Goal: Task Accomplishment & Management: Use online tool/utility

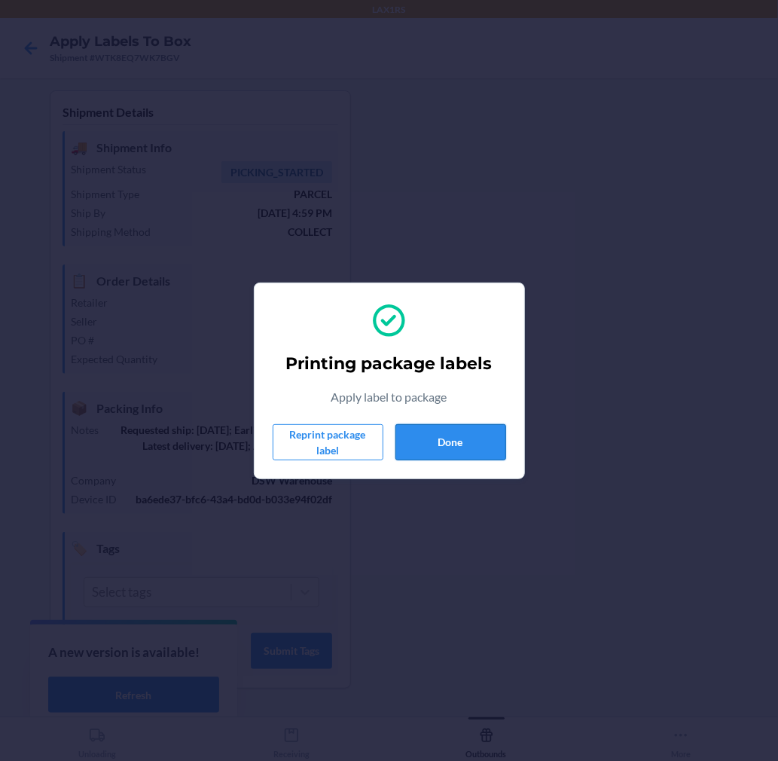
click at [441, 426] on button "Done" at bounding box center [450, 442] width 111 height 36
click at [447, 428] on button "Done" at bounding box center [450, 442] width 111 height 36
click at [443, 445] on button "Done" at bounding box center [450, 442] width 111 height 36
click at [441, 439] on button "Done" at bounding box center [450, 442] width 111 height 36
click at [461, 429] on button "Done" at bounding box center [450, 442] width 111 height 36
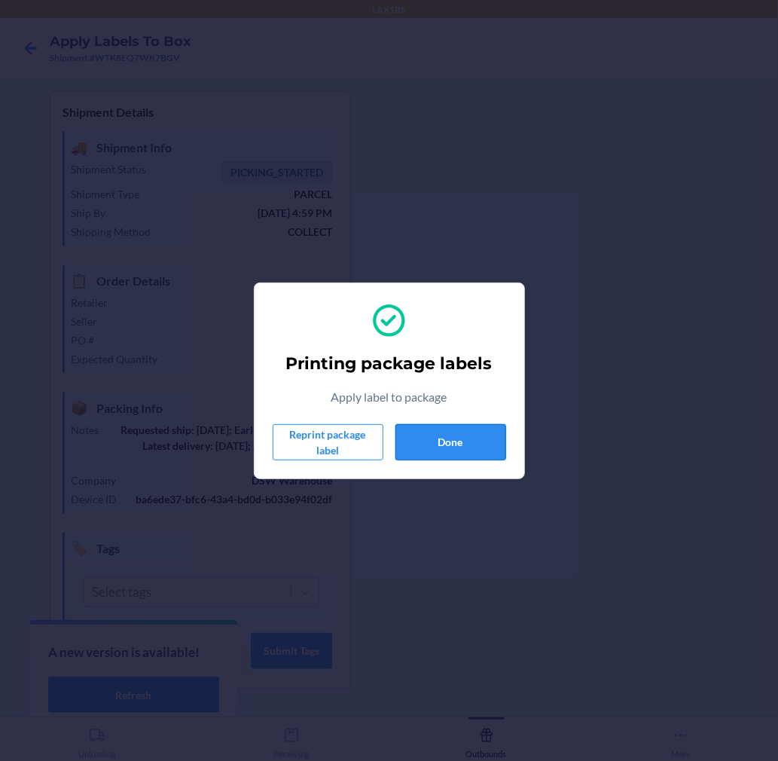
click at [461, 429] on button "Done" at bounding box center [450, 442] width 111 height 36
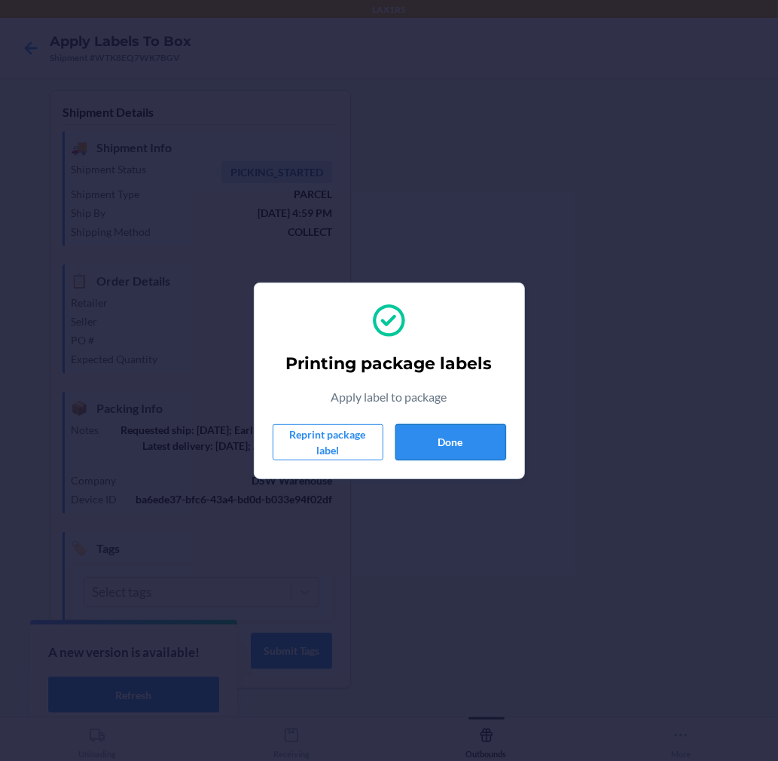
click at [461, 429] on button "Done" at bounding box center [450, 442] width 111 height 36
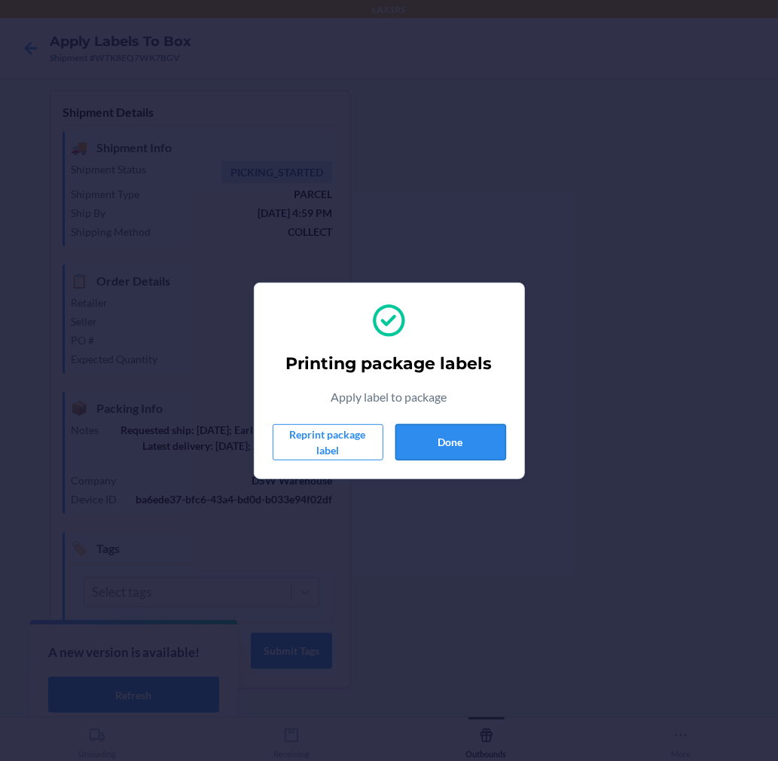
click at [461, 429] on button "Done" at bounding box center [450, 442] width 111 height 36
click at [461, 437] on button "Done" at bounding box center [450, 442] width 111 height 36
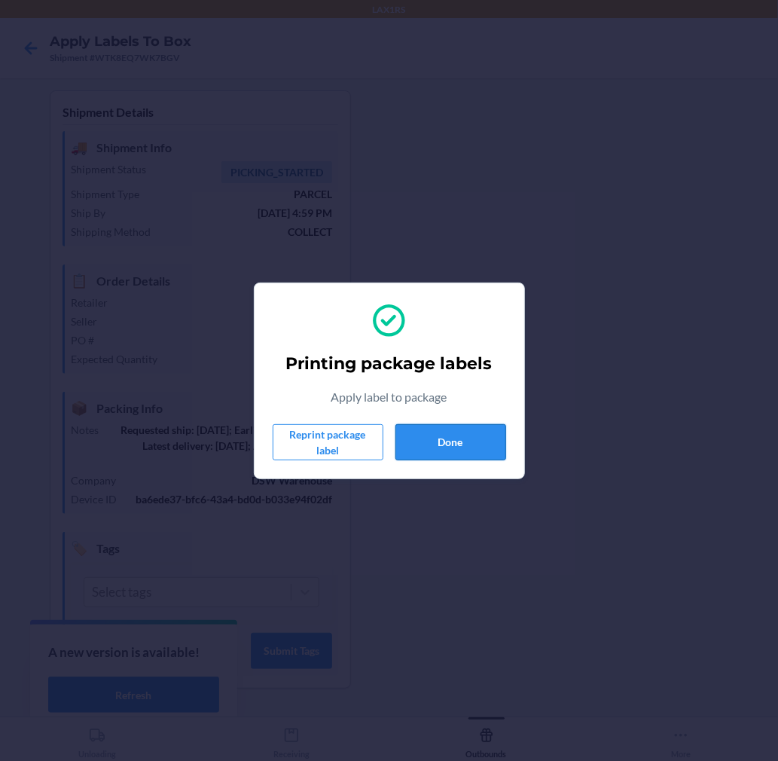
click at [461, 437] on button "Done" at bounding box center [450, 442] width 111 height 36
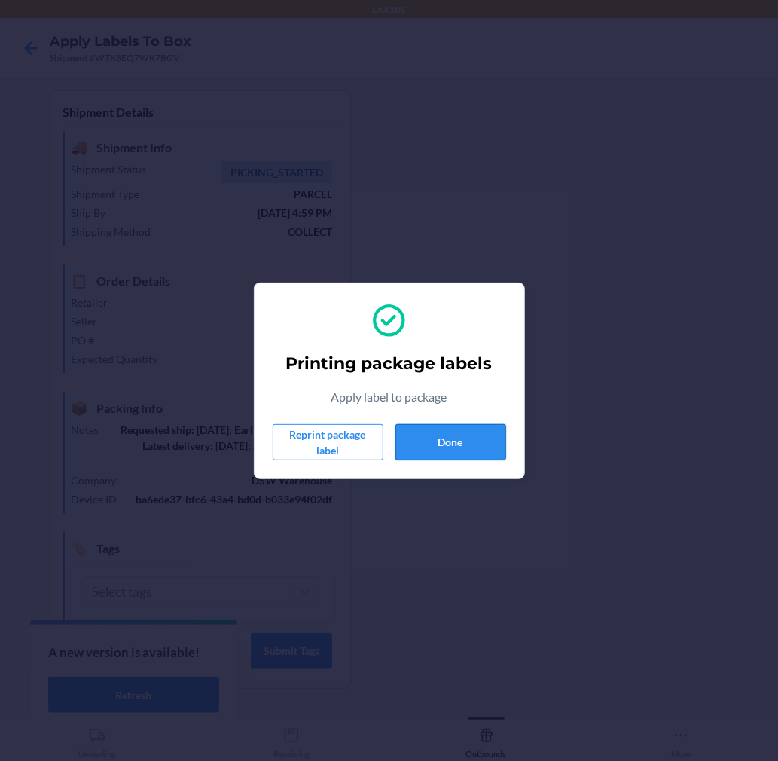
click at [461, 437] on button "Done" at bounding box center [450, 442] width 111 height 36
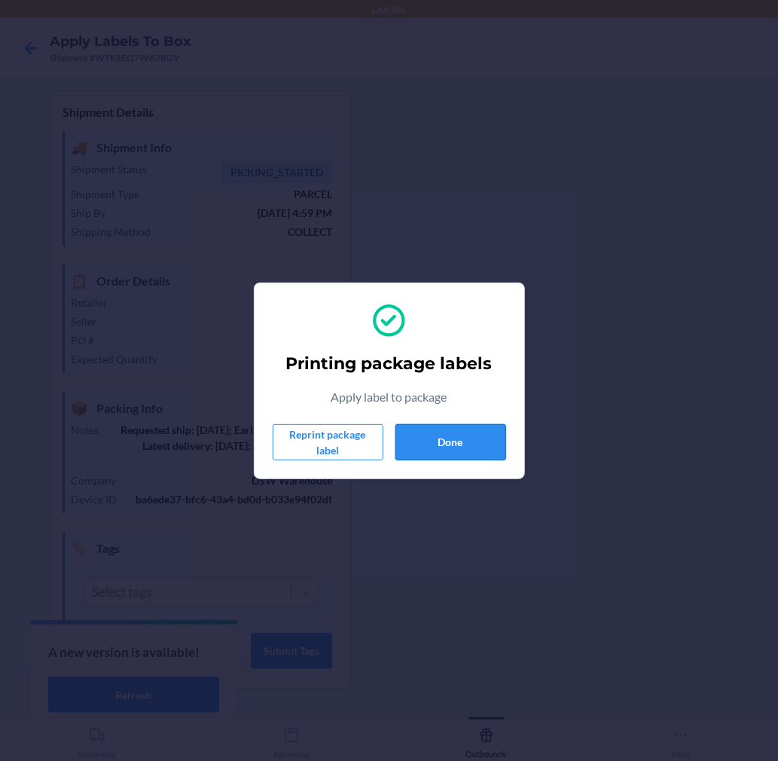
click at [461, 437] on button "Done" at bounding box center [450, 442] width 111 height 36
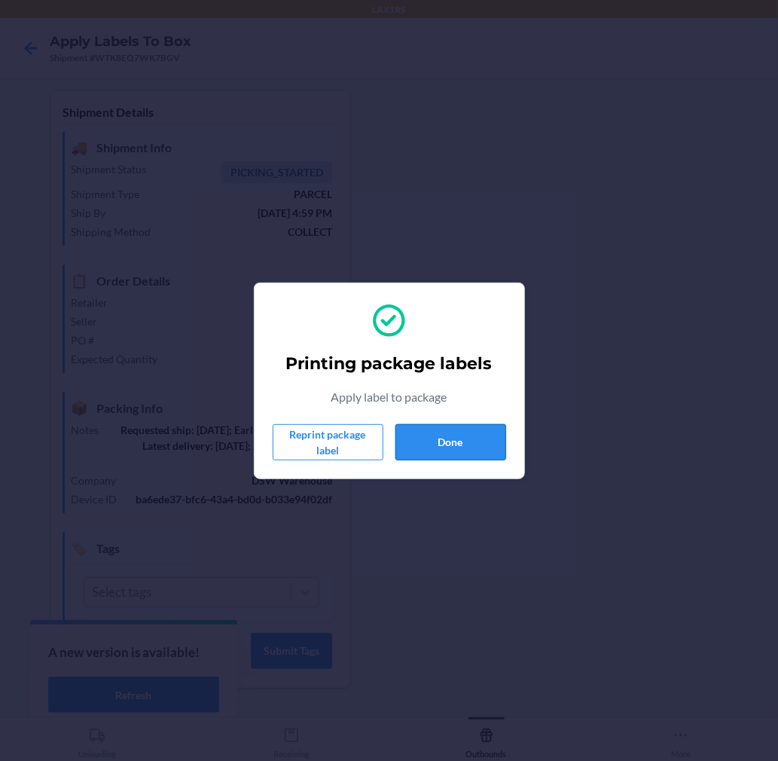
click at [461, 437] on button "Done" at bounding box center [450, 442] width 111 height 36
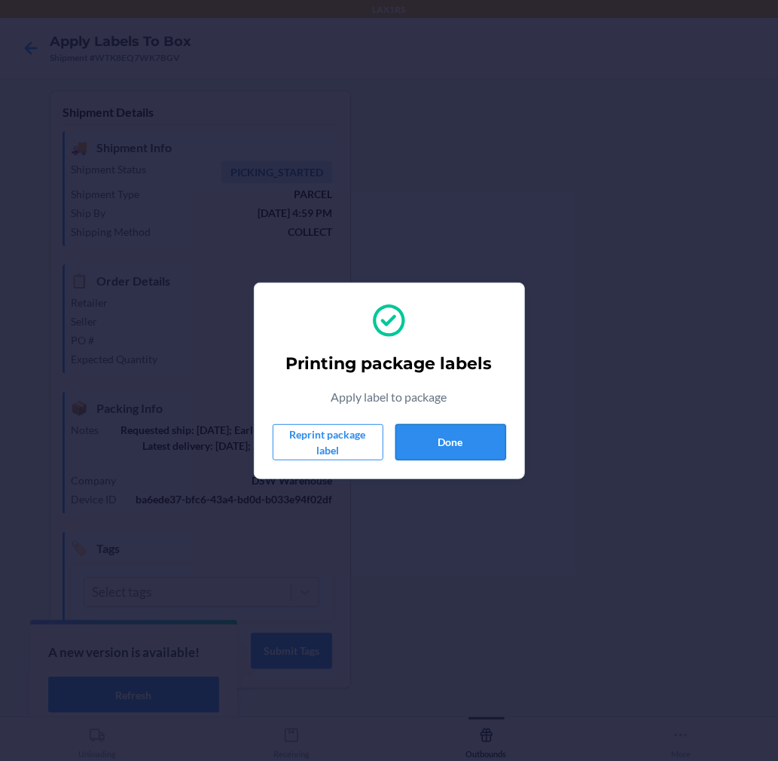
click at [461, 437] on button "Done" at bounding box center [450, 442] width 111 height 36
click at [449, 428] on button "Done" at bounding box center [450, 442] width 111 height 36
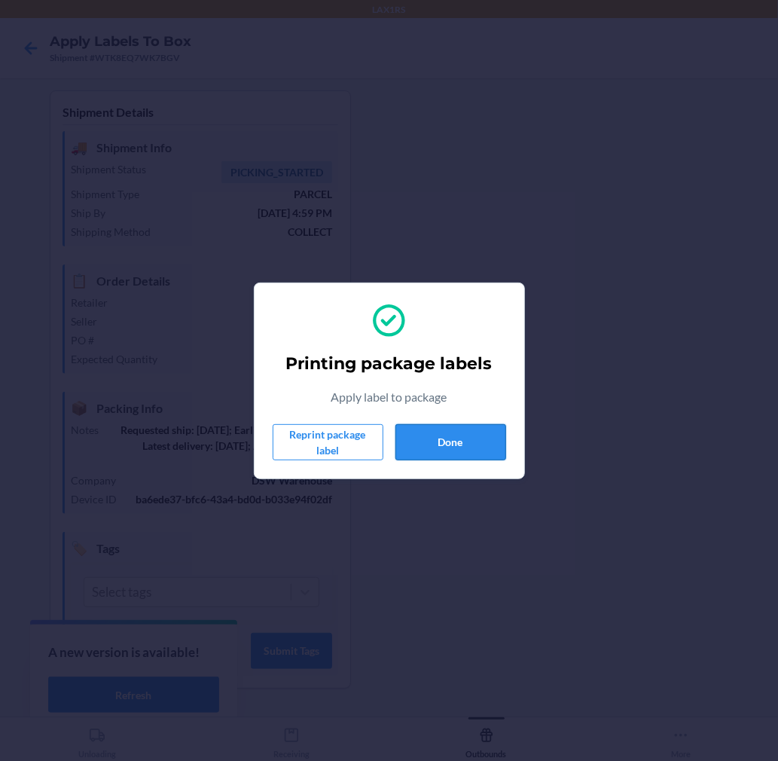
click at [449, 428] on button "Done" at bounding box center [450, 442] width 111 height 36
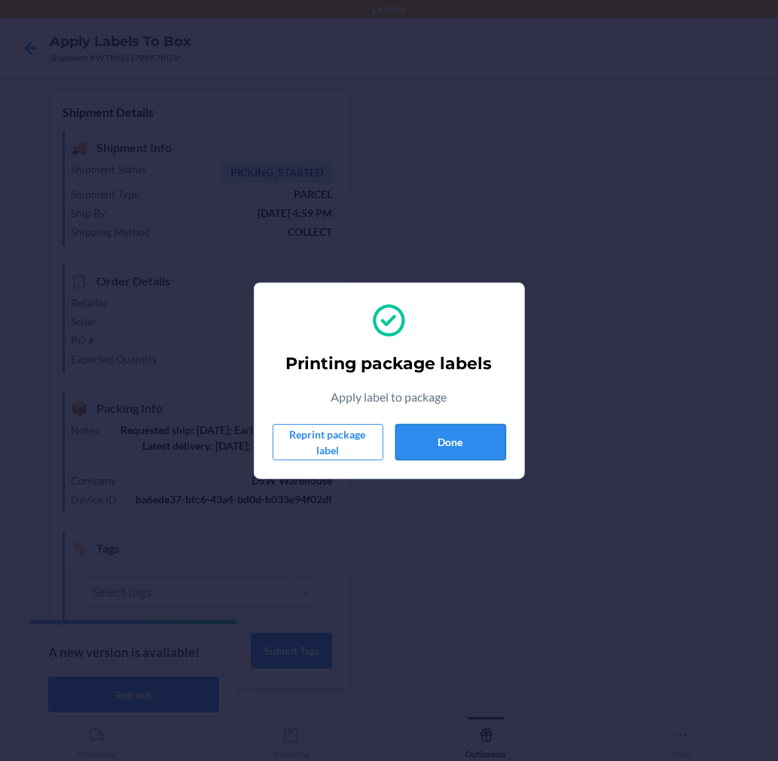
click at [449, 428] on button "Done" at bounding box center [450, 442] width 111 height 36
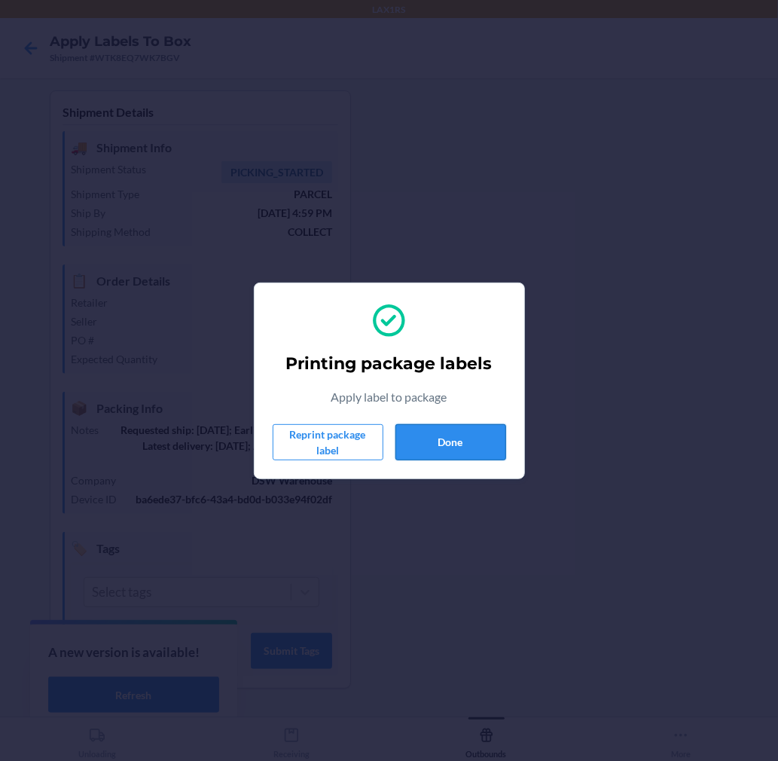
click at [449, 428] on button "Done" at bounding box center [450, 442] width 111 height 36
click at [450, 437] on button "Done" at bounding box center [450, 442] width 111 height 36
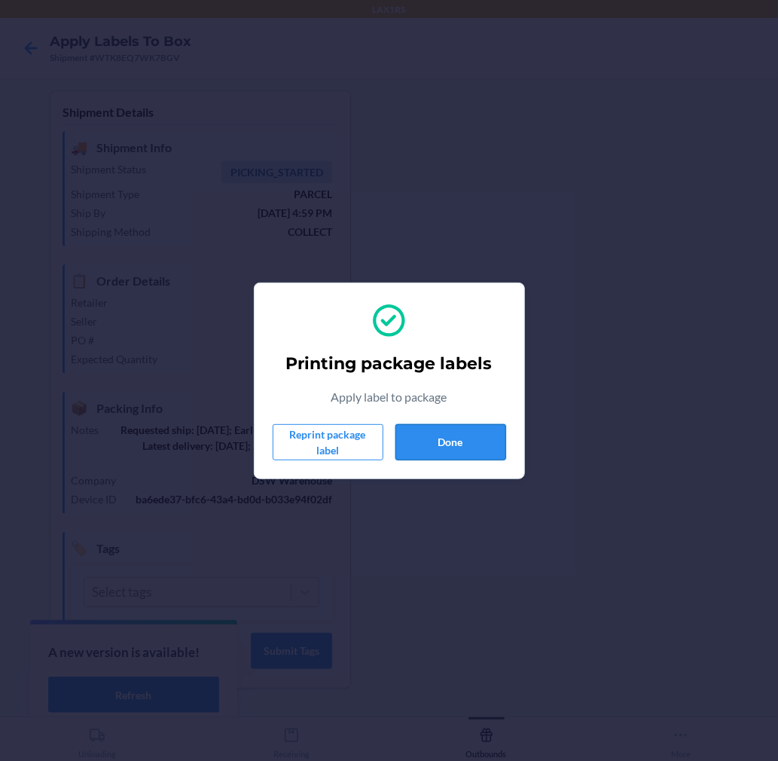
click at [450, 437] on button "Done" at bounding box center [450, 442] width 111 height 36
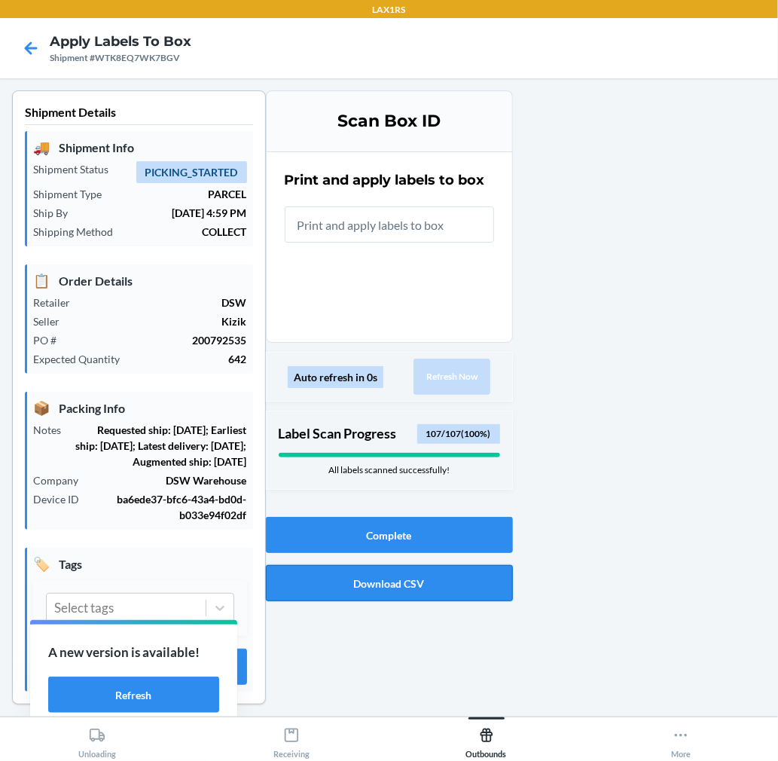
click at [368, 582] on button "Download CSV" at bounding box center [389, 583] width 247 height 36
click at [298, 522] on button "Complete" at bounding box center [389, 535] width 247 height 36
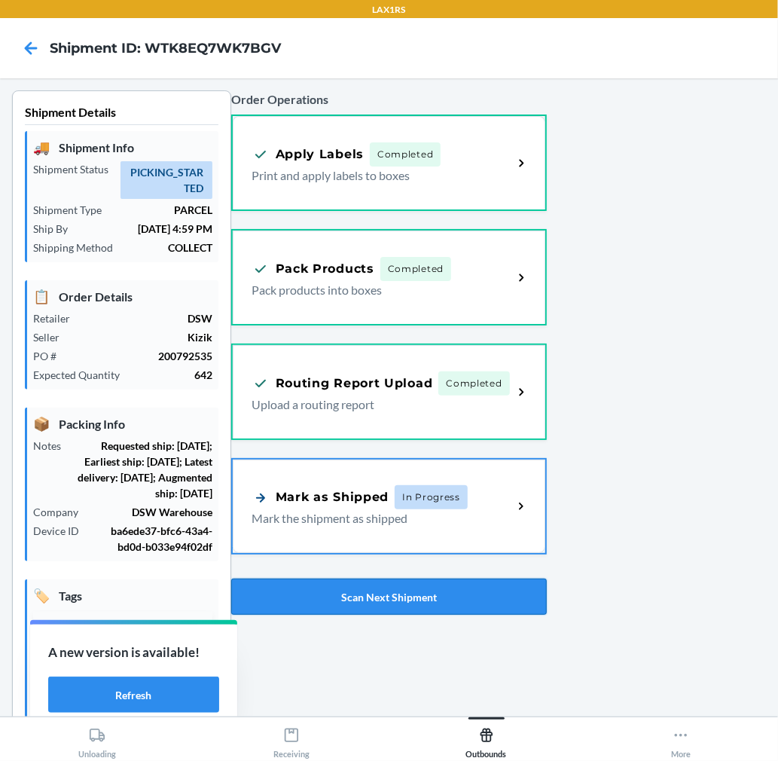
click at [461, 591] on button "Scan Next Shipment" at bounding box center [389, 596] width 316 height 36
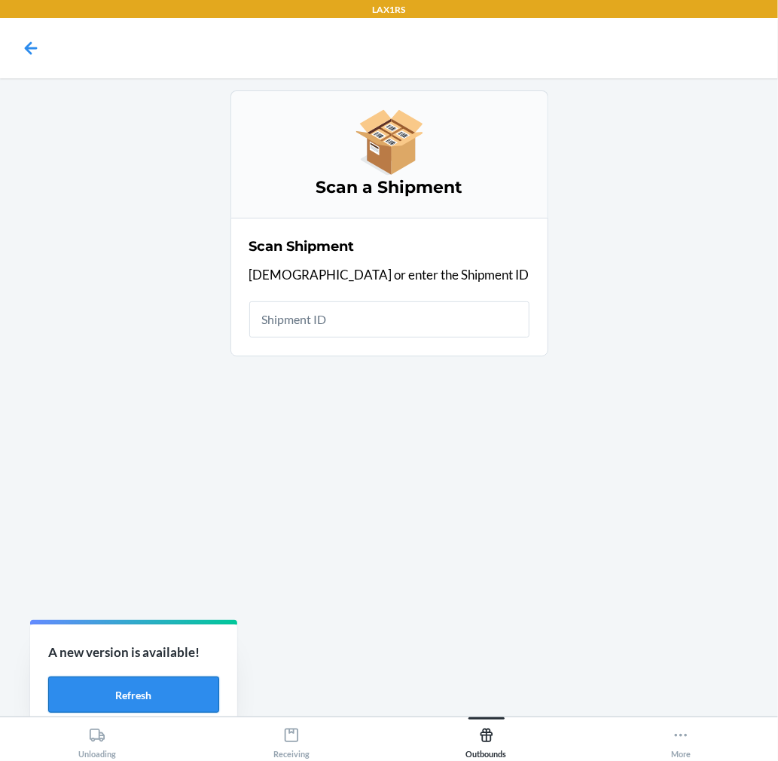
click at [154, 693] on button "Refresh" at bounding box center [133, 694] width 171 height 36
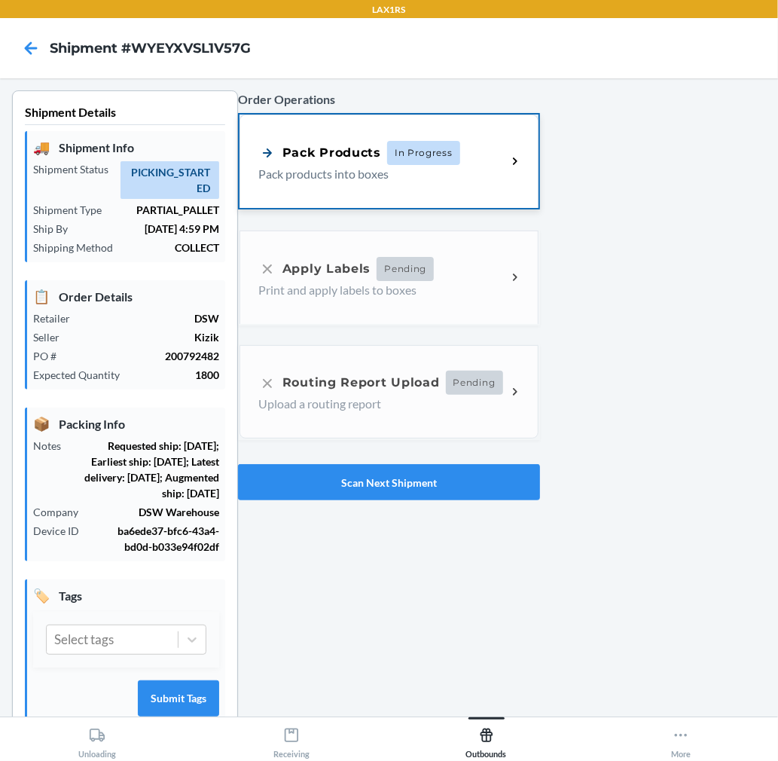
click at [486, 179] on p "Pack products into boxes" at bounding box center [376, 174] width 236 height 18
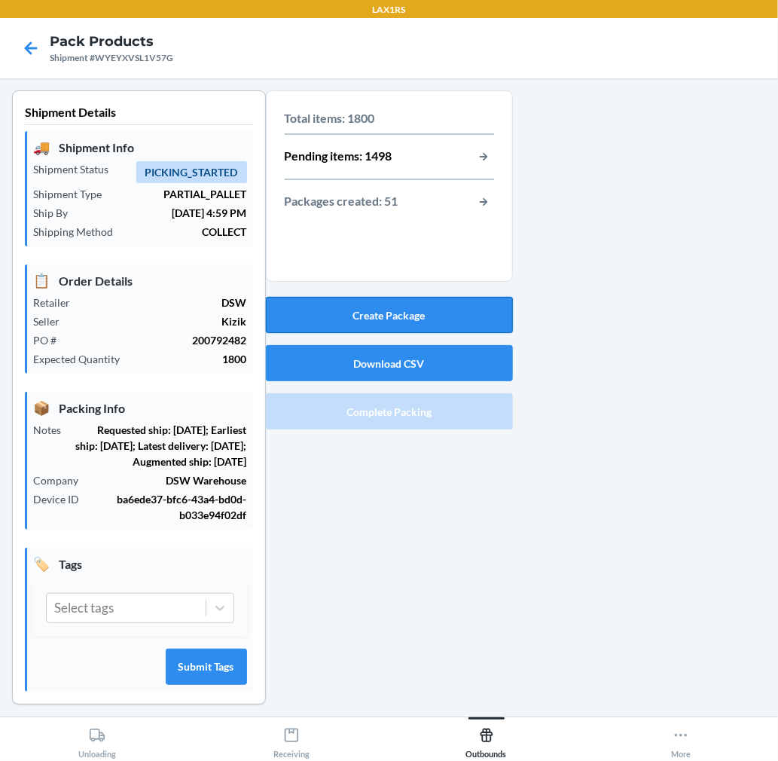
click at [473, 304] on button "Create Package" at bounding box center [389, 315] width 247 height 36
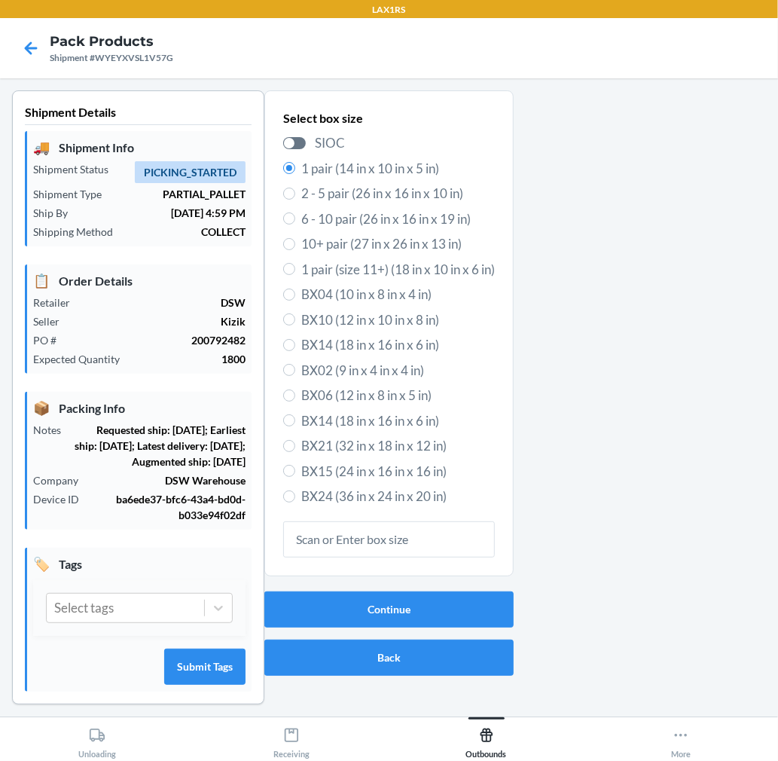
click at [448, 222] on span "6 - 10 pair (26 in x 16 in x 19 in)" at bounding box center [398, 219] width 194 height 20
click at [295, 222] on input "6 - 10 pair (26 in x 16 in x 19 in)" at bounding box center [289, 218] width 12 height 12
radio input "true"
radio input "false"
click at [465, 605] on button "Continue" at bounding box center [388, 609] width 249 height 36
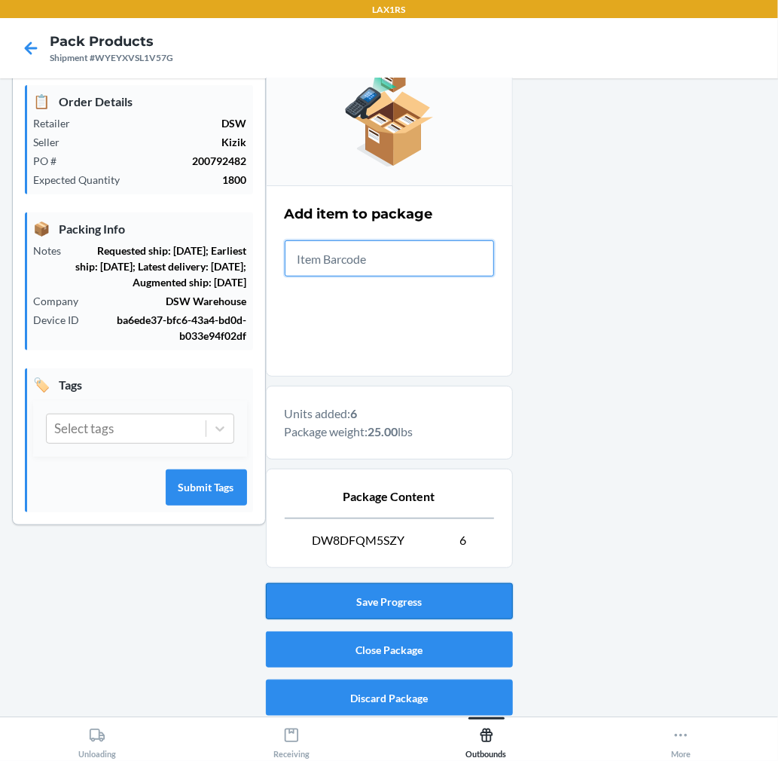
scroll to position [185, 0]
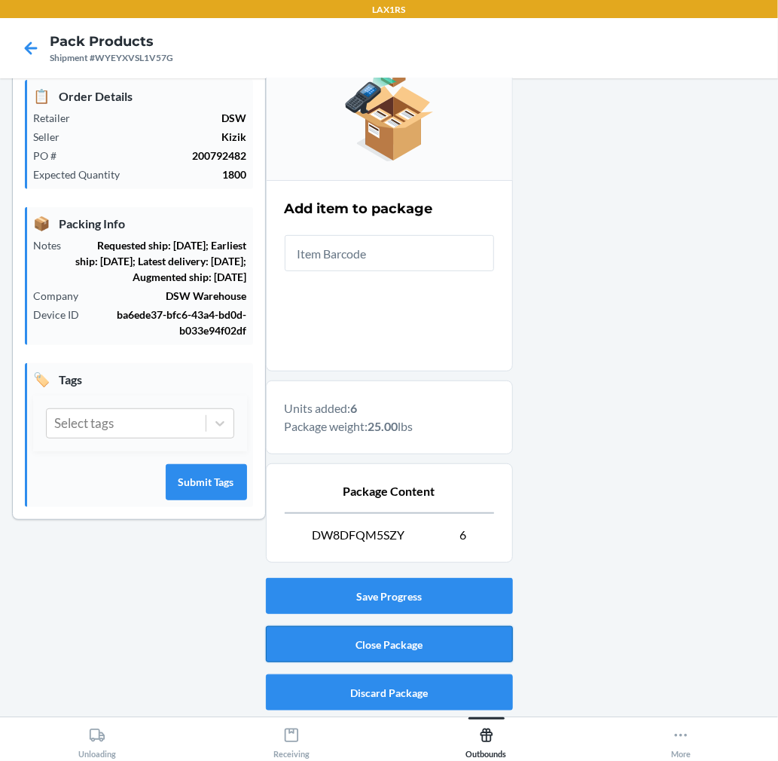
click at [461, 630] on button "Close Package" at bounding box center [389, 644] width 247 height 36
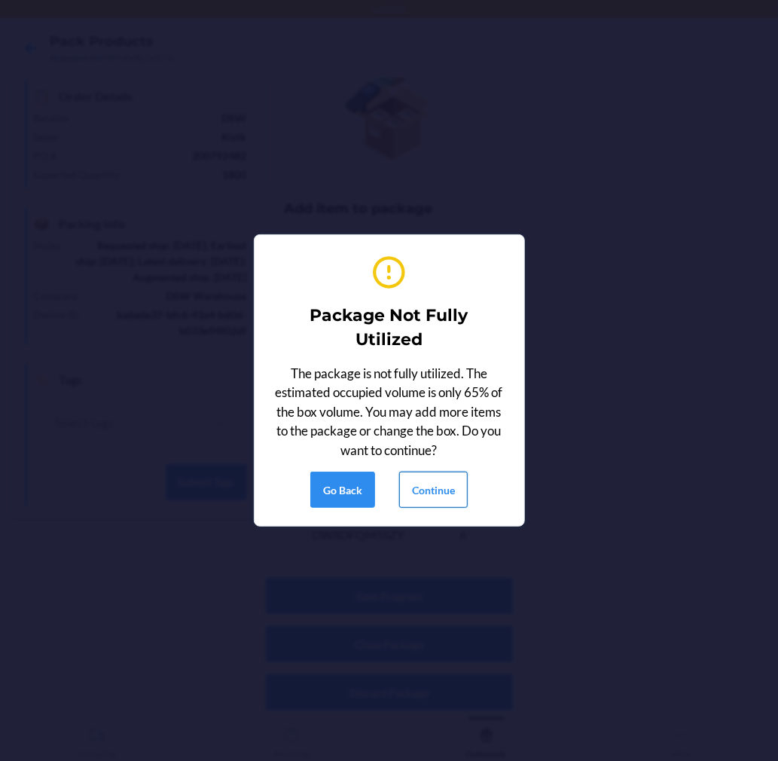
click at [452, 494] on button "Continue" at bounding box center [433, 489] width 69 height 36
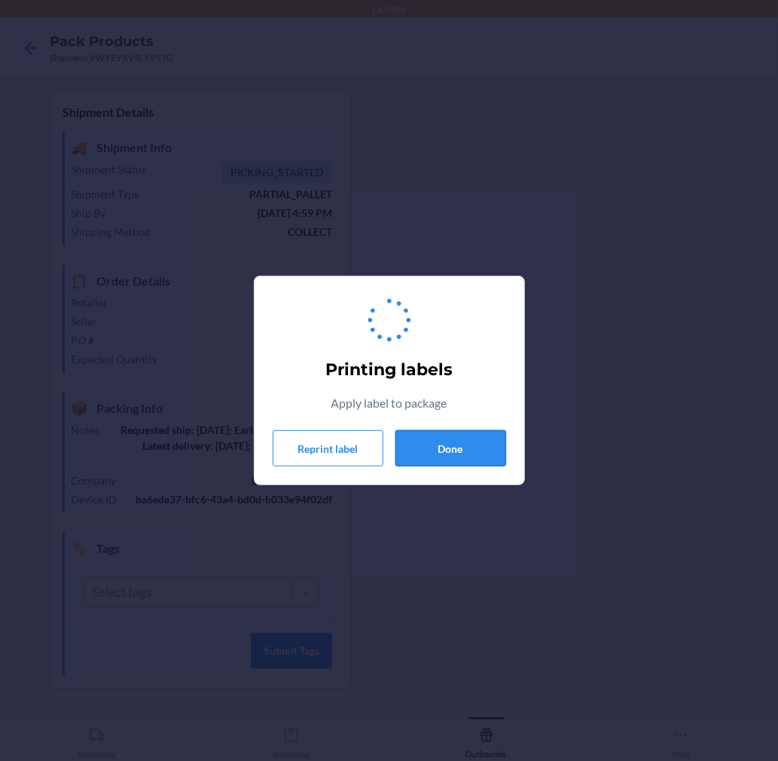
click at [456, 435] on button "Done" at bounding box center [450, 448] width 111 height 36
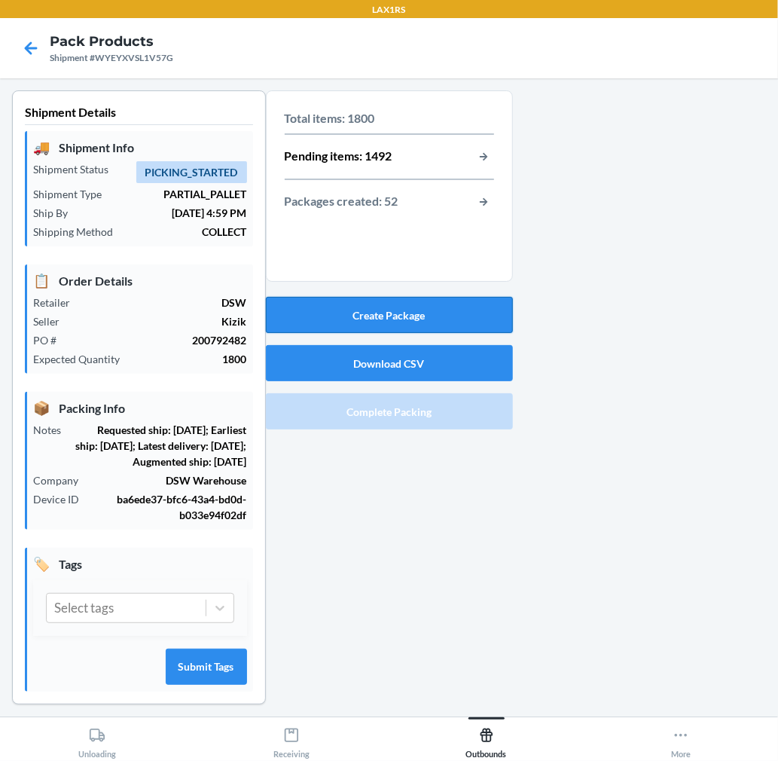
click at [468, 304] on button "Create Package" at bounding box center [389, 315] width 247 height 36
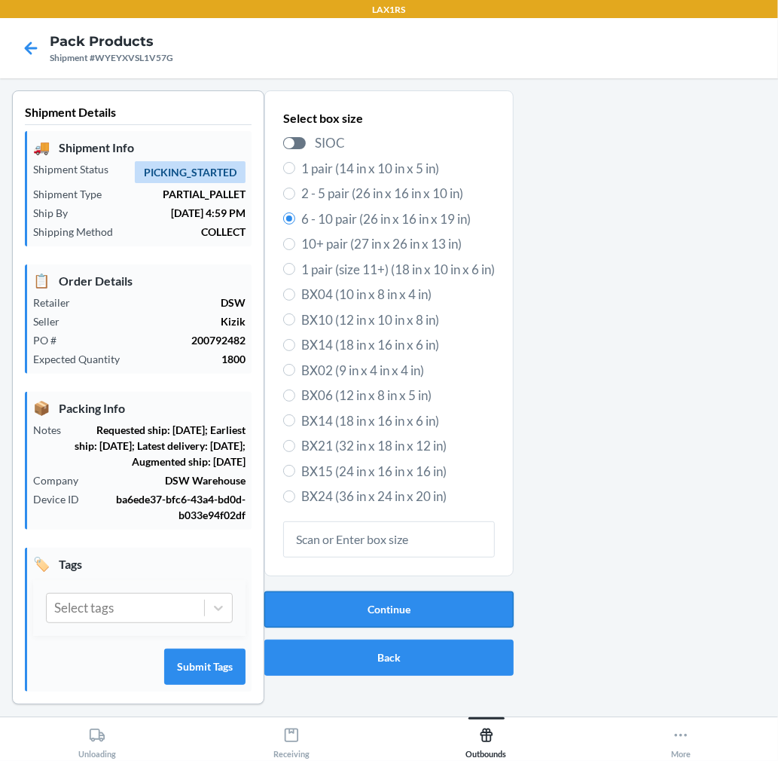
click at [445, 599] on button "Continue" at bounding box center [388, 609] width 249 height 36
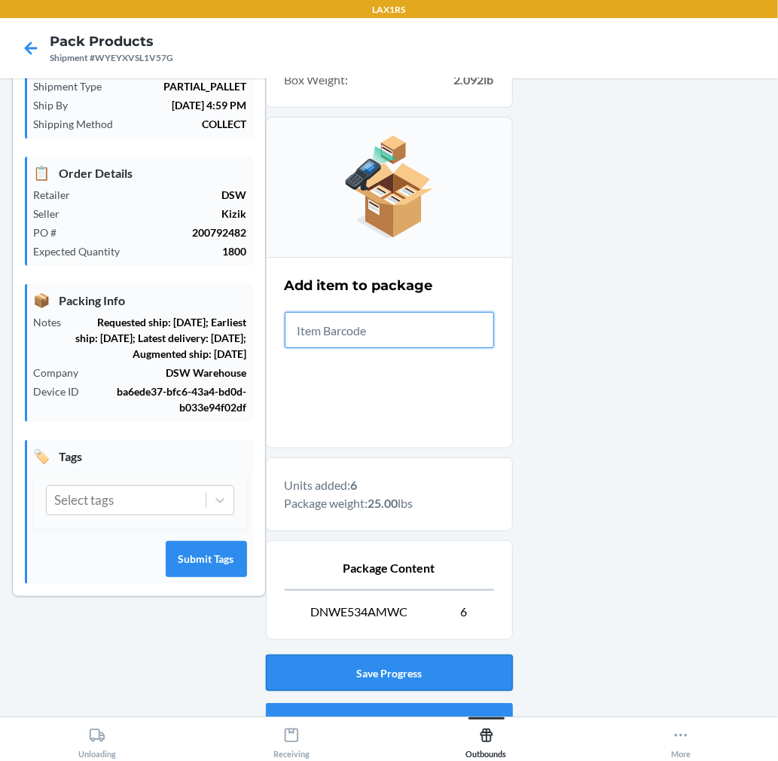
scroll to position [185, 0]
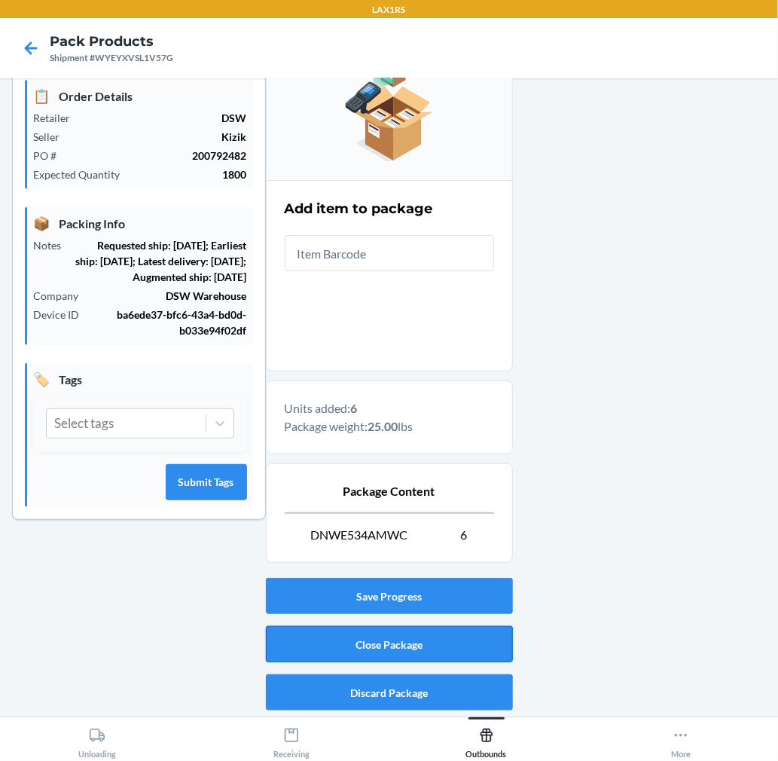
click at [479, 645] on button "Close Package" at bounding box center [389, 644] width 247 height 36
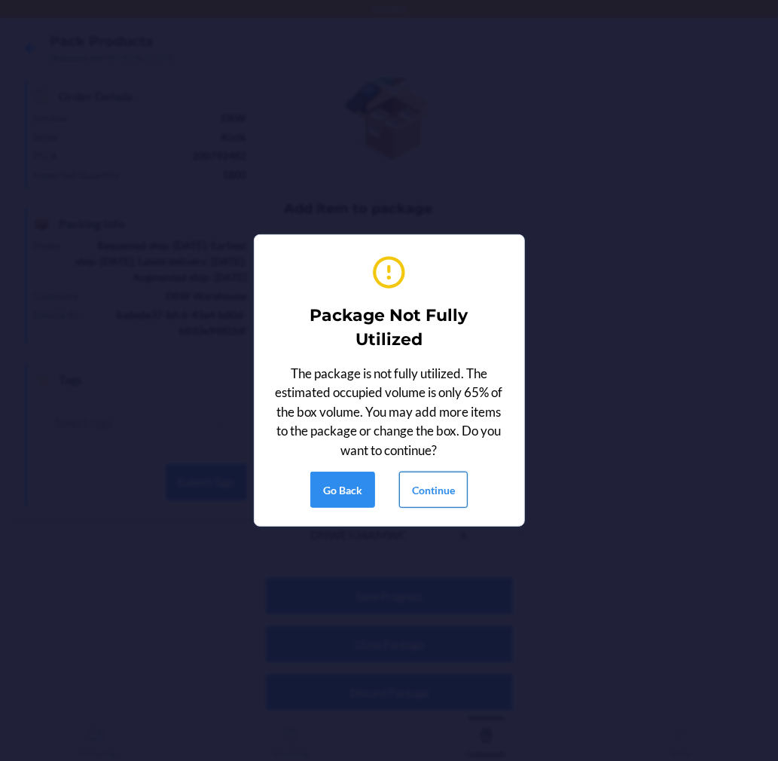
click at [452, 494] on button "Continue" at bounding box center [433, 489] width 69 height 36
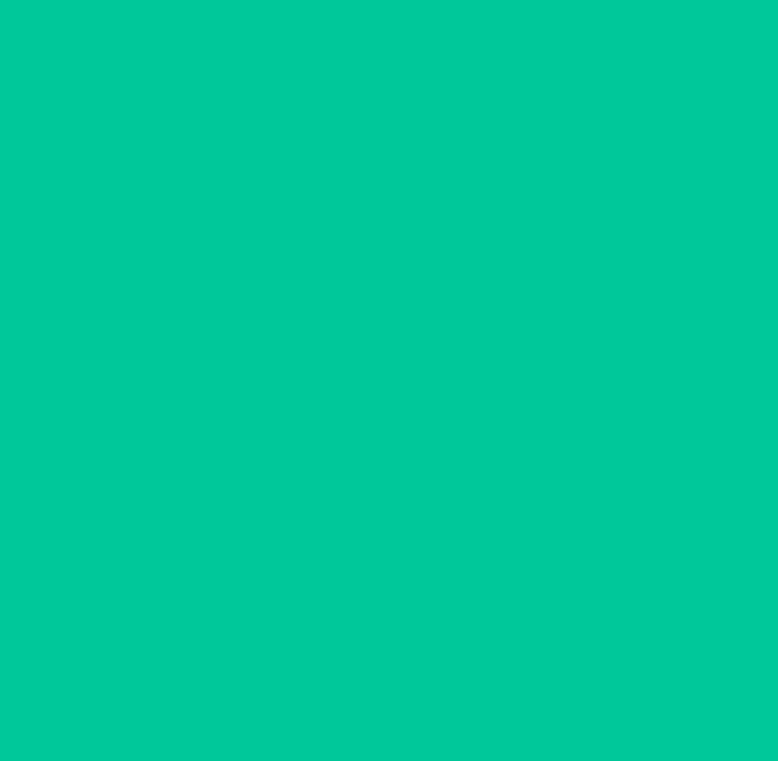
scroll to position [0, 0]
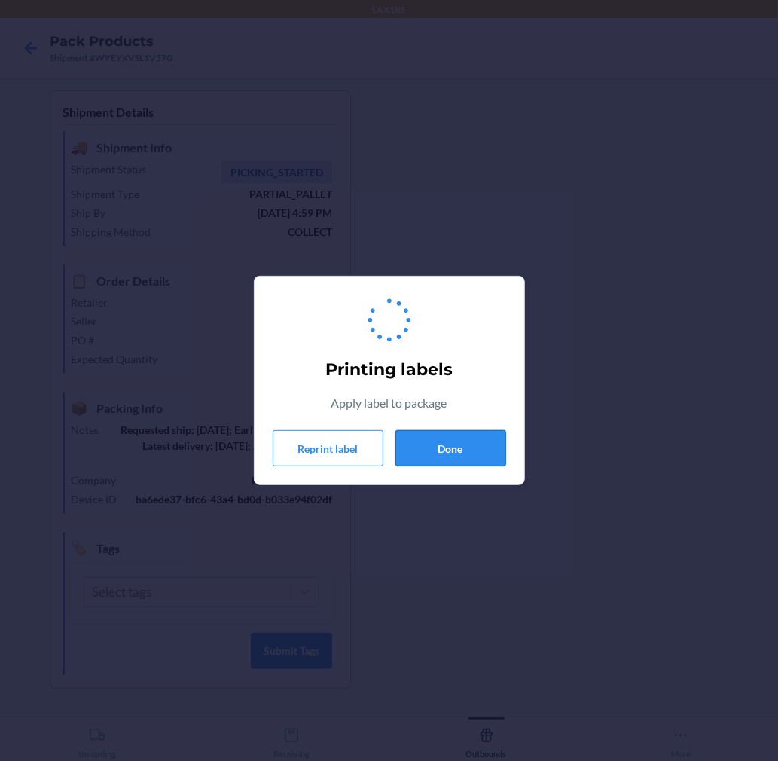
click at [458, 441] on button "Done" at bounding box center [450, 448] width 111 height 36
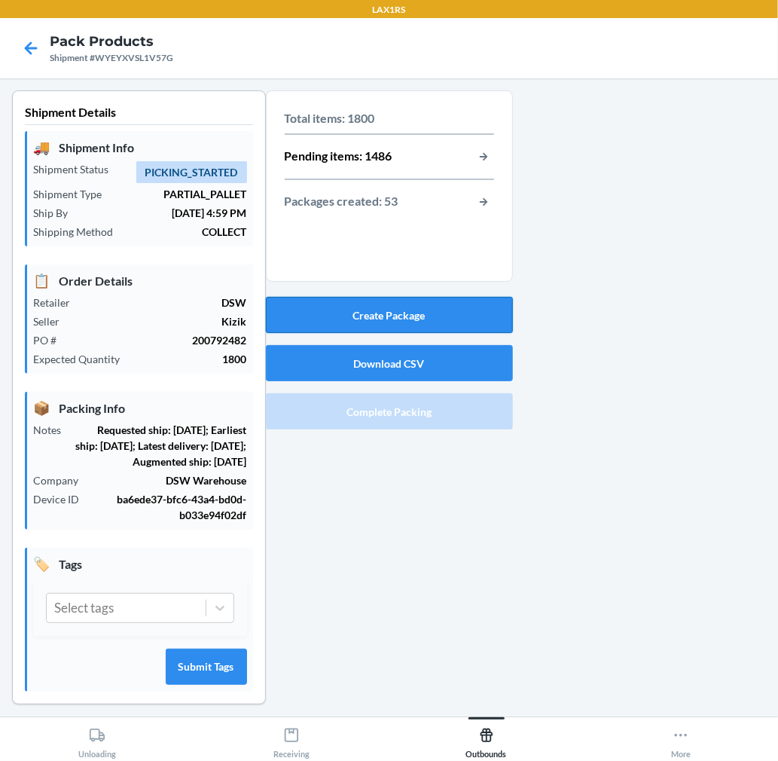
click at [471, 307] on button "Create Package" at bounding box center [389, 315] width 247 height 36
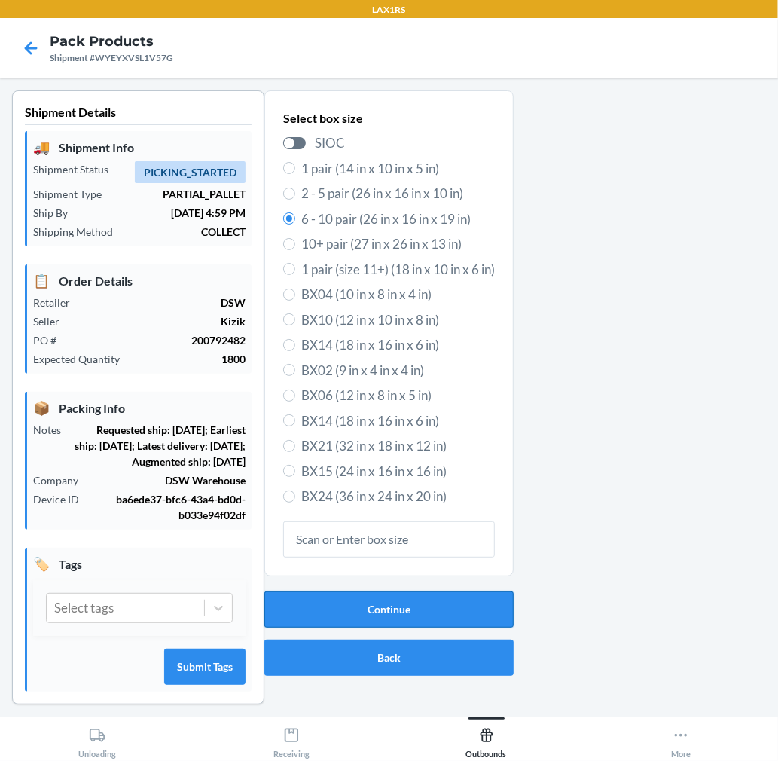
click at [464, 600] on button "Continue" at bounding box center [388, 609] width 249 height 36
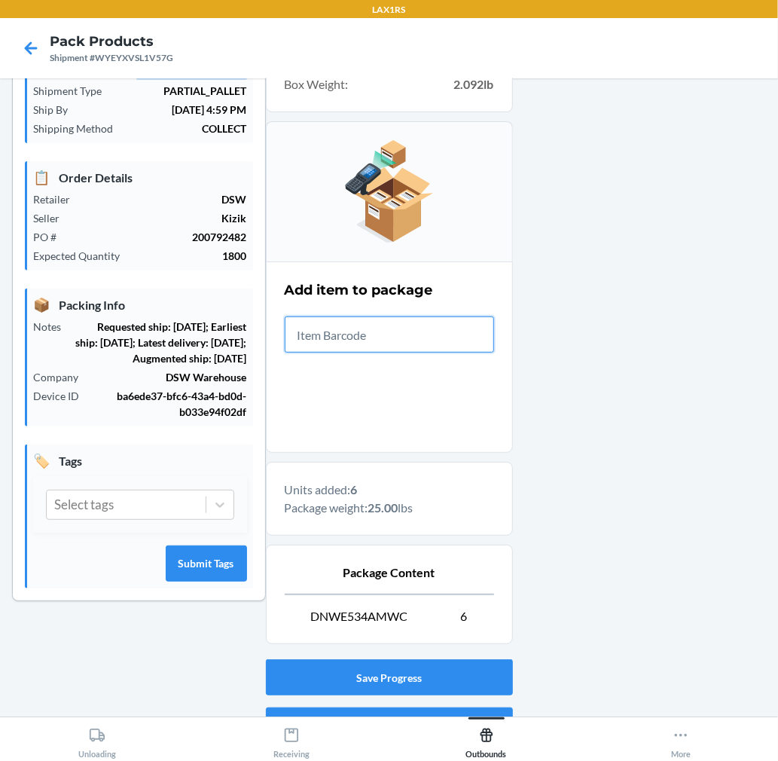
scroll to position [185, 0]
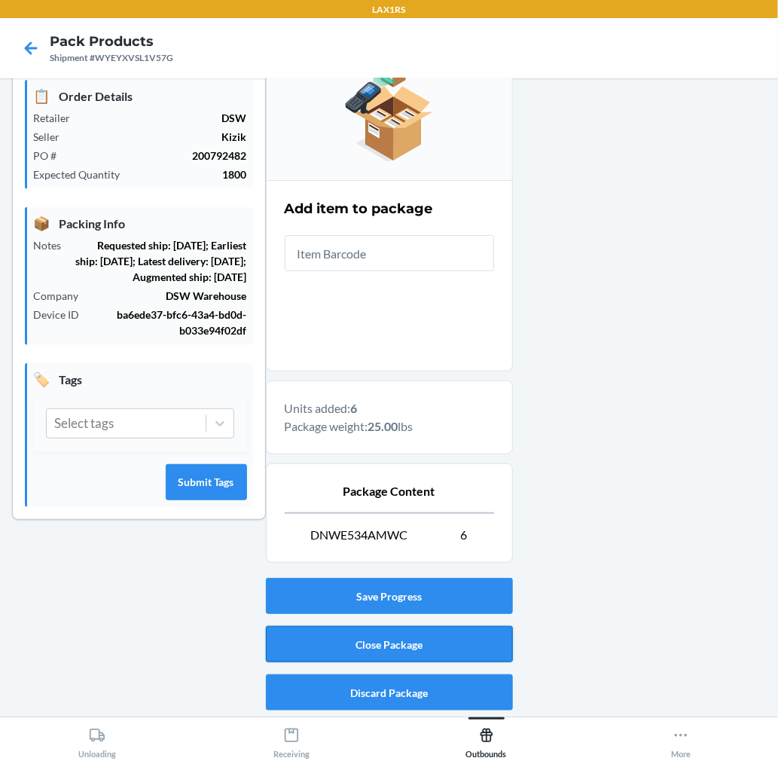
click at [400, 648] on button "Close Package" at bounding box center [389, 644] width 247 height 36
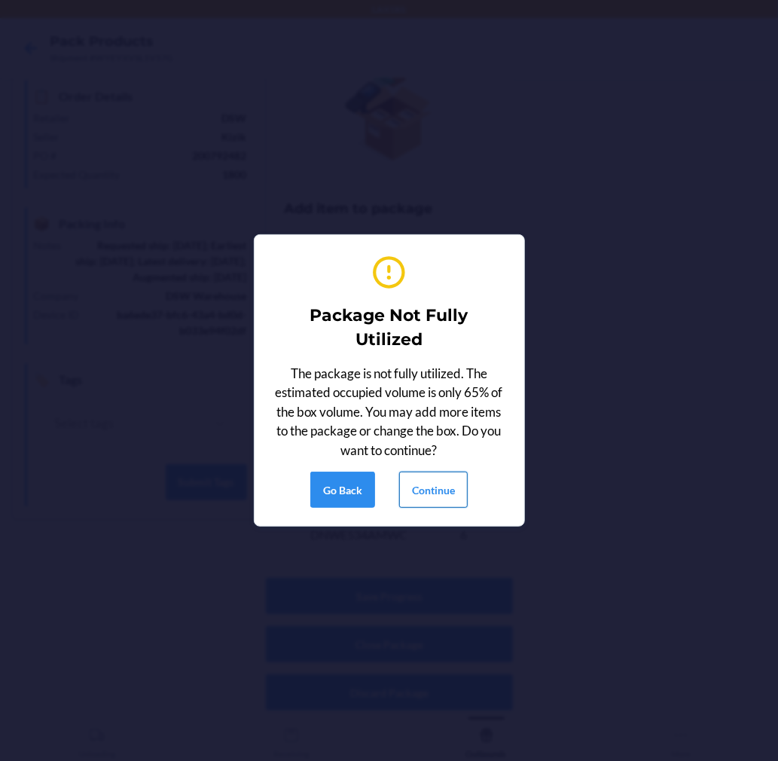
click at [437, 488] on button "Continue" at bounding box center [433, 489] width 69 height 36
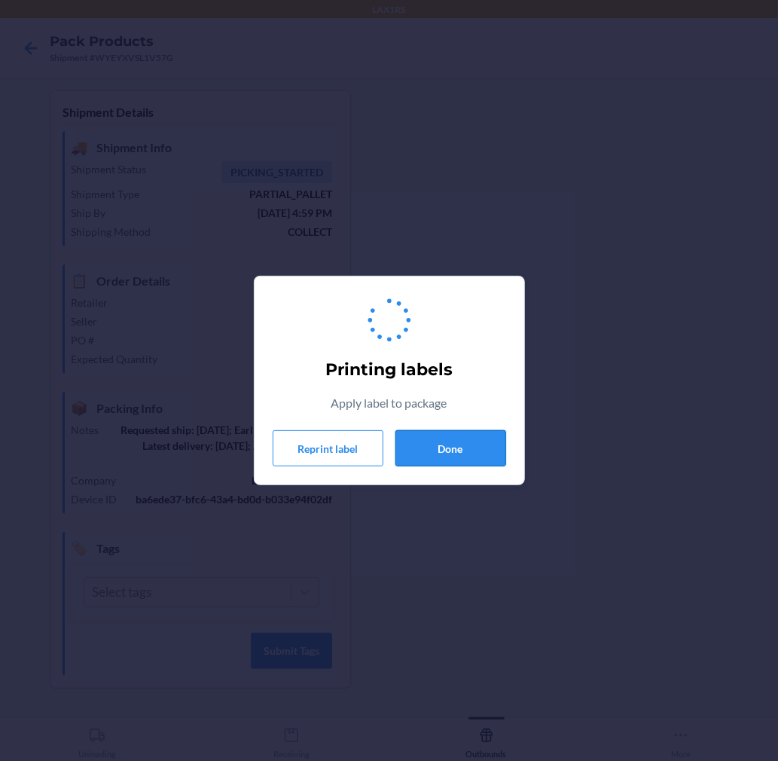
click at [443, 453] on button "Done" at bounding box center [450, 448] width 111 height 36
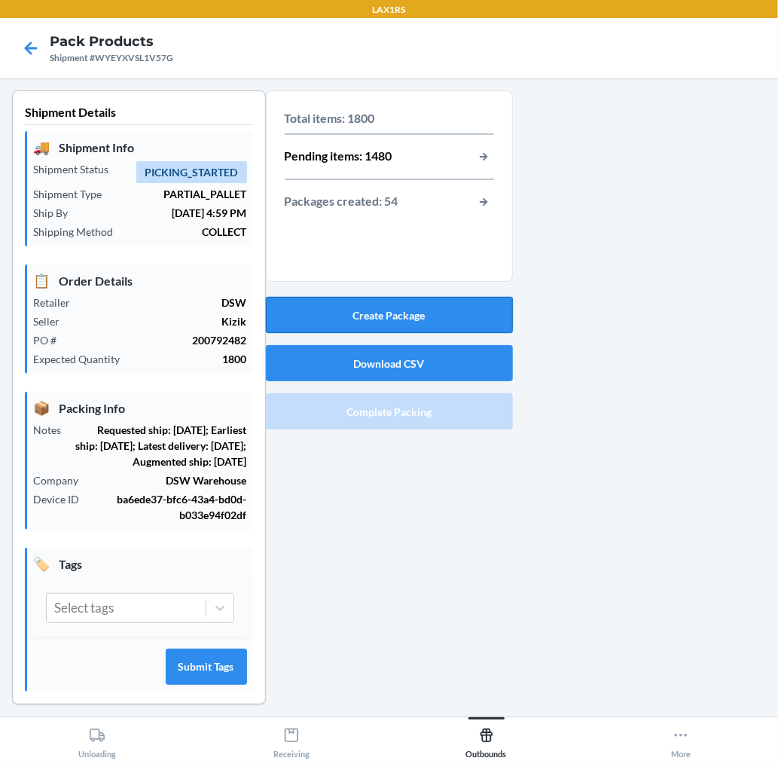
click at [445, 299] on button "Create Package" at bounding box center [389, 315] width 247 height 36
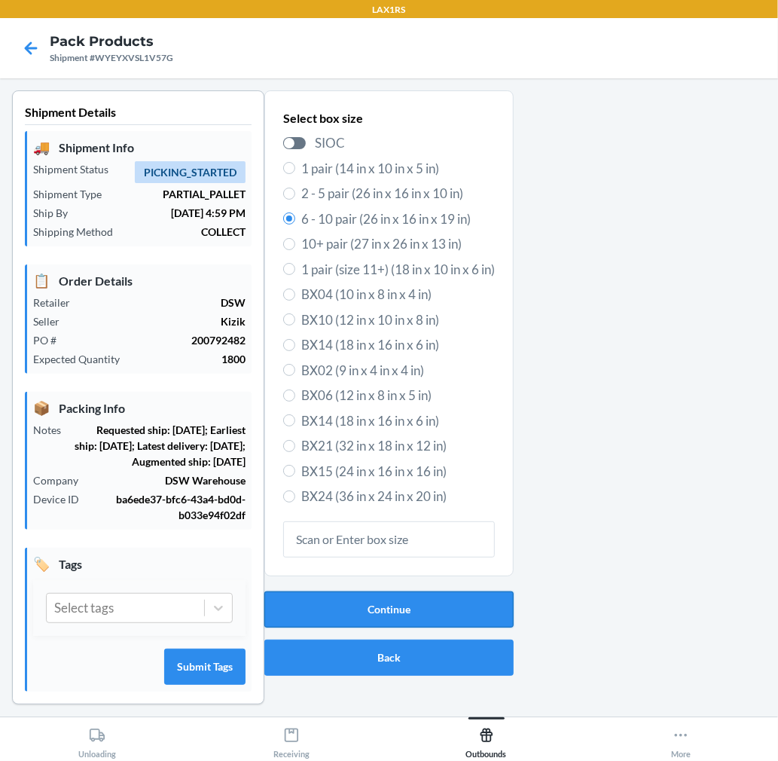
click at [447, 598] on button "Continue" at bounding box center [388, 609] width 249 height 36
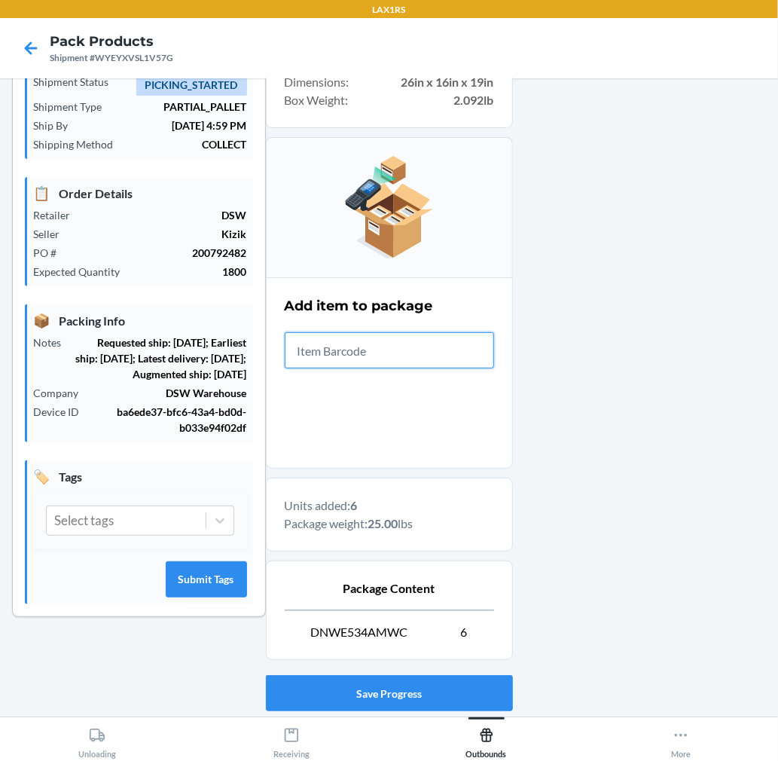
scroll to position [185, 0]
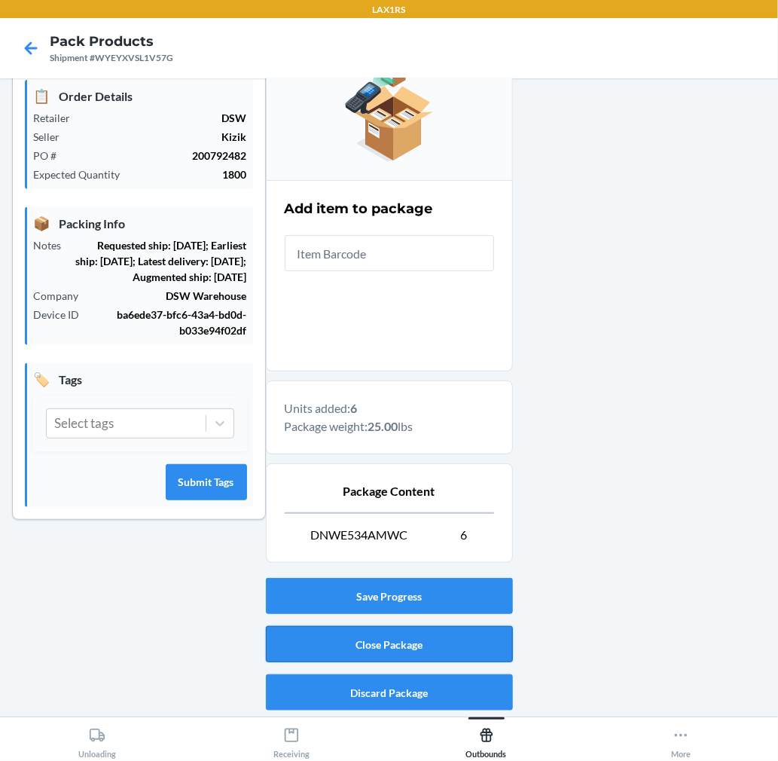
click at [423, 643] on button "Close Package" at bounding box center [389, 644] width 247 height 36
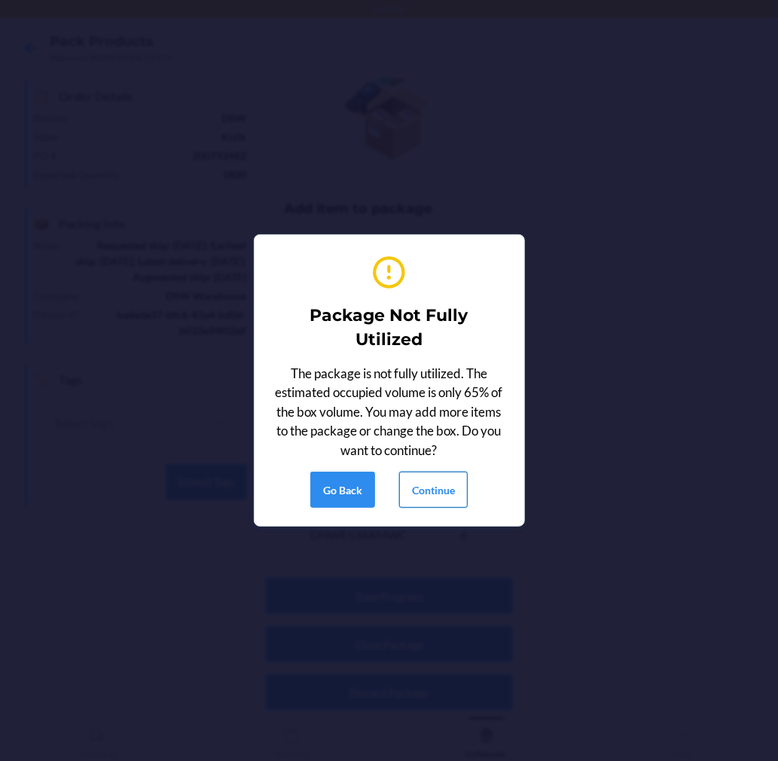
click at [422, 480] on button "Continue" at bounding box center [433, 489] width 69 height 36
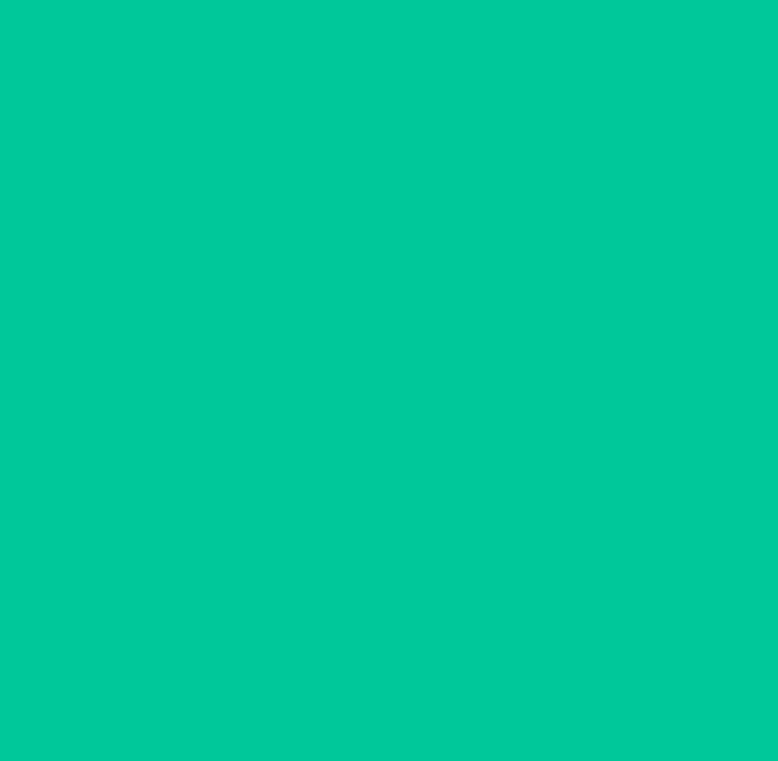
scroll to position [0, 0]
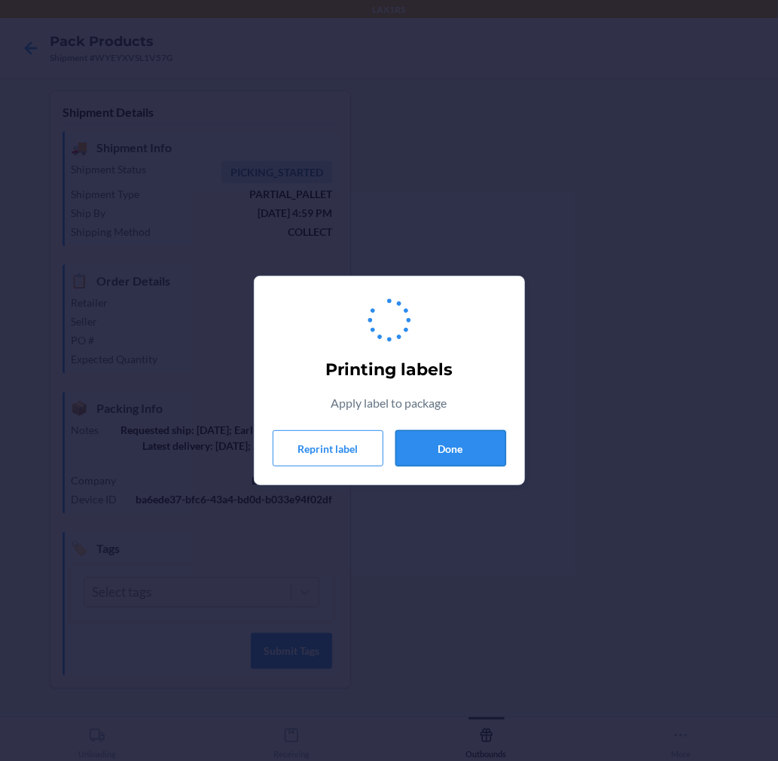
click at [431, 440] on button "Done" at bounding box center [450, 448] width 111 height 36
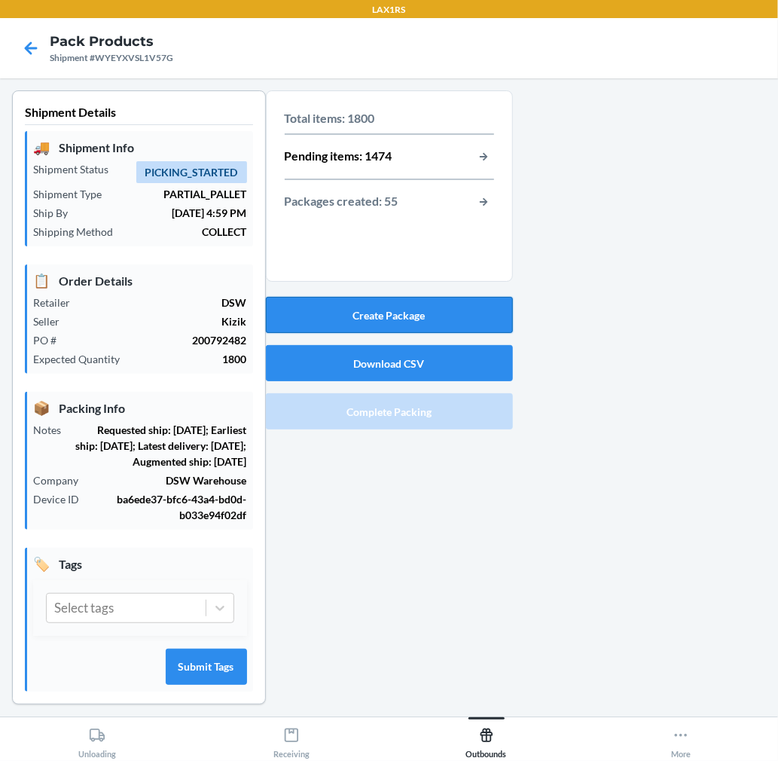
click at [431, 319] on button "Create Package" at bounding box center [389, 315] width 247 height 36
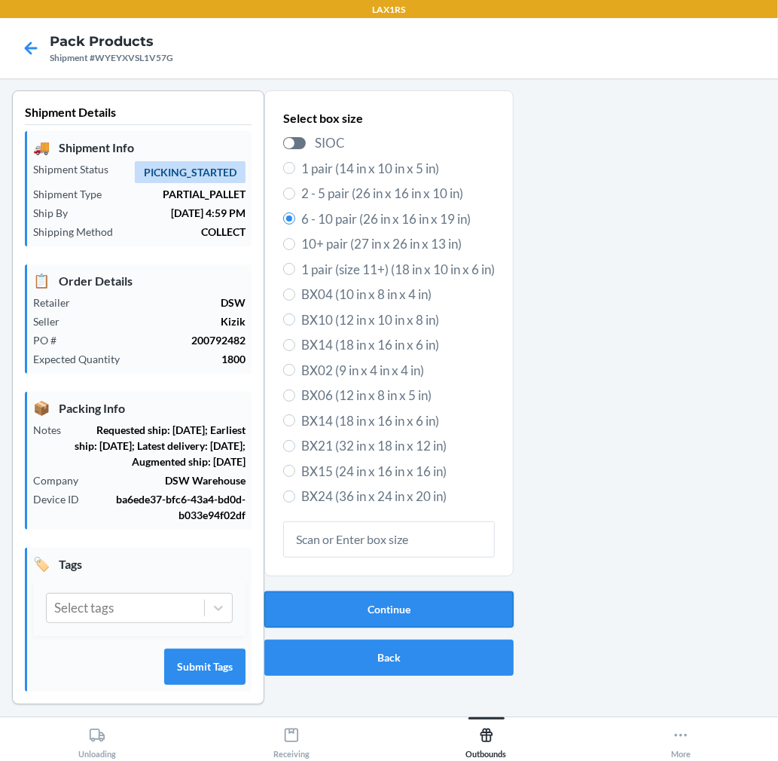
click at [362, 609] on button "Continue" at bounding box center [388, 609] width 249 height 36
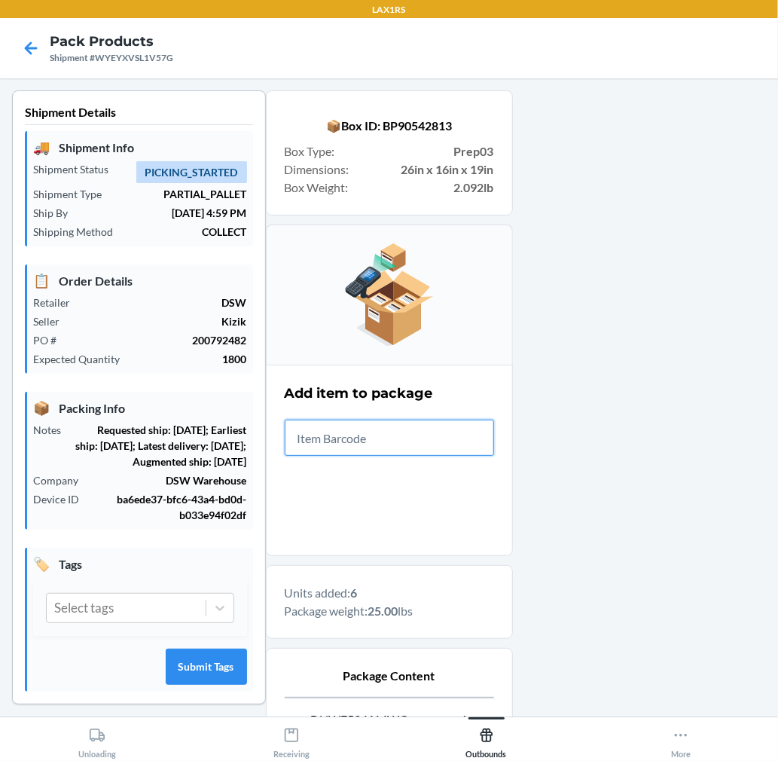
scroll to position [185, 0]
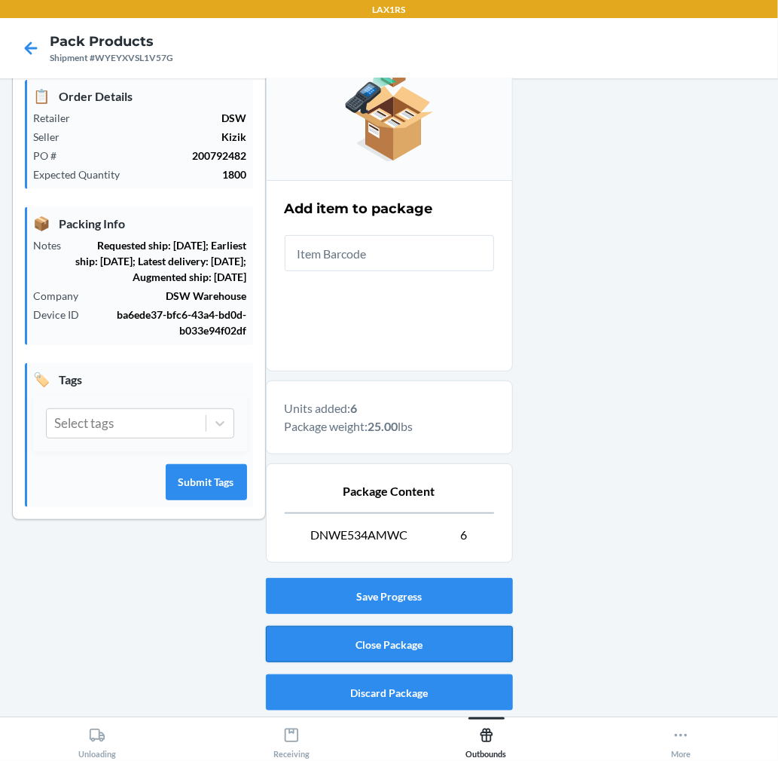
click at [445, 638] on button "Close Package" at bounding box center [389, 644] width 247 height 36
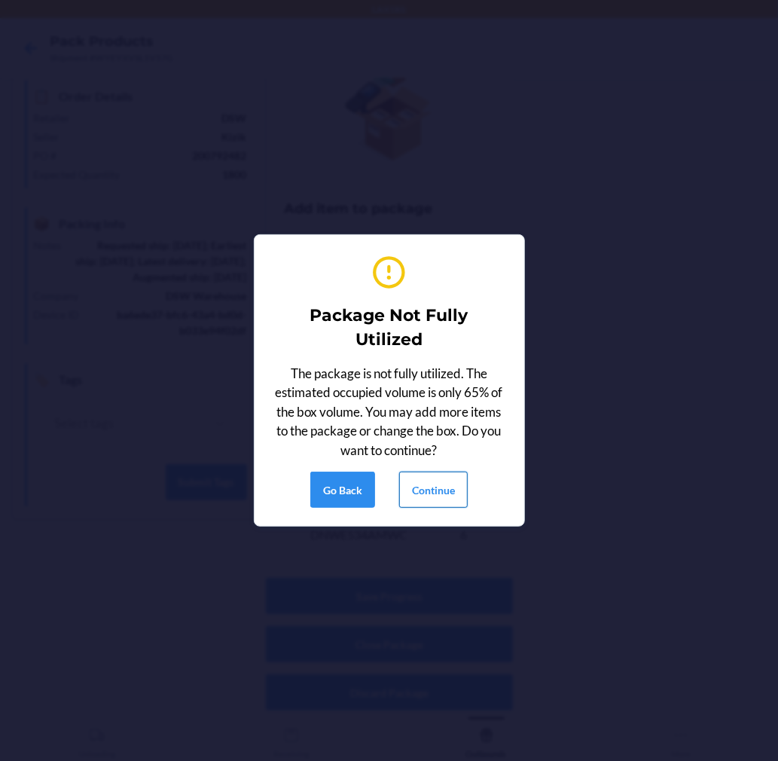
click at [444, 495] on button "Continue" at bounding box center [433, 489] width 69 height 36
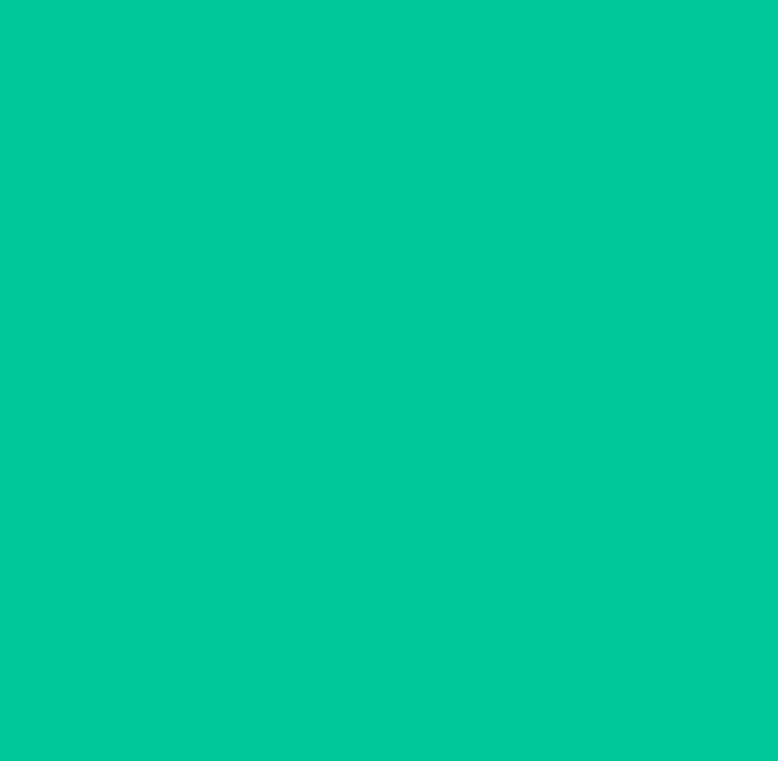
scroll to position [0, 0]
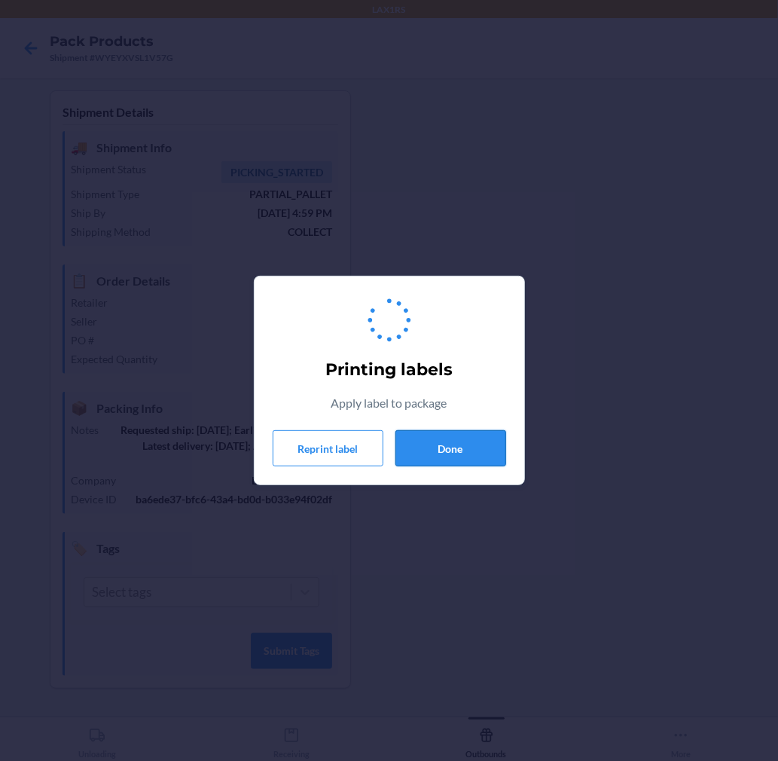
click at [454, 440] on button "Done" at bounding box center [450, 448] width 111 height 36
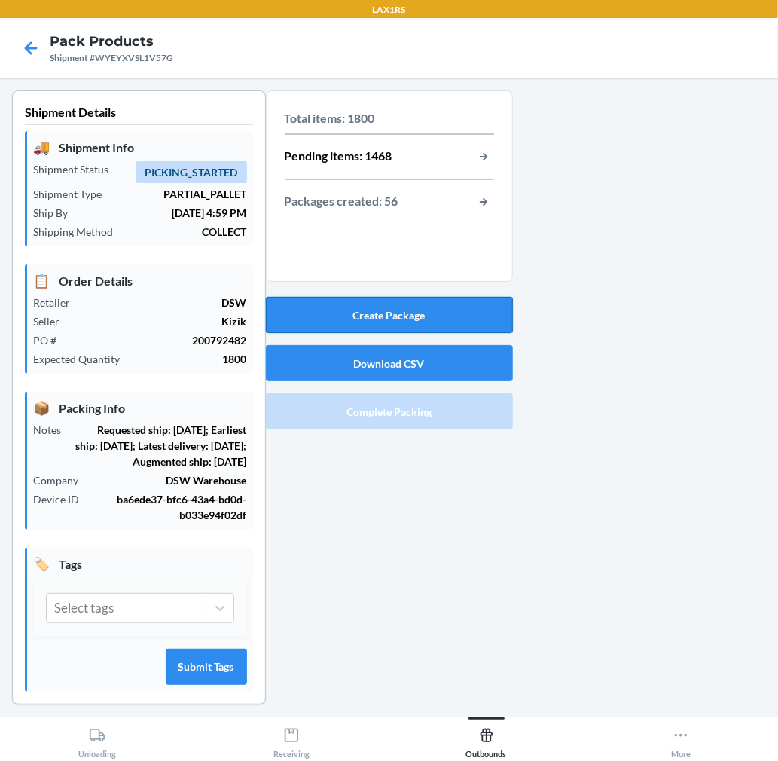
click at [454, 316] on button "Create Package" at bounding box center [389, 315] width 247 height 36
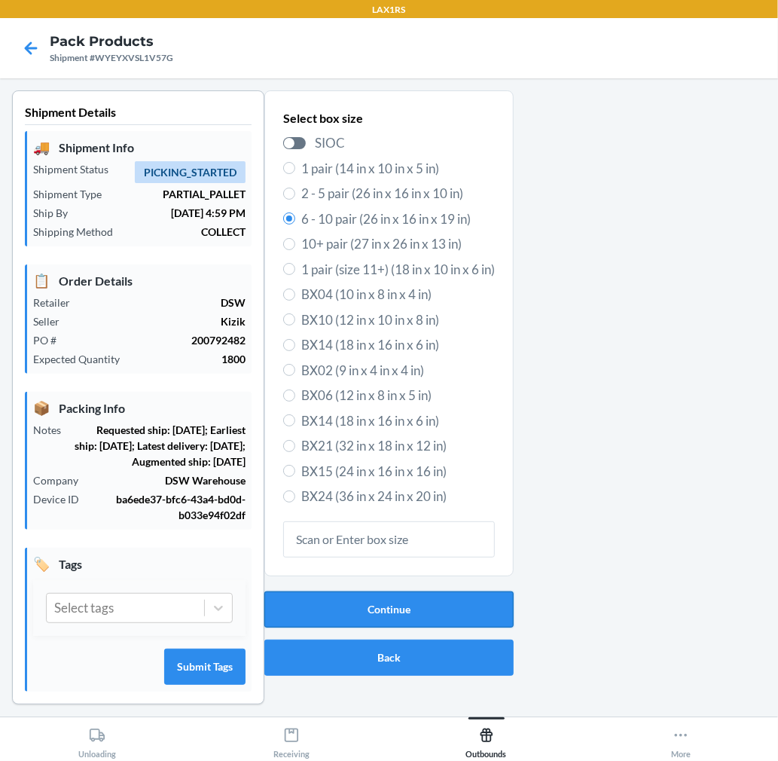
click at [453, 603] on button "Continue" at bounding box center [388, 609] width 249 height 36
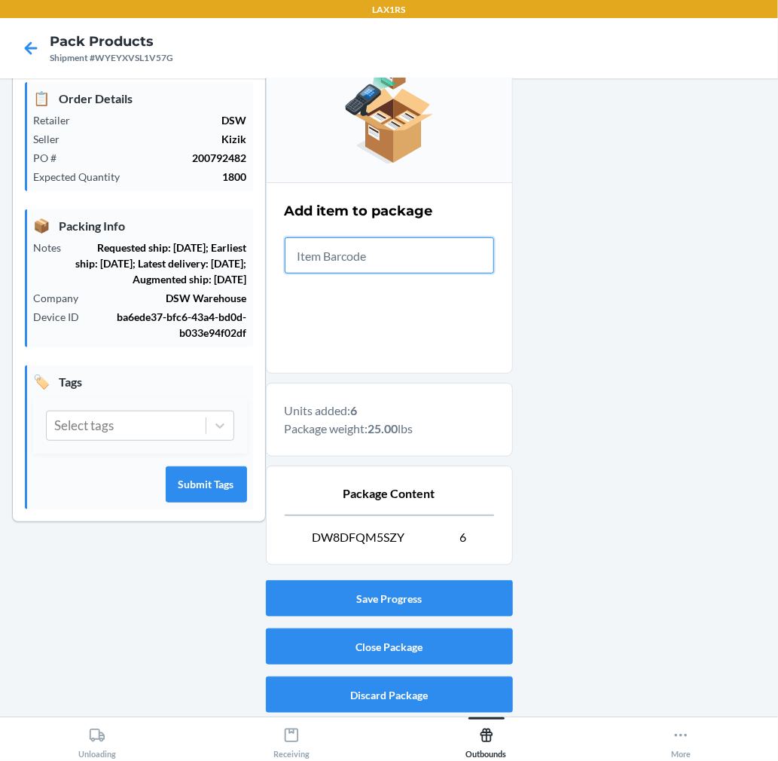
scroll to position [185, 0]
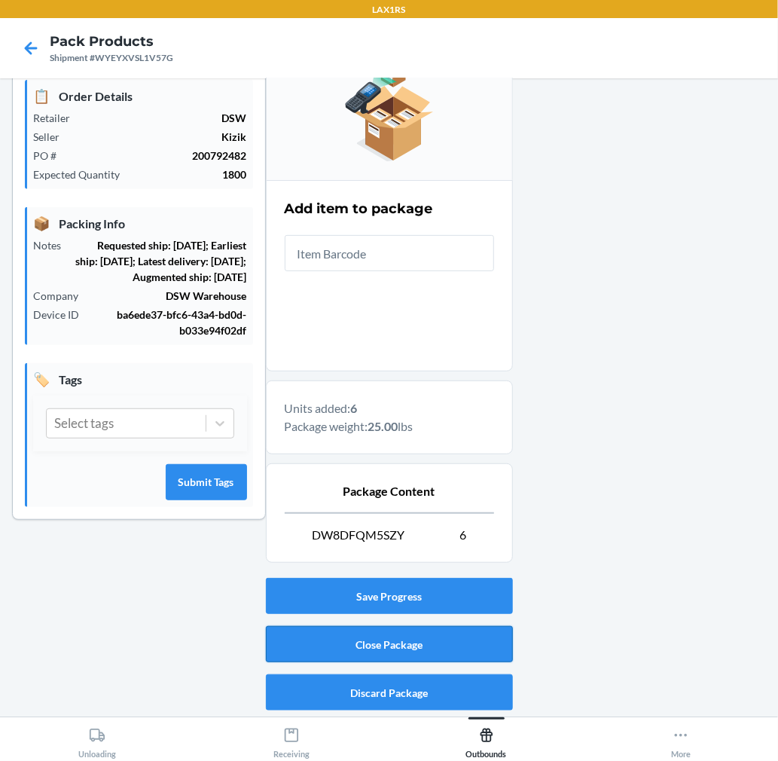
click at [454, 631] on button "Close Package" at bounding box center [389, 644] width 247 height 36
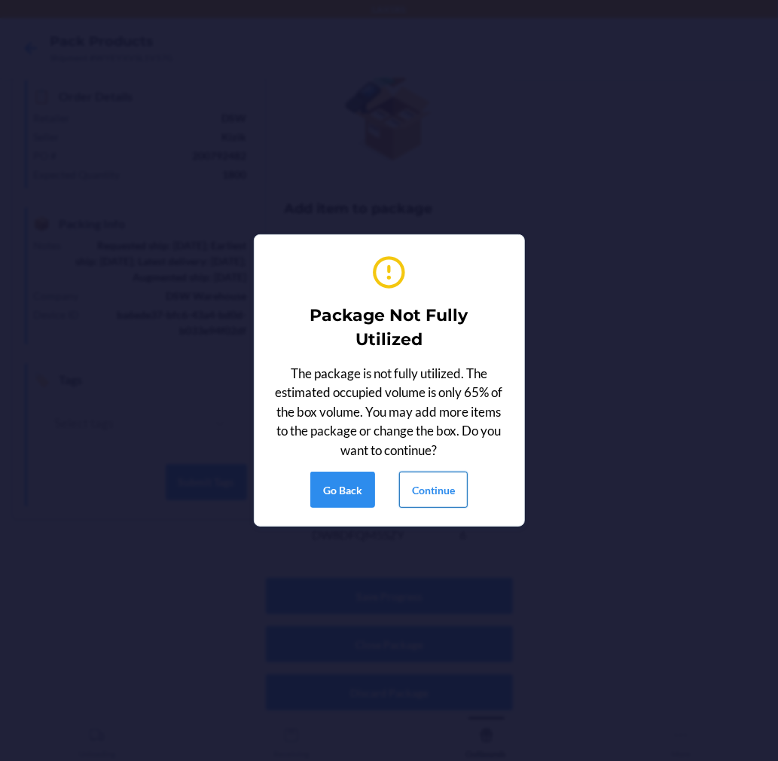
click at [447, 497] on button "Continue" at bounding box center [433, 489] width 69 height 36
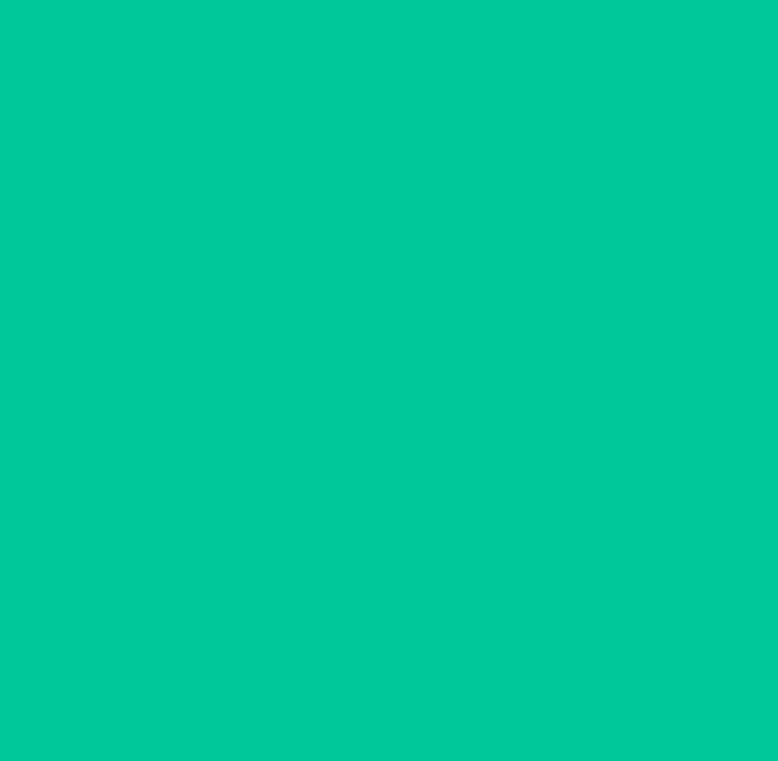
scroll to position [0, 0]
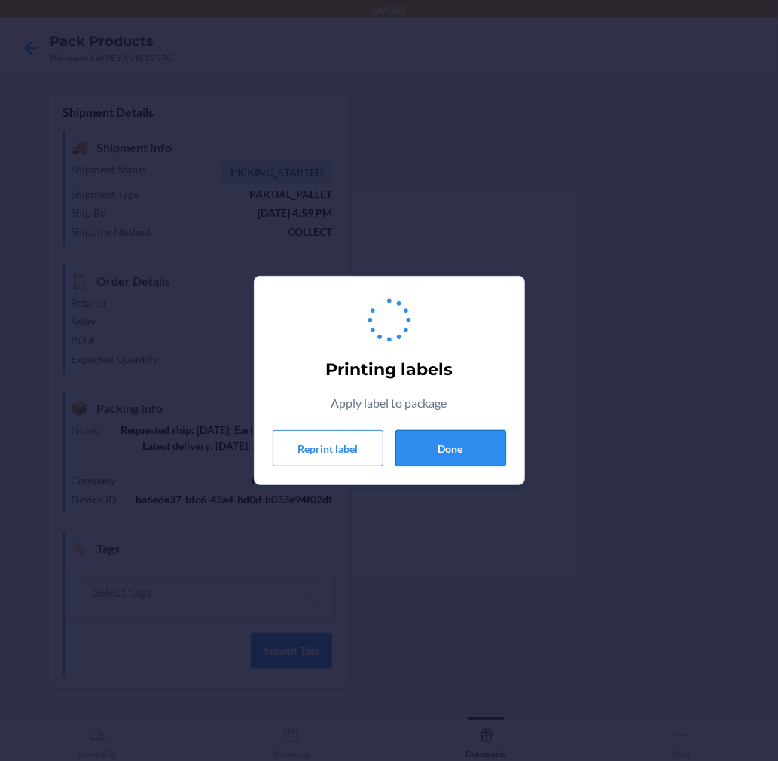
click at [452, 456] on button "Done" at bounding box center [450, 448] width 111 height 36
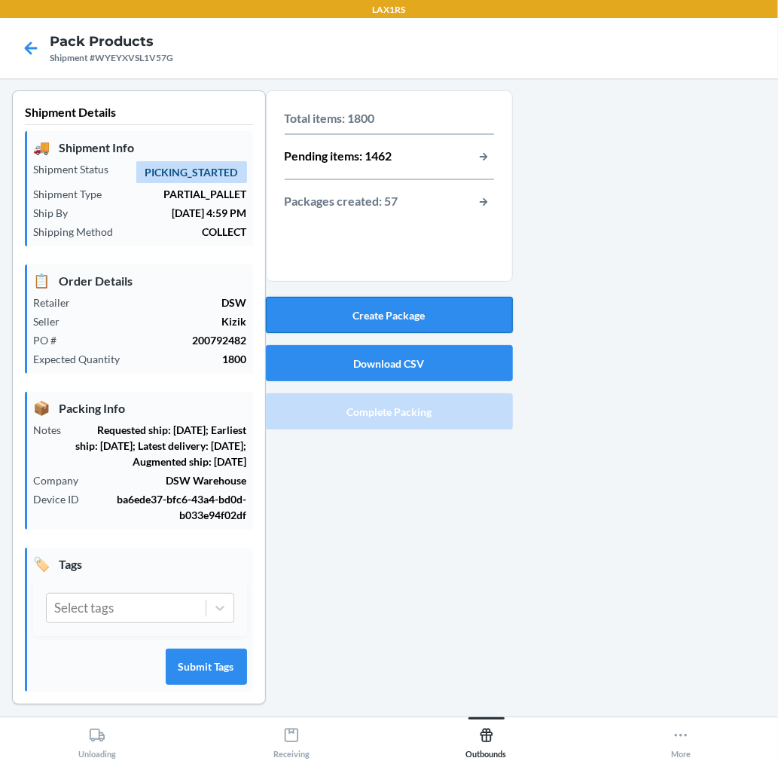
click at [453, 309] on button "Create Package" at bounding box center [389, 315] width 247 height 36
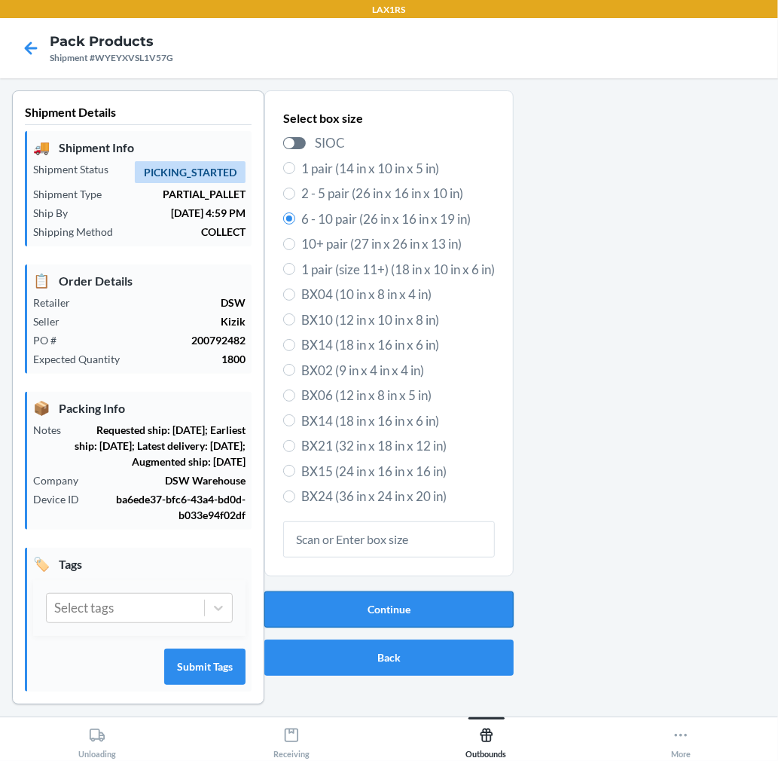
click at [455, 606] on button "Continue" at bounding box center [388, 609] width 249 height 36
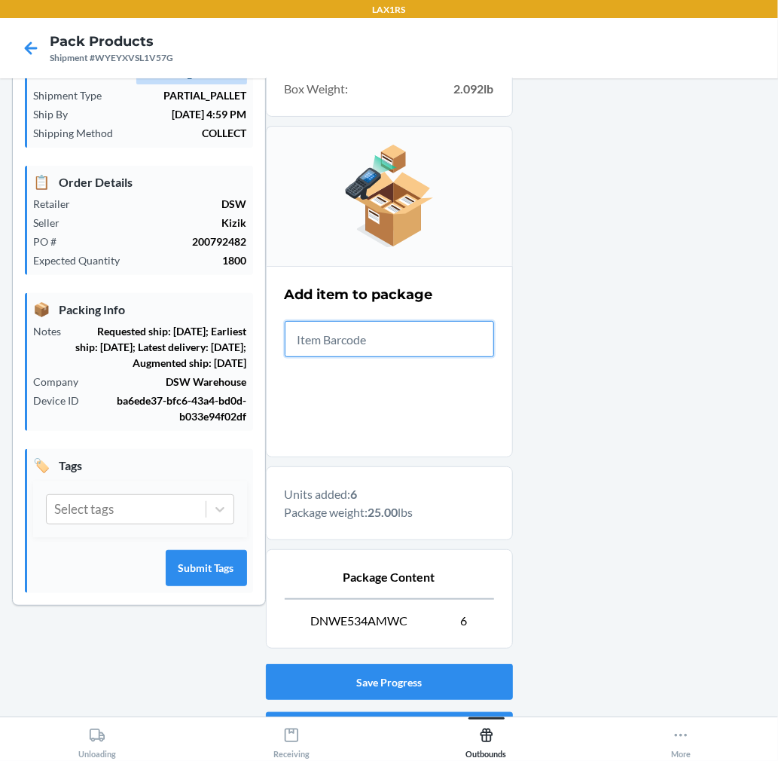
scroll to position [185, 0]
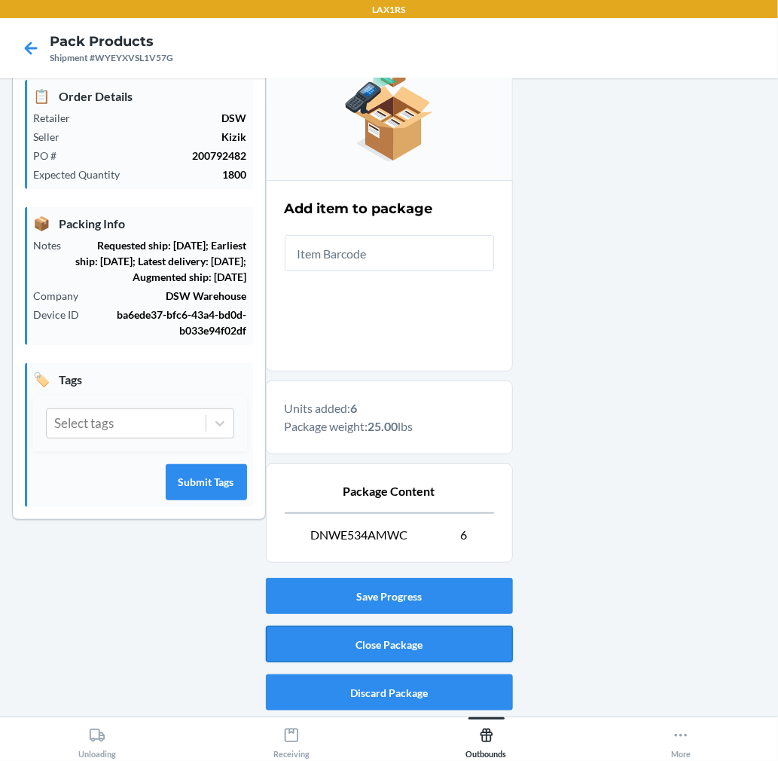
click at [471, 633] on button "Close Package" at bounding box center [389, 644] width 247 height 36
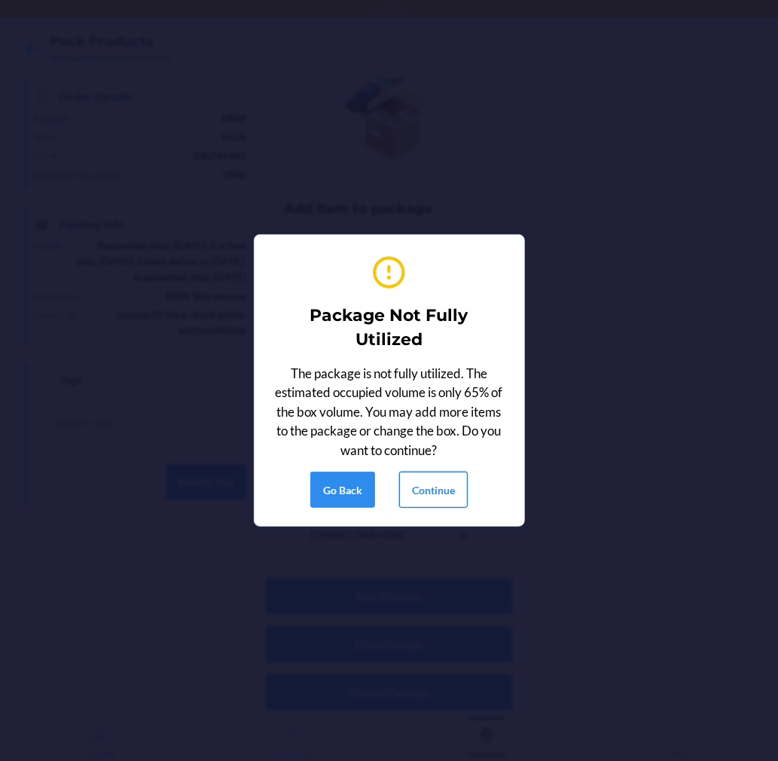
click at [465, 496] on button "Continue" at bounding box center [433, 489] width 69 height 36
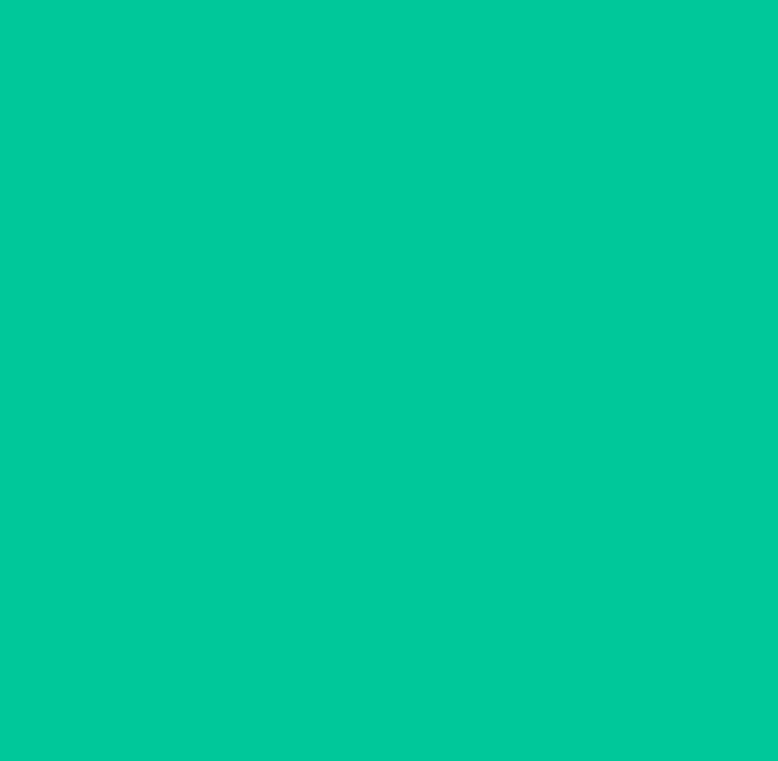
scroll to position [0, 0]
click at [440, 496] on div "Printing labels Apply label to package Reprint label Done" at bounding box center [389, 380] width 778 height 761
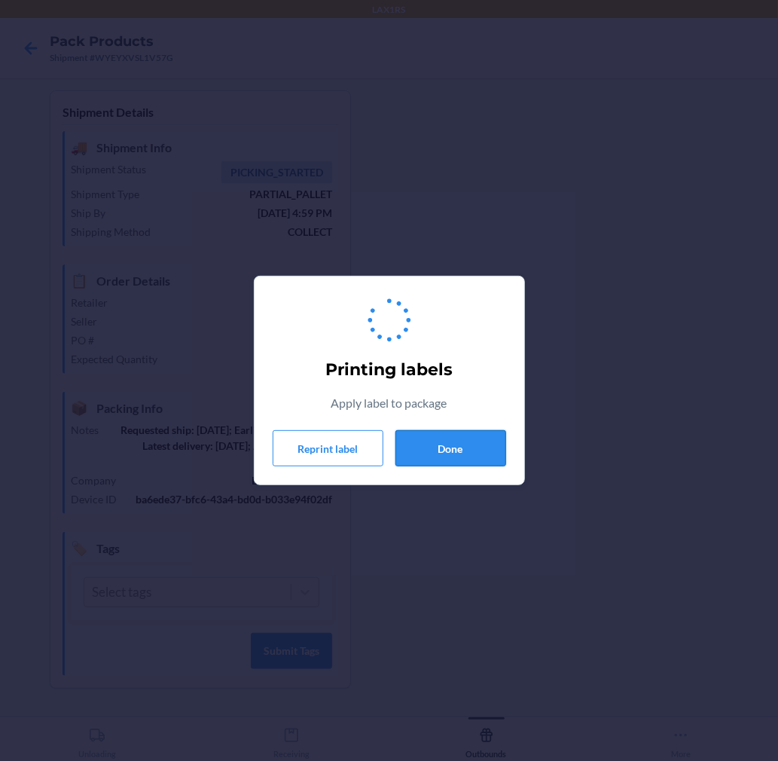
click at [452, 453] on button "Done" at bounding box center [450, 448] width 111 height 36
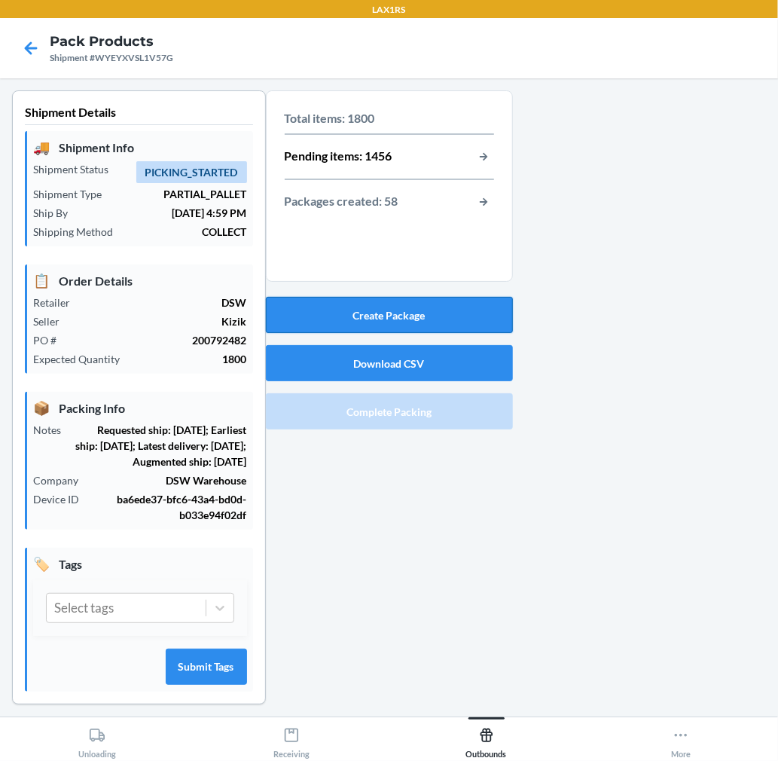
click at [462, 297] on button "Create Package" at bounding box center [389, 315] width 247 height 36
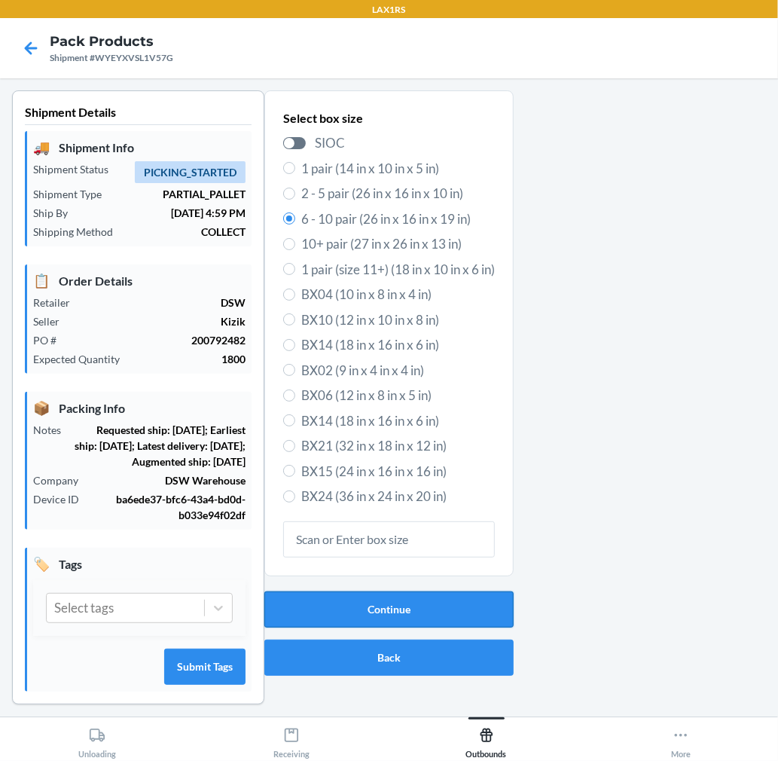
click at [416, 611] on button "Continue" at bounding box center [388, 609] width 249 height 36
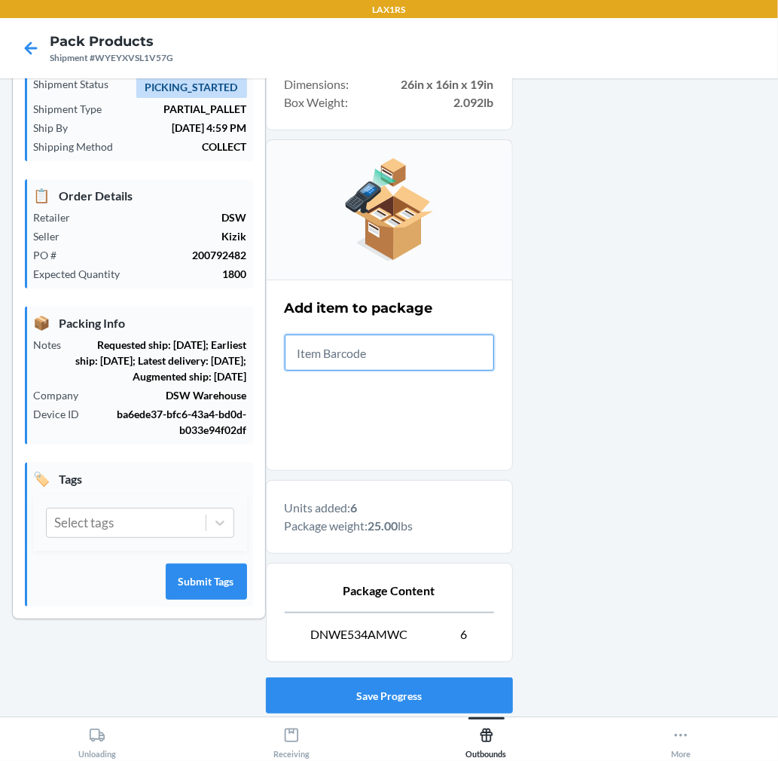
scroll to position [185, 0]
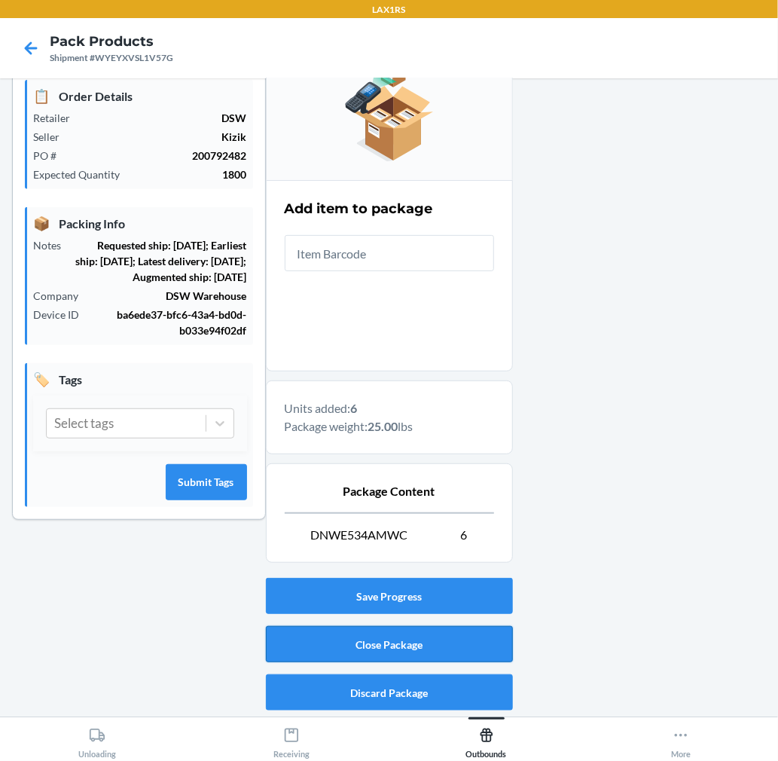
click at [425, 642] on button "Close Package" at bounding box center [389, 644] width 247 height 36
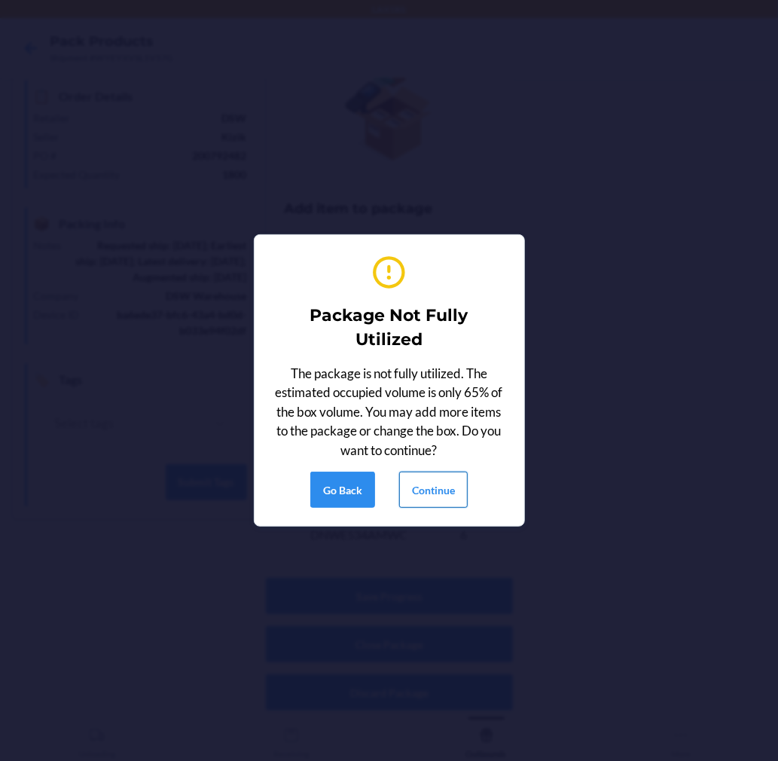
click at [435, 498] on button "Continue" at bounding box center [433, 489] width 69 height 36
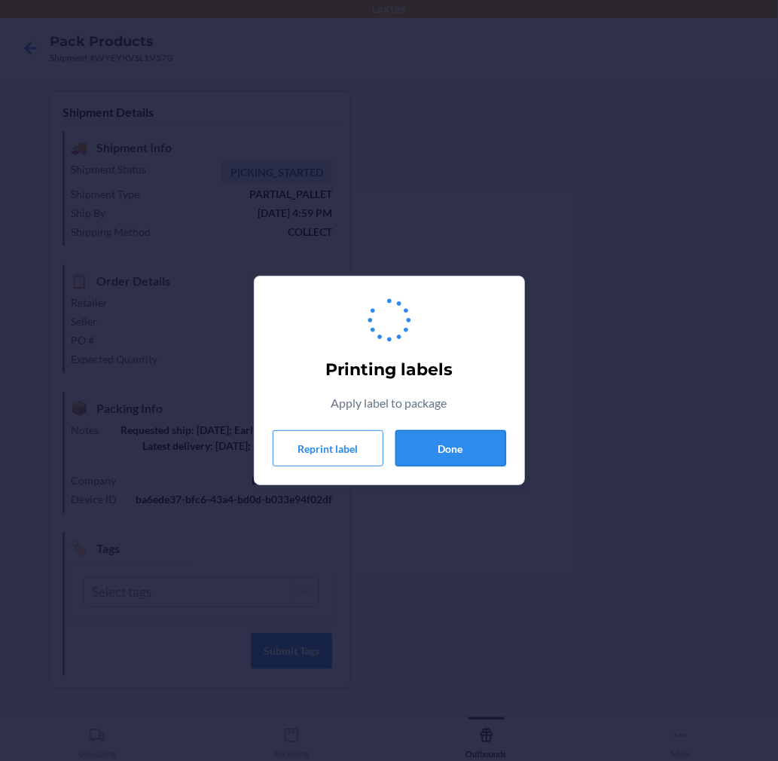
click at [444, 456] on button "Done" at bounding box center [450, 448] width 111 height 36
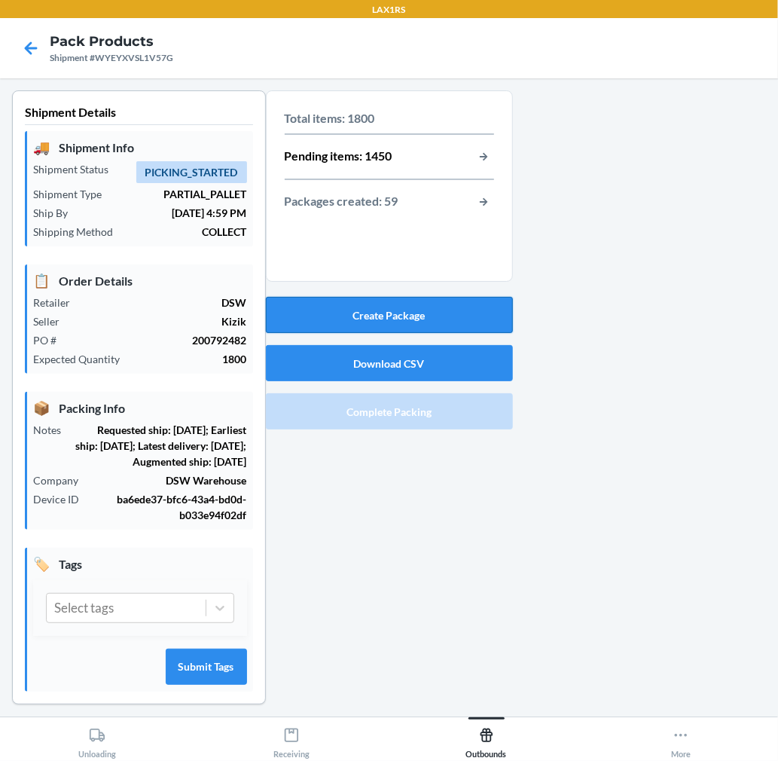
click at [447, 319] on button "Create Package" at bounding box center [389, 315] width 247 height 36
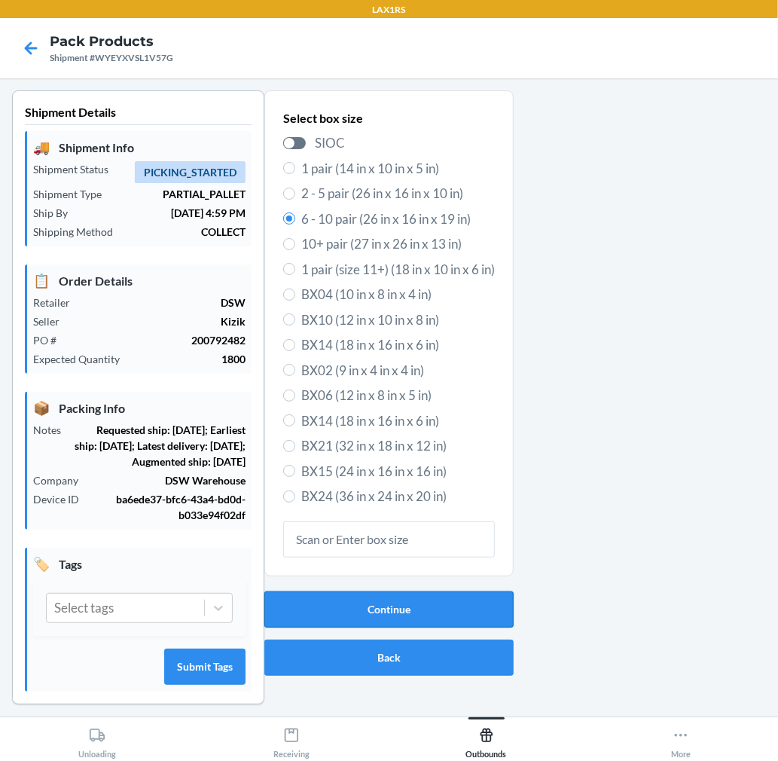
click at [404, 600] on button "Continue" at bounding box center [388, 609] width 249 height 36
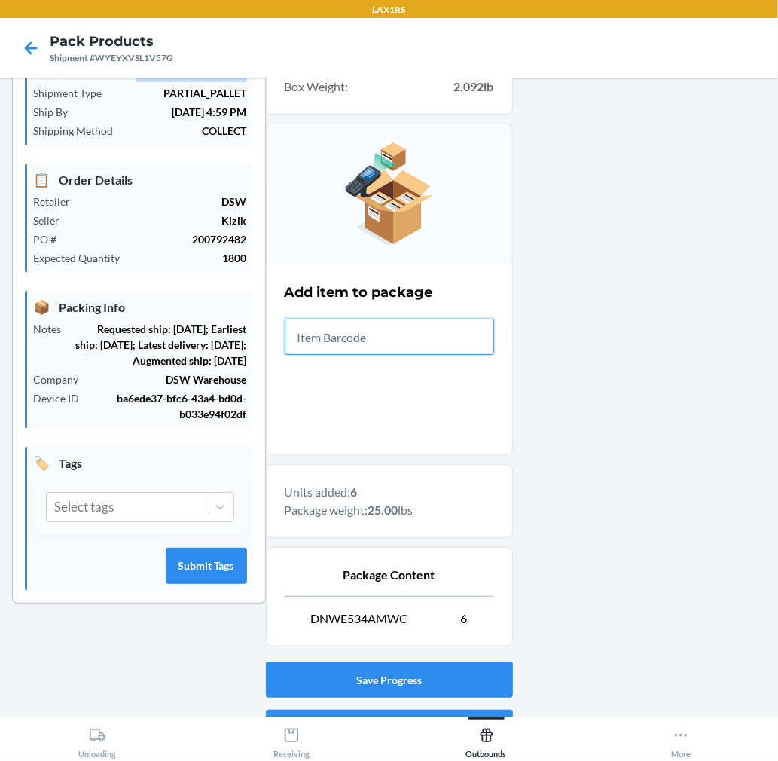
scroll to position [185, 0]
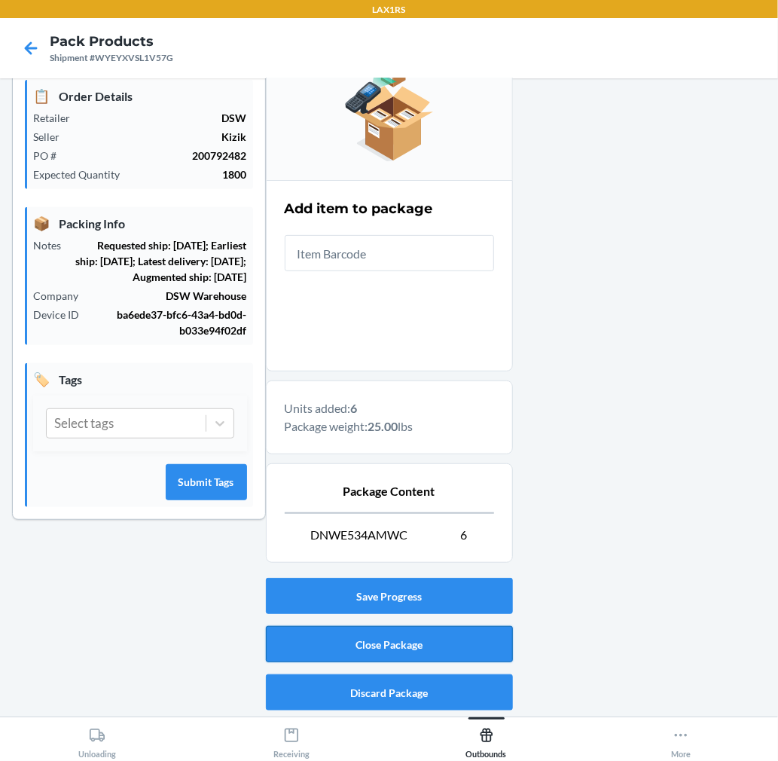
click at [474, 642] on button "Close Package" at bounding box center [389, 644] width 247 height 36
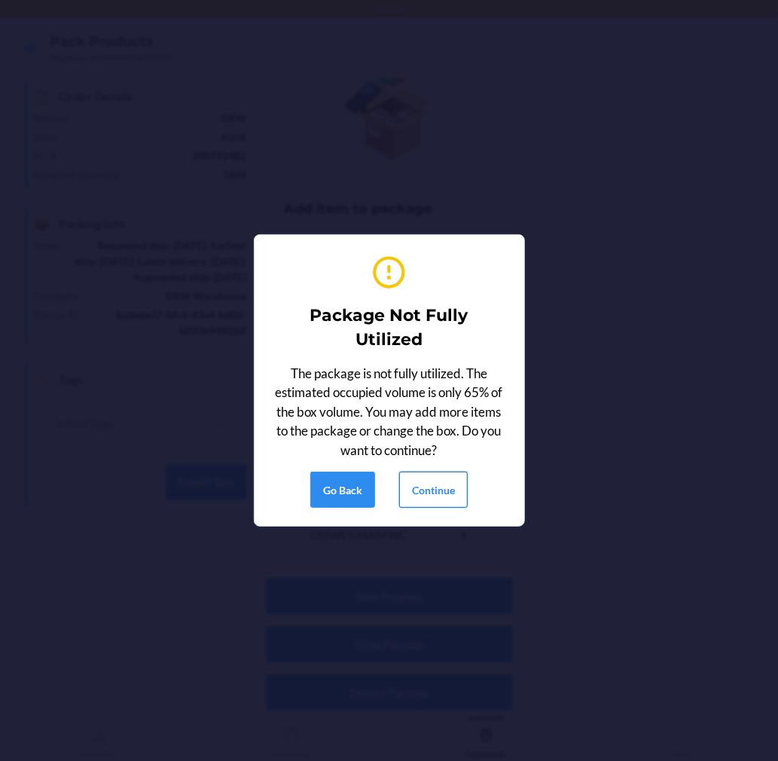
click at [433, 496] on button "Continue" at bounding box center [433, 489] width 69 height 36
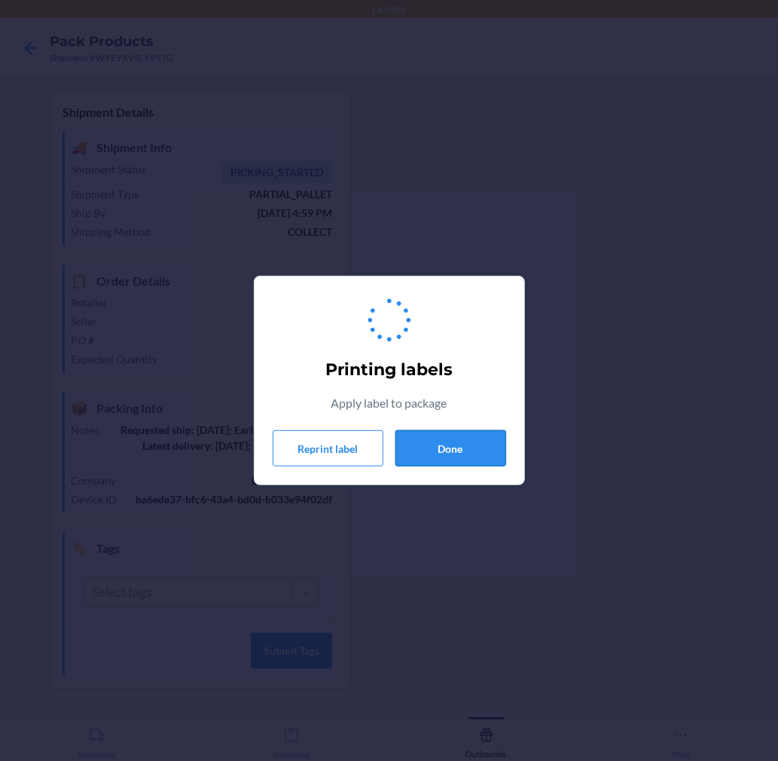
click at [453, 446] on button "Done" at bounding box center [450, 448] width 111 height 36
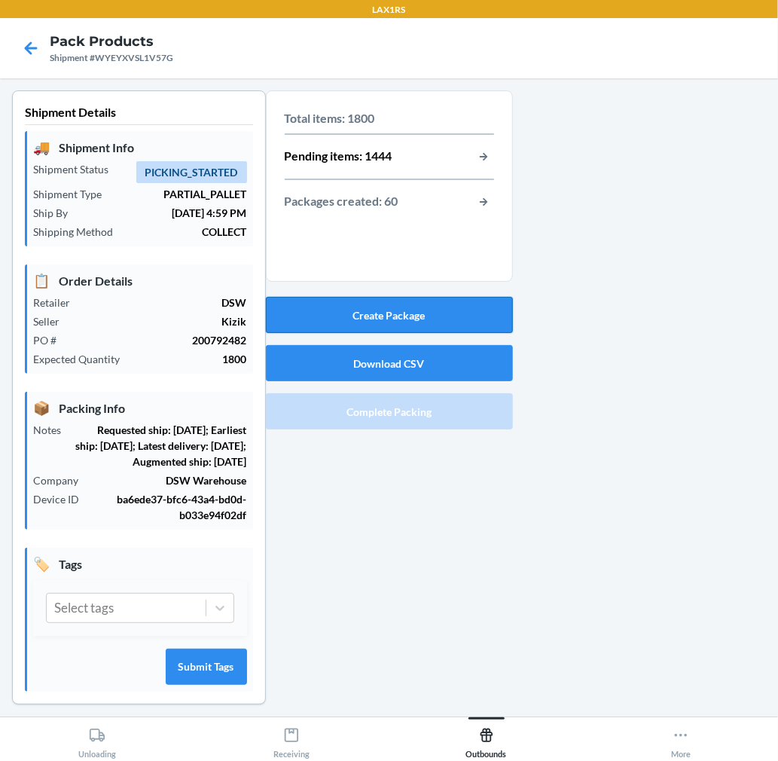
click at [459, 316] on button "Create Package" at bounding box center [389, 315] width 247 height 36
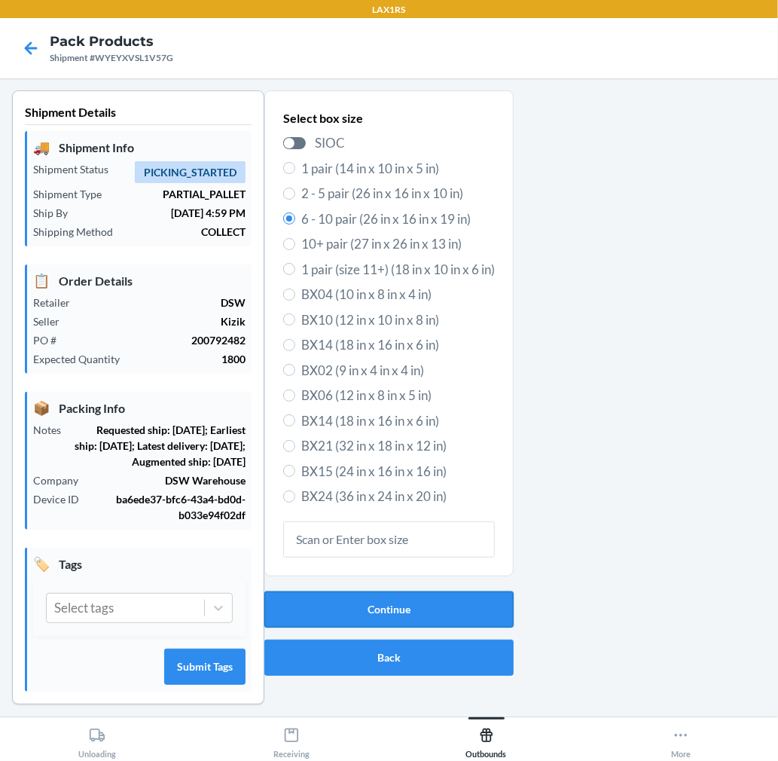
click at [452, 614] on button "Continue" at bounding box center [388, 609] width 249 height 36
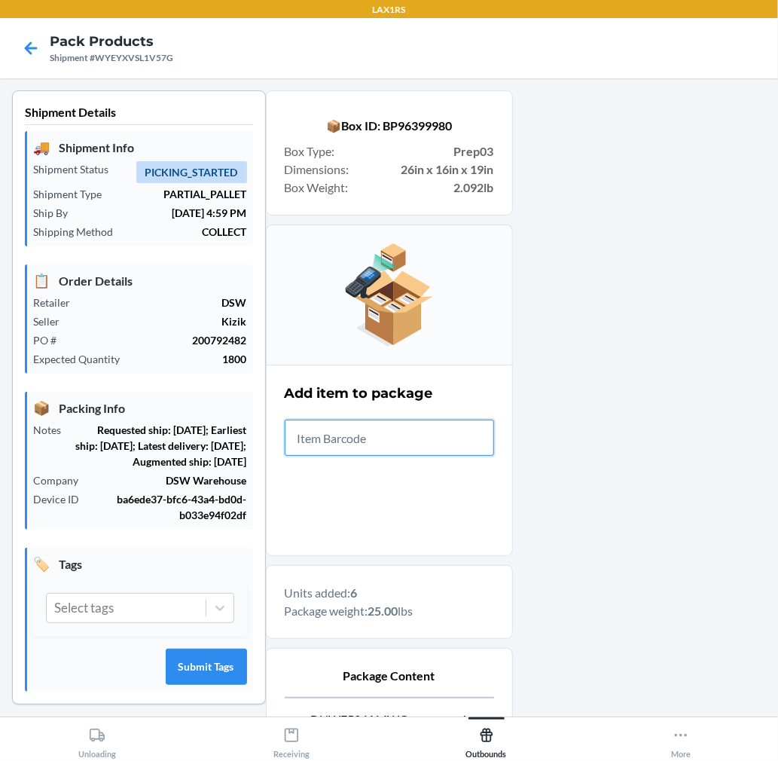
scroll to position [185, 0]
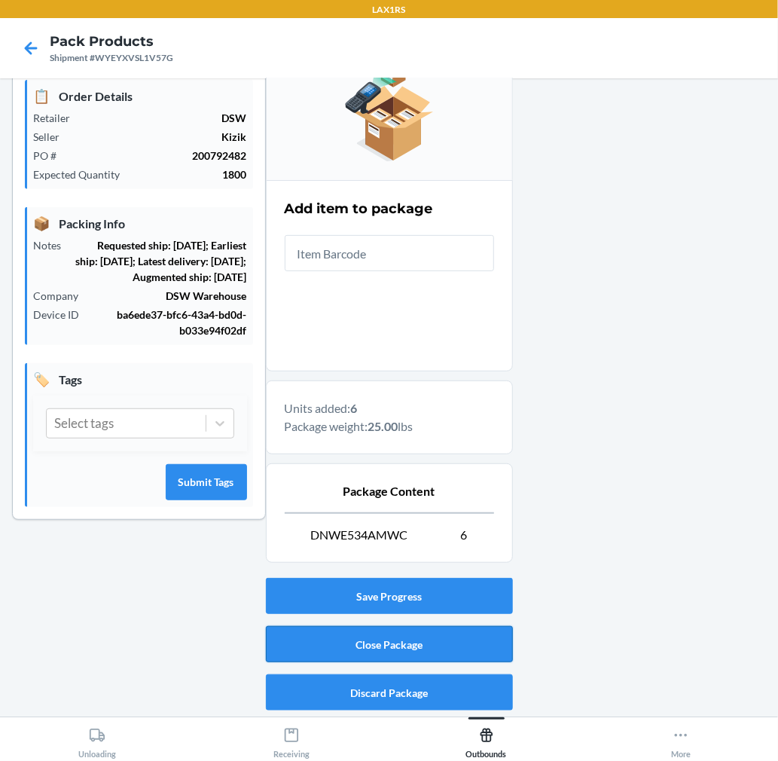
click at [456, 636] on button "Close Package" at bounding box center [389, 644] width 247 height 36
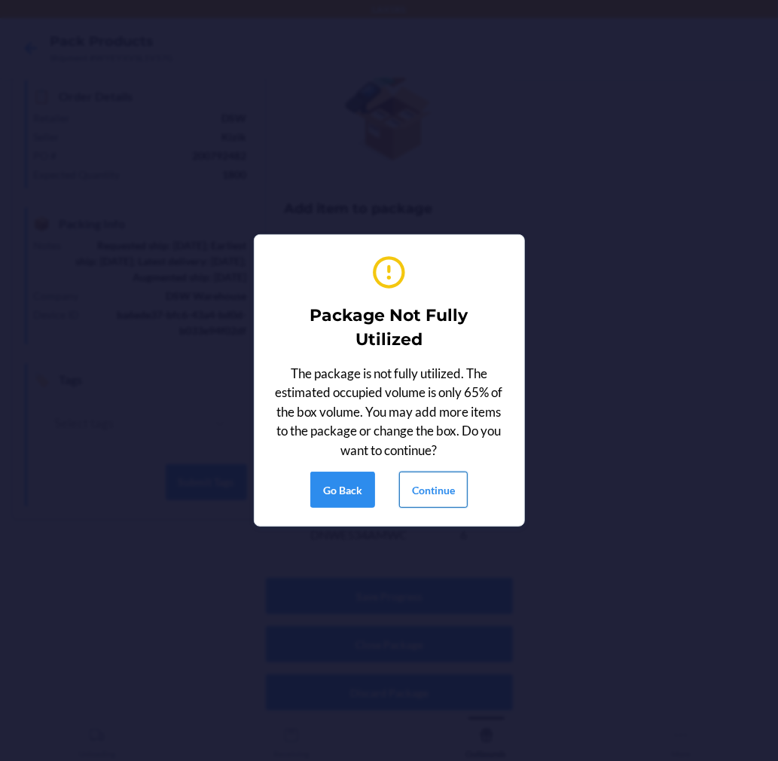
click at [432, 487] on button "Continue" at bounding box center [433, 489] width 69 height 36
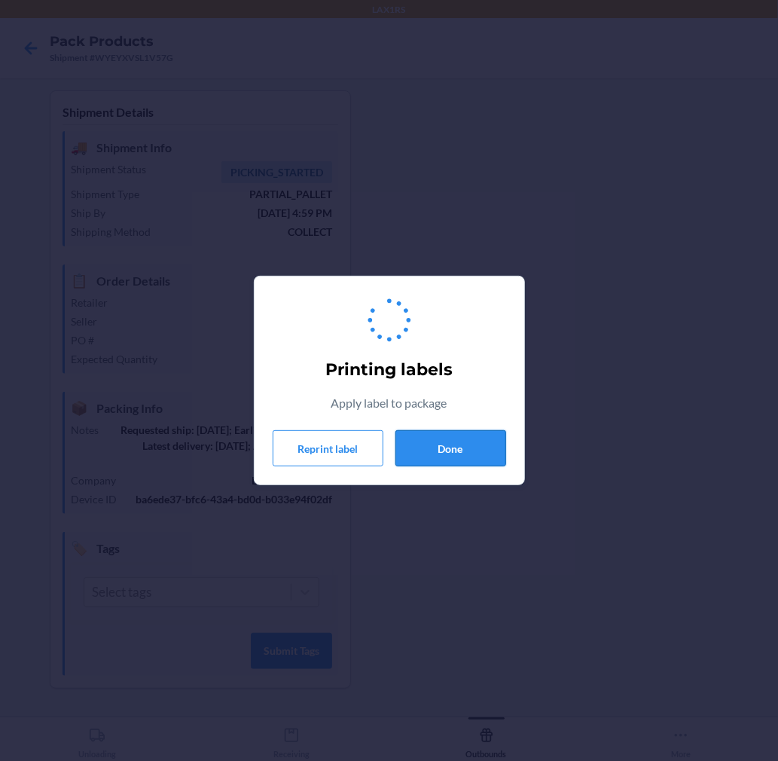
click at [446, 443] on button "Done" at bounding box center [450, 448] width 111 height 36
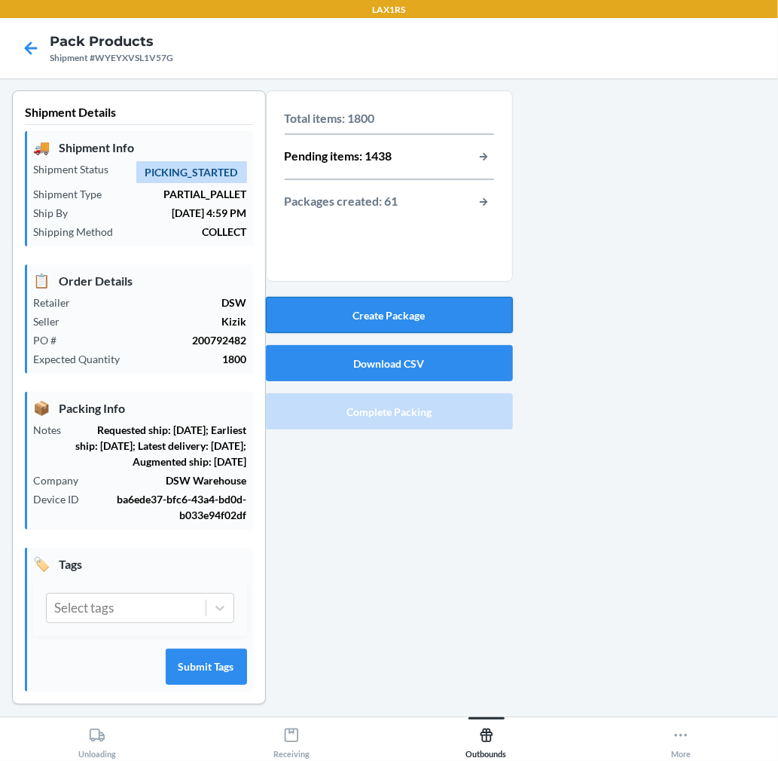
click at [450, 310] on button "Create Package" at bounding box center [389, 315] width 247 height 36
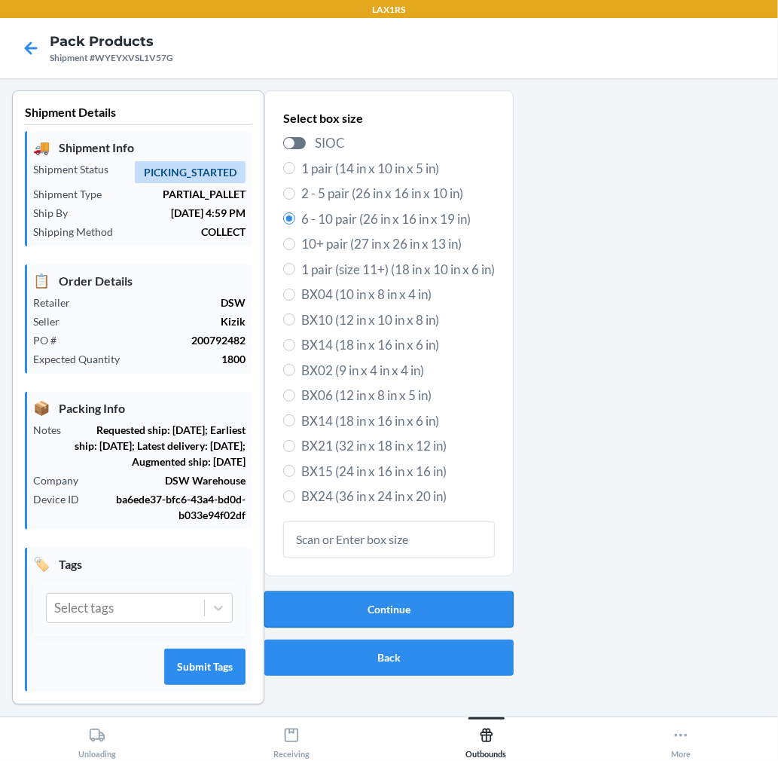
click at [461, 600] on button "Continue" at bounding box center [388, 609] width 249 height 36
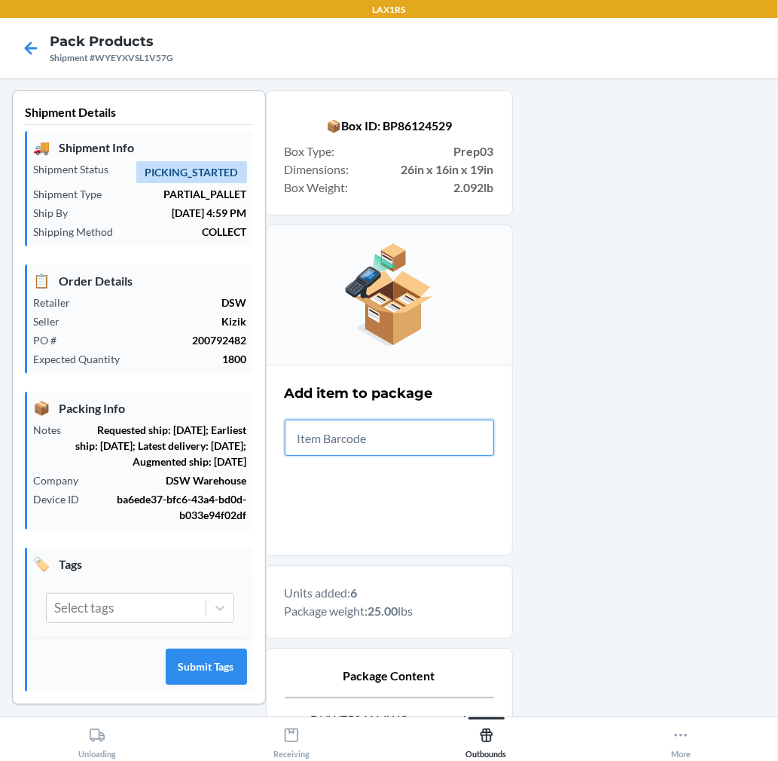
scroll to position [185, 0]
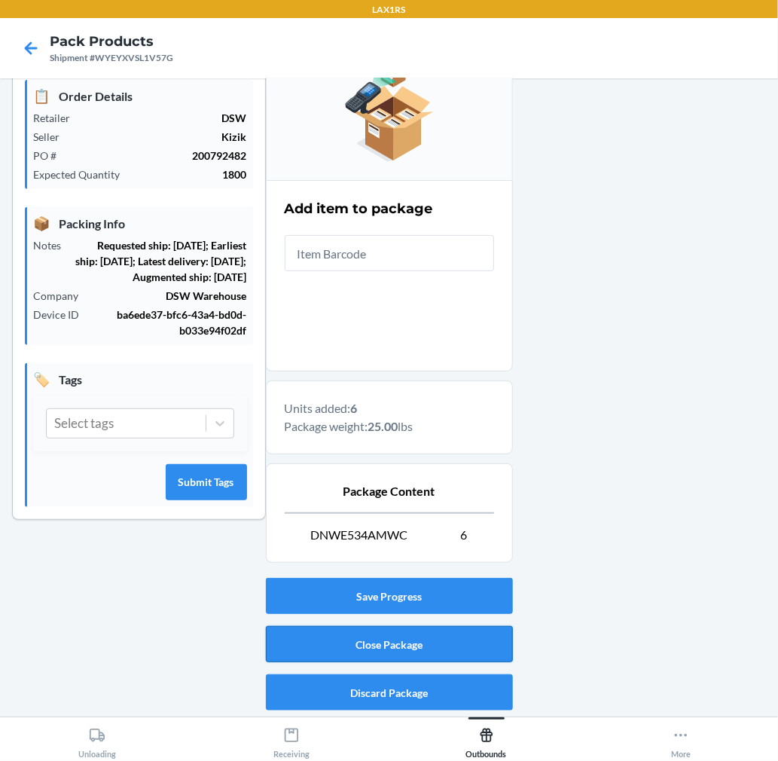
click at [453, 636] on button "Close Package" at bounding box center [389, 644] width 247 height 36
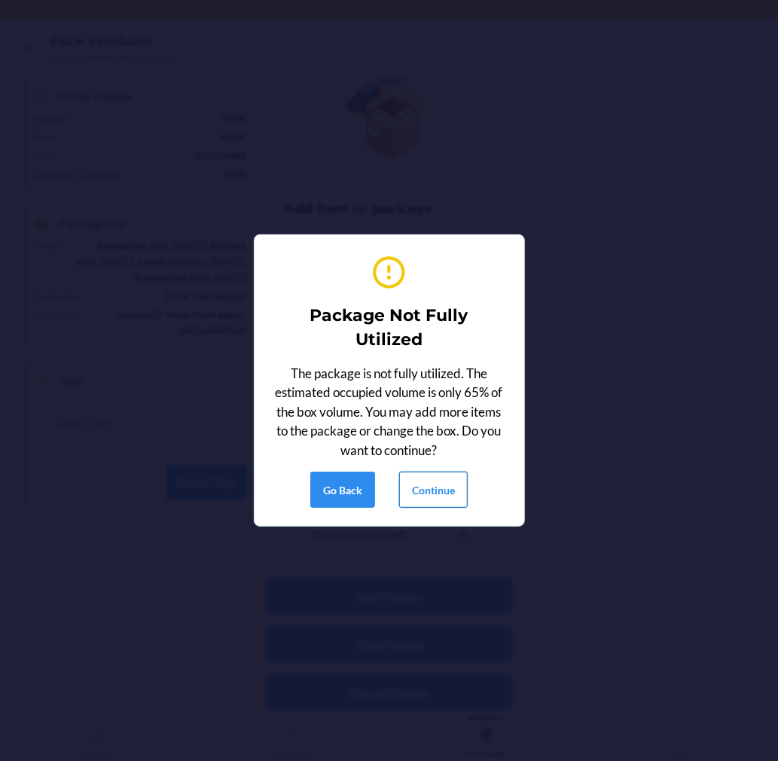
click at [445, 500] on button "Continue" at bounding box center [433, 489] width 69 height 36
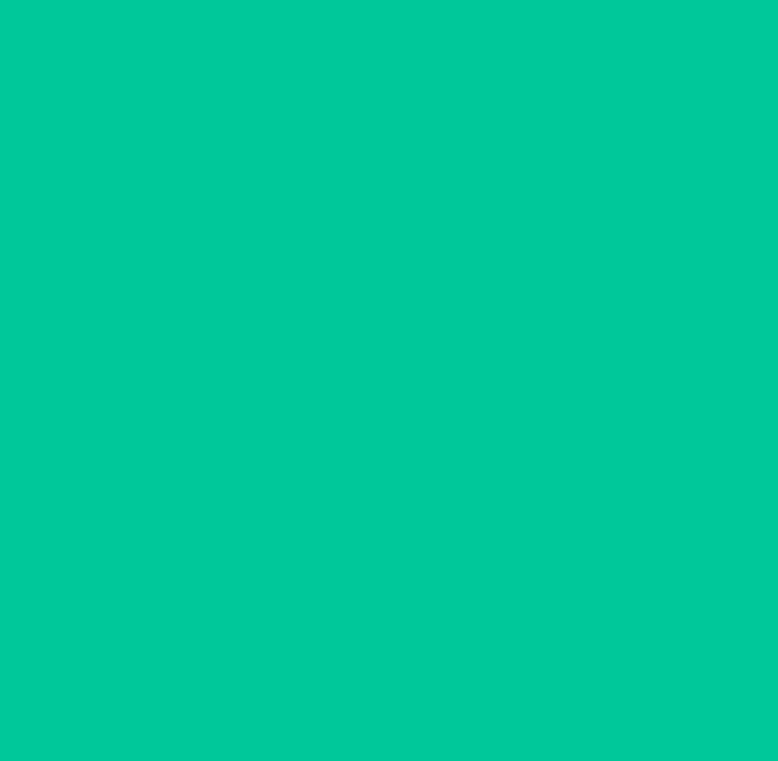
scroll to position [0, 0]
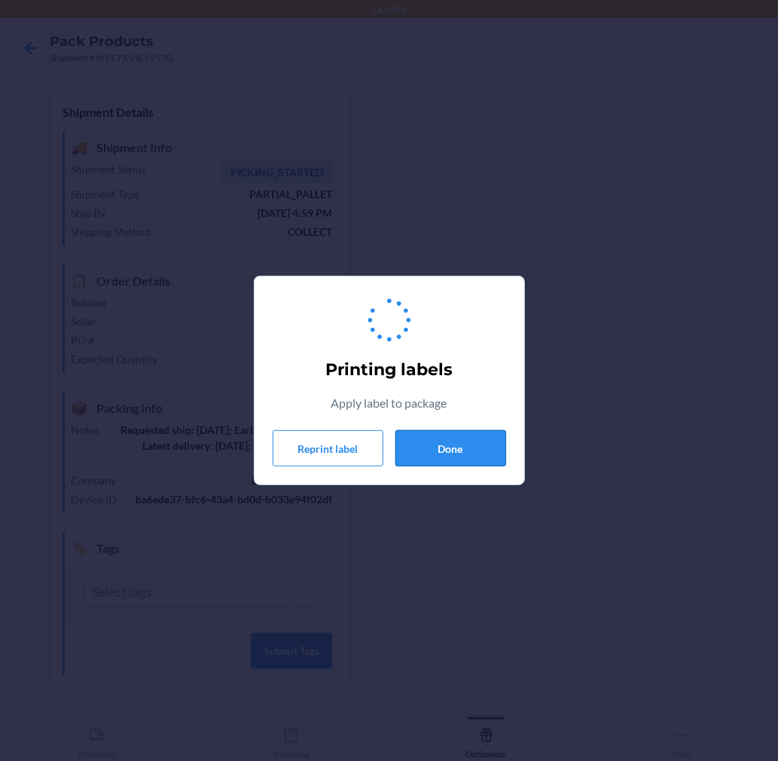
click at [455, 458] on button "Done" at bounding box center [450, 448] width 111 height 36
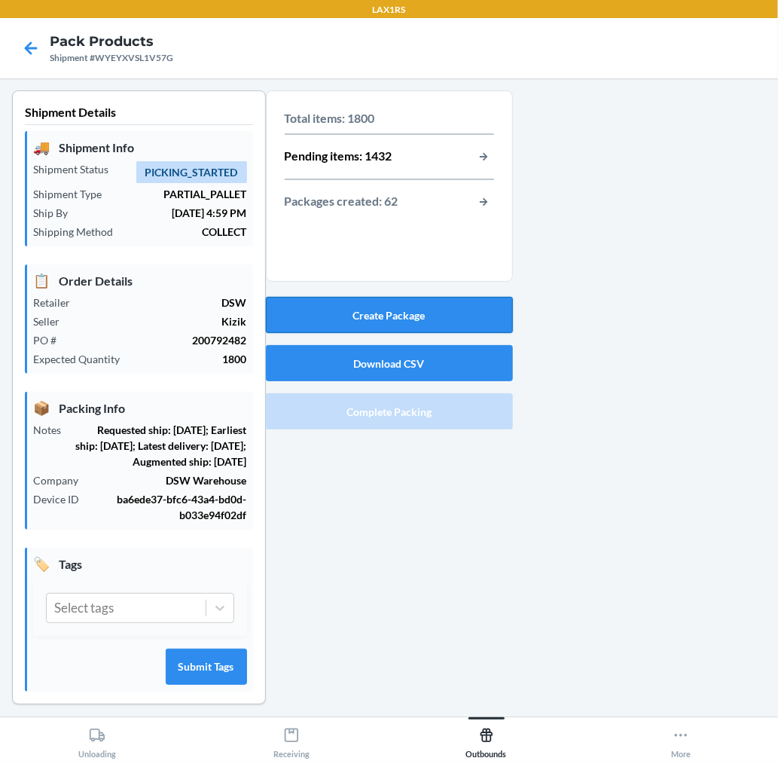
click at [433, 314] on button "Create Package" at bounding box center [389, 315] width 247 height 36
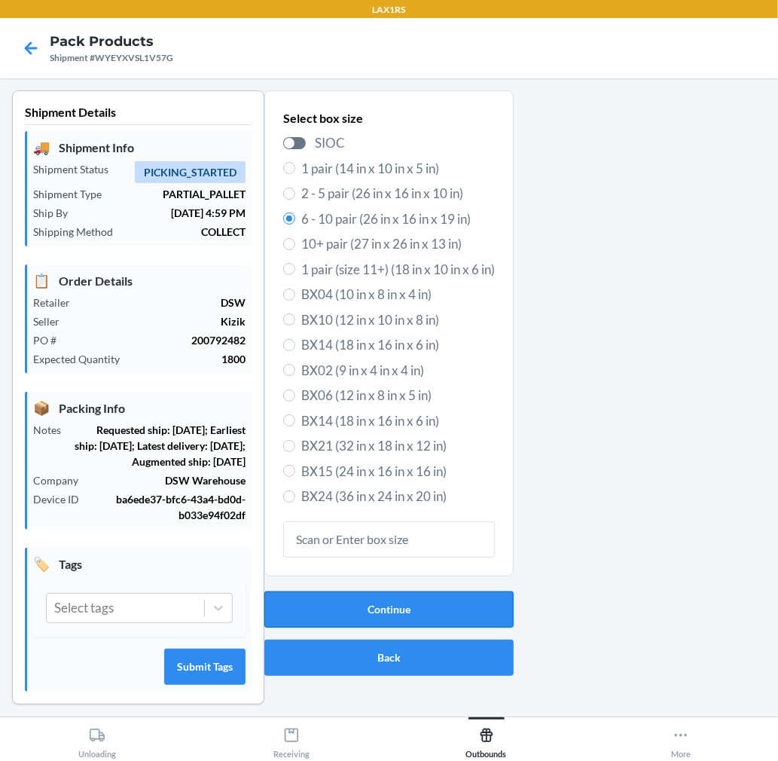
click at [446, 593] on button "Continue" at bounding box center [388, 609] width 249 height 36
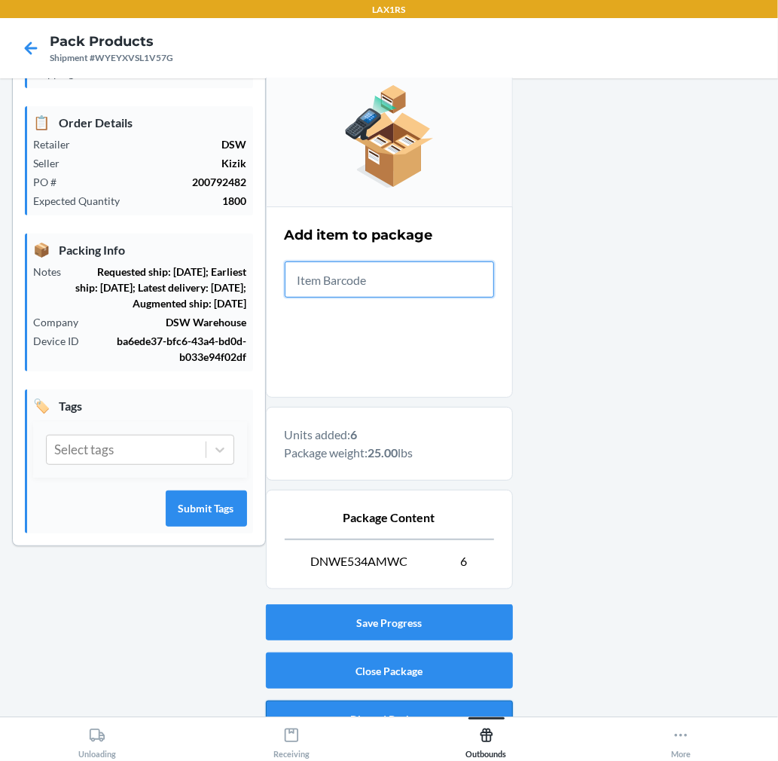
scroll to position [185, 0]
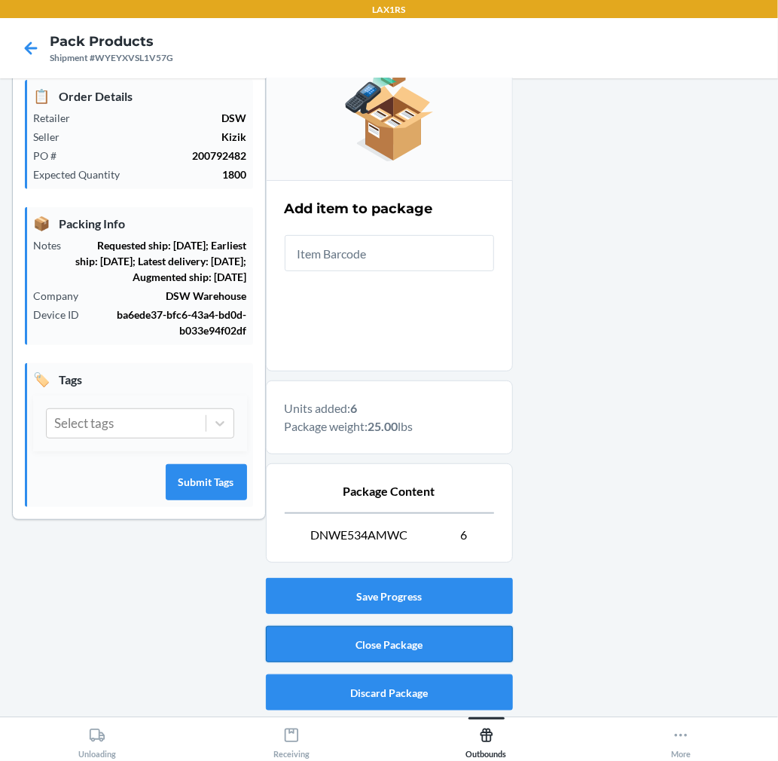
click at [459, 641] on button "Close Package" at bounding box center [389, 644] width 247 height 36
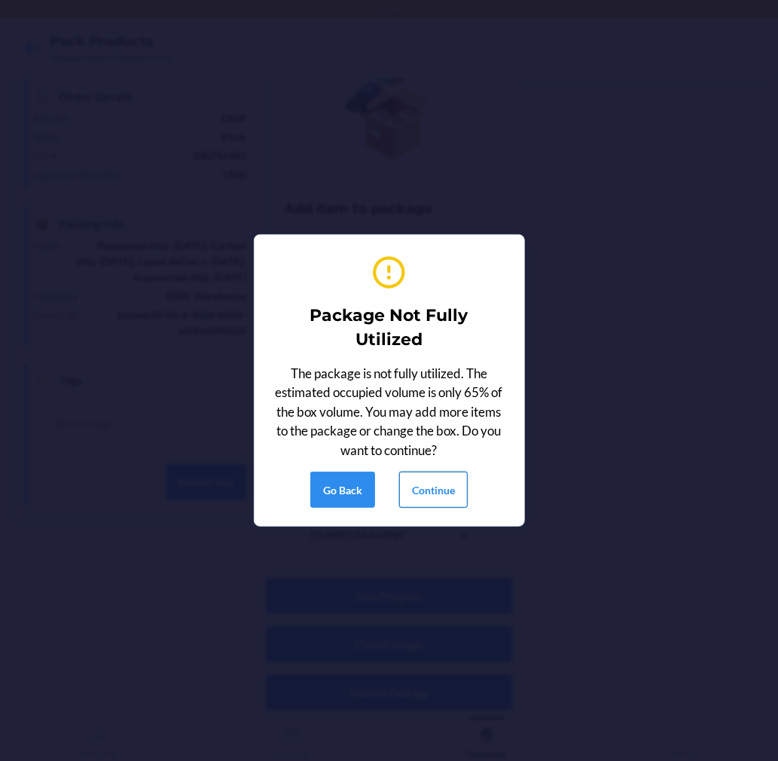
click at [435, 490] on button "Continue" at bounding box center [433, 489] width 69 height 36
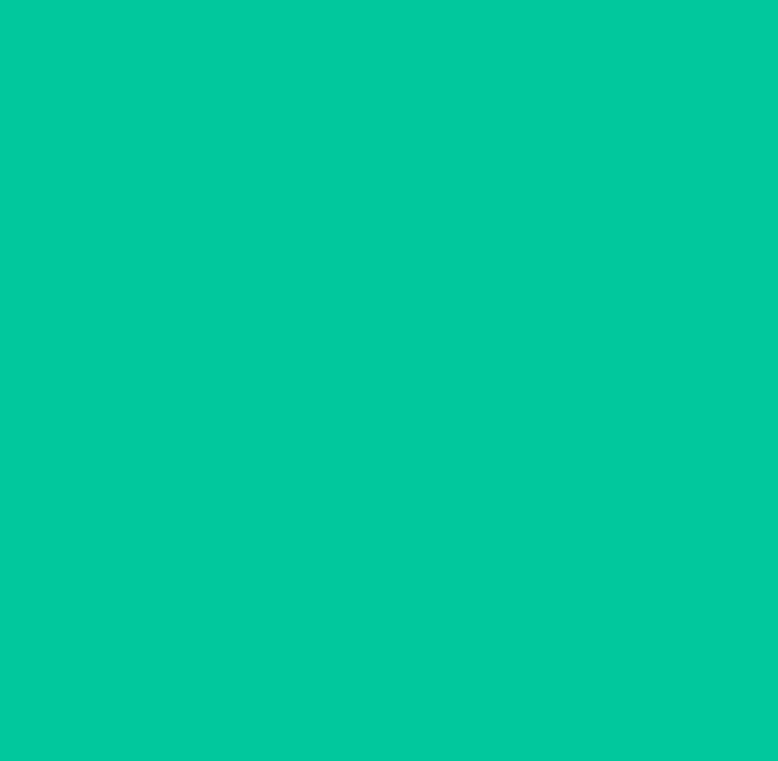
scroll to position [0, 0]
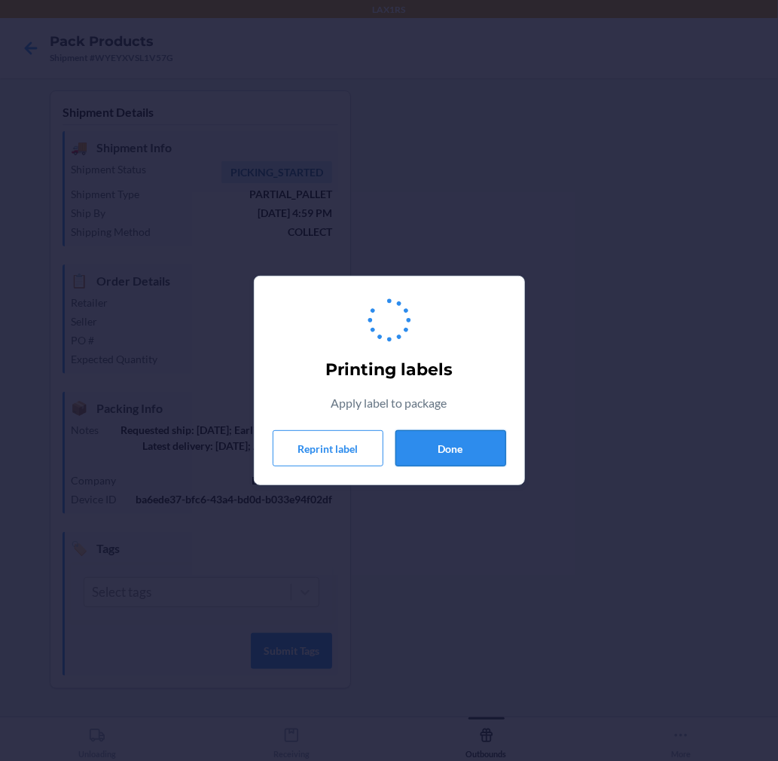
click at [456, 450] on button "Done" at bounding box center [450, 448] width 111 height 36
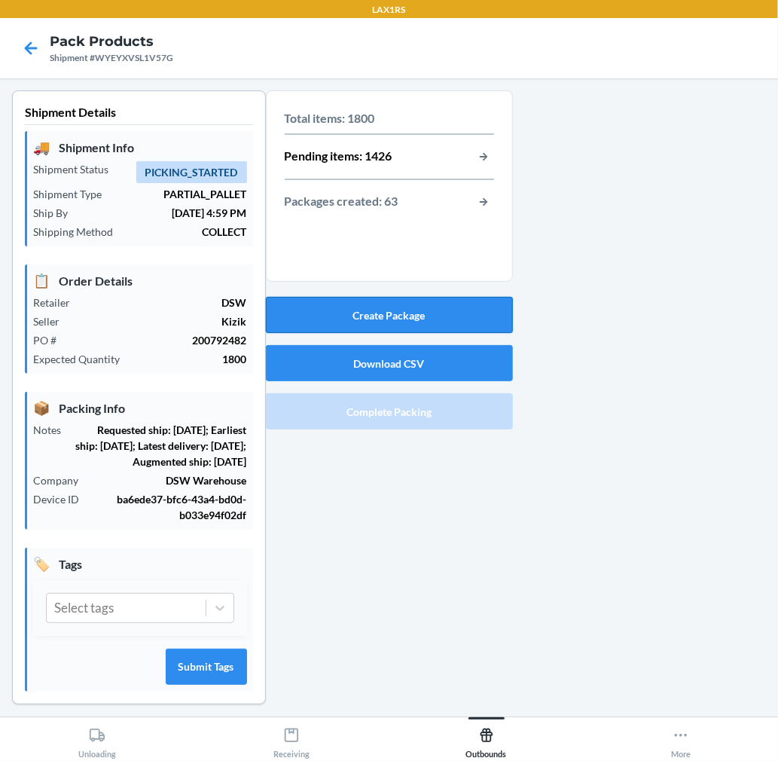
click at [438, 307] on button "Create Package" at bounding box center [389, 315] width 247 height 36
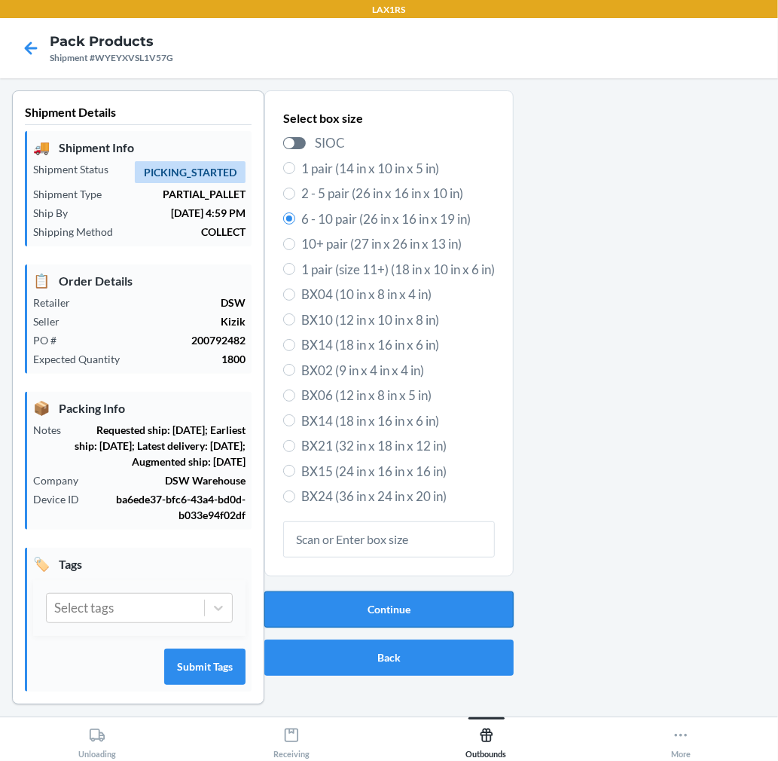
click at [460, 609] on button "Continue" at bounding box center [388, 609] width 249 height 36
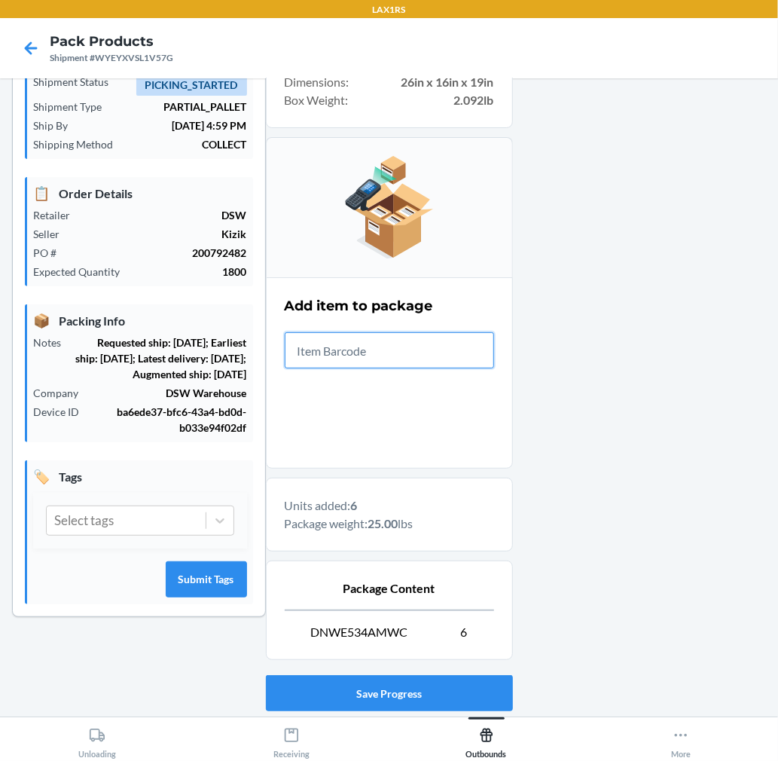
scroll to position [185, 0]
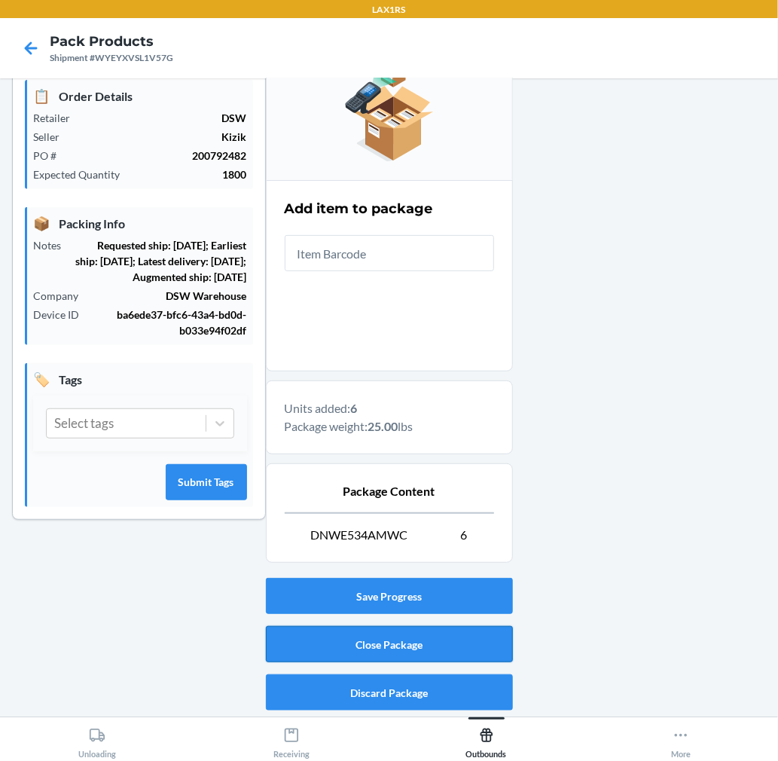
click at [450, 627] on button "Close Package" at bounding box center [389, 644] width 247 height 36
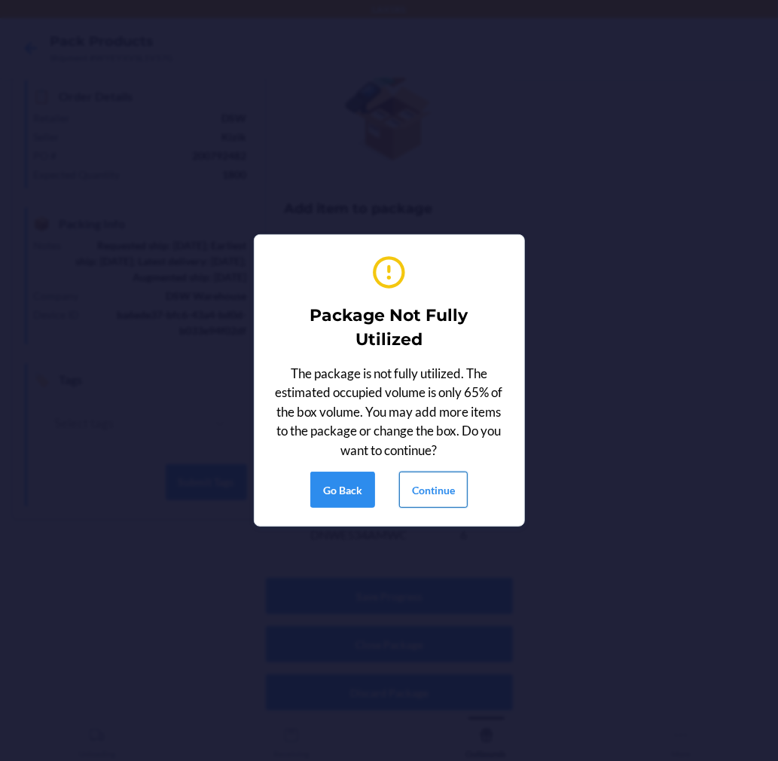
click at [453, 492] on button "Continue" at bounding box center [433, 489] width 69 height 36
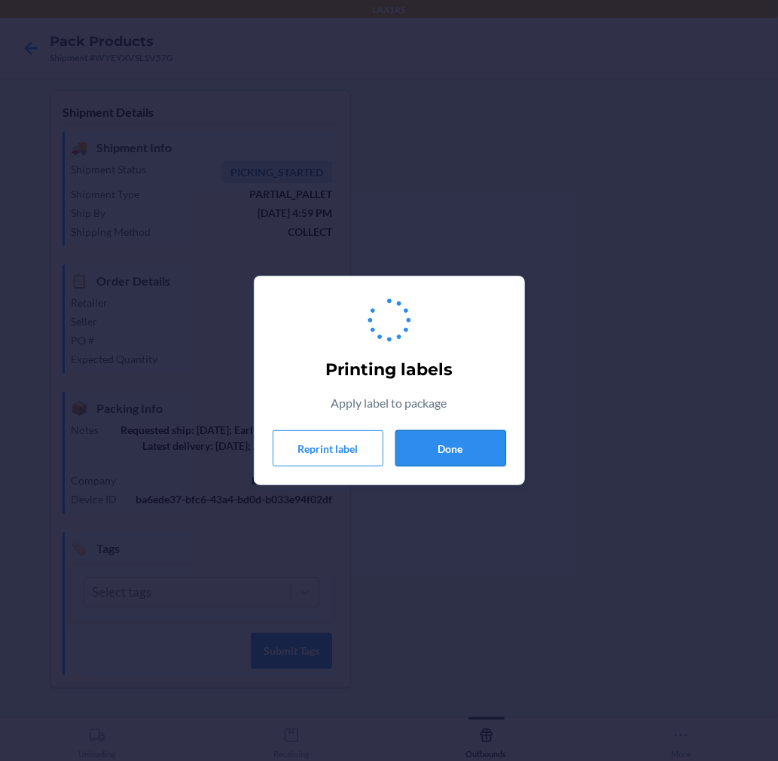
click at [458, 445] on button "Done" at bounding box center [450, 448] width 111 height 36
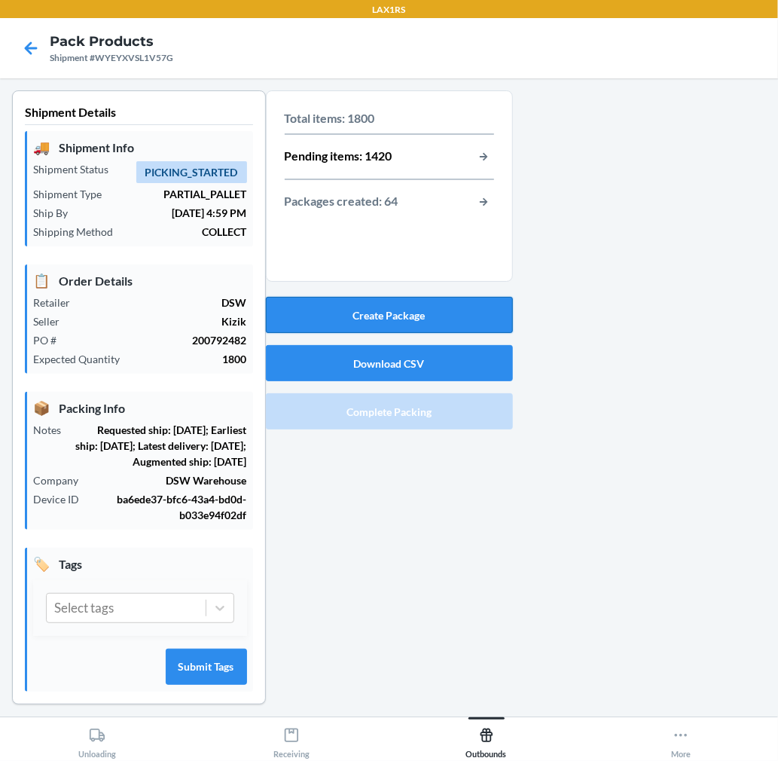
click at [453, 317] on button "Create Package" at bounding box center [389, 315] width 247 height 36
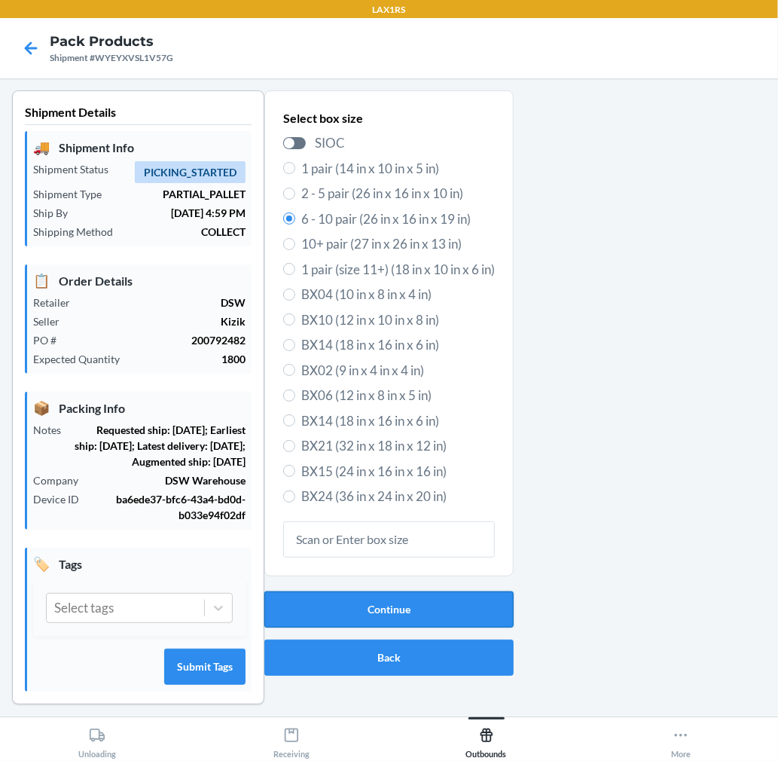
click at [470, 611] on button "Continue" at bounding box center [388, 609] width 249 height 36
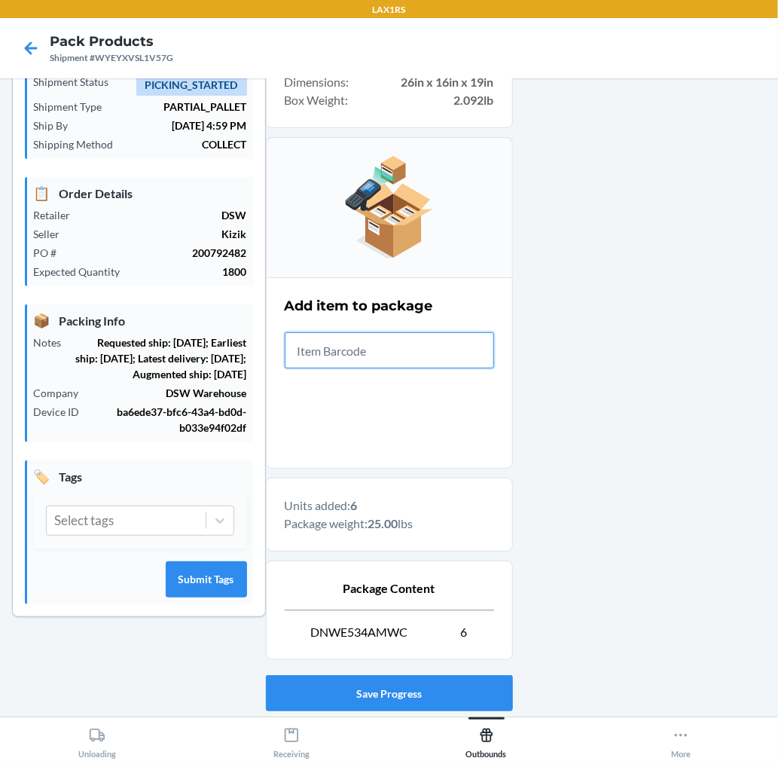
scroll to position [185, 0]
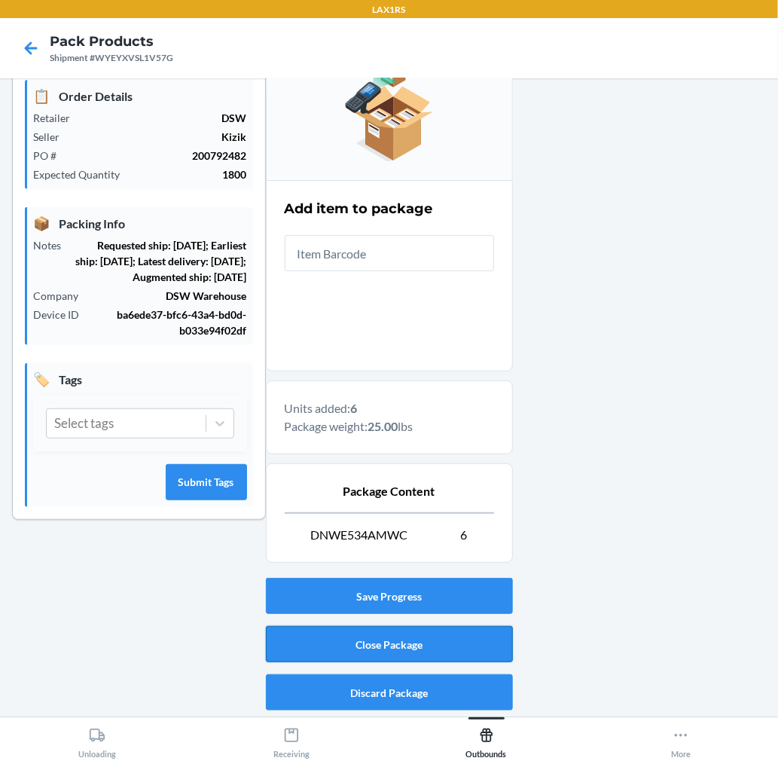
click at [418, 651] on button "Close Package" at bounding box center [389, 644] width 247 height 36
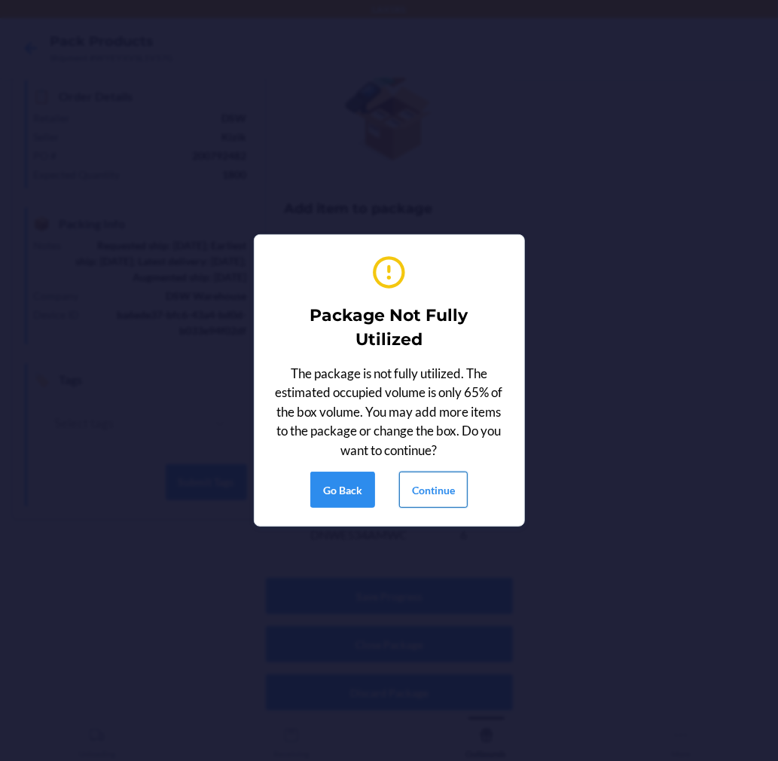
click at [455, 493] on button "Continue" at bounding box center [433, 489] width 69 height 36
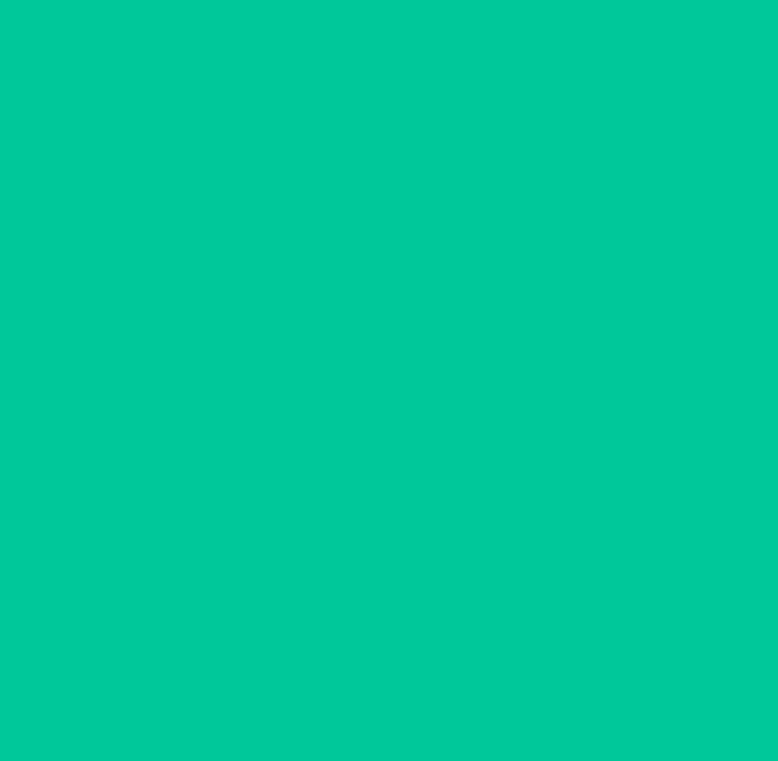
scroll to position [0, 0]
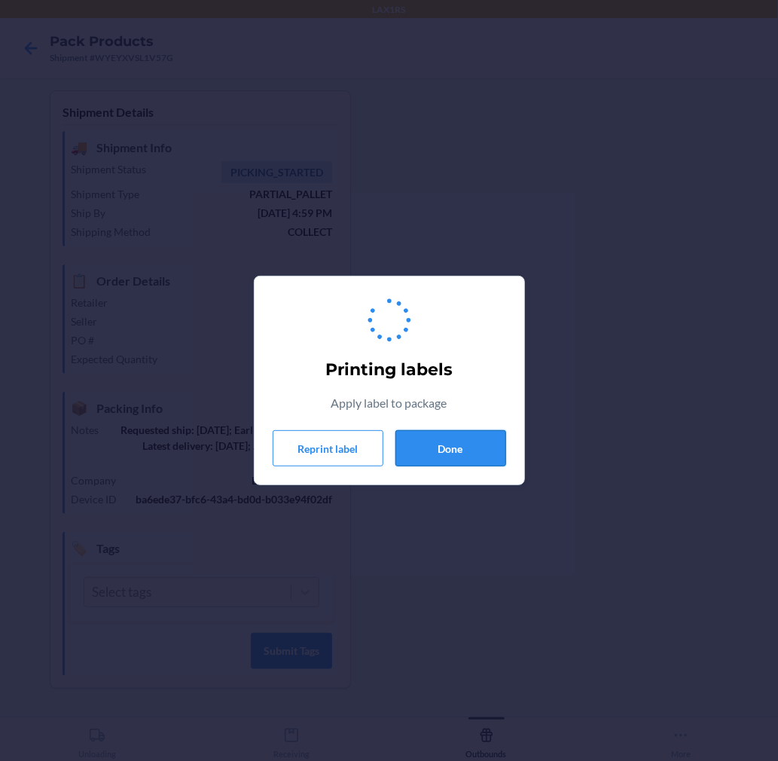
click at [434, 437] on button "Done" at bounding box center [450, 448] width 111 height 36
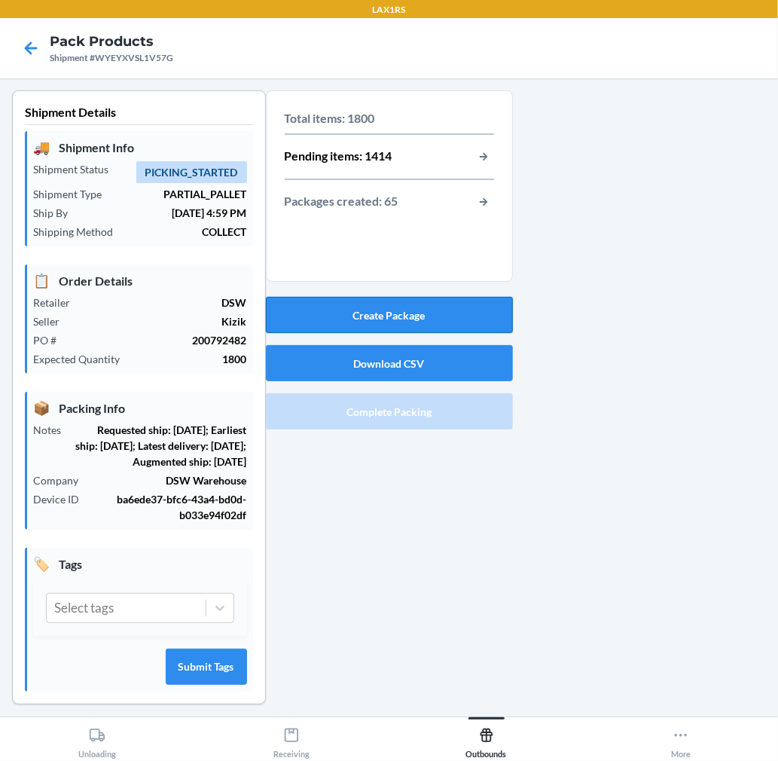
click at [410, 317] on button "Create Package" at bounding box center [389, 315] width 247 height 36
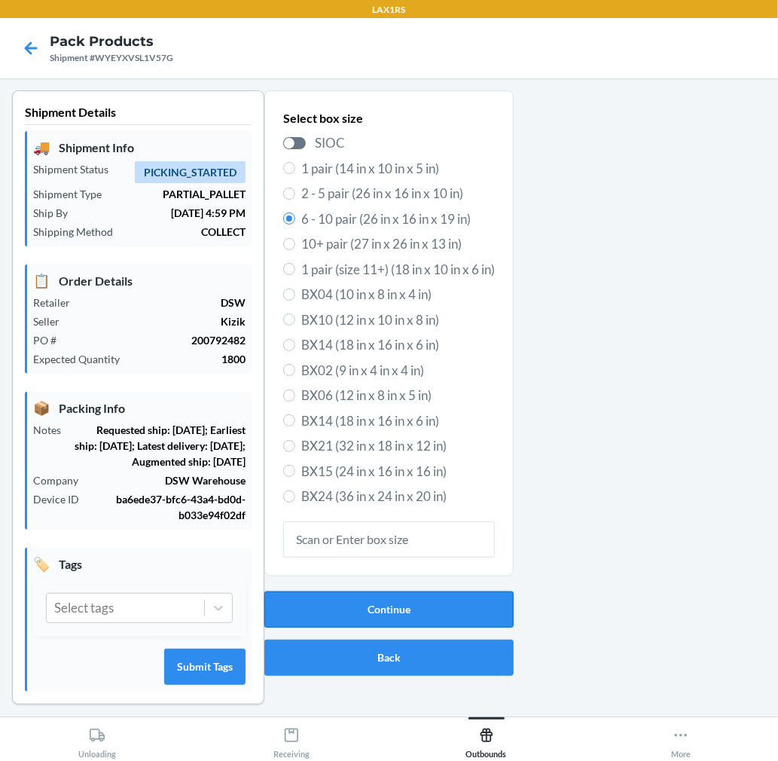
click at [438, 614] on button "Continue" at bounding box center [388, 609] width 249 height 36
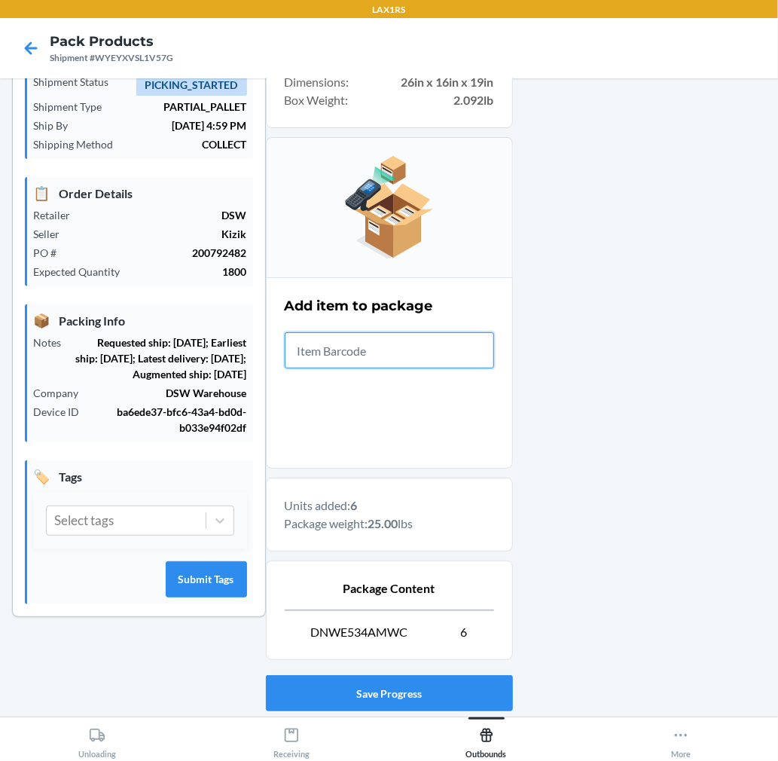
scroll to position [185, 0]
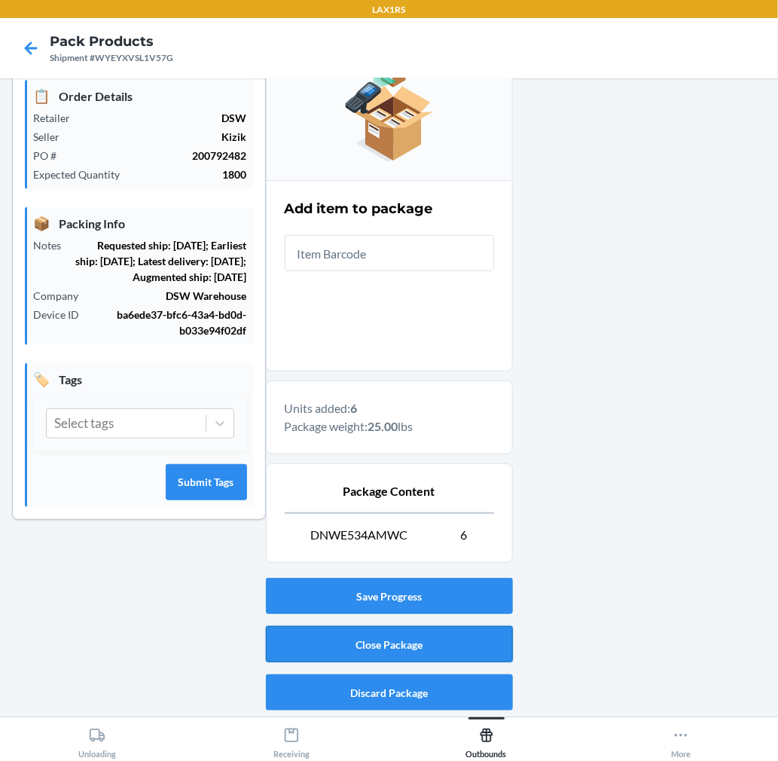
click at [440, 630] on button "Close Package" at bounding box center [389, 644] width 247 height 36
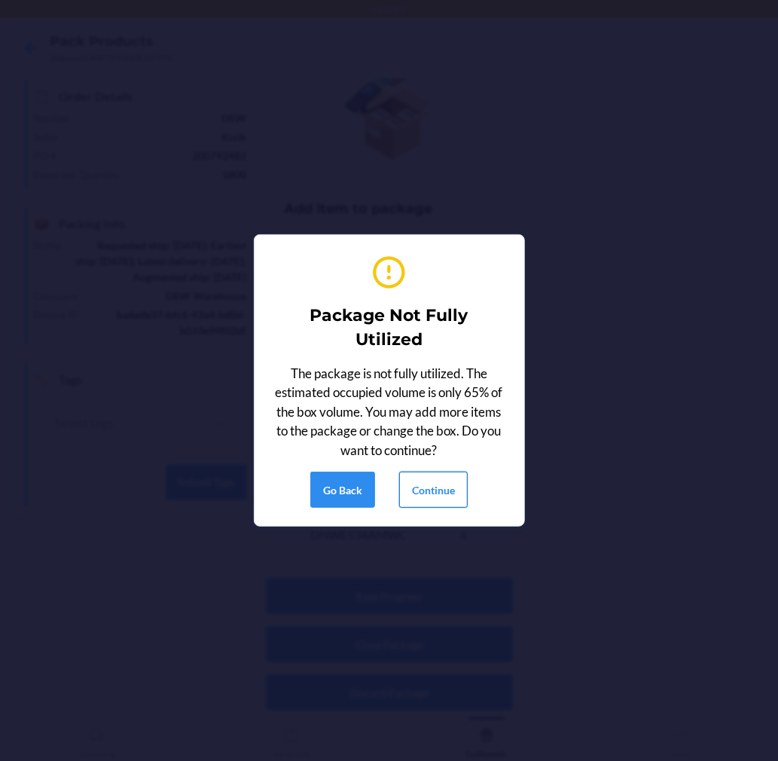
click at [445, 490] on button "Continue" at bounding box center [433, 489] width 69 height 36
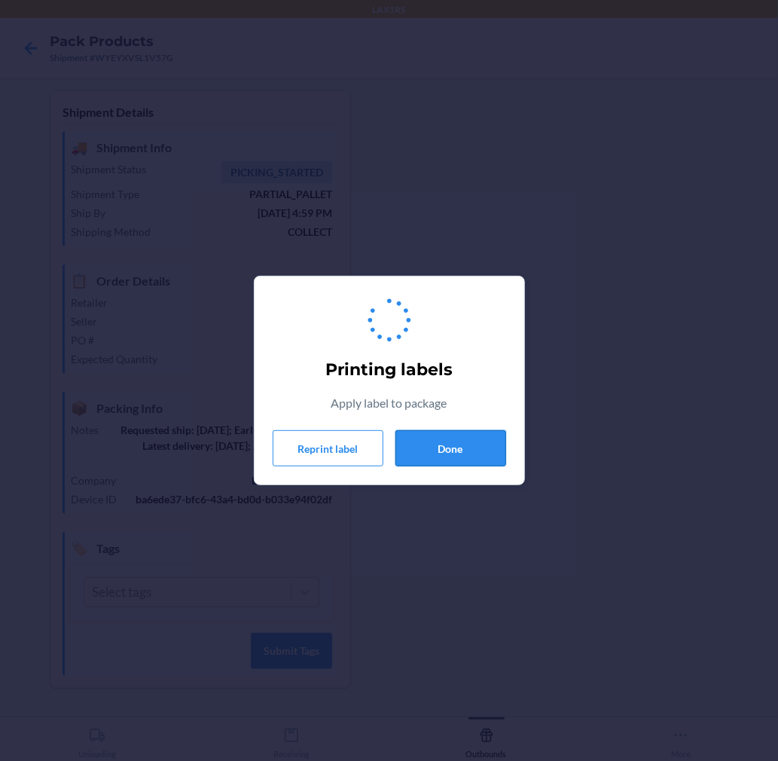
click at [465, 430] on button "Done" at bounding box center [450, 448] width 111 height 36
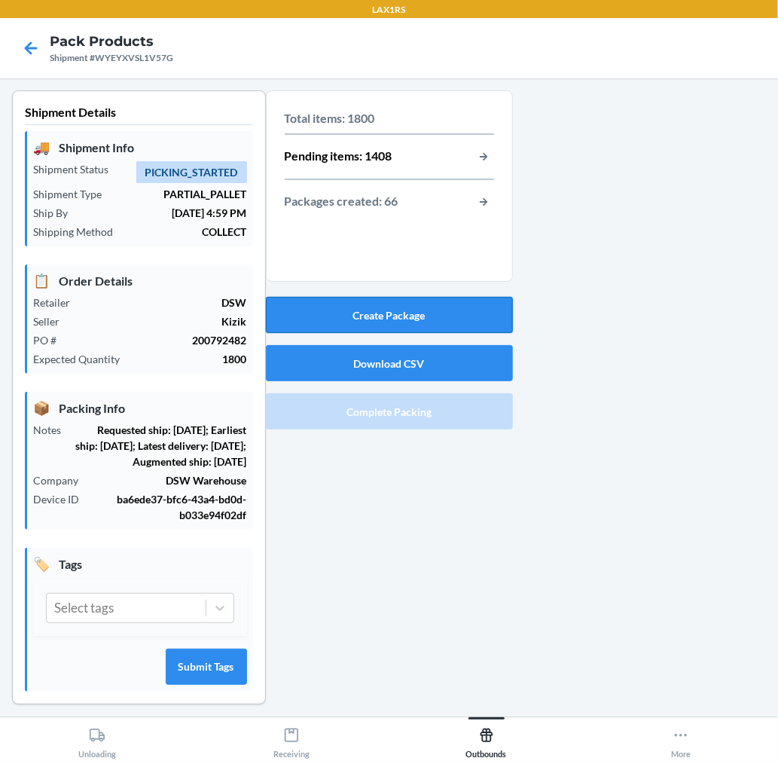
click at [455, 324] on button "Create Package" at bounding box center [389, 315] width 247 height 36
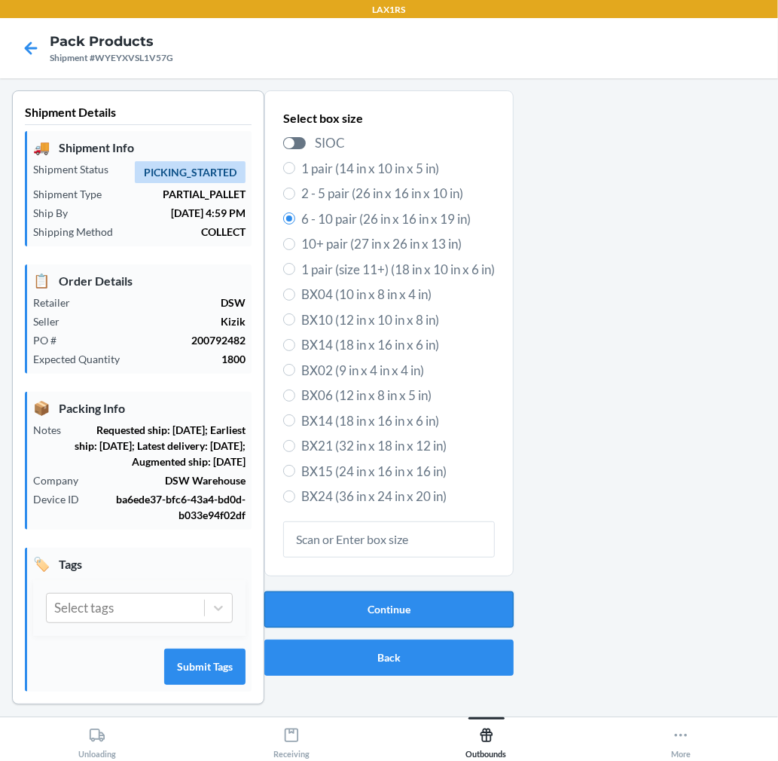
click at [426, 601] on button "Continue" at bounding box center [388, 609] width 249 height 36
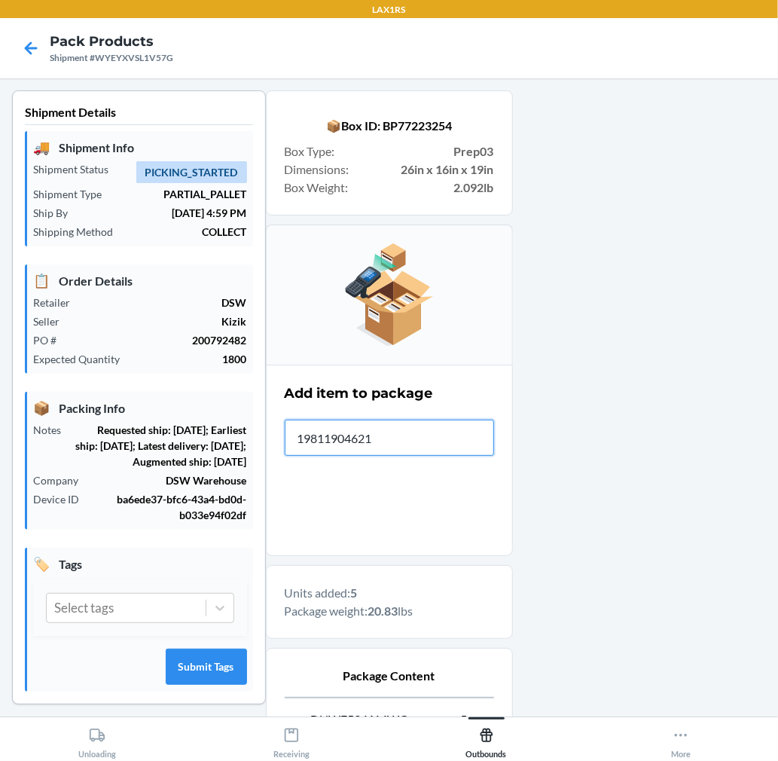
type input "198119046214"
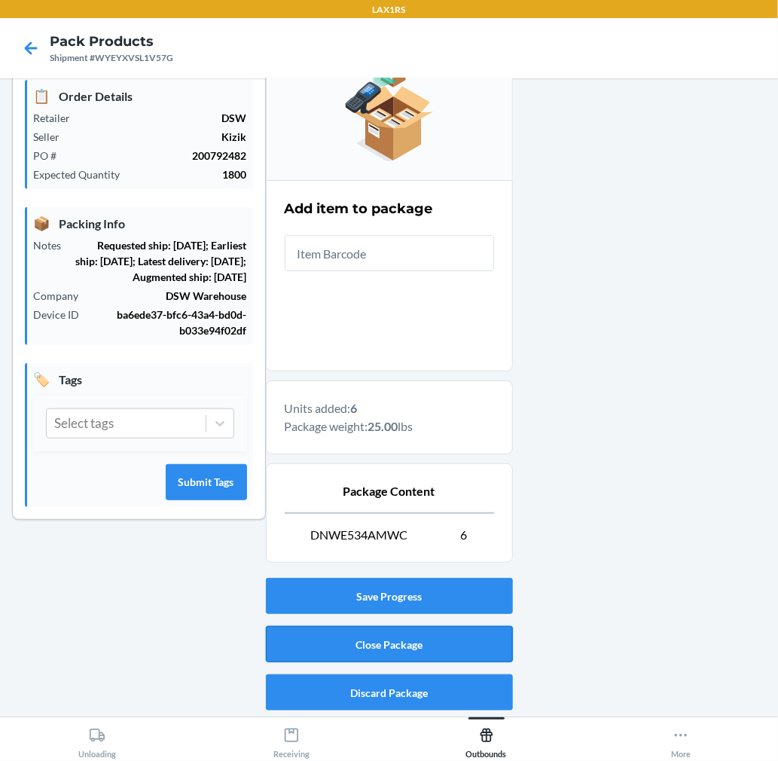
click at [462, 636] on button "Close Package" at bounding box center [389, 644] width 247 height 36
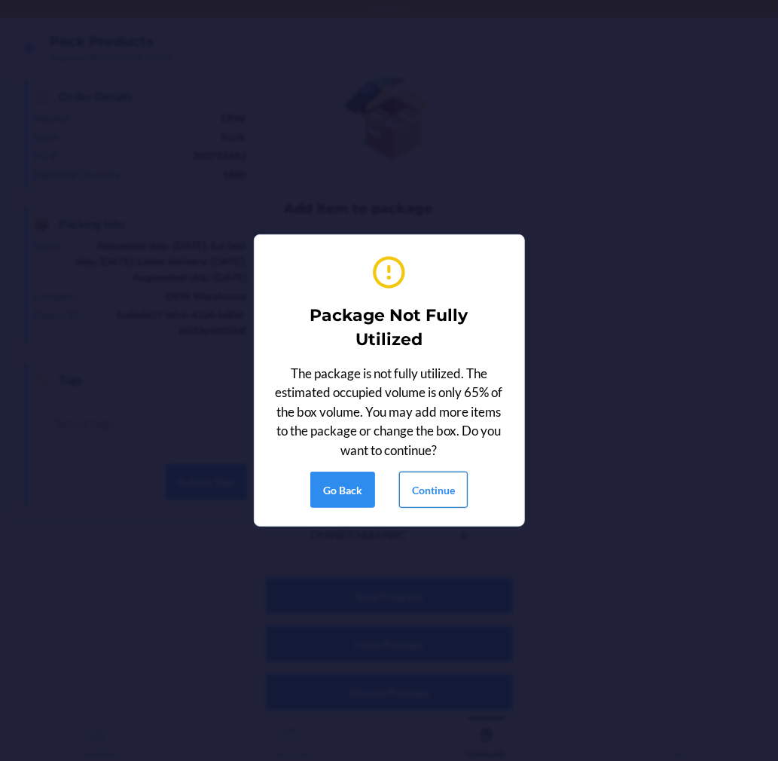
click at [447, 490] on button "Continue" at bounding box center [433, 489] width 69 height 36
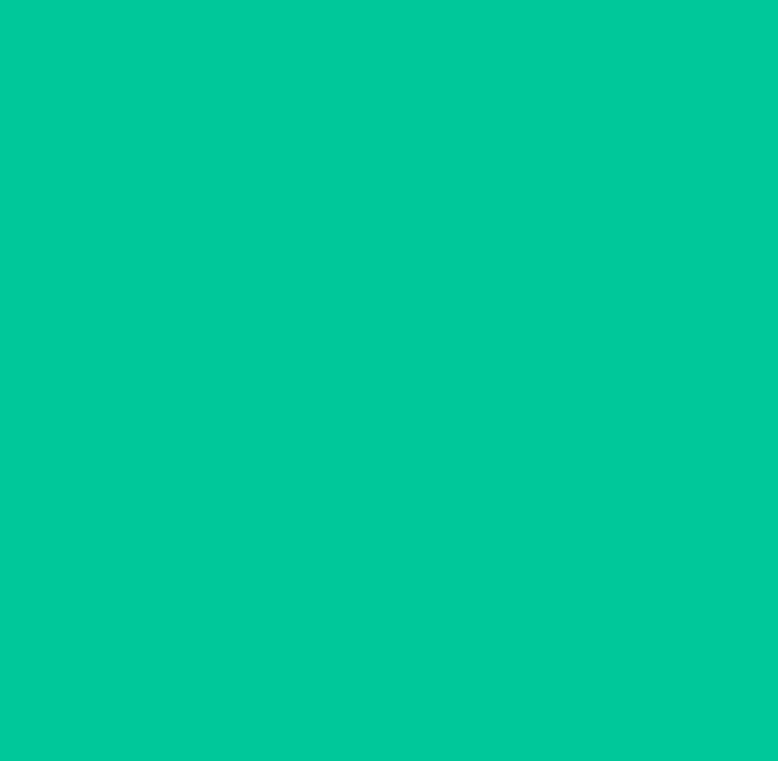
scroll to position [0, 0]
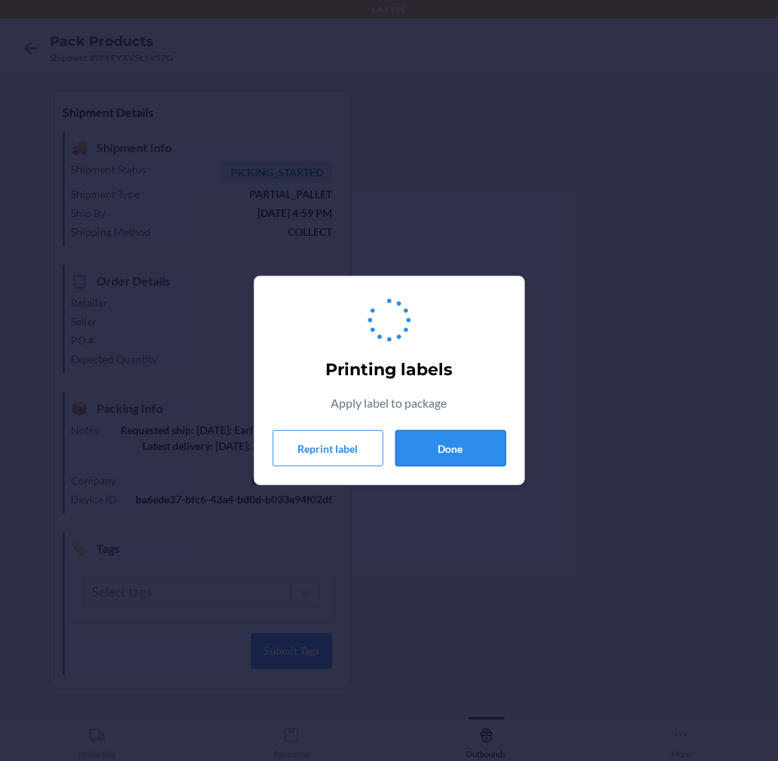
click at [462, 447] on button "Done" at bounding box center [450, 448] width 111 height 36
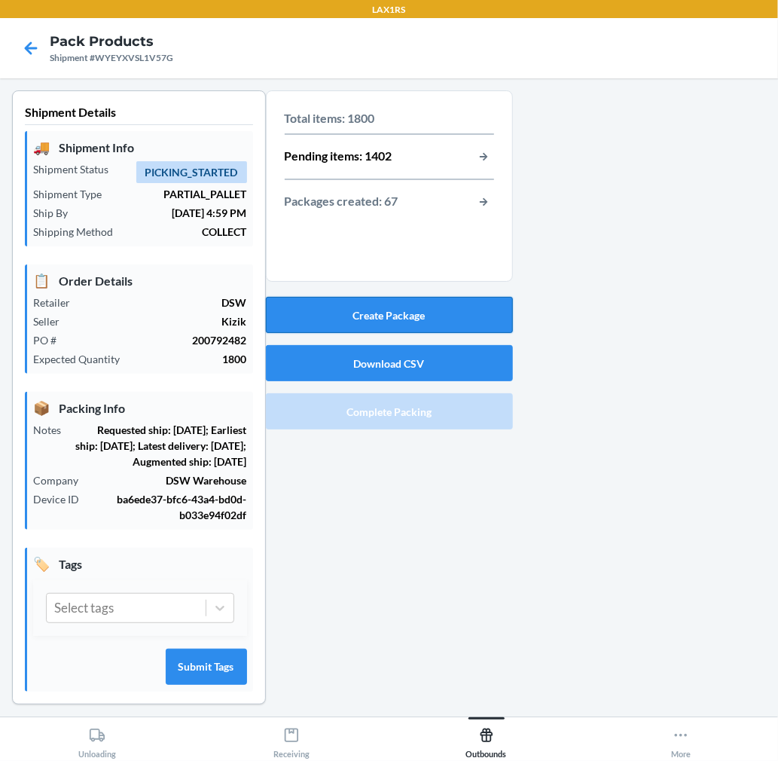
click at [464, 322] on button "Create Package" at bounding box center [389, 315] width 247 height 36
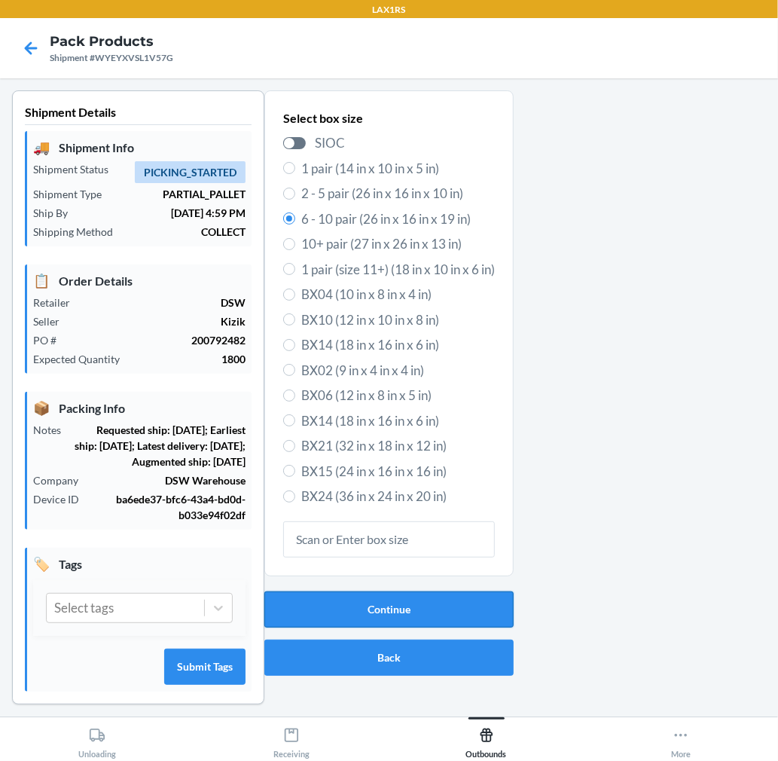
click at [370, 614] on button "Continue" at bounding box center [388, 609] width 249 height 36
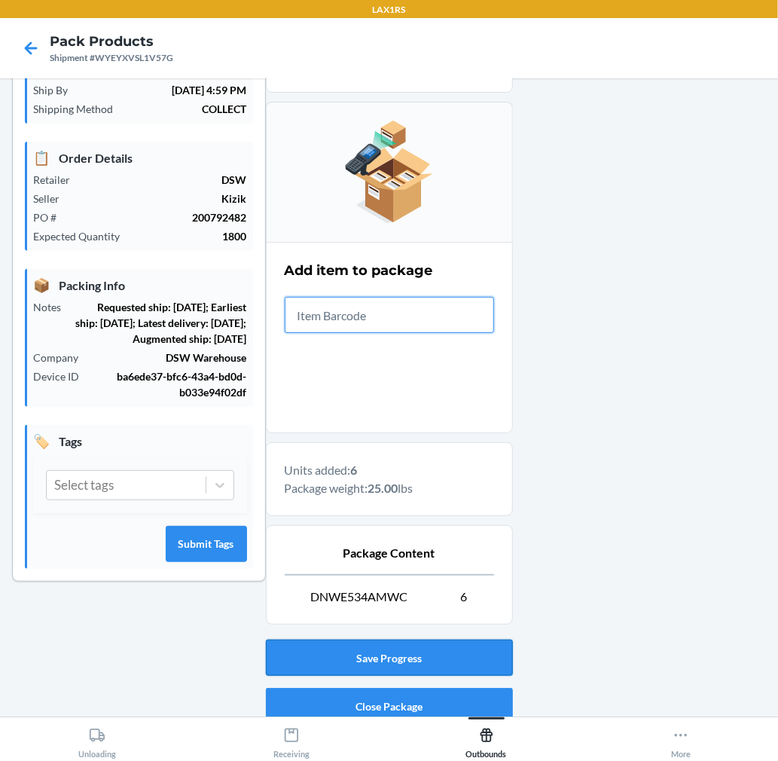
scroll to position [185, 0]
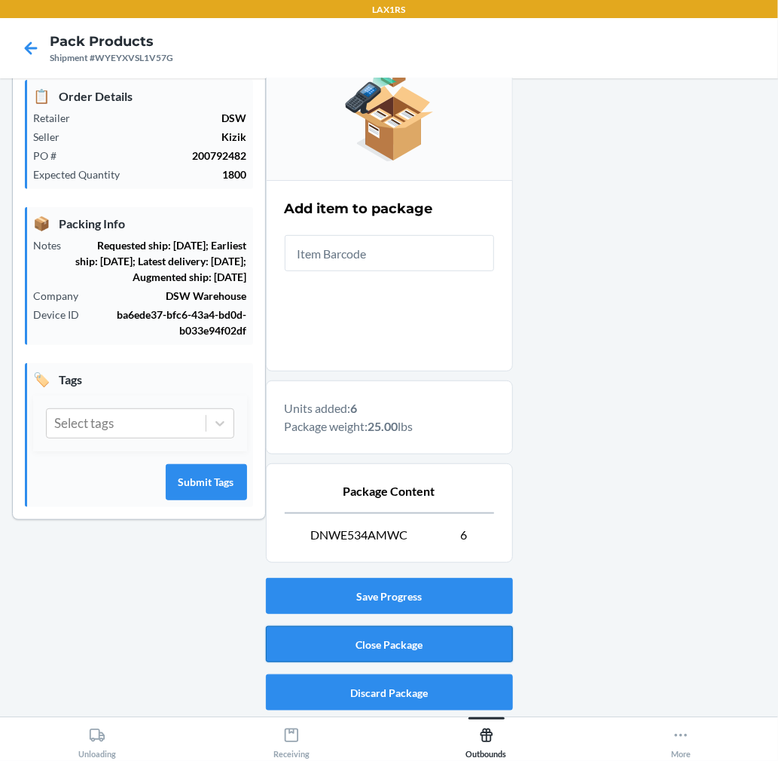
click at [480, 633] on button "Close Package" at bounding box center [389, 644] width 247 height 36
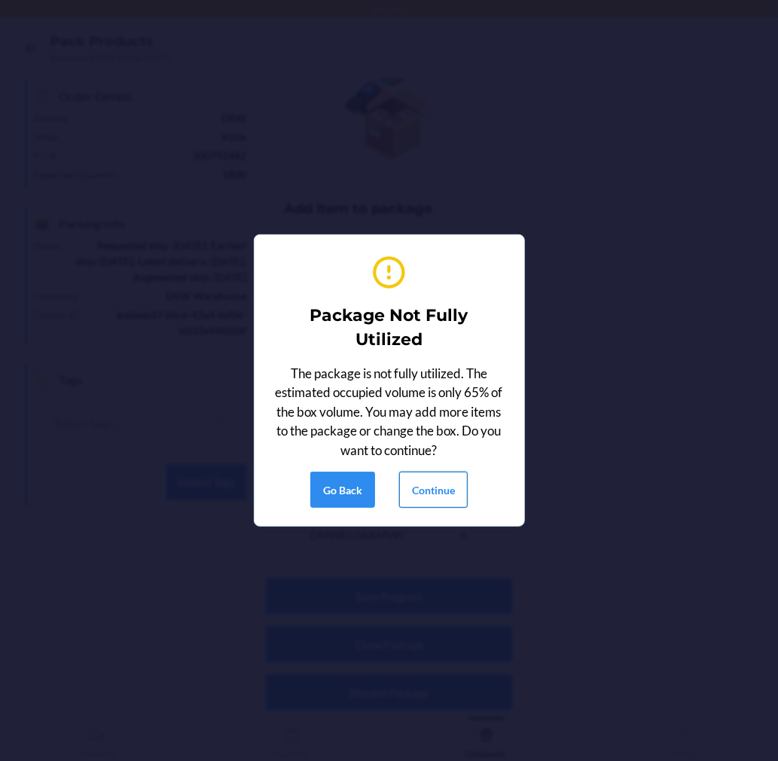
click at [450, 485] on button "Continue" at bounding box center [433, 489] width 69 height 36
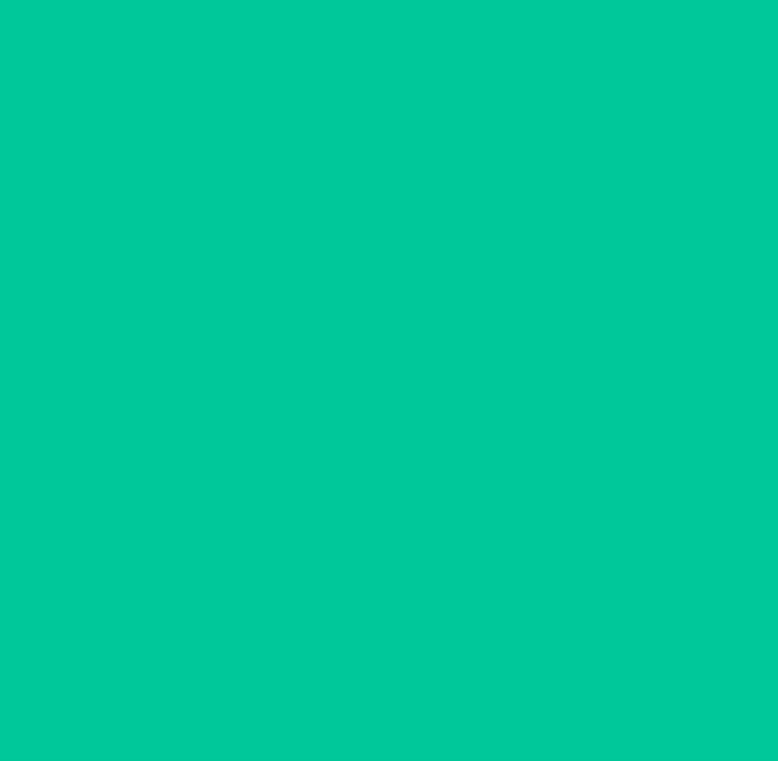
scroll to position [0, 0]
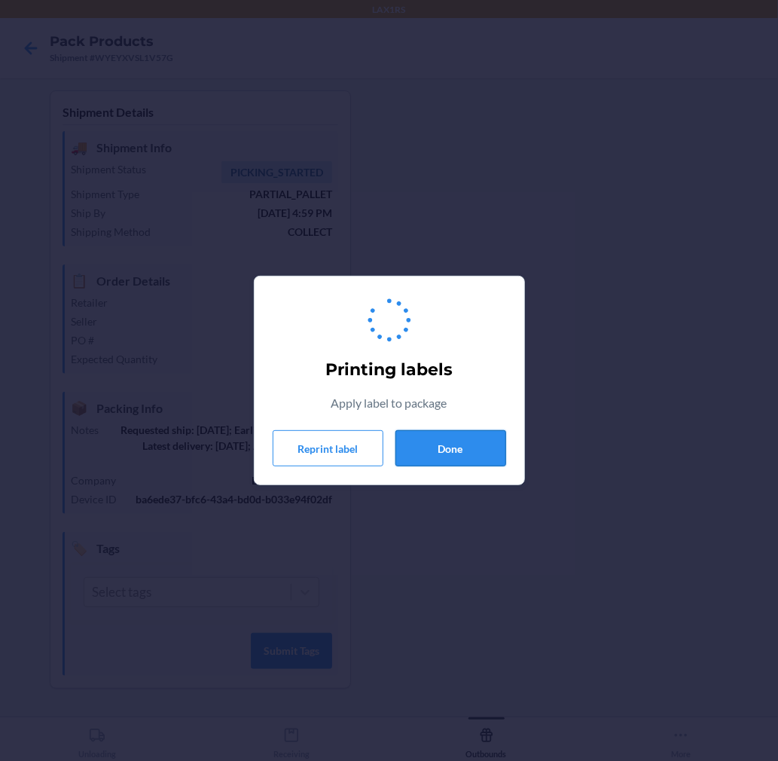
click at [469, 450] on button "Done" at bounding box center [450, 448] width 111 height 36
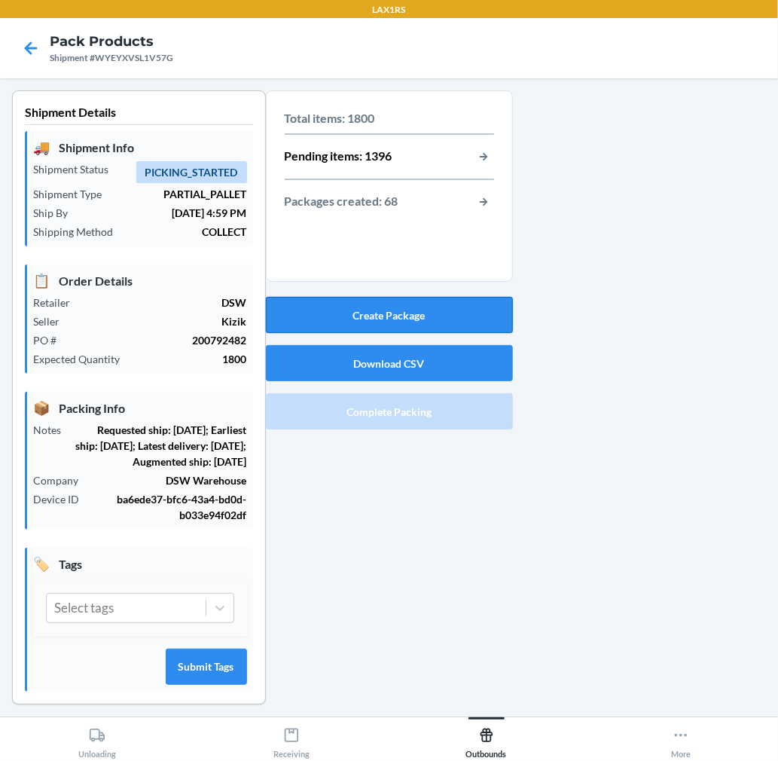
click at [468, 314] on button "Create Package" at bounding box center [389, 315] width 247 height 36
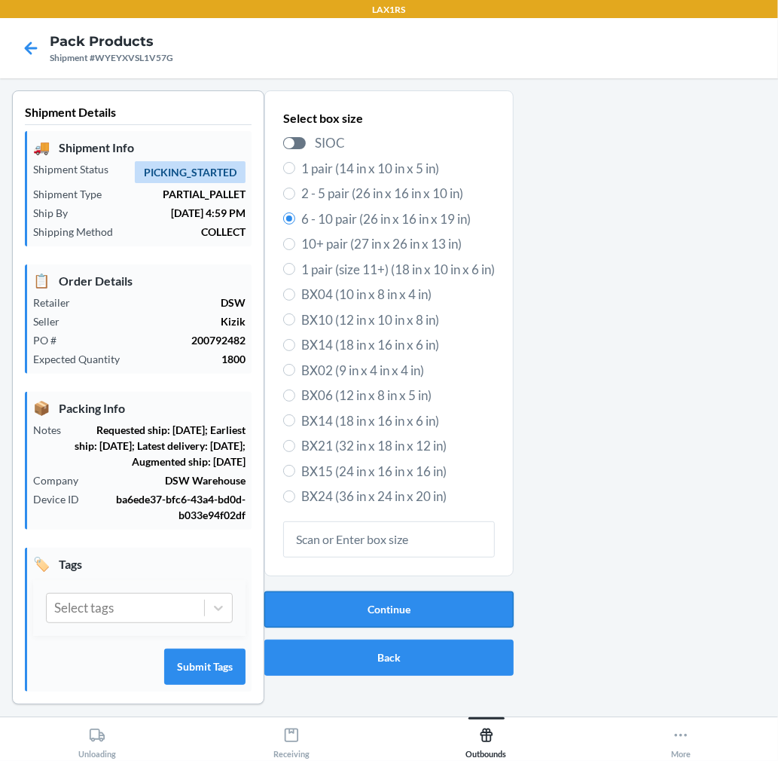
click at [448, 605] on button "Continue" at bounding box center [388, 609] width 249 height 36
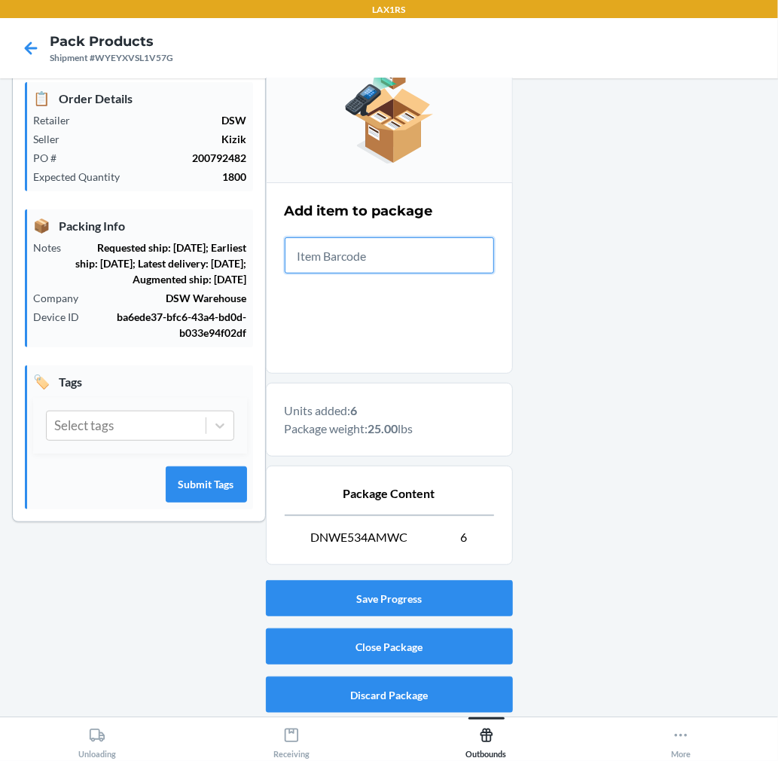
scroll to position [185, 0]
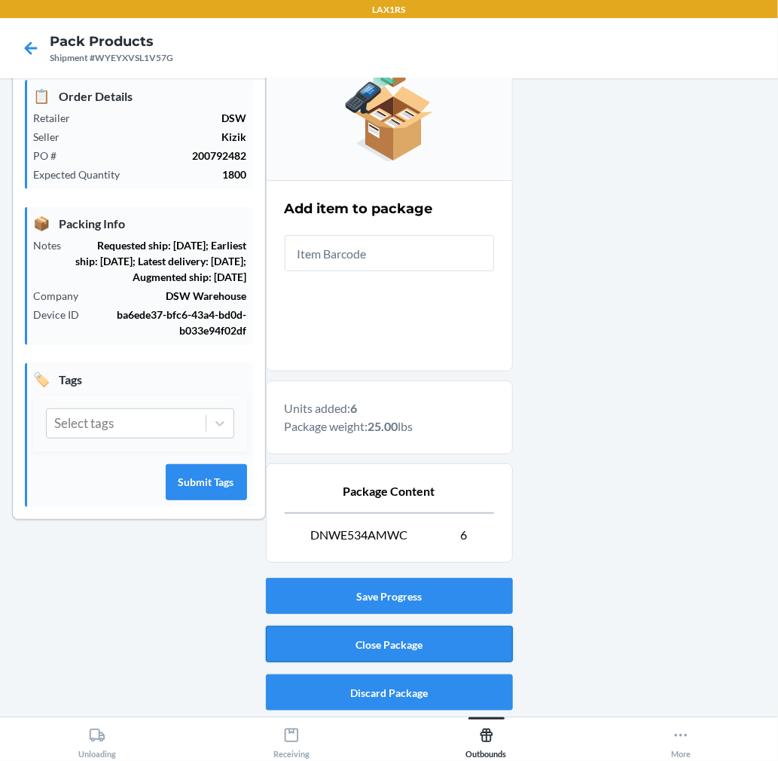
click at [418, 643] on button "Close Package" at bounding box center [389, 644] width 247 height 36
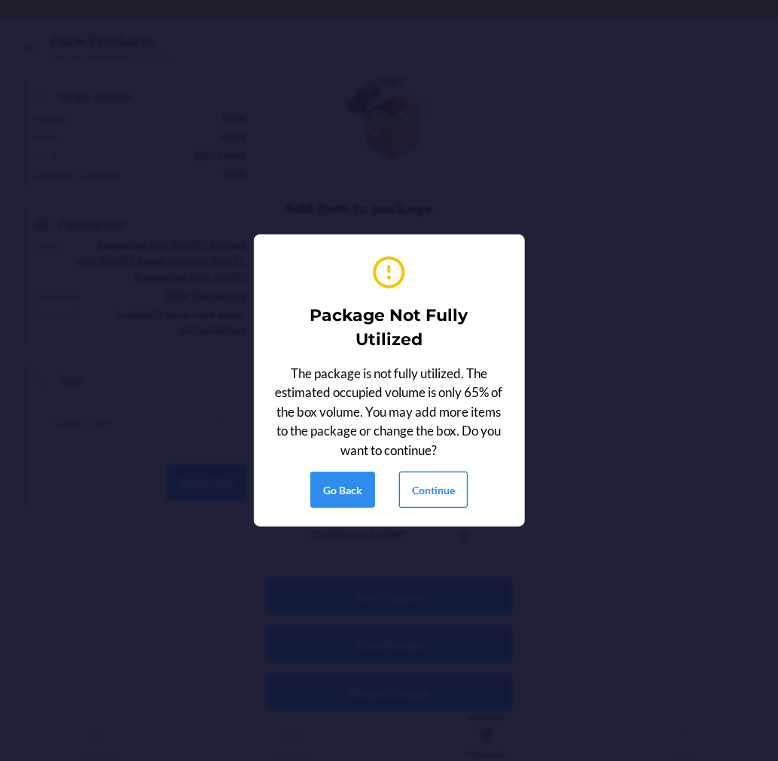
click at [432, 498] on button "Continue" at bounding box center [433, 489] width 69 height 36
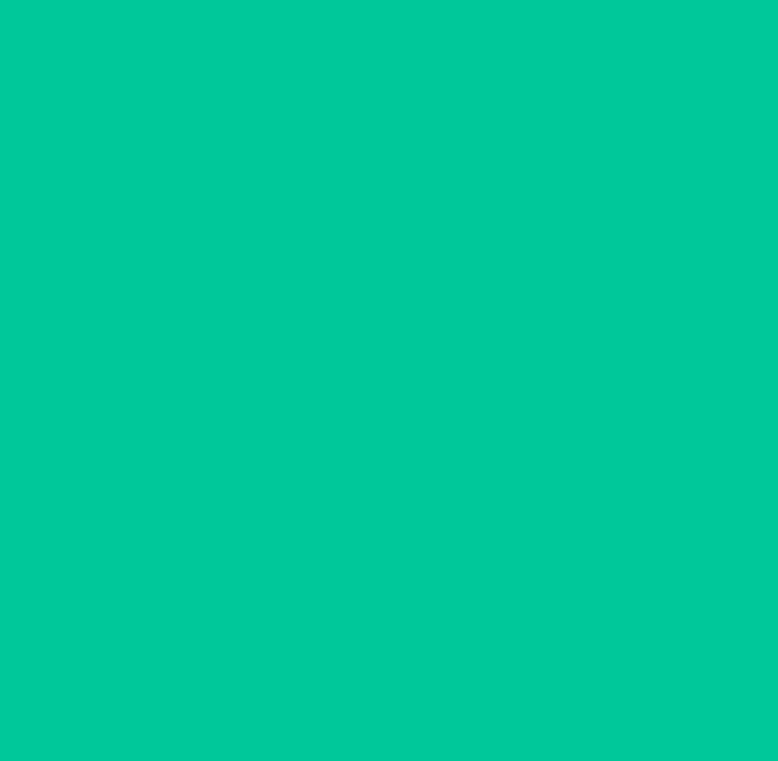
scroll to position [0, 0]
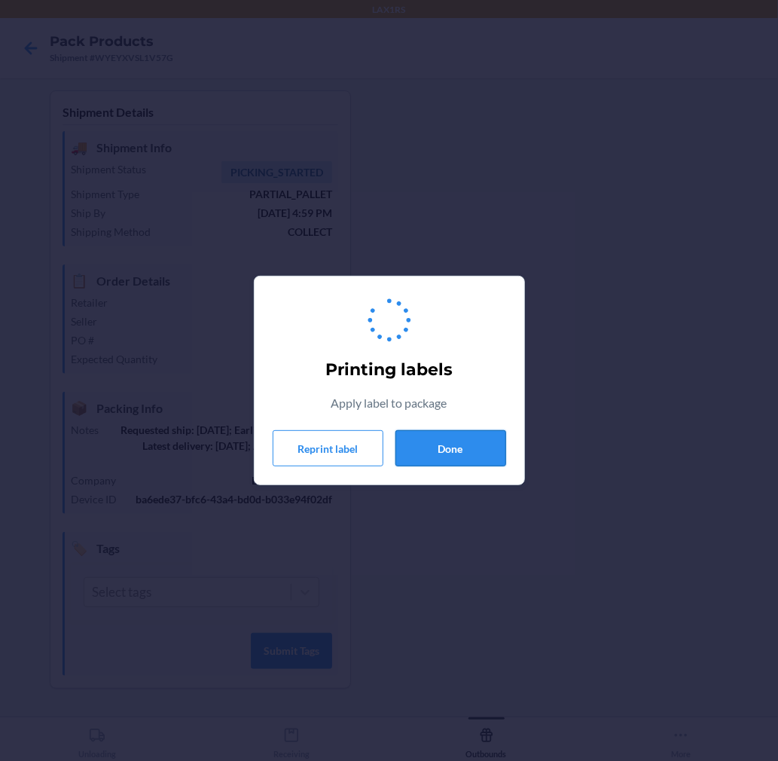
click at [457, 447] on button "Done" at bounding box center [450, 448] width 111 height 36
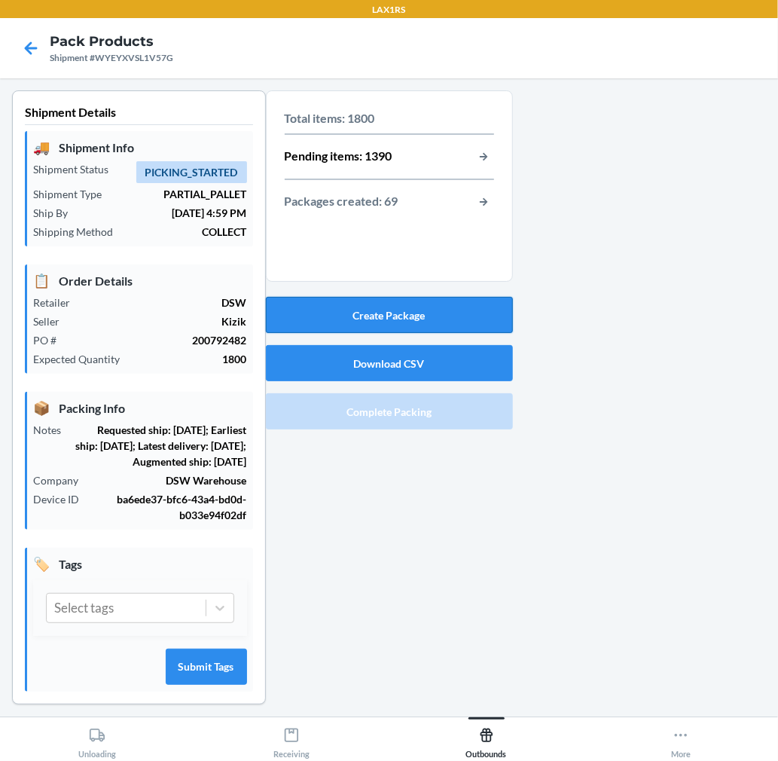
click at [447, 320] on button "Create Package" at bounding box center [389, 315] width 247 height 36
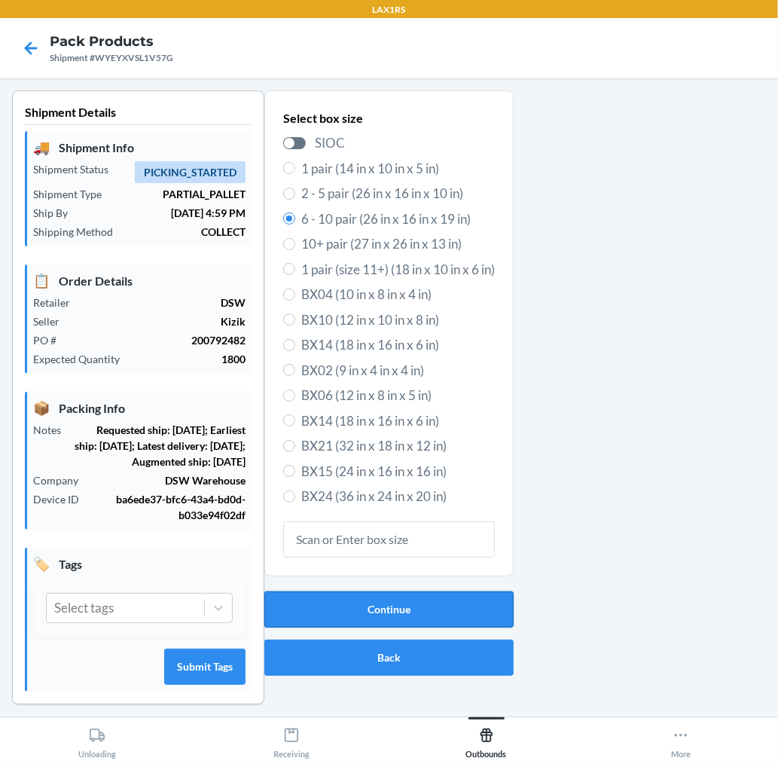
click at [441, 596] on button "Continue" at bounding box center [388, 609] width 249 height 36
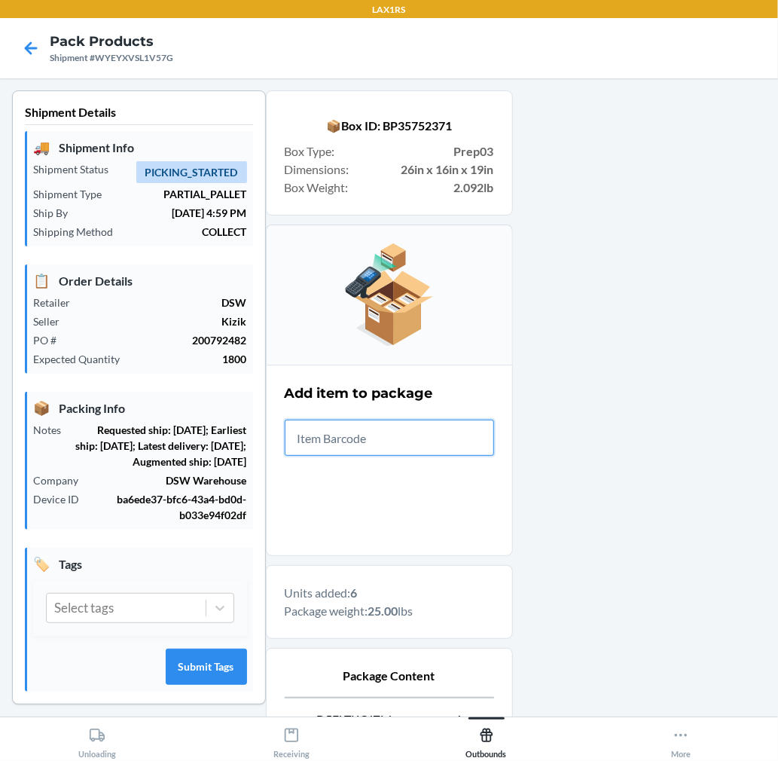
scroll to position [185, 0]
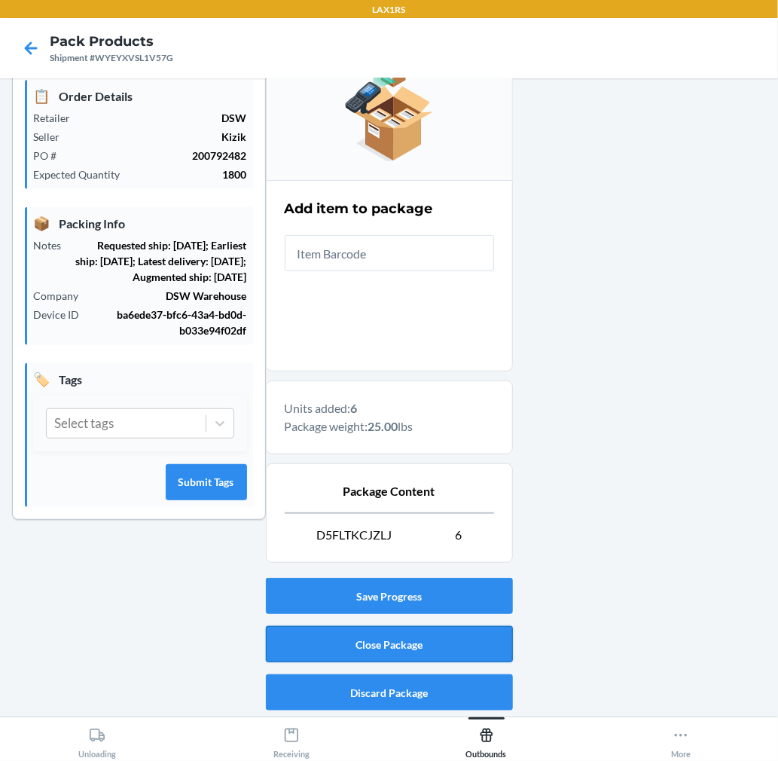
click at [435, 640] on button "Close Package" at bounding box center [389, 644] width 247 height 36
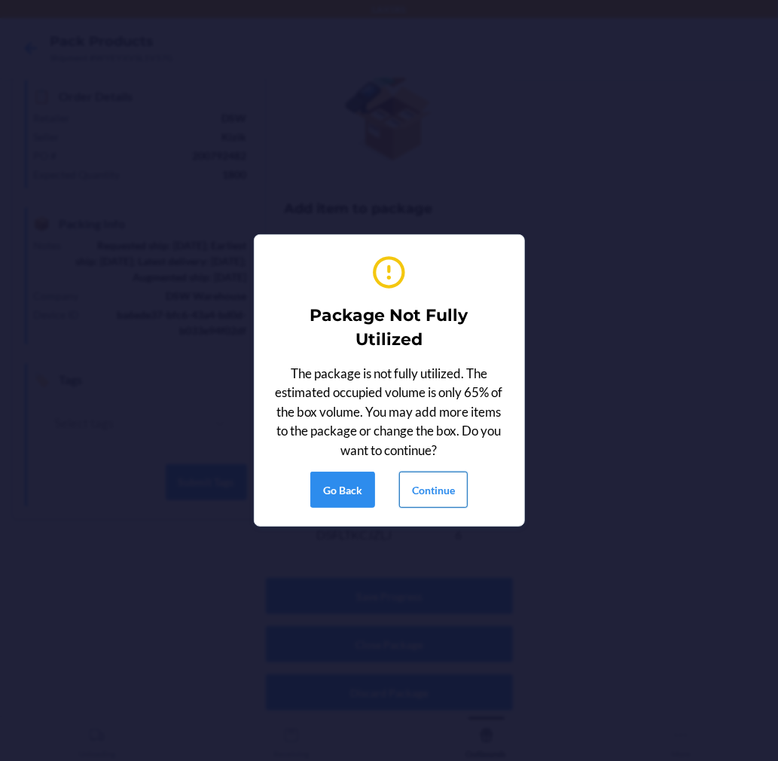
click at [435, 492] on button "Continue" at bounding box center [433, 489] width 69 height 36
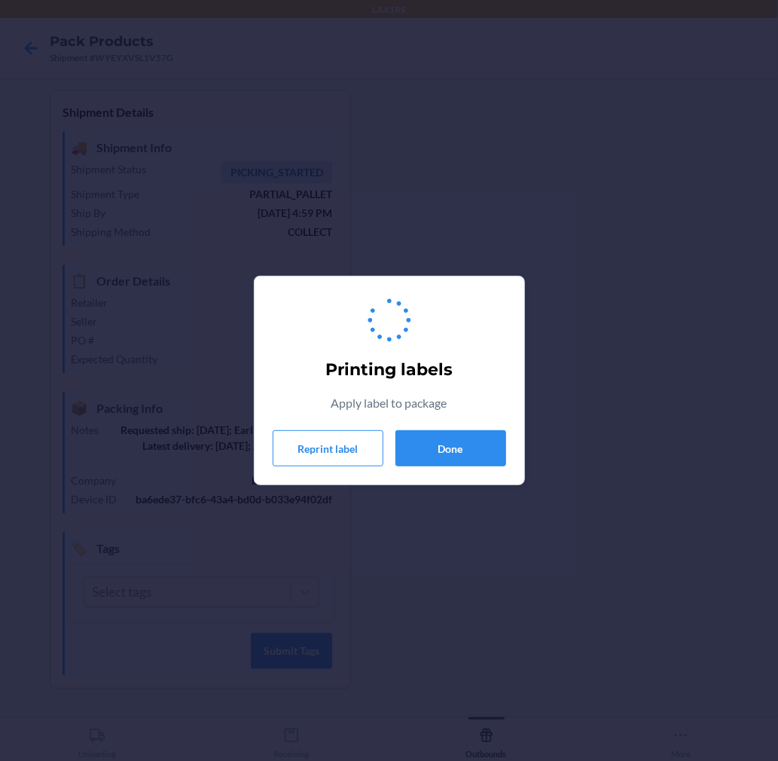
click at [438, 426] on div "Printing labels Apply label to package Reprint label Done" at bounding box center [389, 380] width 233 height 184
click at [438, 428] on div "Printing labels Apply label to package Reprint label Done" at bounding box center [389, 380] width 233 height 184
click at [438, 450] on button "Done" at bounding box center [450, 448] width 111 height 36
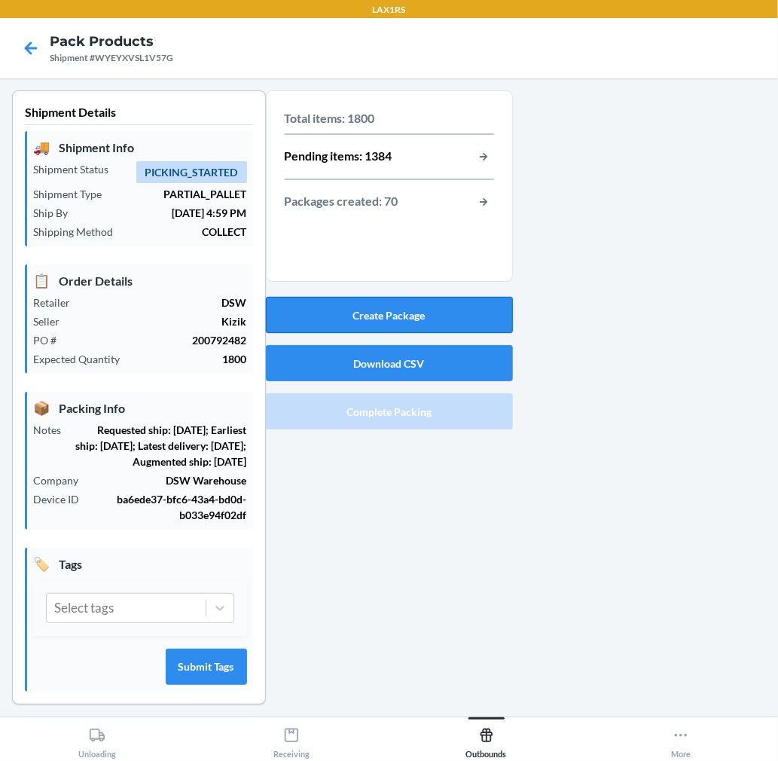
click at [454, 324] on button "Create Package" at bounding box center [389, 315] width 247 height 36
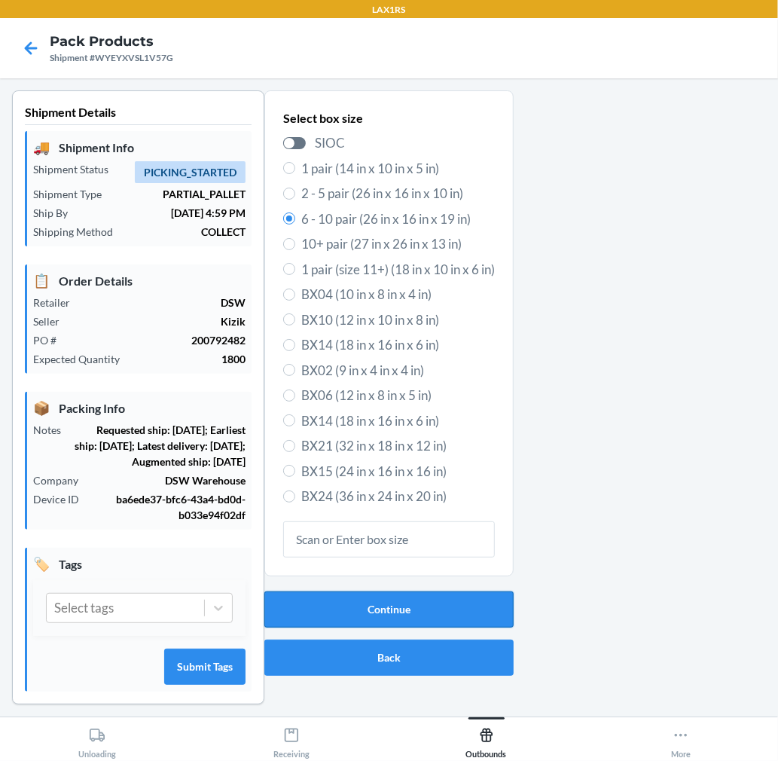
click at [454, 607] on button "Continue" at bounding box center [388, 609] width 249 height 36
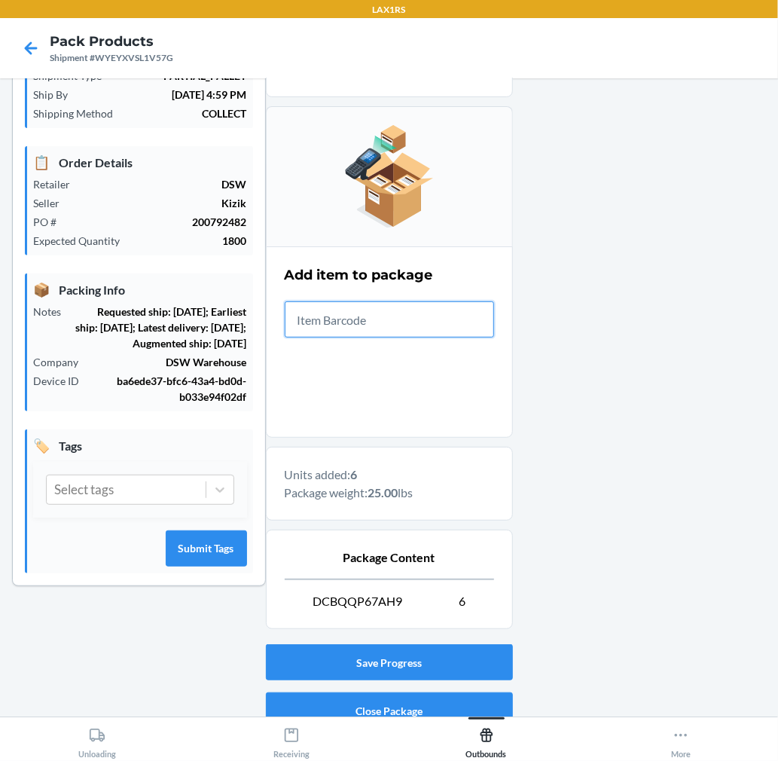
scroll to position [185, 0]
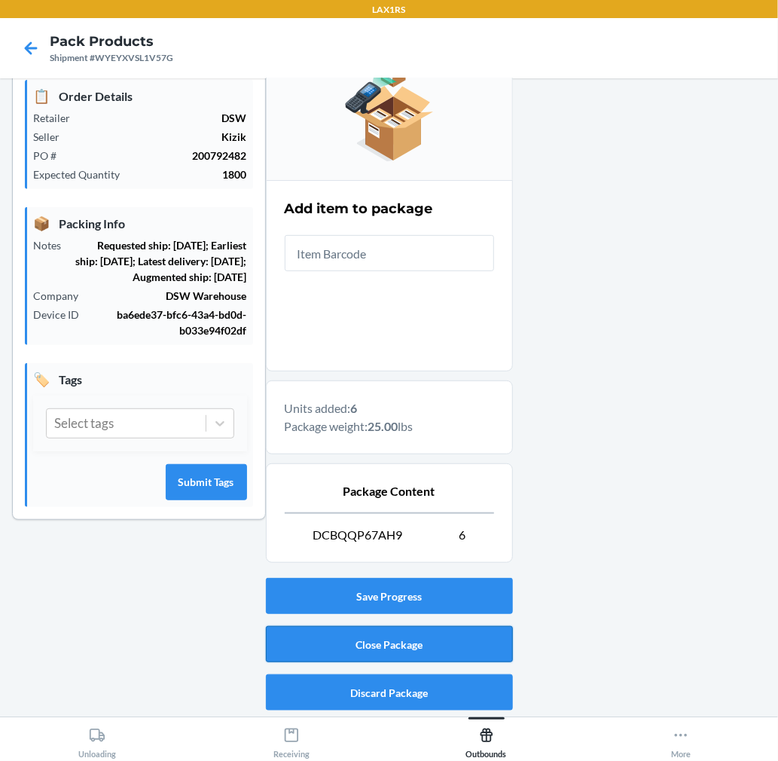
click at [396, 648] on button "Close Package" at bounding box center [389, 644] width 247 height 36
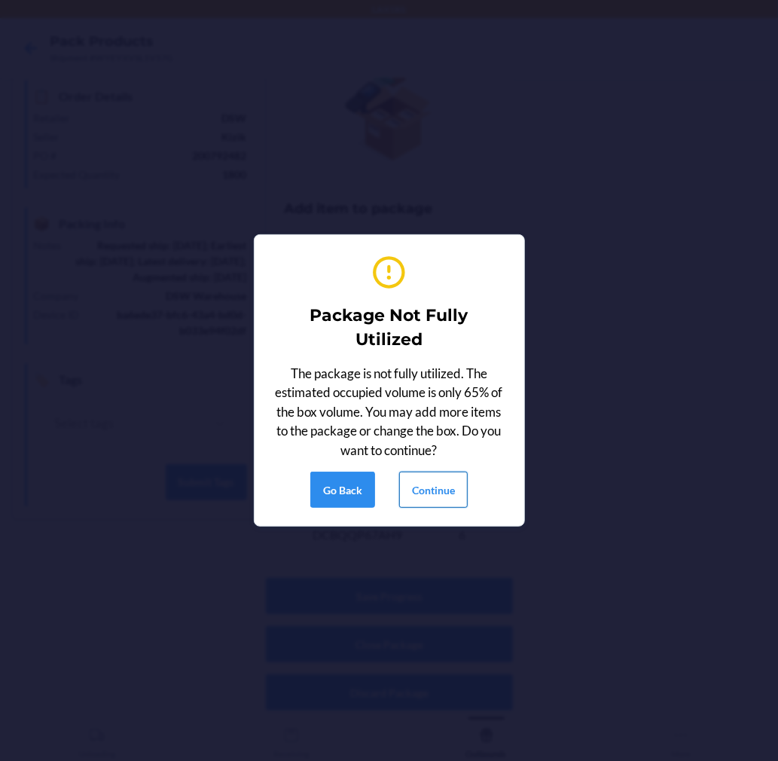
click at [411, 493] on button "Continue" at bounding box center [433, 489] width 69 height 36
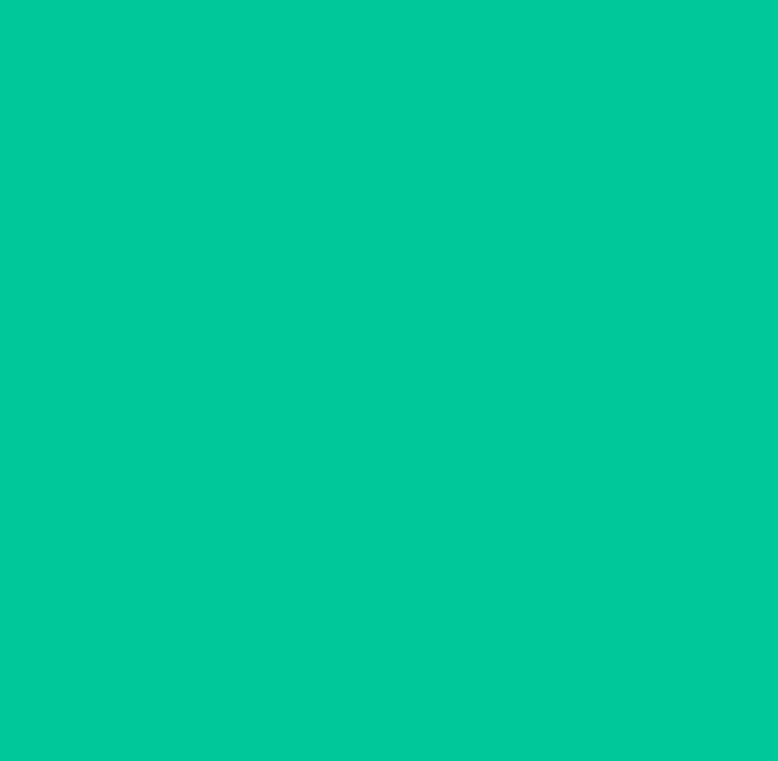
scroll to position [0, 0]
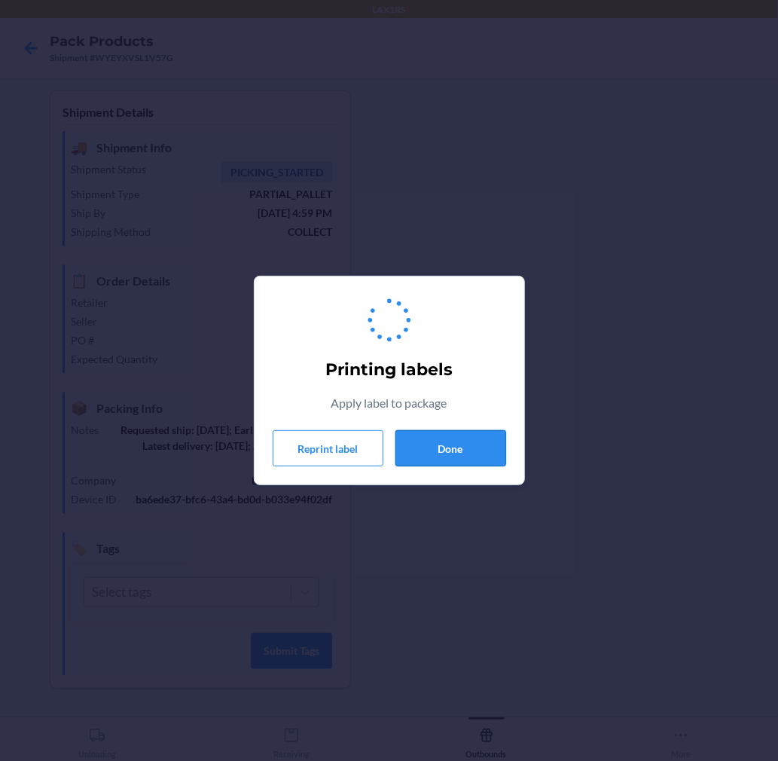
click at [476, 442] on button "Done" at bounding box center [450, 448] width 111 height 36
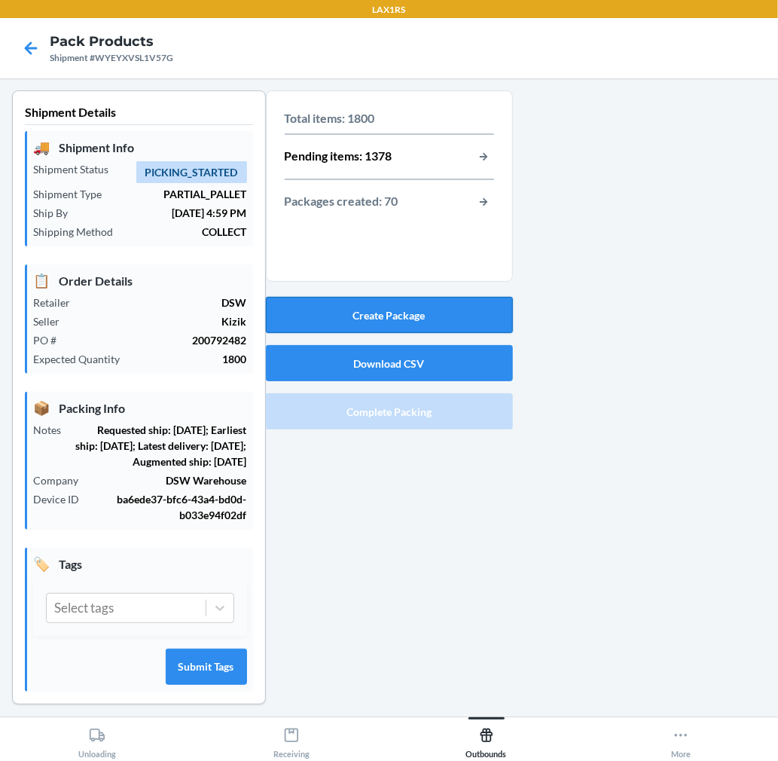
click at [477, 314] on button "Create Package" at bounding box center [389, 315] width 247 height 36
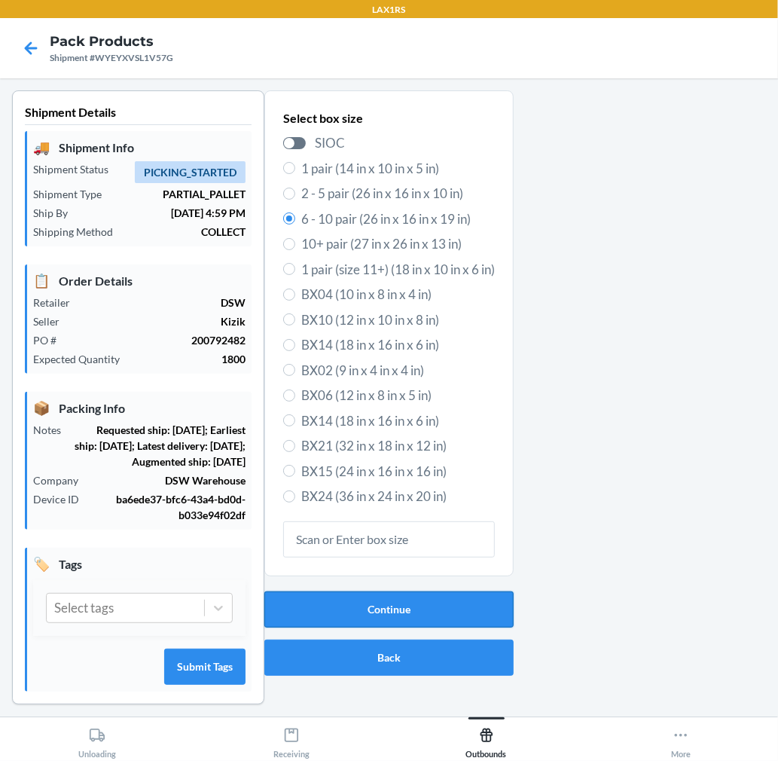
click at [394, 603] on button "Continue" at bounding box center [388, 609] width 249 height 36
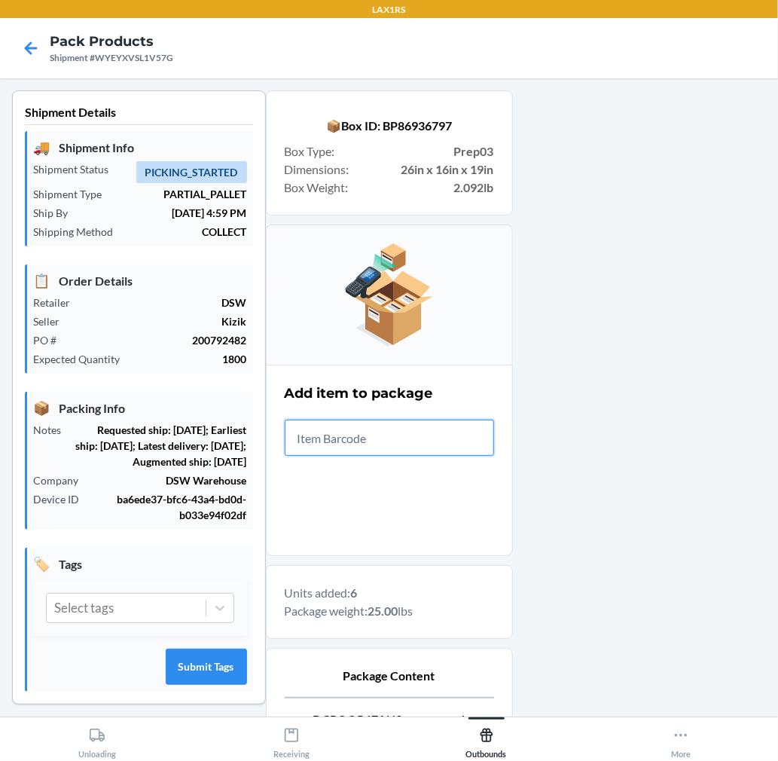
scroll to position [185, 0]
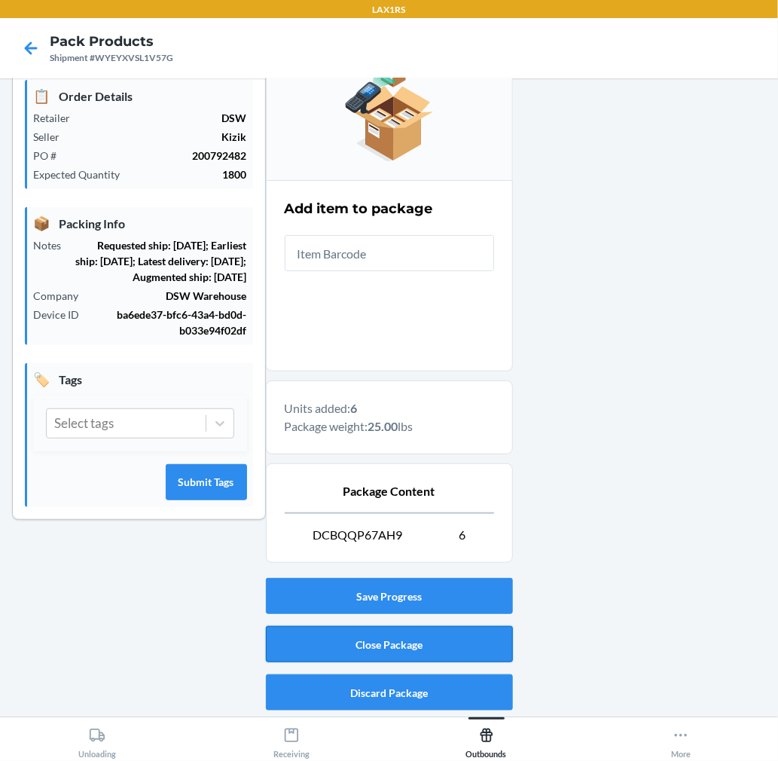
click at [398, 656] on button "Close Package" at bounding box center [389, 644] width 247 height 36
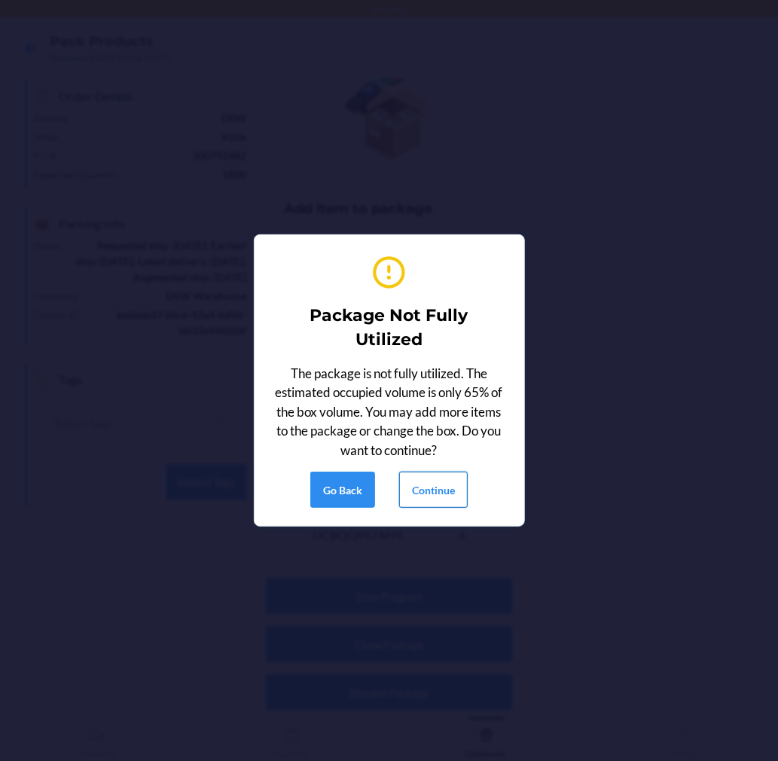
click at [450, 499] on button "Continue" at bounding box center [433, 489] width 69 height 36
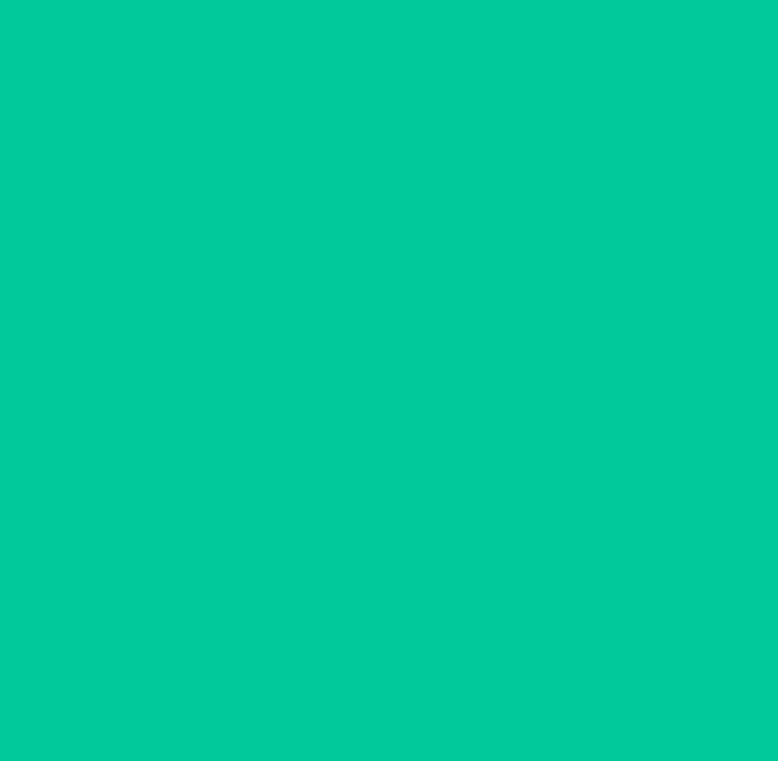
scroll to position [0, 0]
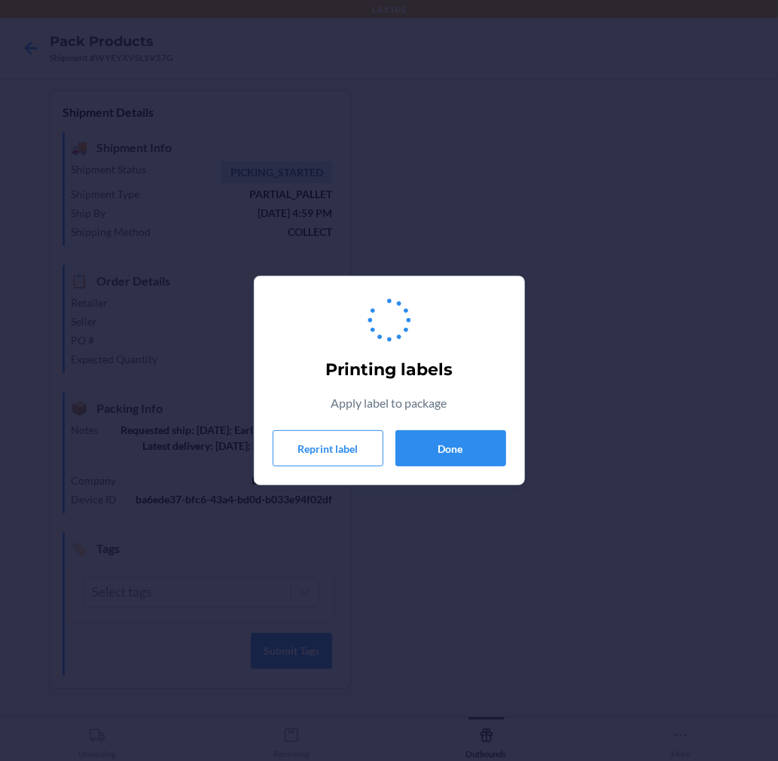
click at [455, 468] on div "Printing labels Apply label to package Reprint label Done" at bounding box center [389, 380] width 233 height 184
click at [462, 441] on button "Done" at bounding box center [450, 448] width 111 height 36
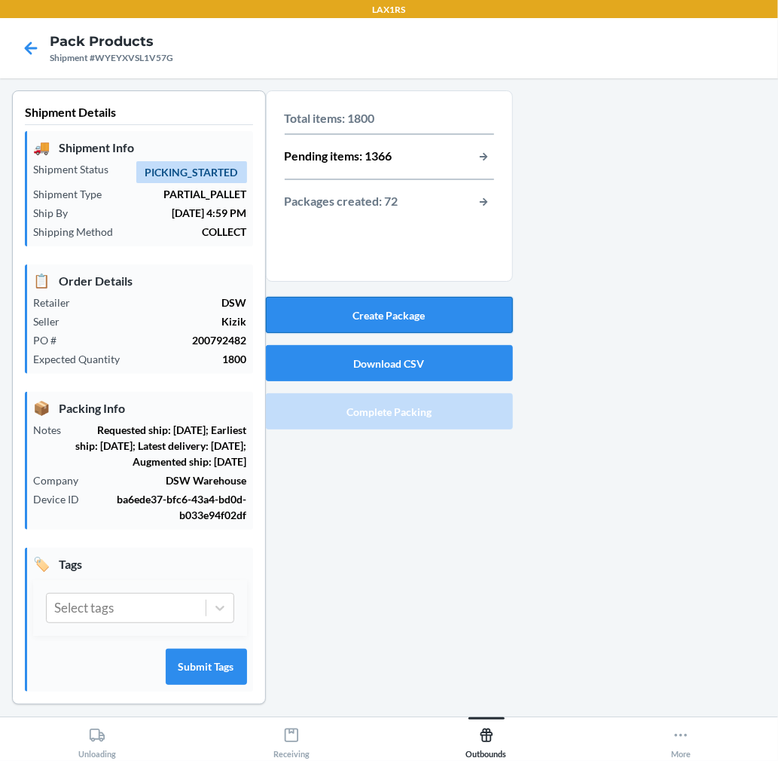
click at [462, 313] on button "Create Package" at bounding box center [389, 315] width 247 height 36
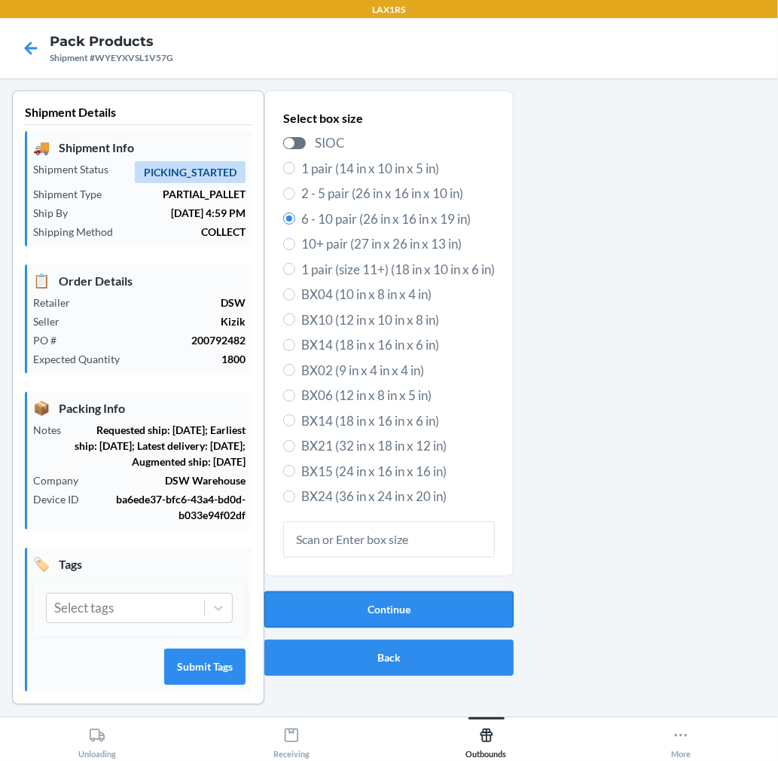
click at [453, 603] on button "Continue" at bounding box center [388, 609] width 249 height 36
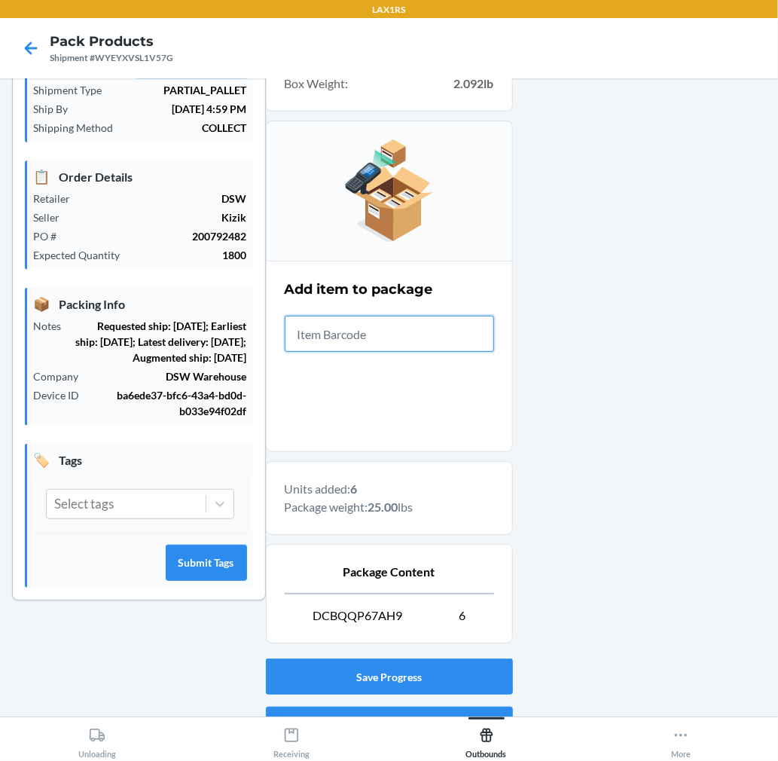
scroll to position [185, 0]
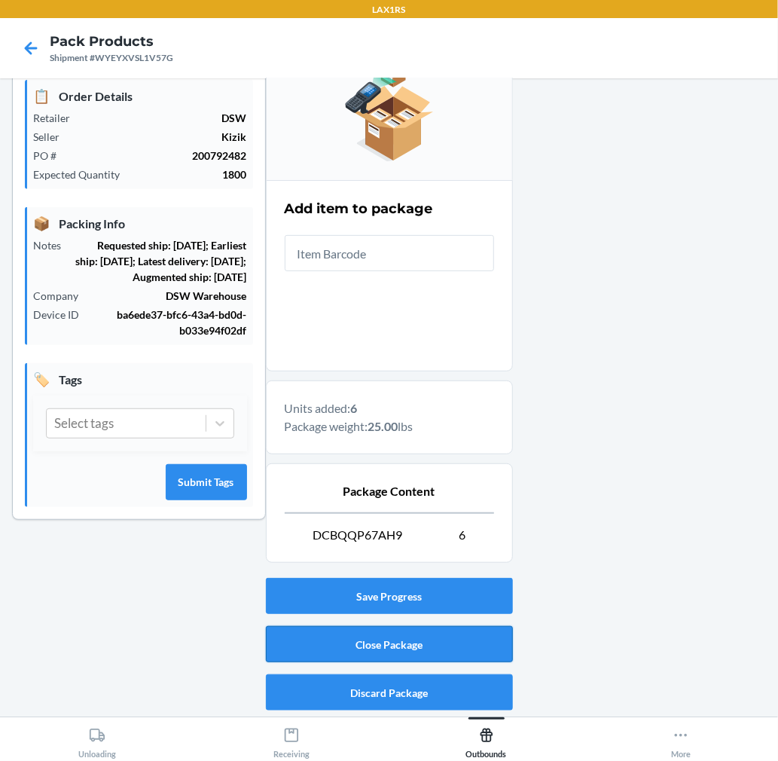
click at [454, 642] on button "Close Package" at bounding box center [389, 644] width 247 height 36
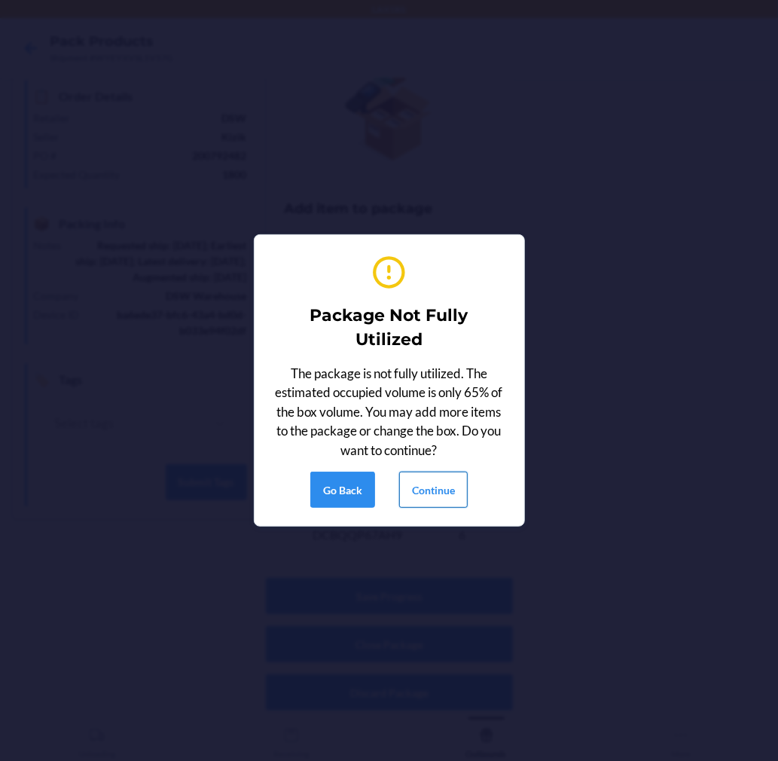
click at [460, 488] on button "Continue" at bounding box center [433, 489] width 69 height 36
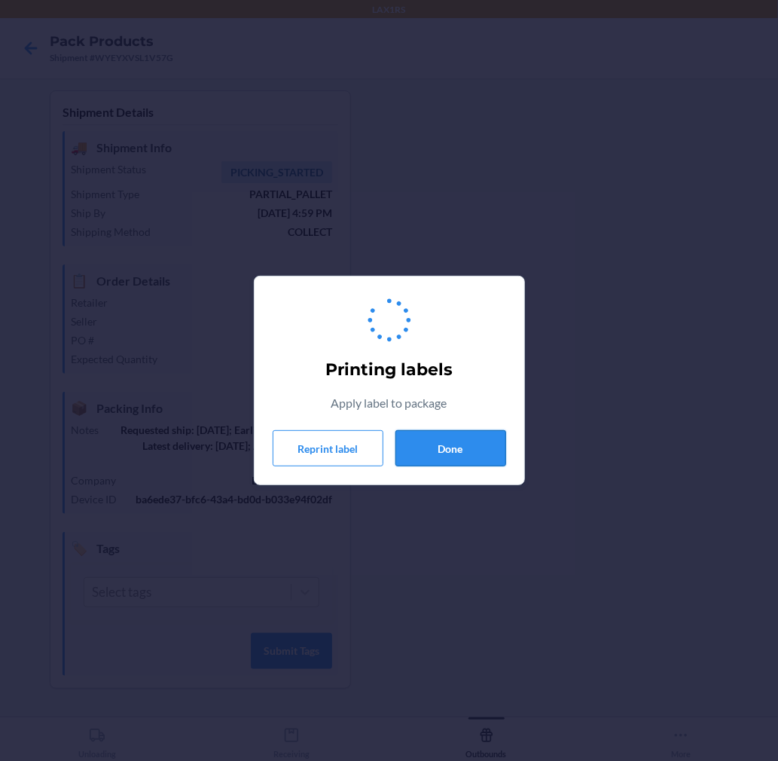
click at [467, 454] on button "Done" at bounding box center [450, 448] width 111 height 36
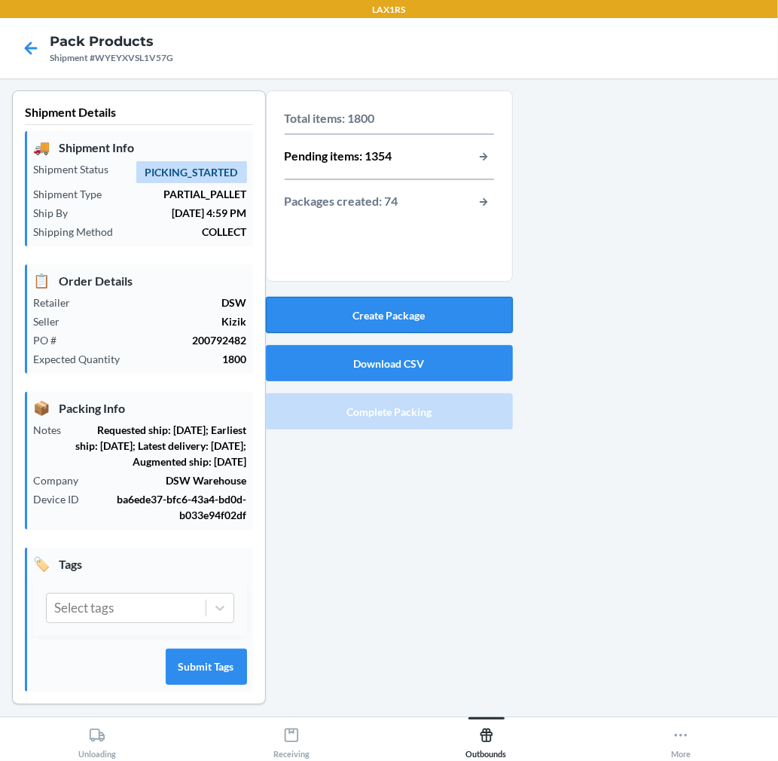
click at [453, 317] on button "Create Package" at bounding box center [389, 315] width 247 height 36
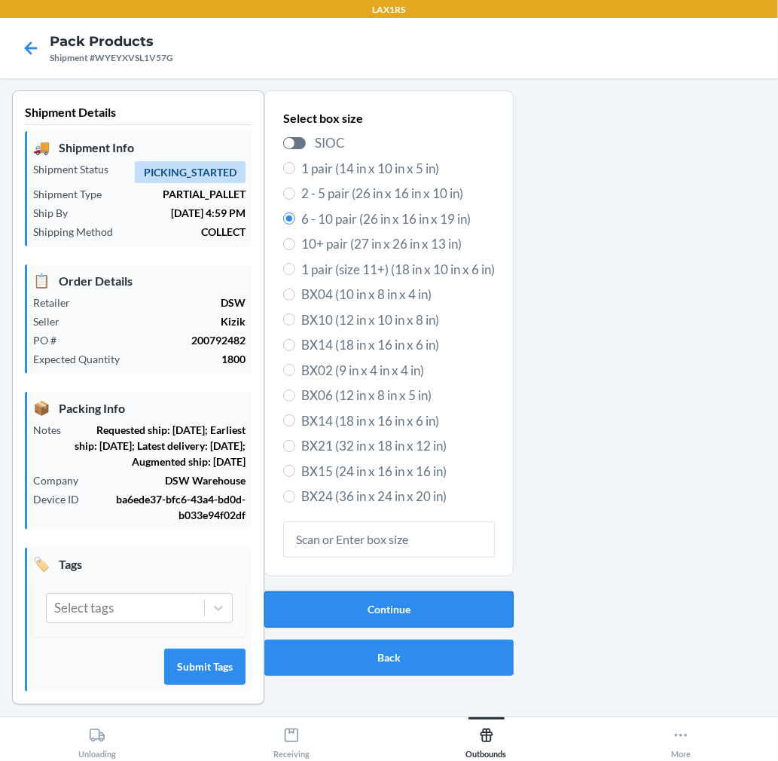
click at [394, 618] on button "Continue" at bounding box center [388, 609] width 249 height 36
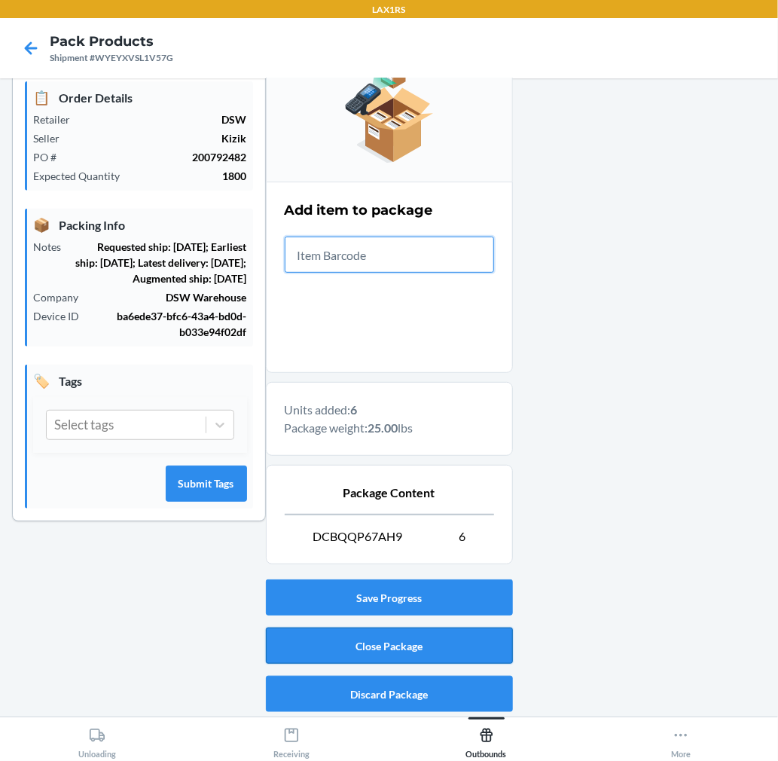
scroll to position [185, 0]
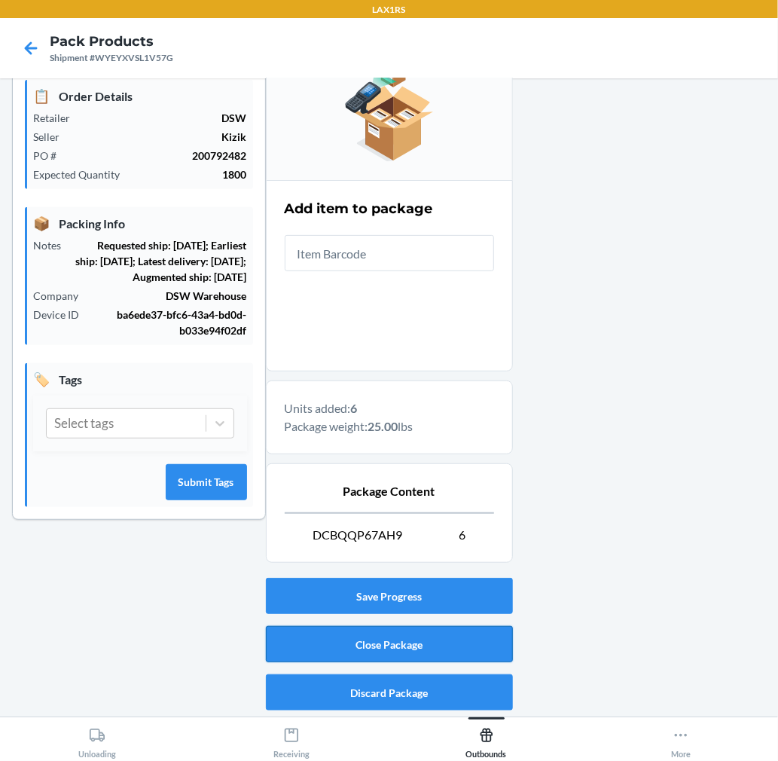
click at [480, 637] on button "Close Package" at bounding box center [389, 644] width 247 height 36
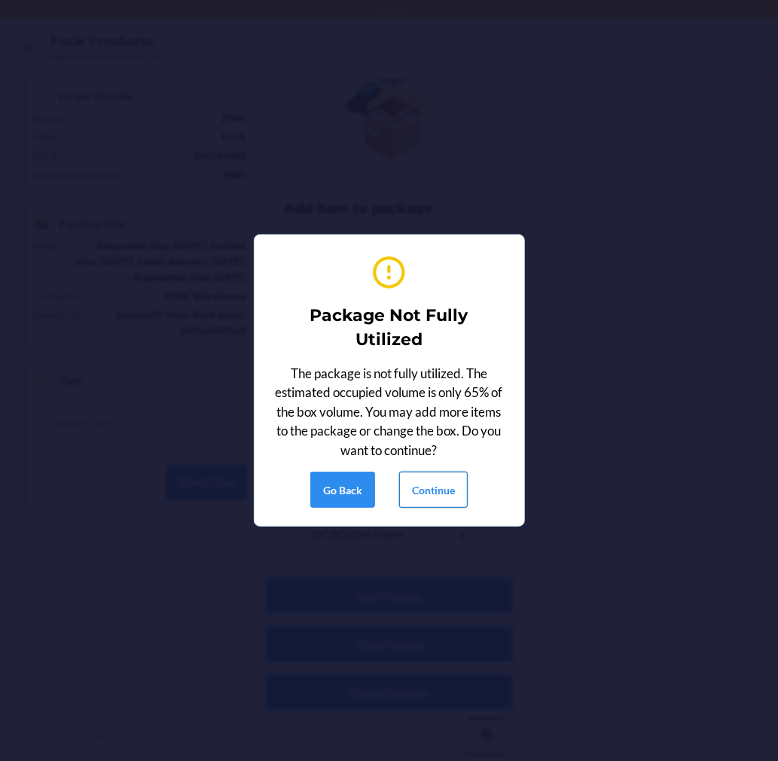
click at [446, 499] on button "Continue" at bounding box center [433, 489] width 69 height 36
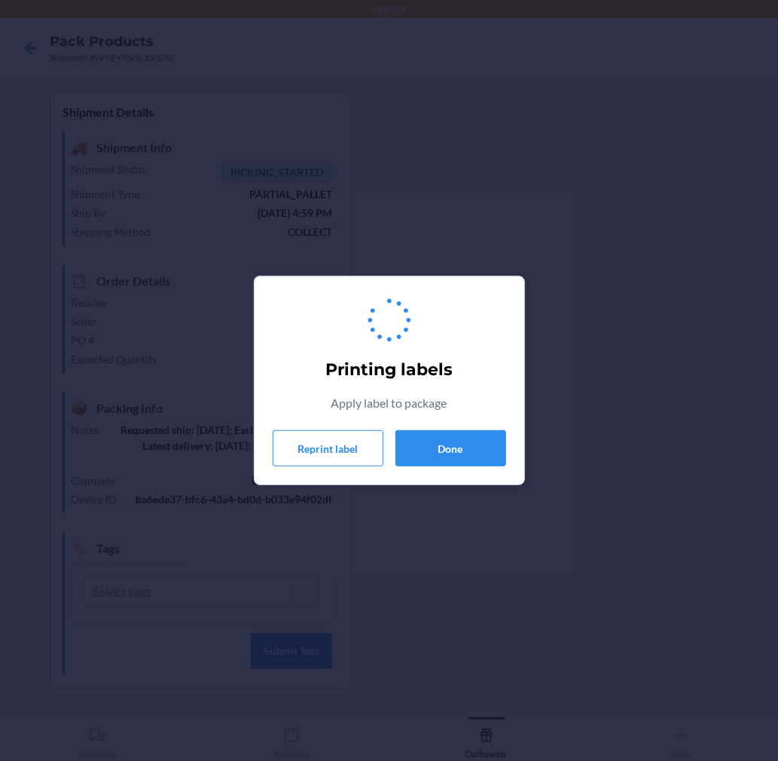
click at [450, 490] on div "Printing labels Apply label to package Reprint label Done" at bounding box center [389, 380] width 778 height 761
click at [463, 450] on button "Done" at bounding box center [450, 448] width 111 height 36
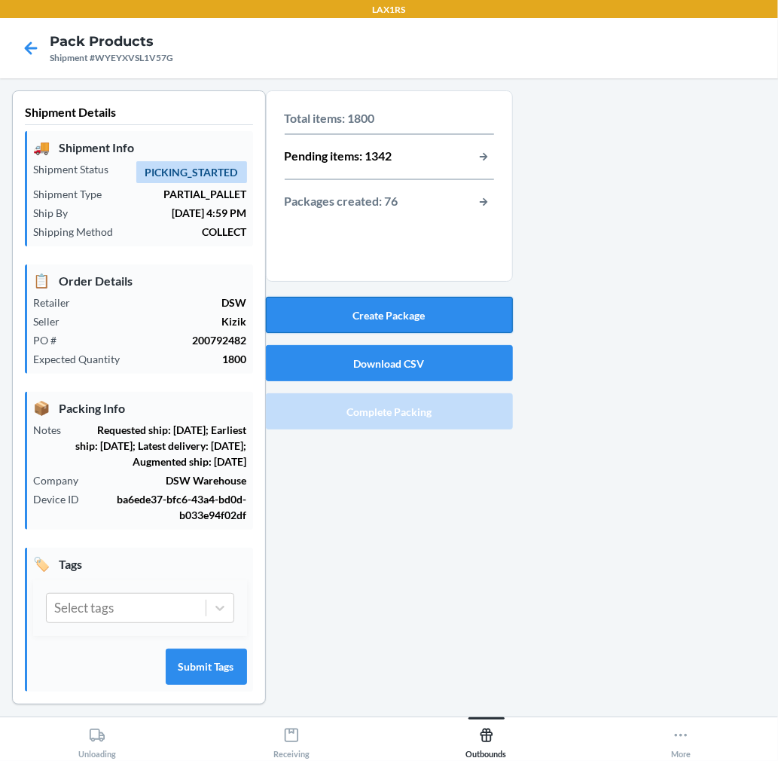
click at [445, 318] on button "Create Package" at bounding box center [389, 315] width 247 height 36
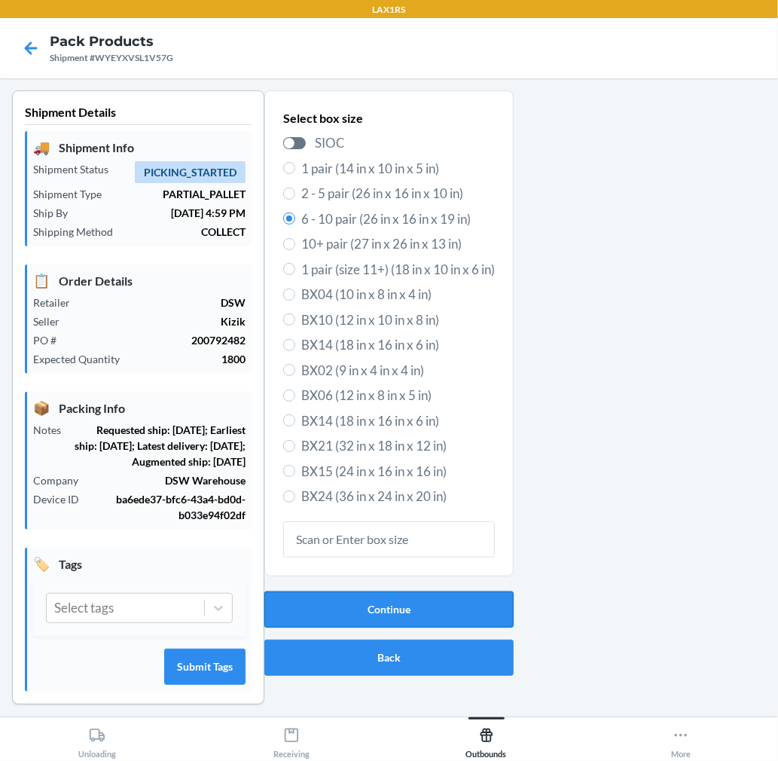
click at [439, 614] on button "Continue" at bounding box center [388, 609] width 249 height 36
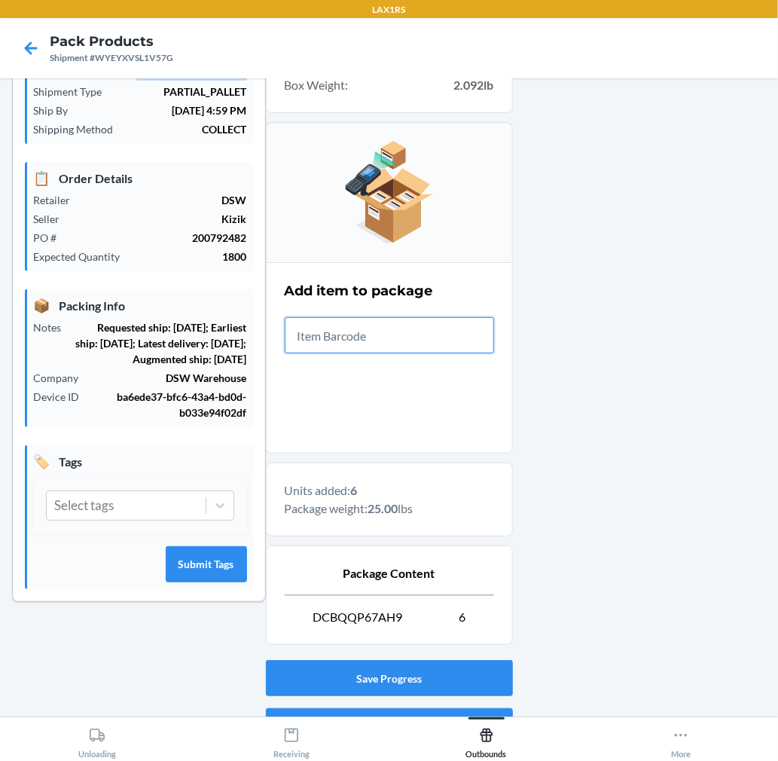
scroll to position [185, 0]
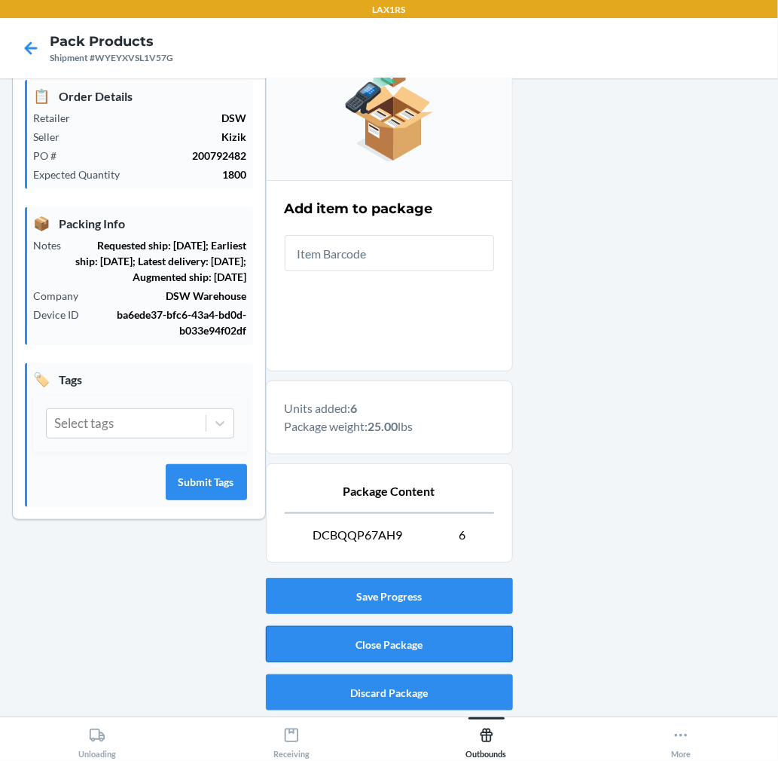
click at [482, 641] on button "Close Package" at bounding box center [389, 644] width 247 height 36
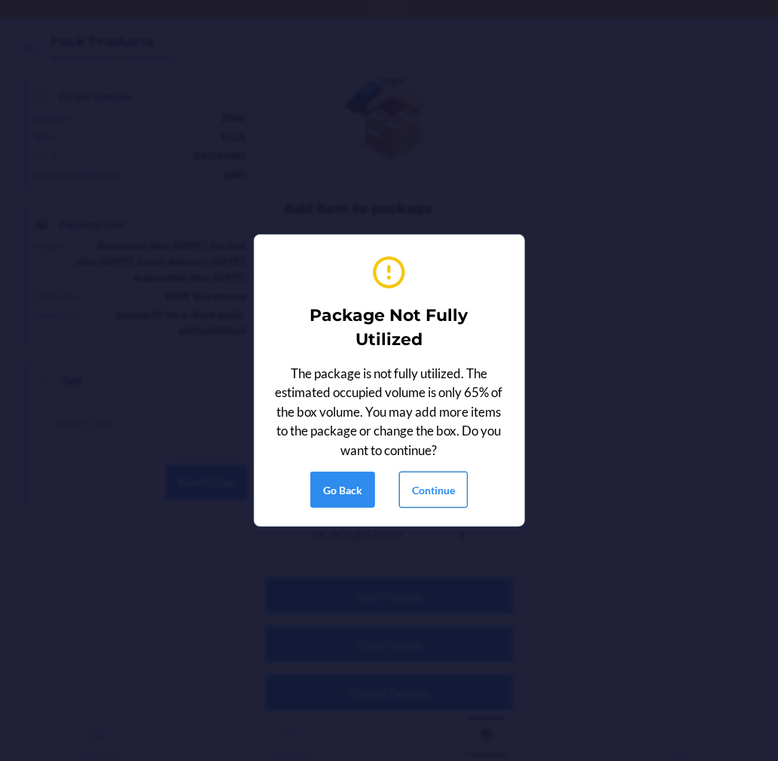
click at [450, 497] on button "Continue" at bounding box center [433, 489] width 69 height 36
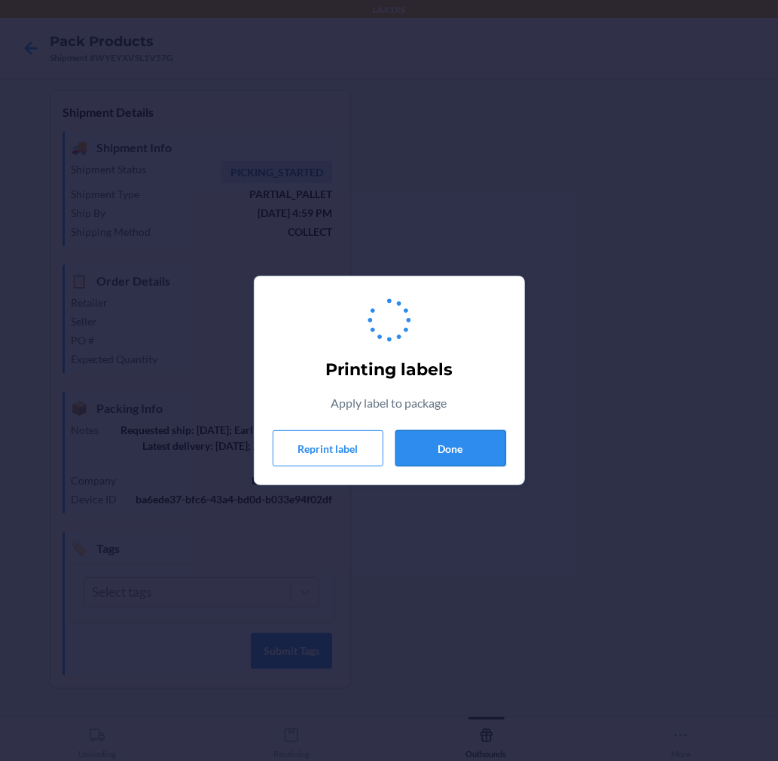
click at [471, 444] on button "Done" at bounding box center [450, 448] width 111 height 36
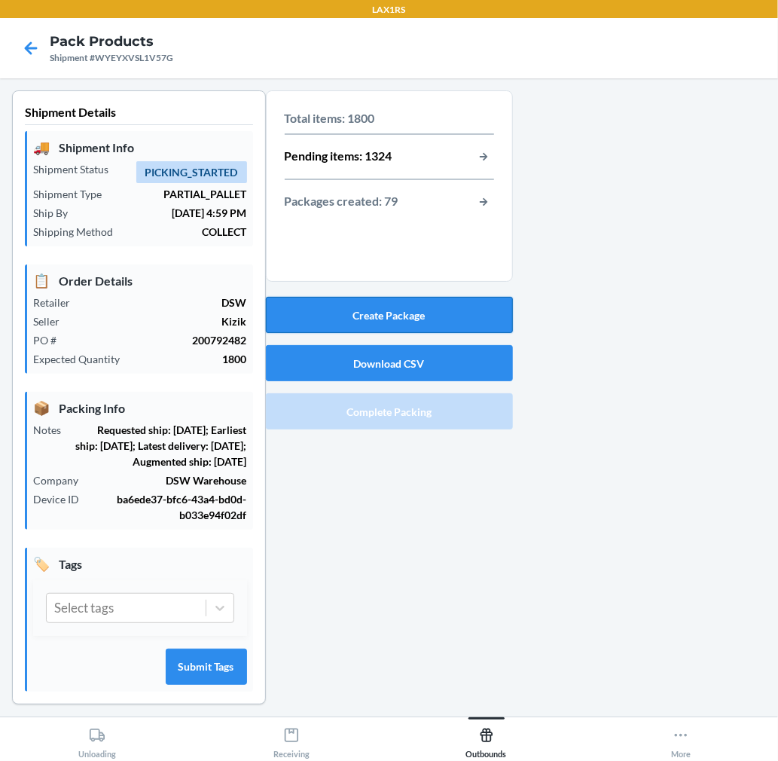
click at [464, 319] on button "Create Package" at bounding box center [389, 315] width 247 height 36
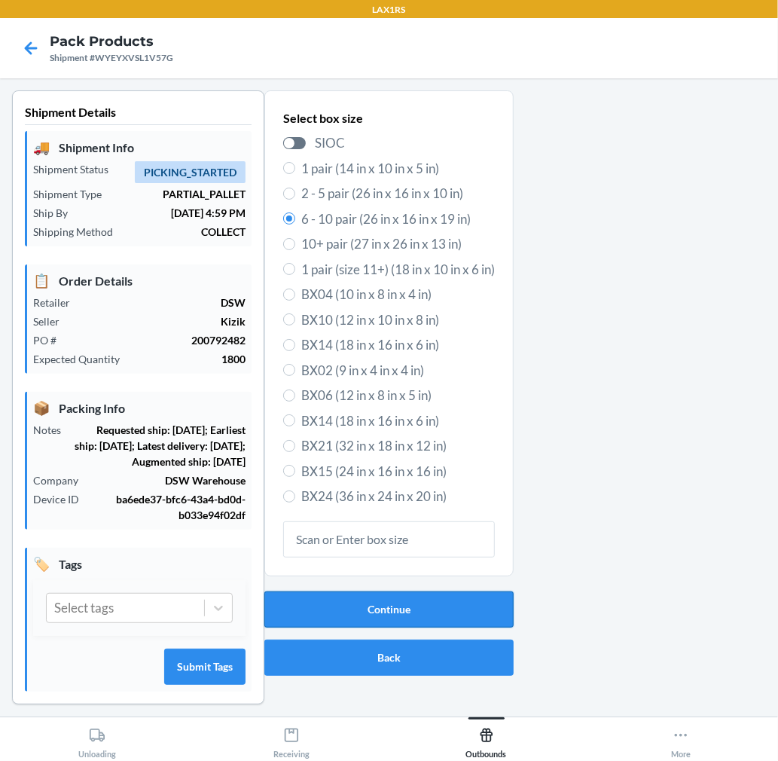
click at [460, 618] on button "Continue" at bounding box center [388, 609] width 249 height 36
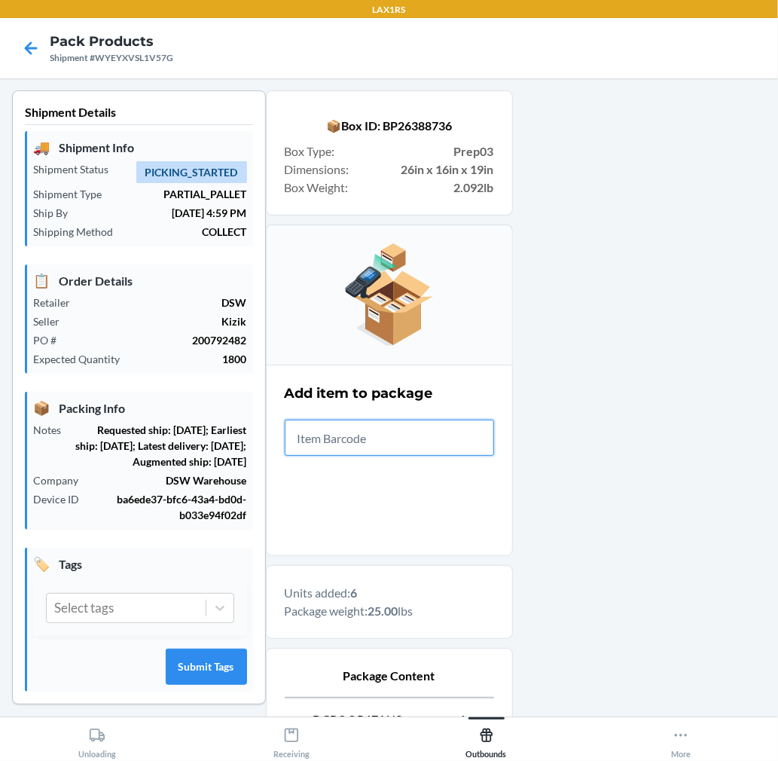
scroll to position [185, 0]
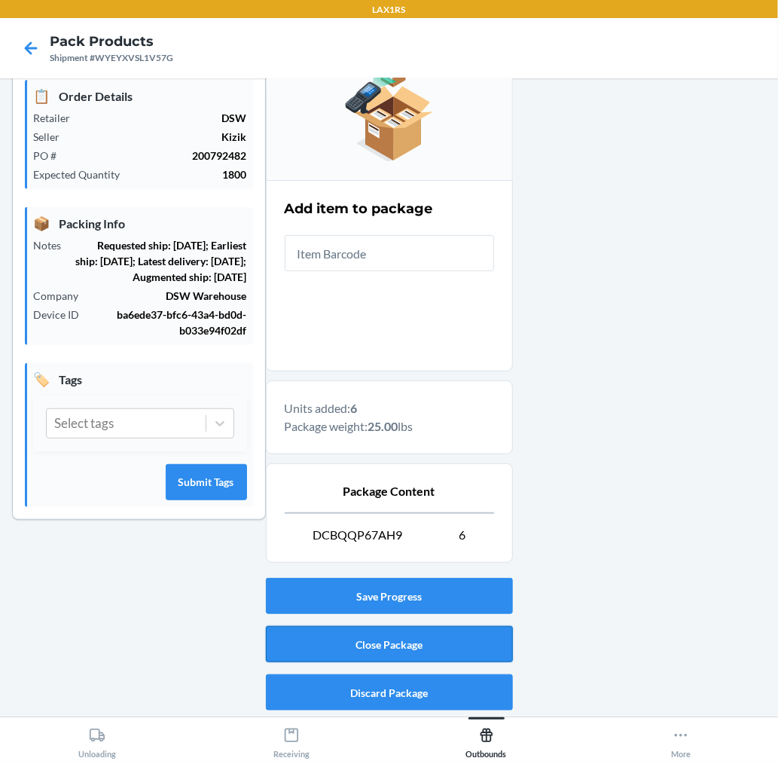
click at [433, 637] on button "Close Package" at bounding box center [389, 644] width 247 height 36
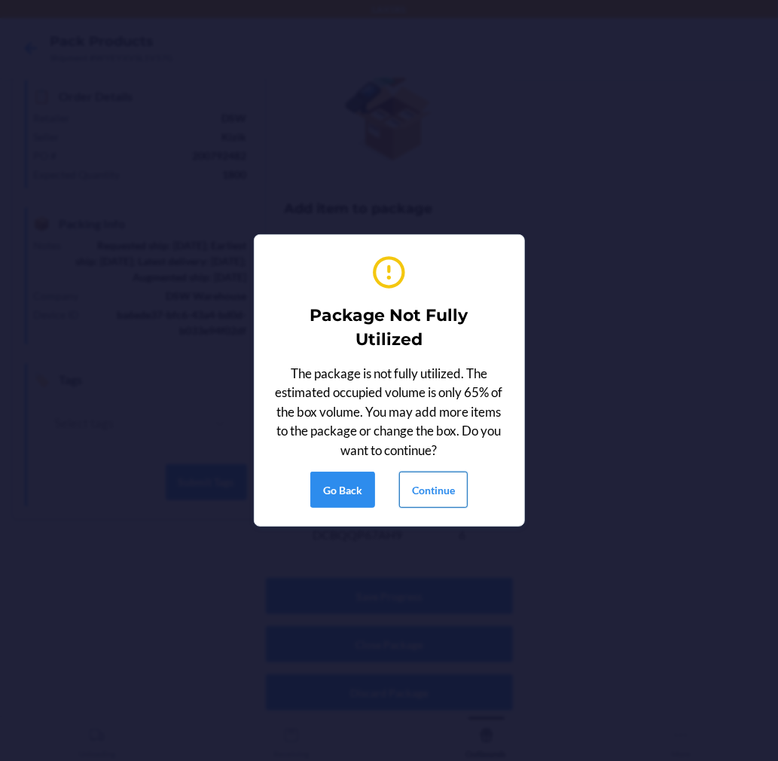
click at [430, 498] on button "Continue" at bounding box center [433, 489] width 69 height 36
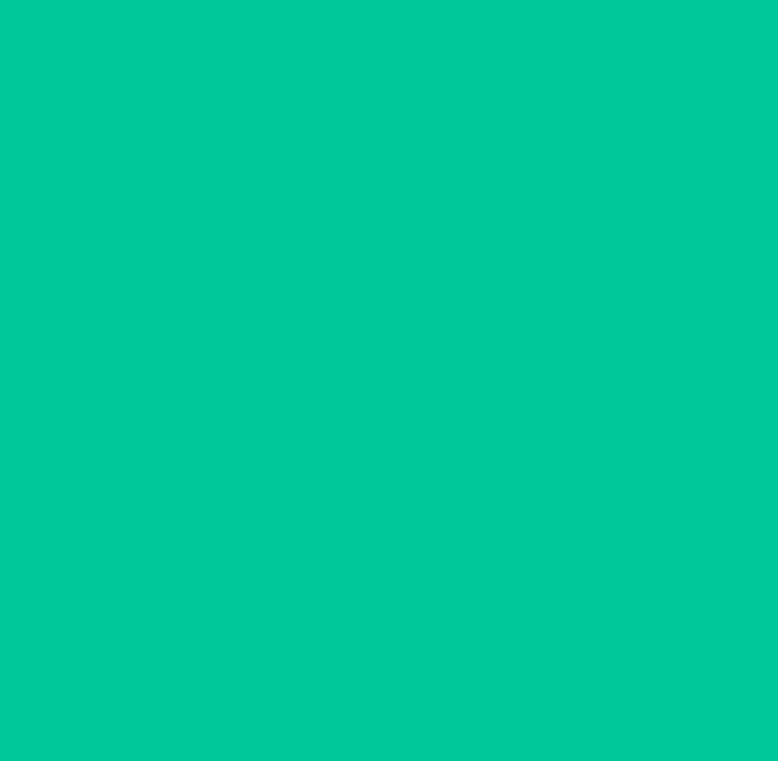
scroll to position [0, 0]
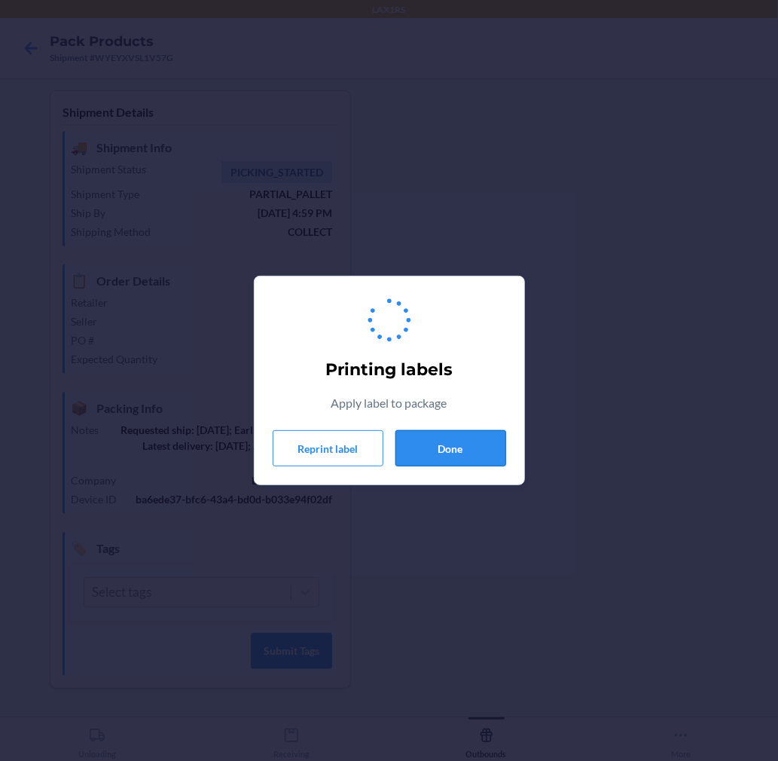
click at [446, 445] on button "Done" at bounding box center [450, 448] width 111 height 36
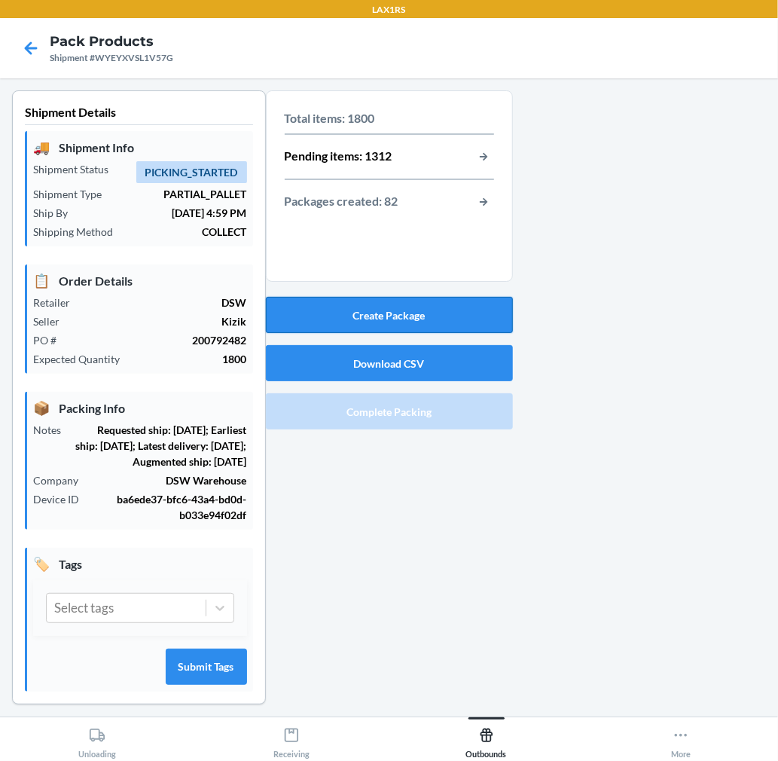
click at [438, 304] on button "Create Package" at bounding box center [389, 315] width 247 height 36
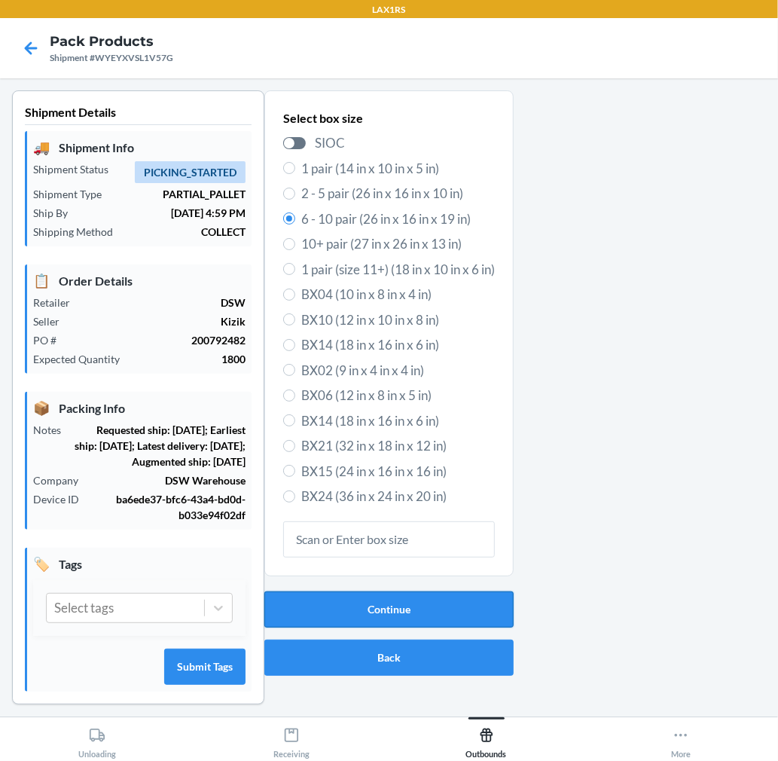
click at [385, 605] on button "Continue" at bounding box center [388, 609] width 249 height 36
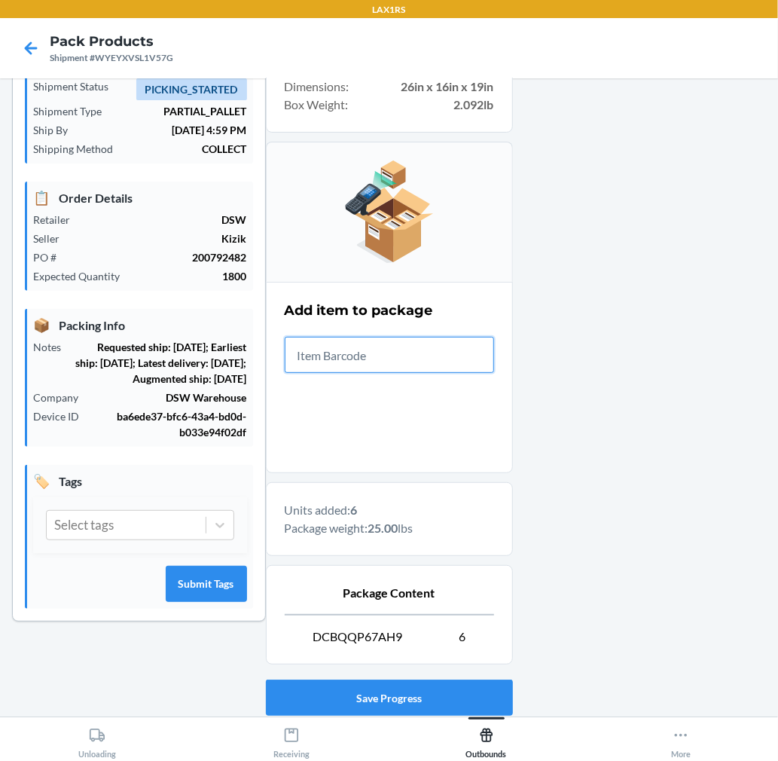
scroll to position [185, 0]
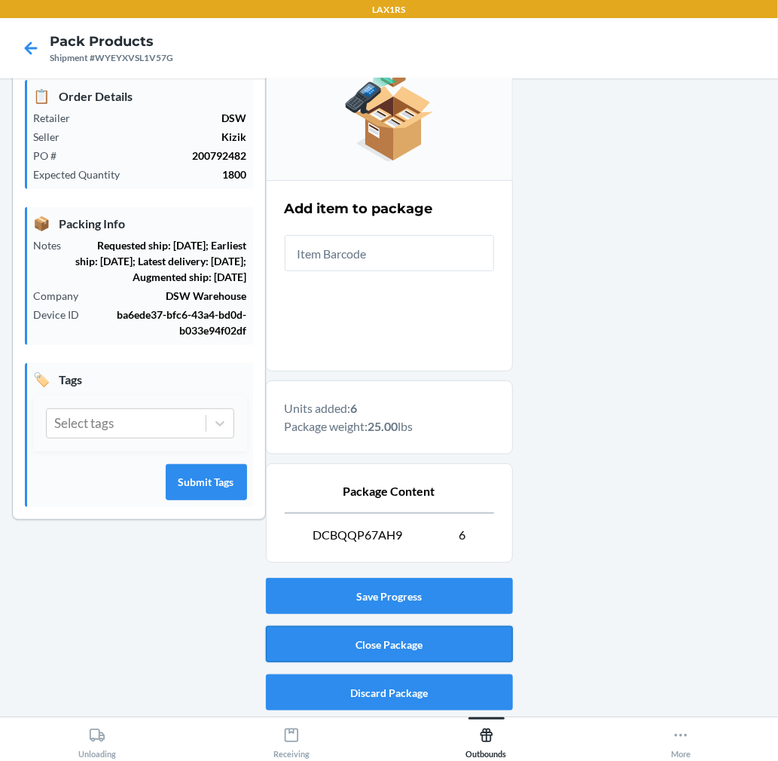
click at [462, 645] on button "Close Package" at bounding box center [389, 644] width 247 height 36
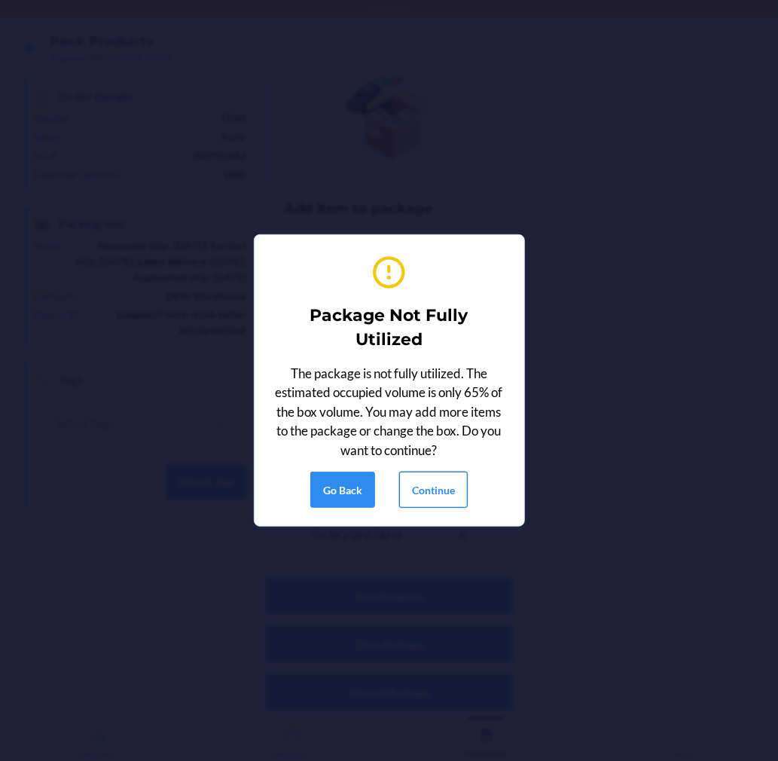
click at [431, 487] on button "Continue" at bounding box center [433, 489] width 69 height 36
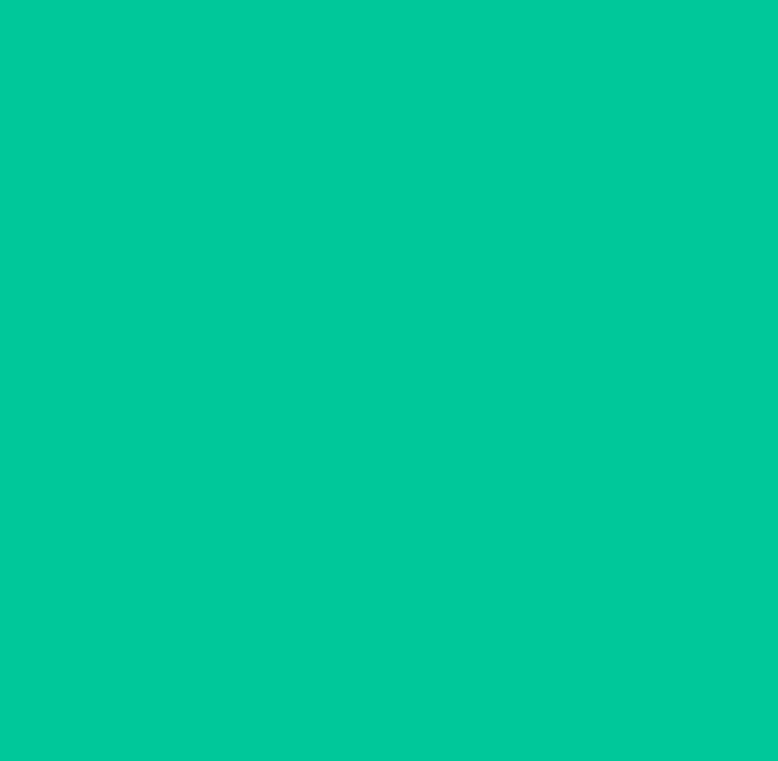
scroll to position [0, 0]
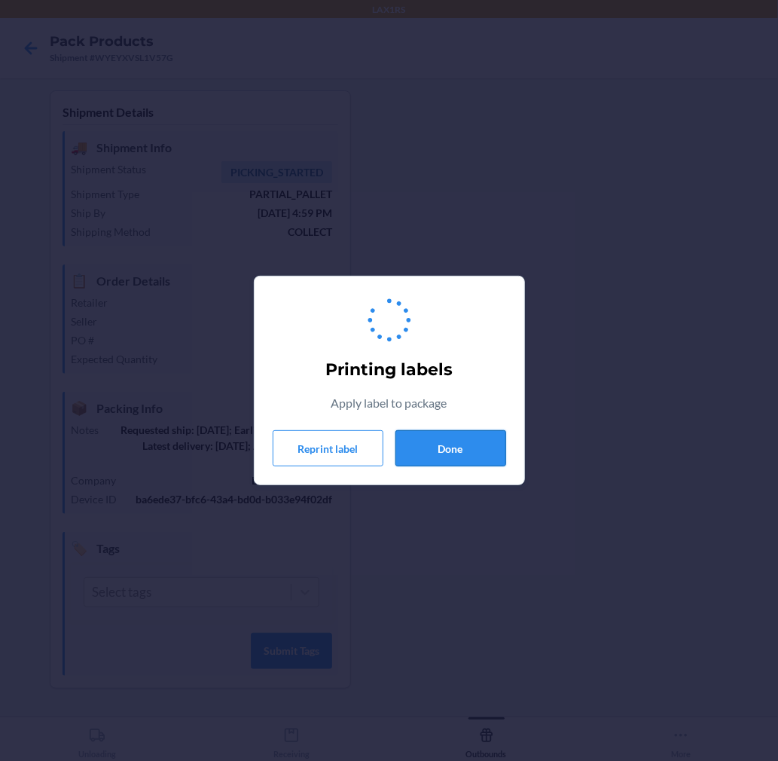
click at [450, 432] on button "Done" at bounding box center [450, 448] width 111 height 36
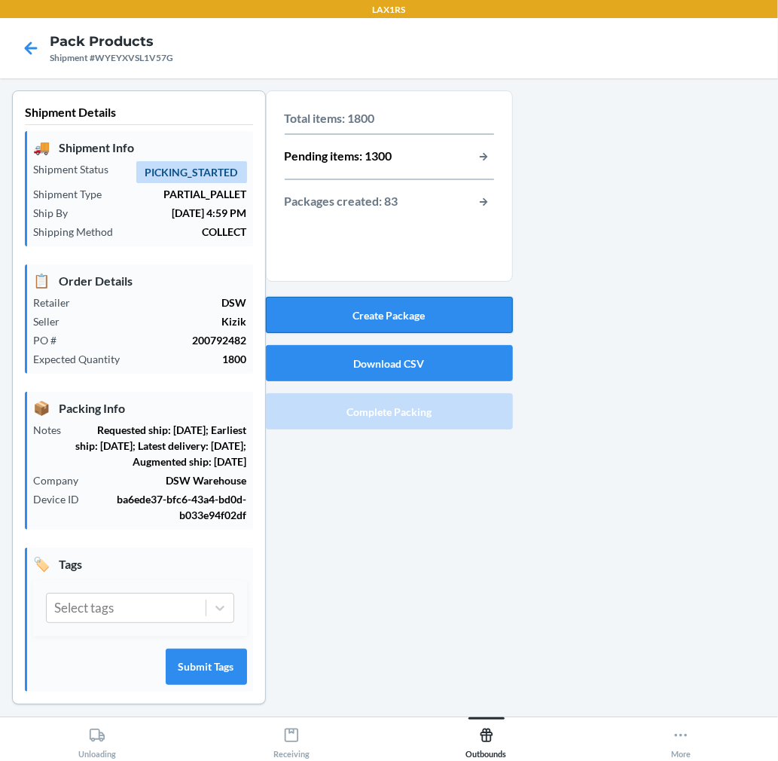
click at [441, 311] on button "Create Package" at bounding box center [389, 315] width 247 height 36
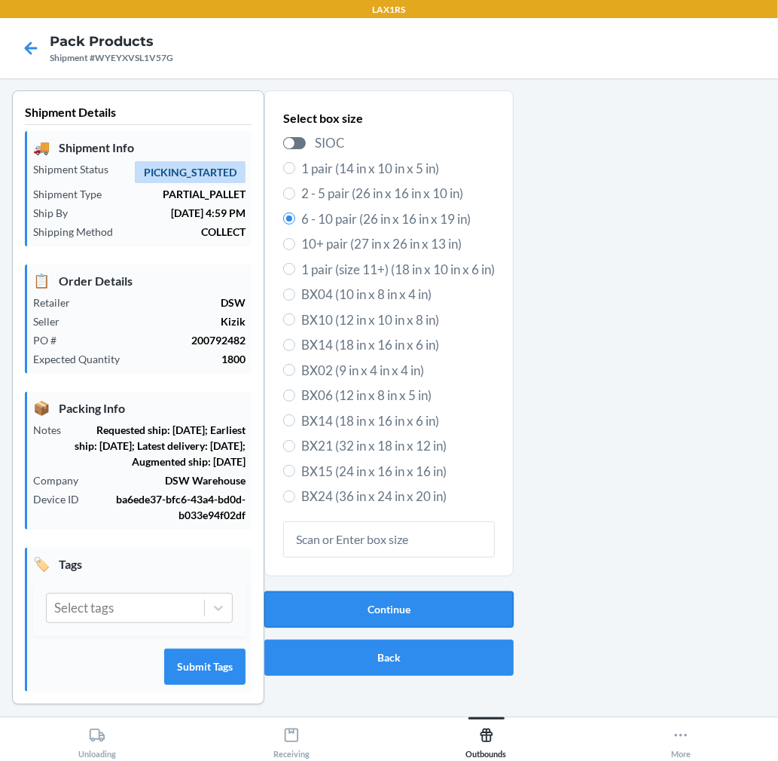
click at [477, 604] on button "Continue" at bounding box center [388, 609] width 249 height 36
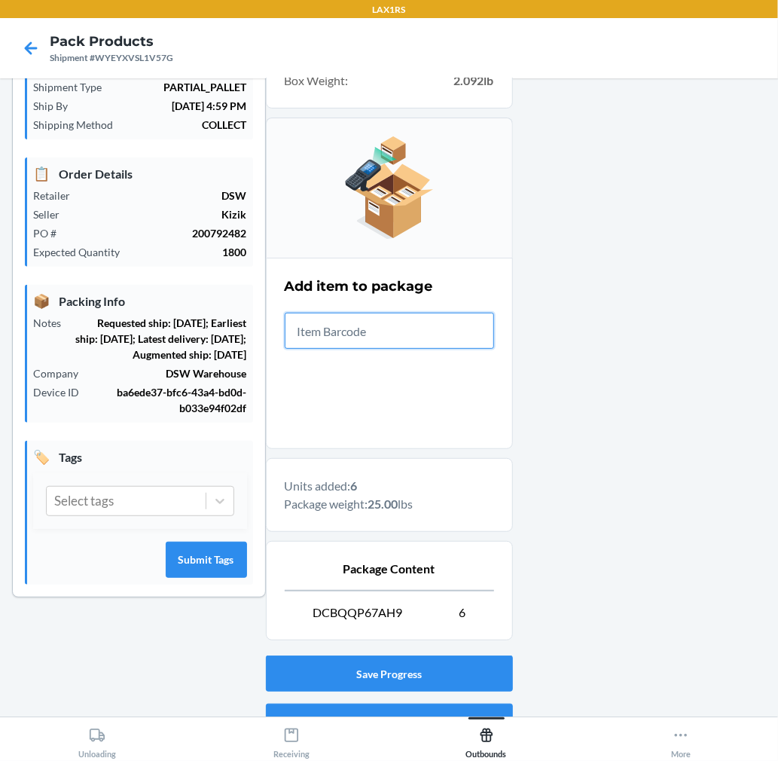
scroll to position [185, 0]
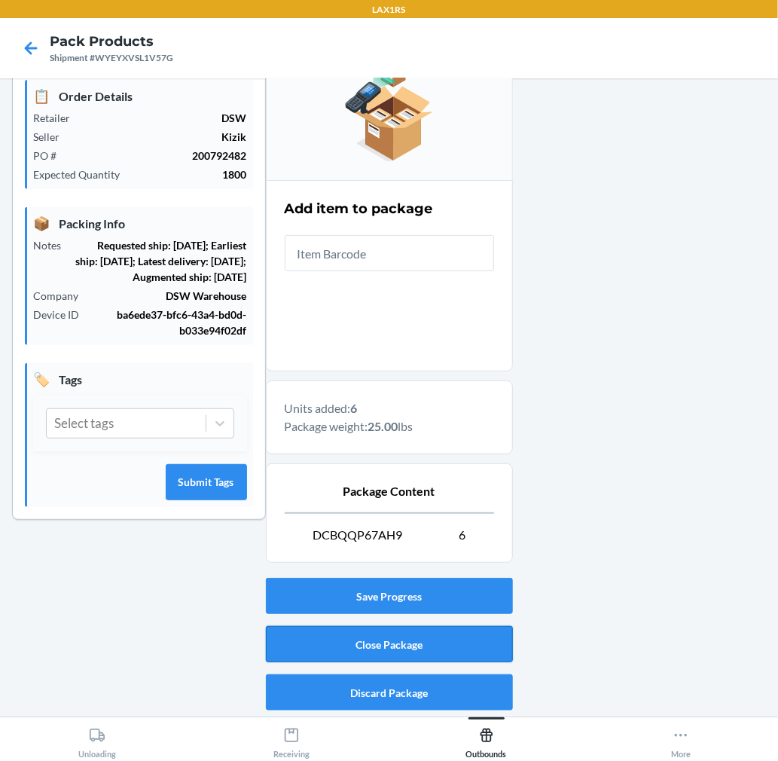
click at [423, 633] on button "Close Package" at bounding box center [389, 644] width 247 height 36
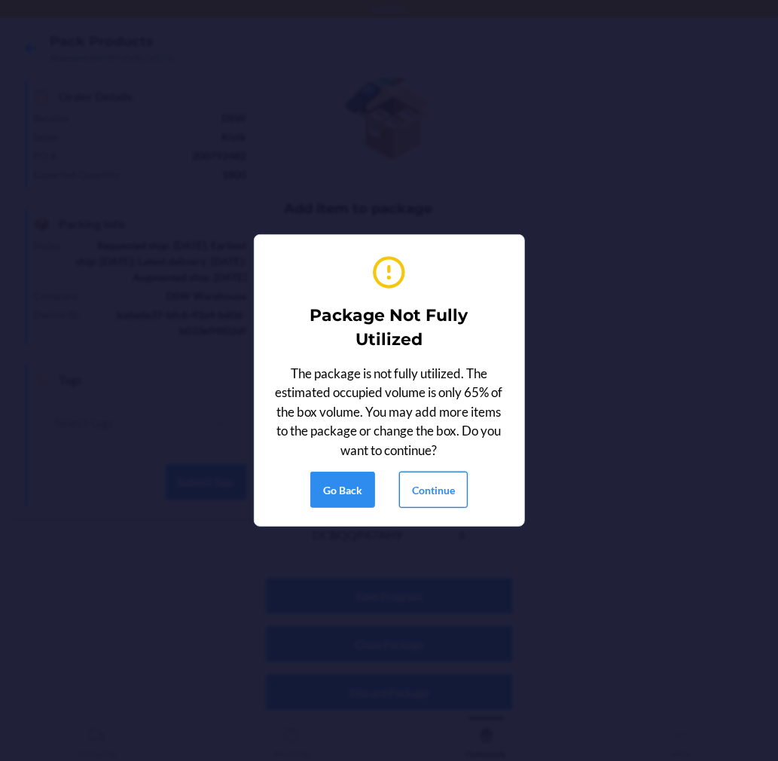
click at [431, 499] on button "Continue" at bounding box center [433, 489] width 69 height 36
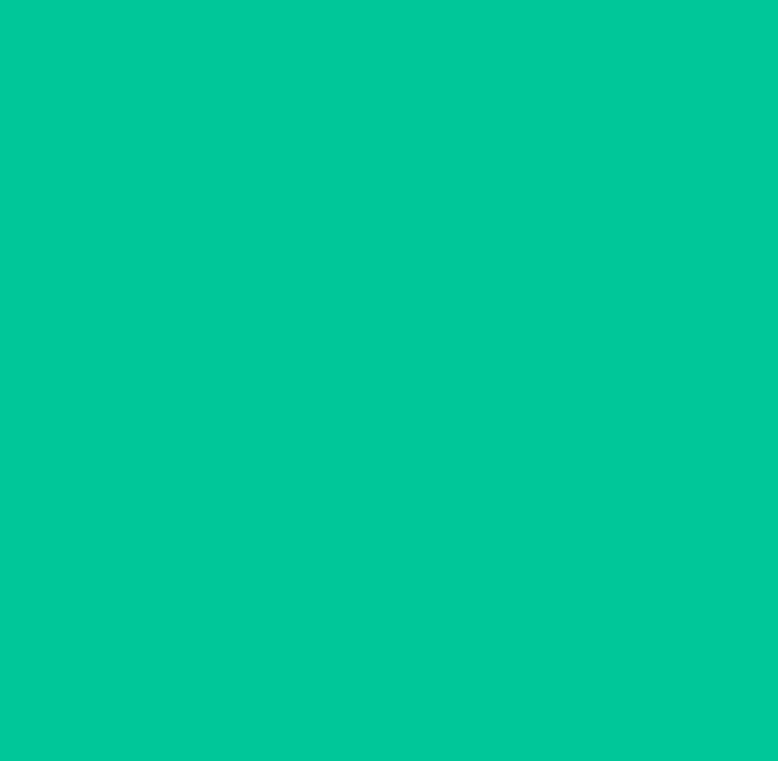
scroll to position [0, 0]
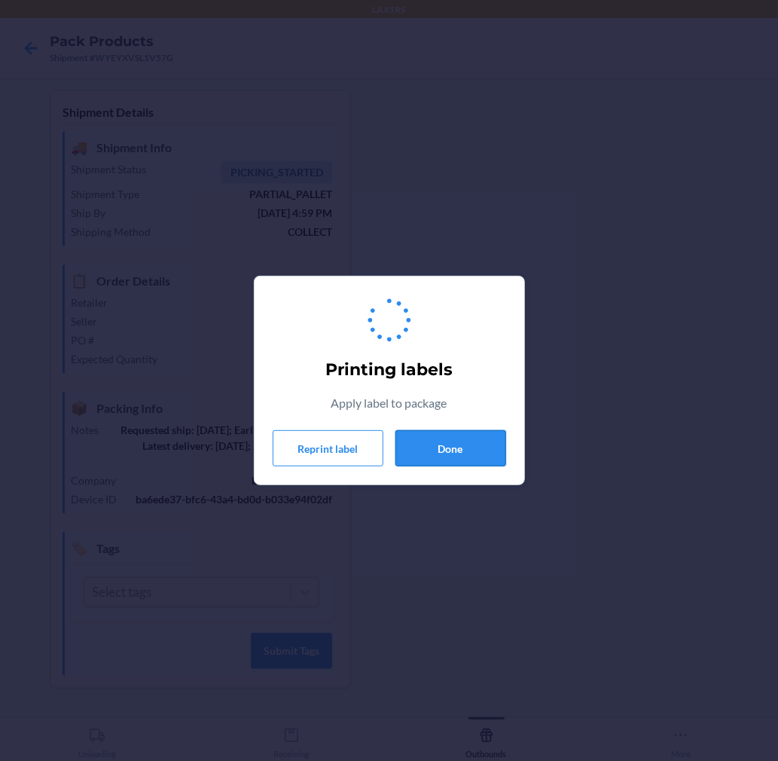
click at [455, 446] on button "Done" at bounding box center [450, 448] width 111 height 36
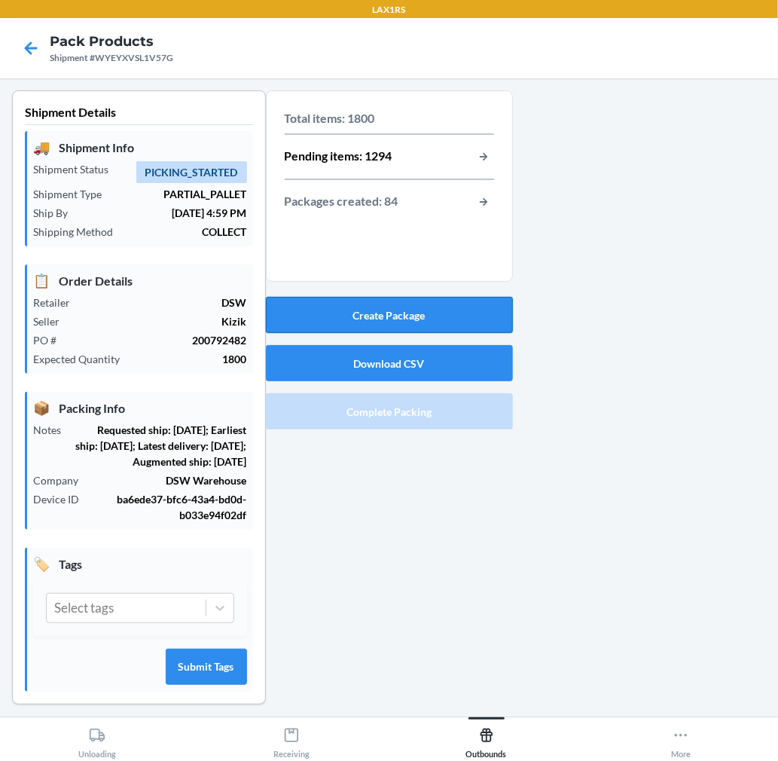
click at [420, 307] on button "Create Package" at bounding box center [389, 315] width 247 height 36
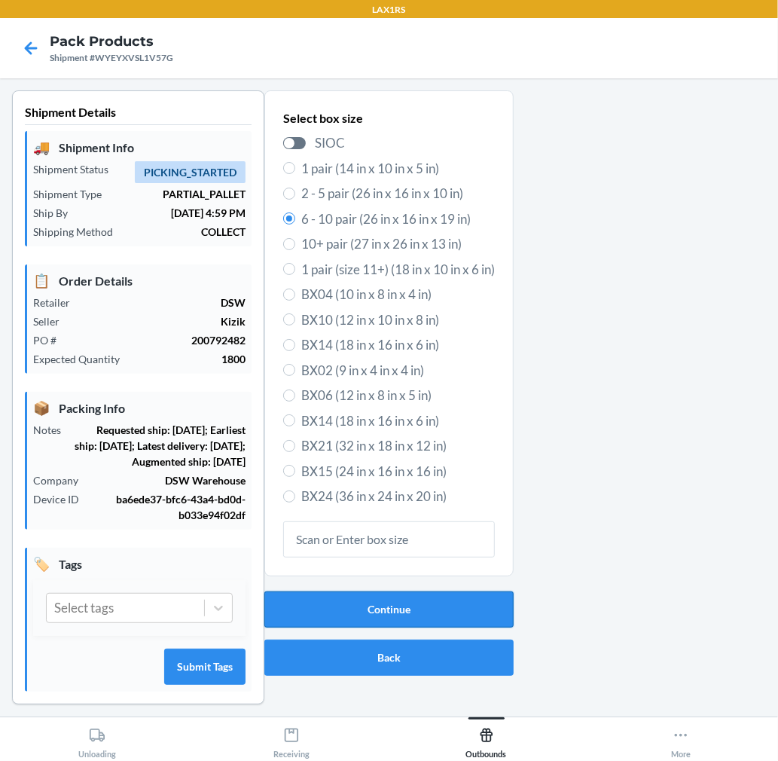
click at [401, 601] on button "Continue" at bounding box center [388, 609] width 249 height 36
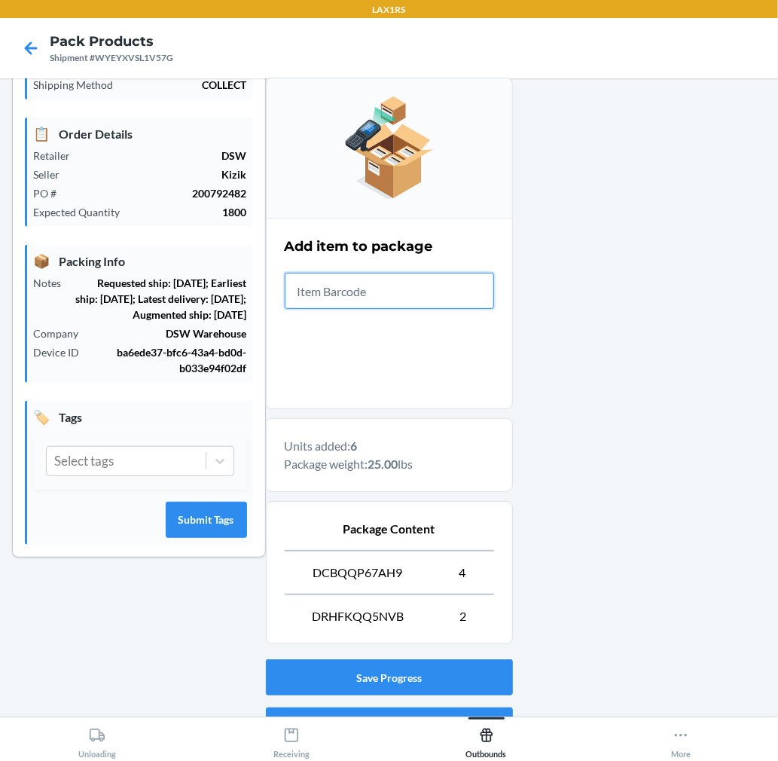
scroll to position [228, 0]
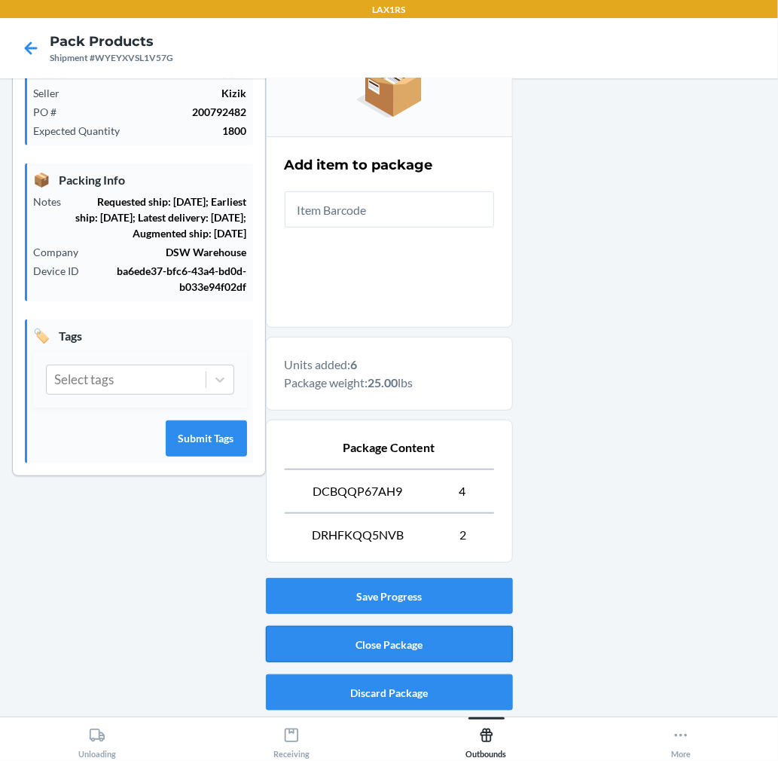
click at [462, 641] on button "Close Package" at bounding box center [389, 644] width 247 height 36
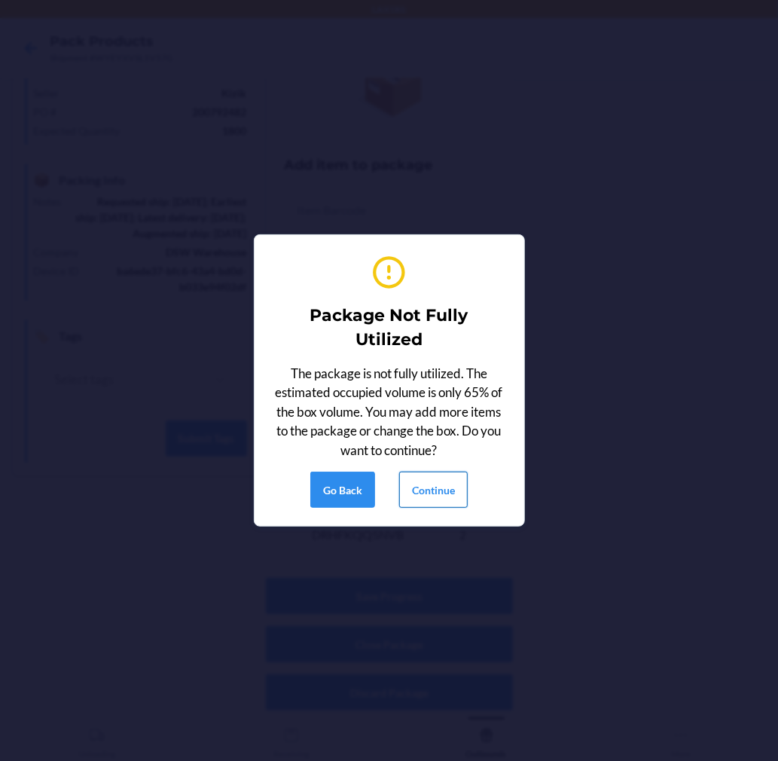
click at [423, 493] on button "Continue" at bounding box center [433, 489] width 69 height 36
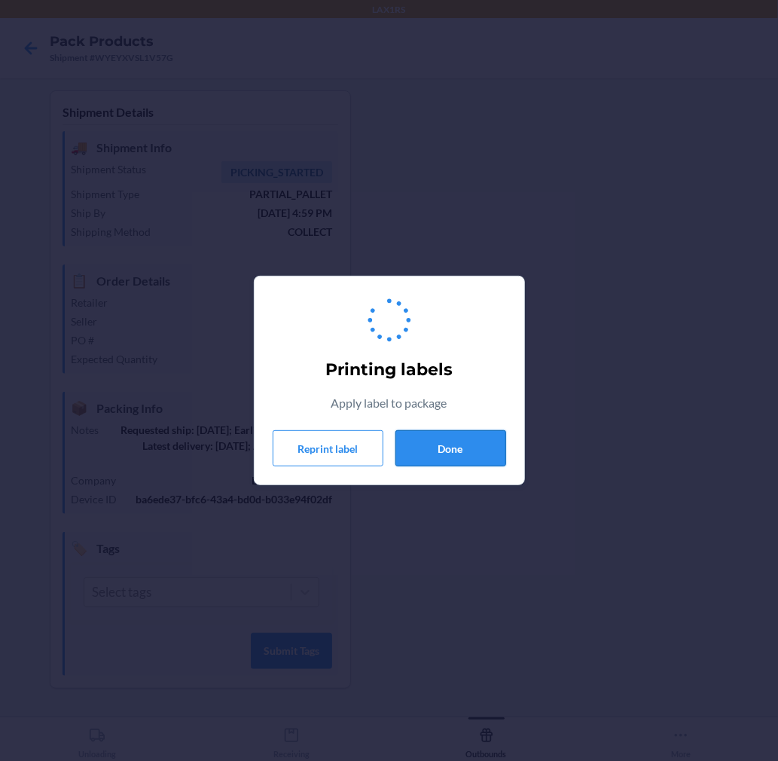
click at [452, 443] on button "Done" at bounding box center [450, 448] width 111 height 36
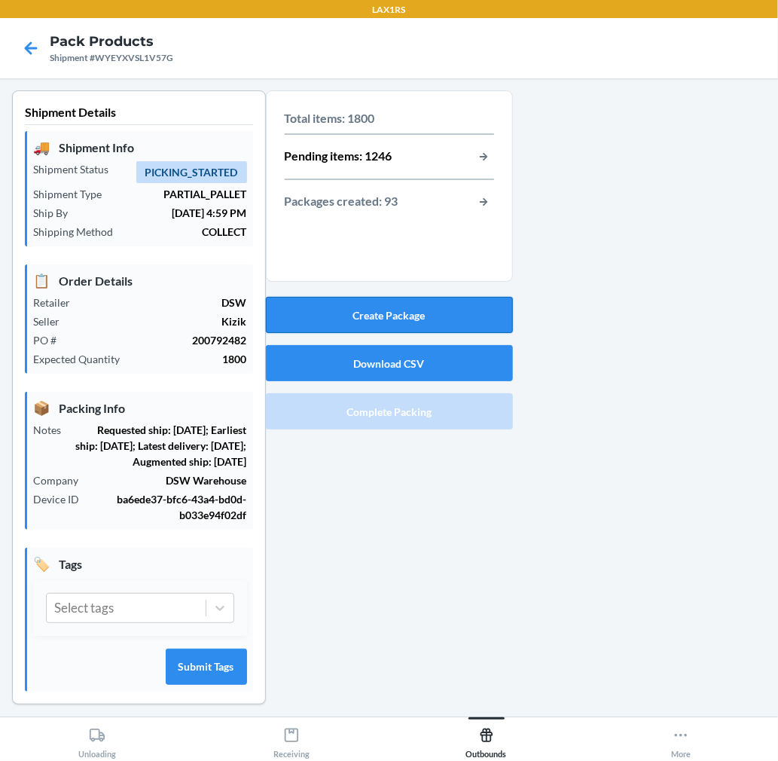
click at [484, 314] on button "Create Package" at bounding box center [389, 315] width 247 height 36
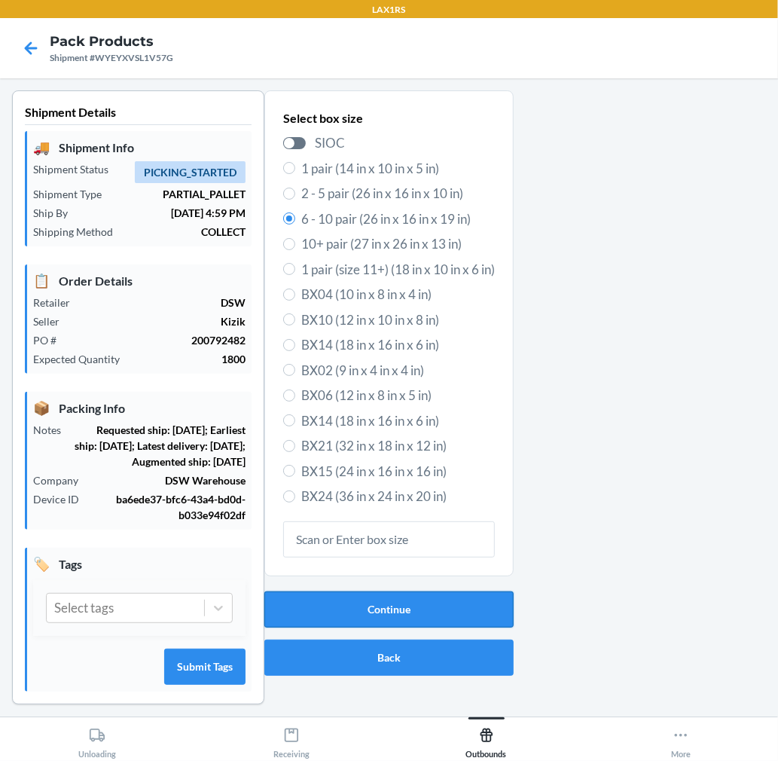
click at [467, 600] on button "Continue" at bounding box center [388, 609] width 249 height 36
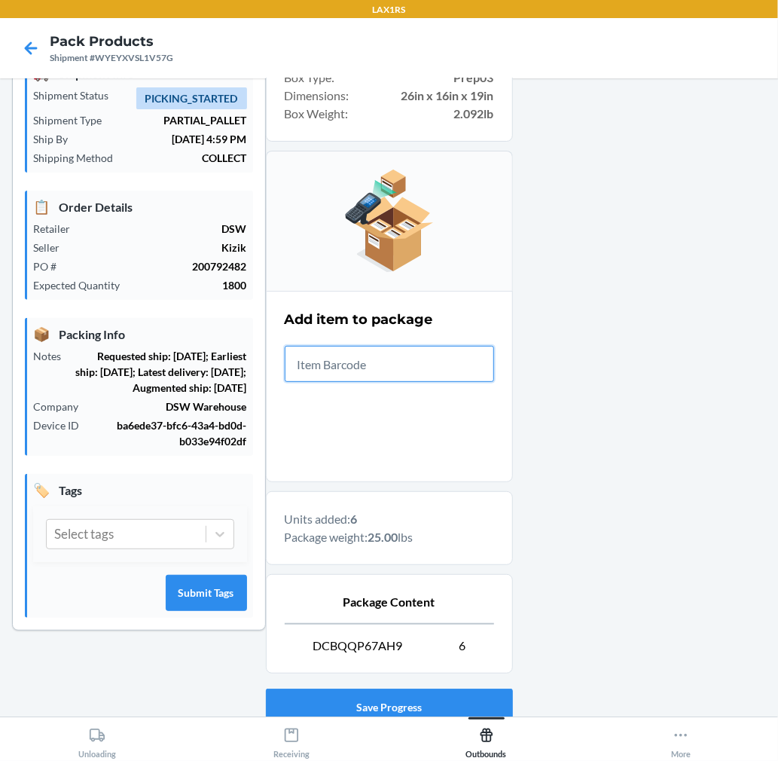
scroll to position [185, 0]
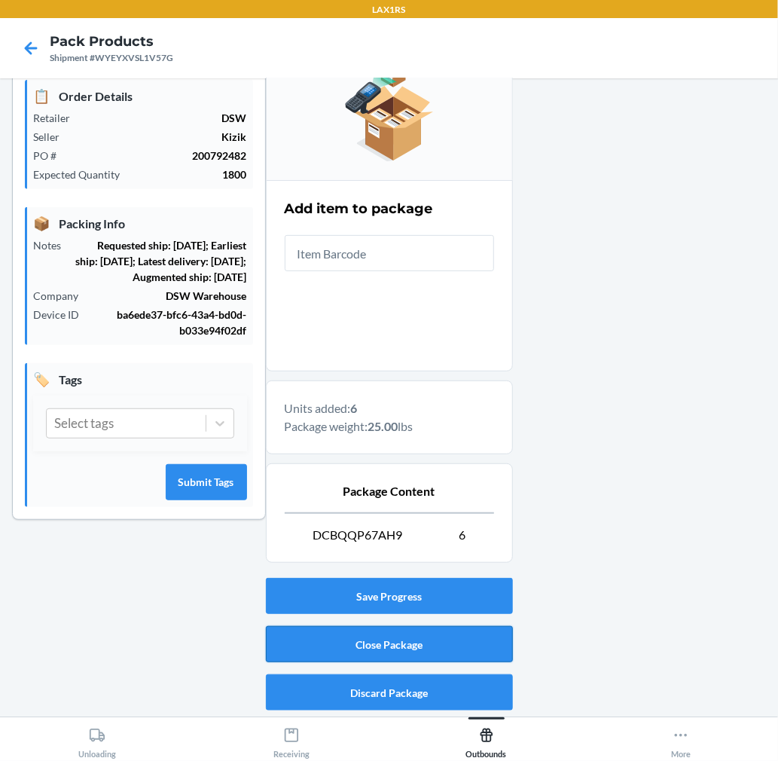
click at [475, 643] on button "Close Package" at bounding box center [389, 644] width 247 height 36
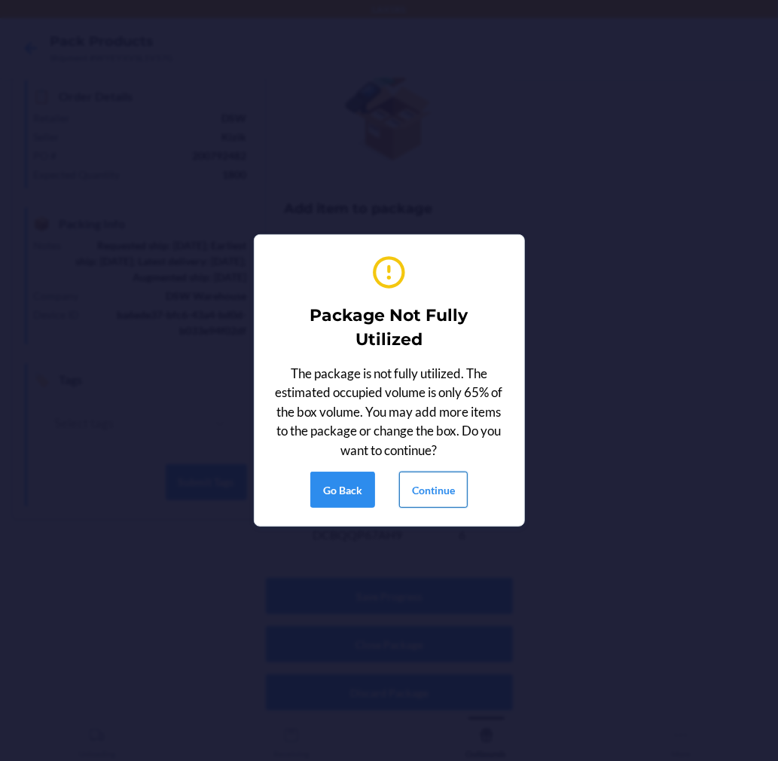
click at [443, 484] on button "Continue" at bounding box center [433, 489] width 69 height 36
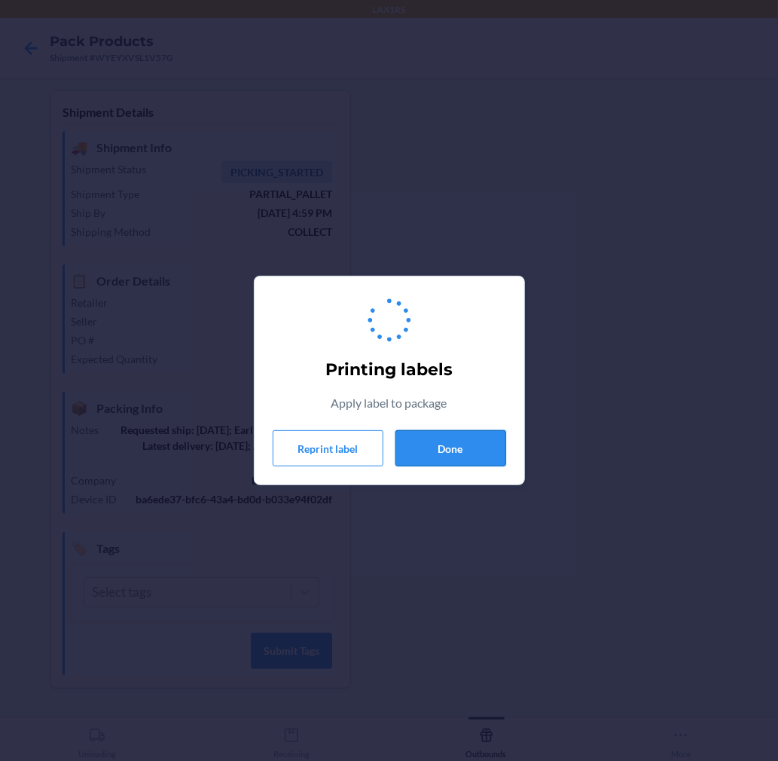
click at [452, 438] on button "Done" at bounding box center [450, 448] width 111 height 36
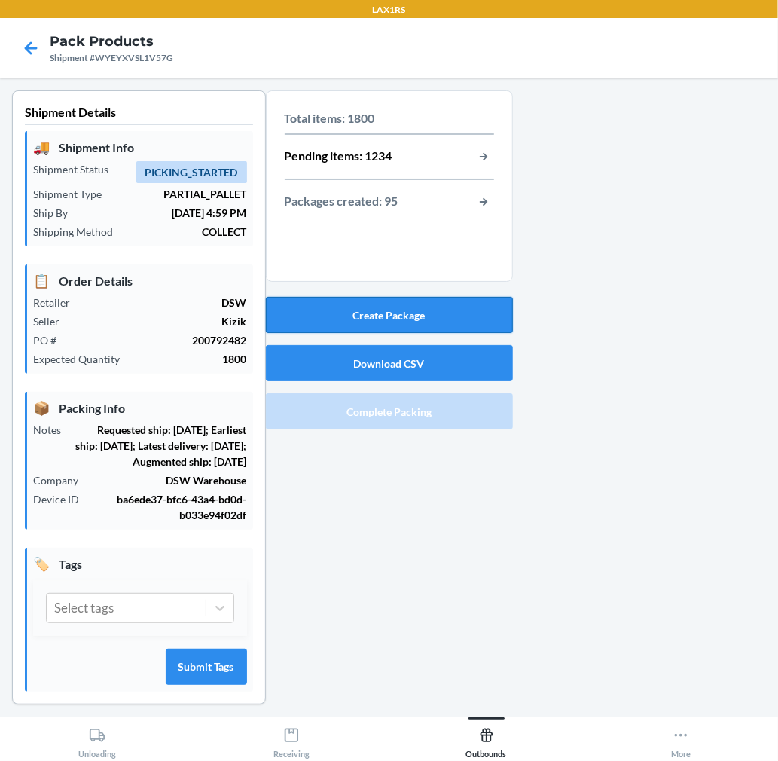
click at [452, 317] on button "Create Package" at bounding box center [389, 315] width 247 height 36
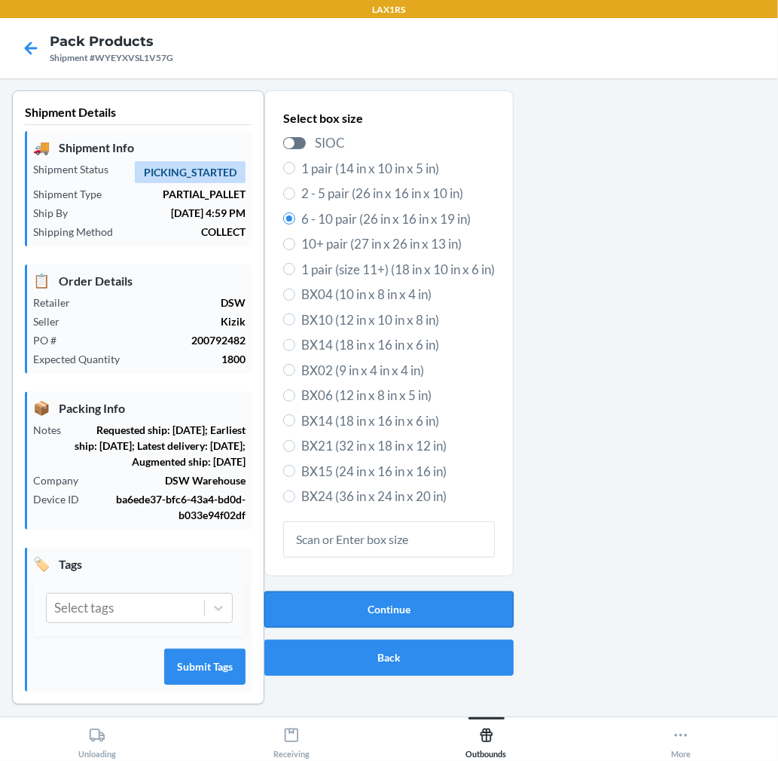
click at [415, 600] on button "Continue" at bounding box center [388, 609] width 249 height 36
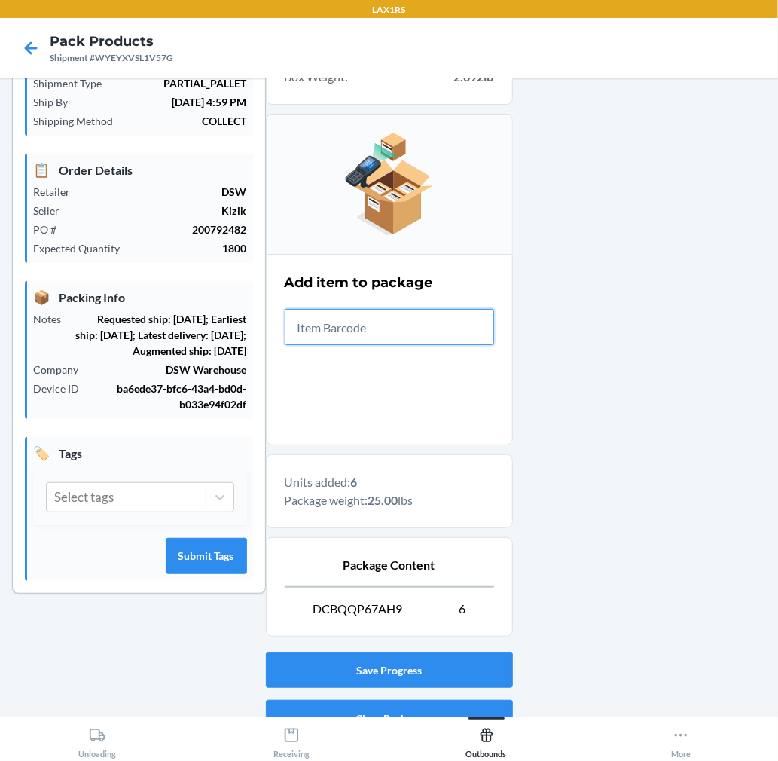
scroll to position [185, 0]
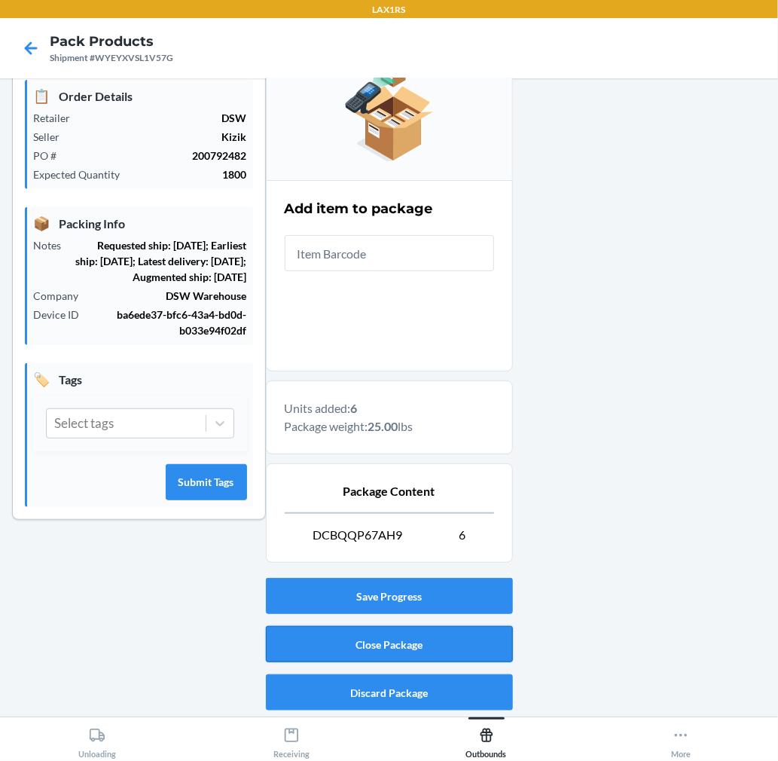
click at [470, 649] on button "Close Package" at bounding box center [389, 644] width 247 height 36
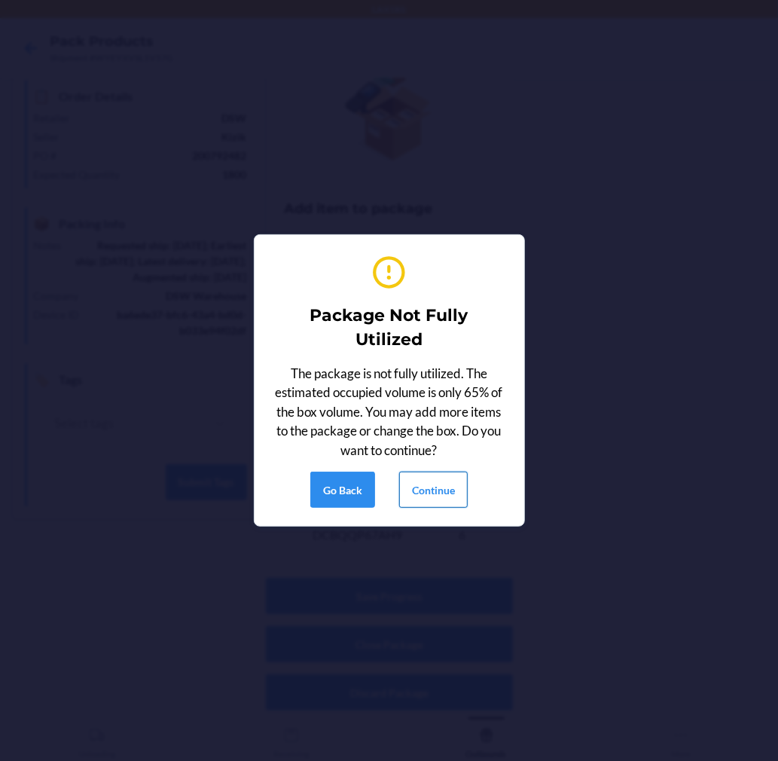
click at [459, 497] on button "Continue" at bounding box center [433, 489] width 69 height 36
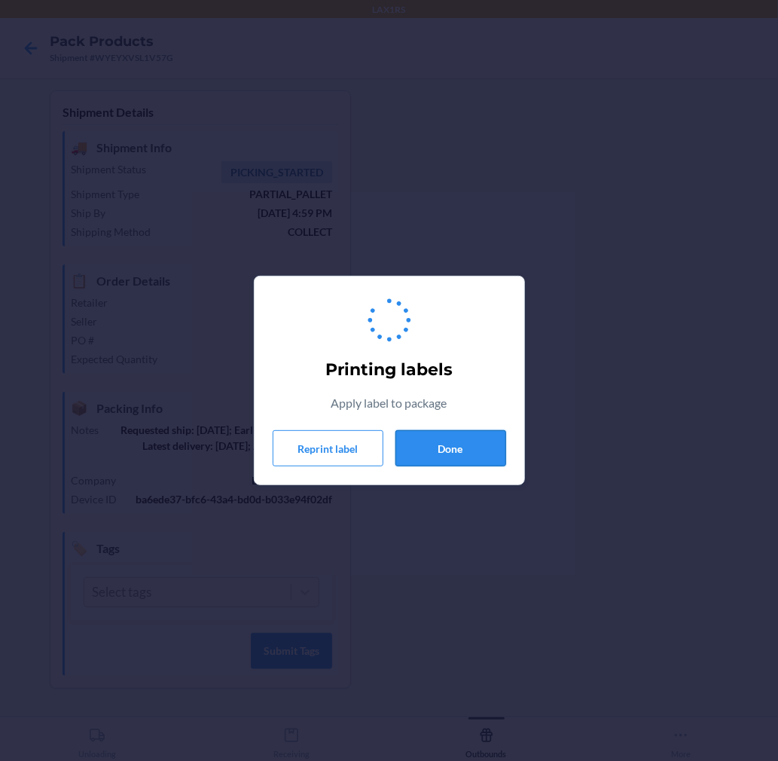
click at [471, 447] on button "Done" at bounding box center [450, 448] width 111 height 36
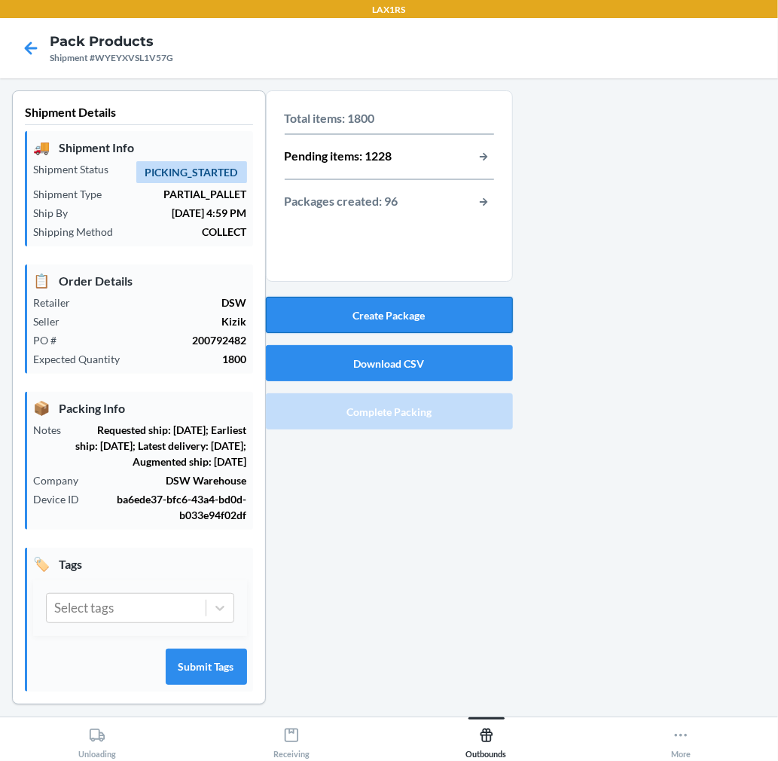
click at [432, 304] on button "Create Package" at bounding box center [389, 315] width 247 height 36
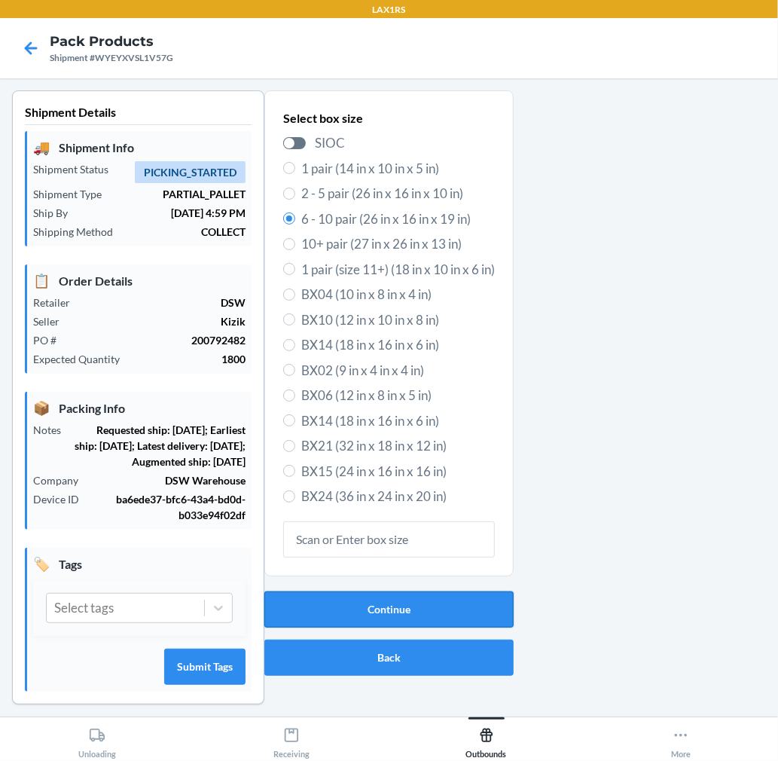
click at [401, 605] on button "Continue" at bounding box center [388, 609] width 249 height 36
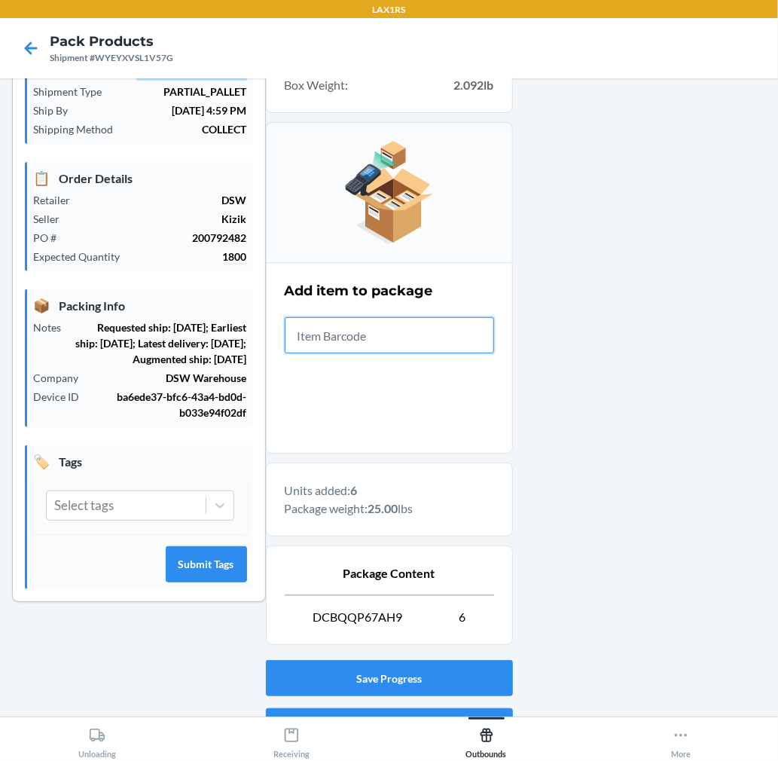
scroll to position [185, 0]
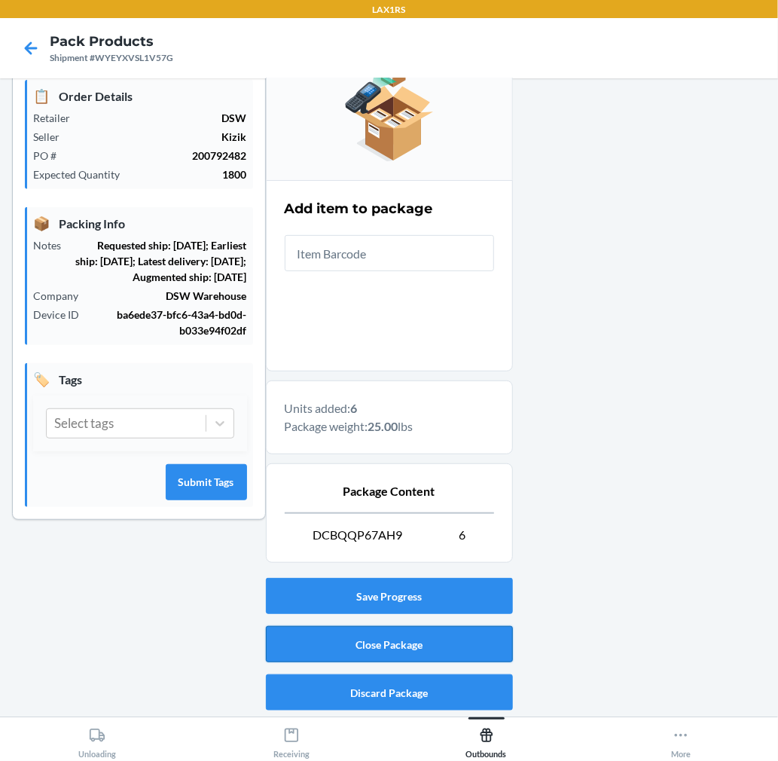
click at [465, 642] on button "Close Package" at bounding box center [389, 644] width 247 height 36
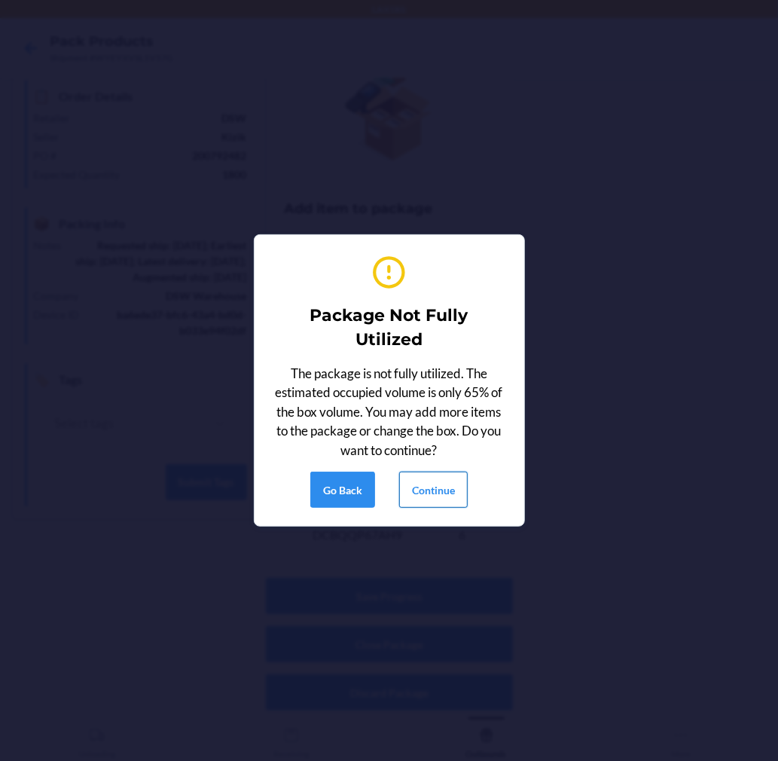
click at [438, 473] on button "Continue" at bounding box center [433, 489] width 69 height 36
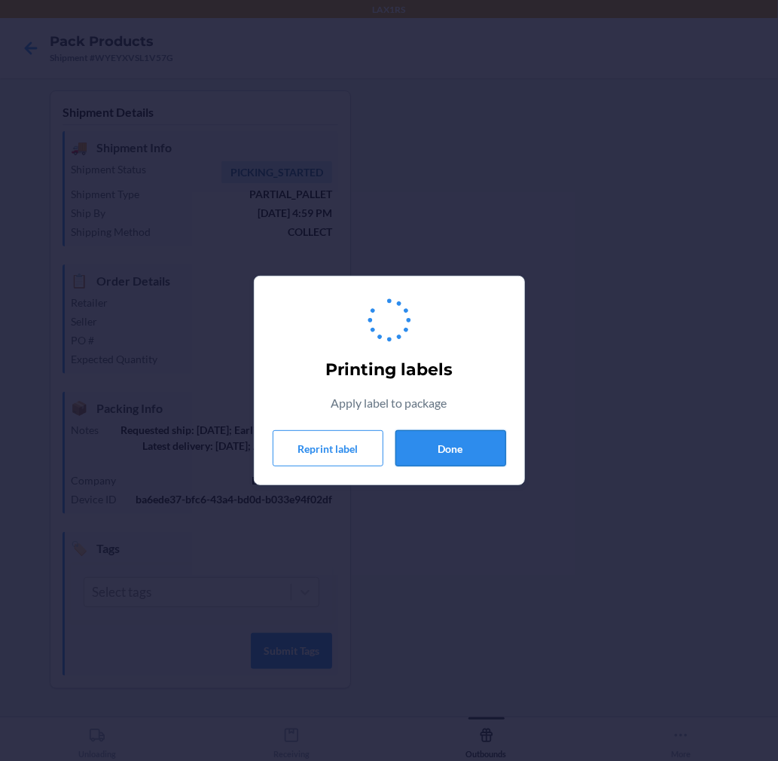
click at [461, 446] on button "Done" at bounding box center [450, 448] width 111 height 36
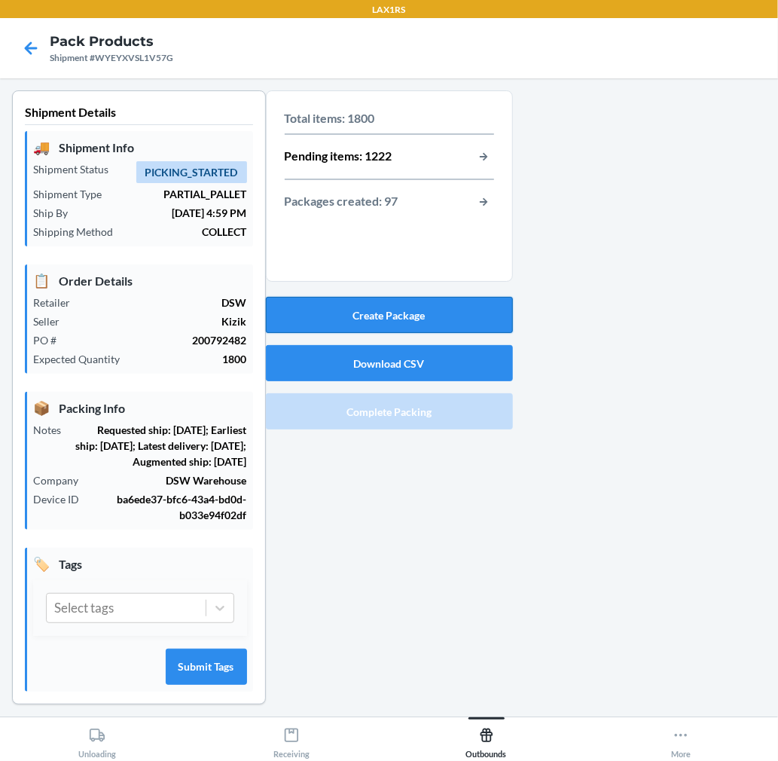
click at [429, 310] on button "Create Package" at bounding box center [389, 315] width 247 height 36
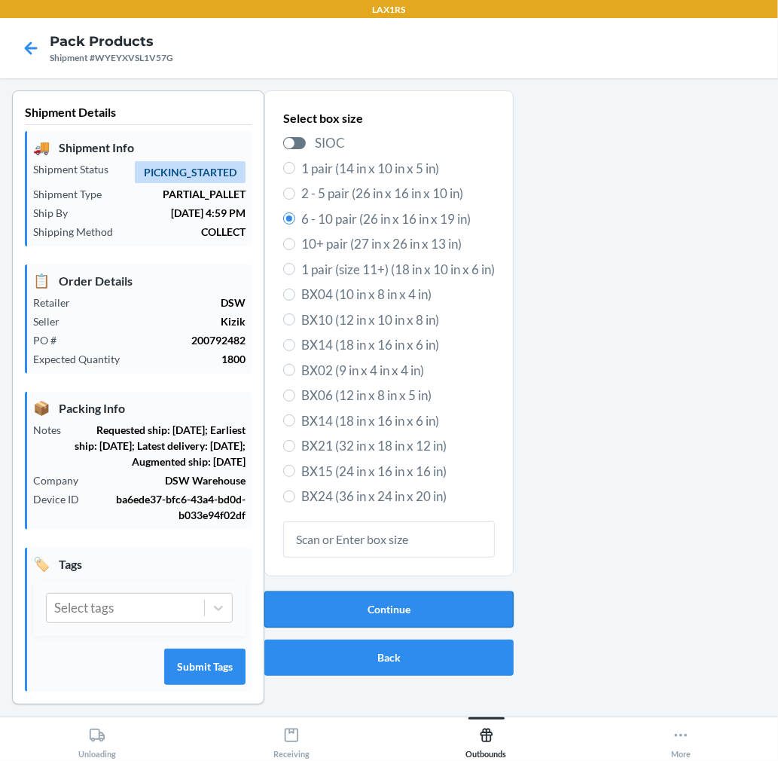
click at [404, 596] on button "Continue" at bounding box center [388, 609] width 249 height 36
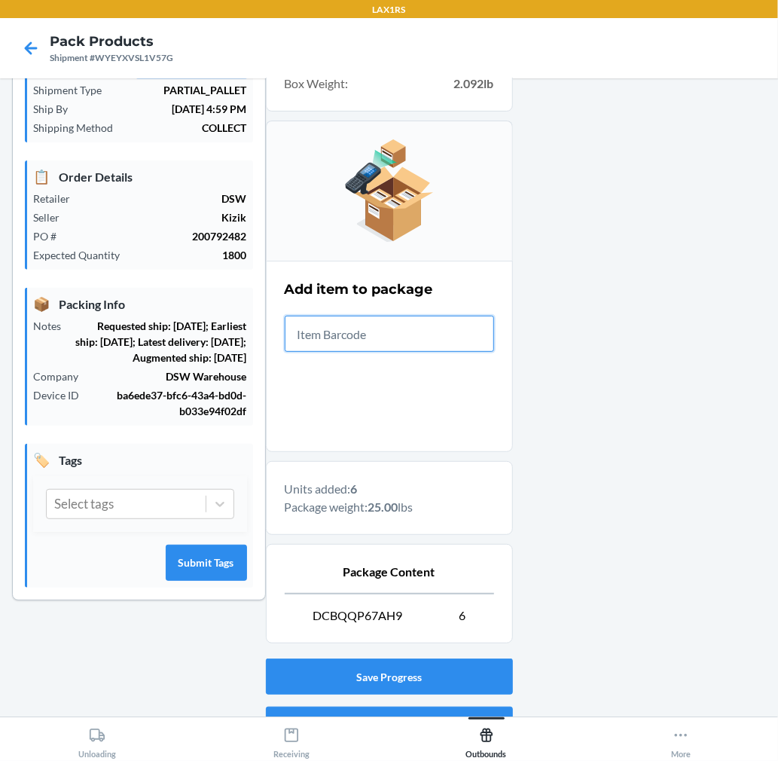
scroll to position [185, 0]
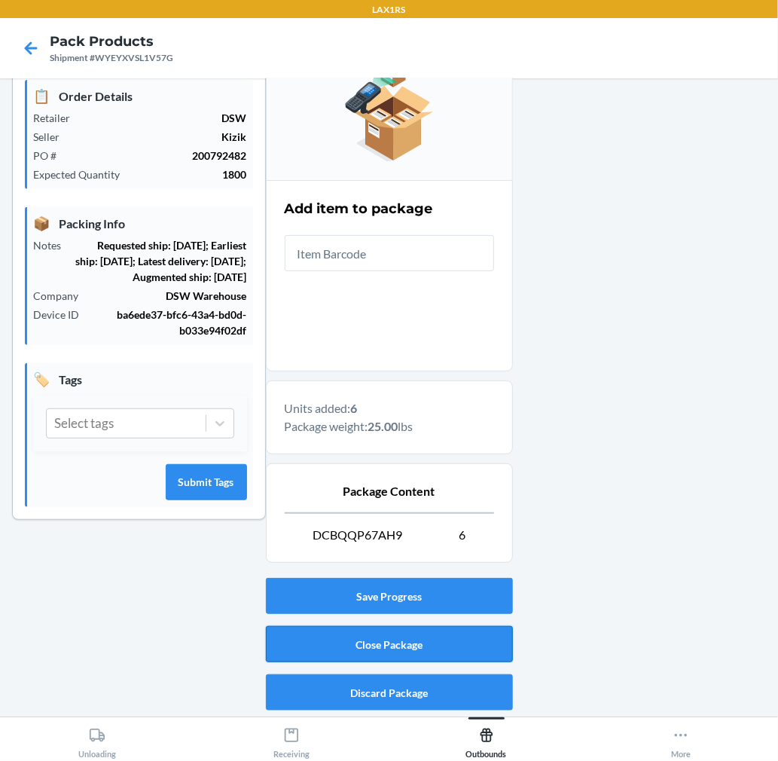
click at [435, 651] on button "Close Package" at bounding box center [389, 644] width 247 height 36
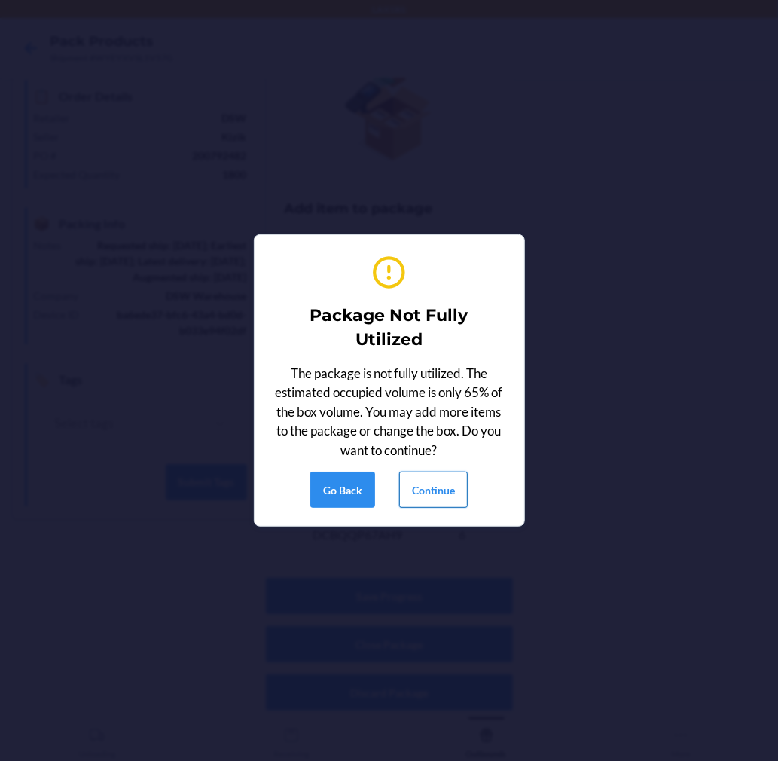
click at [438, 477] on button "Continue" at bounding box center [433, 489] width 69 height 36
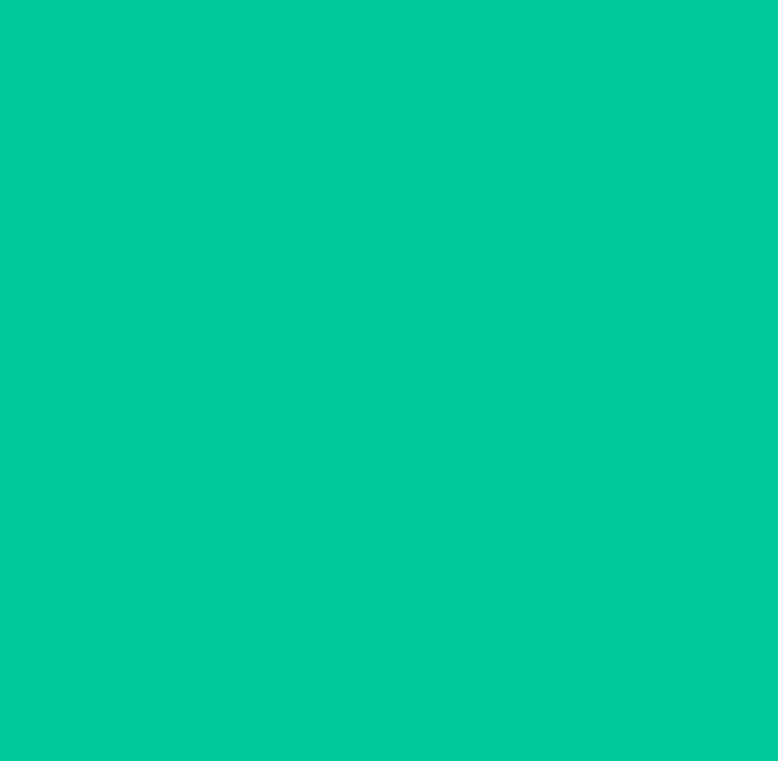
scroll to position [0, 0]
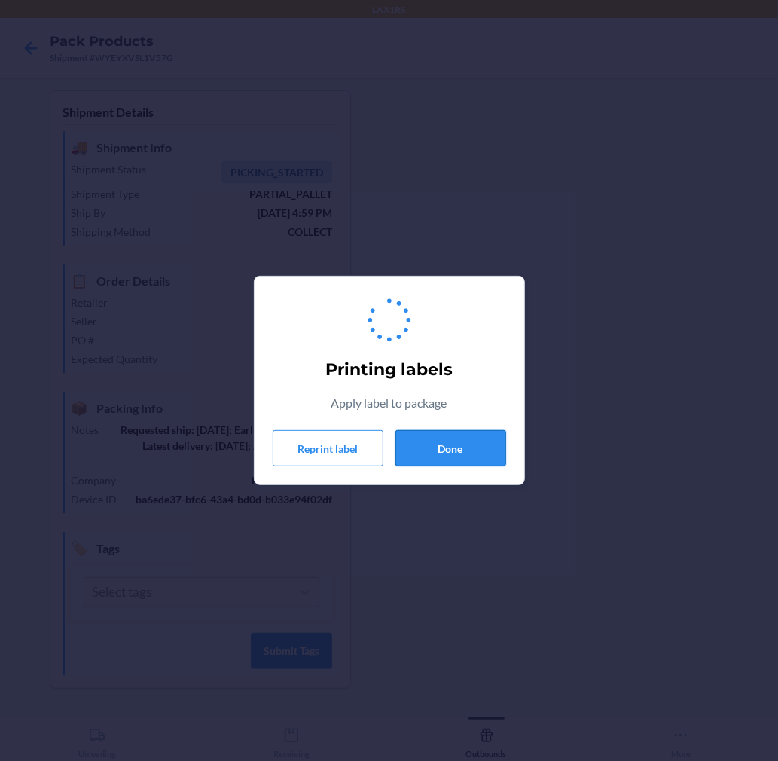
click at [459, 435] on button "Done" at bounding box center [450, 448] width 111 height 36
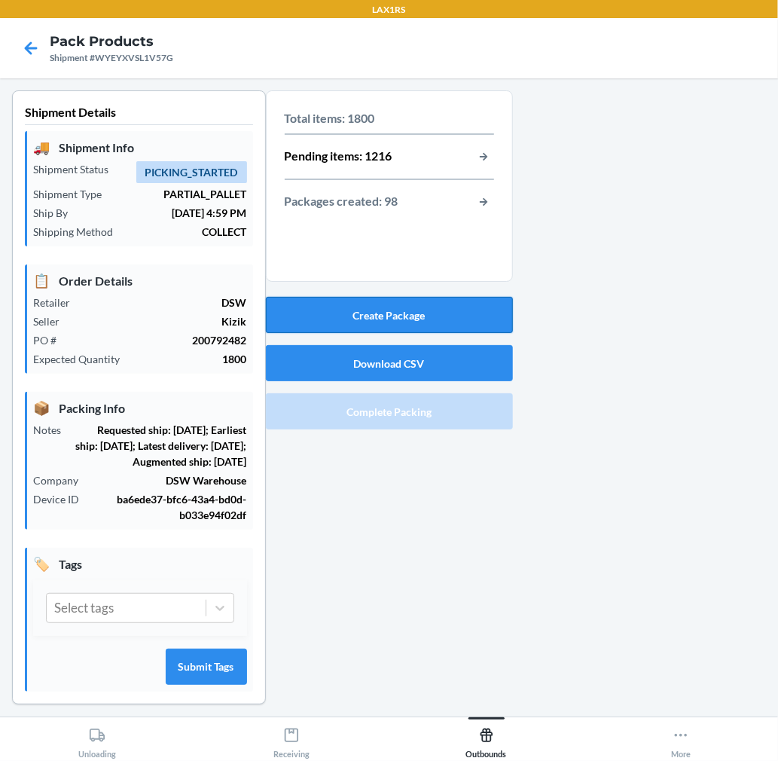
click at [449, 313] on button "Create Package" at bounding box center [389, 315] width 247 height 36
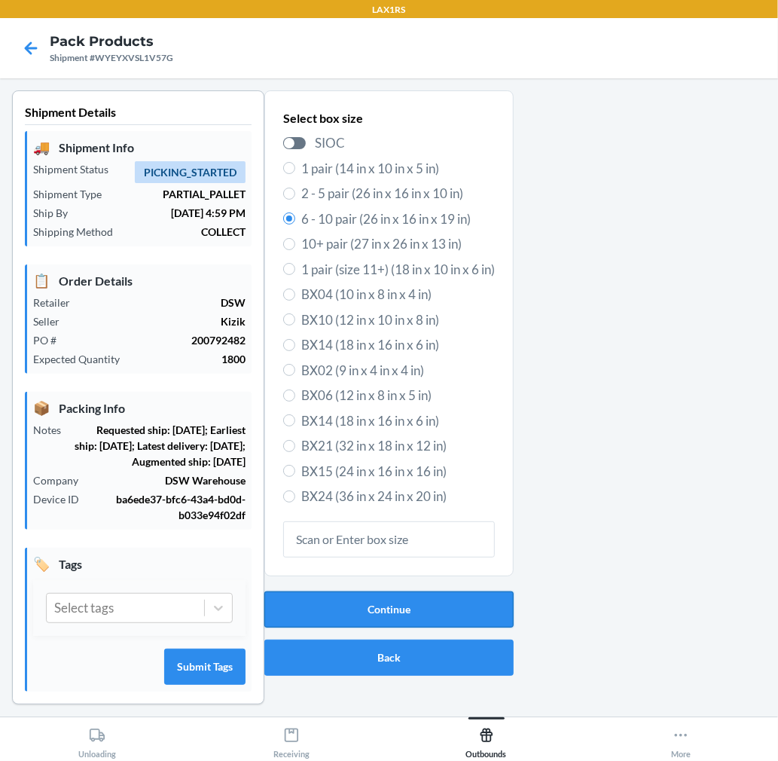
click at [452, 597] on button "Continue" at bounding box center [388, 609] width 249 height 36
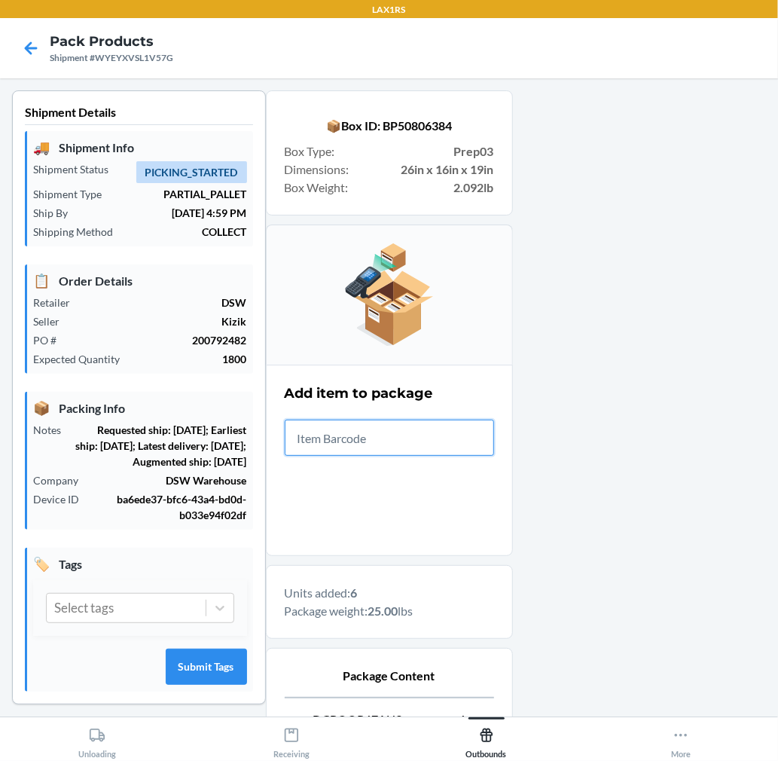
scroll to position [185, 0]
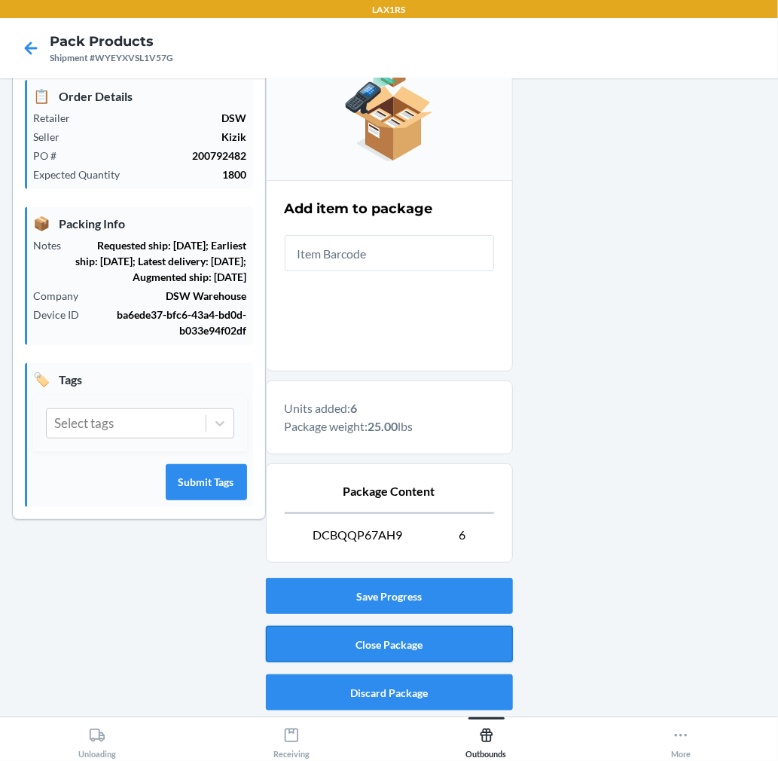
click at [492, 633] on button "Close Package" at bounding box center [389, 644] width 247 height 36
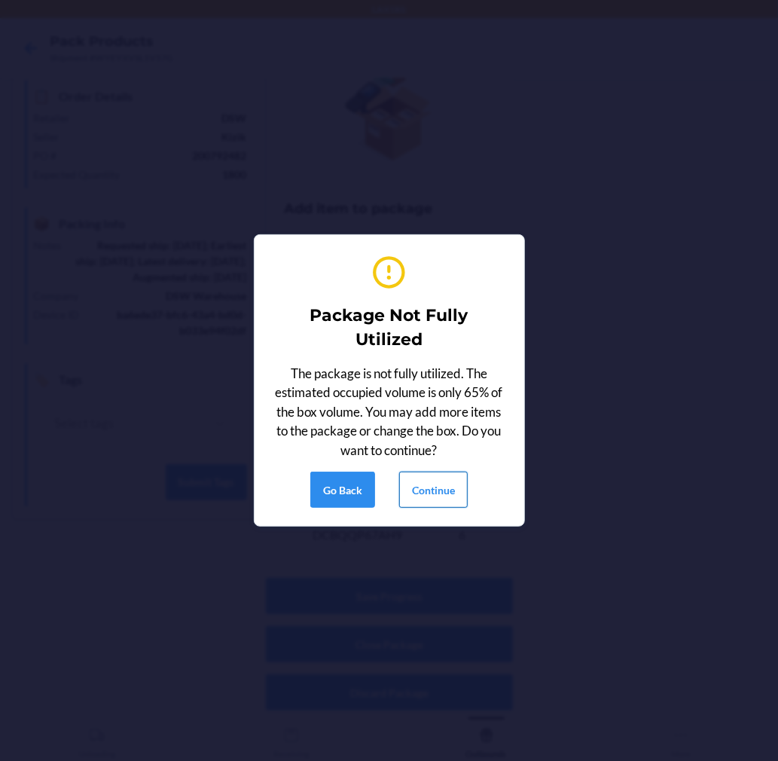
click at [425, 497] on button "Continue" at bounding box center [433, 489] width 69 height 36
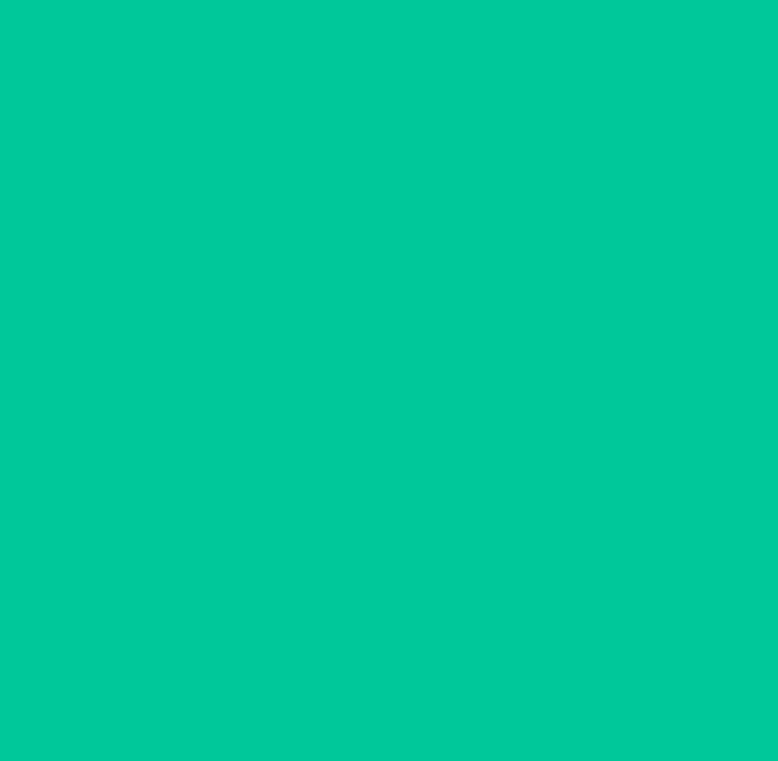
scroll to position [0, 0]
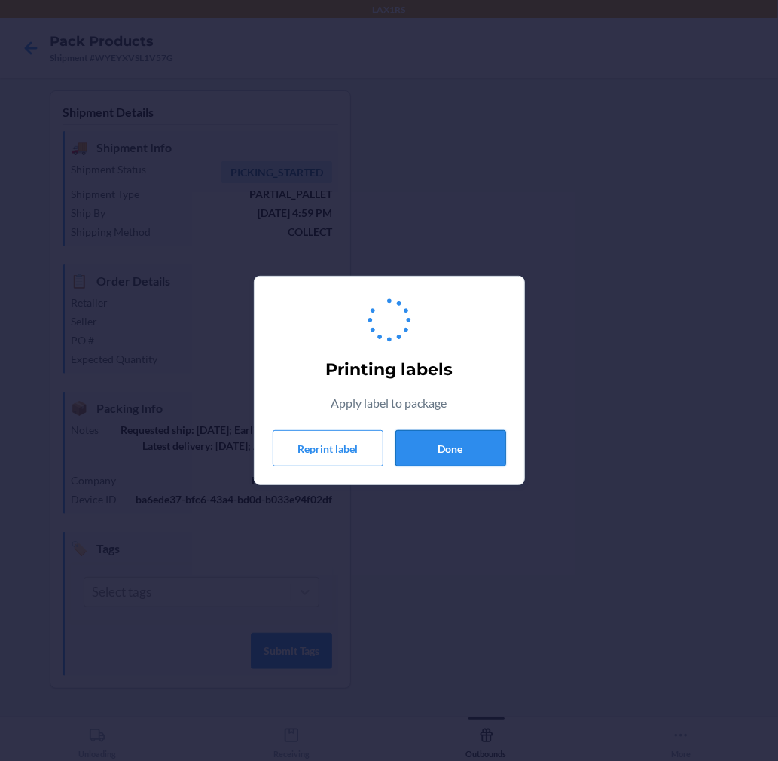
click at [444, 450] on button "Done" at bounding box center [450, 448] width 111 height 36
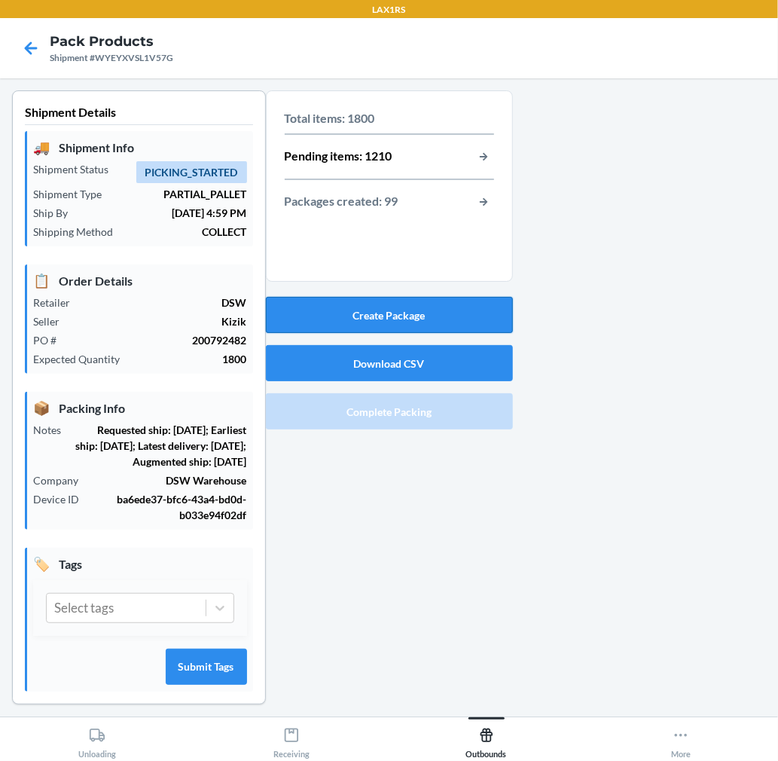
click at [454, 319] on button "Create Package" at bounding box center [389, 315] width 247 height 36
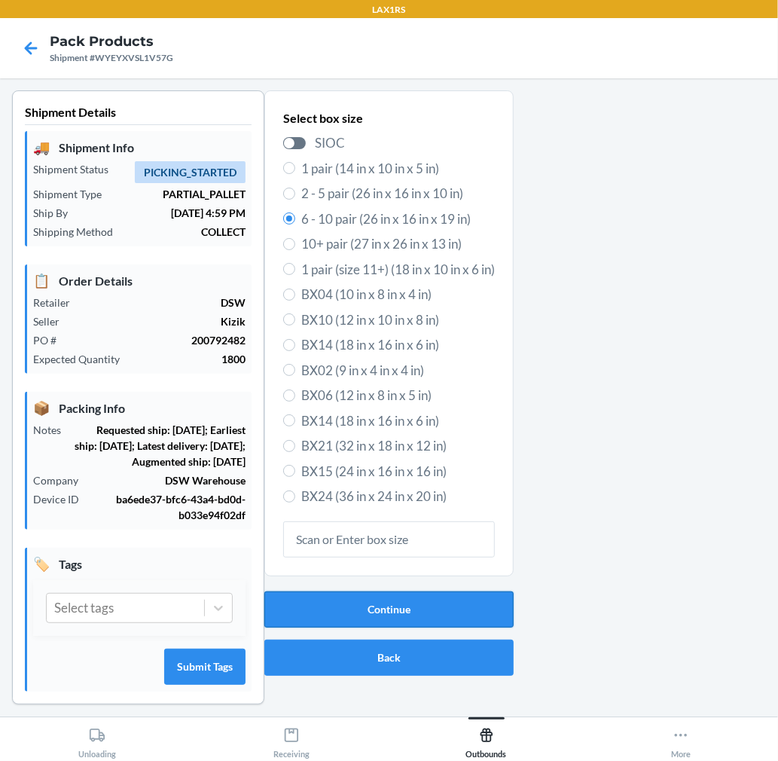
click at [416, 609] on button "Continue" at bounding box center [388, 609] width 249 height 36
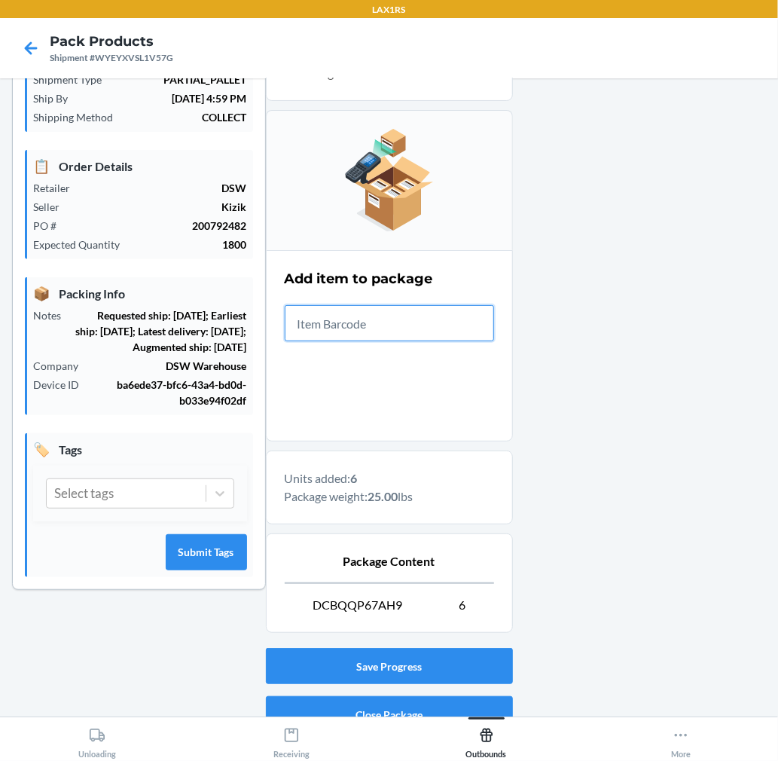
scroll to position [185, 0]
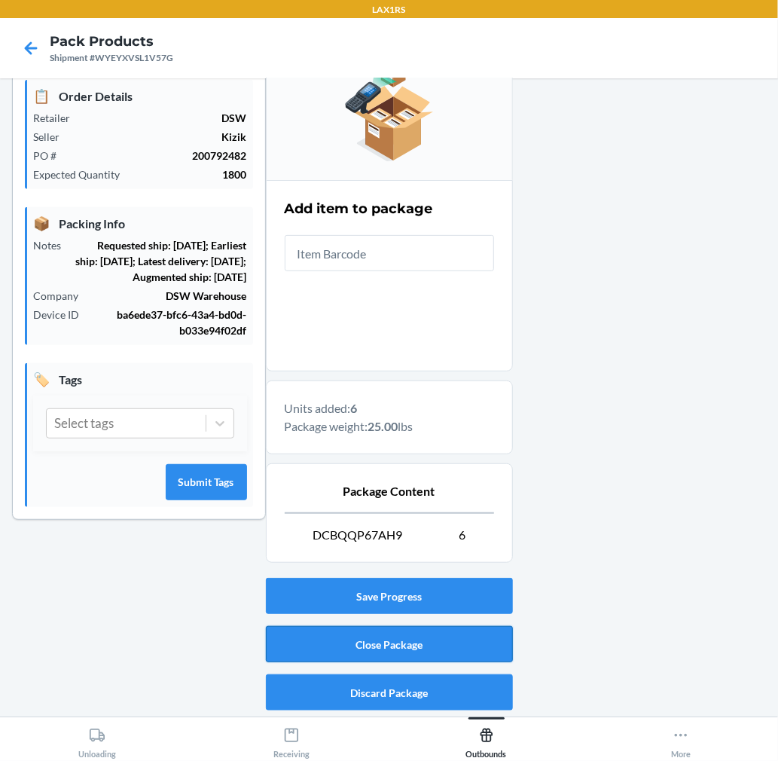
click at [432, 636] on button "Close Package" at bounding box center [389, 644] width 247 height 36
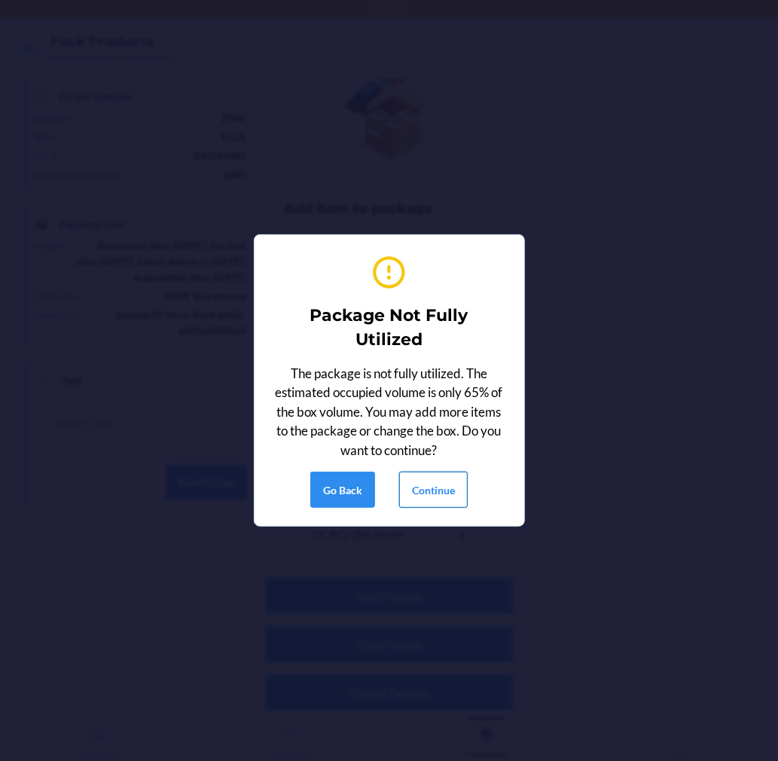
click at [435, 487] on button "Continue" at bounding box center [433, 489] width 69 height 36
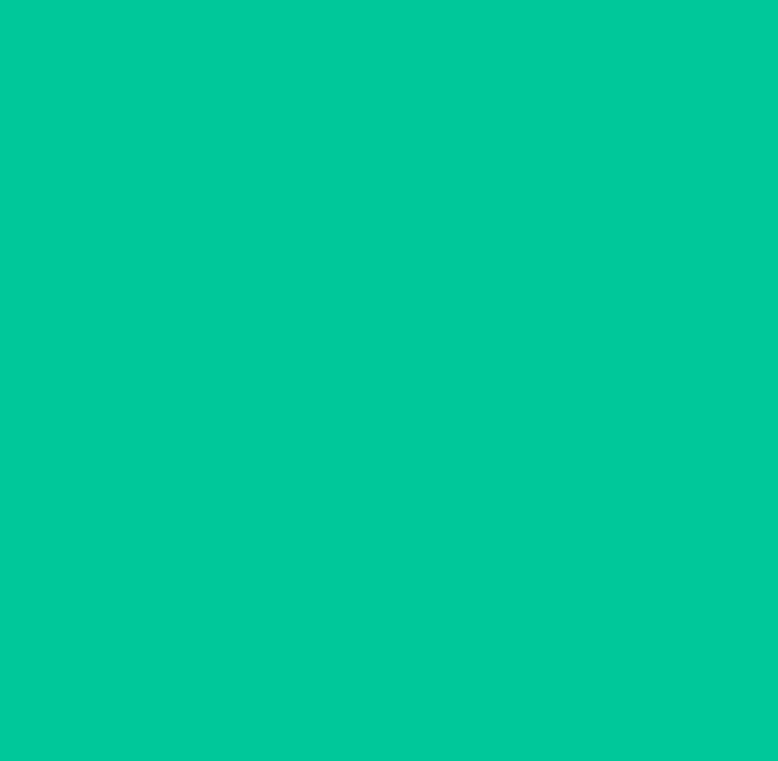
scroll to position [0, 0]
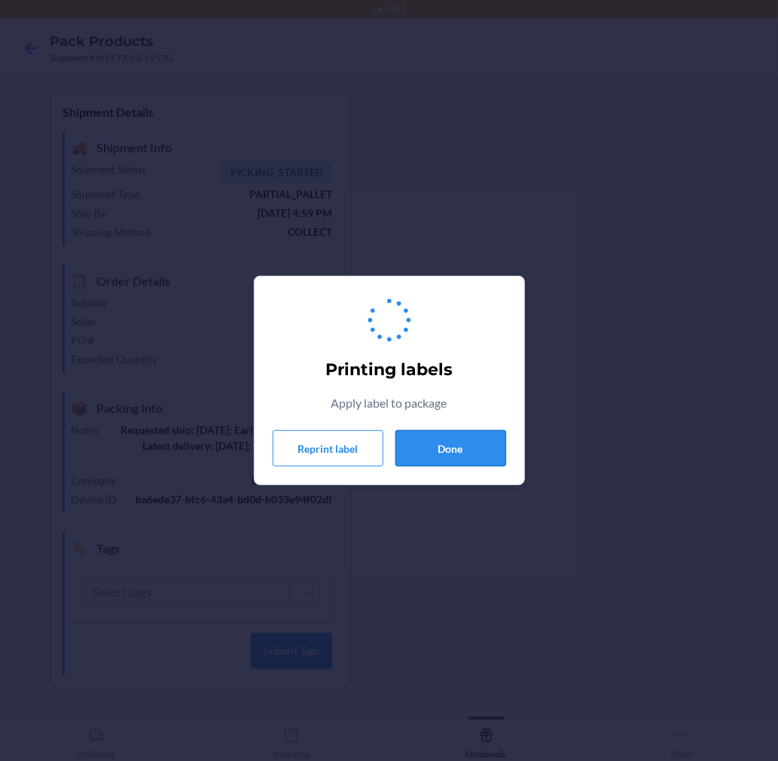
click at [456, 434] on button "Done" at bounding box center [450, 448] width 111 height 36
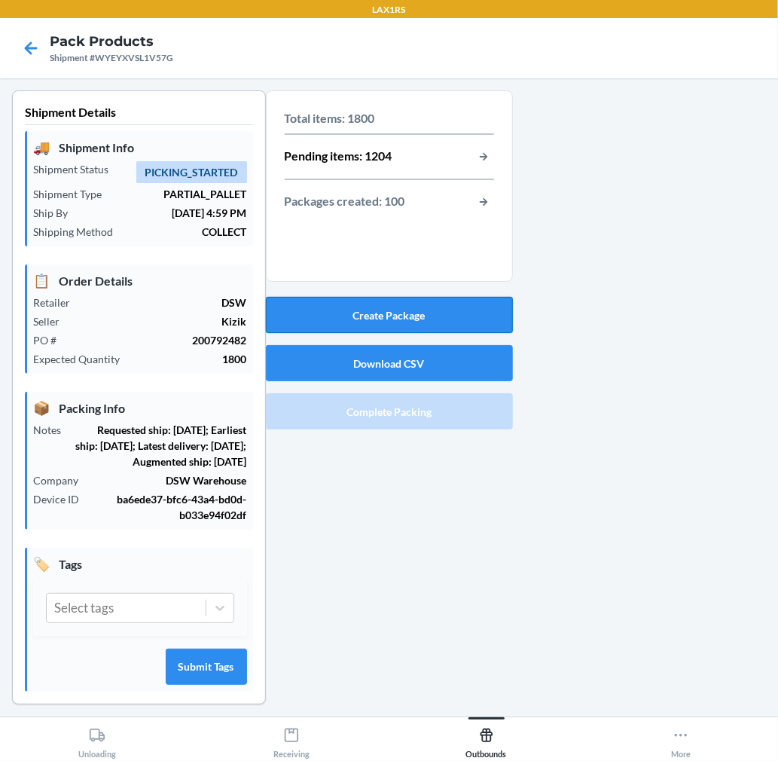
click at [455, 303] on button "Create Package" at bounding box center [389, 315] width 247 height 36
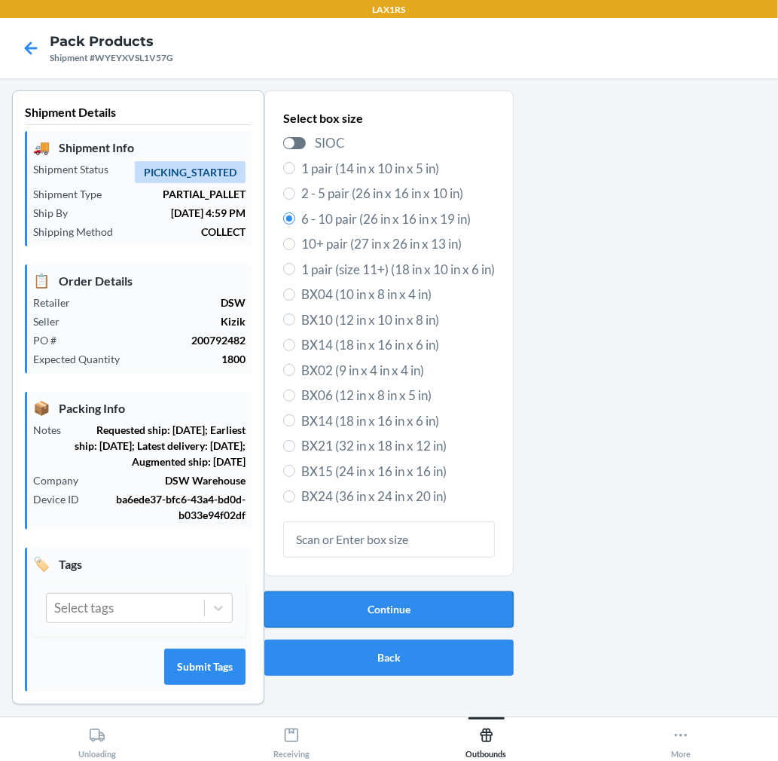
click at [362, 599] on button "Continue" at bounding box center [388, 609] width 249 height 36
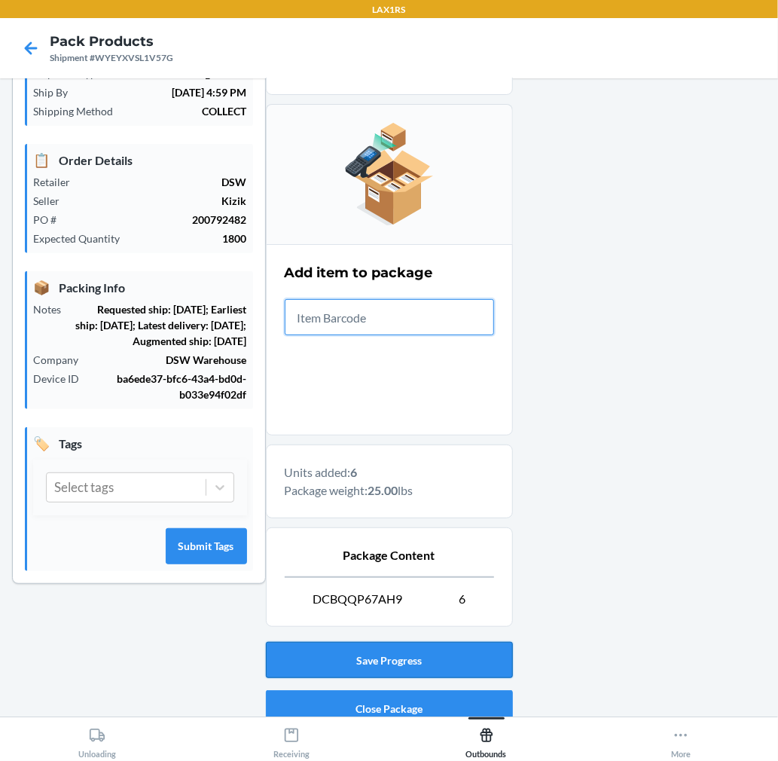
scroll to position [185, 0]
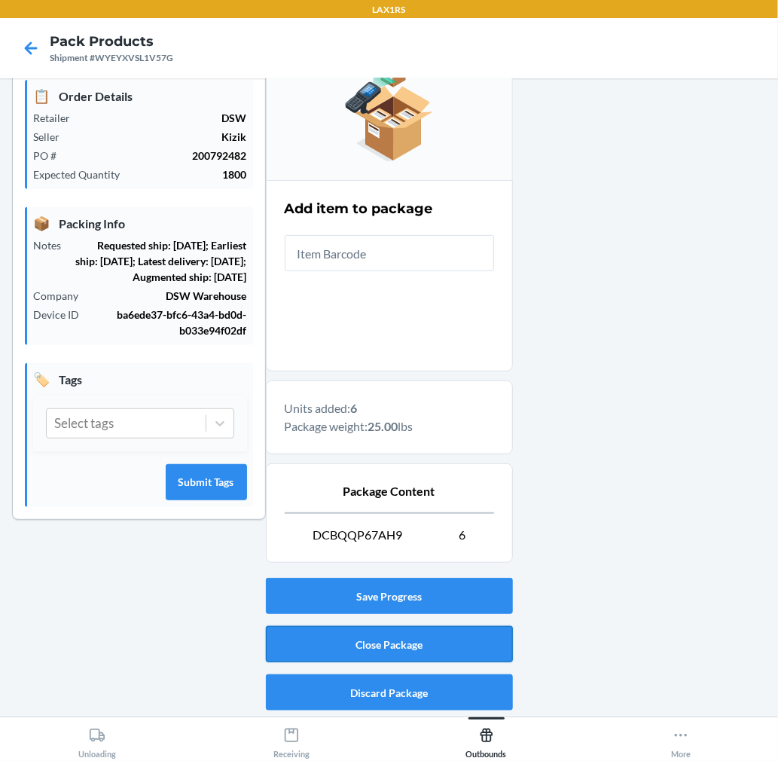
click at [469, 648] on button "Close Package" at bounding box center [389, 644] width 247 height 36
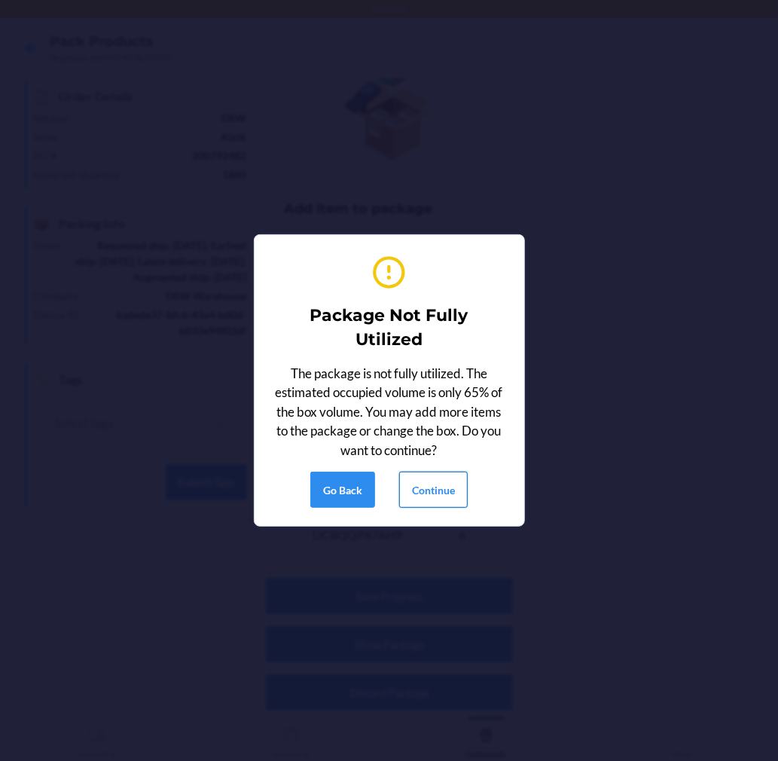
click at [440, 497] on button "Continue" at bounding box center [433, 489] width 69 height 36
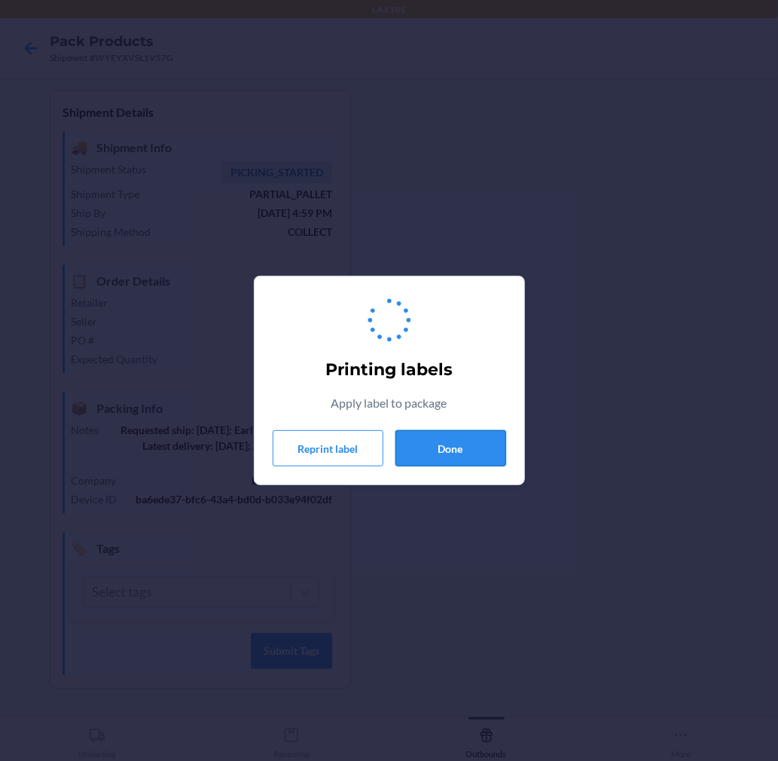
click at [441, 444] on button "Done" at bounding box center [450, 448] width 111 height 36
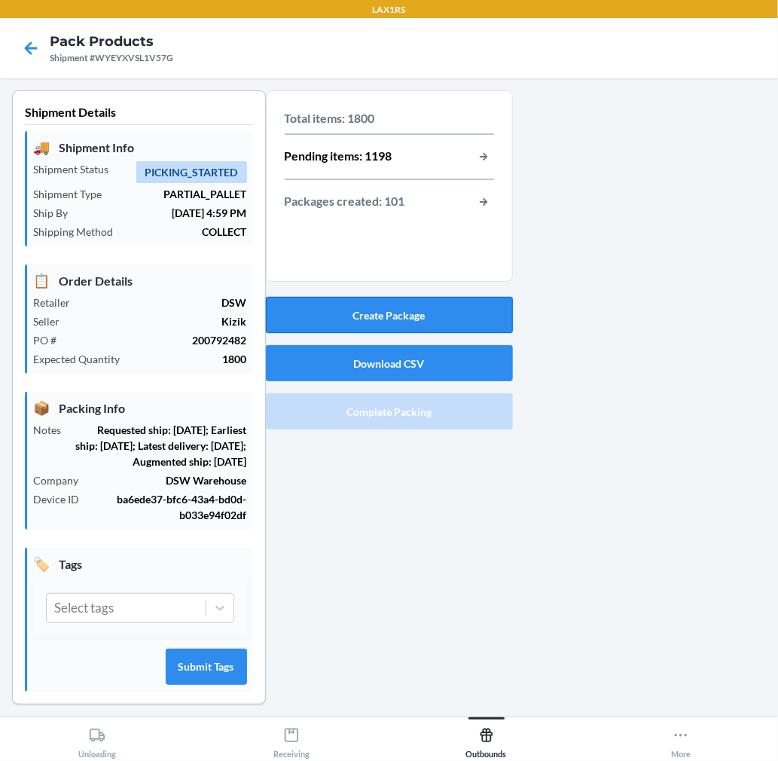
click at [393, 302] on button "Create Package" at bounding box center [389, 315] width 247 height 36
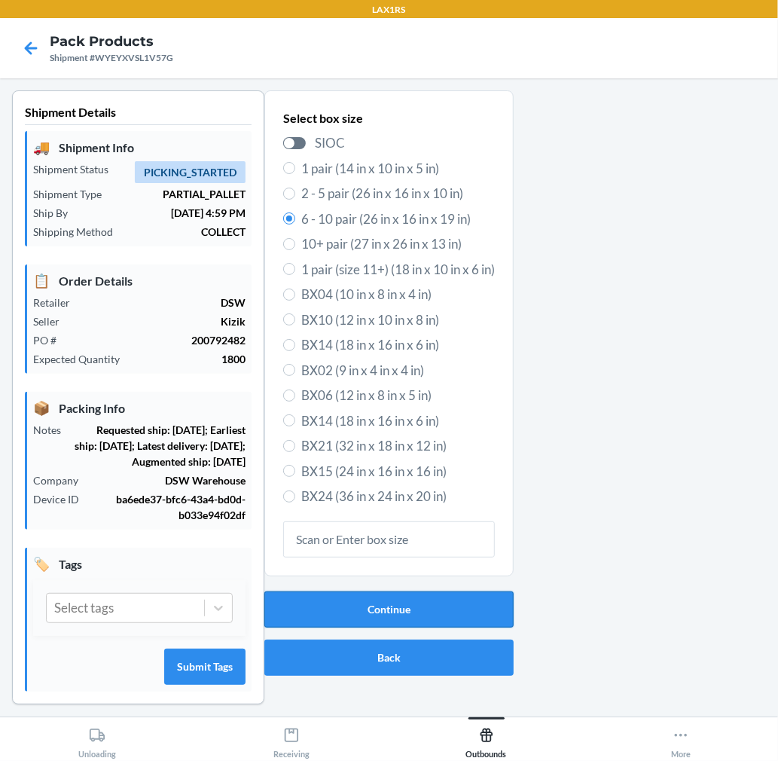
click at [397, 596] on button "Continue" at bounding box center [388, 609] width 249 height 36
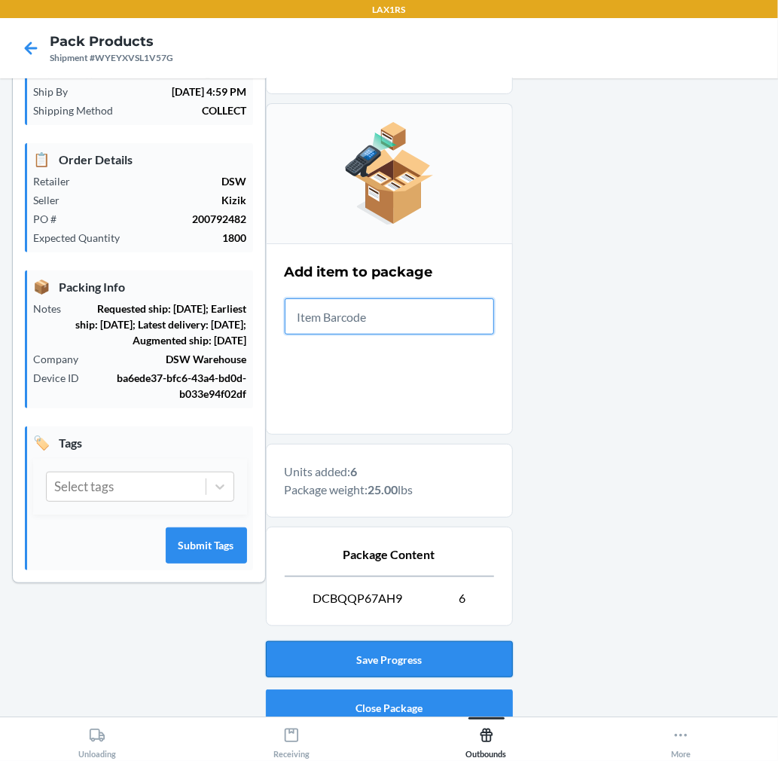
scroll to position [185, 0]
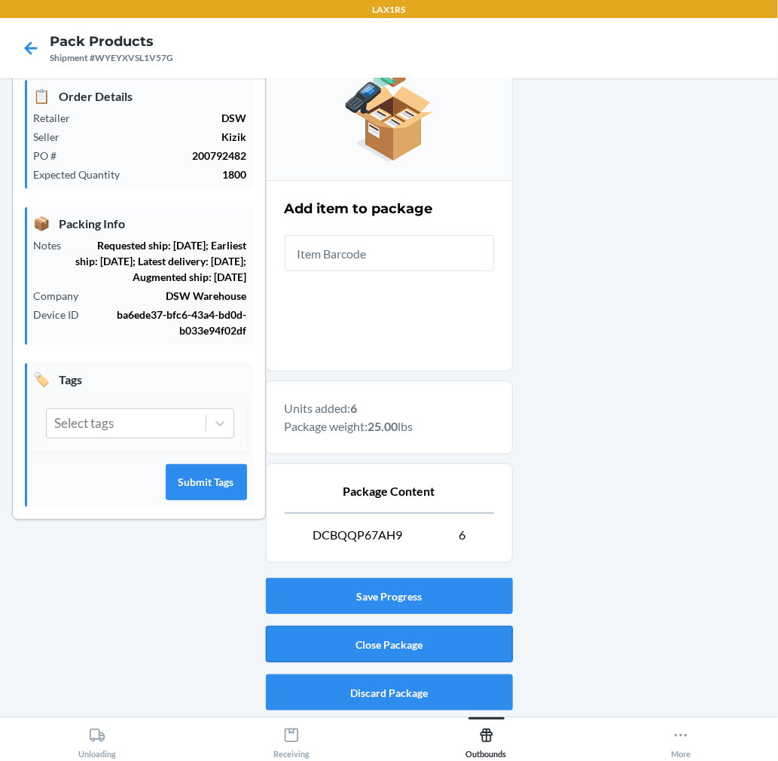
click at [438, 635] on button "Close Package" at bounding box center [389, 644] width 247 height 36
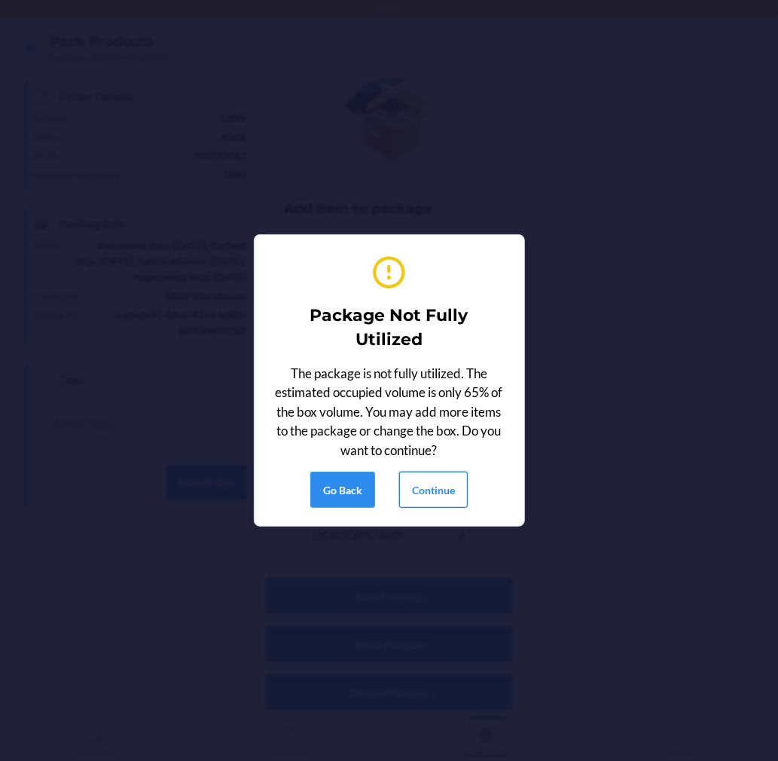
click at [423, 501] on button "Continue" at bounding box center [433, 489] width 69 height 36
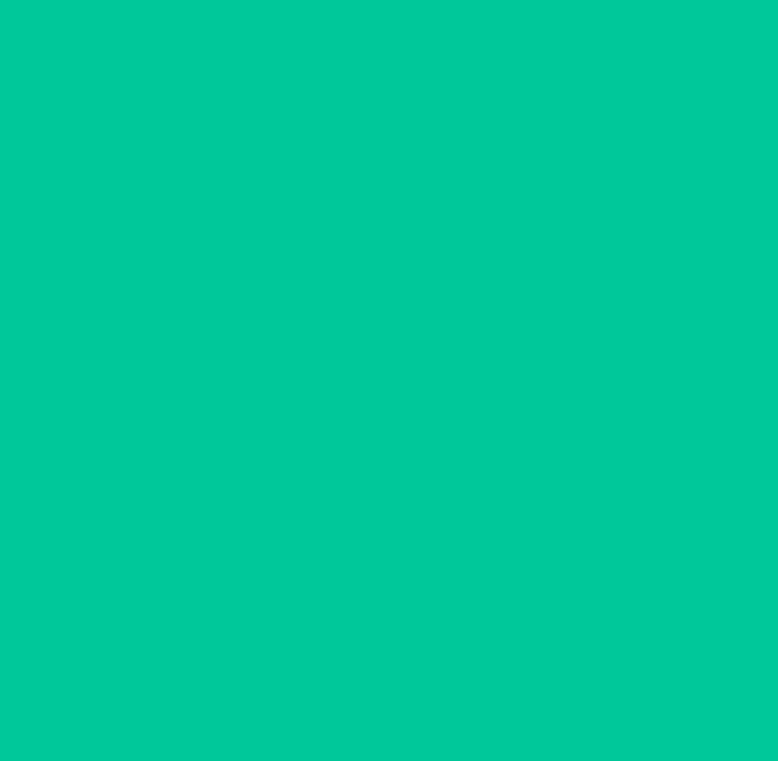
scroll to position [0, 0]
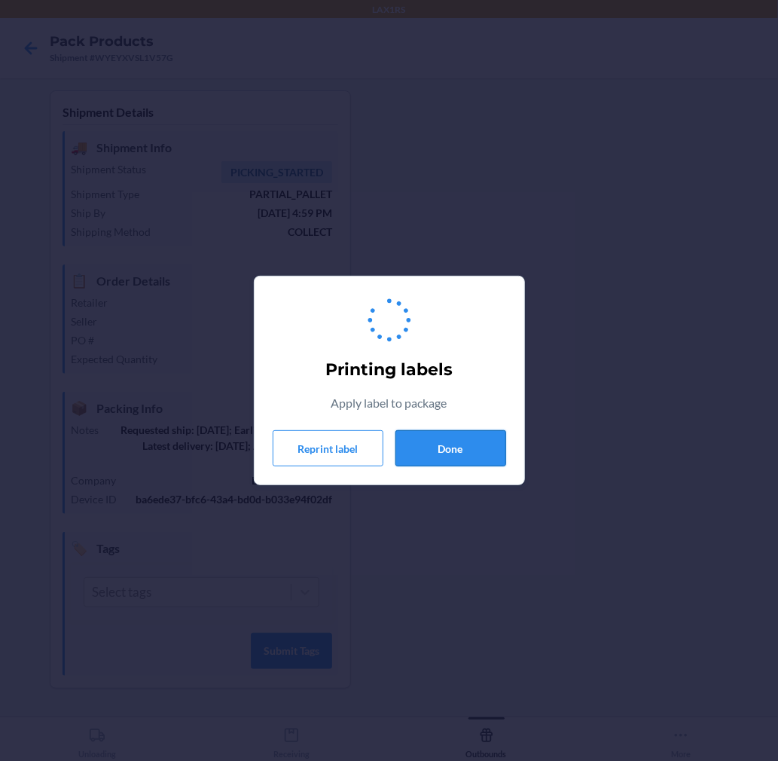
click at [449, 463] on button "Done" at bounding box center [450, 448] width 111 height 36
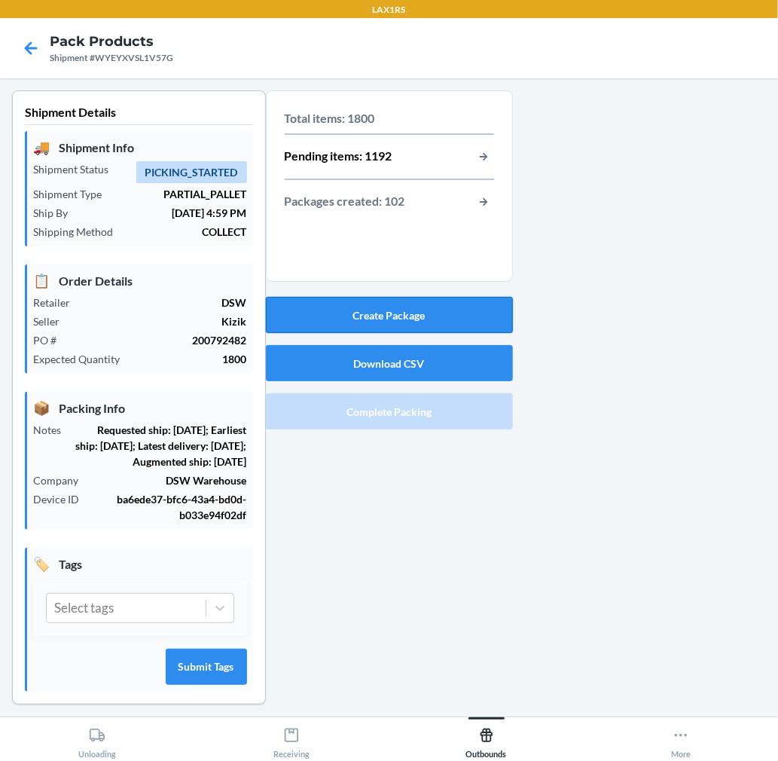
click at [431, 316] on button "Create Package" at bounding box center [389, 315] width 247 height 36
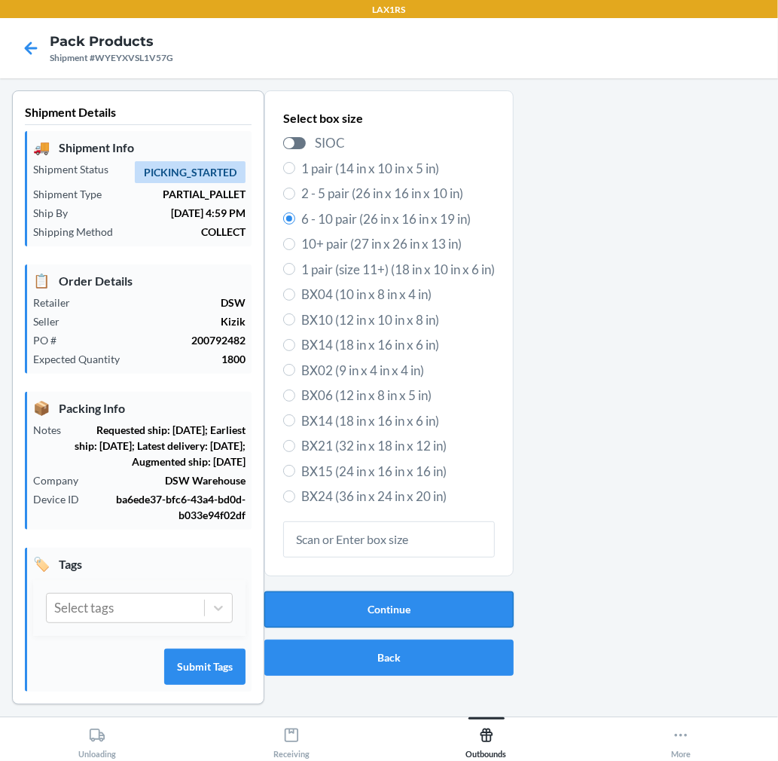
click at [414, 592] on button "Continue" at bounding box center [388, 609] width 249 height 36
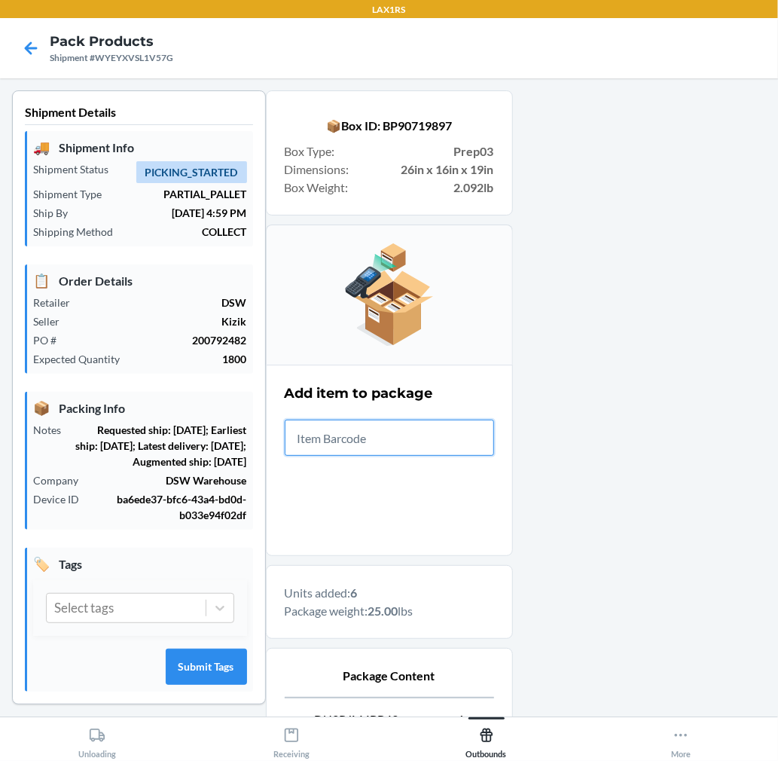
scroll to position [185, 0]
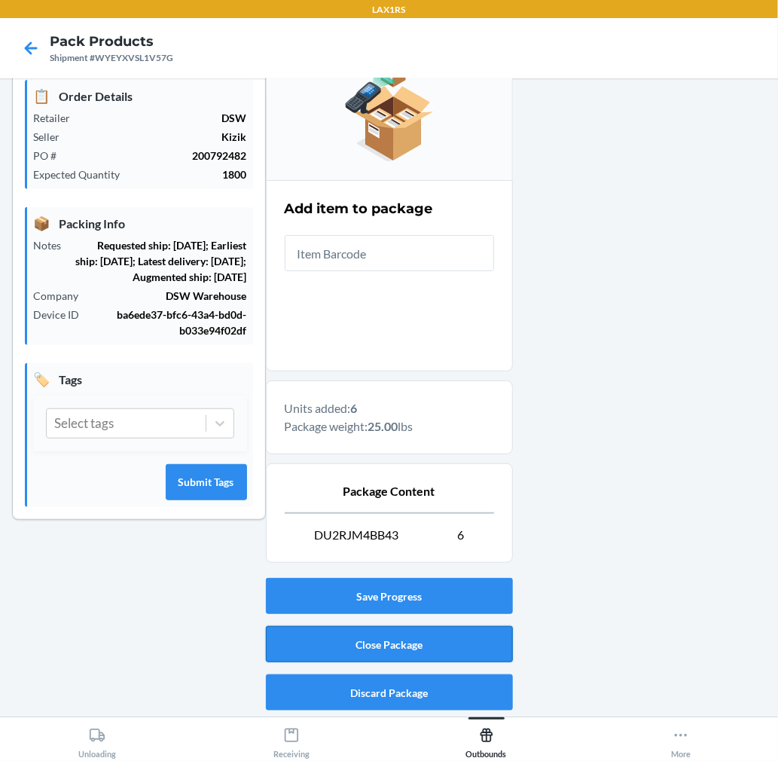
click at [434, 649] on button "Close Package" at bounding box center [389, 644] width 247 height 36
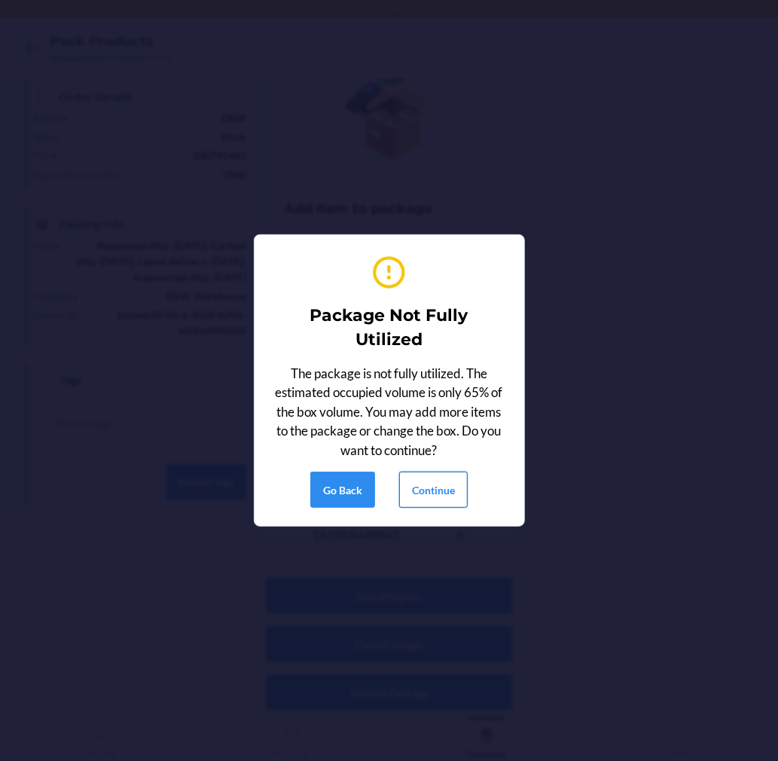
click at [416, 478] on button "Continue" at bounding box center [433, 489] width 69 height 36
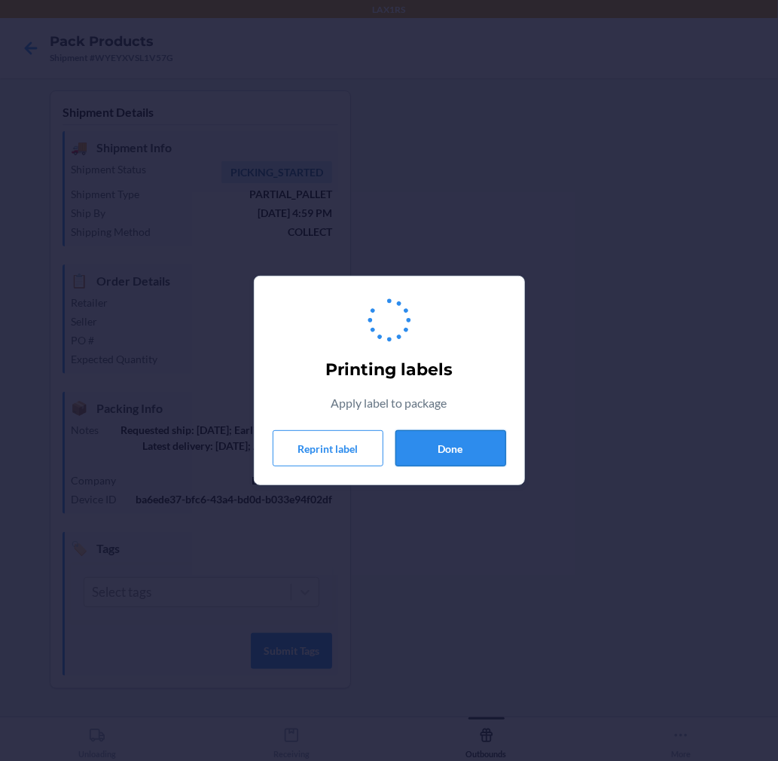
click at [450, 439] on button "Done" at bounding box center [450, 448] width 111 height 36
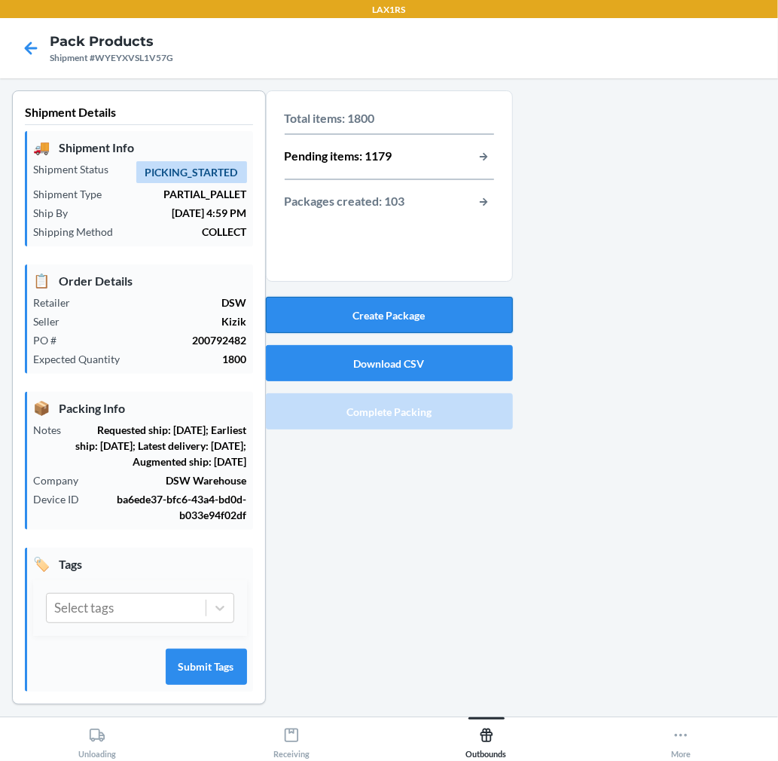
click at [441, 318] on button "Create Package" at bounding box center [389, 315] width 247 height 36
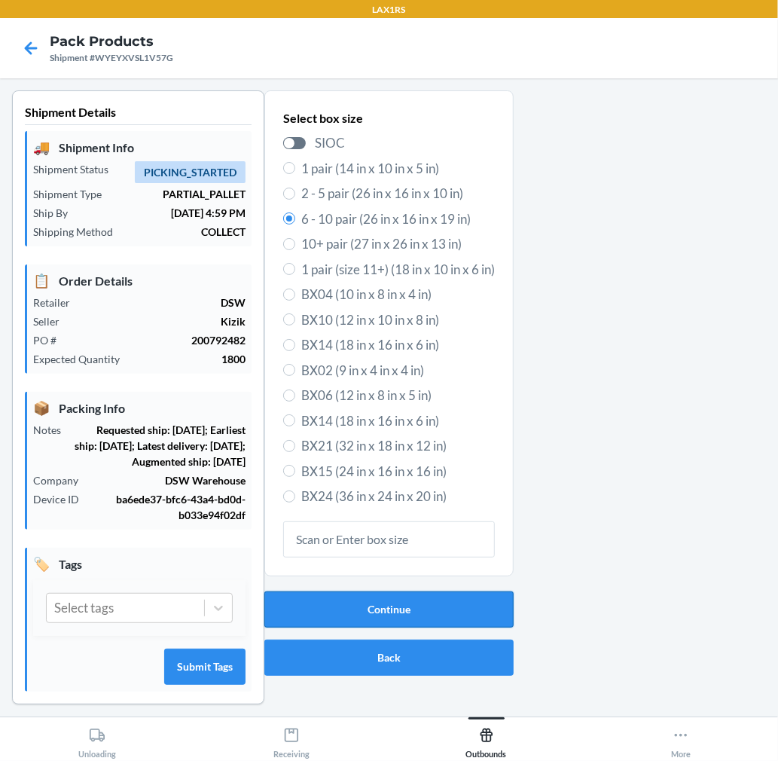
click at [432, 609] on button "Continue" at bounding box center [388, 609] width 249 height 36
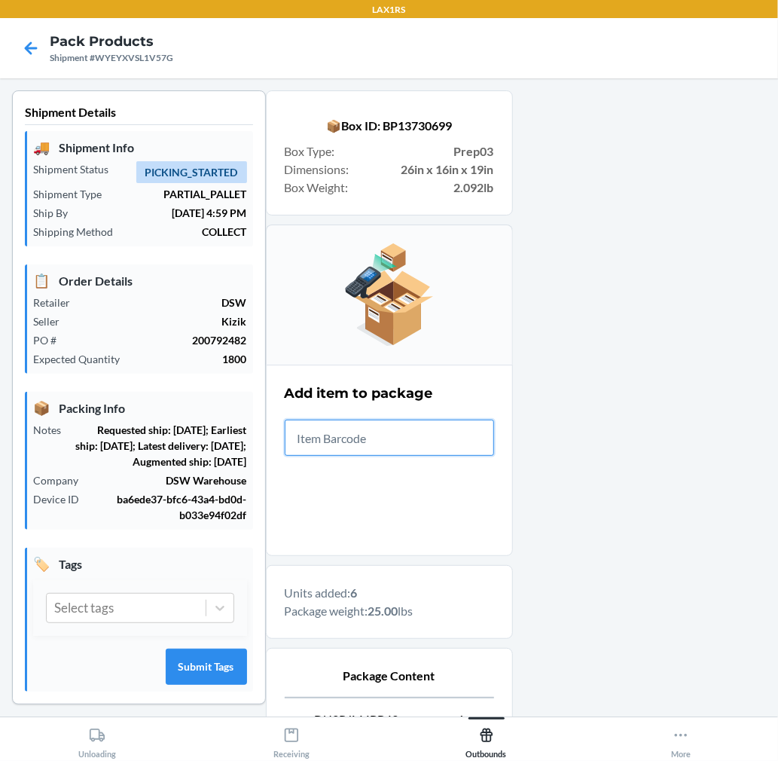
scroll to position [185, 0]
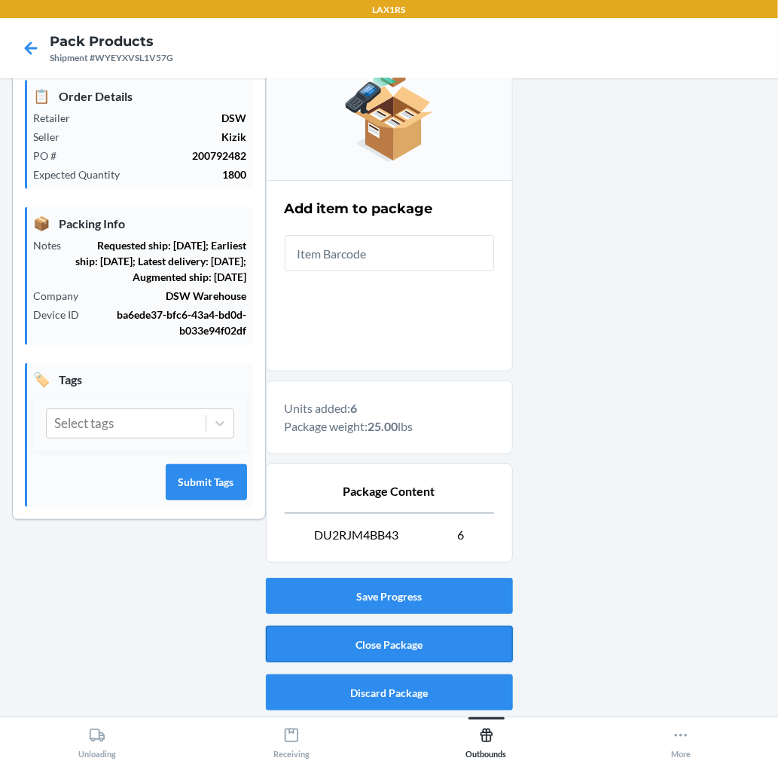
click at [457, 645] on button "Close Package" at bounding box center [389, 644] width 247 height 36
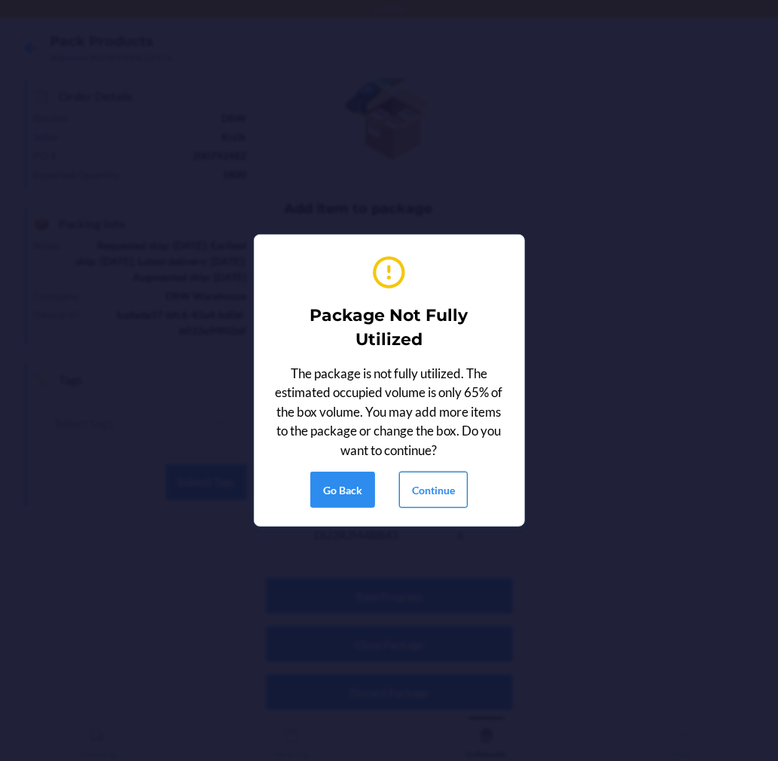
click at [448, 491] on button "Continue" at bounding box center [433, 489] width 69 height 36
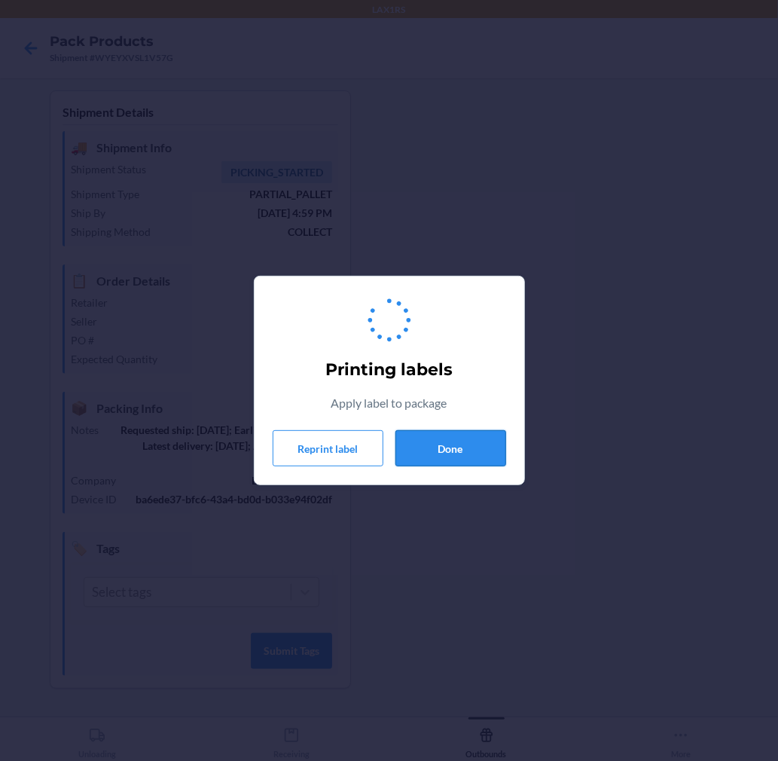
click at [457, 452] on button "Done" at bounding box center [450, 448] width 111 height 36
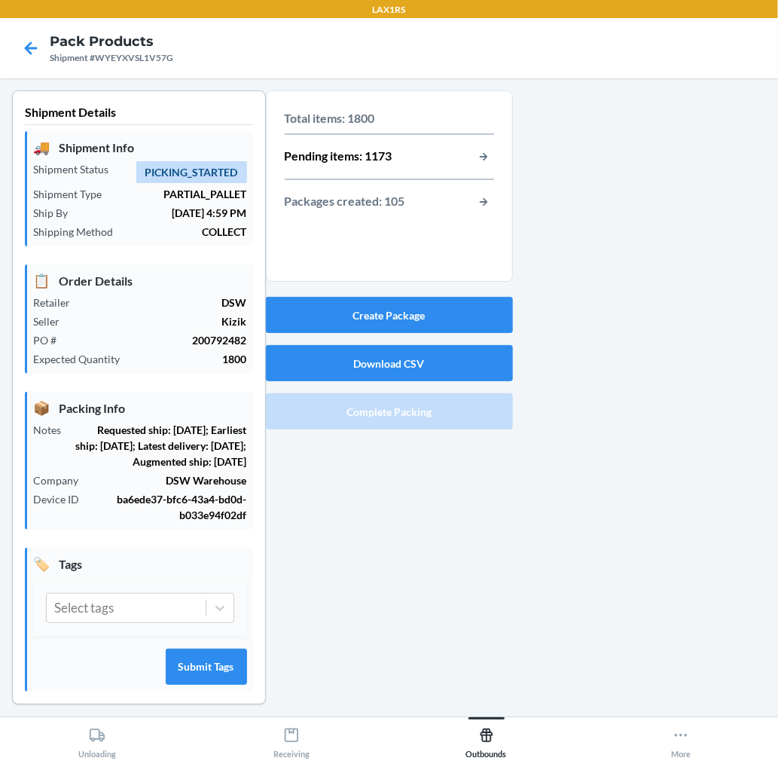
click at [471, 290] on div "Total items: 1800 Pending items: 1173 Packages created: 105" at bounding box center [389, 190] width 247 height 200
click at [468, 310] on button "Create Package" at bounding box center [389, 315] width 247 height 36
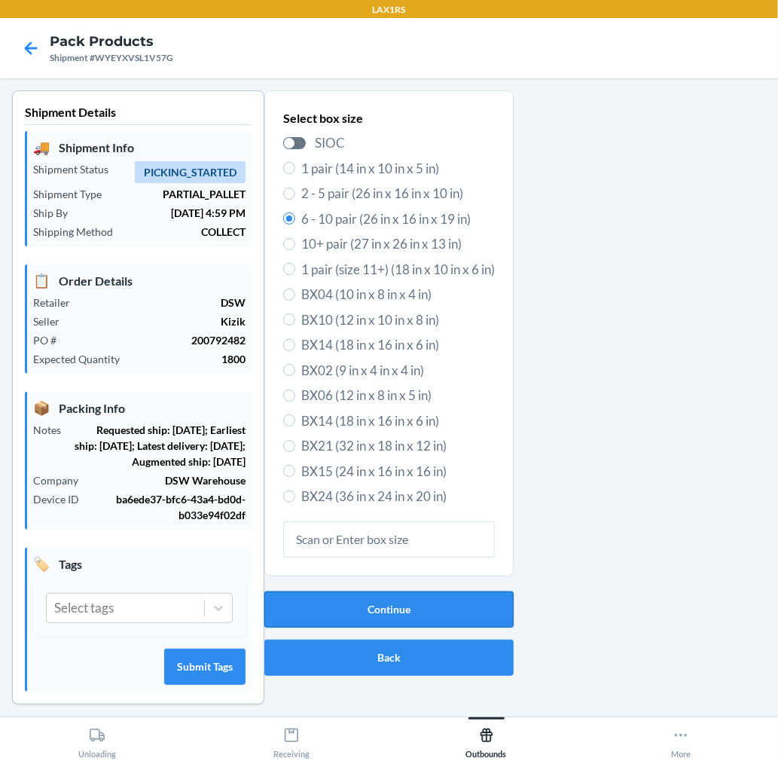
click at [349, 614] on button "Continue" at bounding box center [388, 609] width 249 height 36
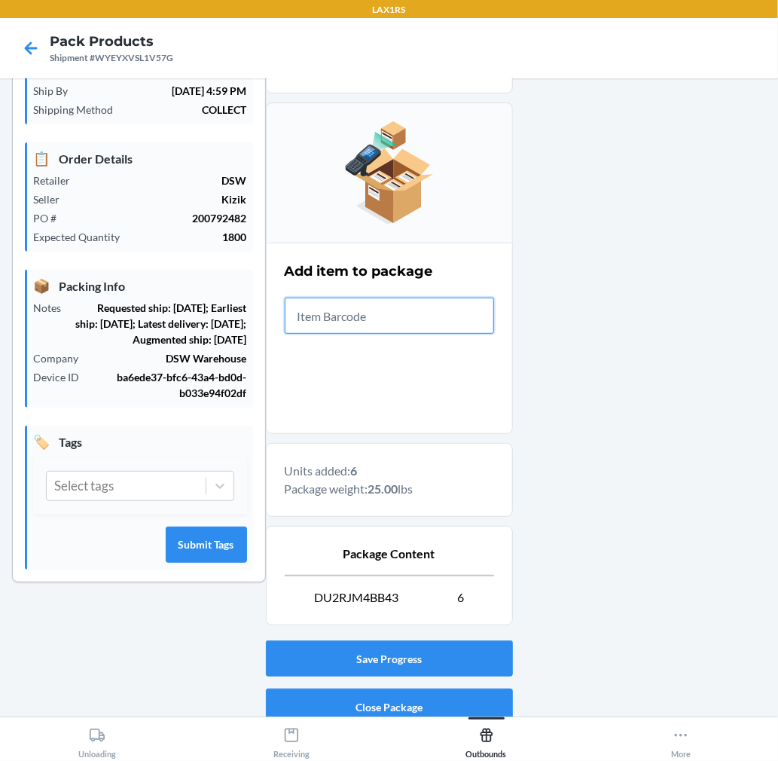
scroll to position [185, 0]
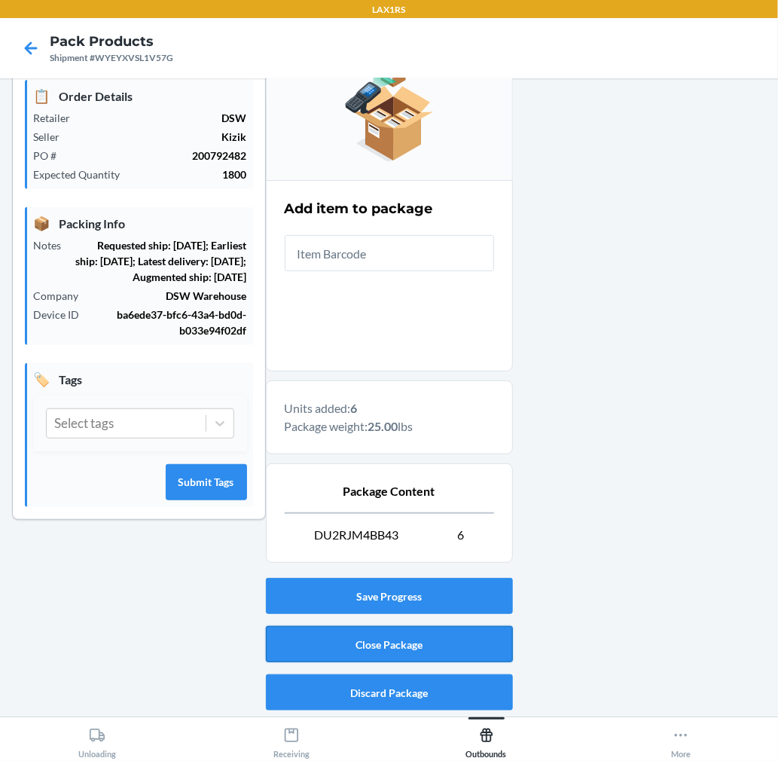
click at [474, 656] on button "Close Package" at bounding box center [389, 644] width 247 height 36
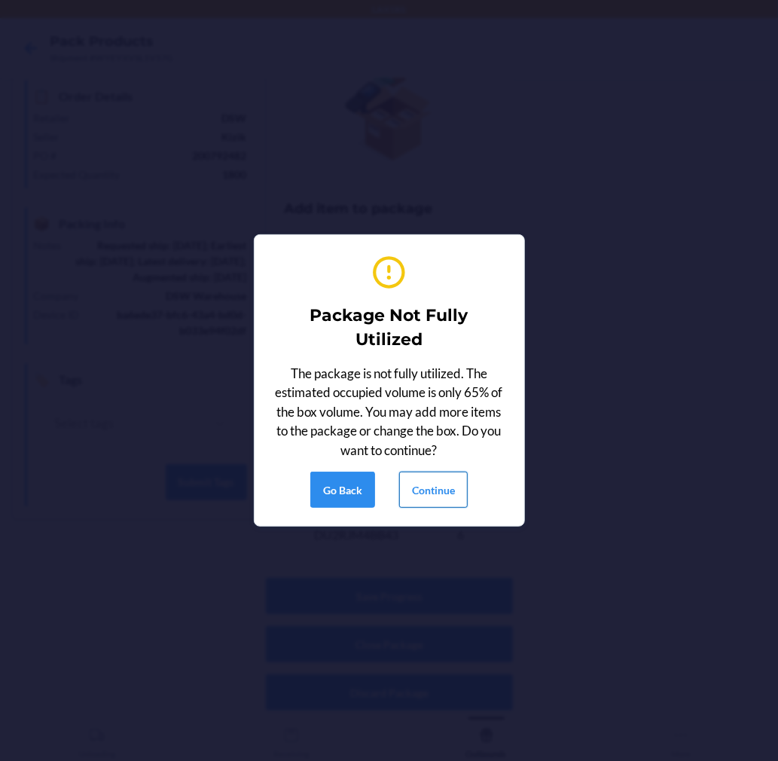
click at [465, 494] on button "Continue" at bounding box center [433, 489] width 69 height 36
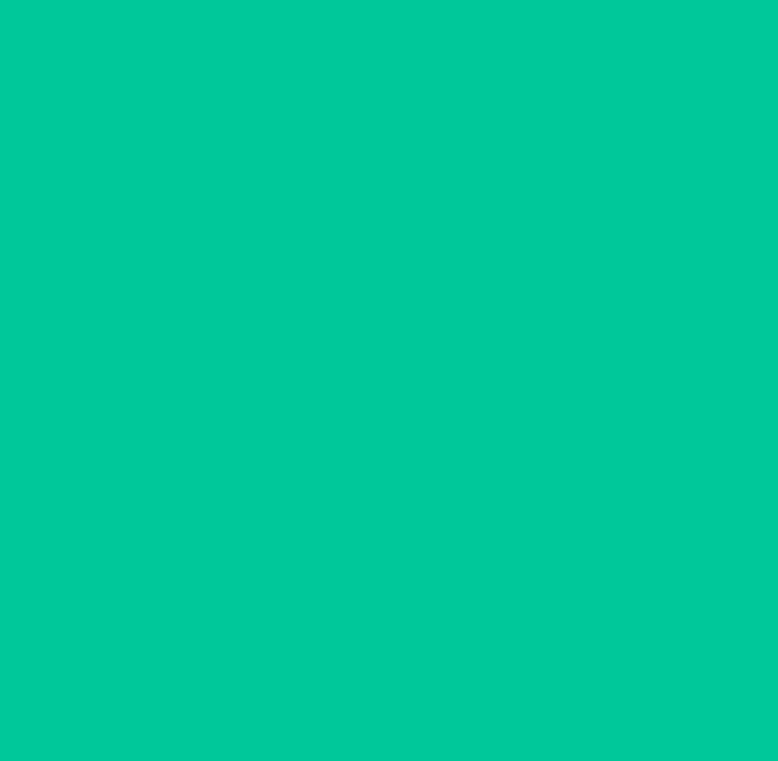
click at [423, 494] on div "Printing labels Apply label to package Reprint label Done" at bounding box center [389, 380] width 778 height 761
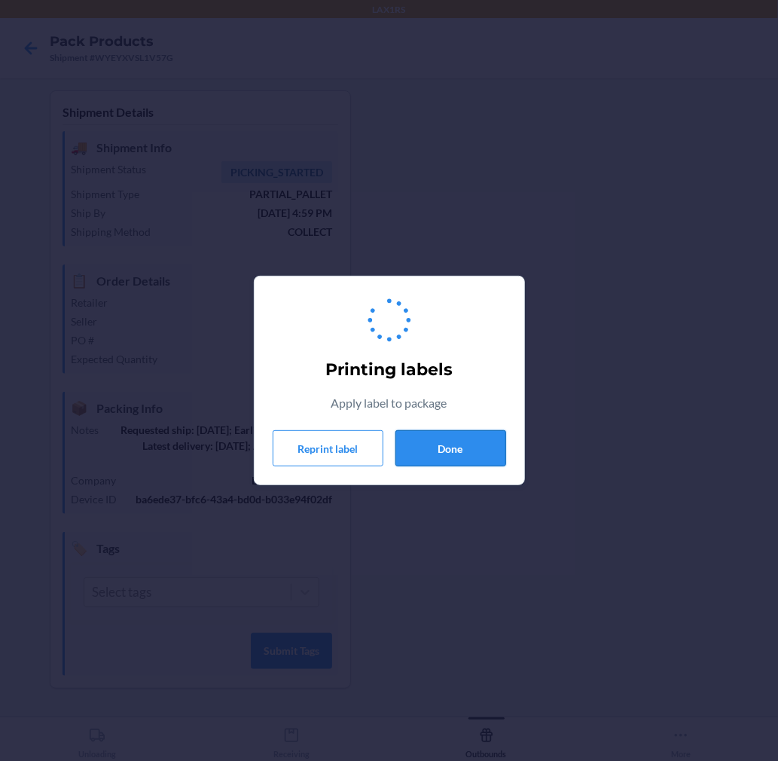
click at [441, 454] on button "Done" at bounding box center [450, 448] width 111 height 36
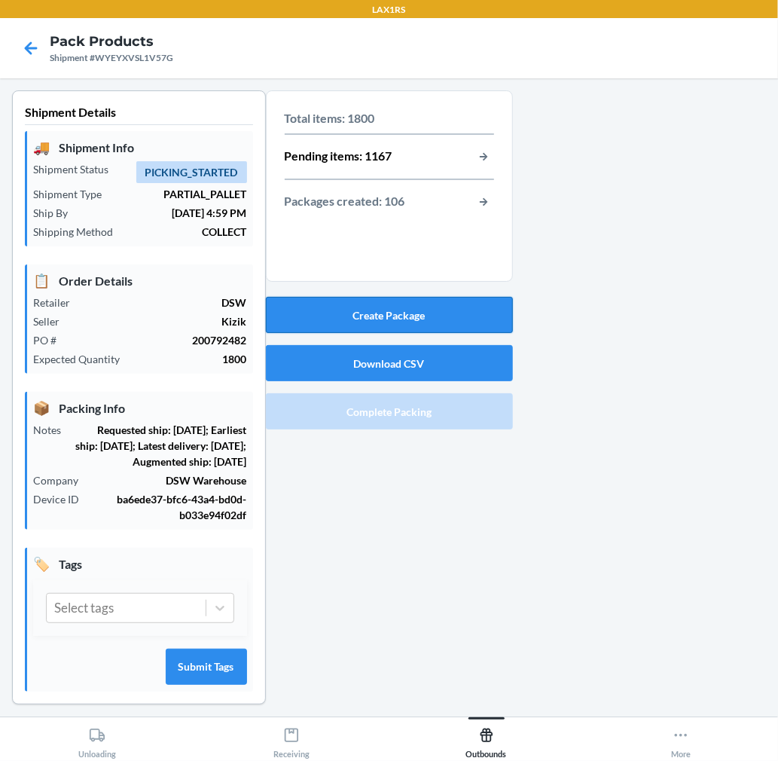
click at [443, 306] on button "Create Package" at bounding box center [389, 315] width 247 height 36
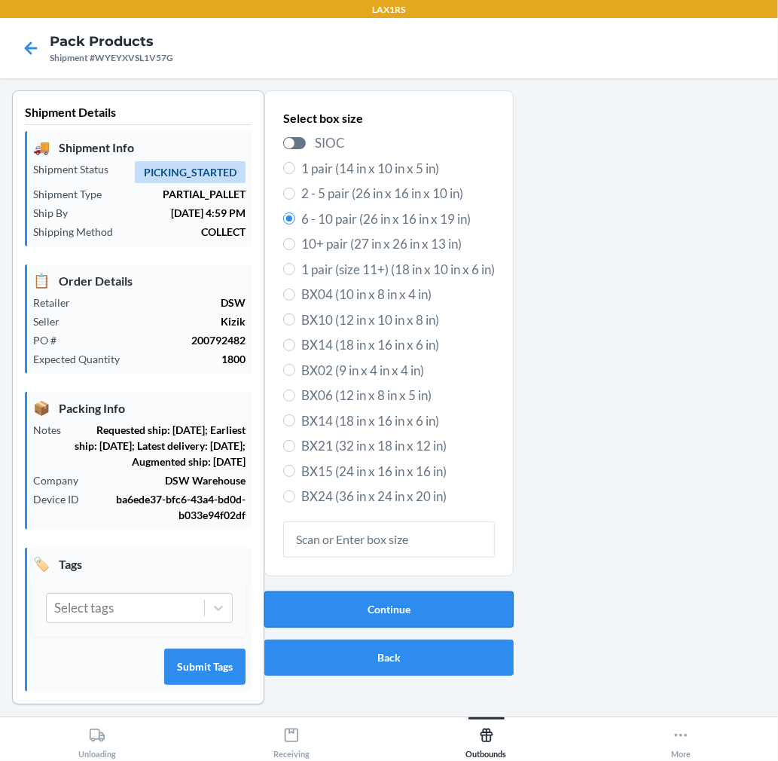
click at [355, 623] on button "Continue" at bounding box center [388, 609] width 249 height 36
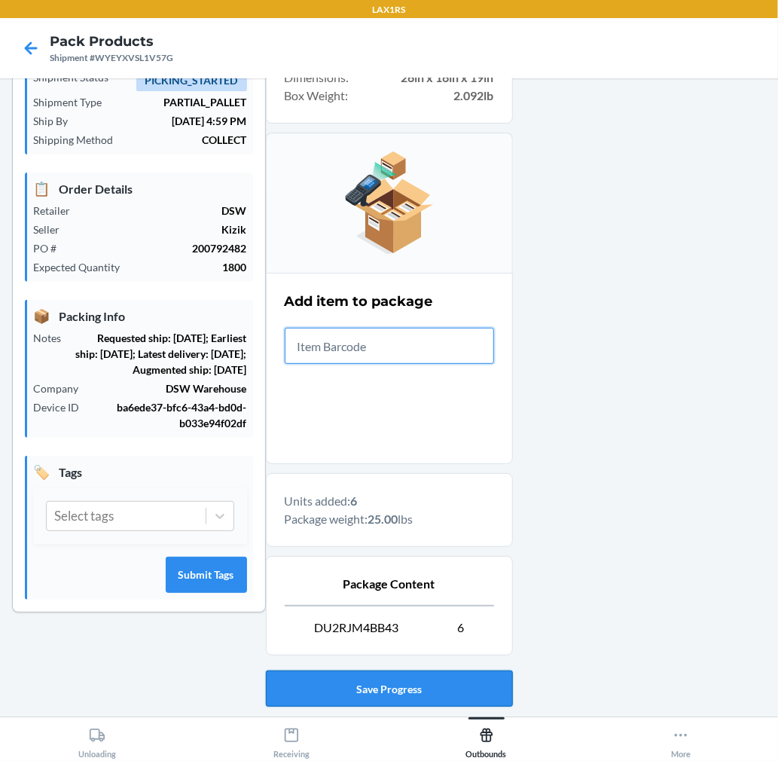
scroll to position [185, 0]
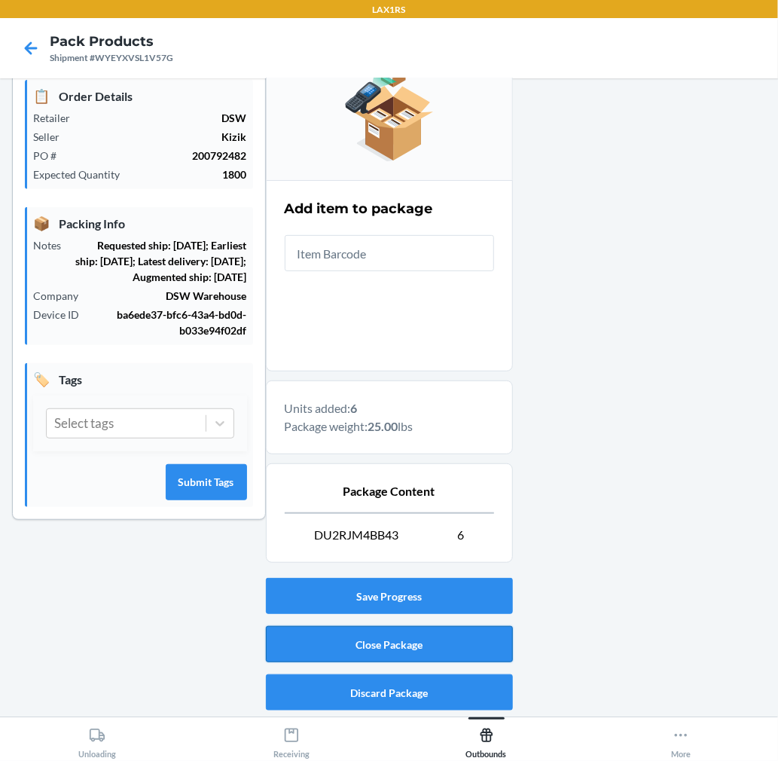
click at [448, 639] on button "Close Package" at bounding box center [389, 644] width 247 height 36
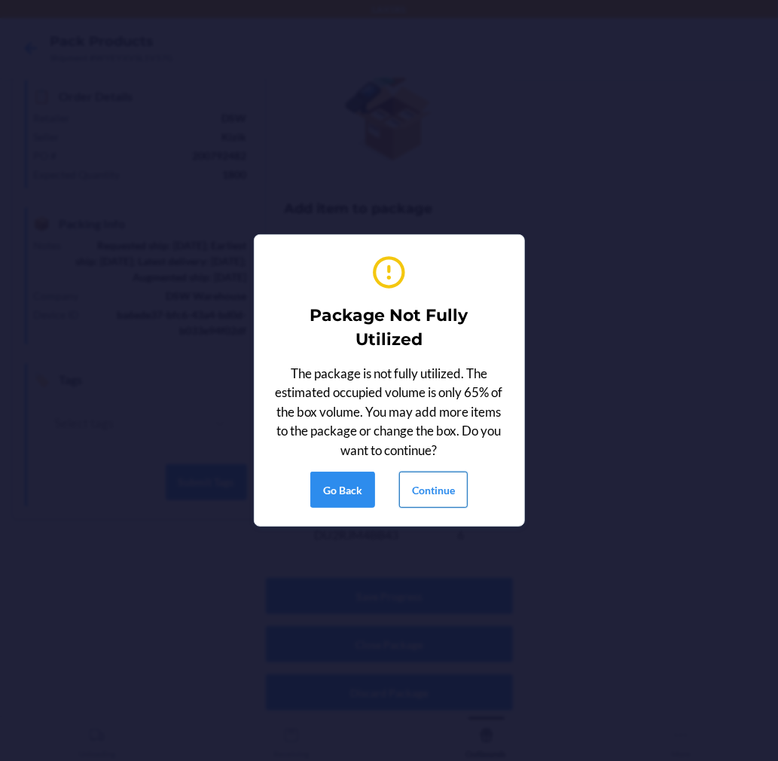
click at [438, 477] on button "Continue" at bounding box center [433, 489] width 69 height 36
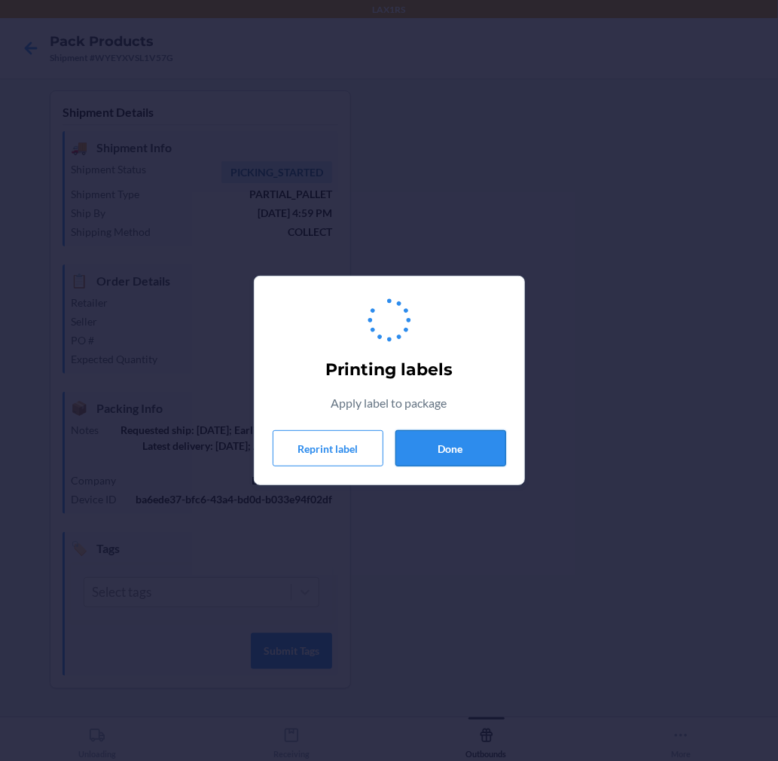
click at [442, 459] on button "Done" at bounding box center [450, 448] width 111 height 36
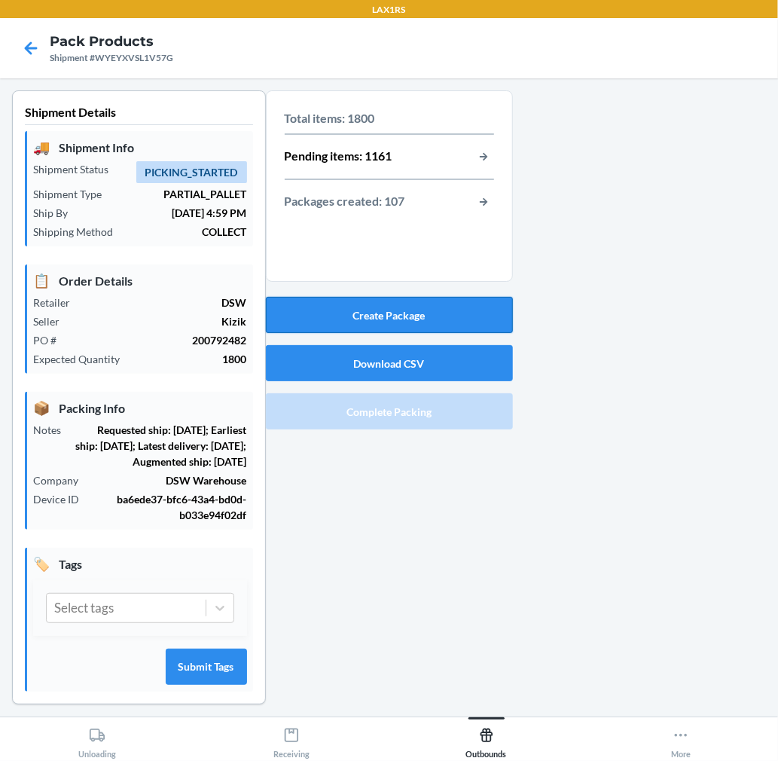
click at [459, 310] on button "Create Package" at bounding box center [389, 315] width 247 height 36
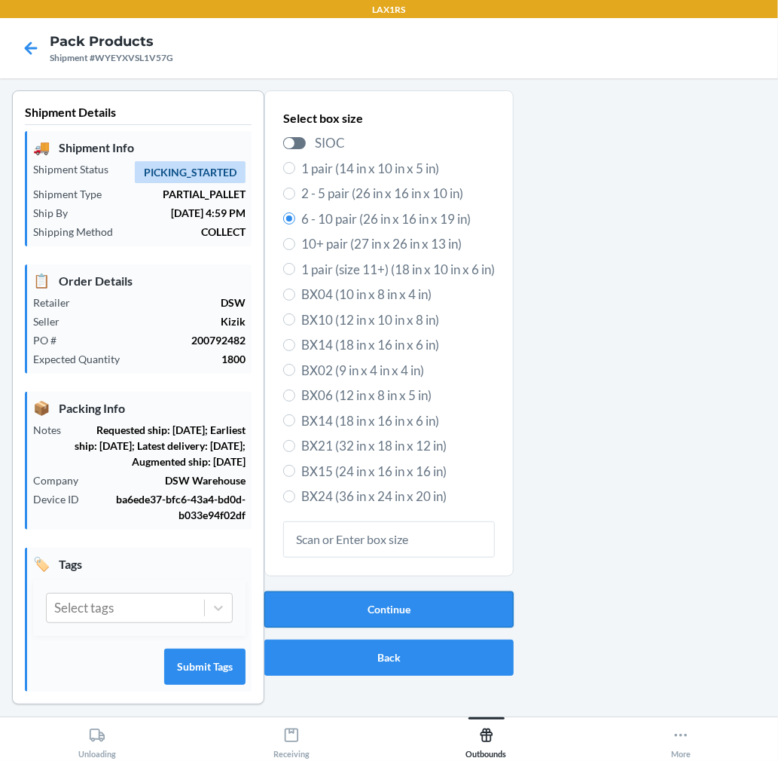
click at [445, 603] on button "Continue" at bounding box center [388, 609] width 249 height 36
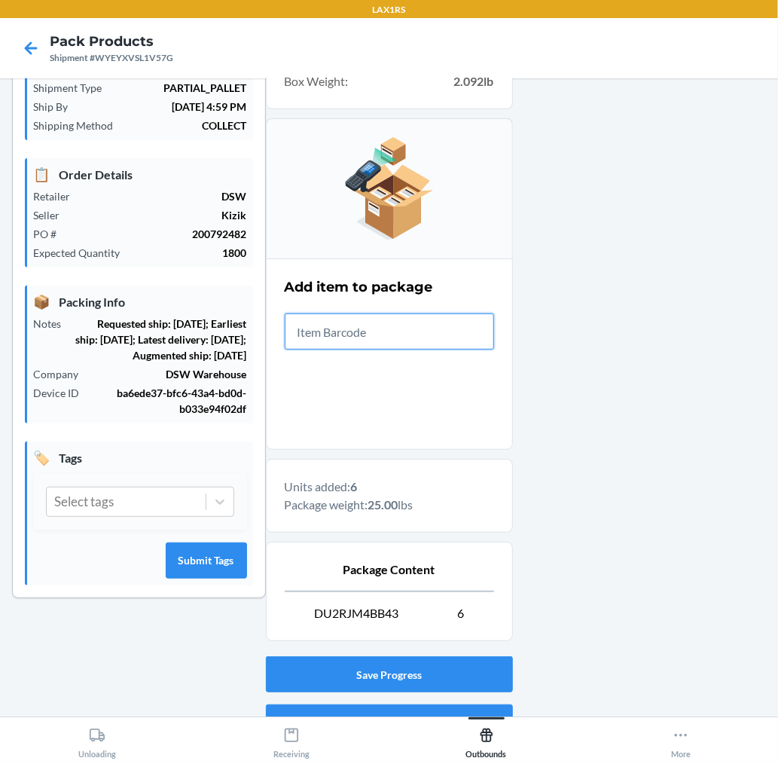
scroll to position [167, 0]
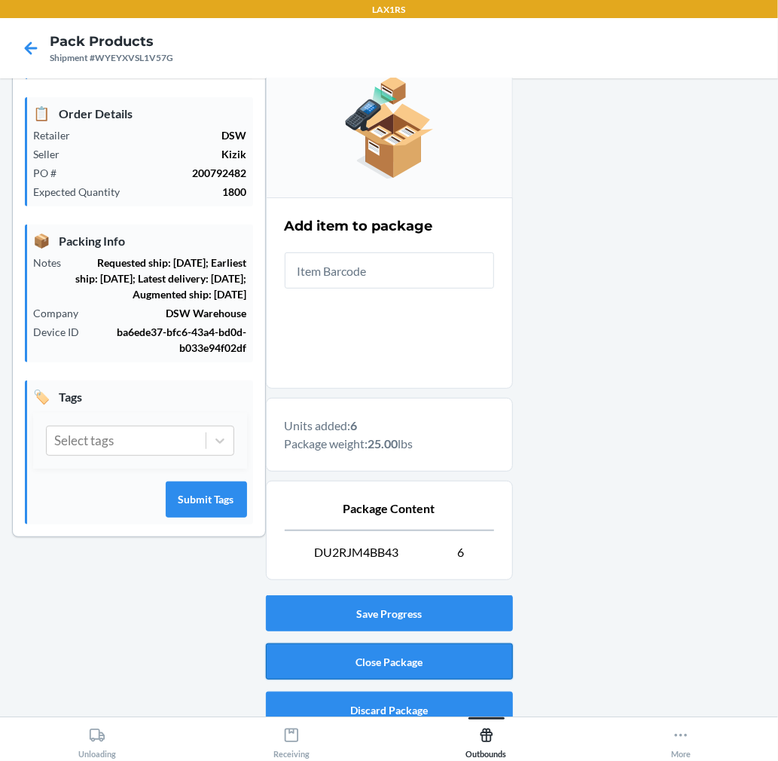
click at [472, 655] on button "Close Package" at bounding box center [389, 661] width 247 height 36
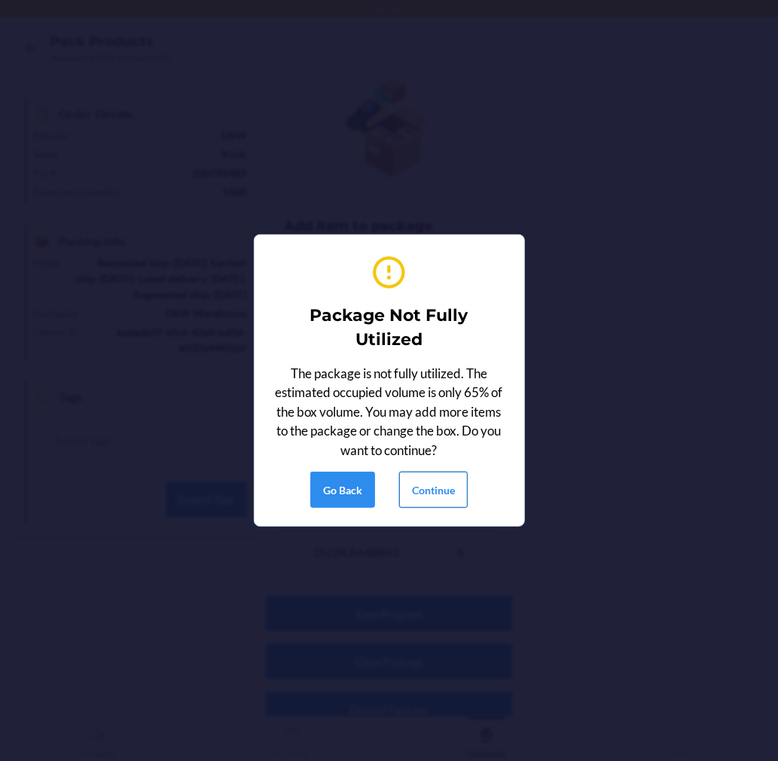
click at [456, 487] on button "Continue" at bounding box center [433, 489] width 69 height 36
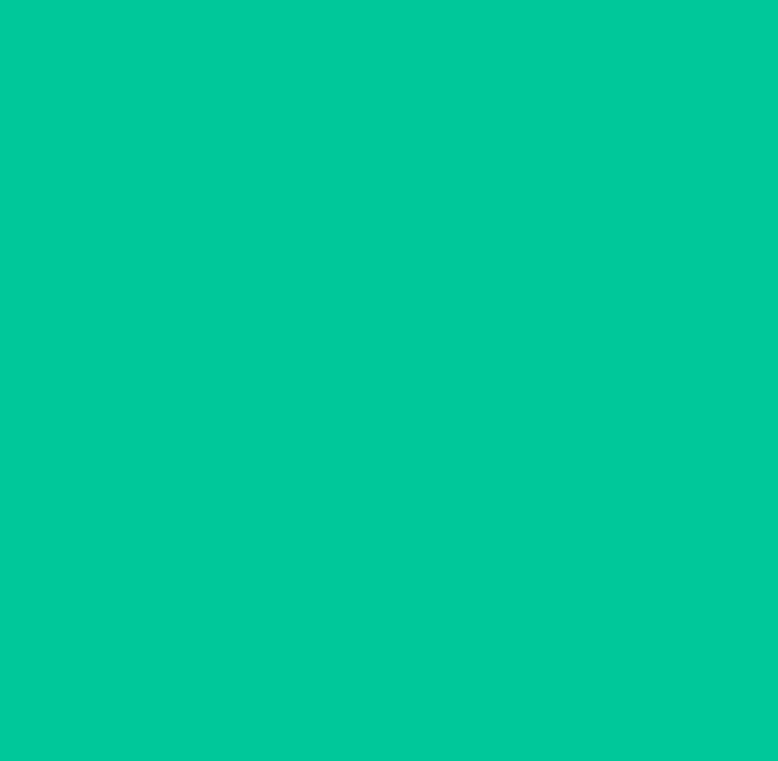
scroll to position [0, 0]
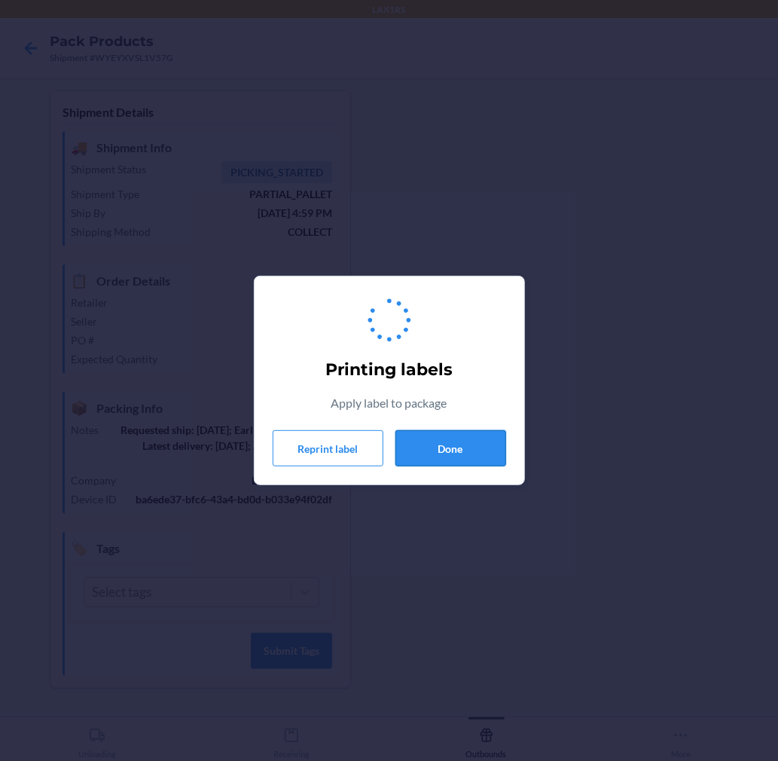
click at [455, 434] on button "Done" at bounding box center [450, 448] width 111 height 36
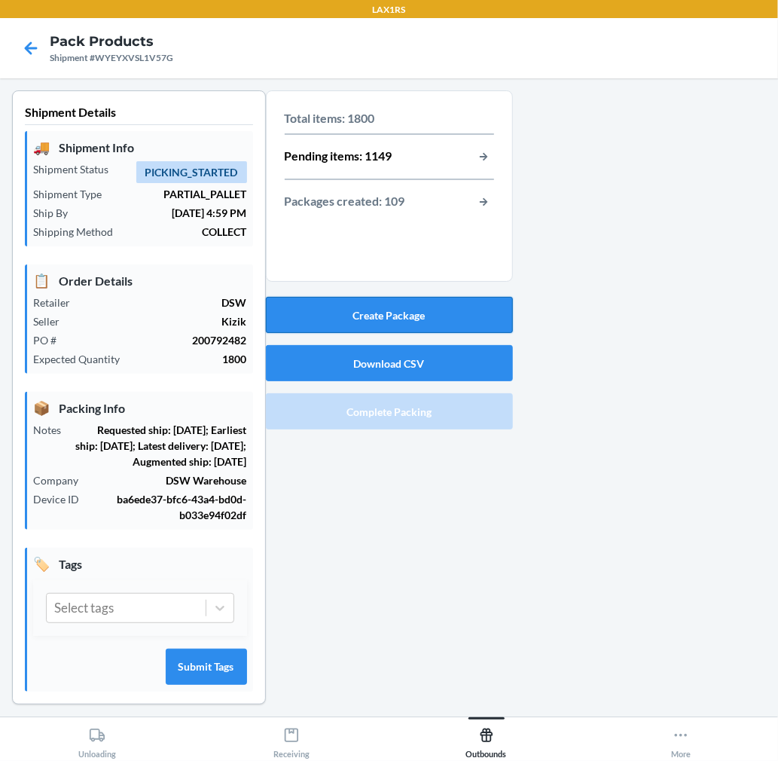
click at [450, 313] on button "Create Package" at bounding box center [389, 315] width 247 height 36
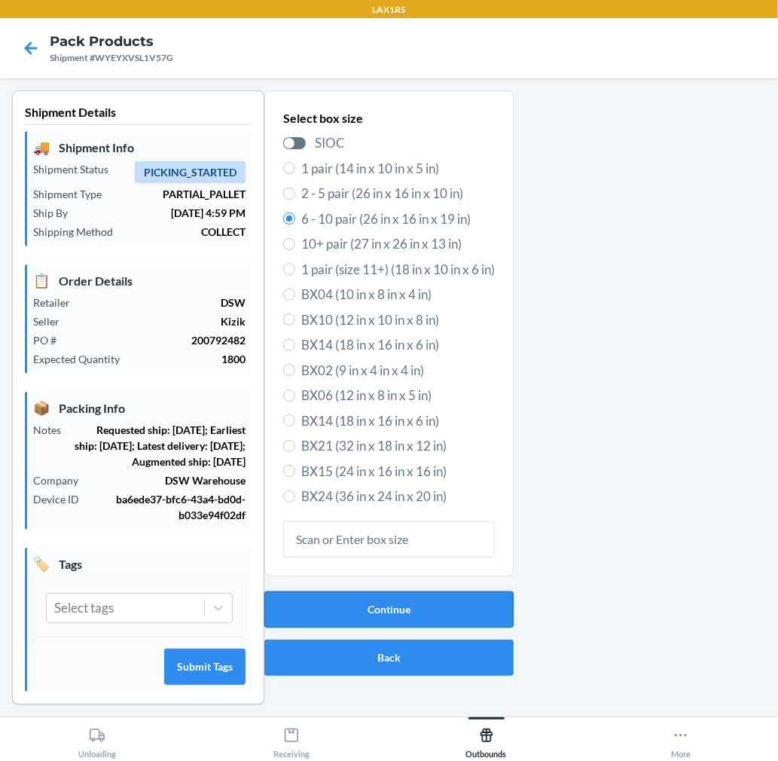
click at [402, 601] on button "Continue" at bounding box center [388, 609] width 249 height 36
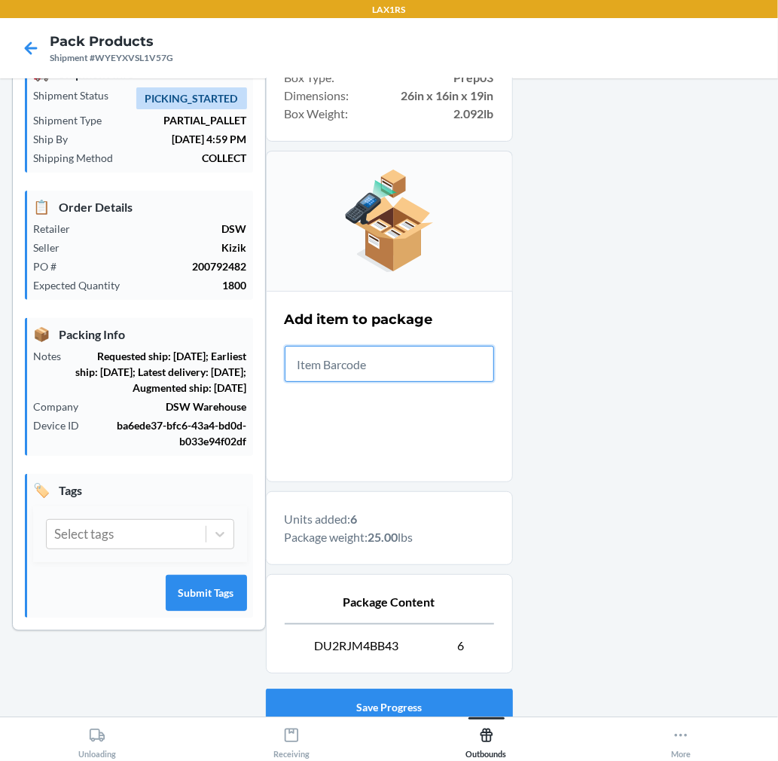
scroll to position [167, 0]
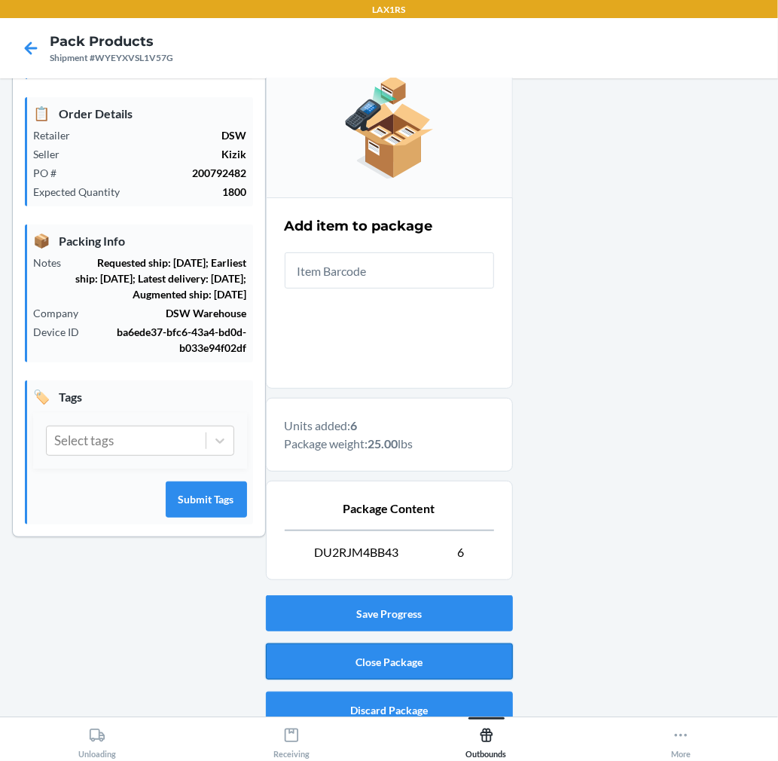
click at [465, 658] on button "Close Package" at bounding box center [389, 661] width 247 height 36
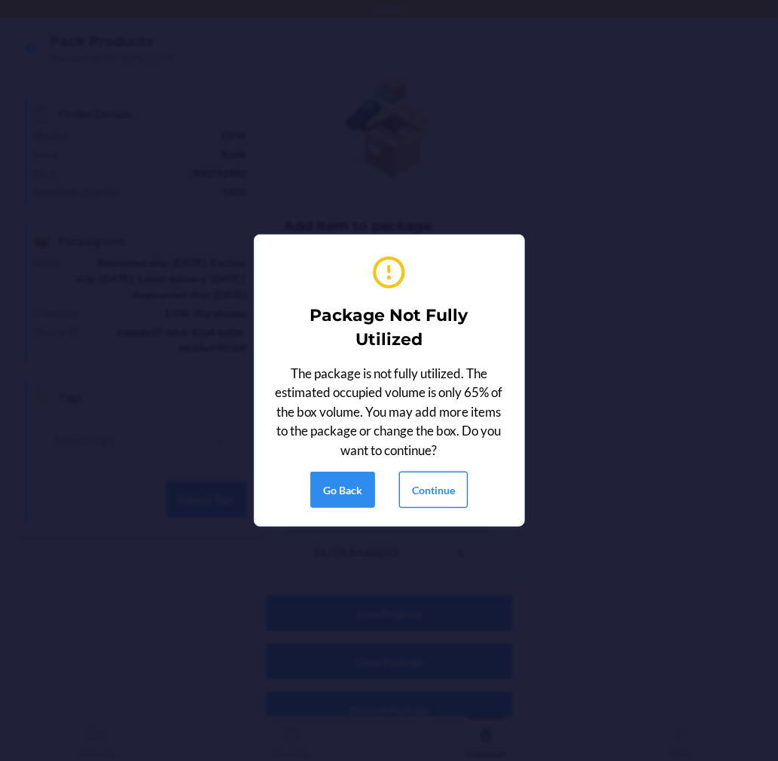
click at [430, 493] on button "Continue" at bounding box center [433, 489] width 69 height 36
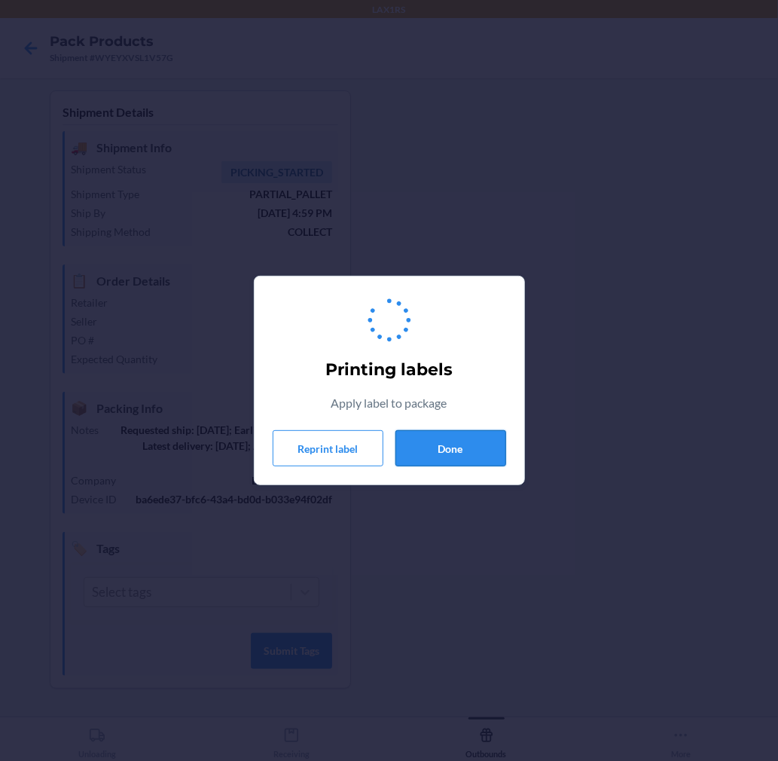
click at [432, 456] on button "Done" at bounding box center [450, 448] width 111 height 36
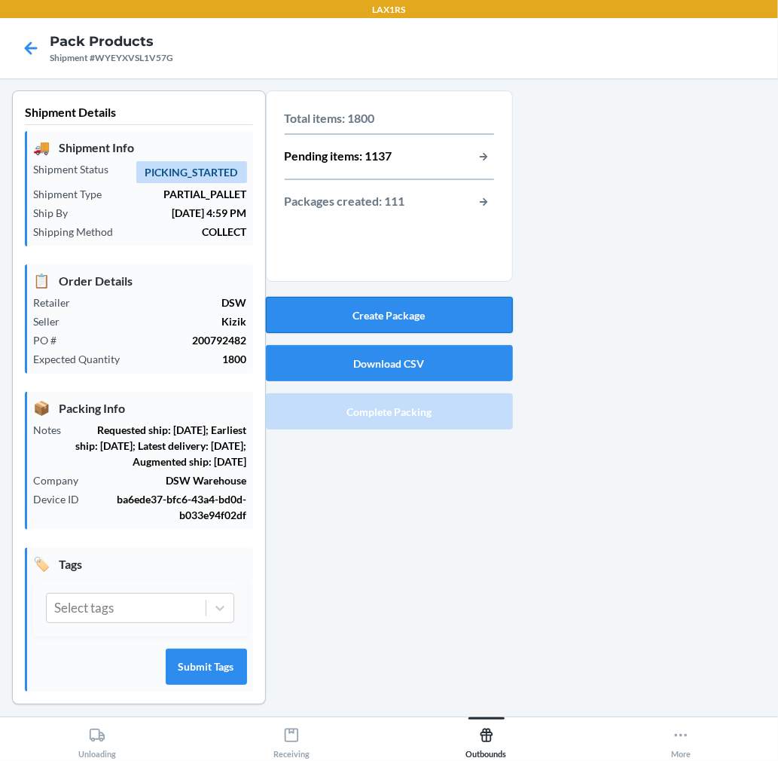
click at [432, 325] on button "Create Package" at bounding box center [389, 315] width 247 height 36
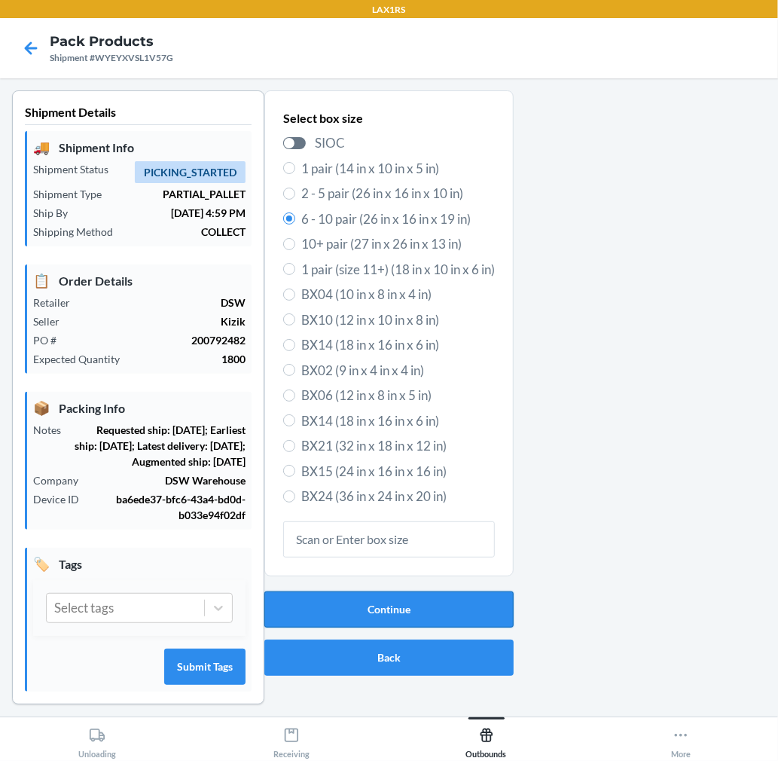
click at [474, 618] on button "Continue" at bounding box center [388, 609] width 249 height 36
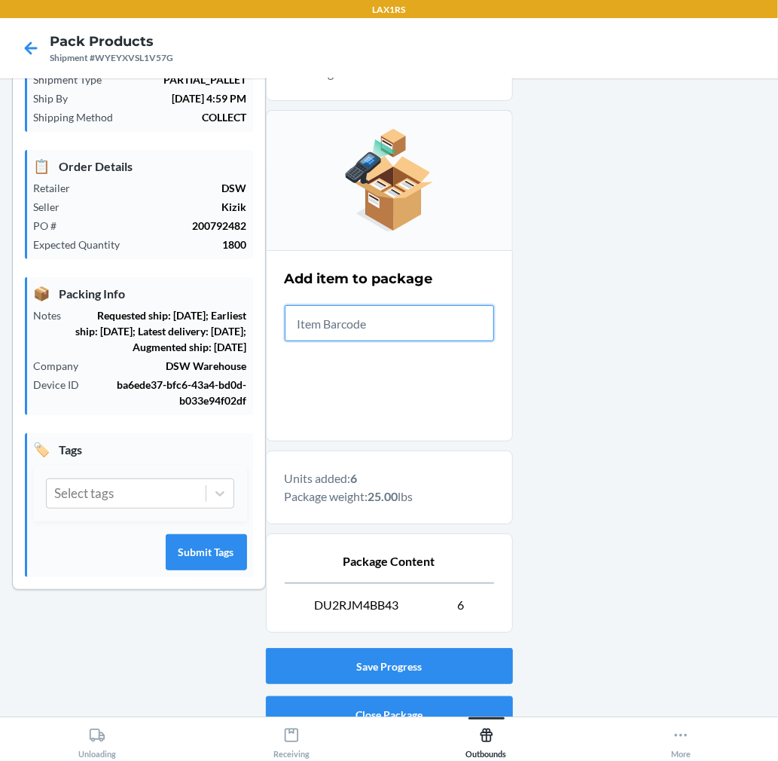
scroll to position [185, 0]
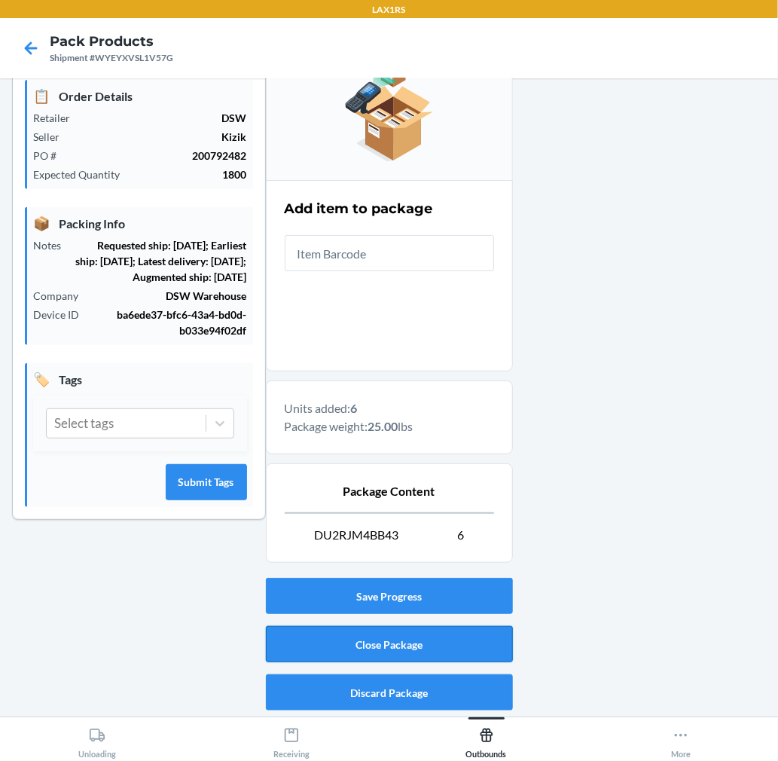
click at [468, 626] on button "Close Package" at bounding box center [389, 644] width 247 height 36
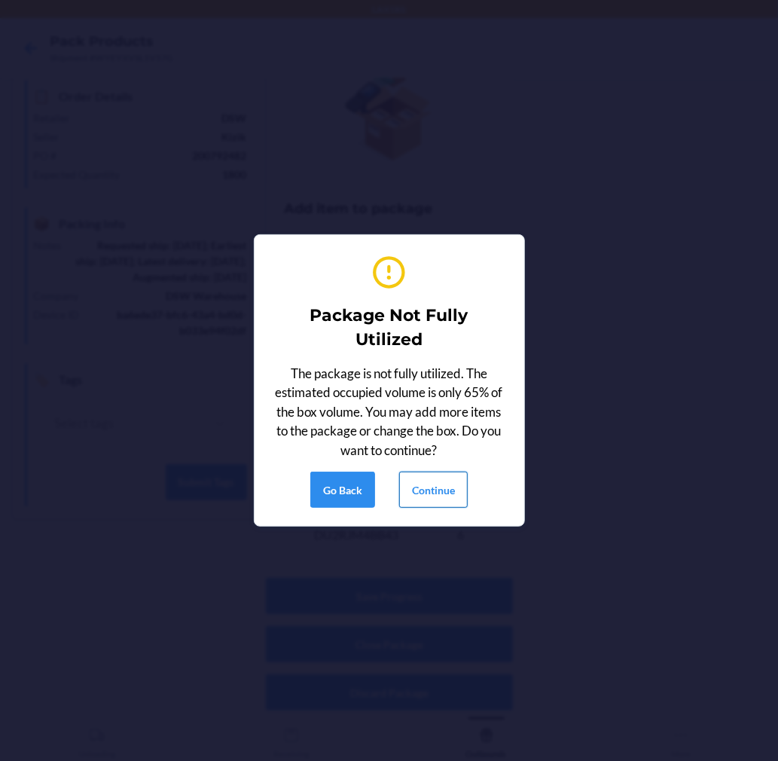
click at [445, 501] on button "Continue" at bounding box center [433, 489] width 69 height 36
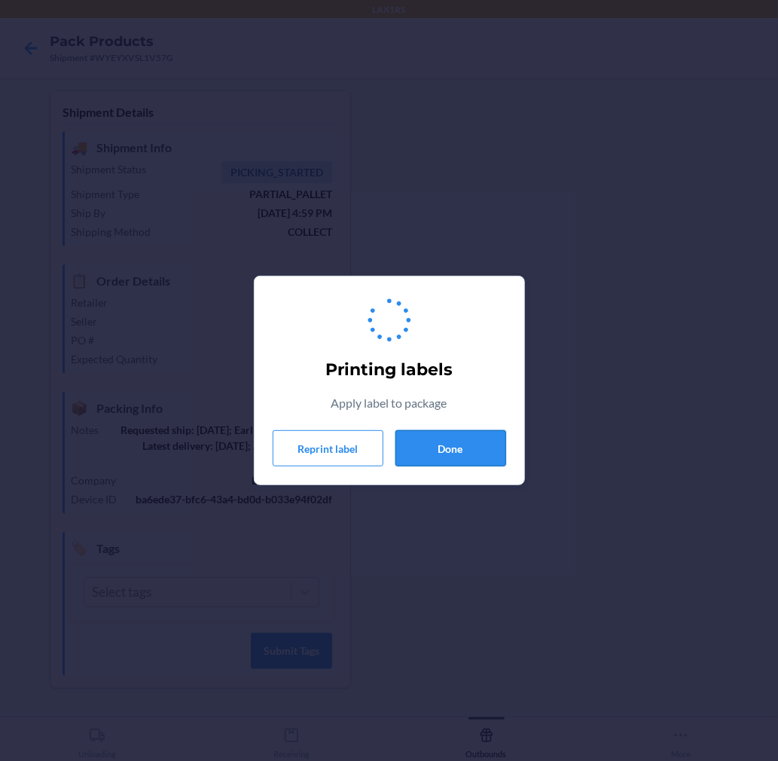
click at [459, 453] on button "Done" at bounding box center [450, 448] width 111 height 36
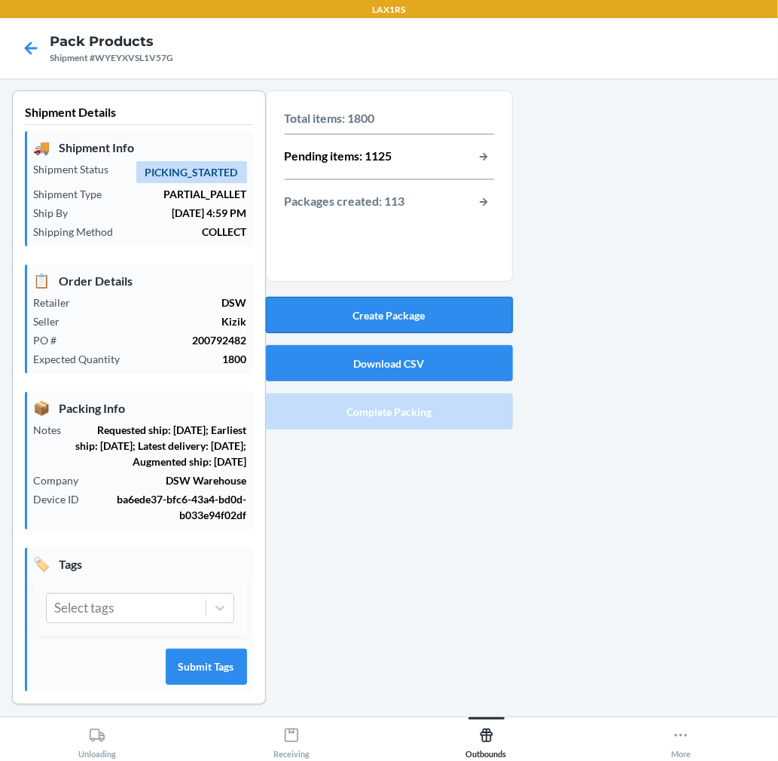
click at [462, 315] on button "Create Package" at bounding box center [389, 315] width 247 height 36
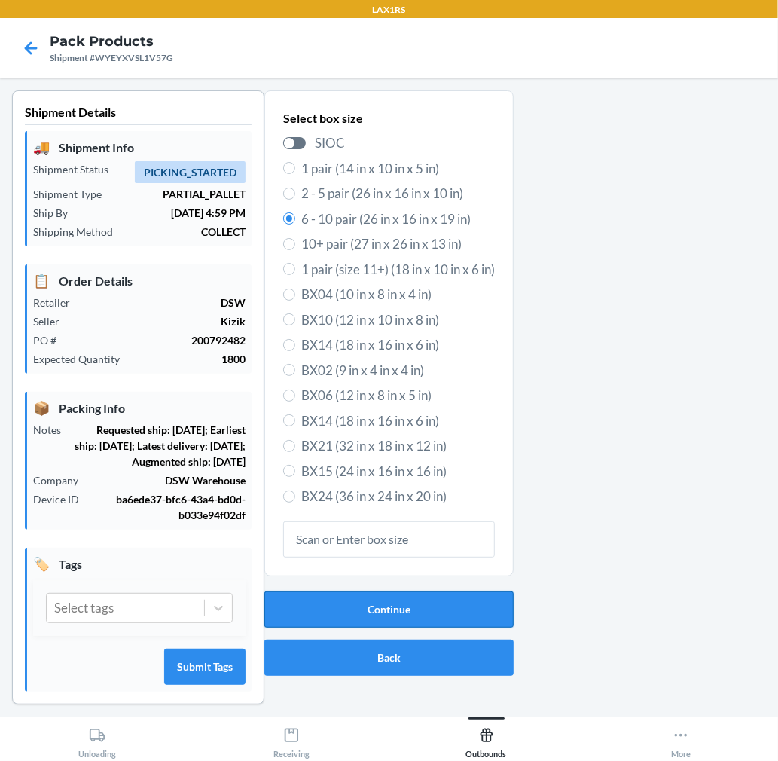
click at [463, 609] on button "Continue" at bounding box center [388, 609] width 249 height 36
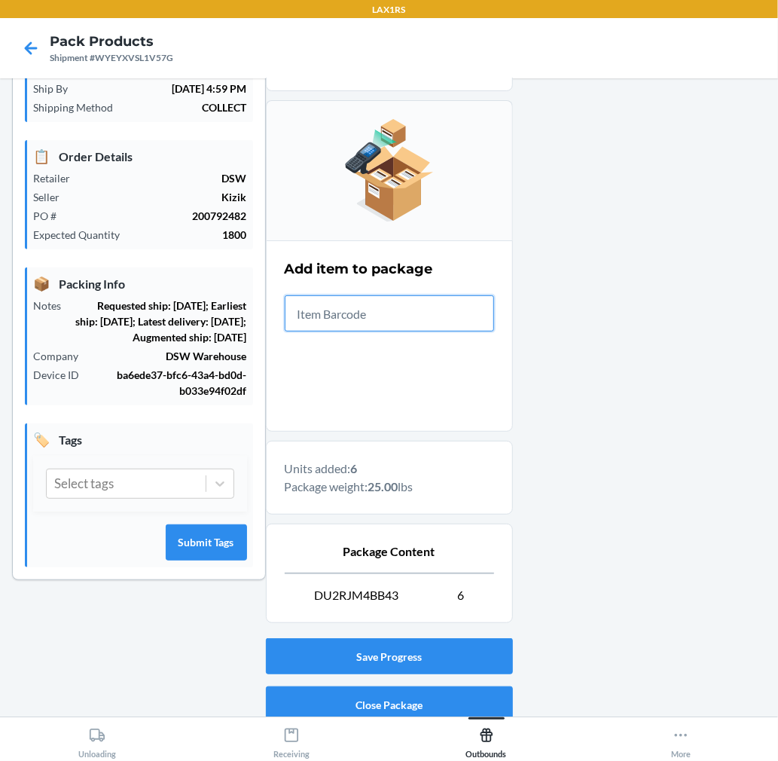
scroll to position [185, 0]
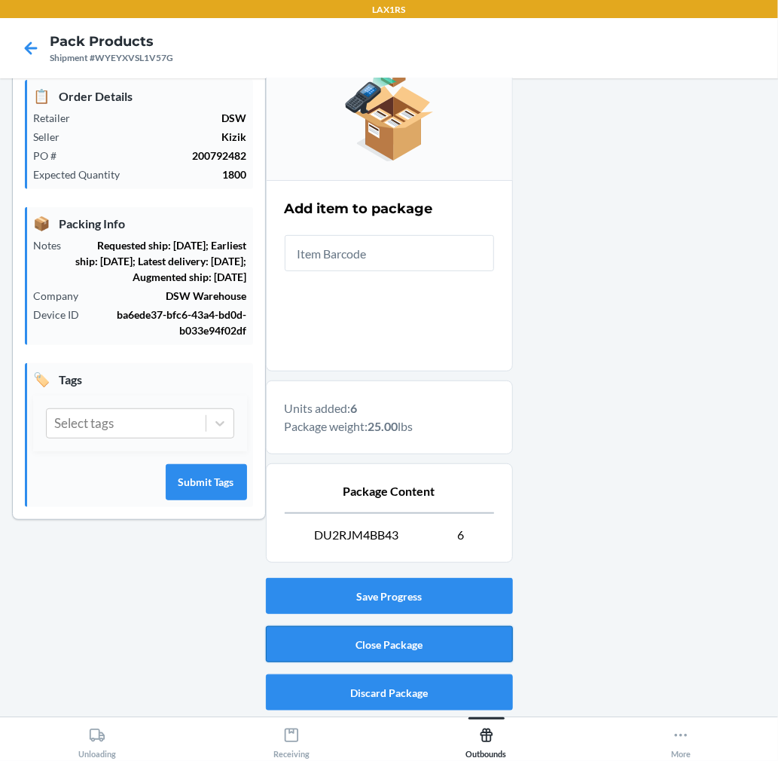
click at [477, 651] on button "Close Package" at bounding box center [389, 644] width 247 height 36
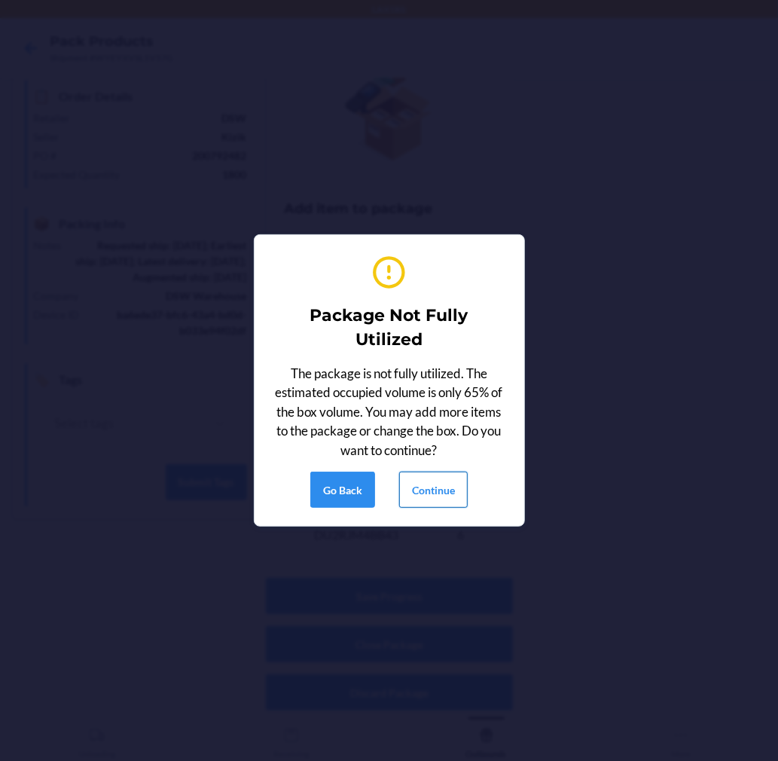
click at [440, 478] on button "Continue" at bounding box center [433, 489] width 69 height 36
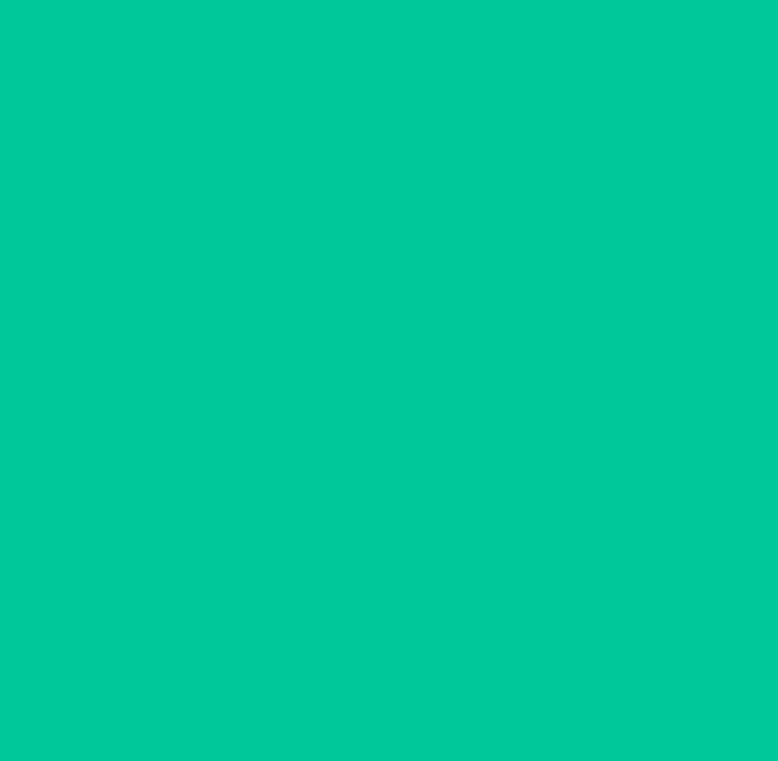
scroll to position [0, 0]
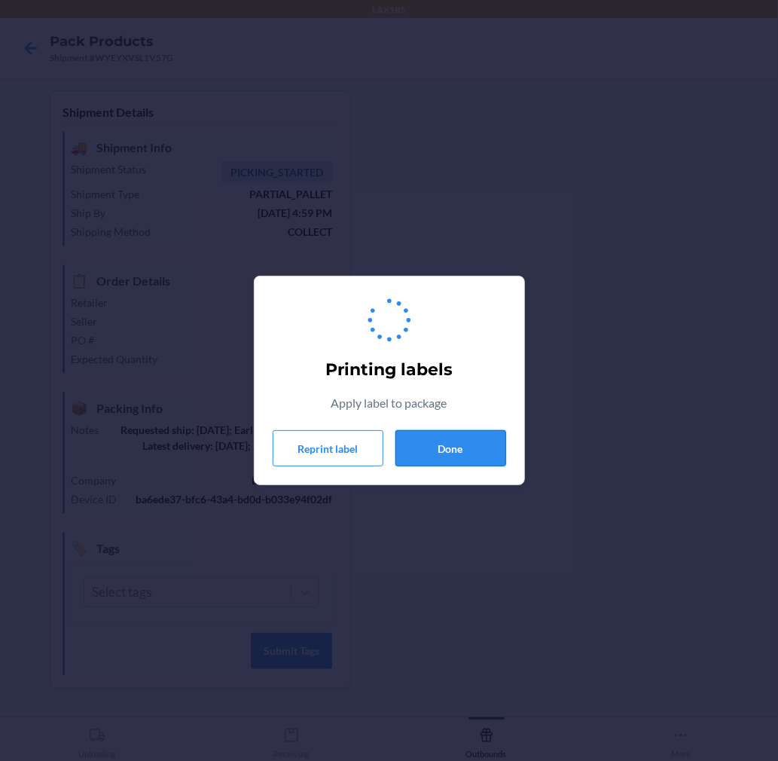
click at [459, 438] on button "Done" at bounding box center [450, 448] width 111 height 36
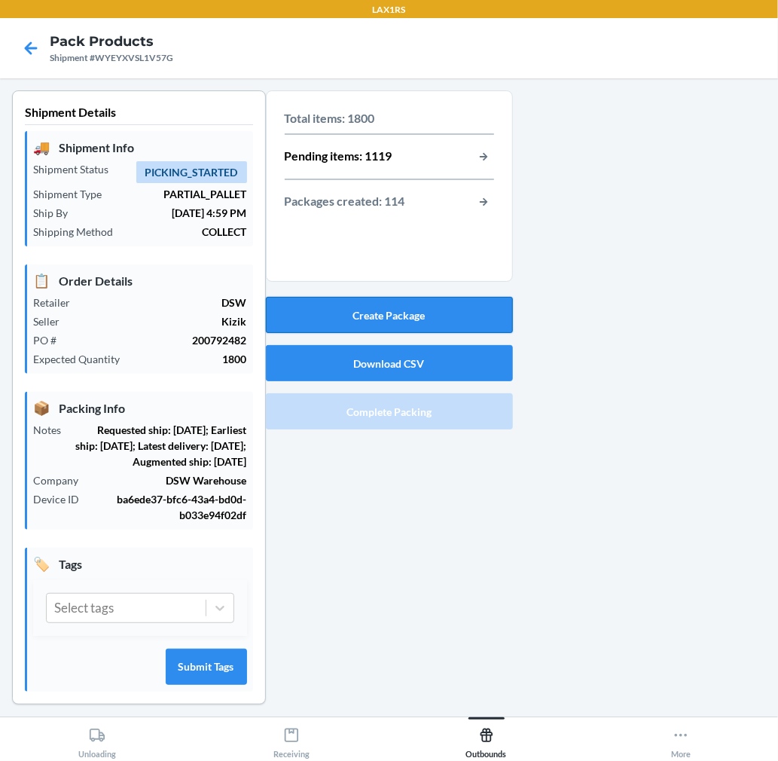
click at [380, 314] on button "Create Package" at bounding box center [389, 315] width 247 height 36
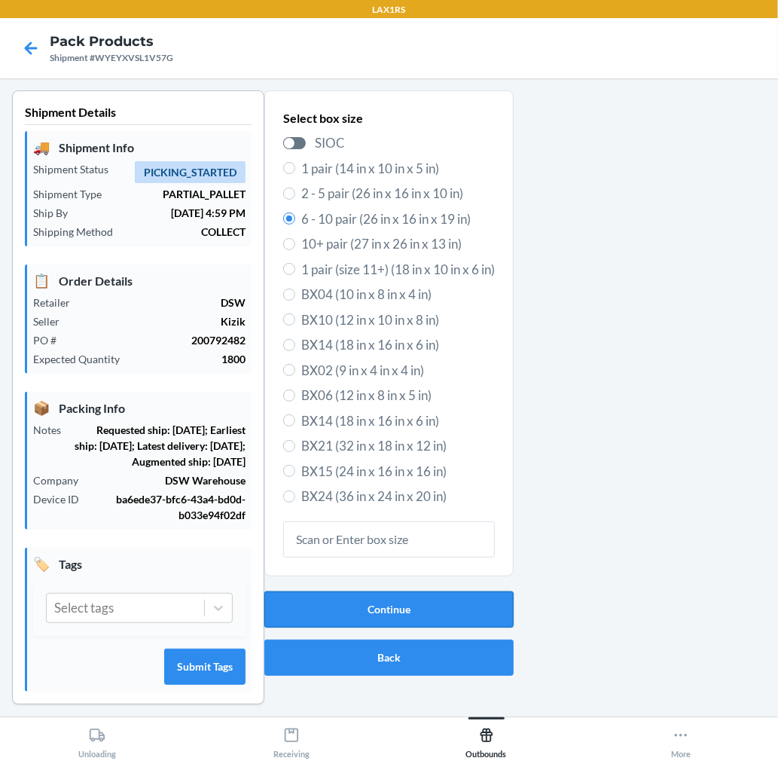
click at [374, 606] on button "Continue" at bounding box center [388, 609] width 249 height 36
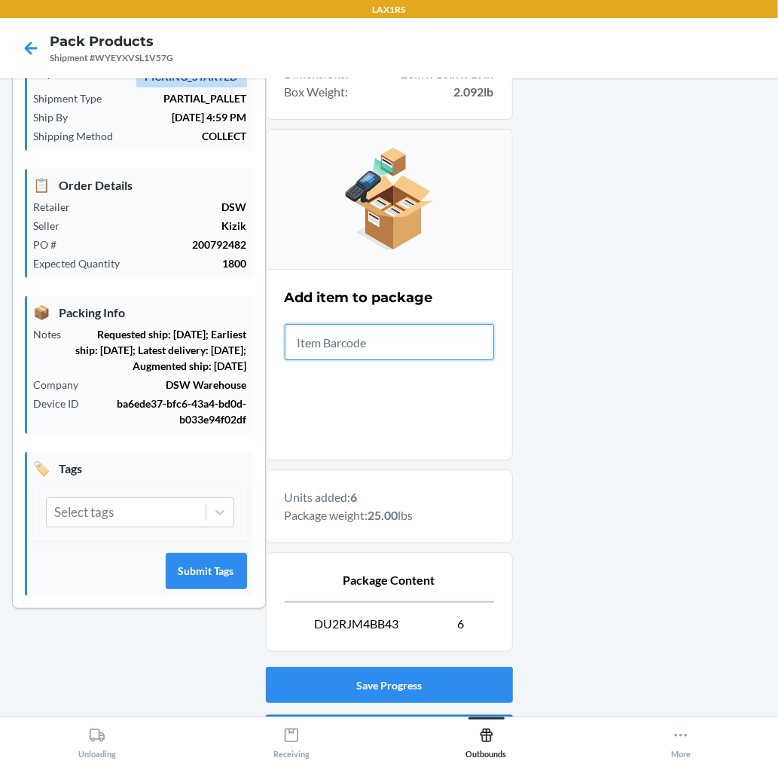
scroll to position [185, 0]
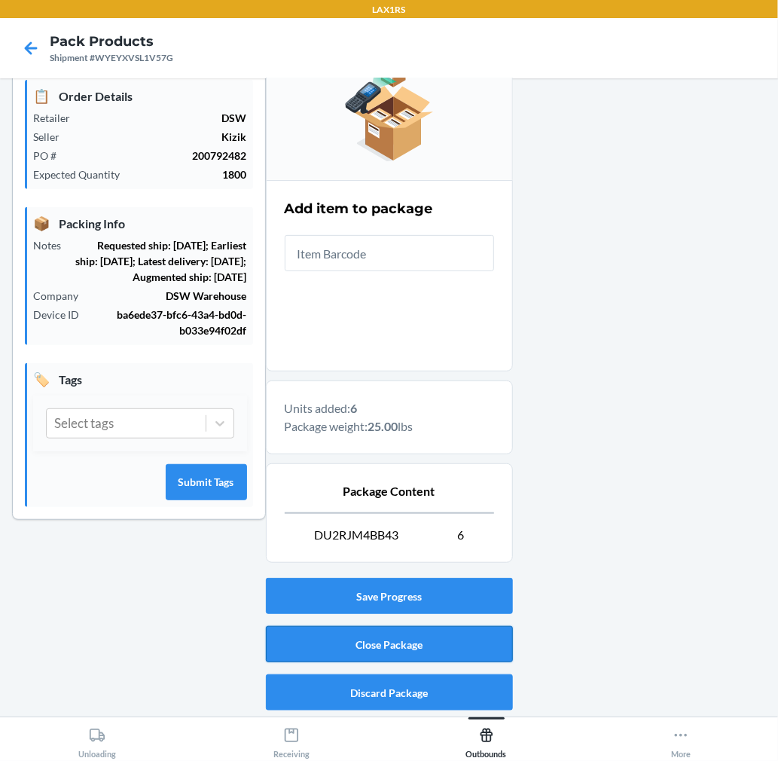
click at [479, 651] on button "Close Package" at bounding box center [389, 644] width 247 height 36
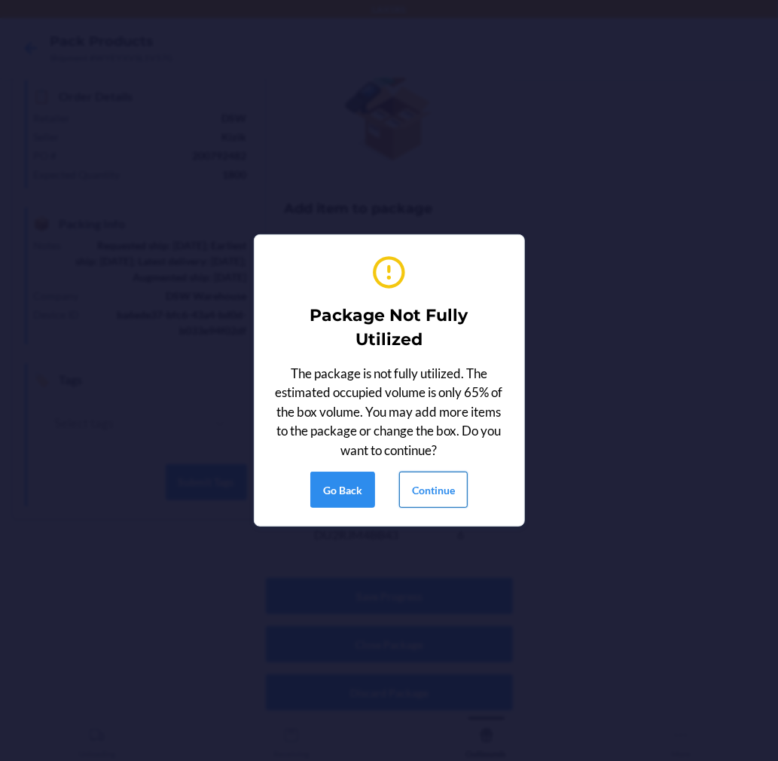
click at [441, 494] on button "Continue" at bounding box center [433, 489] width 69 height 36
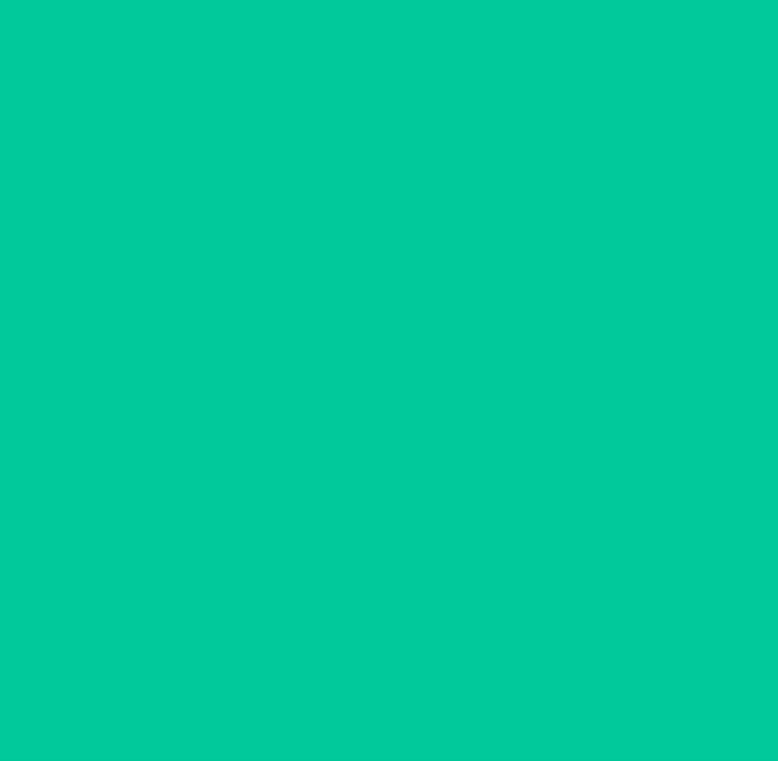
scroll to position [0, 0]
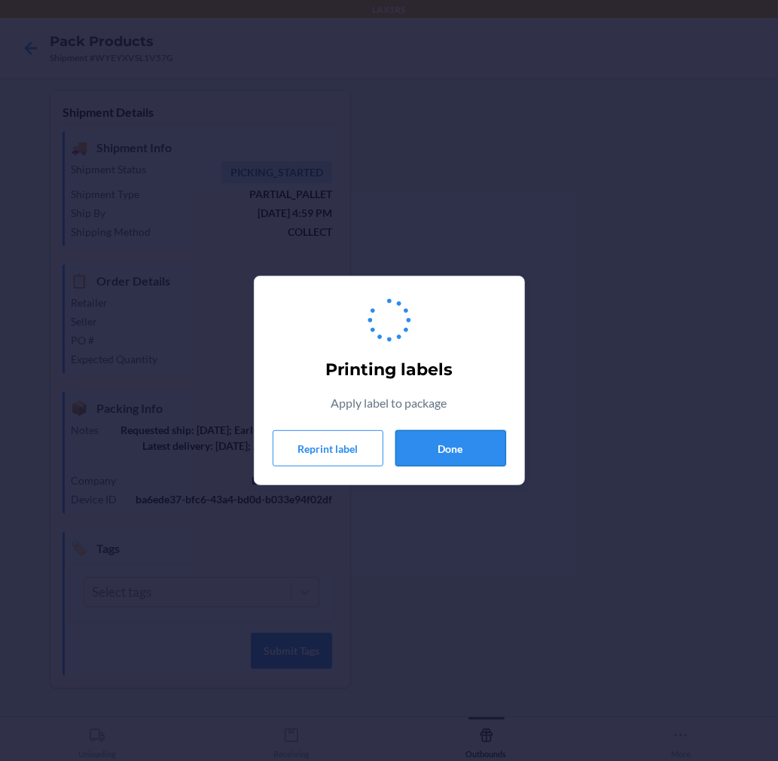
click at [468, 441] on button "Done" at bounding box center [450, 448] width 111 height 36
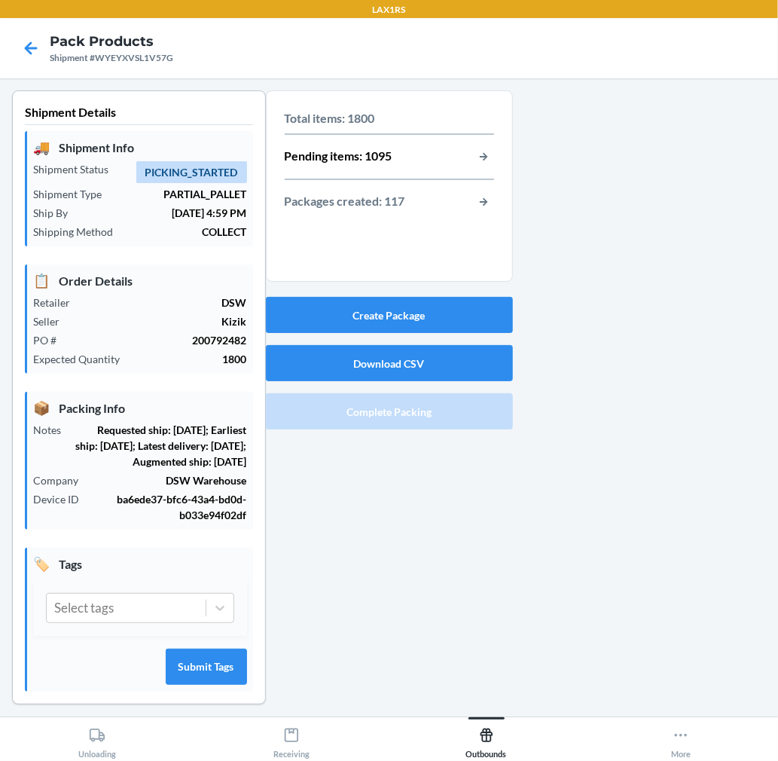
click at [440, 336] on div "Create Package Download CSV Complete Packing" at bounding box center [389, 363] width 247 height 145
click at [475, 319] on button "Create Package" at bounding box center [389, 315] width 247 height 36
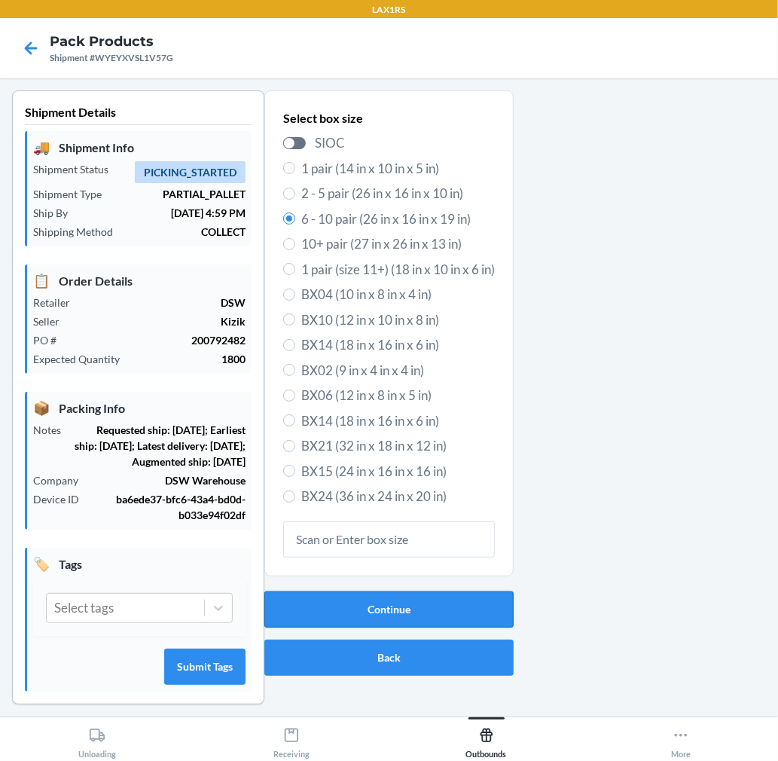
click at [349, 612] on button "Continue" at bounding box center [388, 609] width 249 height 36
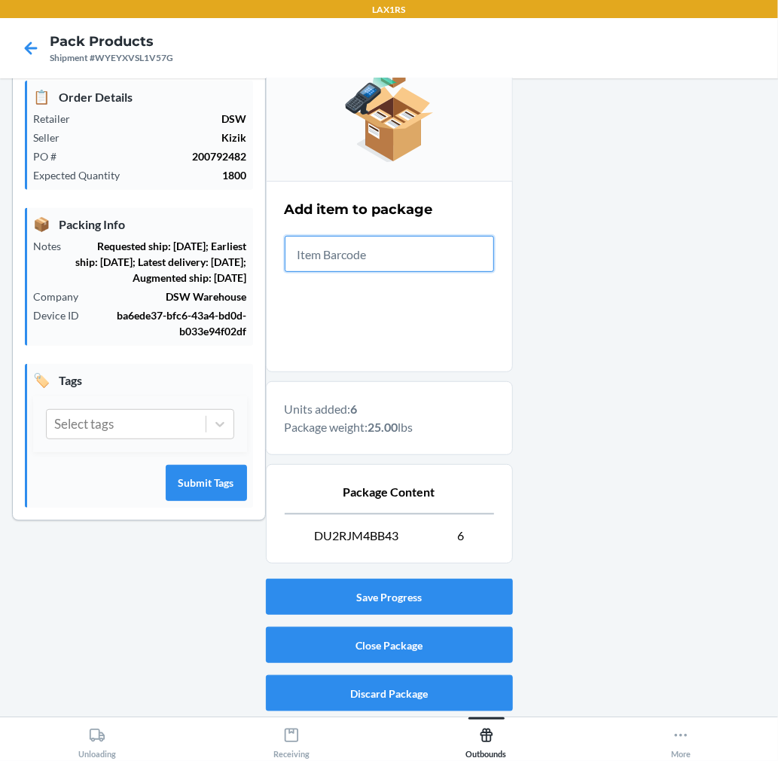
scroll to position [185, 0]
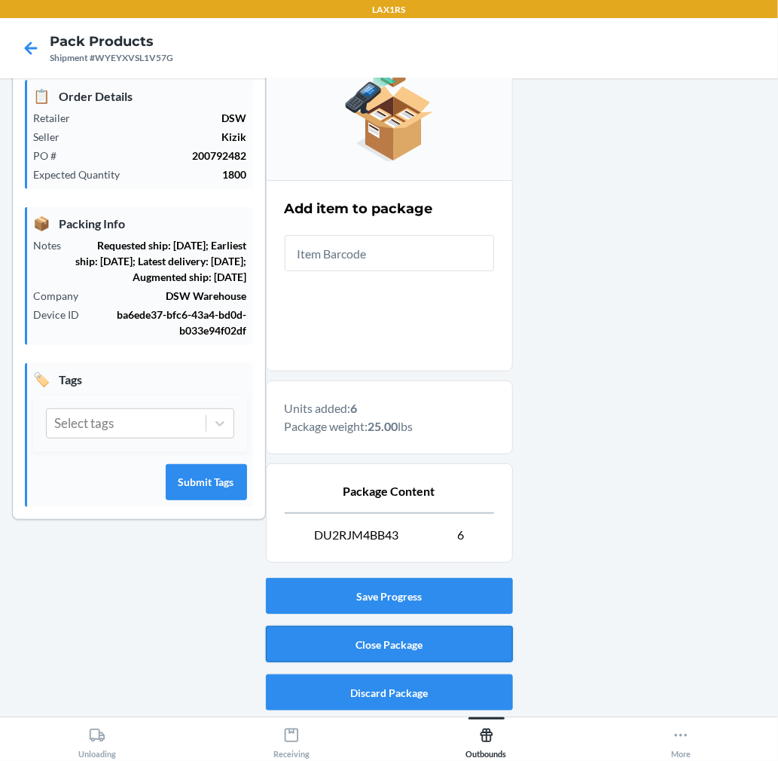
click at [385, 651] on button "Close Package" at bounding box center [389, 644] width 247 height 36
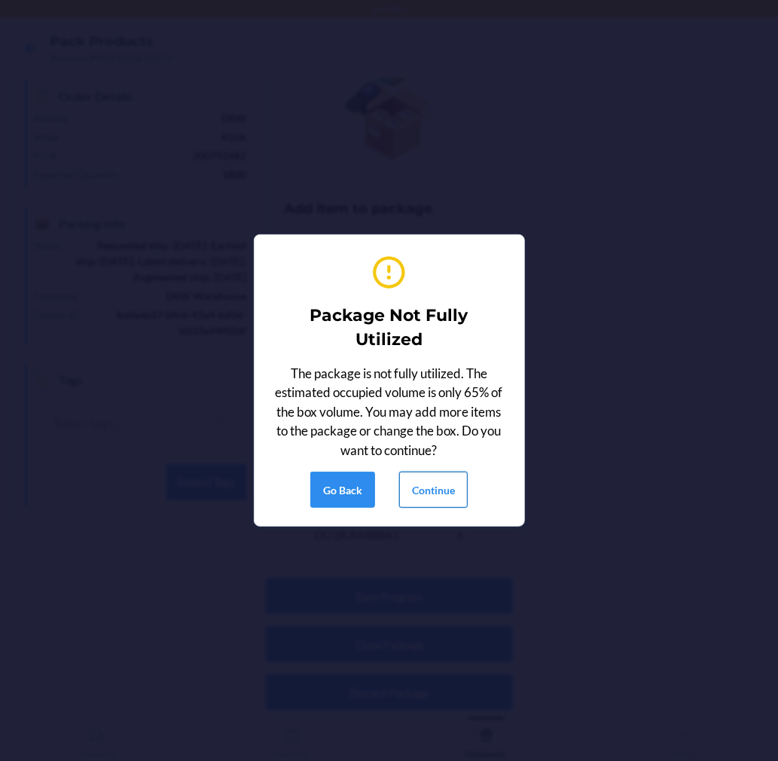
click at [435, 484] on button "Continue" at bounding box center [433, 489] width 69 height 36
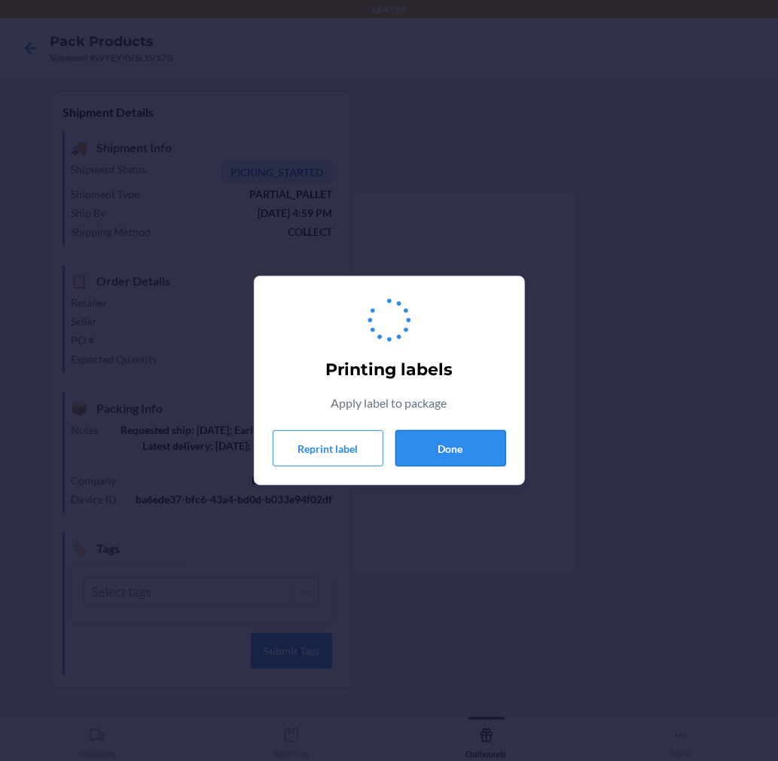
click at [444, 452] on button "Done" at bounding box center [450, 448] width 111 height 36
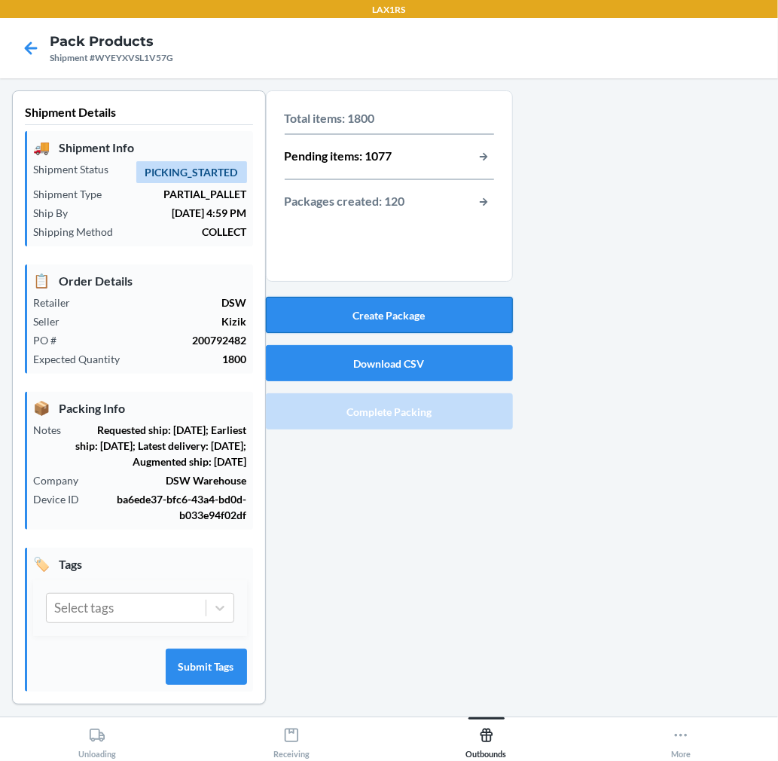
click at [425, 311] on button "Create Package" at bounding box center [389, 315] width 247 height 36
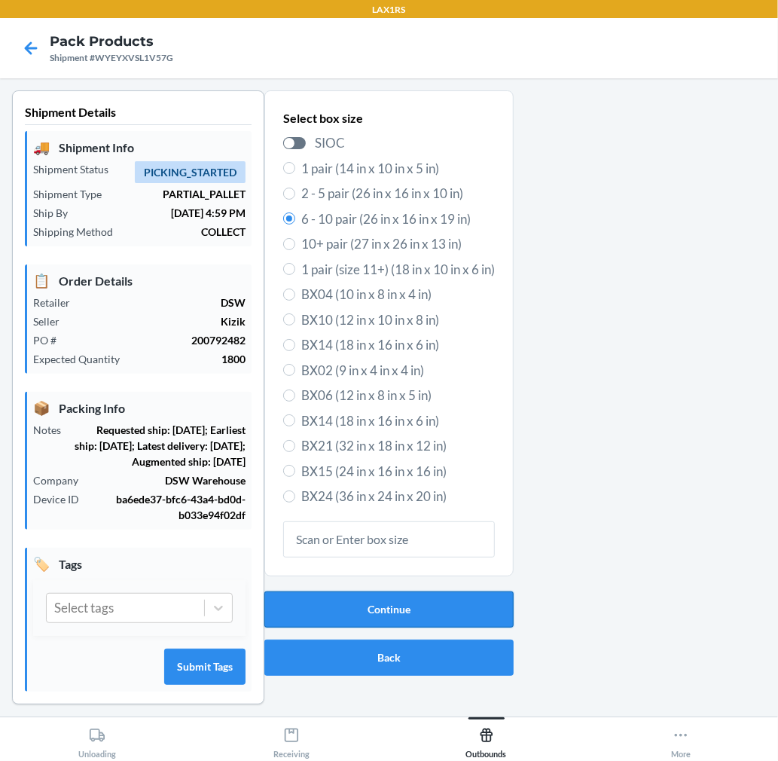
click at [415, 593] on button "Continue" at bounding box center [388, 609] width 249 height 36
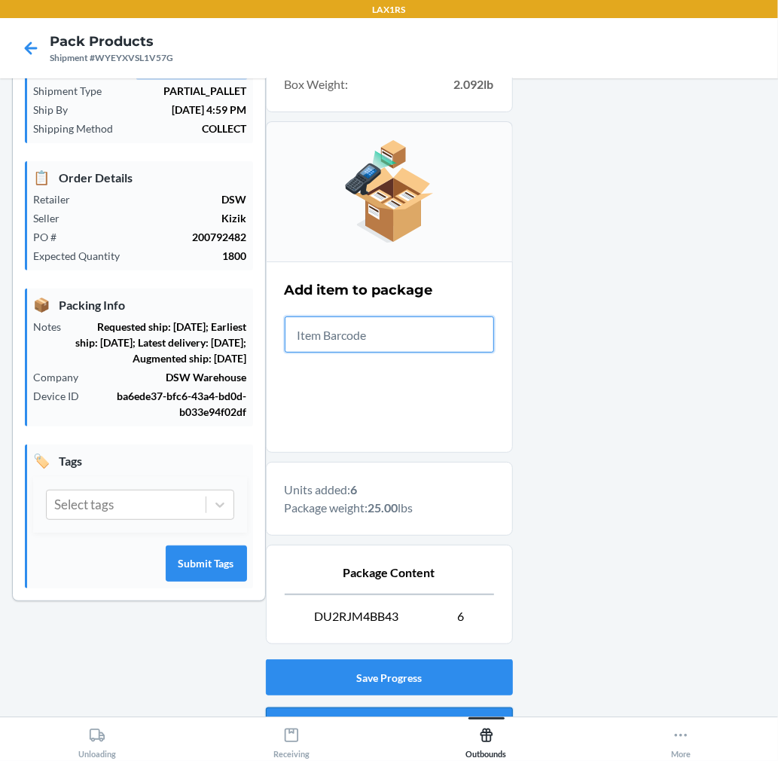
scroll to position [185, 0]
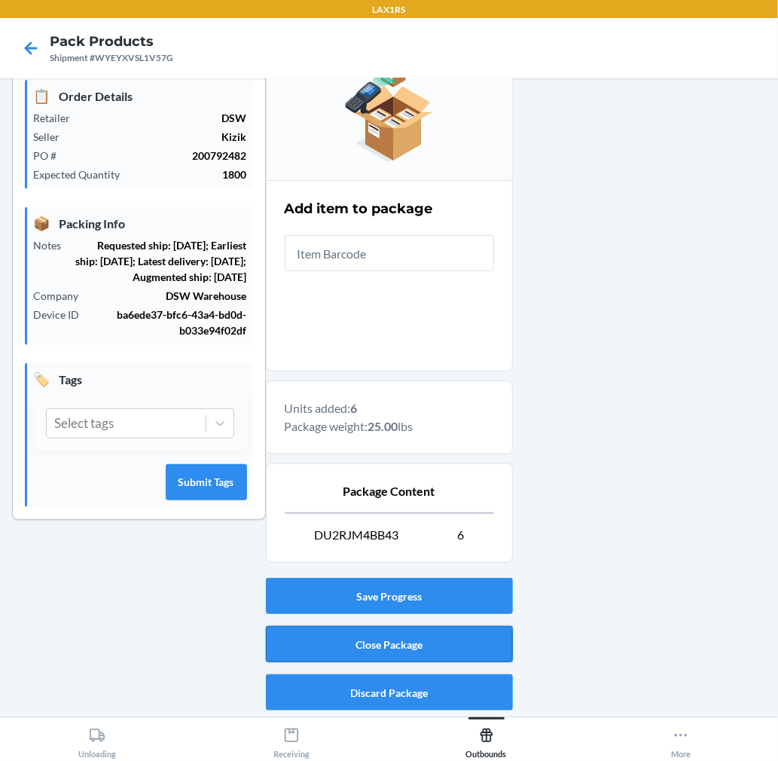
click at [449, 648] on button "Close Package" at bounding box center [389, 644] width 247 height 36
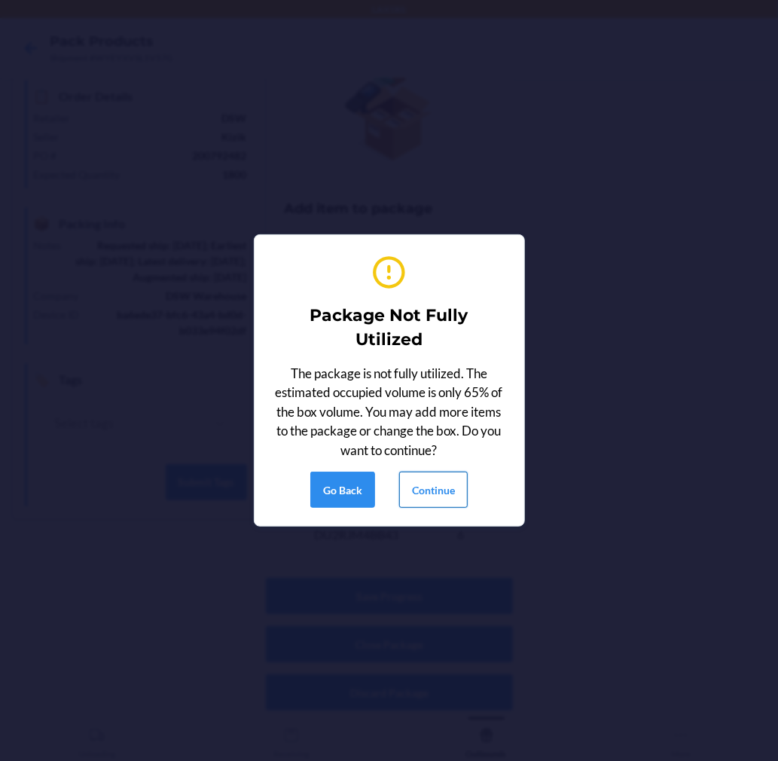
click at [442, 486] on button "Continue" at bounding box center [433, 489] width 69 height 36
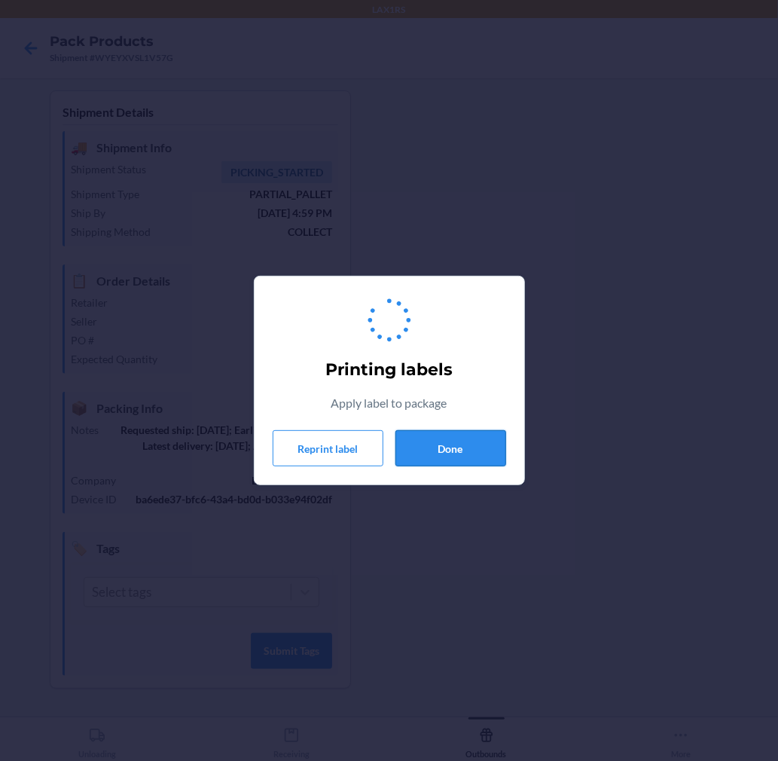
click at [450, 449] on button "Done" at bounding box center [450, 448] width 111 height 36
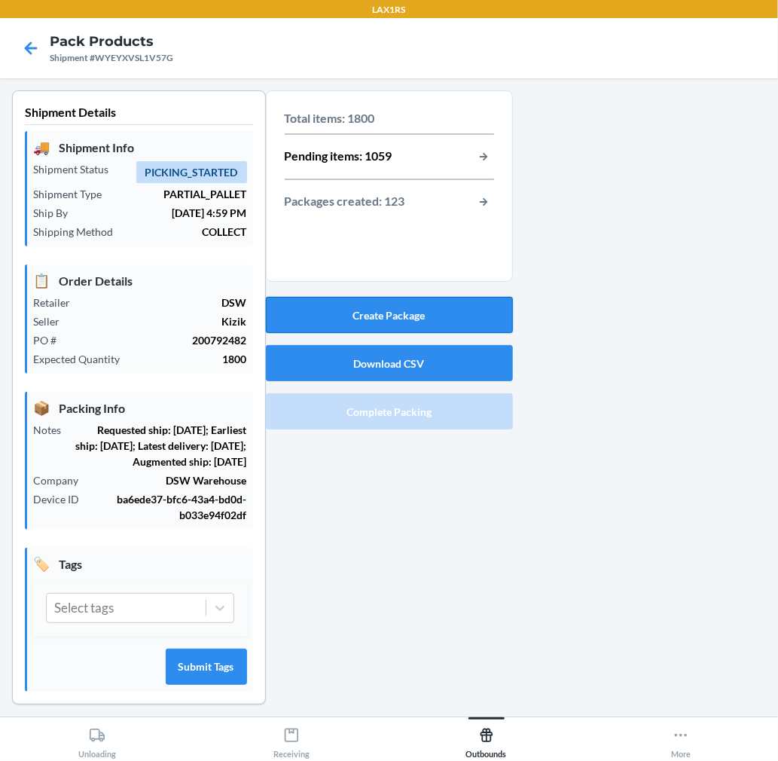
click at [456, 309] on button "Create Package" at bounding box center [389, 315] width 247 height 36
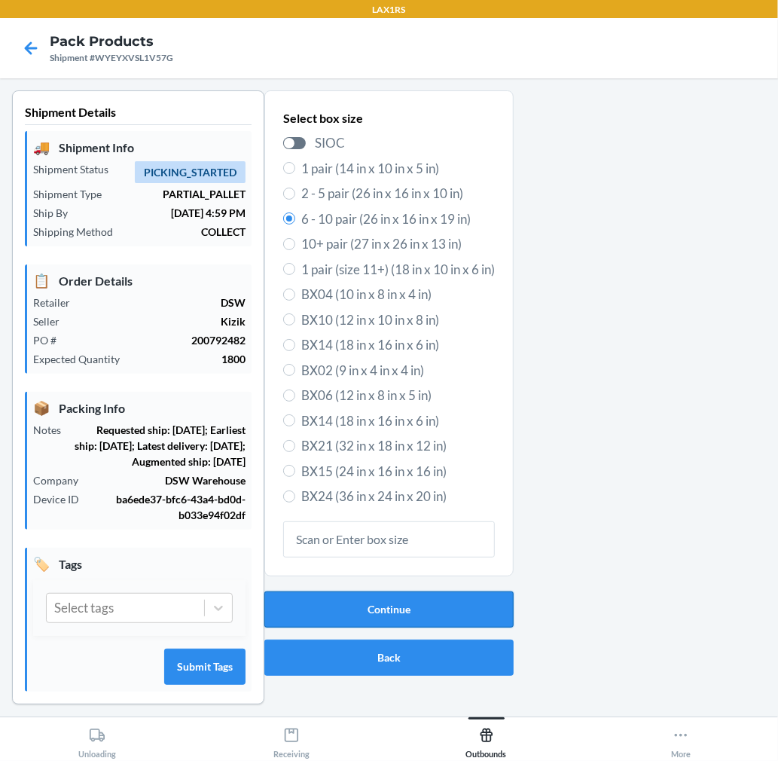
click at [425, 603] on button "Continue" at bounding box center [388, 609] width 249 height 36
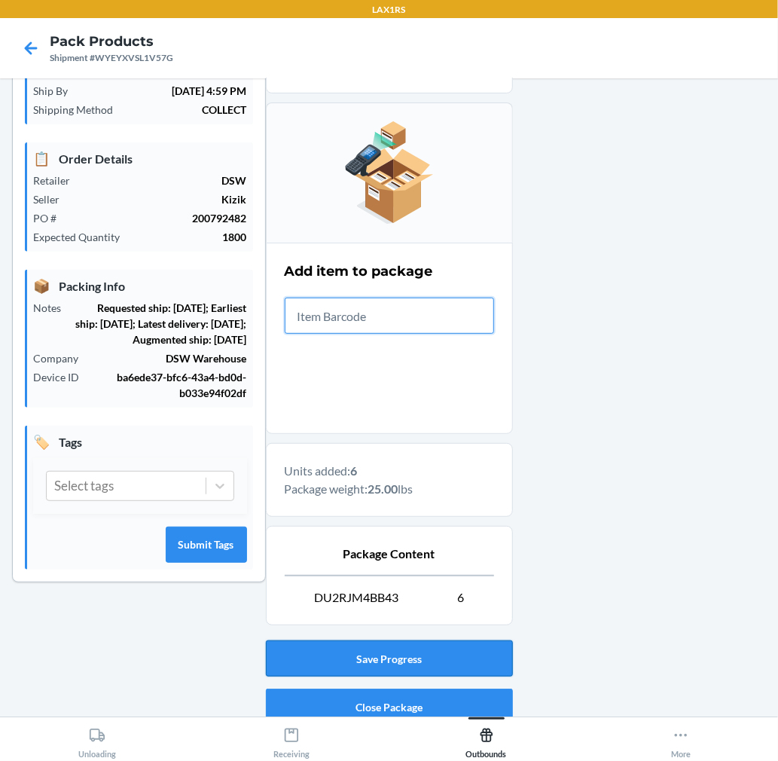
scroll to position [185, 0]
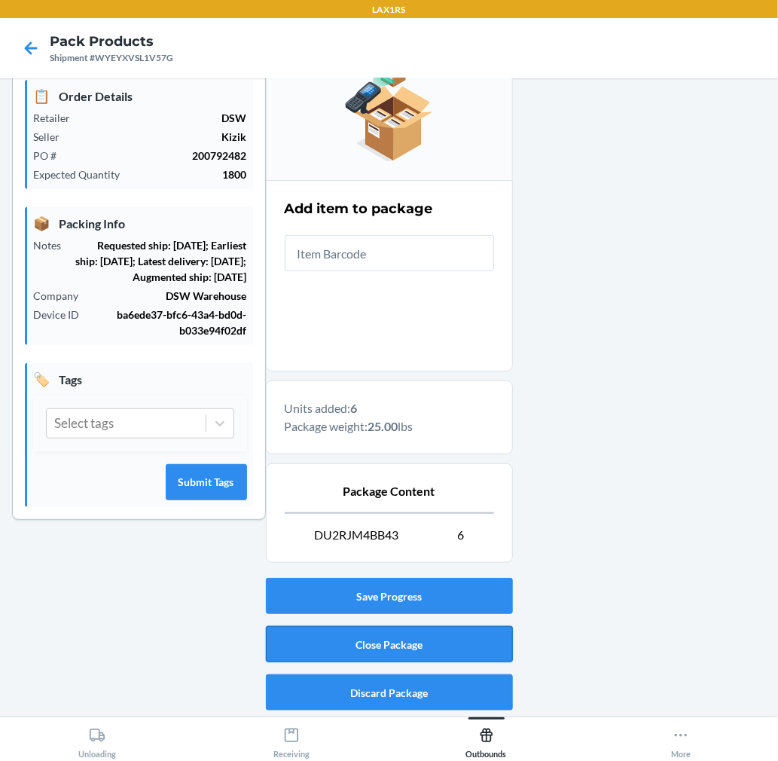
click at [431, 629] on button "Close Package" at bounding box center [389, 644] width 247 height 36
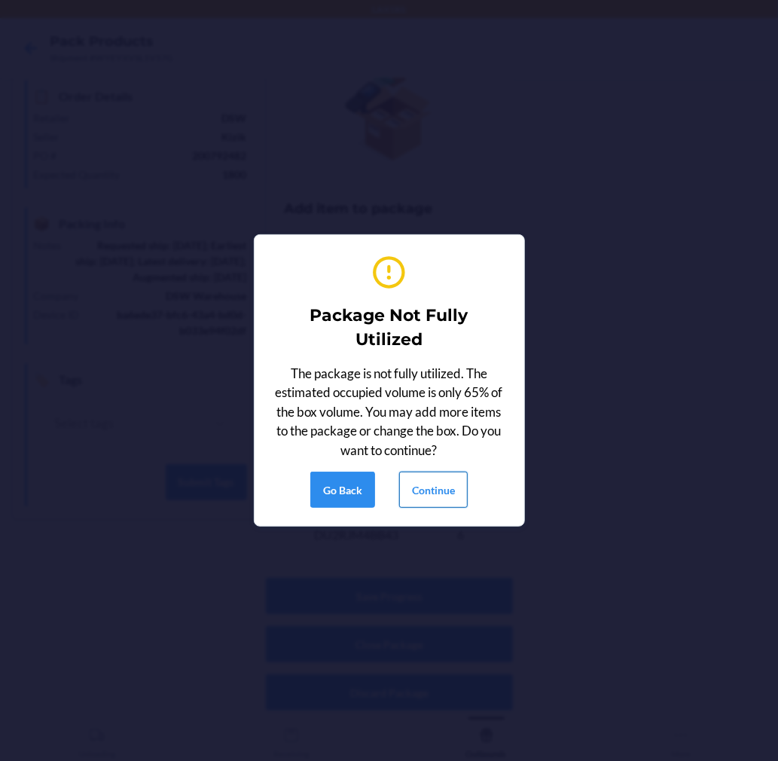
click at [429, 474] on button "Continue" at bounding box center [433, 489] width 69 height 36
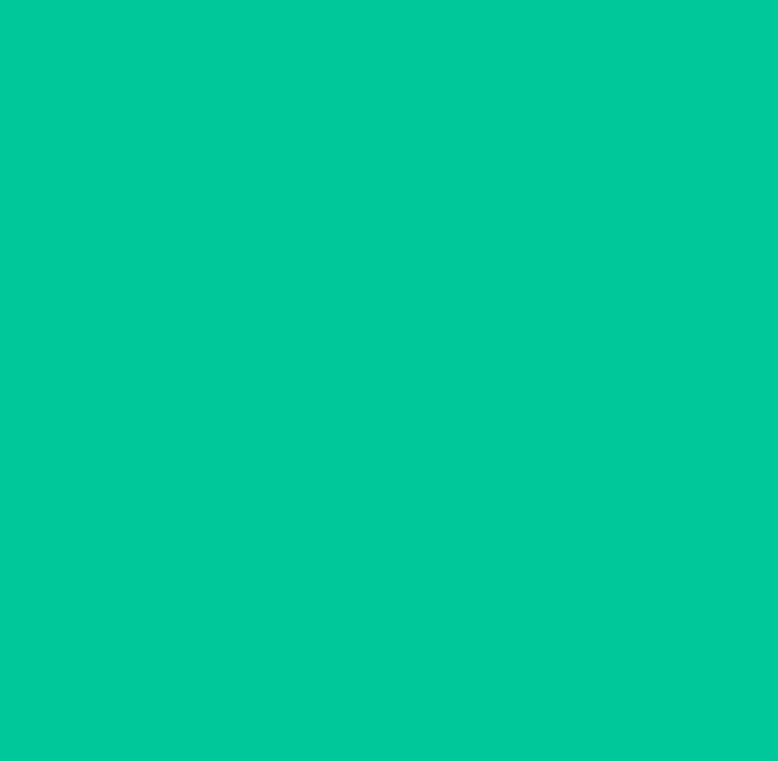
scroll to position [0, 0]
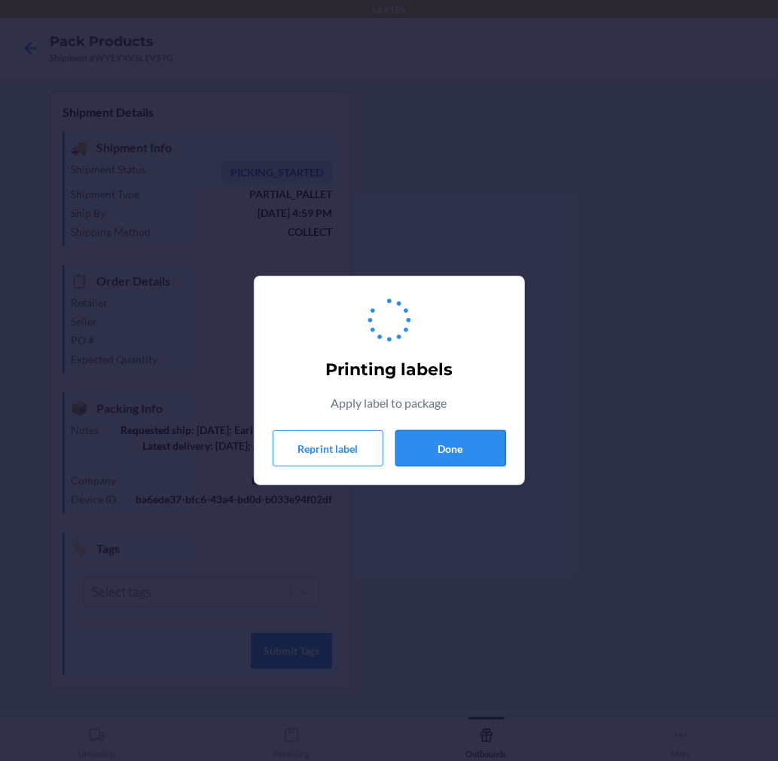
click at [456, 441] on button "Done" at bounding box center [450, 448] width 111 height 36
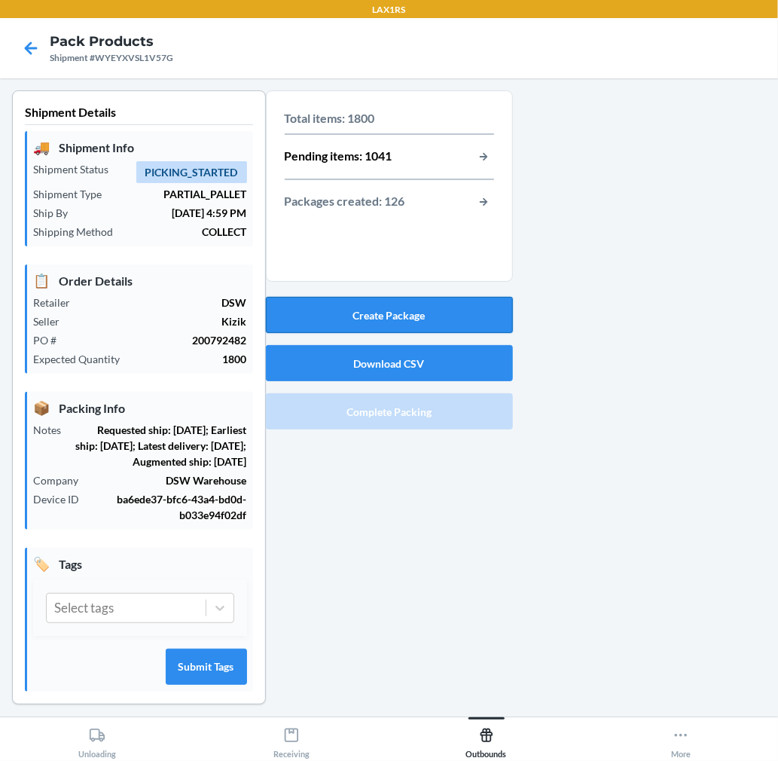
click at [447, 297] on button "Create Package" at bounding box center [389, 315] width 247 height 36
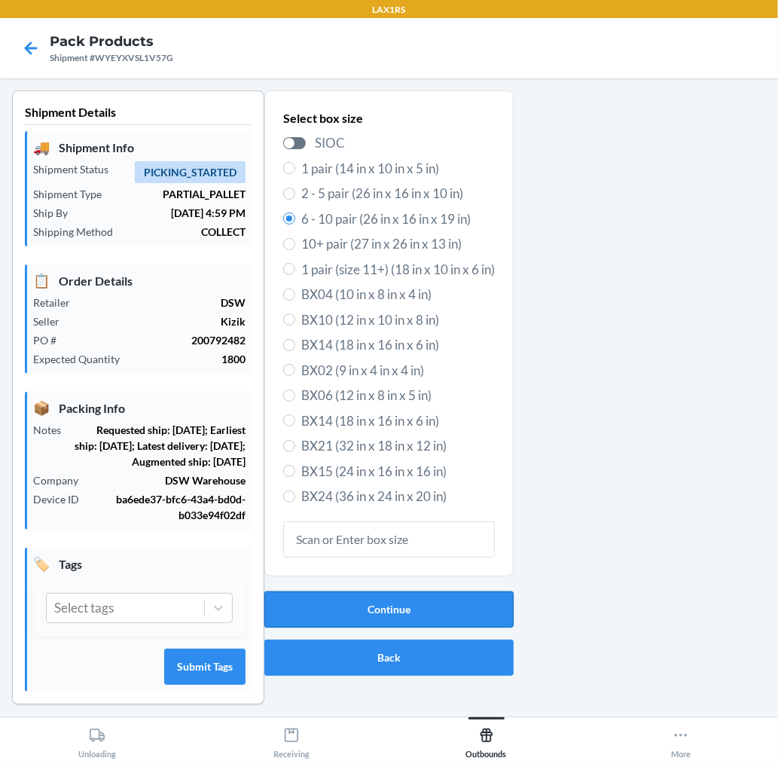
click at [439, 605] on button "Continue" at bounding box center [388, 609] width 249 height 36
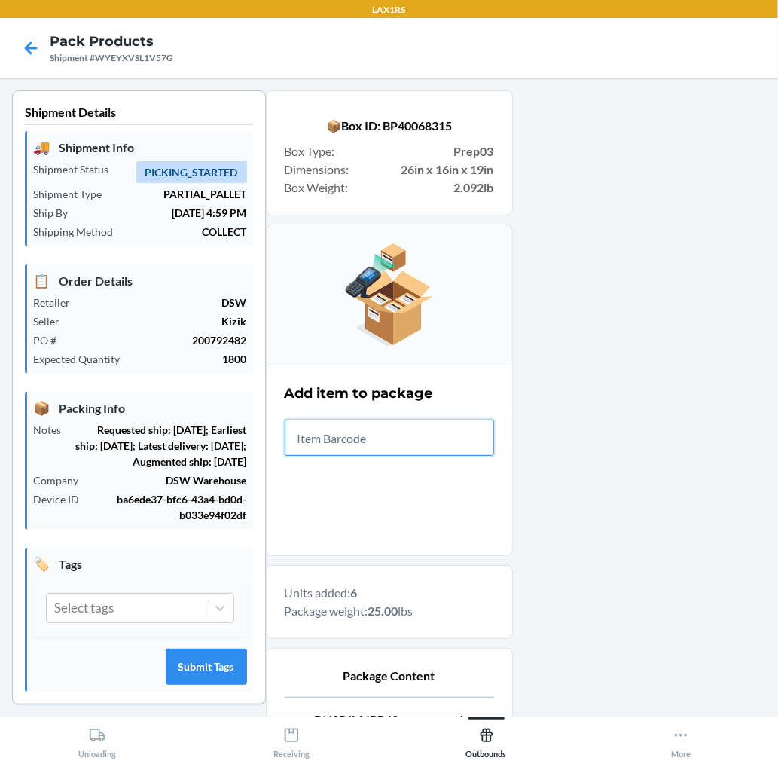
scroll to position [185, 0]
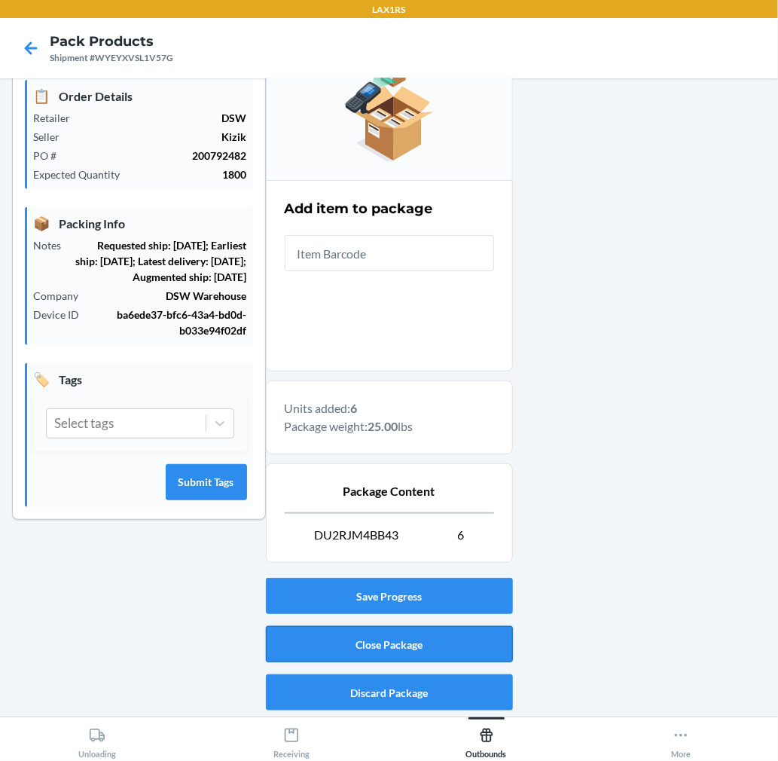
click at [480, 641] on button "Close Package" at bounding box center [389, 644] width 247 height 36
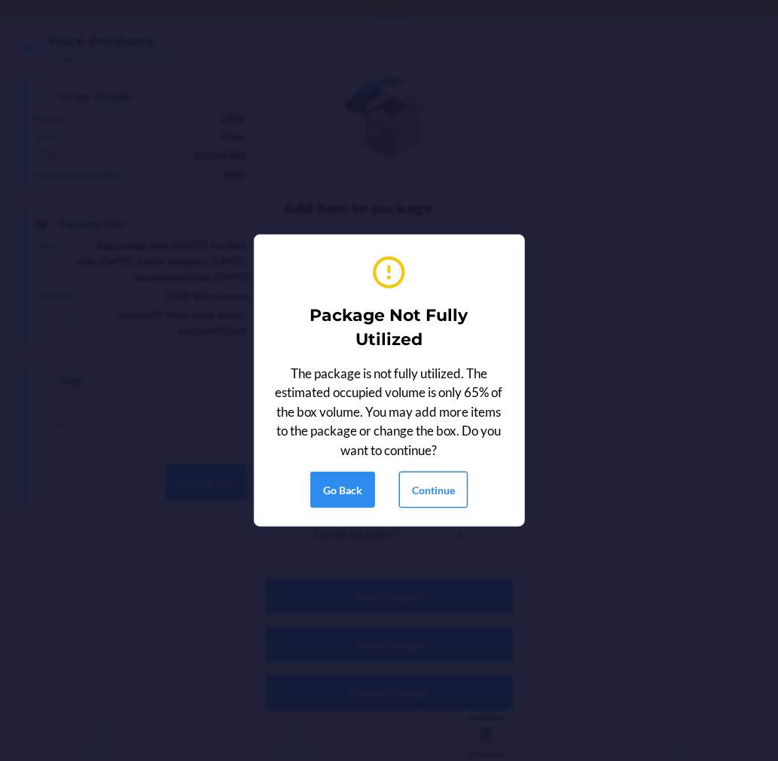
click at [428, 486] on button "Continue" at bounding box center [433, 489] width 69 height 36
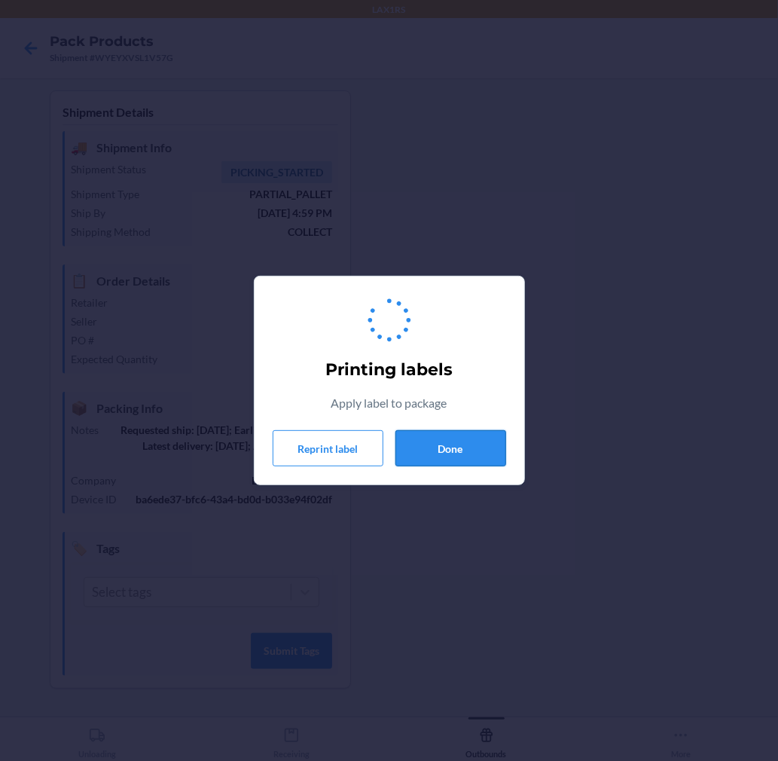
click at [442, 459] on button "Done" at bounding box center [450, 448] width 111 height 36
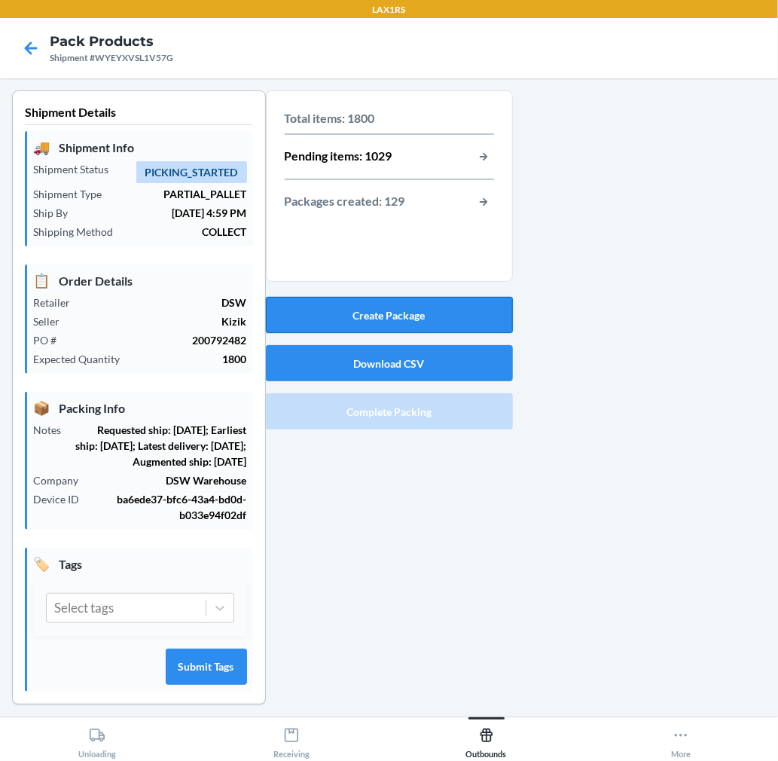
click at [444, 322] on button "Create Package" at bounding box center [389, 315] width 247 height 36
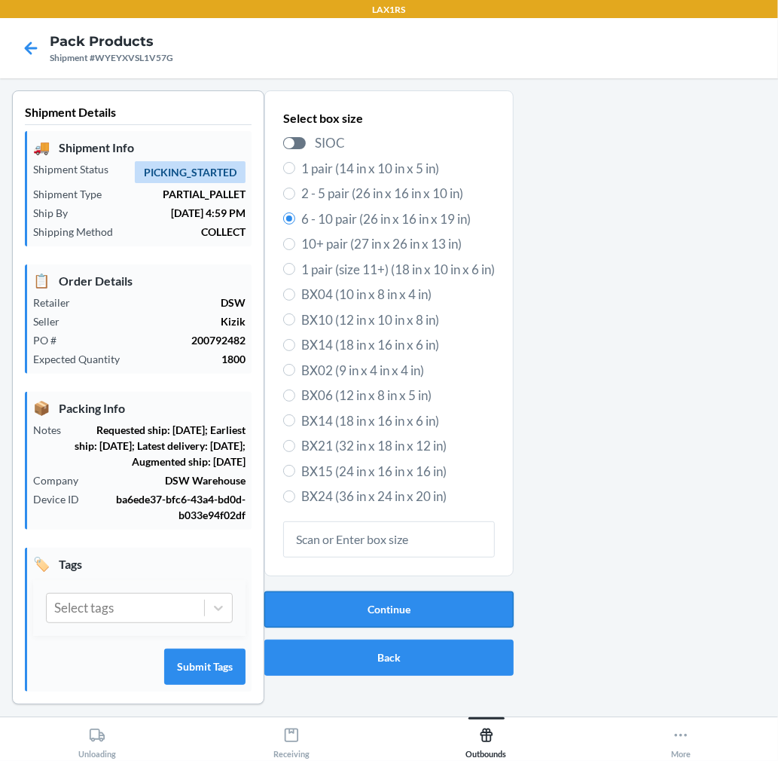
click at [325, 601] on button "Continue" at bounding box center [388, 609] width 249 height 36
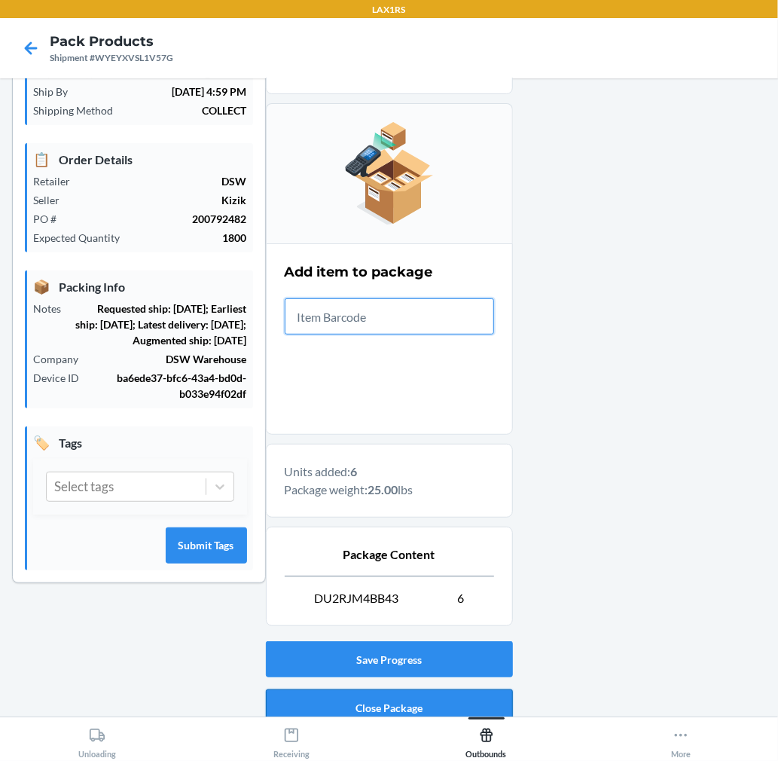
scroll to position [185, 0]
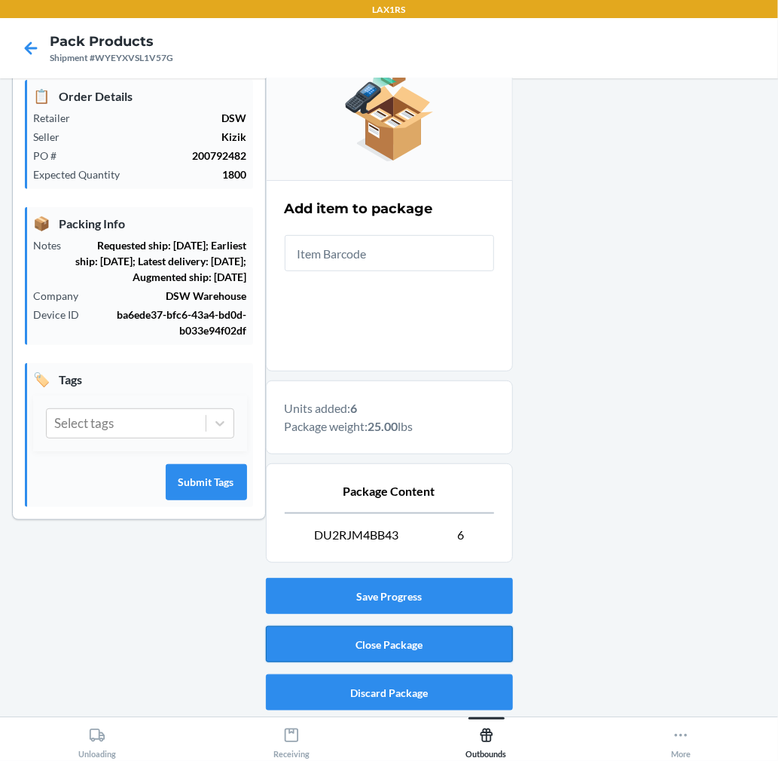
click at [410, 639] on button "Close Package" at bounding box center [389, 644] width 247 height 36
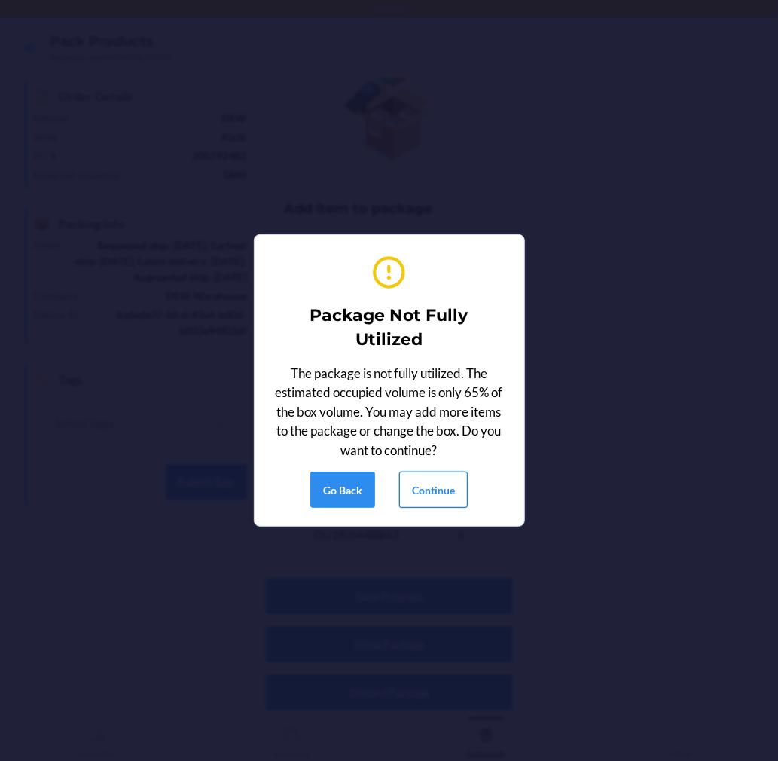
click at [410, 487] on button "Continue" at bounding box center [433, 489] width 69 height 36
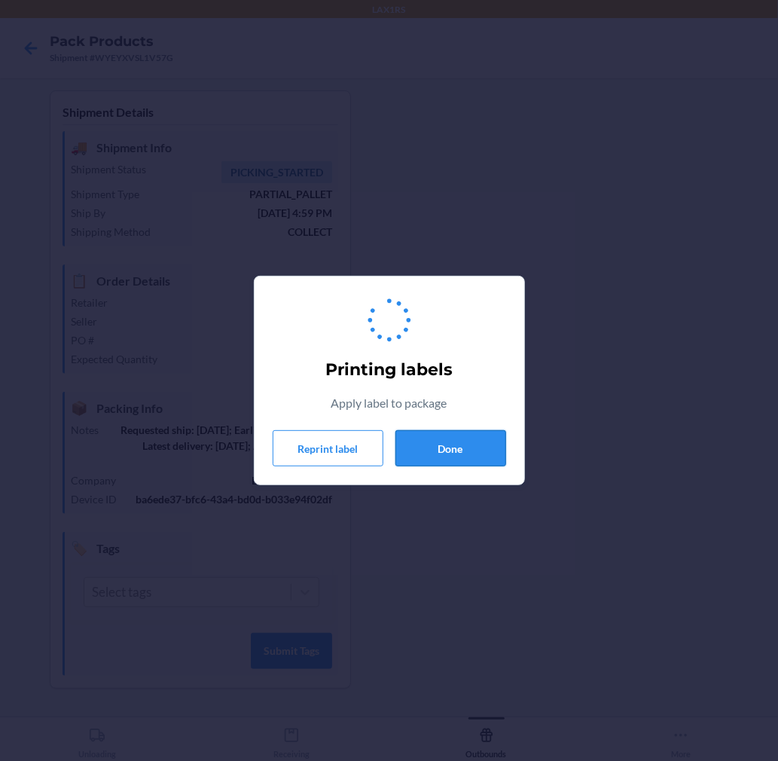
click at [461, 433] on button "Done" at bounding box center [450, 448] width 111 height 36
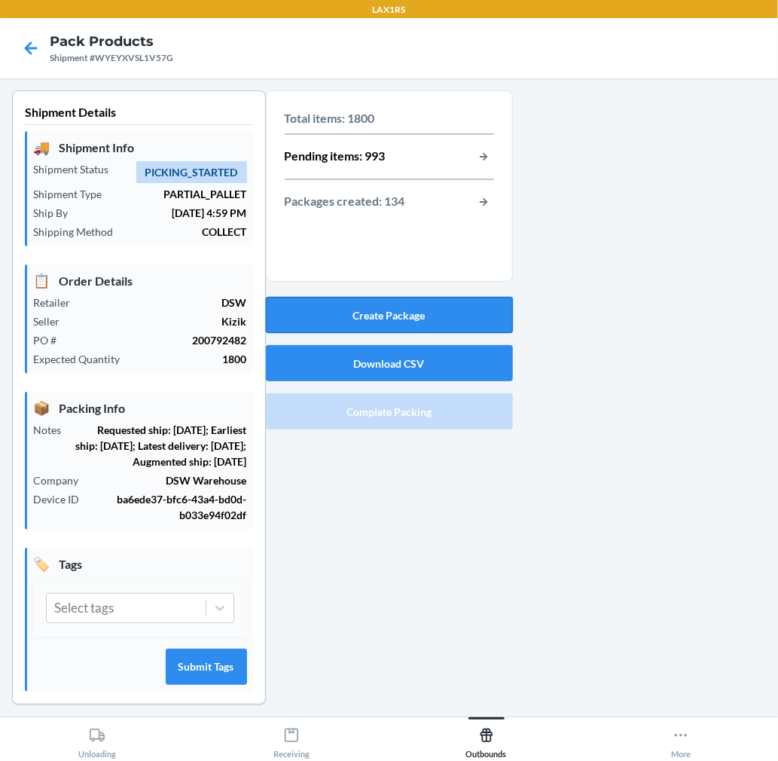
click at [450, 303] on button "Create Package" at bounding box center [389, 315] width 247 height 36
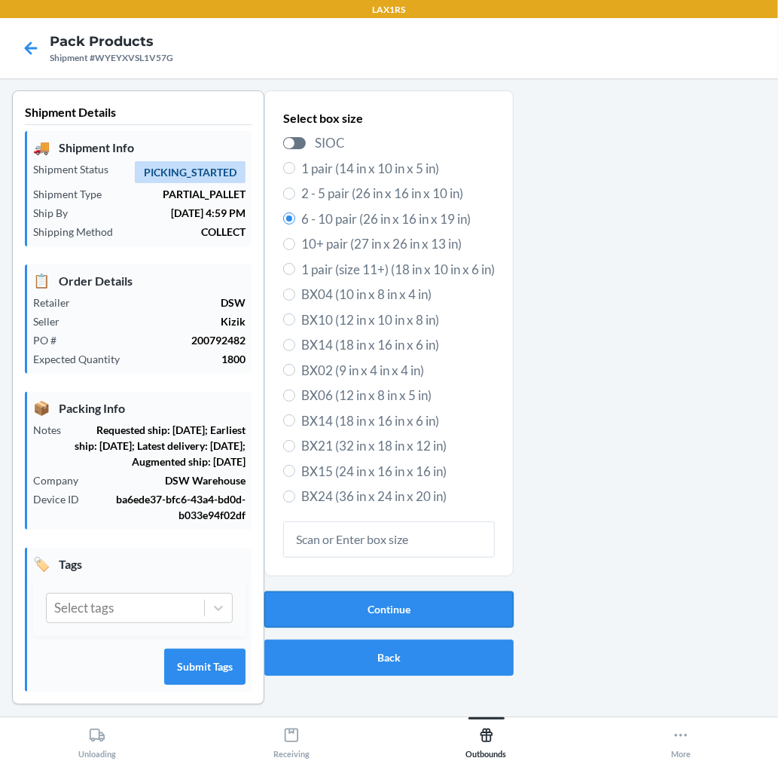
click at [364, 609] on button "Continue" at bounding box center [388, 609] width 249 height 36
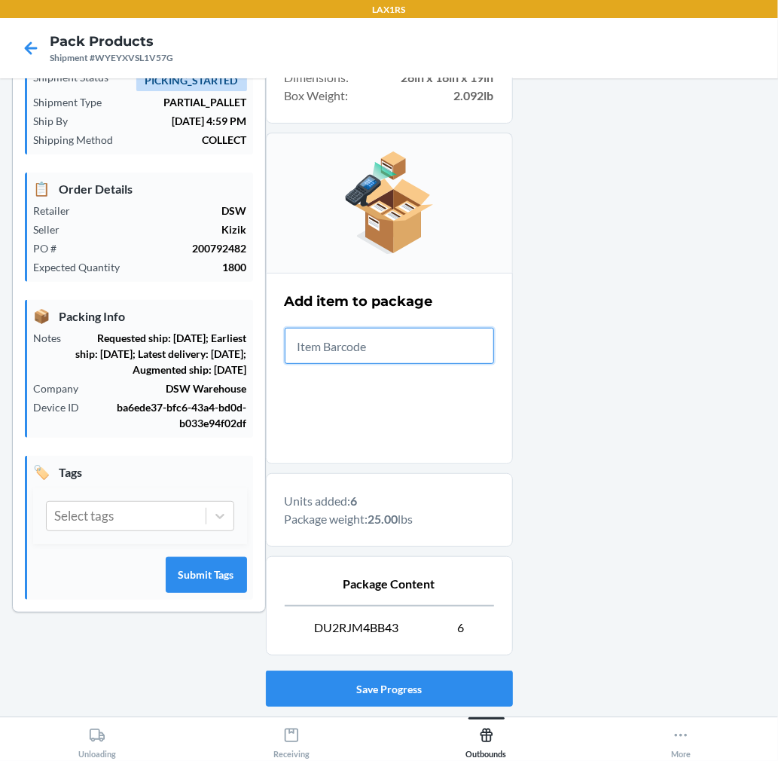
scroll to position [167, 0]
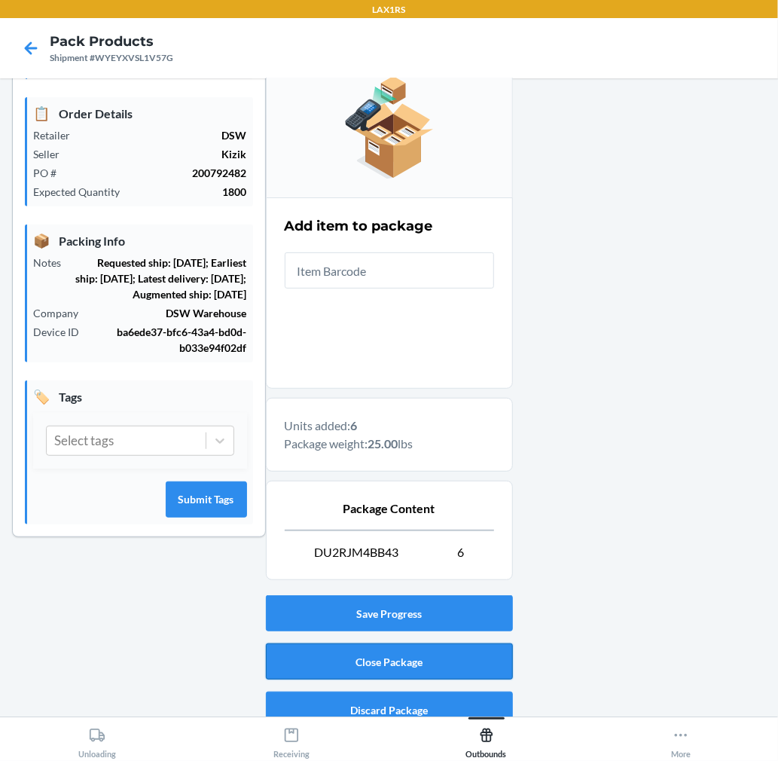
click at [487, 654] on button "Close Package" at bounding box center [389, 661] width 247 height 36
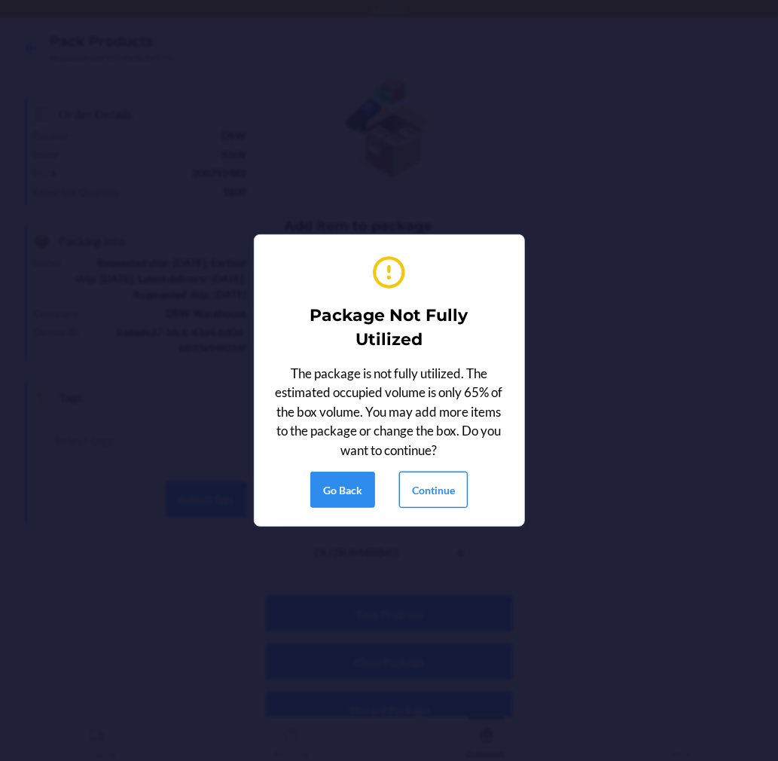
click at [459, 481] on button "Continue" at bounding box center [433, 489] width 69 height 36
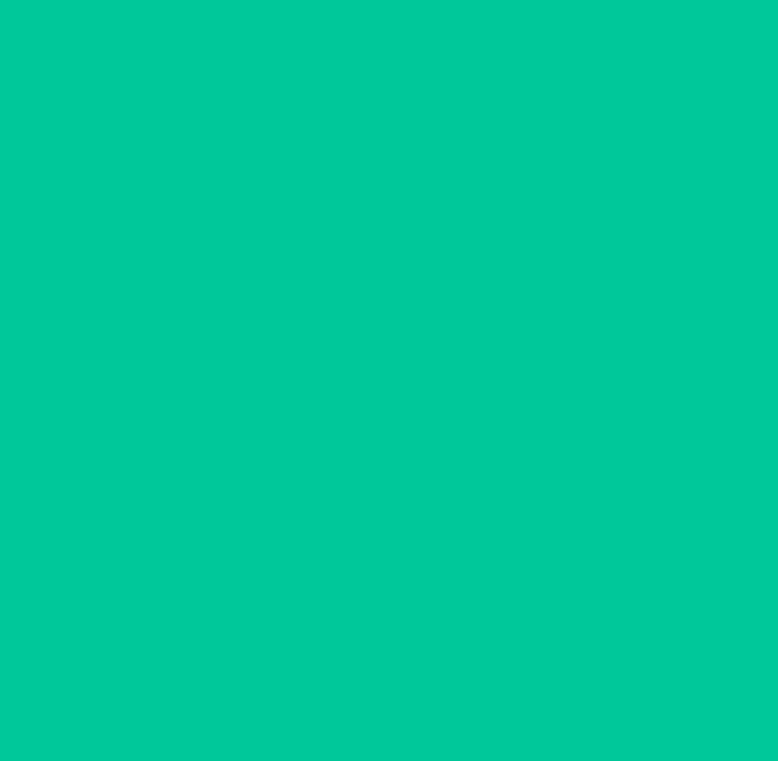
scroll to position [0, 0]
click at [454, 482] on section "Printing labels Apply label to package Reprint label Done" at bounding box center [389, 380] width 271 height 209
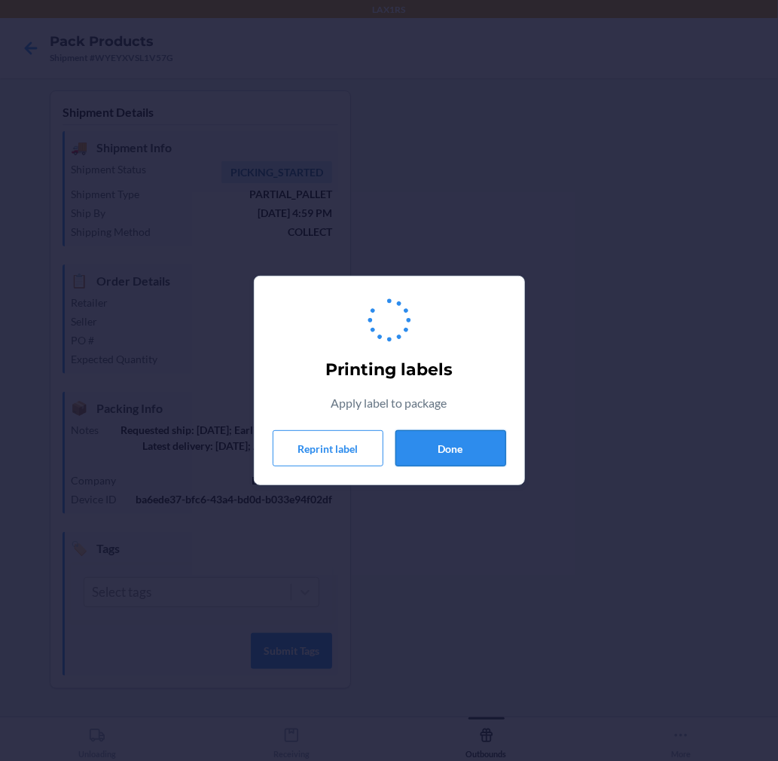
click at [462, 449] on button "Done" at bounding box center [450, 448] width 111 height 36
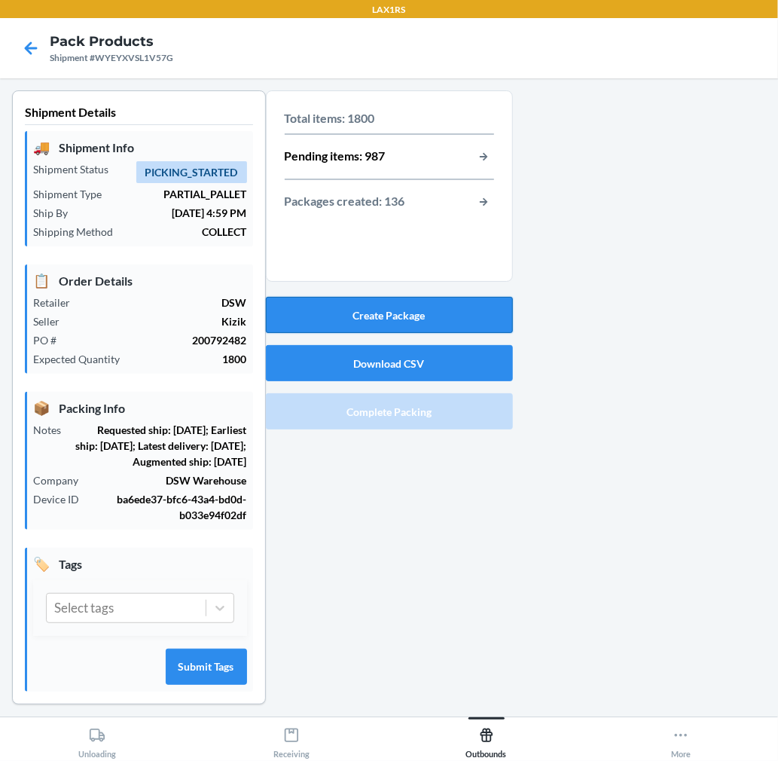
click at [455, 319] on button "Create Package" at bounding box center [389, 315] width 247 height 36
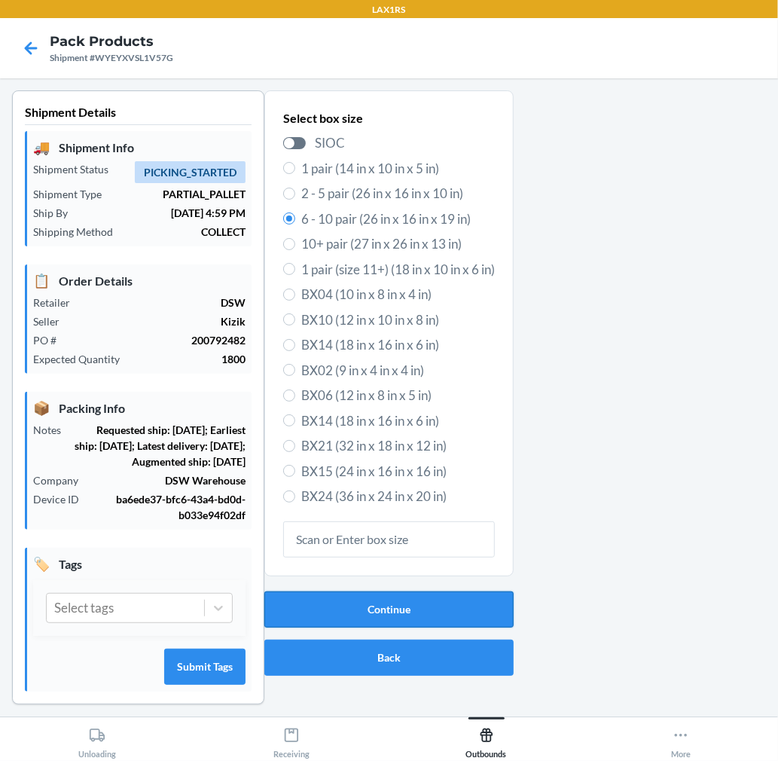
click at [445, 597] on button "Continue" at bounding box center [388, 609] width 249 height 36
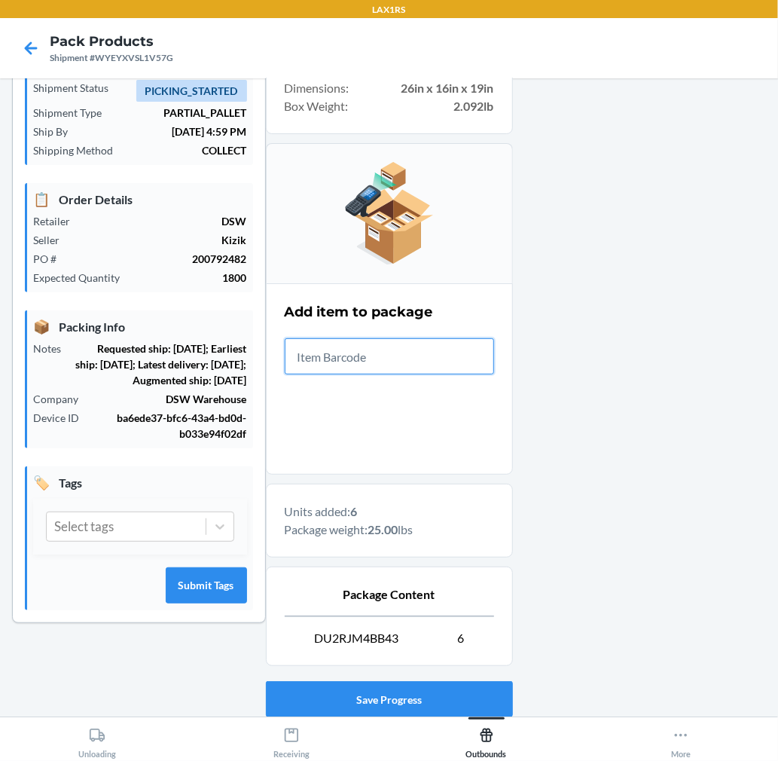
scroll to position [185, 0]
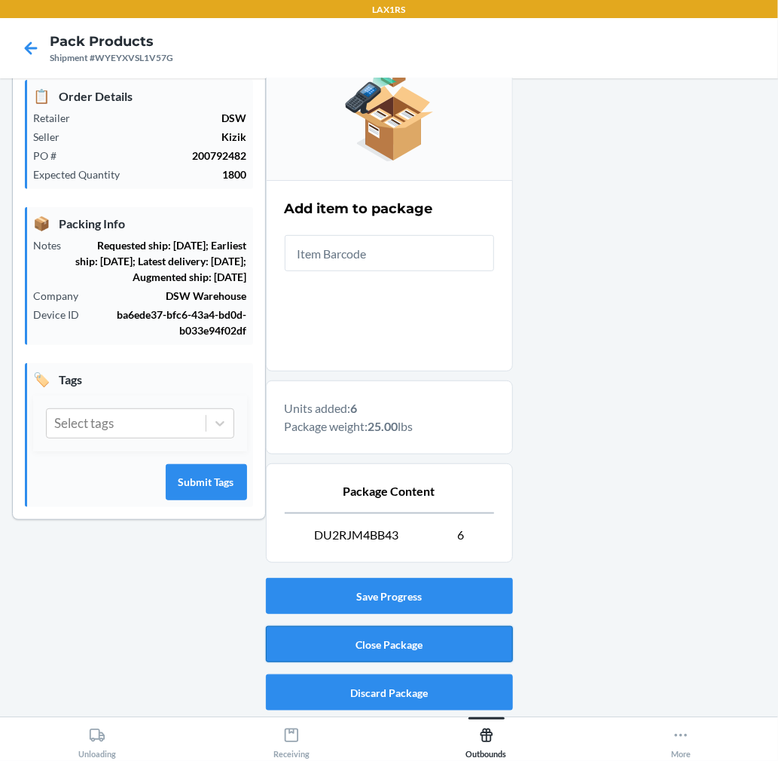
click at [477, 645] on button "Close Package" at bounding box center [389, 644] width 247 height 36
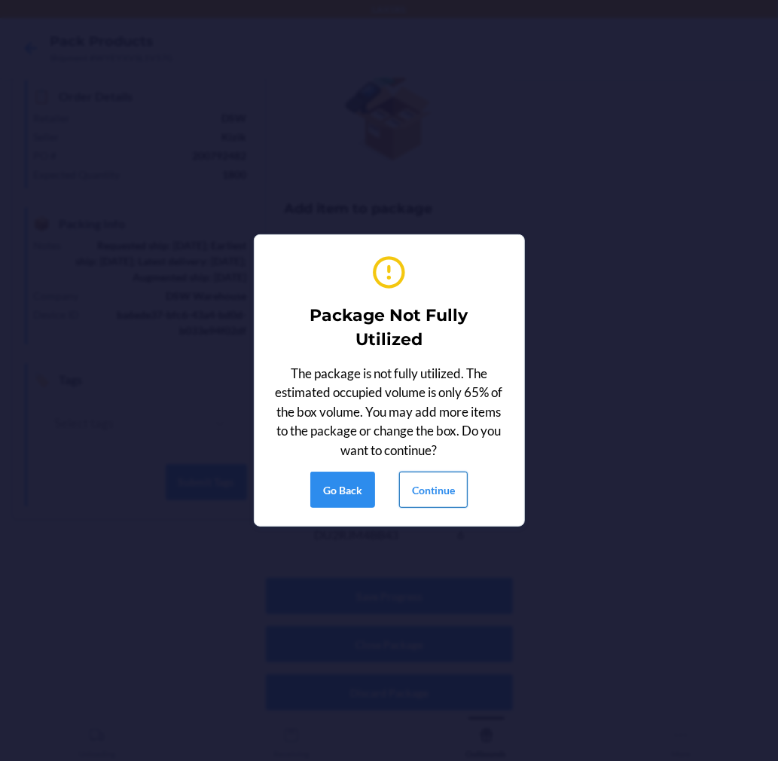
click at [453, 490] on button "Continue" at bounding box center [433, 489] width 69 height 36
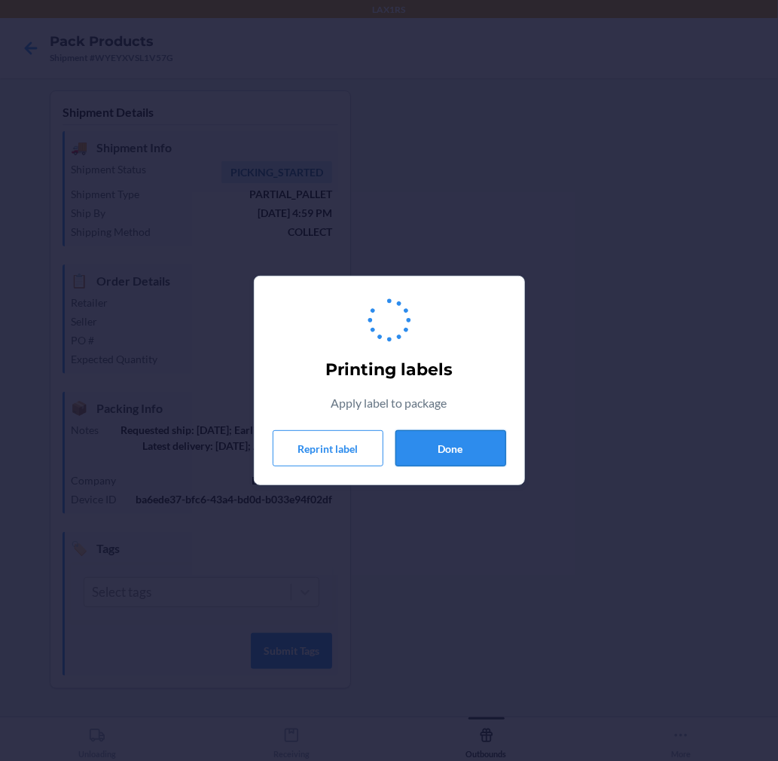
click at [468, 454] on button "Done" at bounding box center [450, 448] width 111 height 36
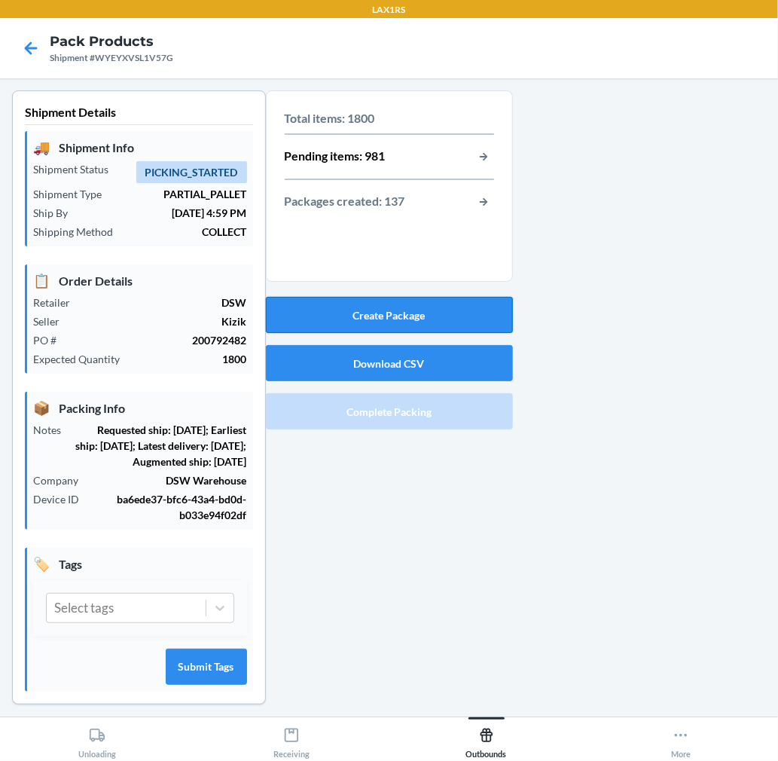
click at [446, 310] on button "Create Package" at bounding box center [389, 315] width 247 height 36
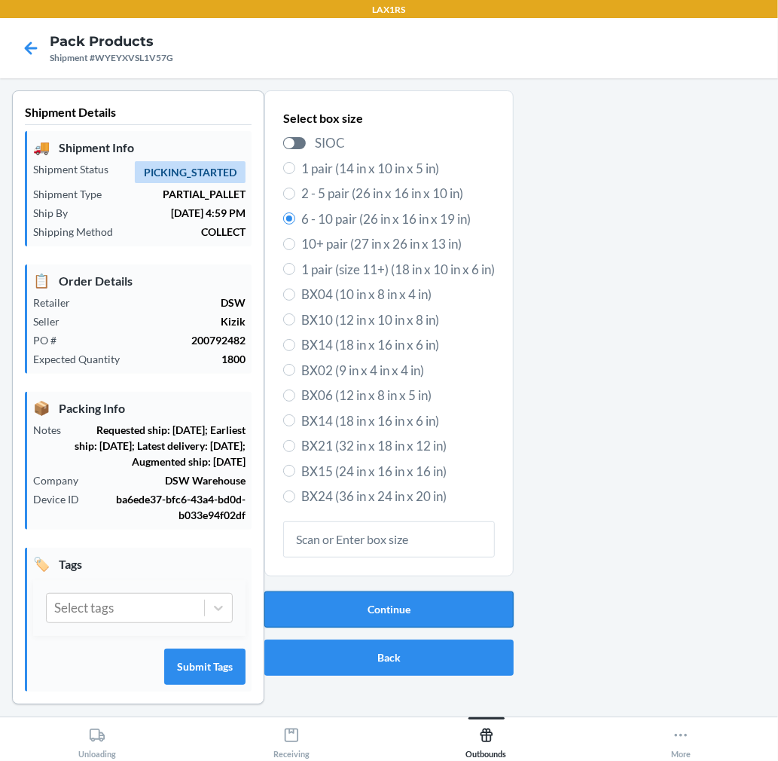
click at [438, 600] on button "Continue" at bounding box center [388, 609] width 249 height 36
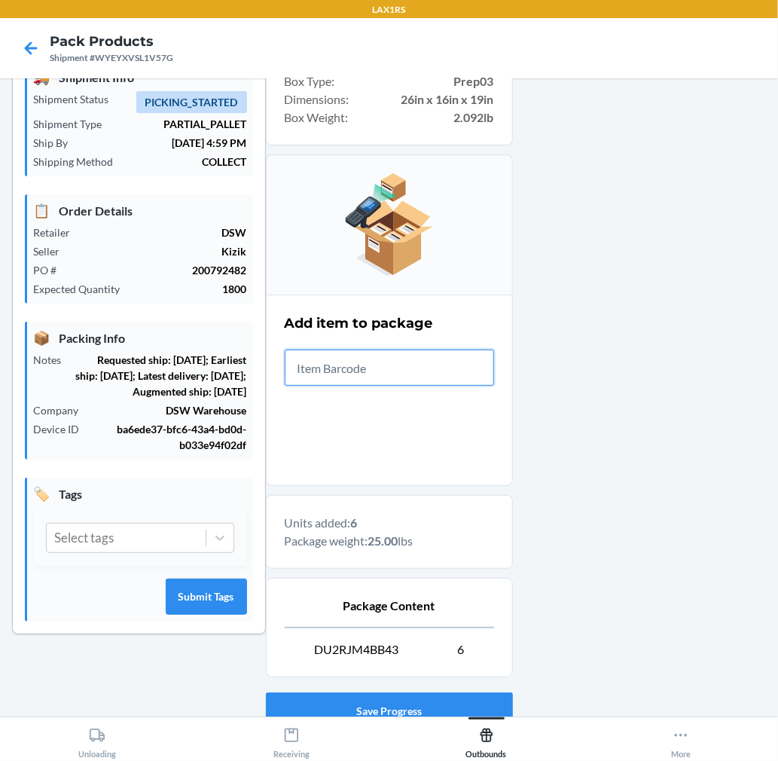
scroll to position [167, 0]
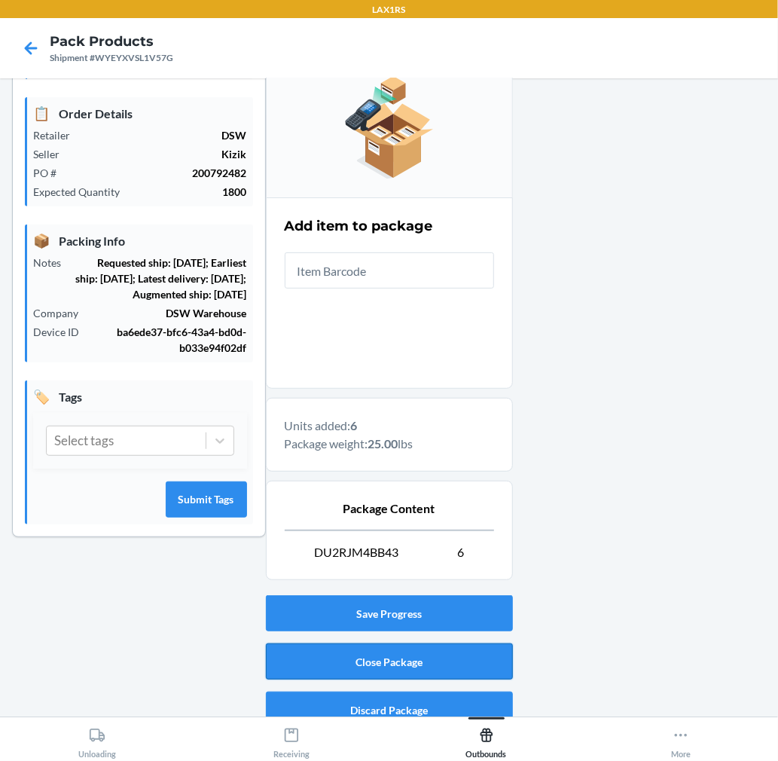
click at [464, 673] on button "Close Package" at bounding box center [389, 661] width 247 height 36
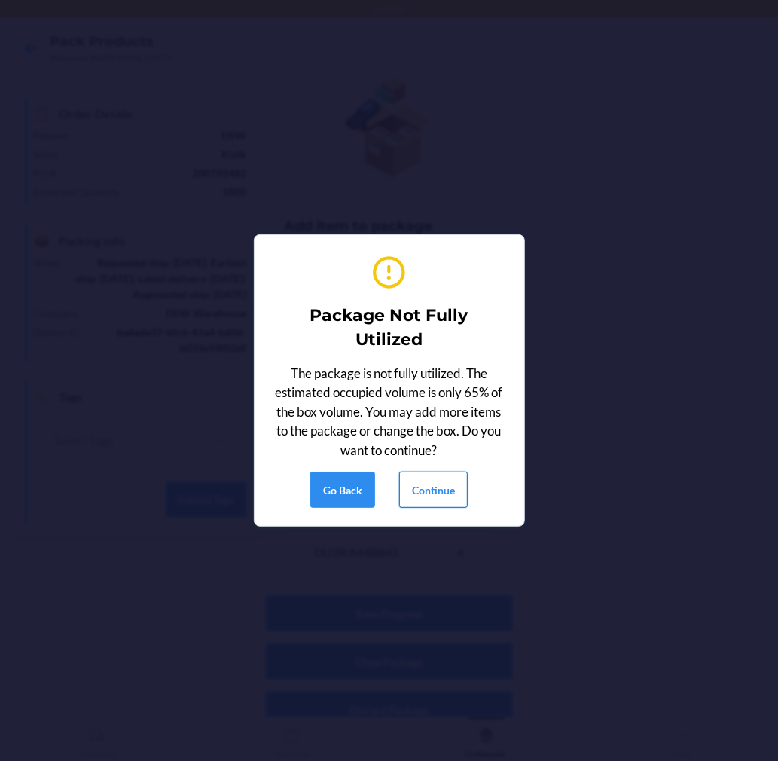
click at [419, 493] on button "Continue" at bounding box center [433, 489] width 69 height 36
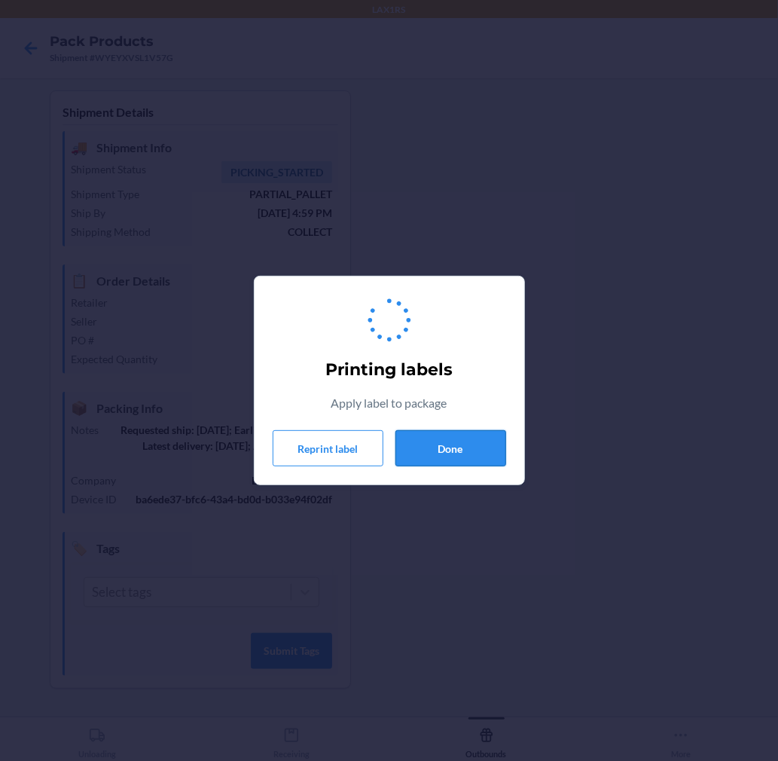
click at [446, 453] on button "Done" at bounding box center [450, 448] width 111 height 36
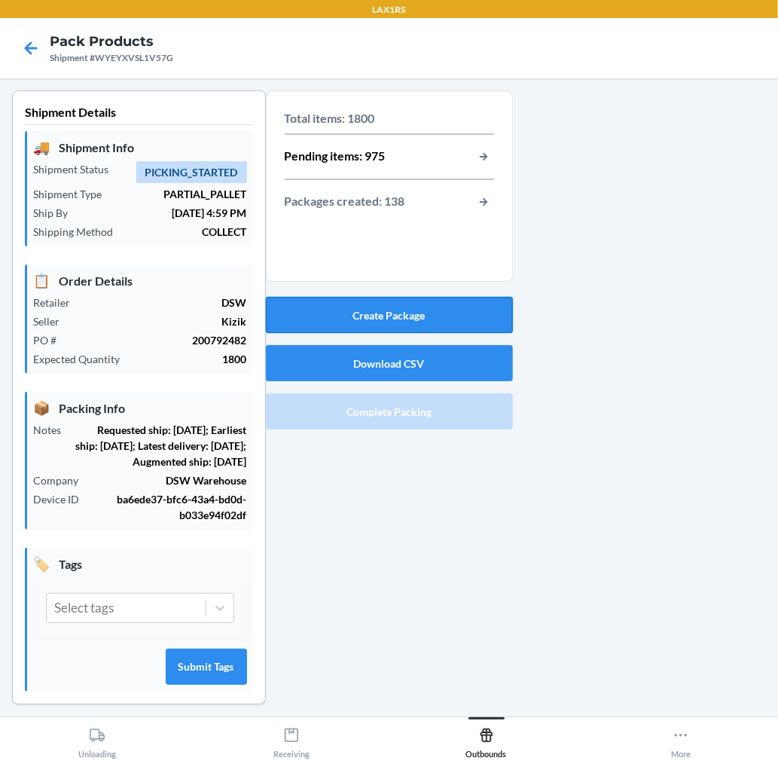
click at [484, 307] on button "Create Package" at bounding box center [389, 315] width 247 height 36
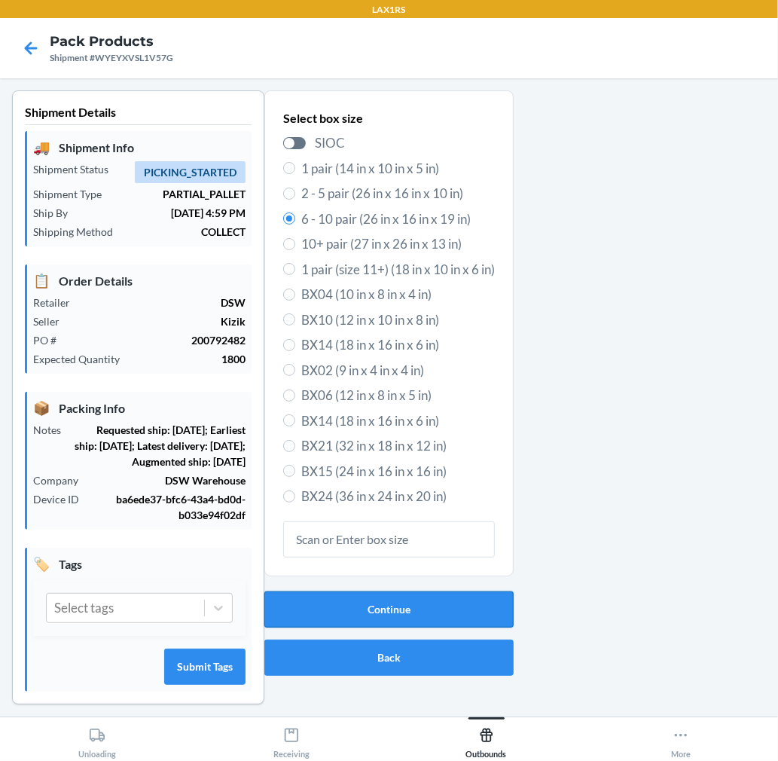
click at [414, 609] on button "Continue" at bounding box center [388, 609] width 249 height 36
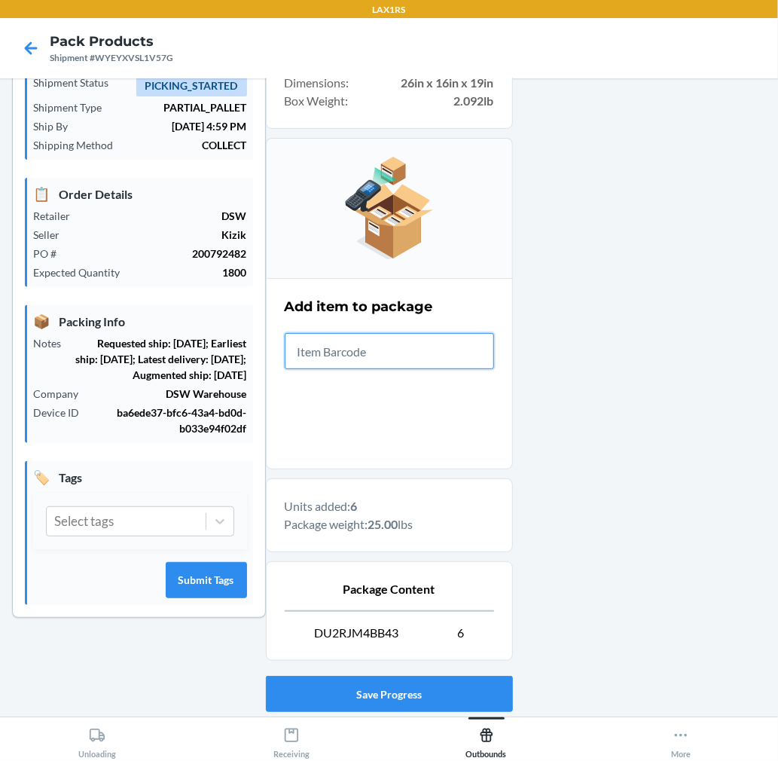
scroll to position [185, 0]
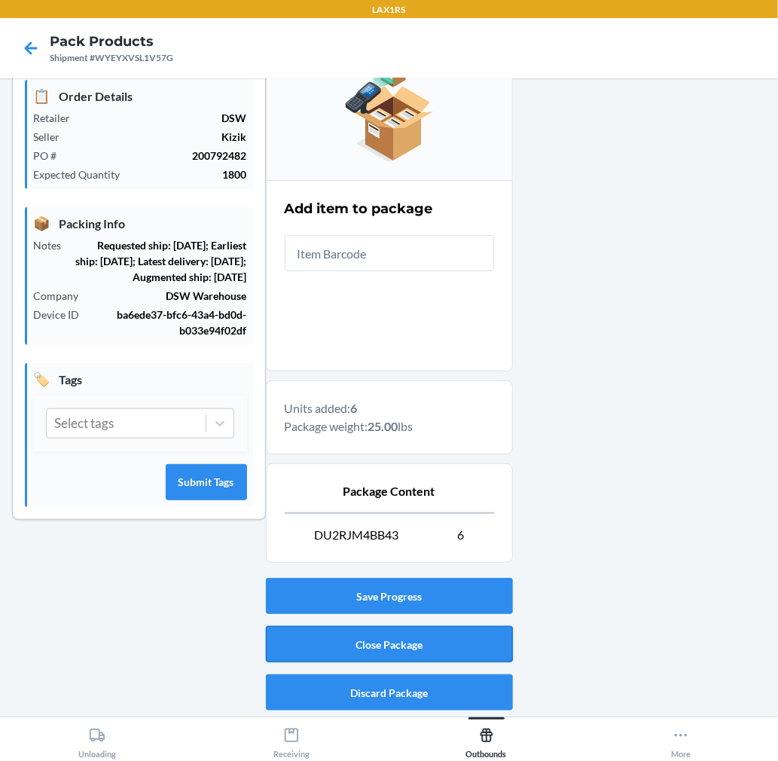
click at [498, 642] on button "Close Package" at bounding box center [389, 644] width 247 height 36
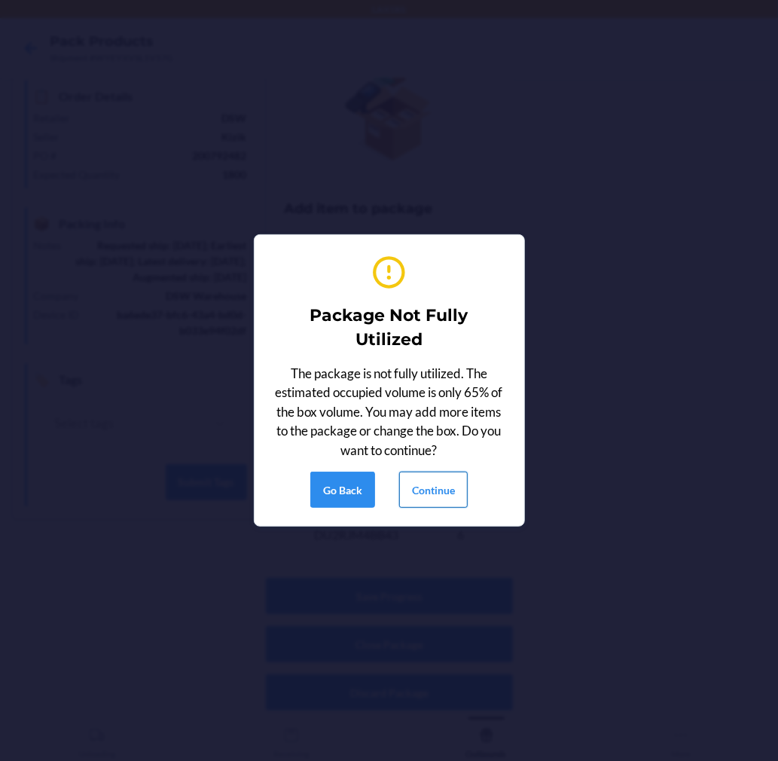
click at [426, 494] on button "Continue" at bounding box center [433, 489] width 69 height 36
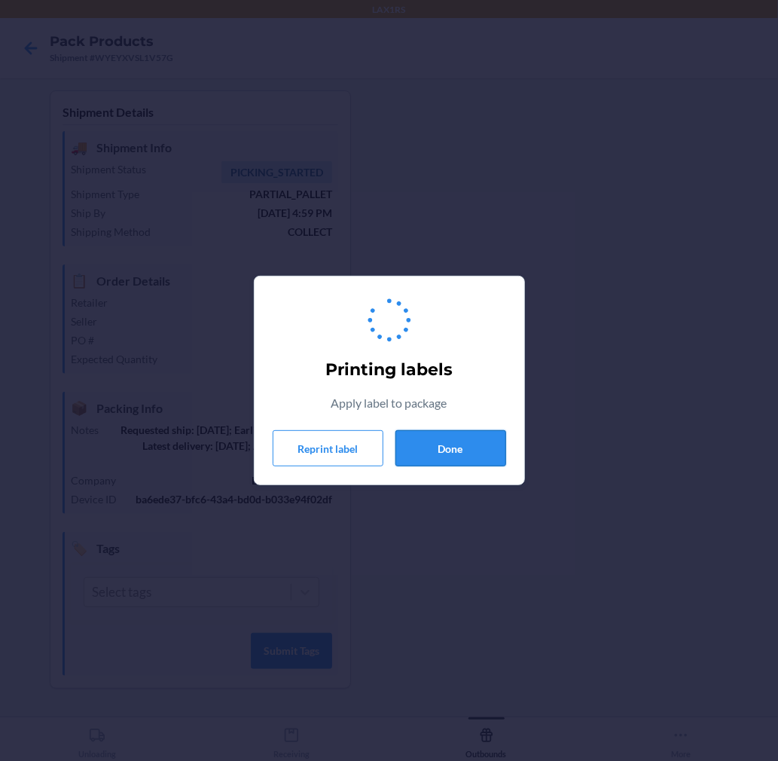
click at [445, 447] on button "Done" at bounding box center [450, 448] width 111 height 36
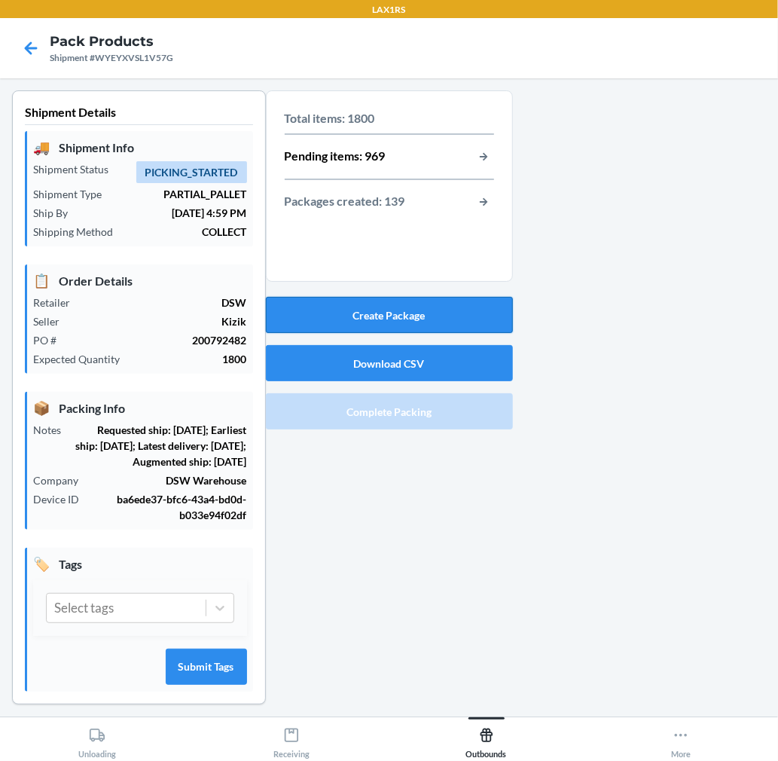
click at [413, 322] on button "Create Package" at bounding box center [389, 315] width 247 height 36
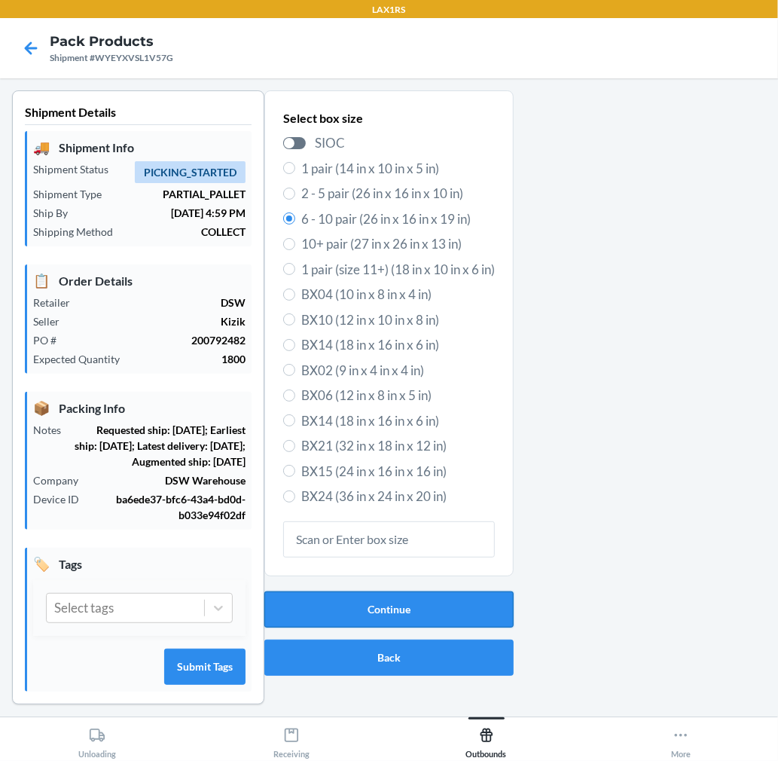
click at [444, 611] on button "Continue" at bounding box center [388, 609] width 249 height 36
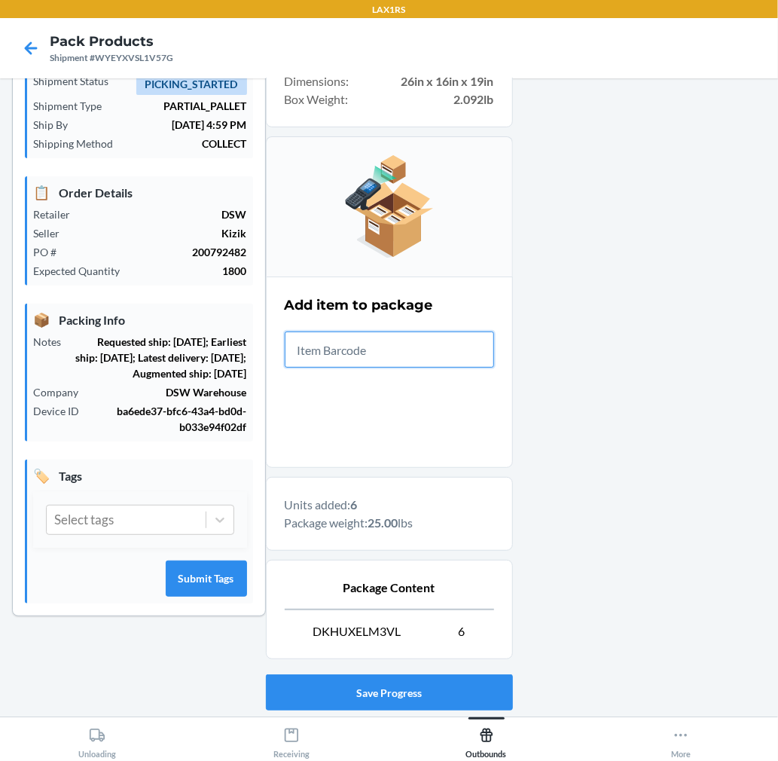
scroll to position [185, 0]
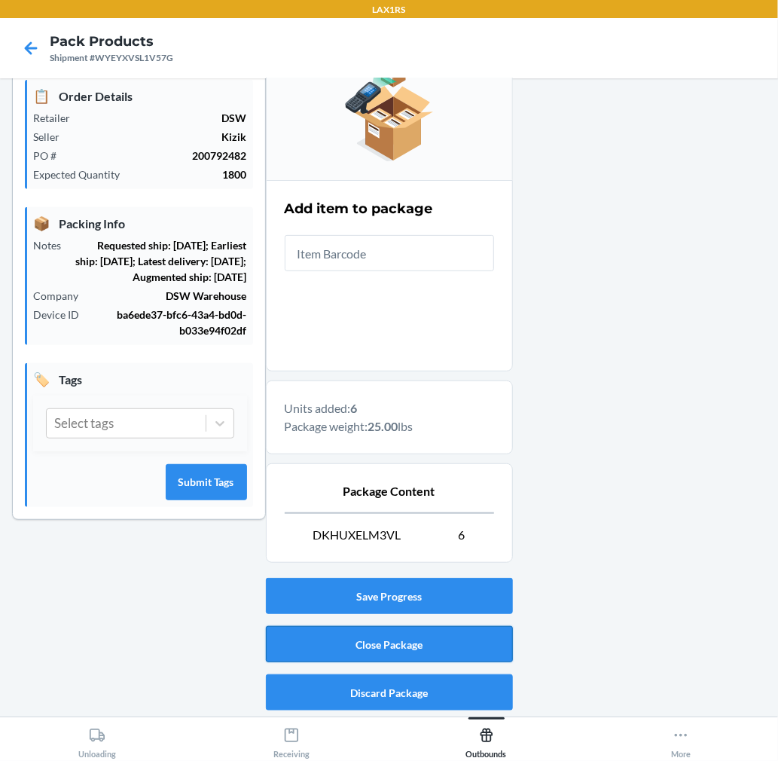
click at [433, 642] on button "Close Package" at bounding box center [389, 644] width 247 height 36
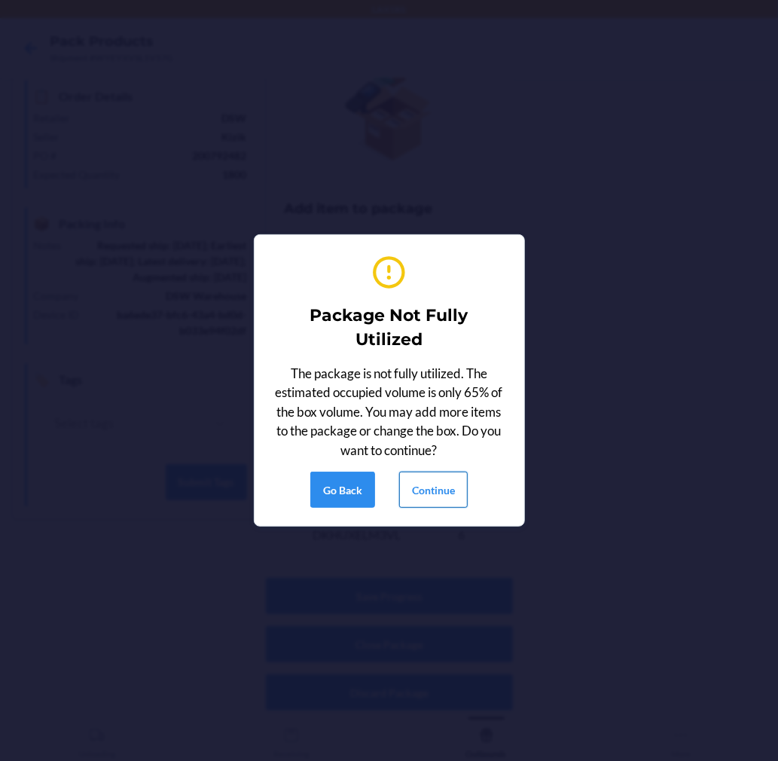
click at [464, 487] on button "Continue" at bounding box center [433, 489] width 69 height 36
click at [456, 490] on button "Continue" at bounding box center [433, 489] width 69 height 36
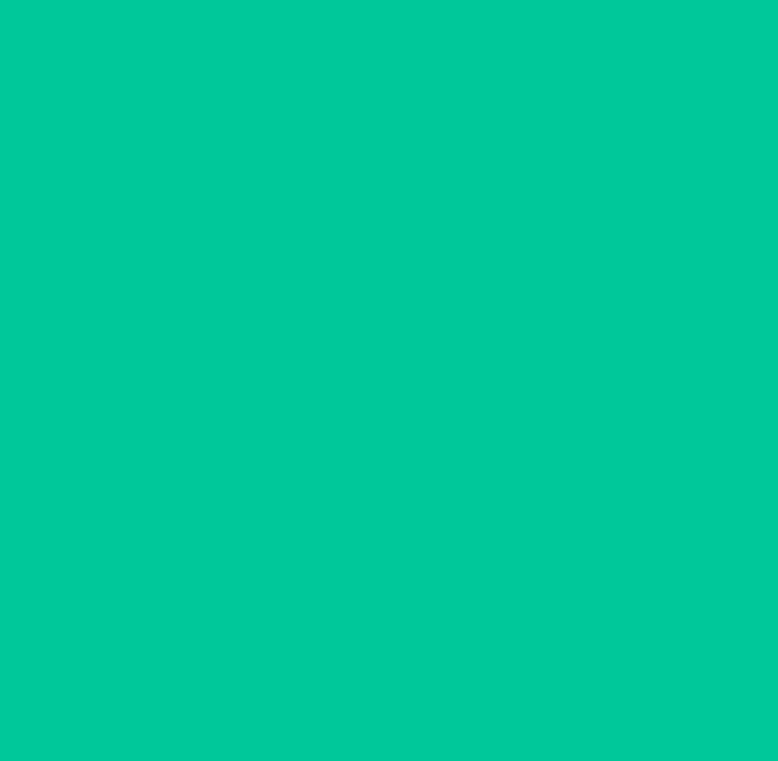
scroll to position [0, 0]
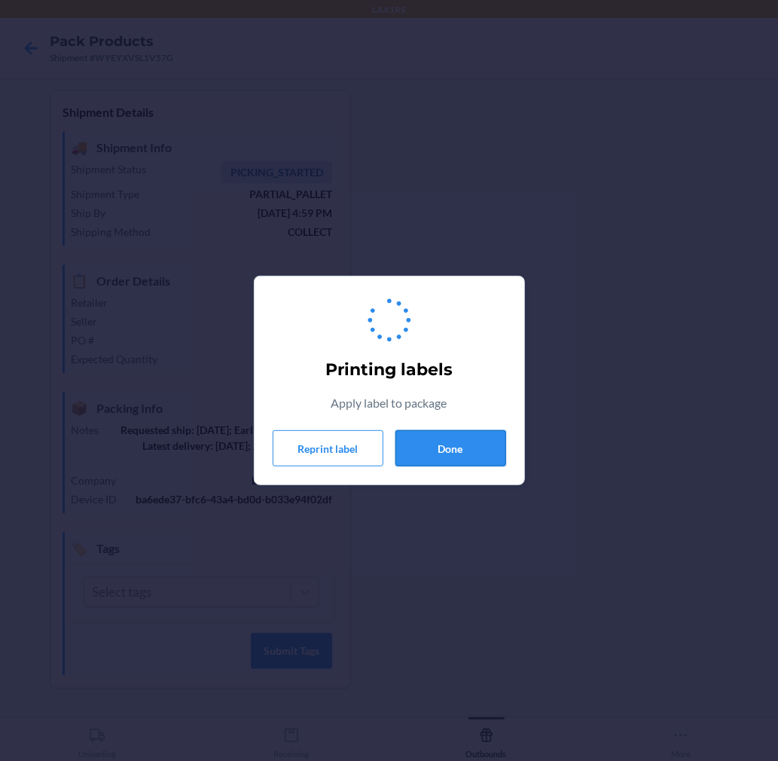
click at [469, 460] on button "Done" at bounding box center [450, 448] width 111 height 36
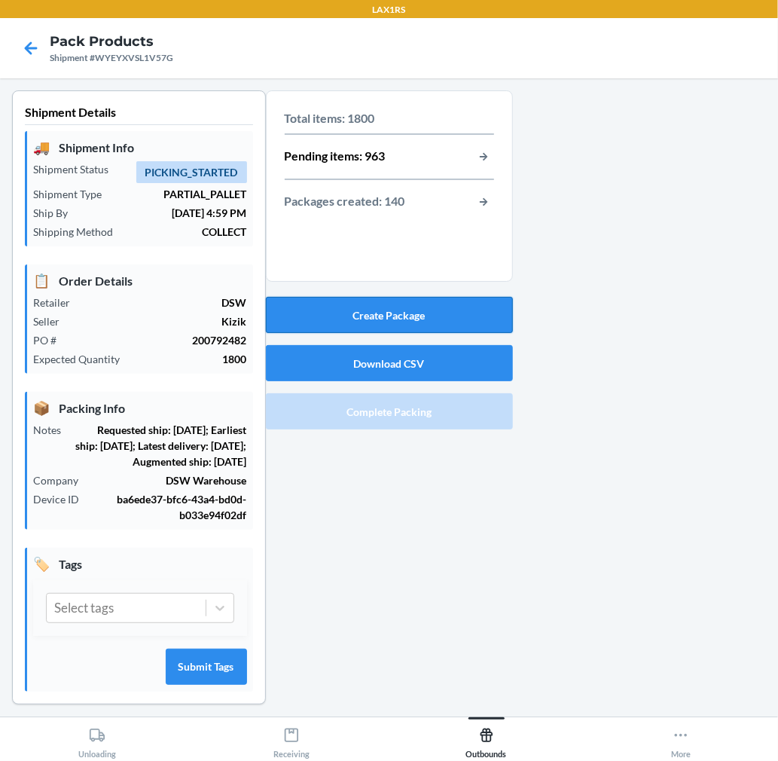
click at [445, 312] on button "Create Package" at bounding box center [389, 315] width 247 height 36
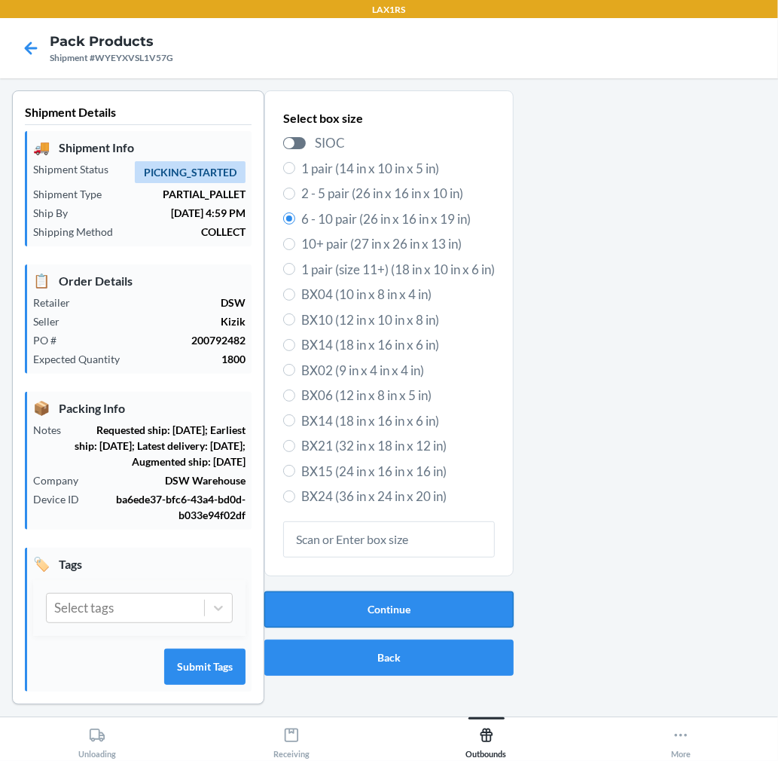
click at [415, 606] on button "Continue" at bounding box center [388, 609] width 249 height 36
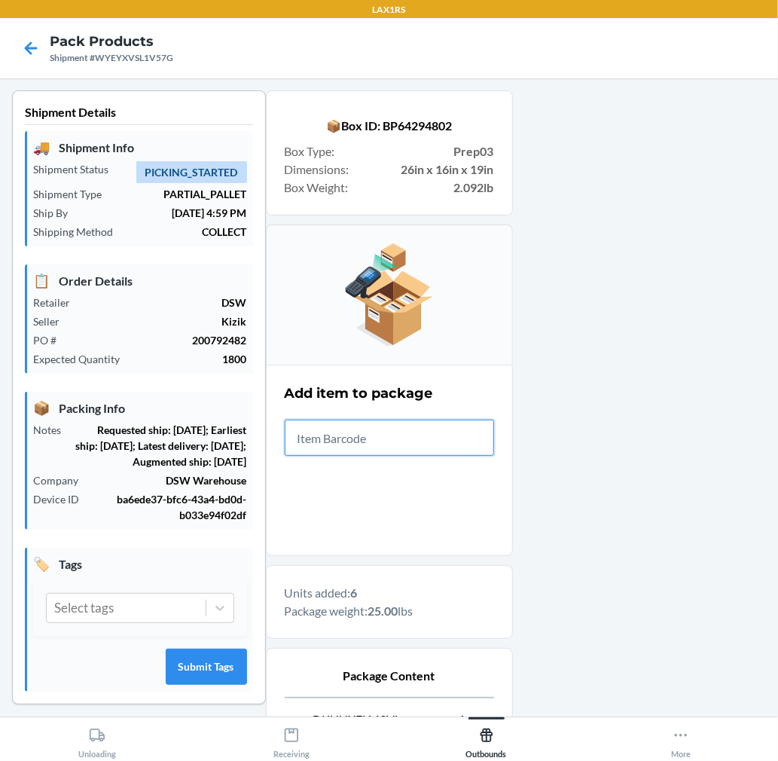
scroll to position [185, 0]
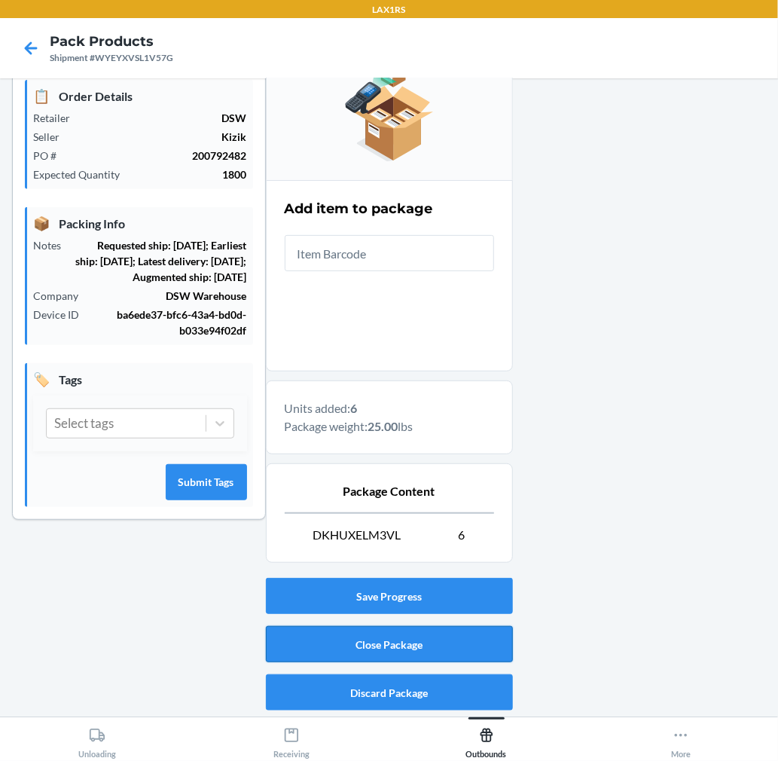
click at [468, 655] on button "Close Package" at bounding box center [389, 644] width 247 height 36
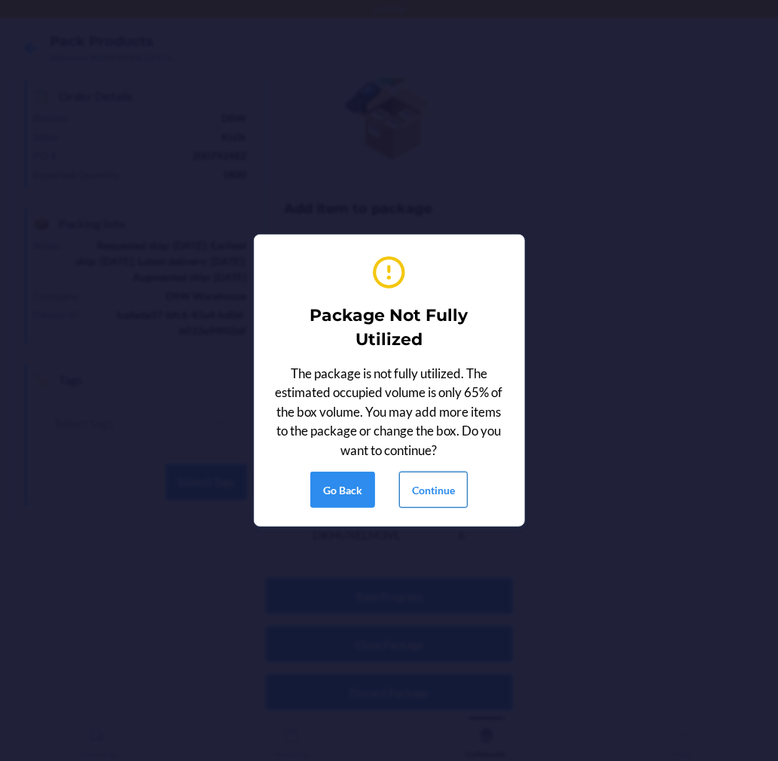
click at [442, 482] on button "Continue" at bounding box center [433, 489] width 69 height 36
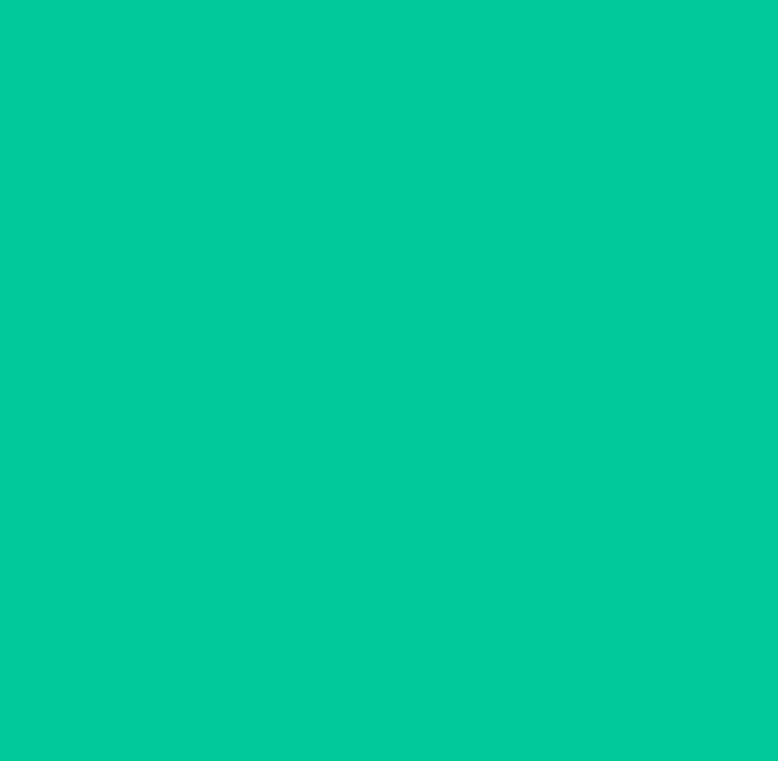
scroll to position [0, 0]
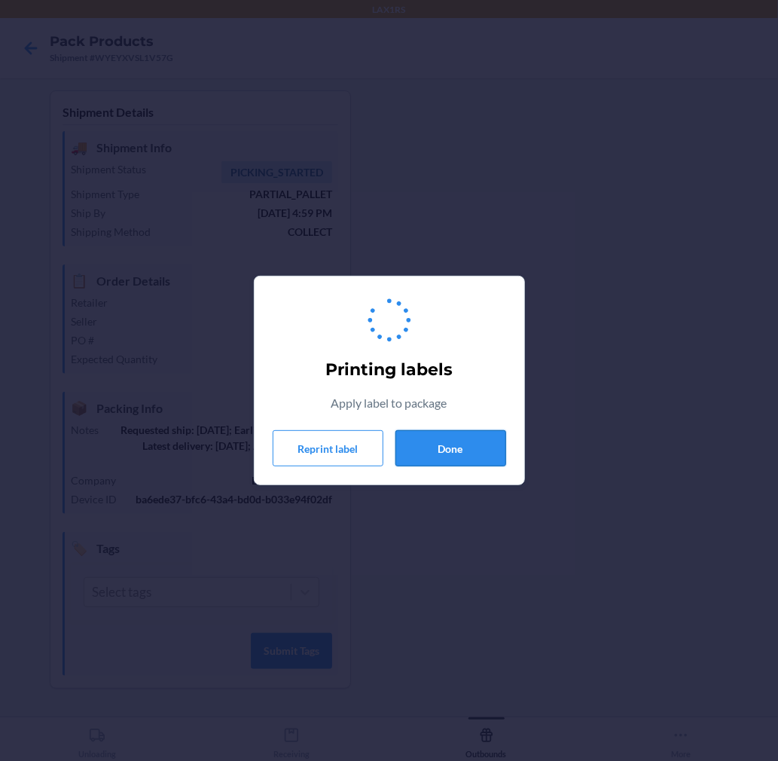
click at [448, 449] on button "Done" at bounding box center [450, 448] width 111 height 36
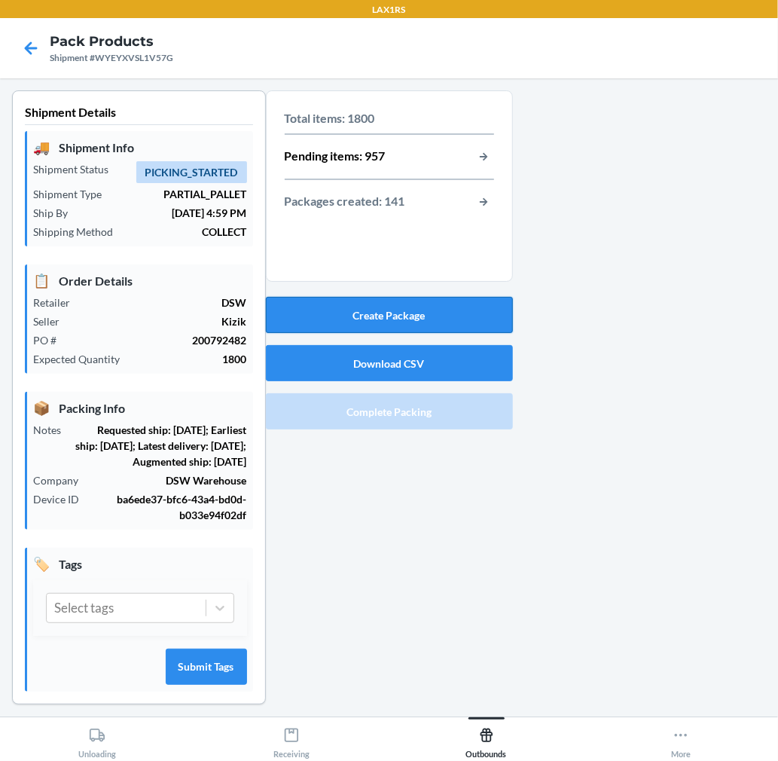
click at [460, 316] on button "Create Package" at bounding box center [389, 315] width 247 height 36
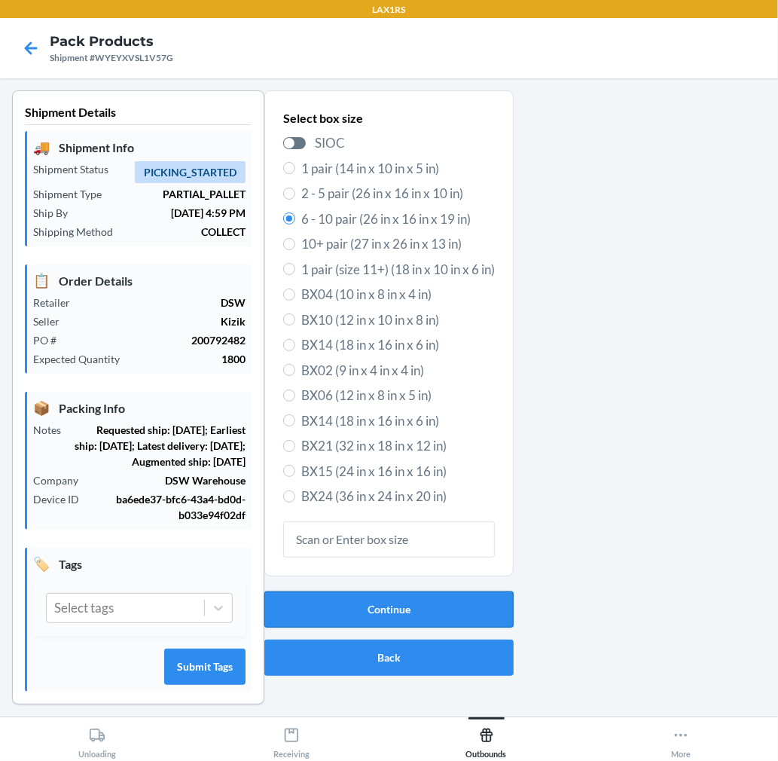
click at [365, 615] on button "Continue" at bounding box center [388, 609] width 249 height 36
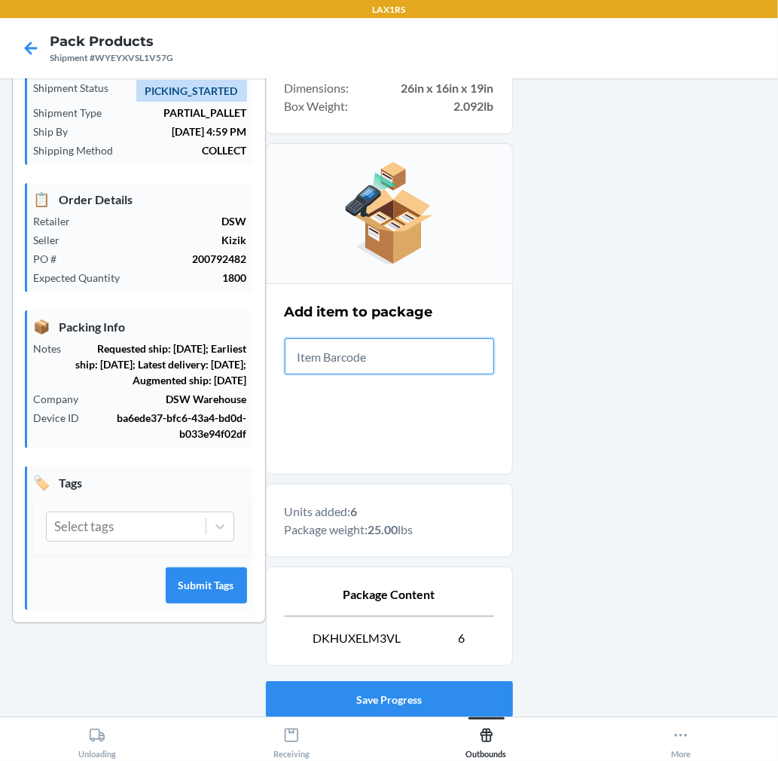
scroll to position [185, 0]
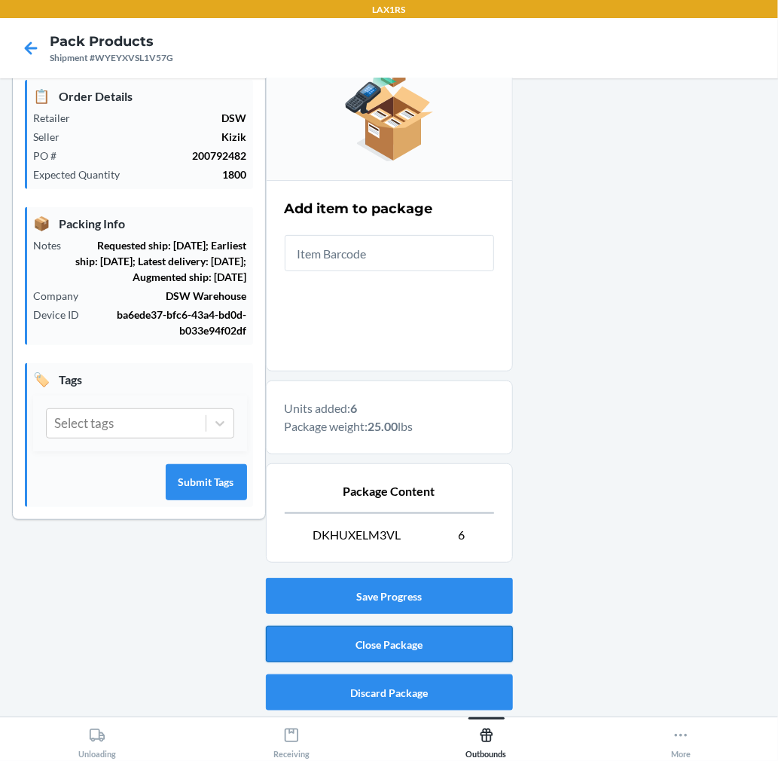
click at [374, 636] on button "Close Package" at bounding box center [389, 644] width 247 height 36
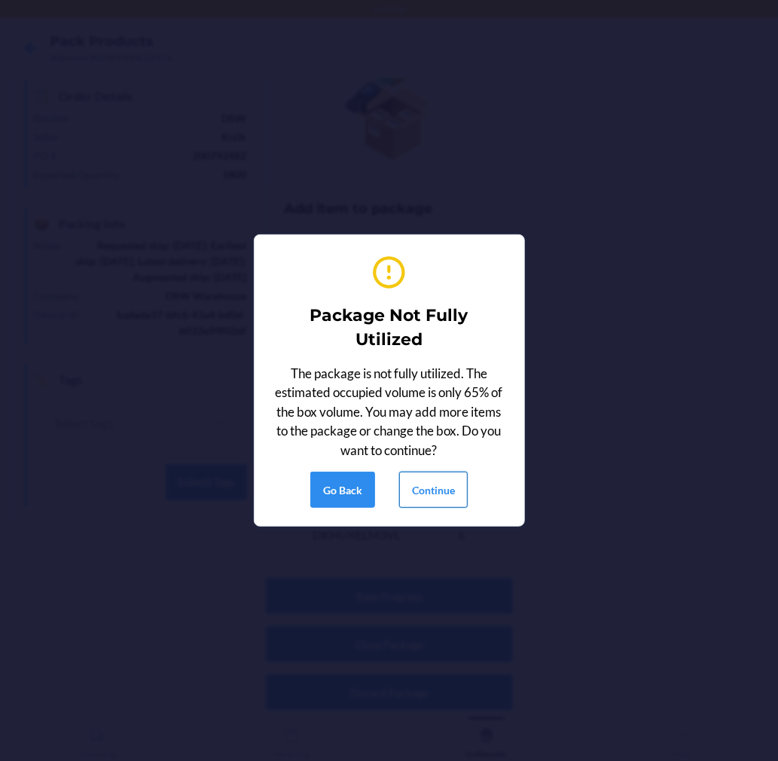
click at [416, 490] on button "Continue" at bounding box center [433, 489] width 69 height 36
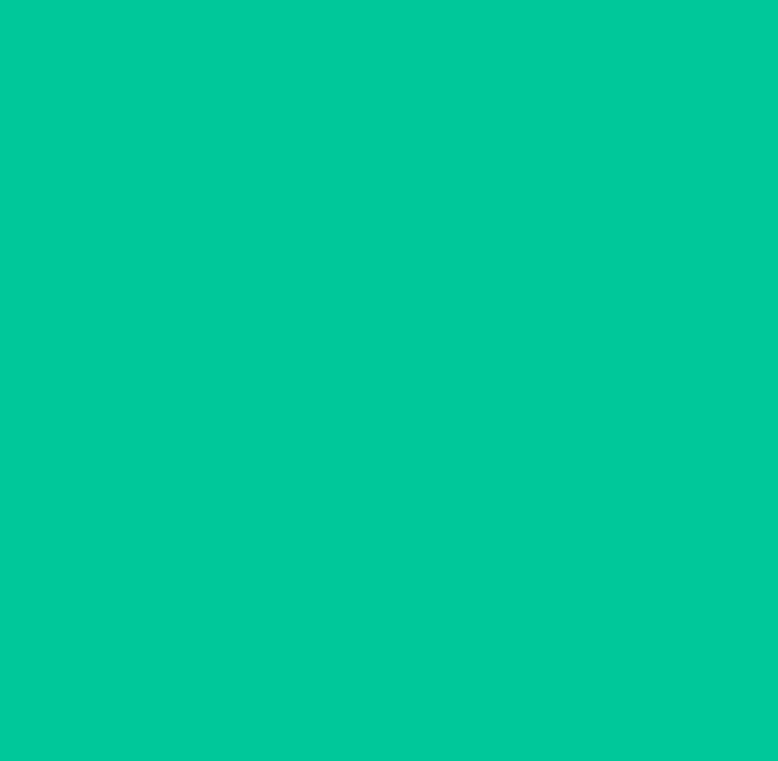
scroll to position [0, 0]
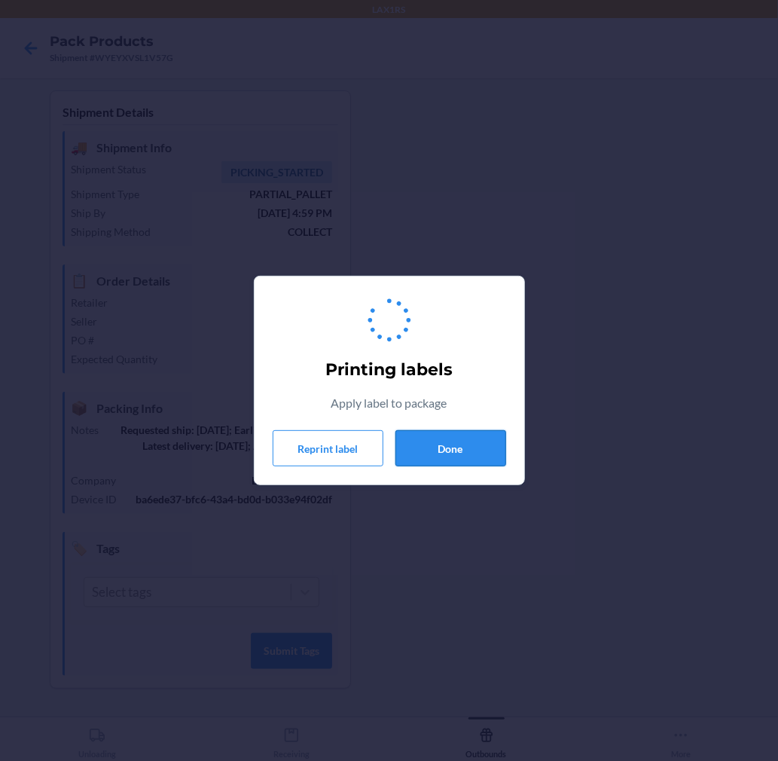
click at [453, 452] on button "Done" at bounding box center [450, 448] width 111 height 36
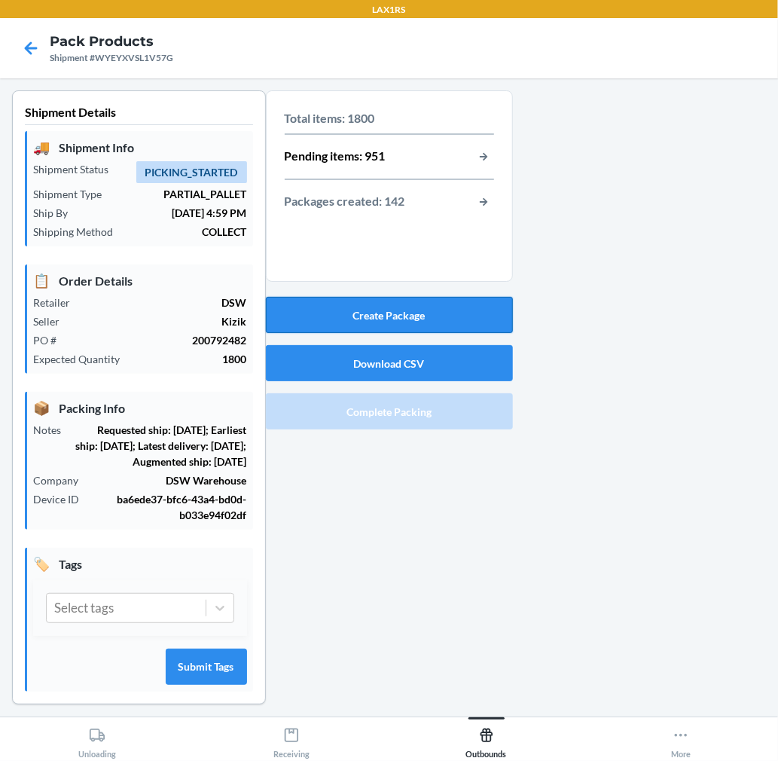
click at [432, 307] on button "Create Package" at bounding box center [389, 315] width 247 height 36
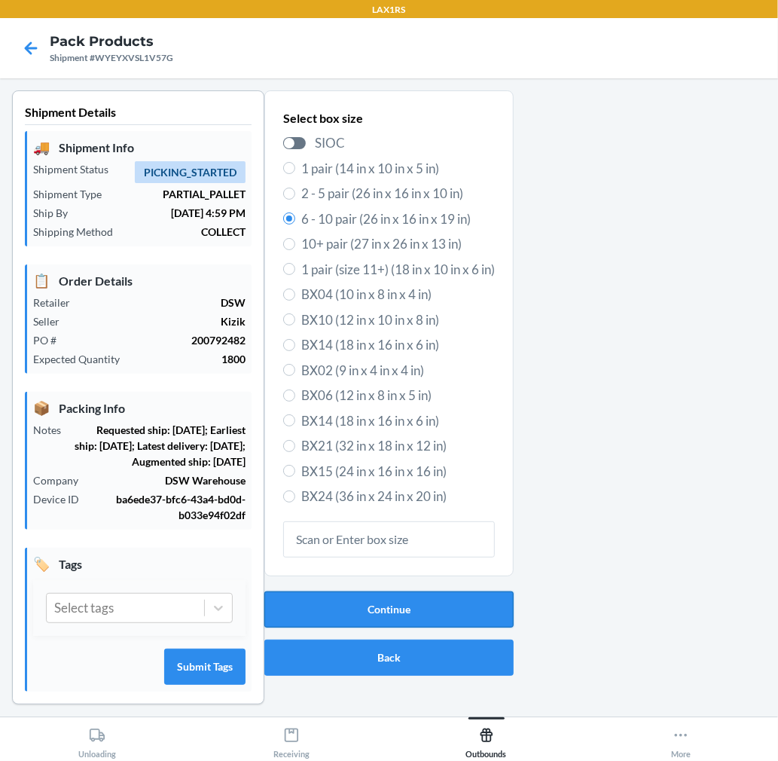
click at [392, 605] on button "Continue" at bounding box center [388, 609] width 249 height 36
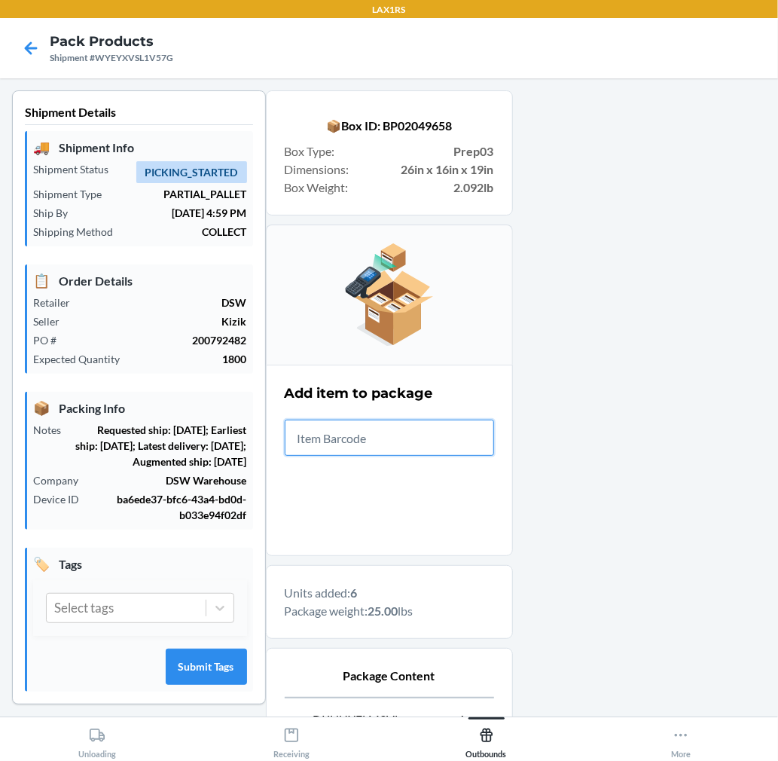
scroll to position [185, 0]
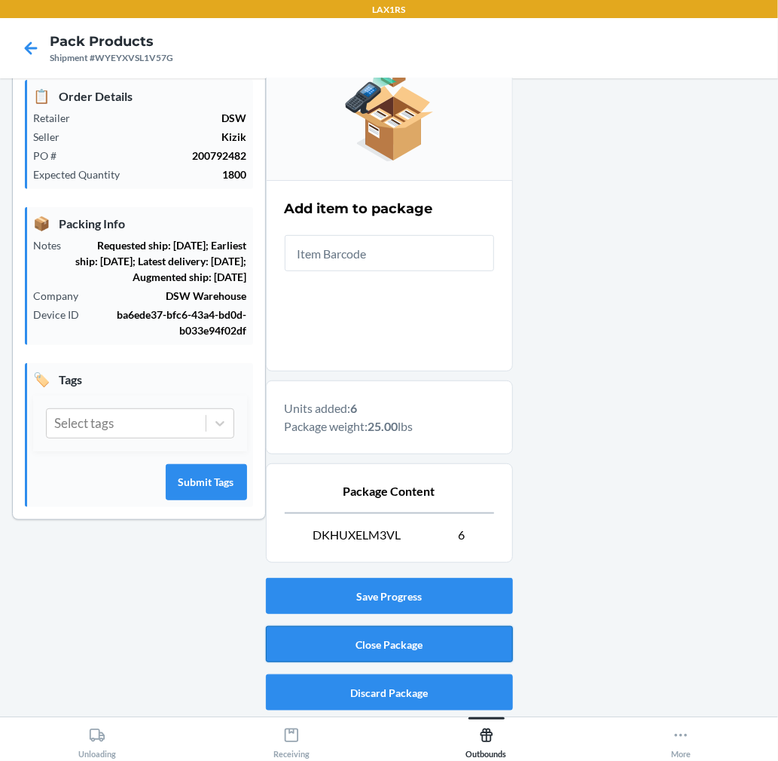
click at [499, 648] on button "Close Package" at bounding box center [389, 644] width 247 height 36
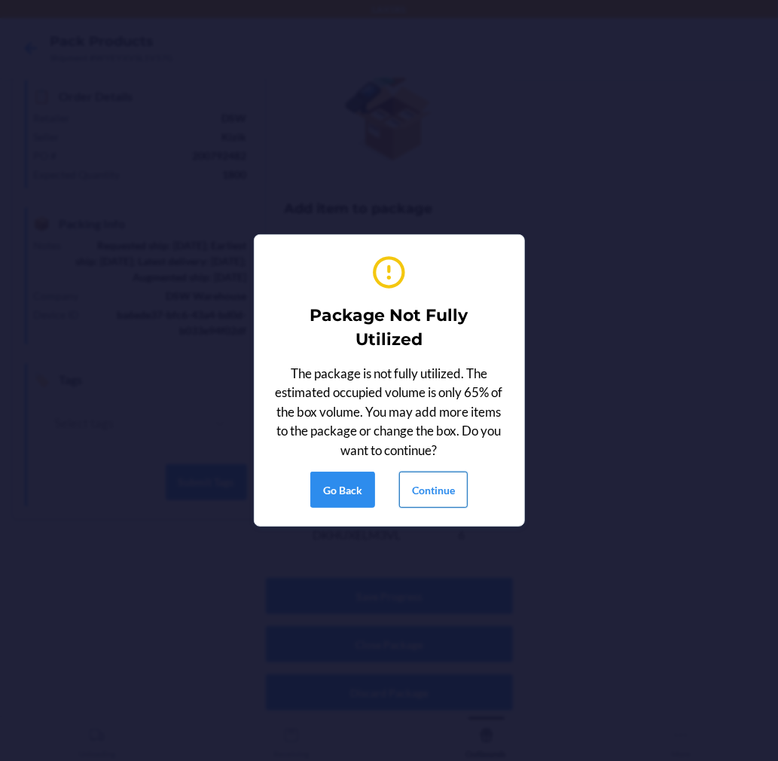
click at [448, 503] on button "Continue" at bounding box center [433, 489] width 69 height 36
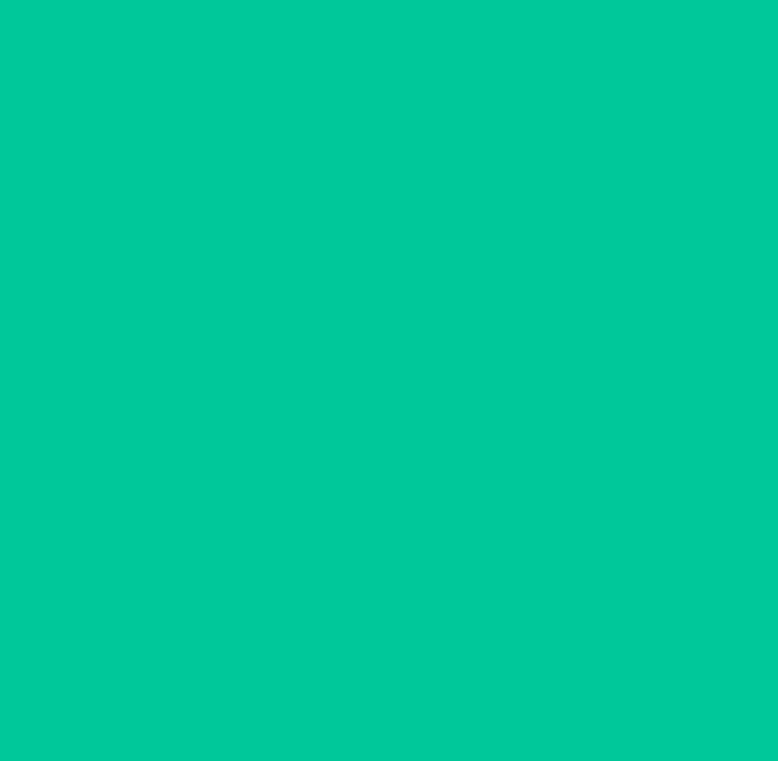
scroll to position [0, 0]
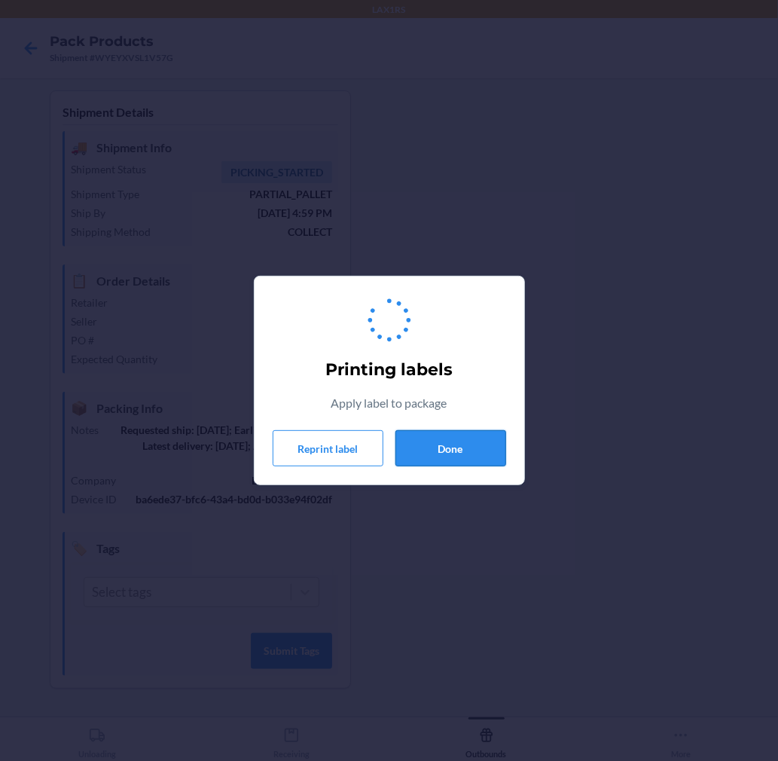
click at [448, 445] on button "Done" at bounding box center [450, 448] width 111 height 36
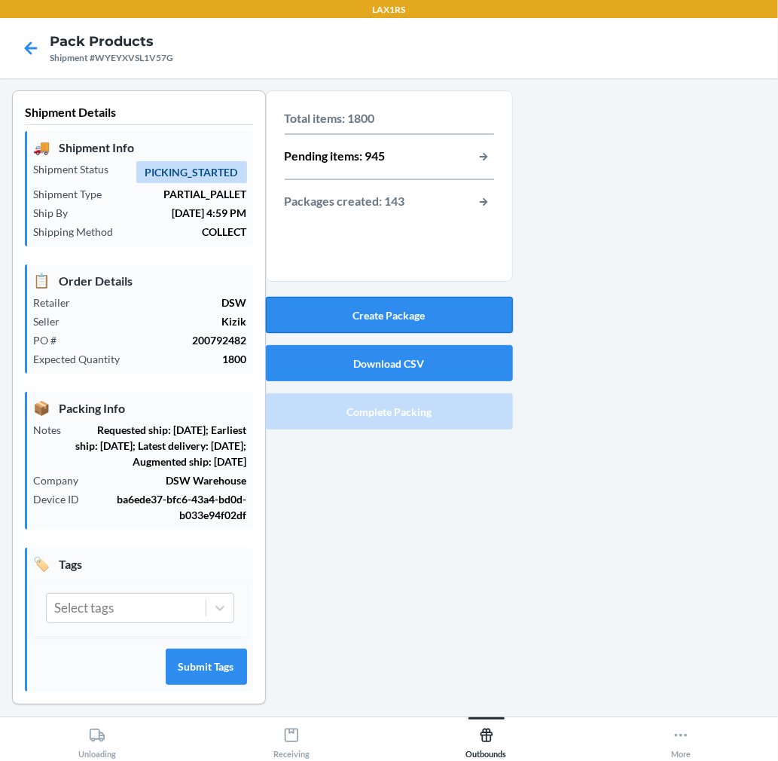
click at [392, 311] on button "Create Package" at bounding box center [389, 315] width 247 height 36
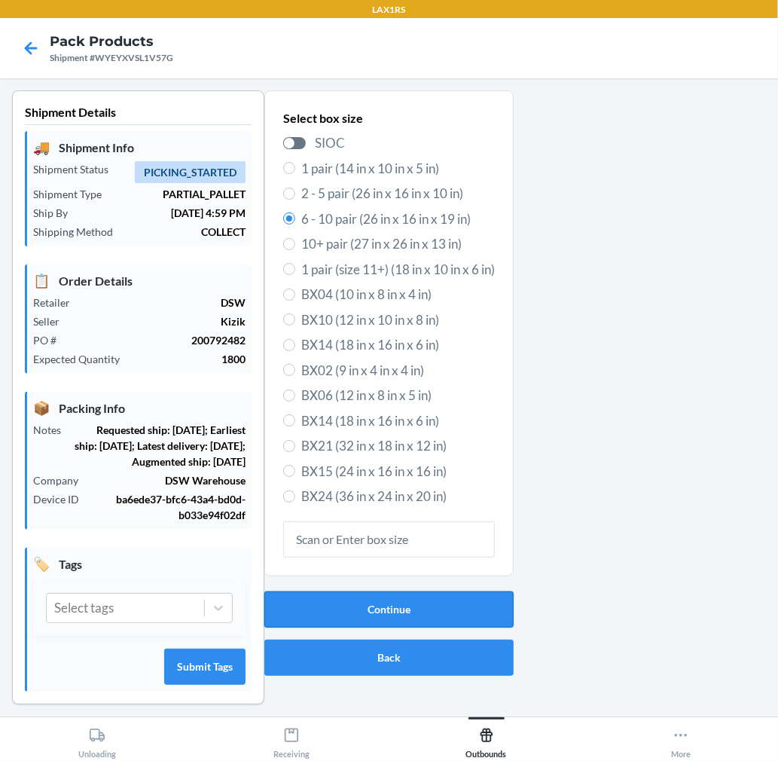
click at [404, 609] on button "Continue" at bounding box center [388, 609] width 249 height 36
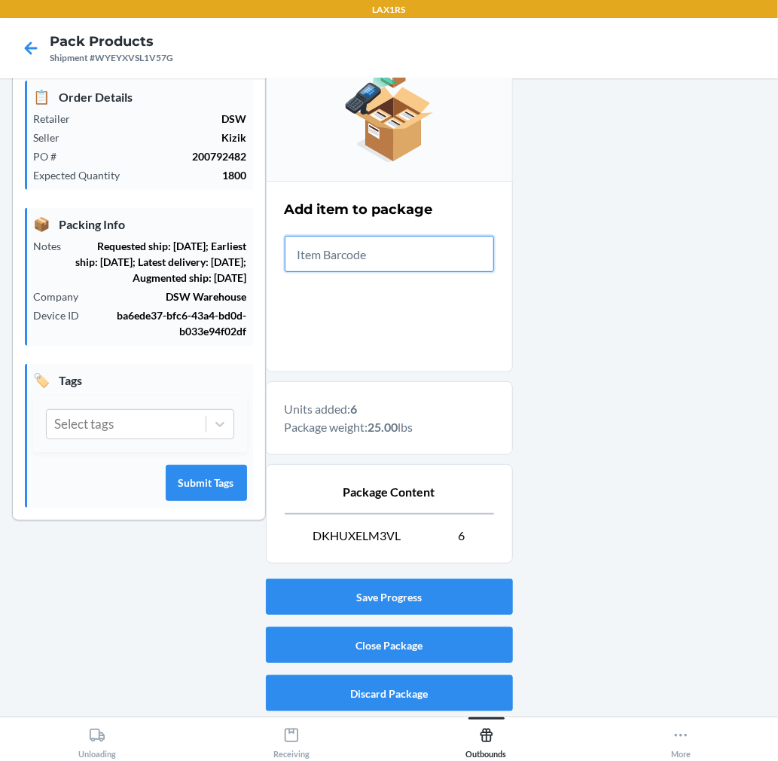
scroll to position [185, 0]
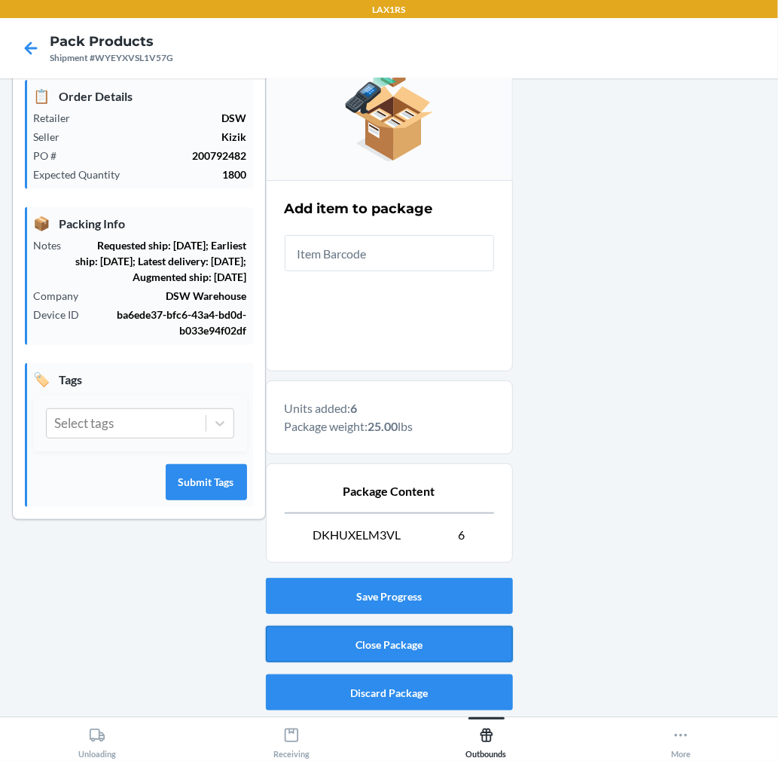
click at [482, 648] on button "Close Package" at bounding box center [389, 644] width 247 height 36
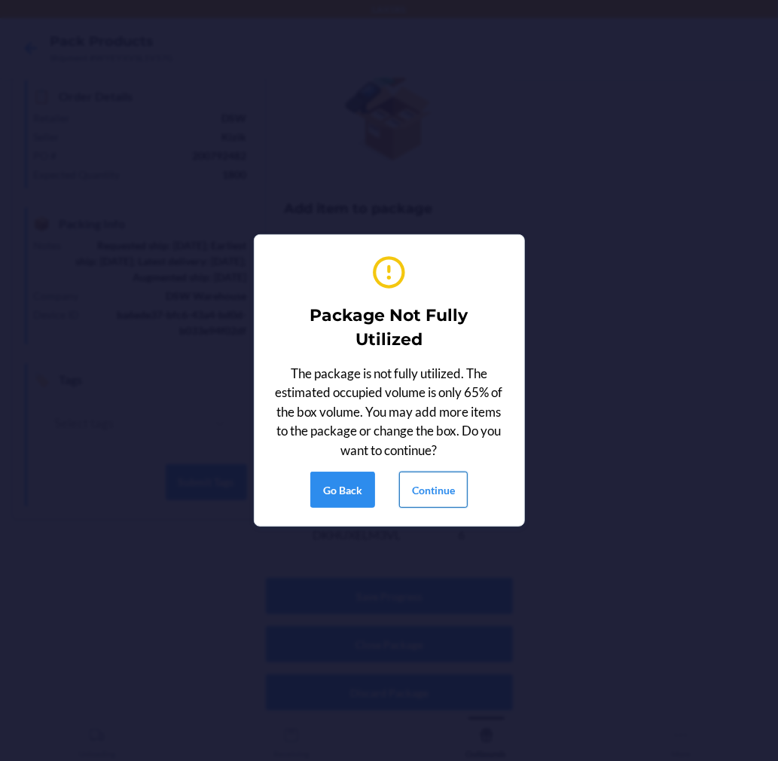
click at [441, 491] on button "Continue" at bounding box center [433, 489] width 69 height 36
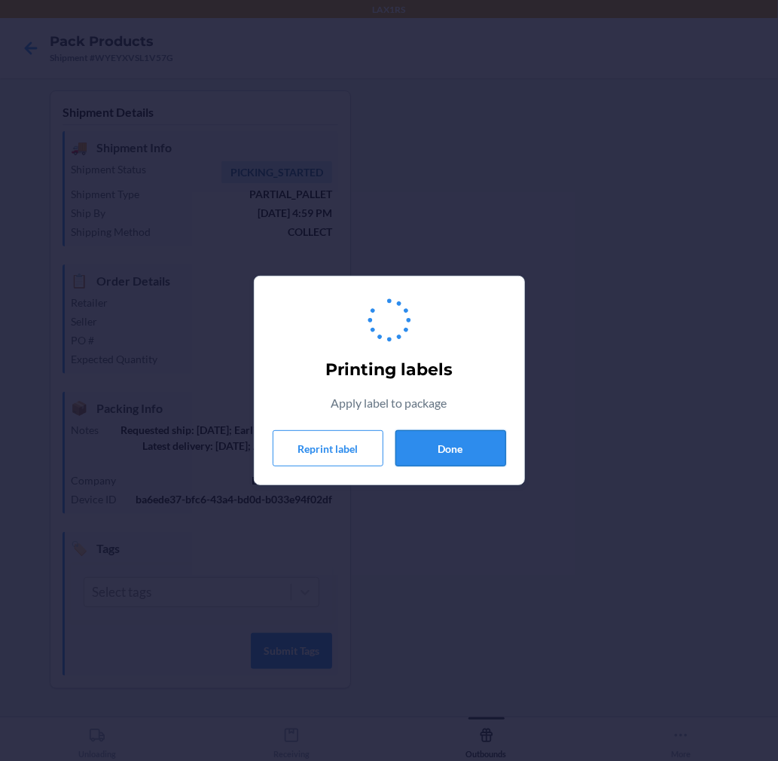
click at [448, 453] on button "Done" at bounding box center [450, 448] width 111 height 36
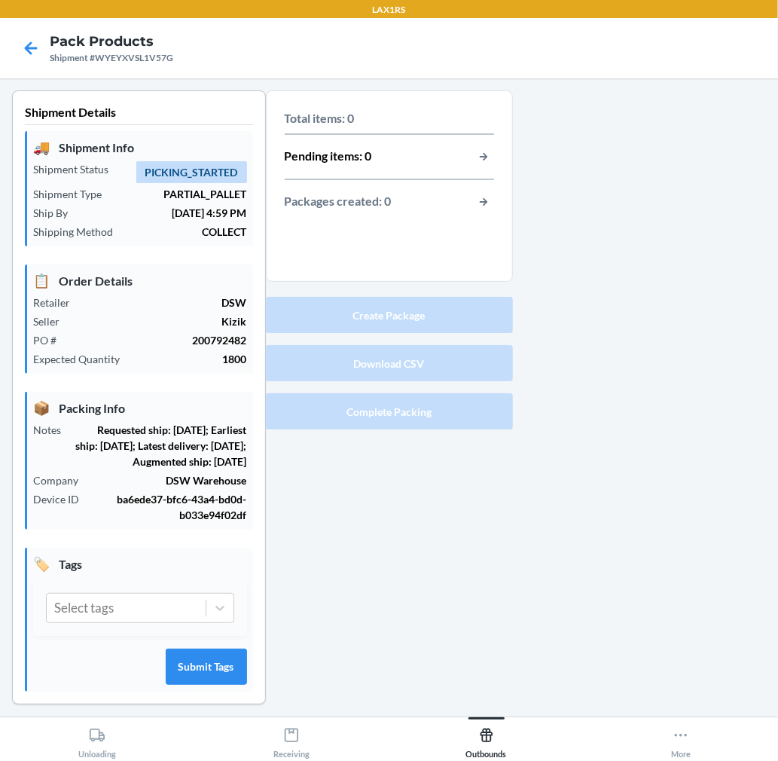
click at [428, 310] on button "Create Package" at bounding box center [389, 315] width 247 height 36
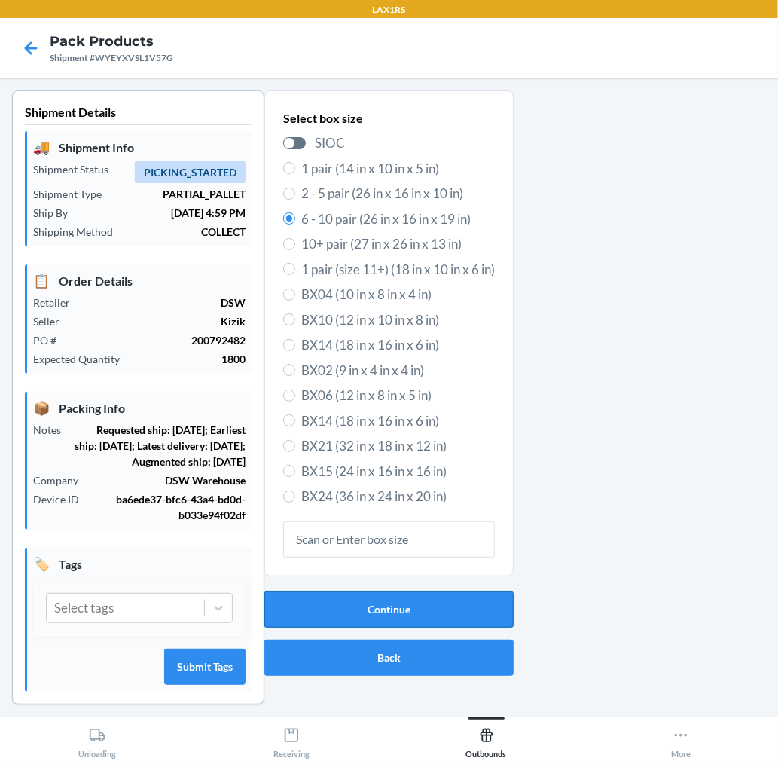
click at [370, 599] on button "Continue" at bounding box center [388, 609] width 249 height 36
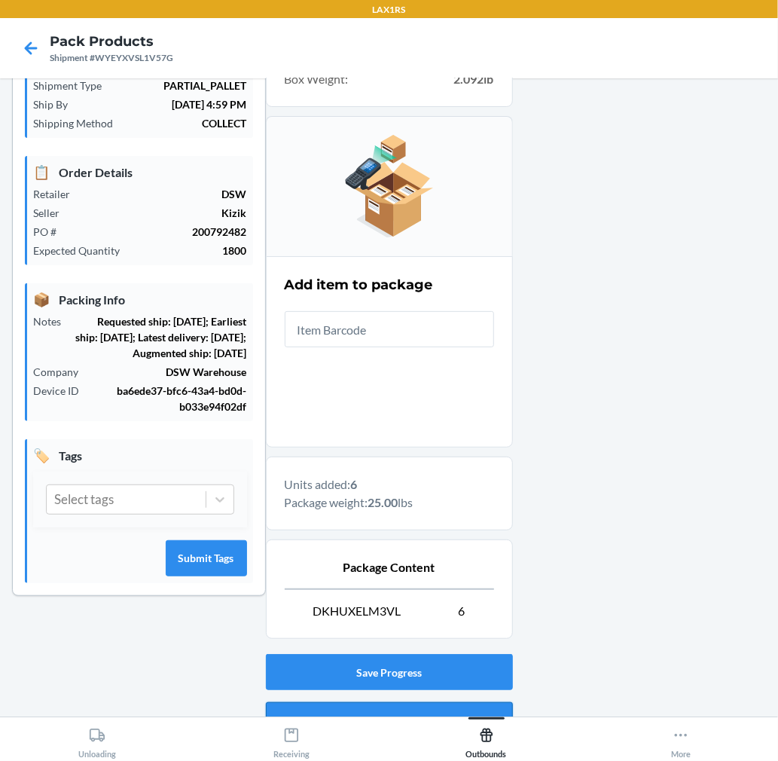
scroll to position [185, 0]
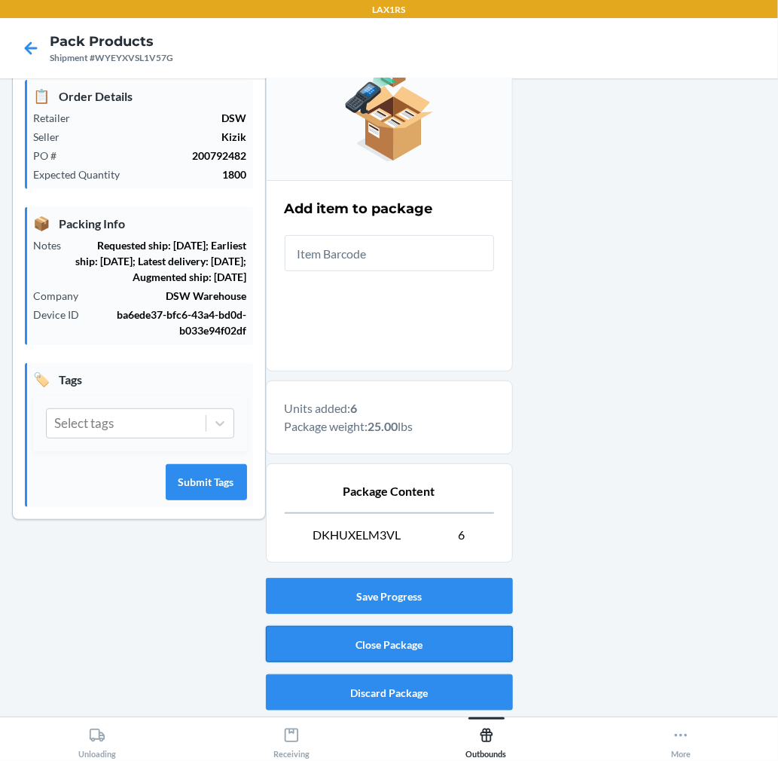
click at [441, 630] on button "Close Package" at bounding box center [389, 644] width 247 height 36
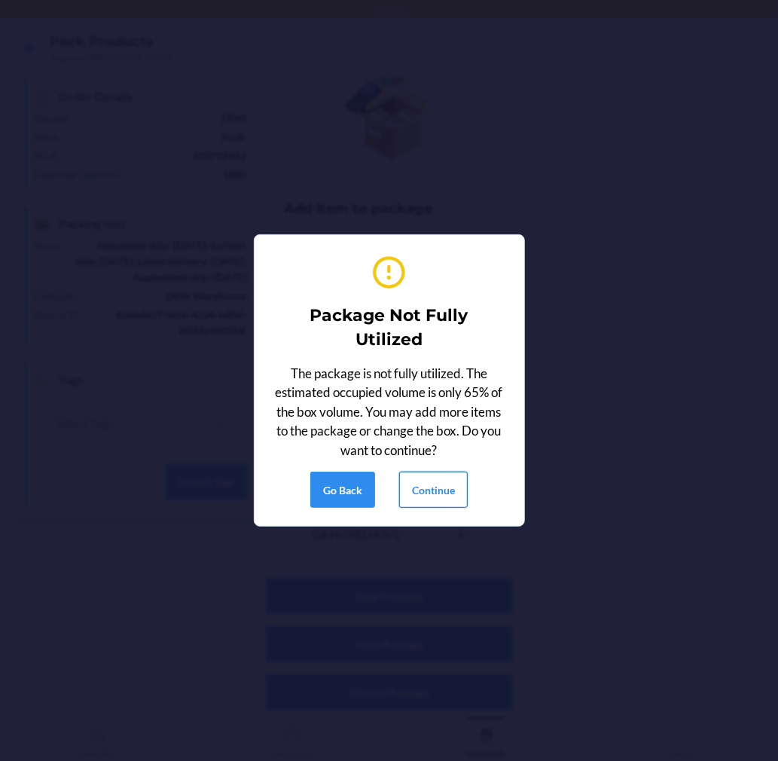
click at [432, 494] on button "Continue" at bounding box center [433, 489] width 69 height 36
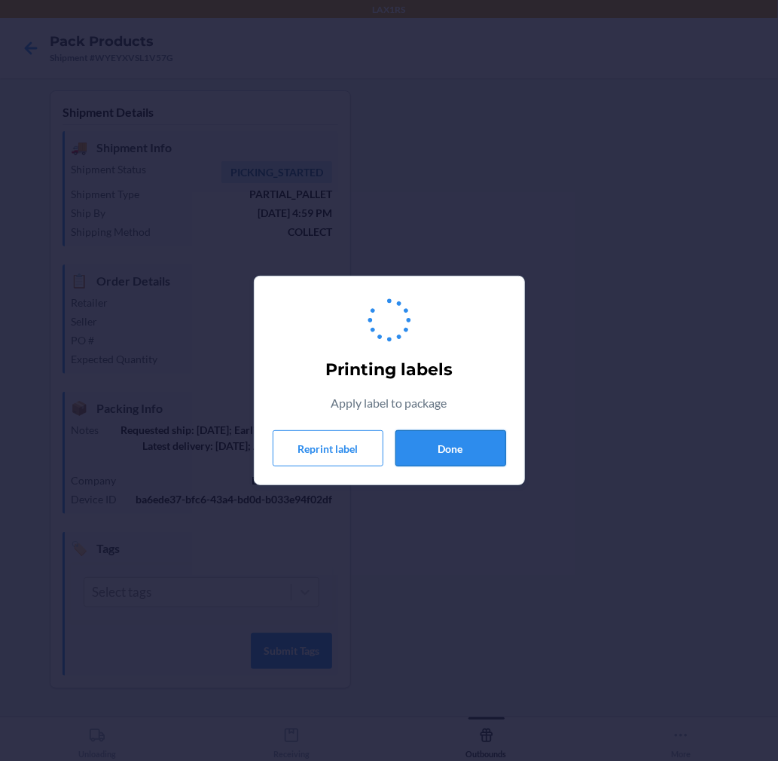
click at [457, 437] on button "Done" at bounding box center [450, 448] width 111 height 36
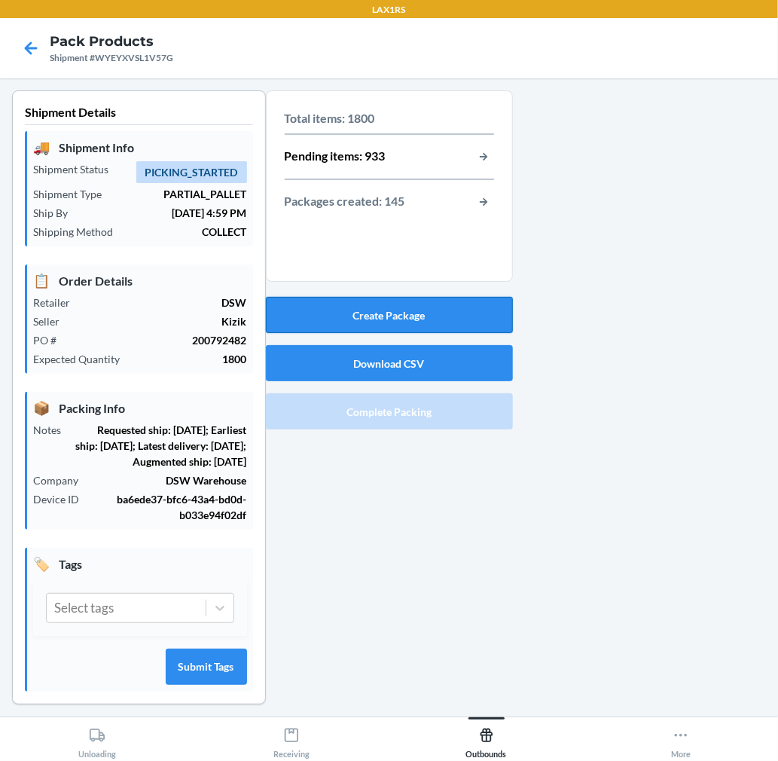
click at [465, 319] on button "Create Package" at bounding box center [389, 315] width 247 height 36
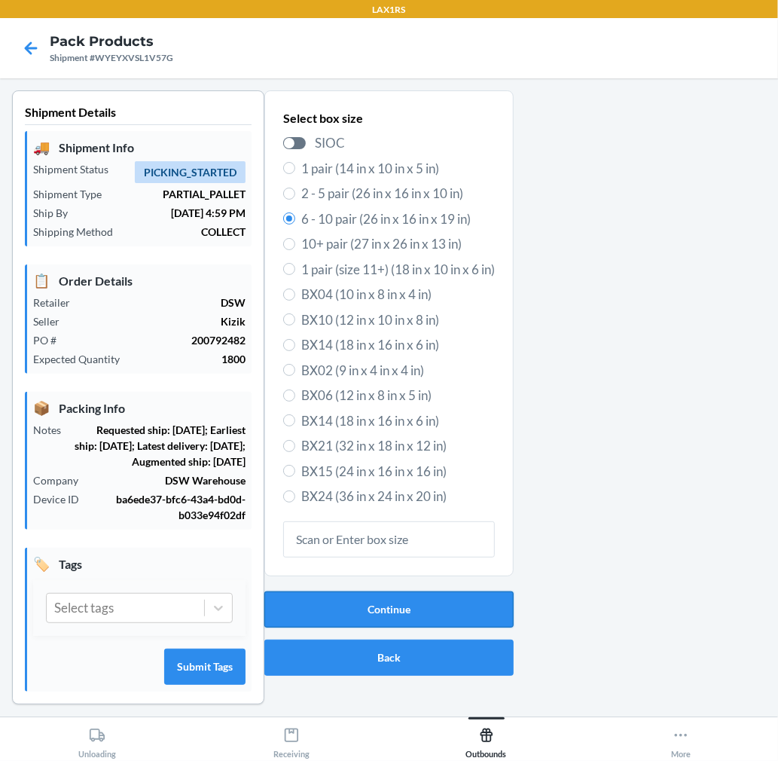
click at [465, 609] on button "Continue" at bounding box center [388, 609] width 249 height 36
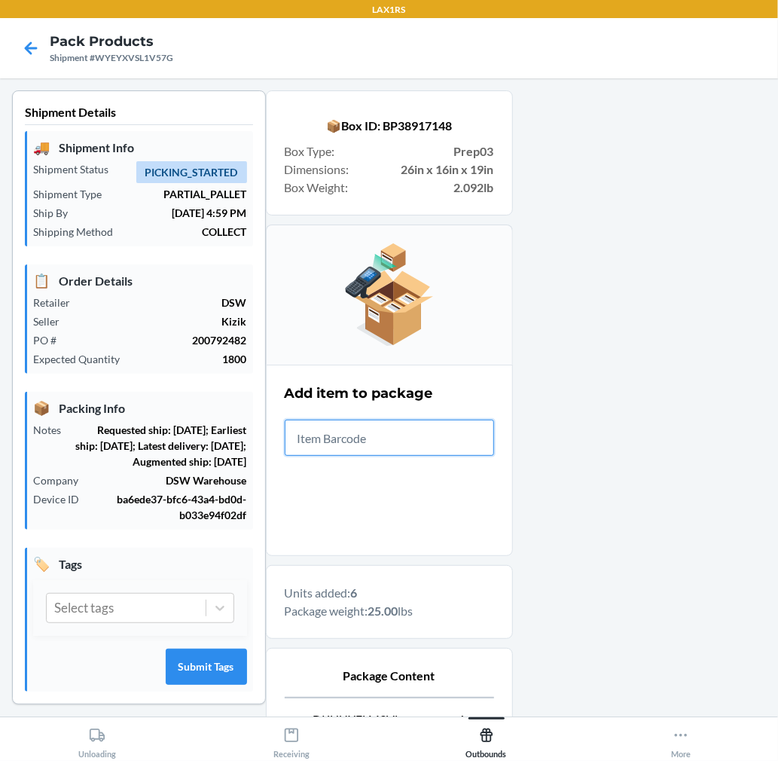
scroll to position [185, 0]
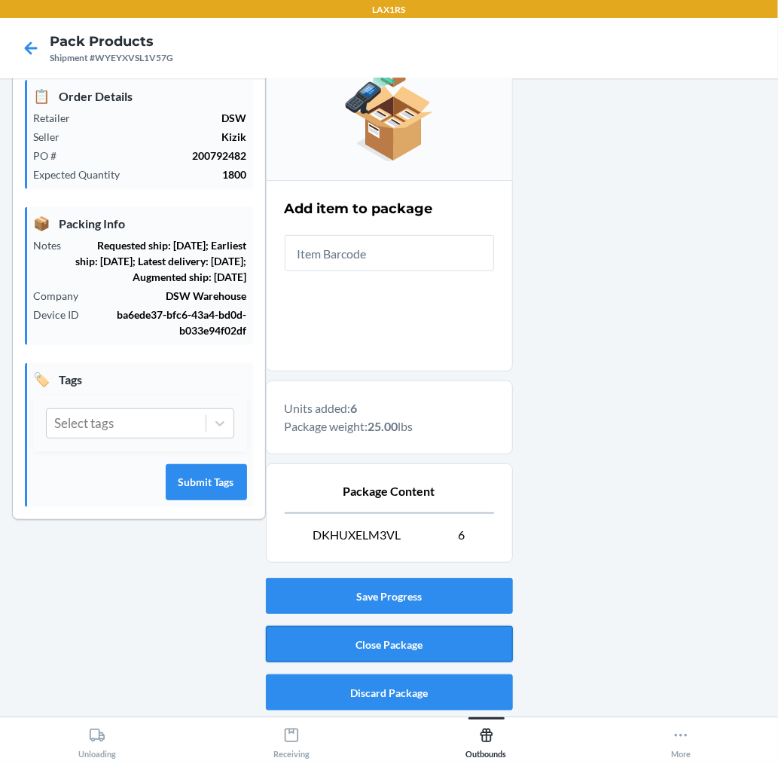
click at [349, 648] on button "Close Package" at bounding box center [389, 644] width 247 height 36
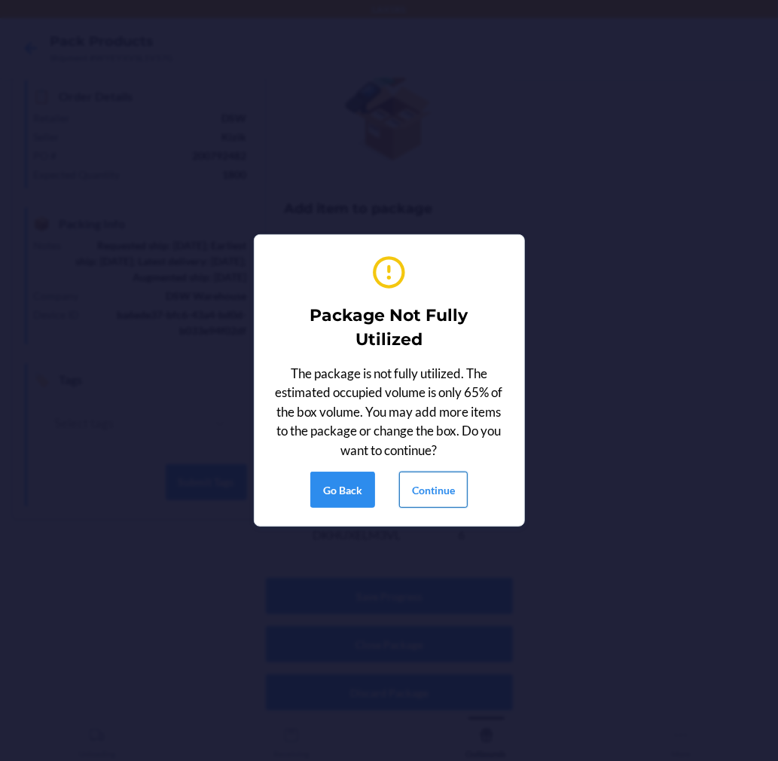
click at [428, 494] on button "Continue" at bounding box center [433, 489] width 69 height 36
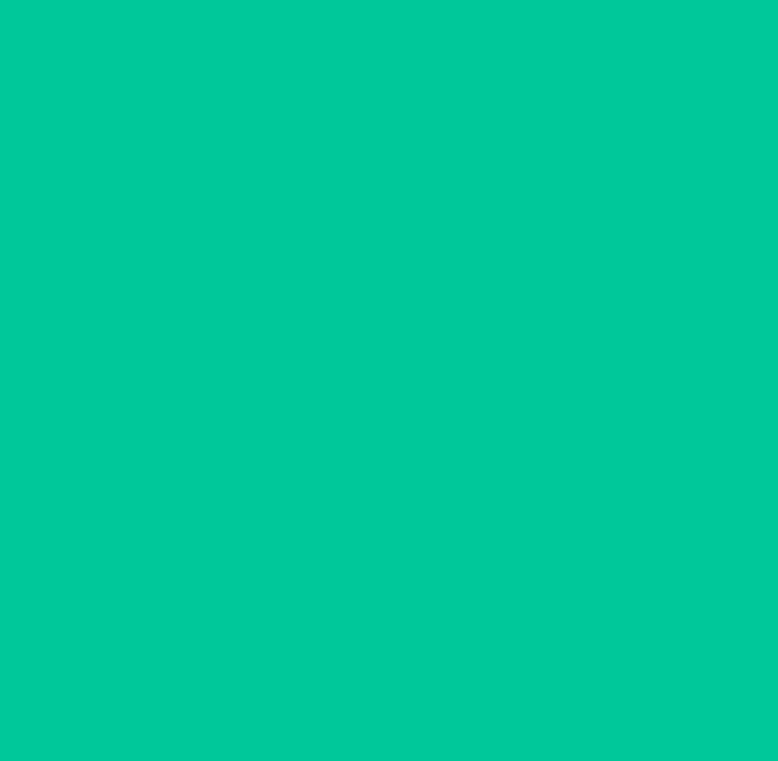
scroll to position [0, 0]
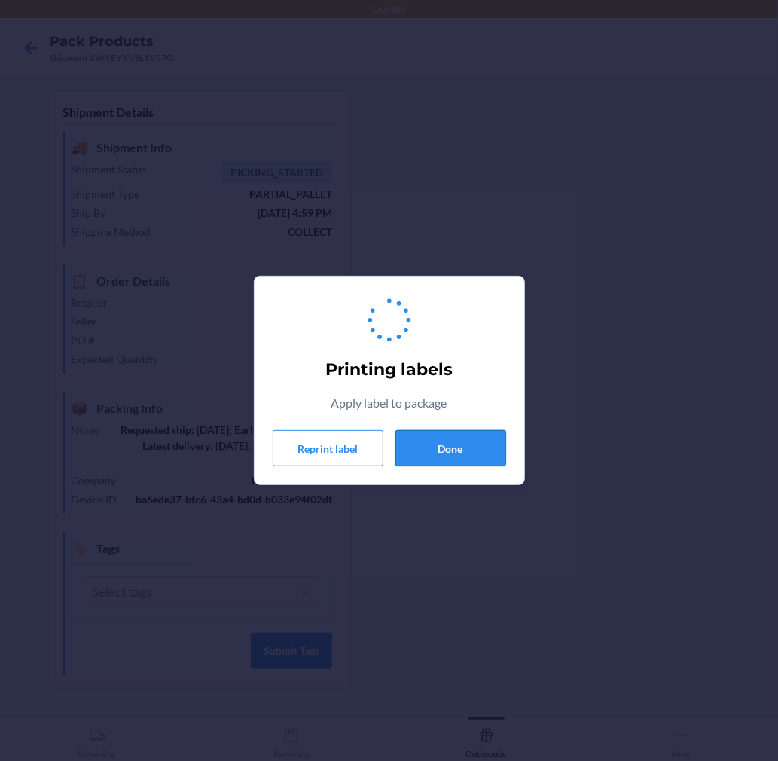
click at [446, 432] on button "Done" at bounding box center [450, 448] width 111 height 36
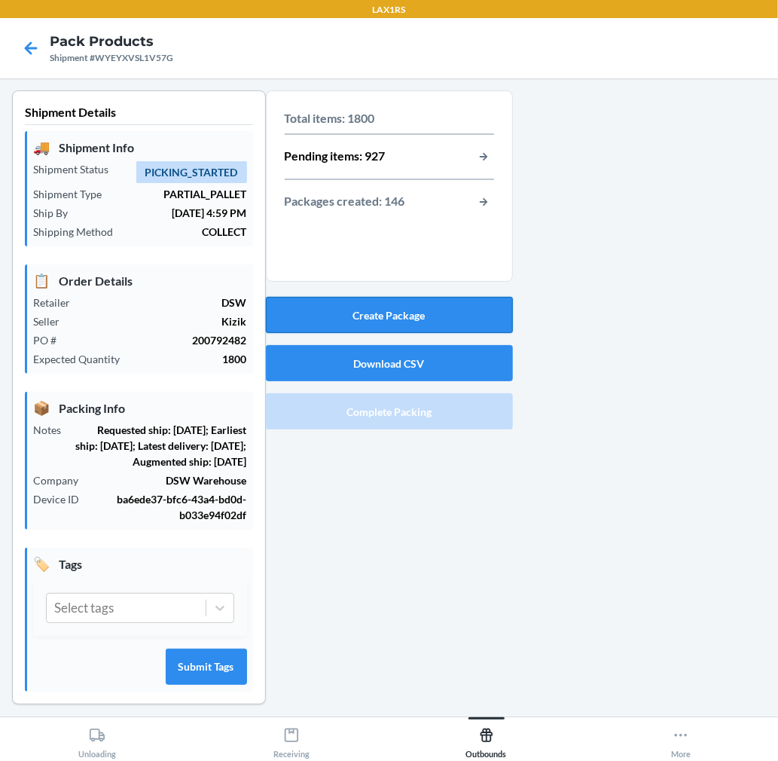
click at [443, 304] on button "Create Package" at bounding box center [389, 315] width 247 height 36
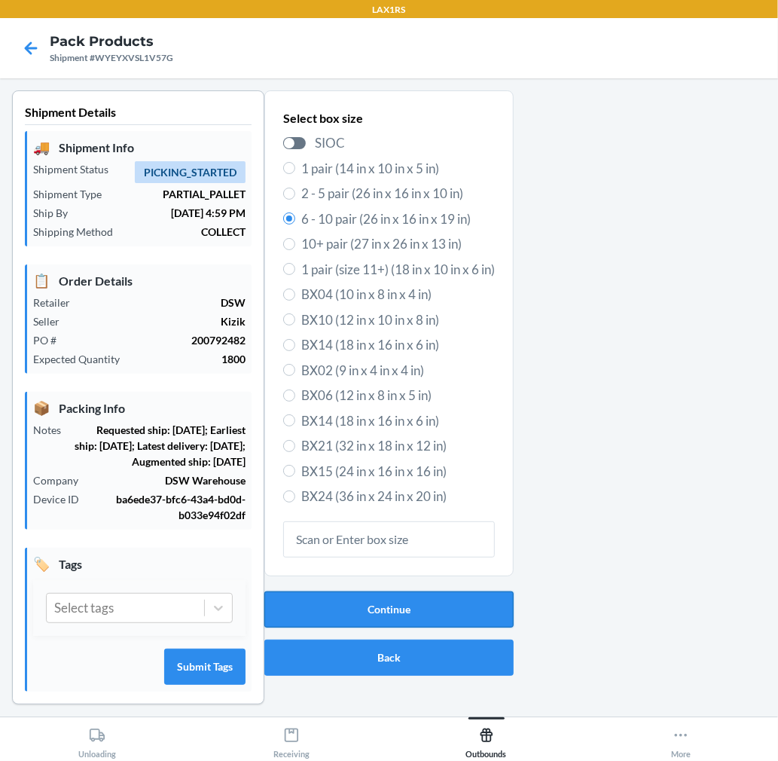
click at [355, 601] on button "Continue" at bounding box center [388, 609] width 249 height 36
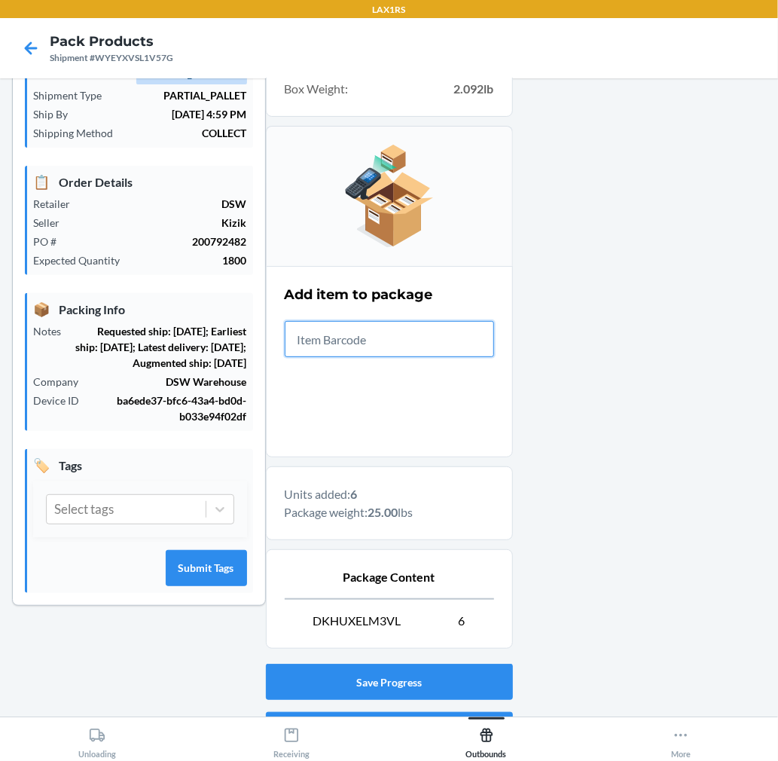
scroll to position [185, 0]
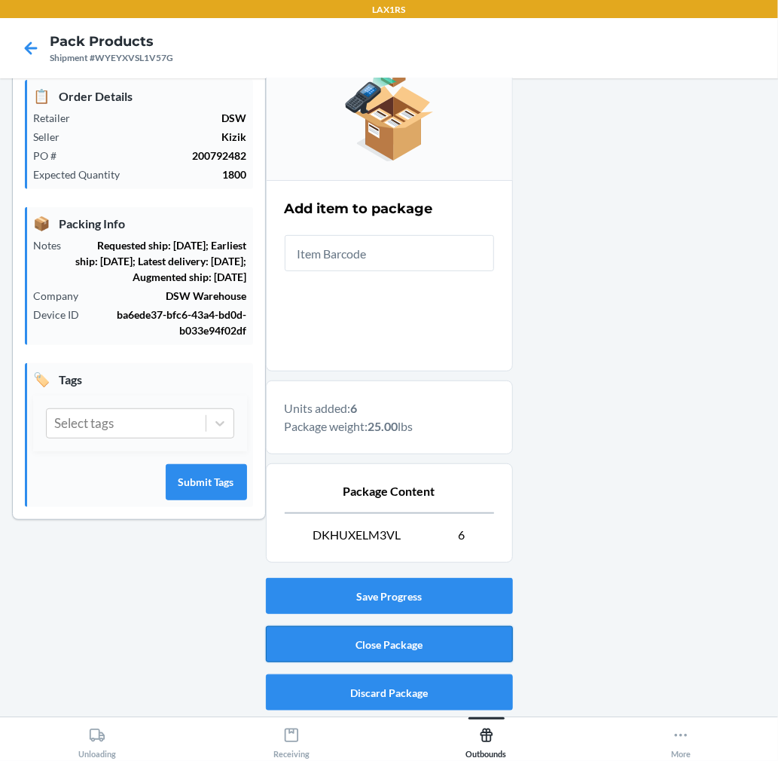
click at [482, 637] on button "Close Package" at bounding box center [389, 644] width 247 height 36
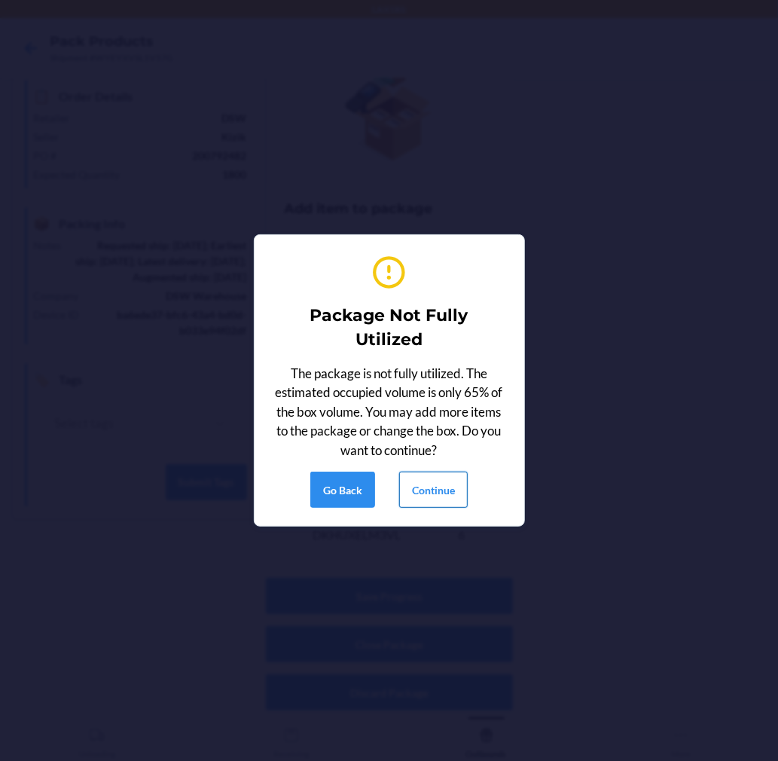
click at [448, 488] on button "Continue" at bounding box center [433, 489] width 69 height 36
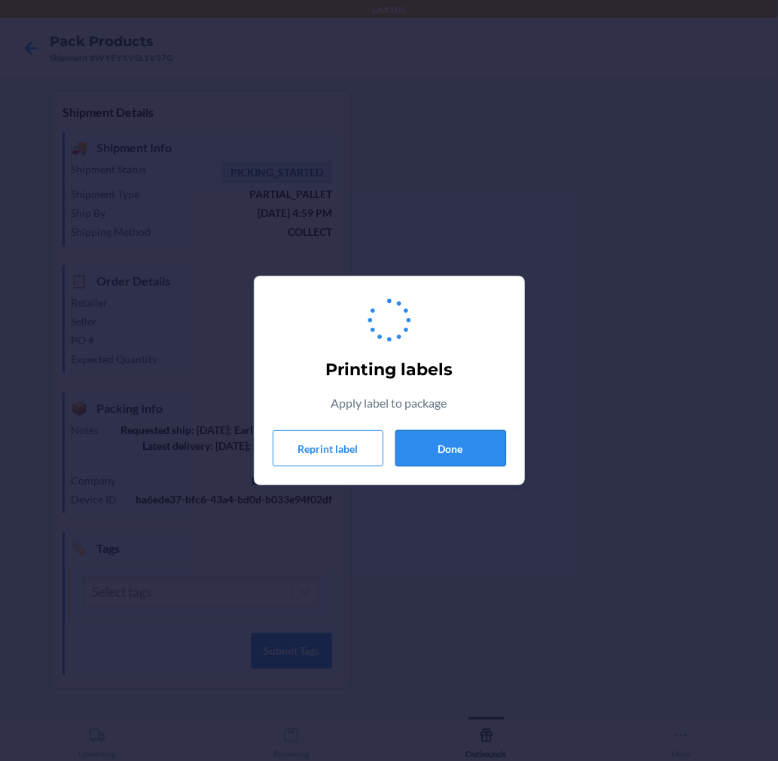
click at [468, 435] on button "Done" at bounding box center [450, 448] width 111 height 36
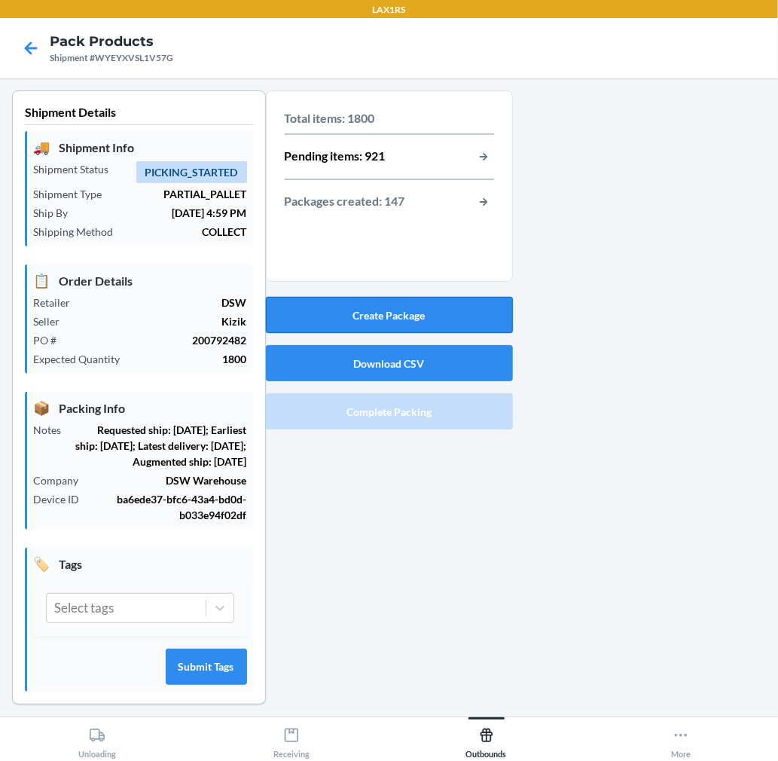
click at [459, 311] on button "Create Package" at bounding box center [389, 315] width 247 height 36
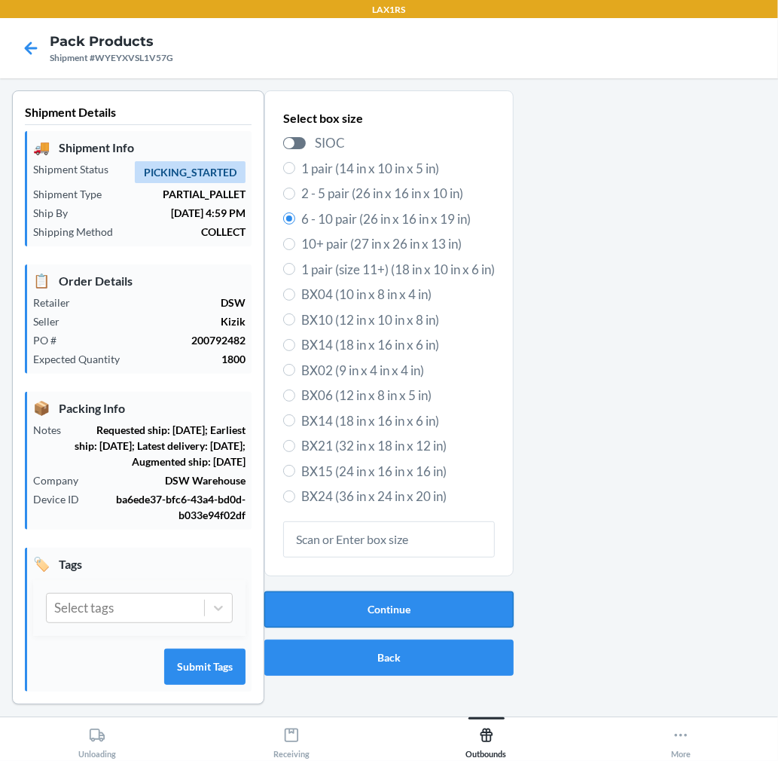
click at [417, 613] on button "Continue" at bounding box center [388, 609] width 249 height 36
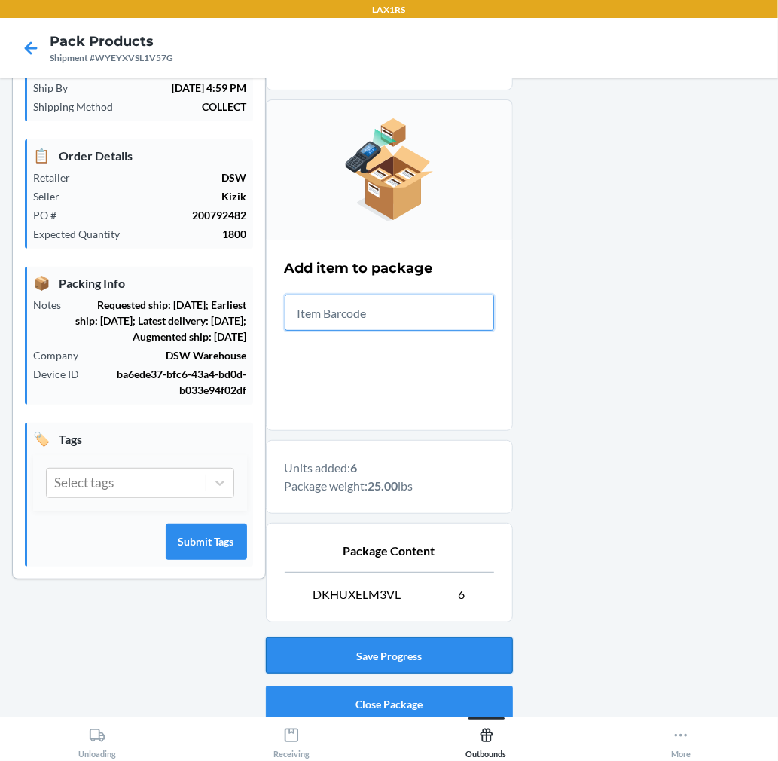
scroll to position [185, 0]
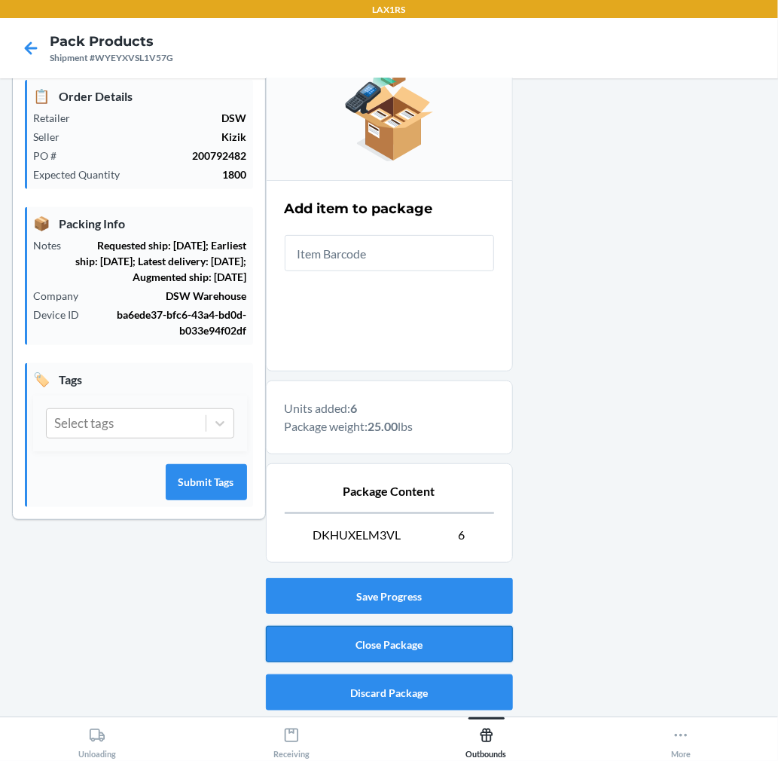
click at [416, 636] on button "Close Package" at bounding box center [389, 644] width 247 height 36
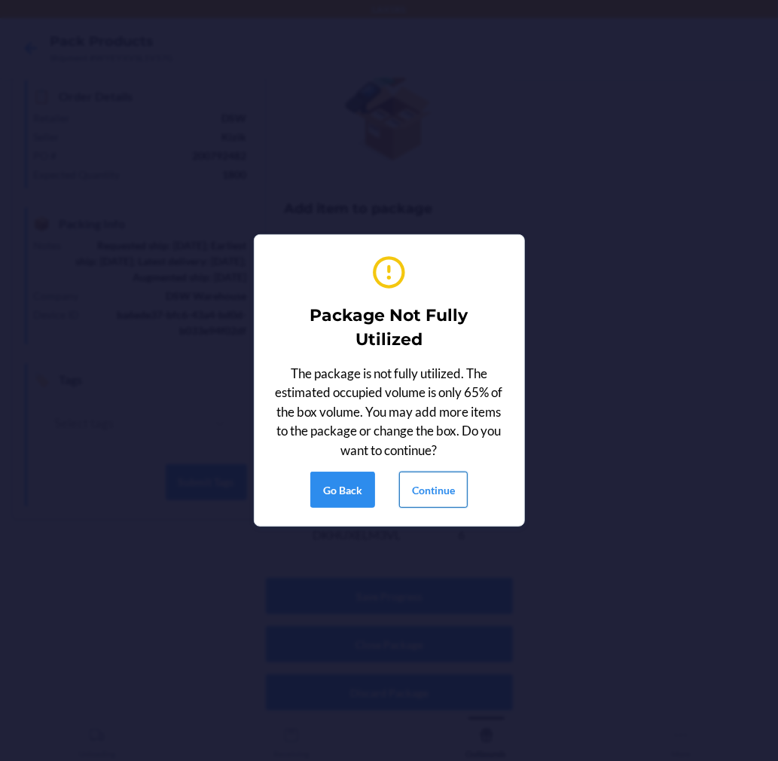
click at [418, 496] on button "Continue" at bounding box center [433, 489] width 69 height 36
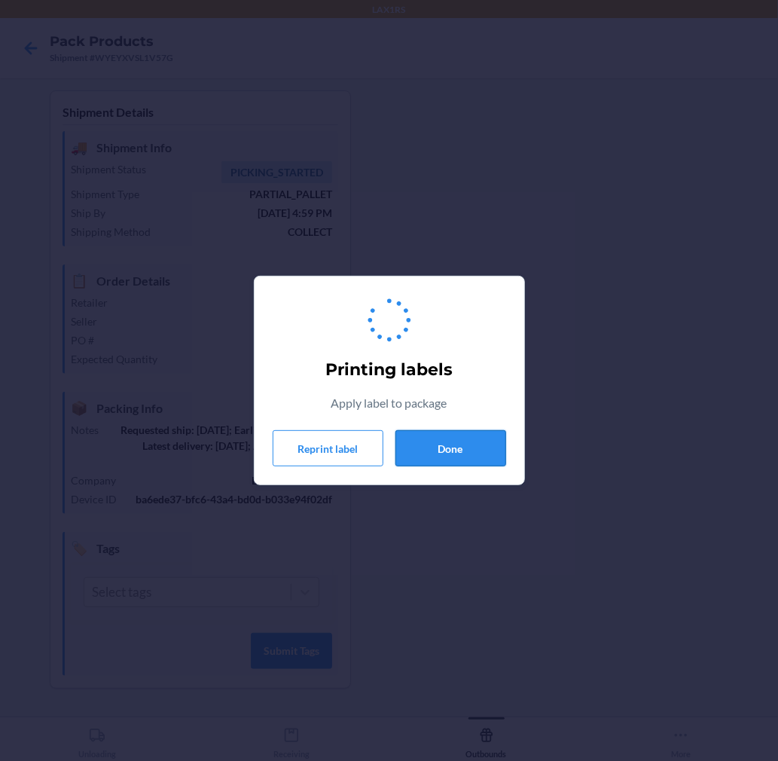
click at [458, 450] on button "Done" at bounding box center [450, 448] width 111 height 36
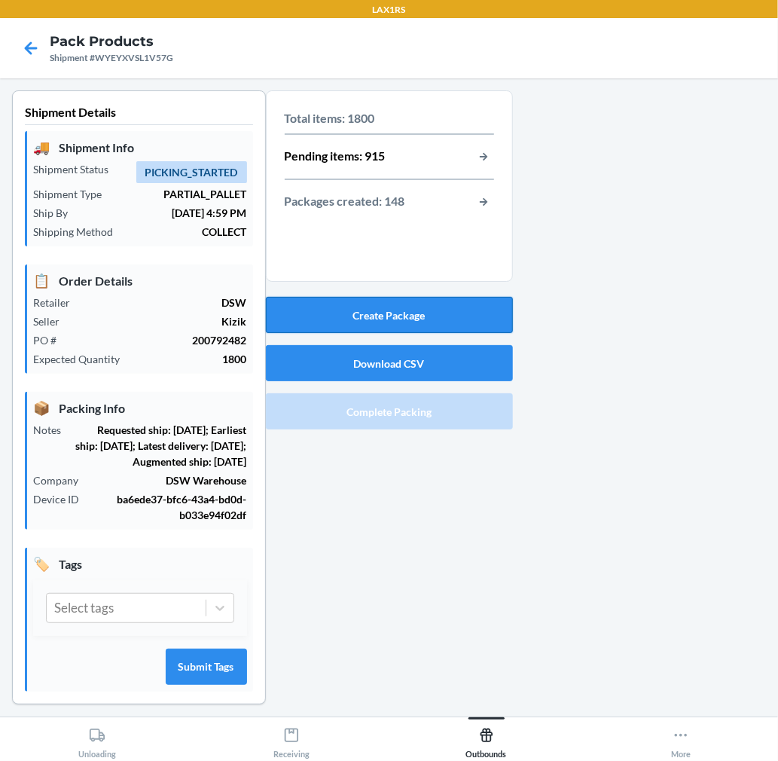
click at [447, 311] on button "Create Package" at bounding box center [389, 315] width 247 height 36
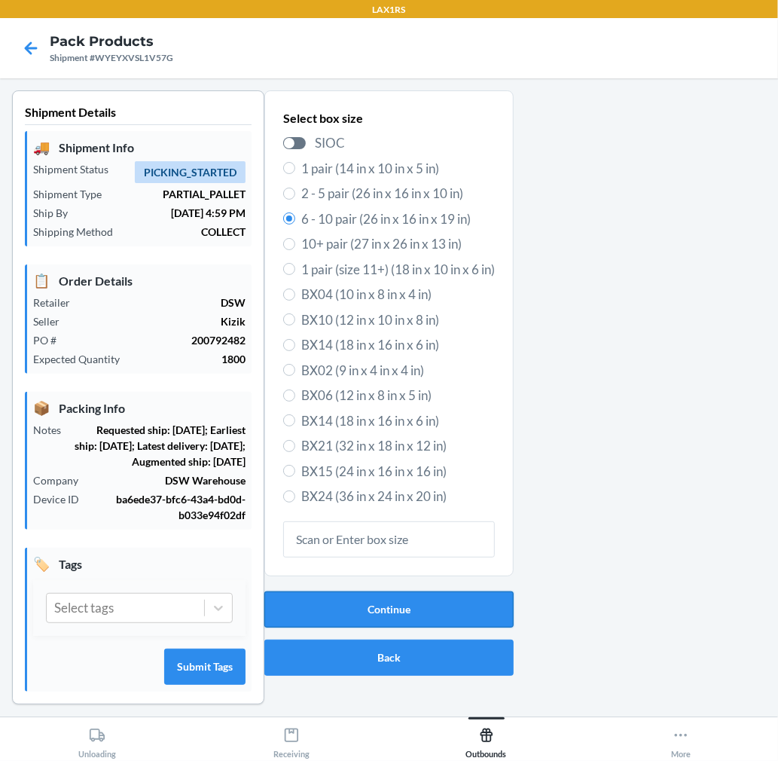
click at [414, 606] on button "Continue" at bounding box center [388, 609] width 249 height 36
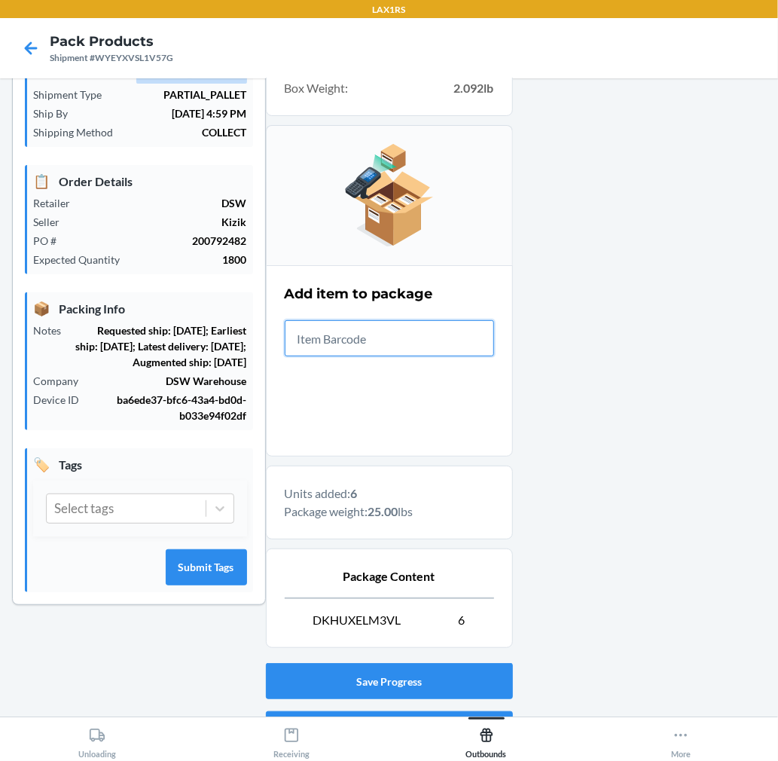
scroll to position [185, 0]
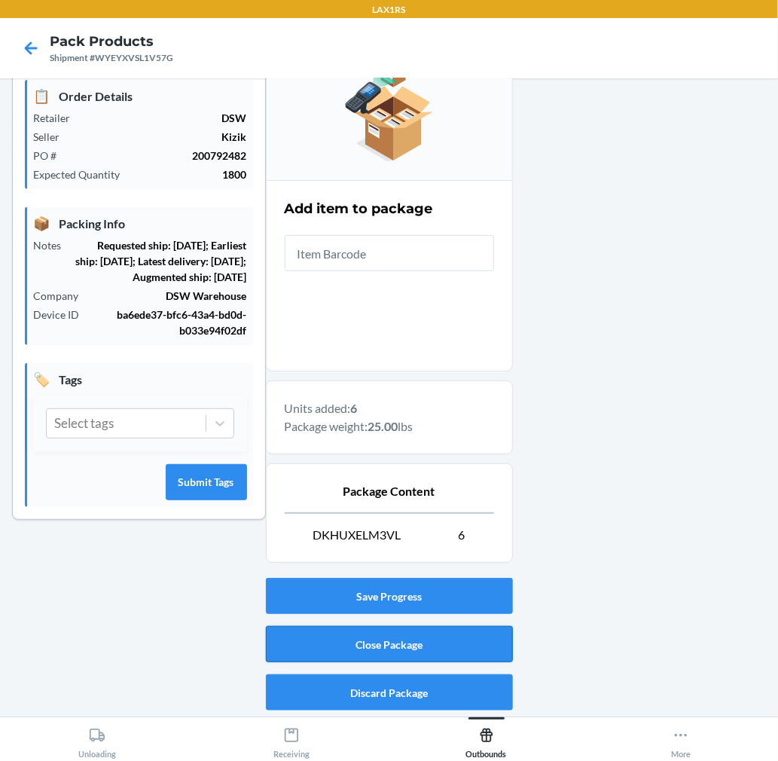
click at [446, 642] on button "Close Package" at bounding box center [389, 644] width 247 height 36
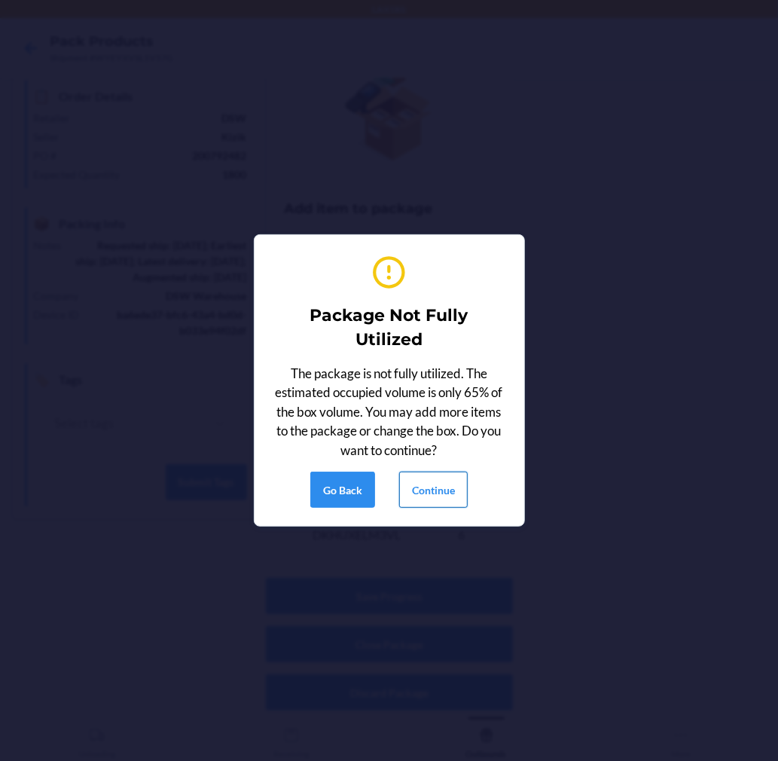
click at [442, 484] on button "Continue" at bounding box center [433, 489] width 69 height 36
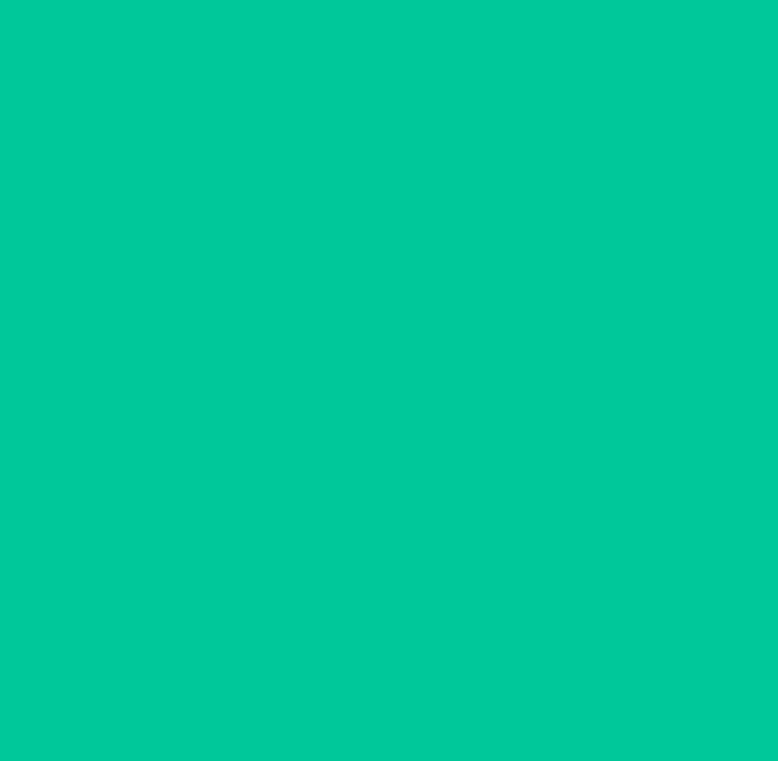
scroll to position [0, 0]
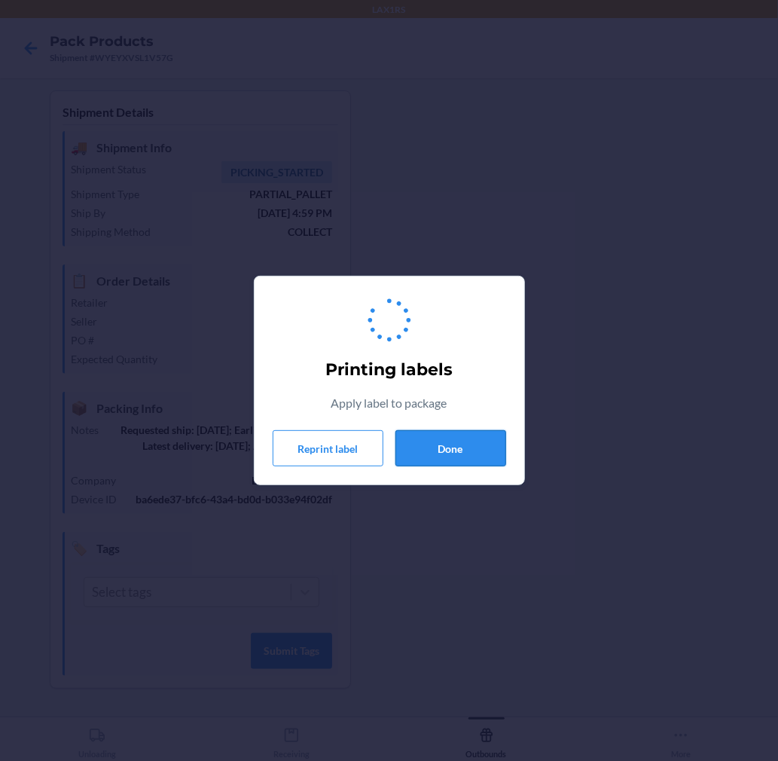
click at [453, 438] on button "Done" at bounding box center [450, 448] width 111 height 36
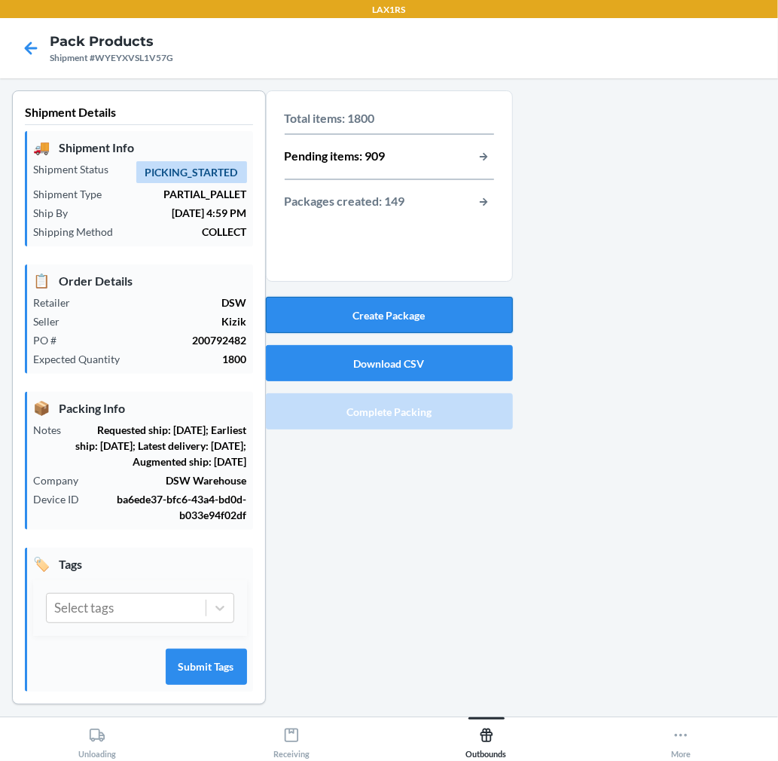
click at [453, 310] on button "Create Package" at bounding box center [389, 315] width 247 height 36
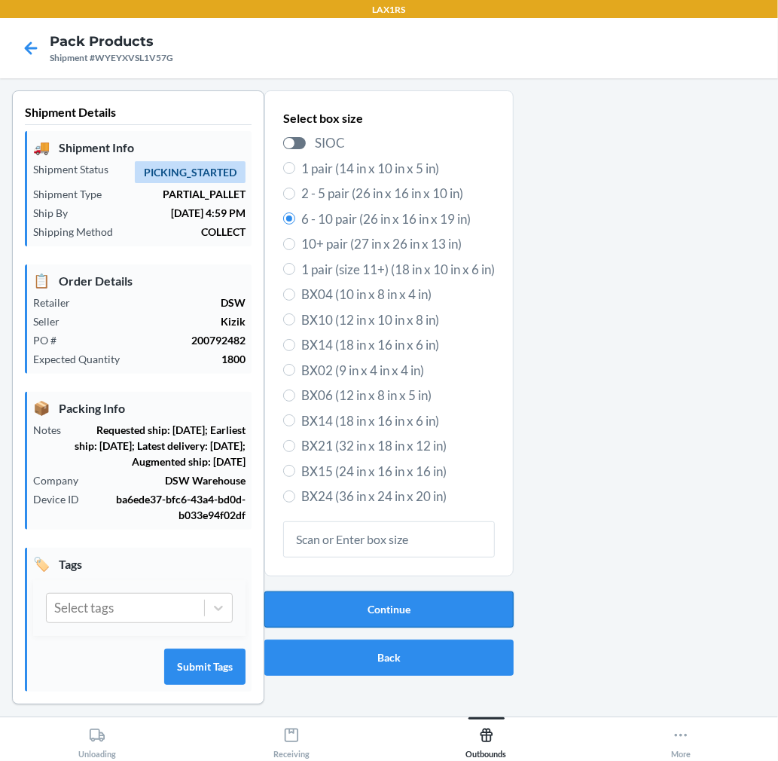
click at [455, 603] on button "Continue" at bounding box center [388, 609] width 249 height 36
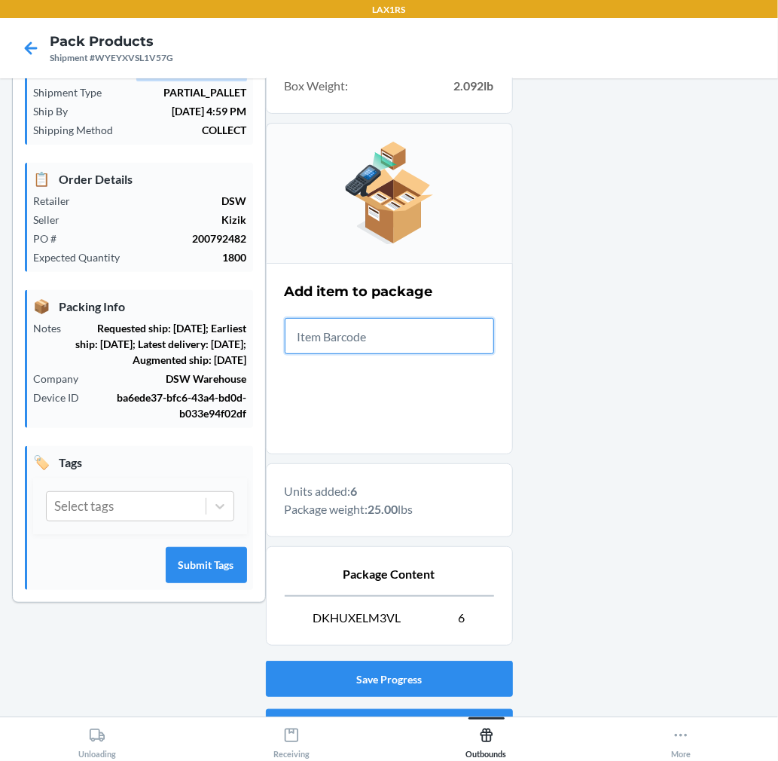
scroll to position [185, 0]
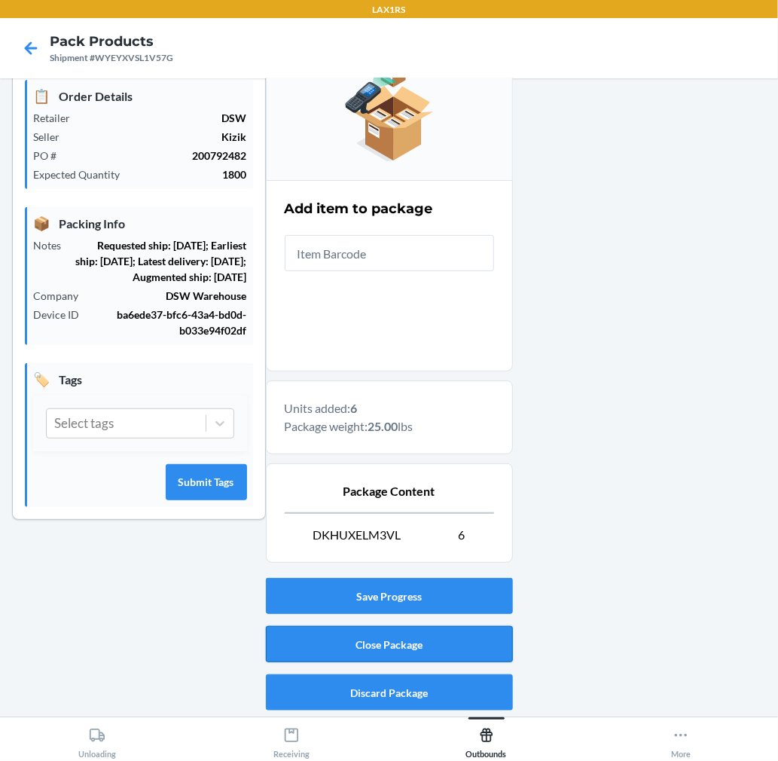
click at [419, 642] on button "Close Package" at bounding box center [389, 644] width 247 height 36
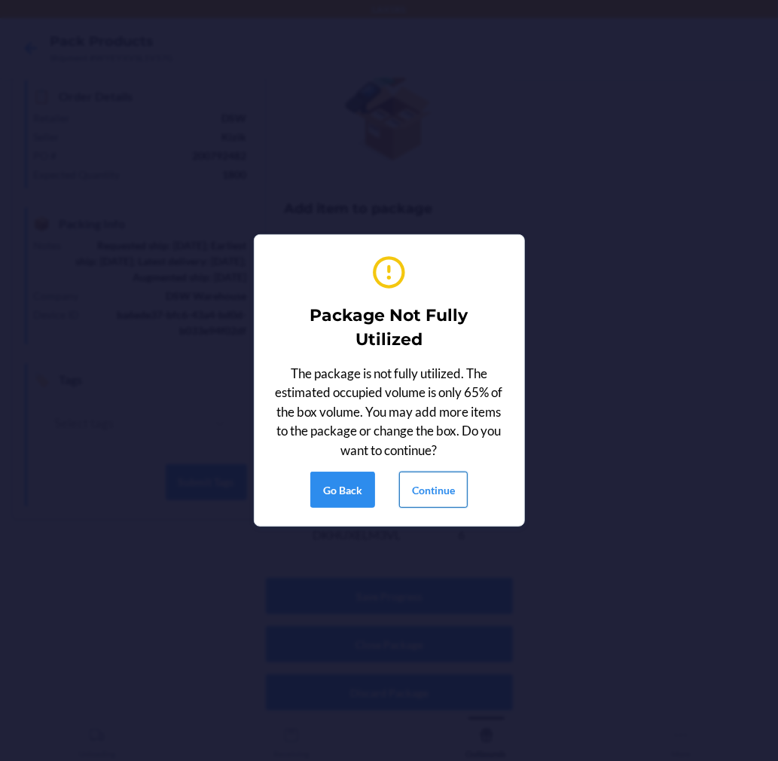
click at [422, 477] on button "Continue" at bounding box center [433, 489] width 69 height 36
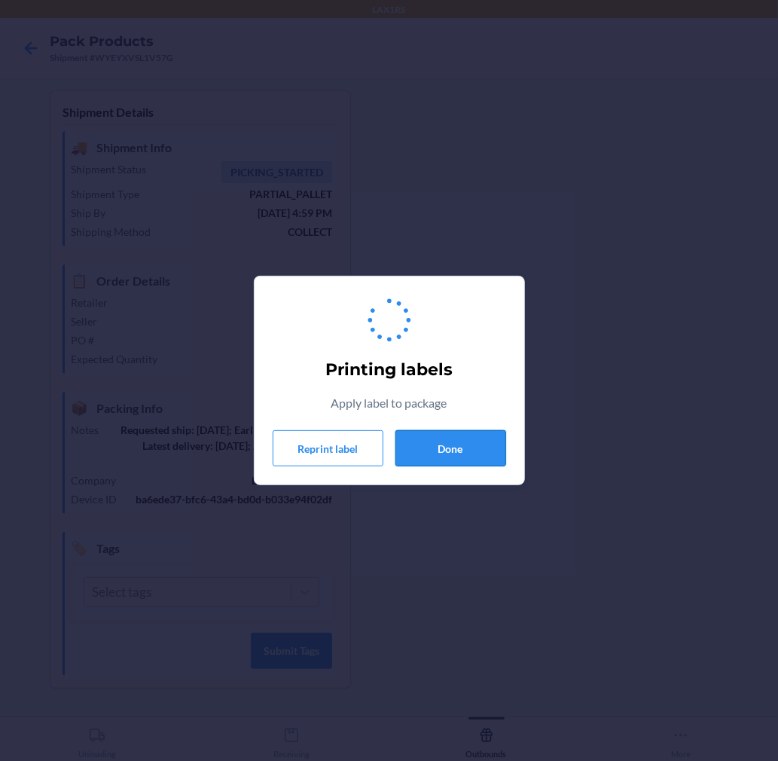
click at [435, 449] on button "Done" at bounding box center [450, 448] width 111 height 36
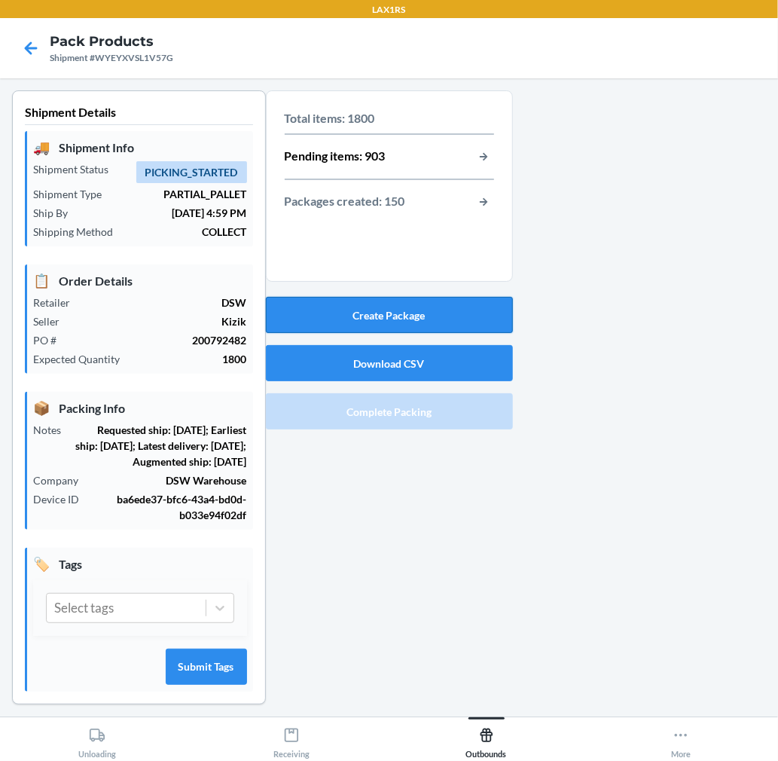
click at [417, 310] on button "Create Package" at bounding box center [389, 315] width 247 height 36
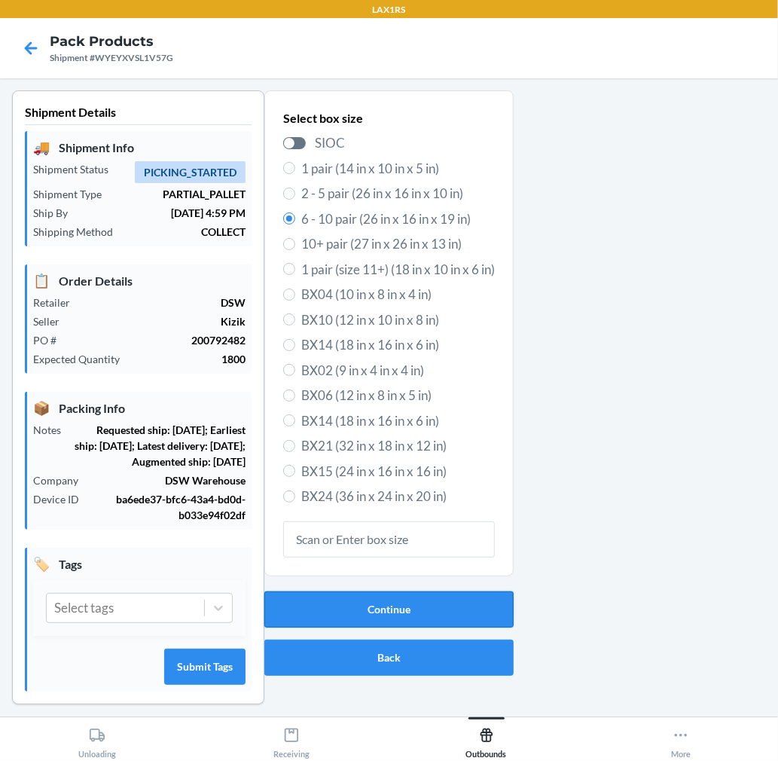
click at [425, 615] on button "Continue" at bounding box center [388, 609] width 249 height 36
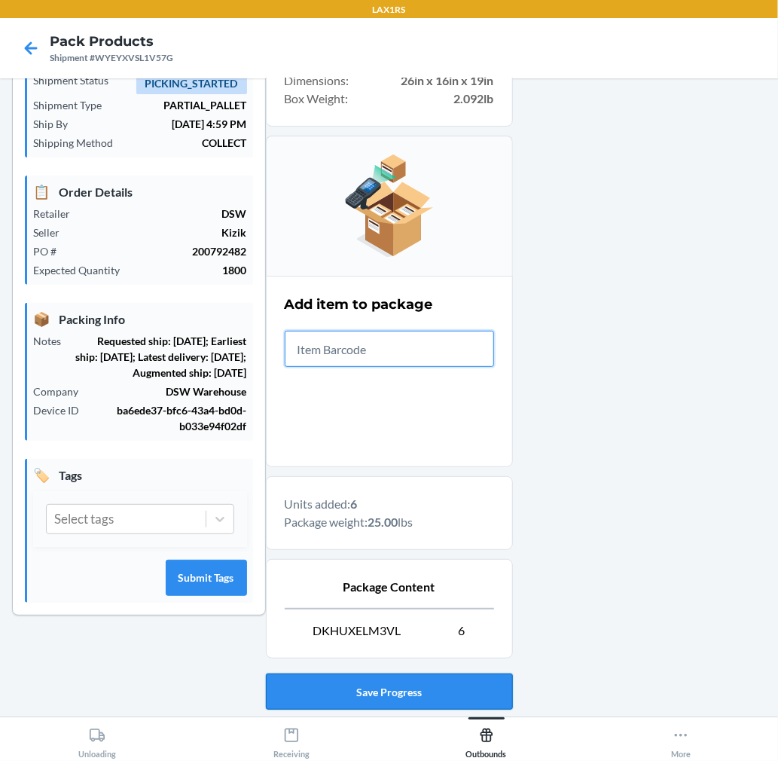
scroll to position [185, 0]
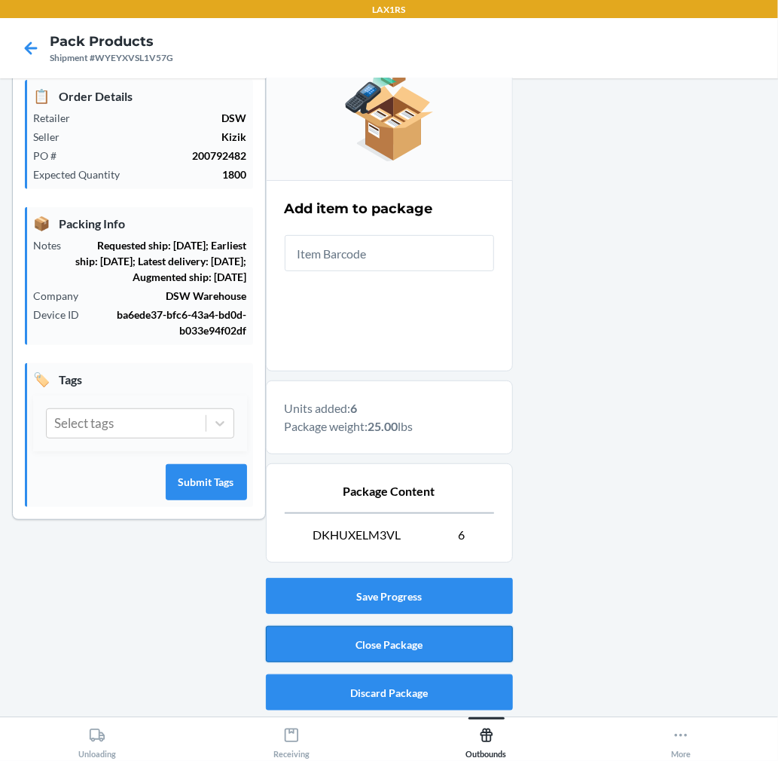
click at [468, 635] on button "Close Package" at bounding box center [389, 644] width 247 height 36
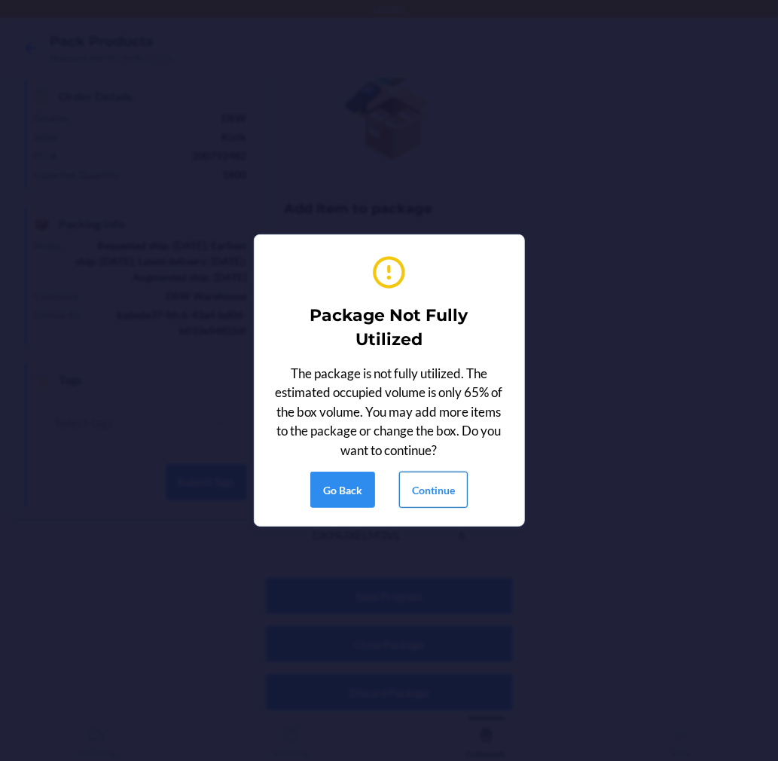
click at [447, 494] on button "Continue" at bounding box center [433, 489] width 69 height 36
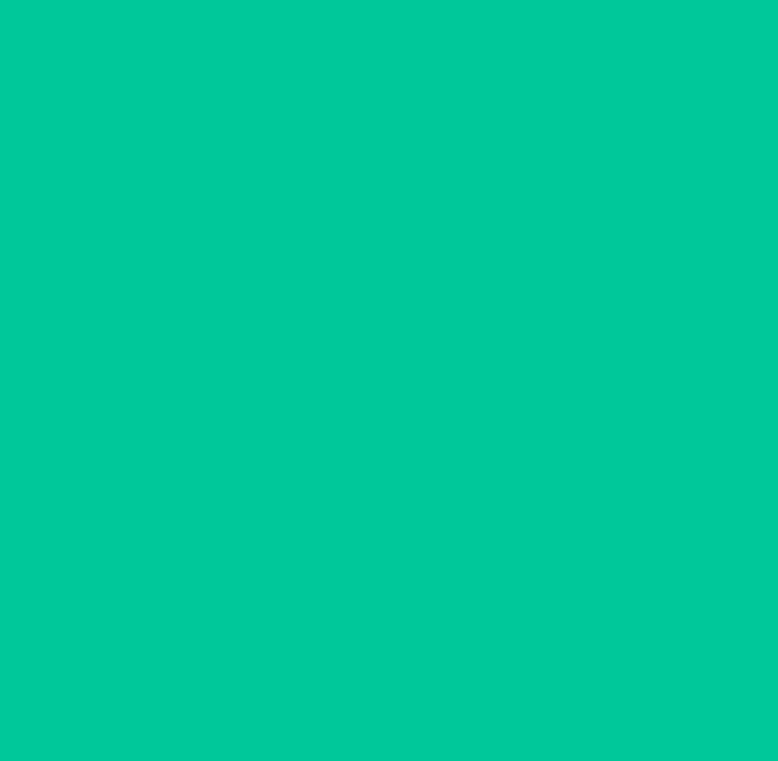
scroll to position [0, 0]
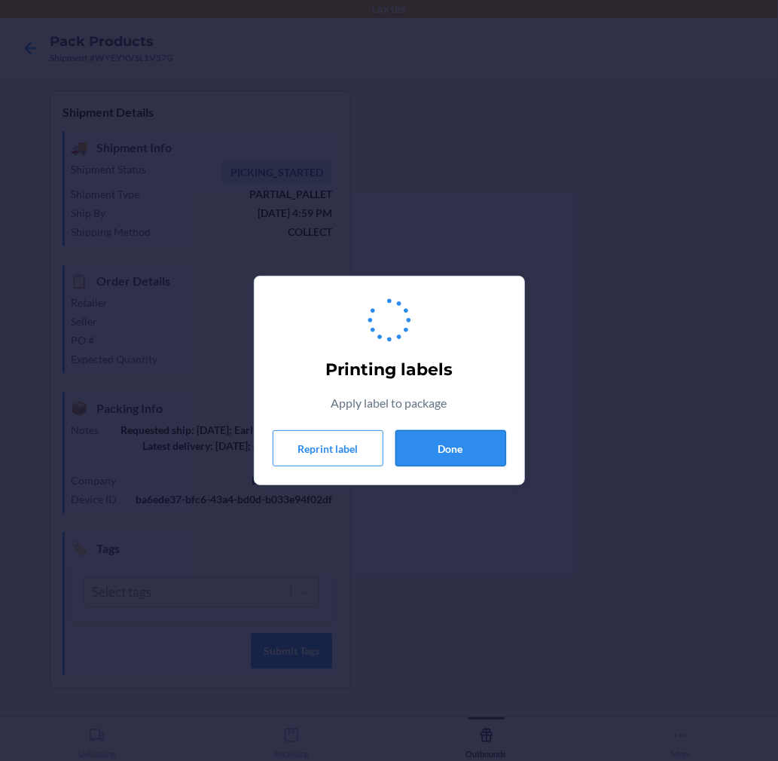
click at [446, 449] on button "Done" at bounding box center [450, 448] width 111 height 36
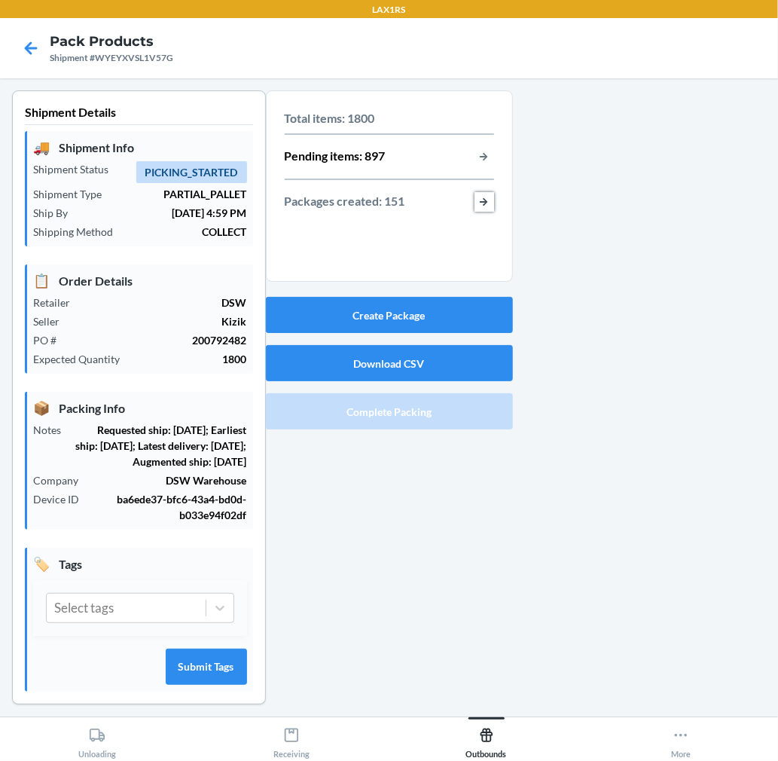
click at [477, 194] on button "button-view-packages-created" at bounding box center [484, 202] width 20 height 20
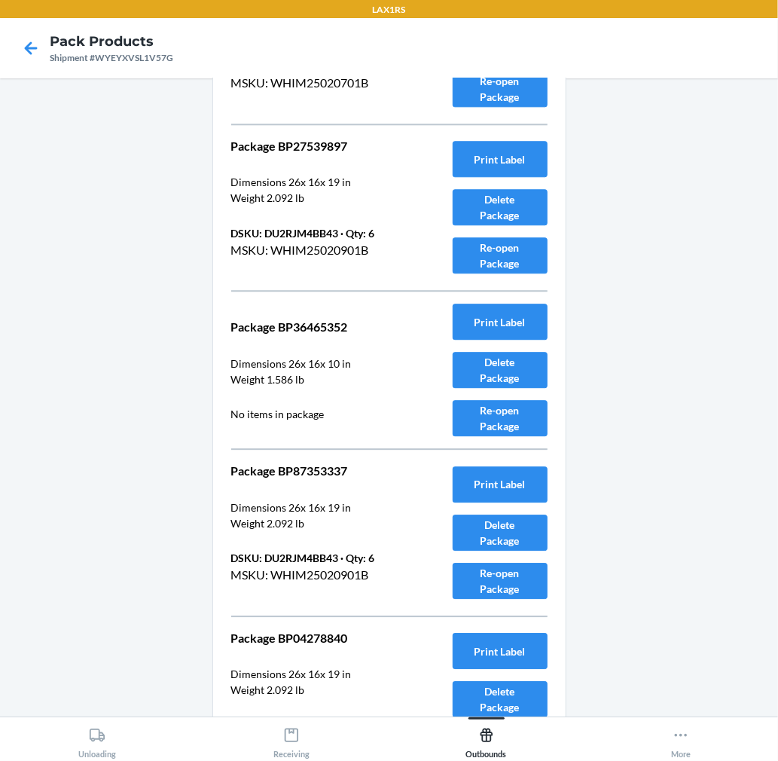
scroll to position [22594, 0]
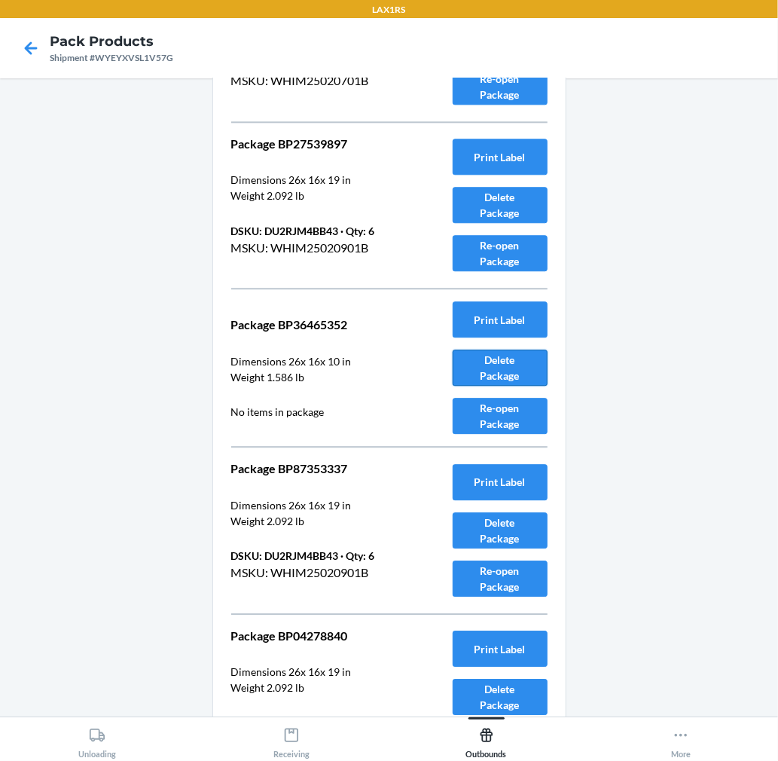
click at [503, 372] on button "Delete Package" at bounding box center [500, 367] width 95 height 36
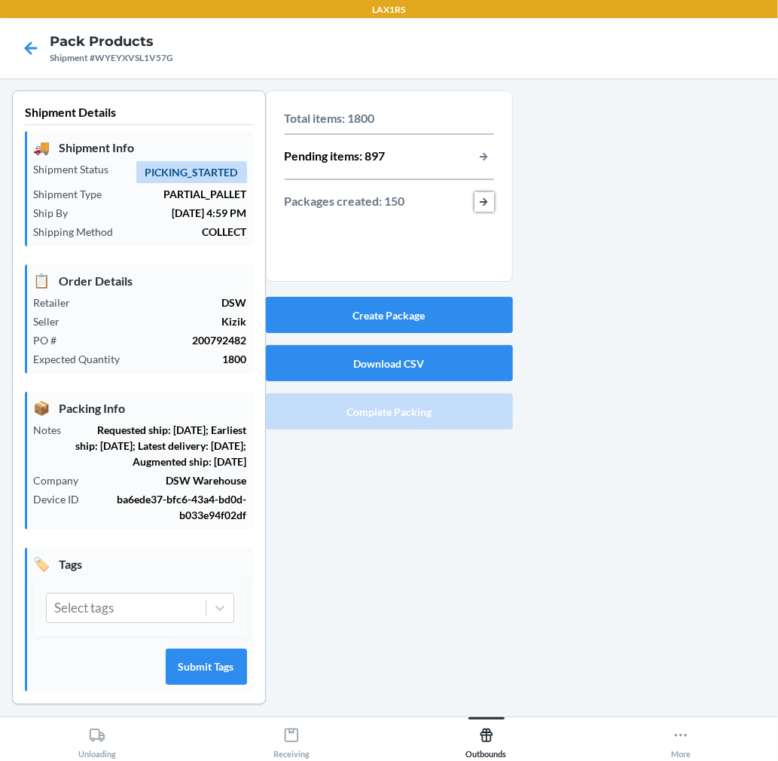
click at [478, 197] on button "button-view-packages-created" at bounding box center [484, 202] width 20 height 20
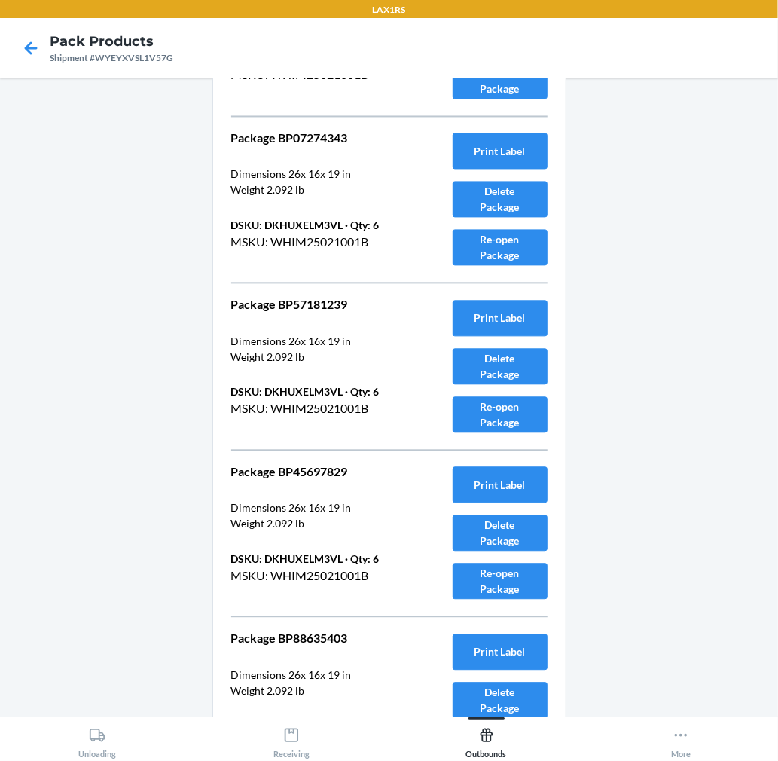
scroll to position [24745, 0]
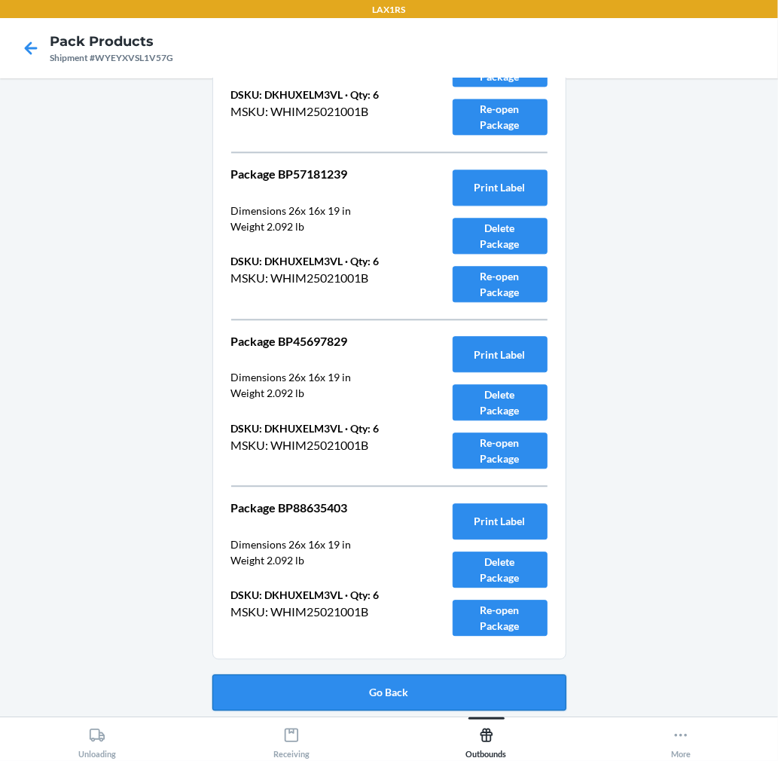
click at [416, 687] on button "Go Back" at bounding box center [389, 692] width 354 height 36
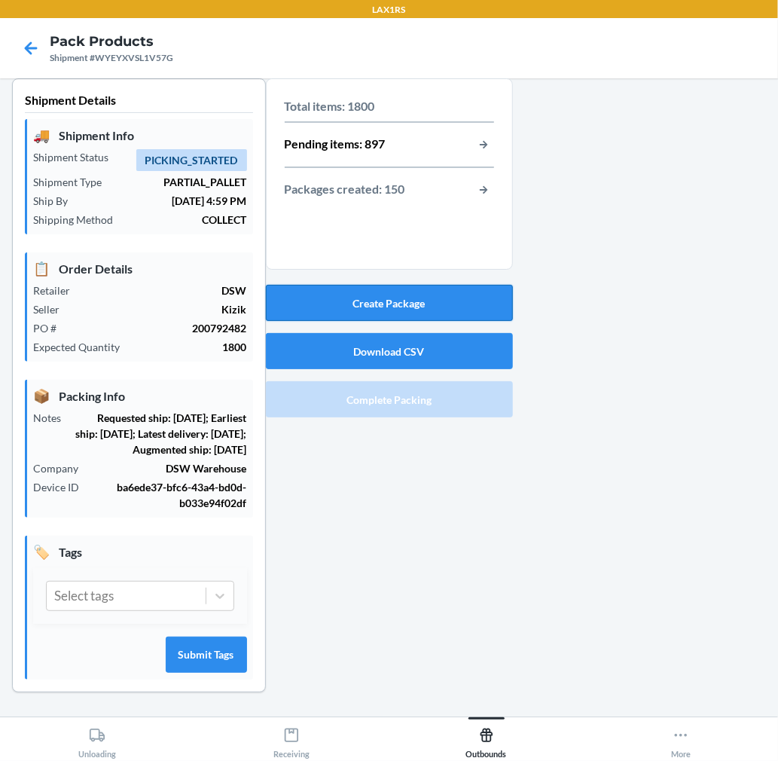
click at [461, 287] on button "Create Package" at bounding box center [389, 303] width 247 height 36
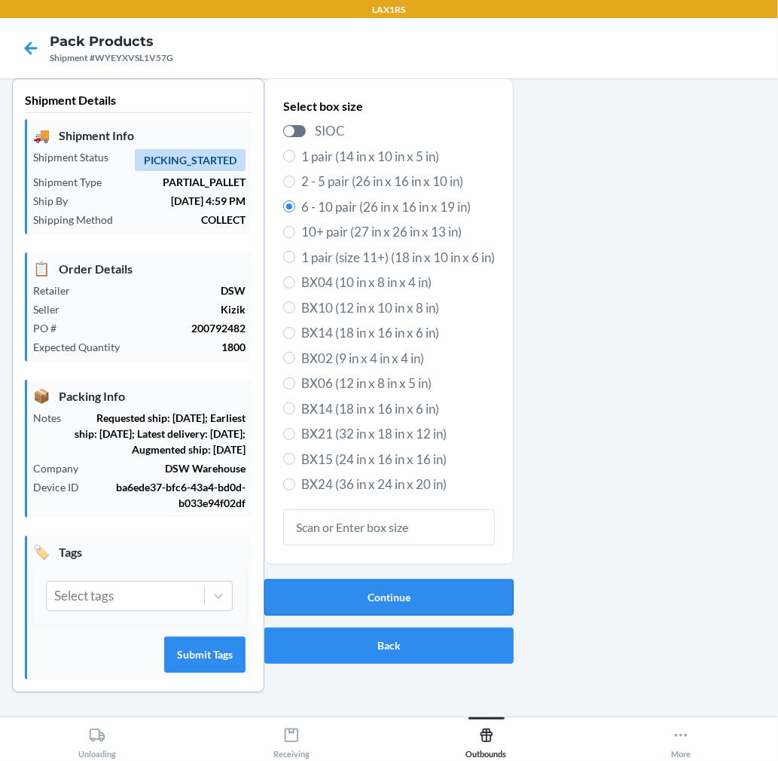
click at [410, 579] on button "Continue" at bounding box center [388, 597] width 249 height 36
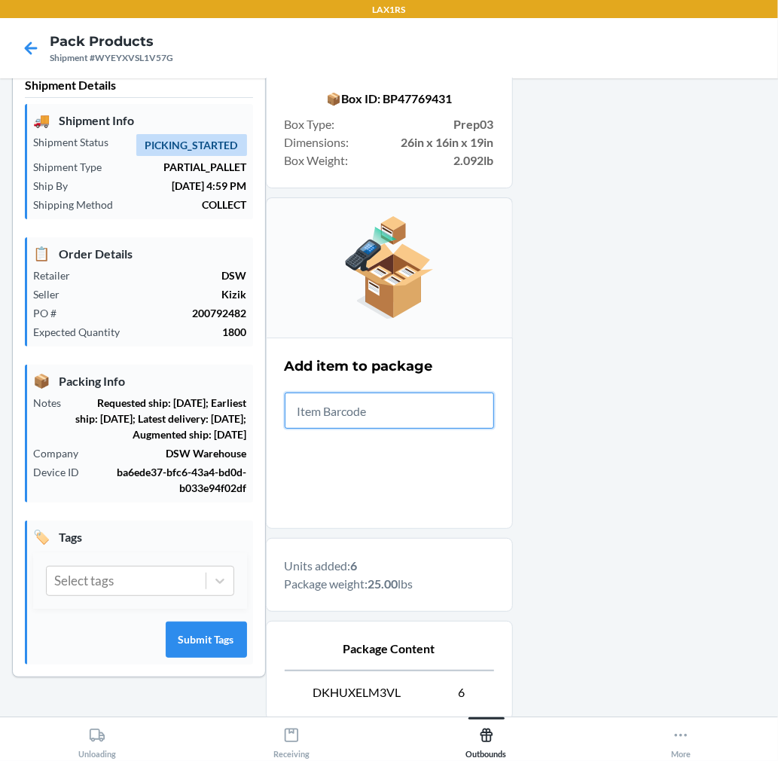
scroll to position [185, 0]
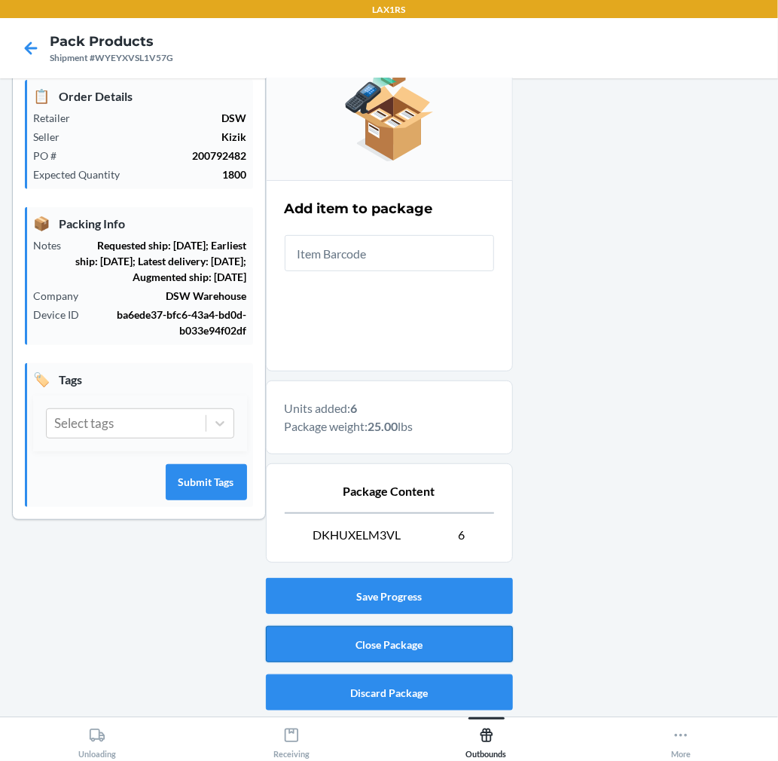
click at [352, 649] on button "Close Package" at bounding box center [389, 644] width 247 height 36
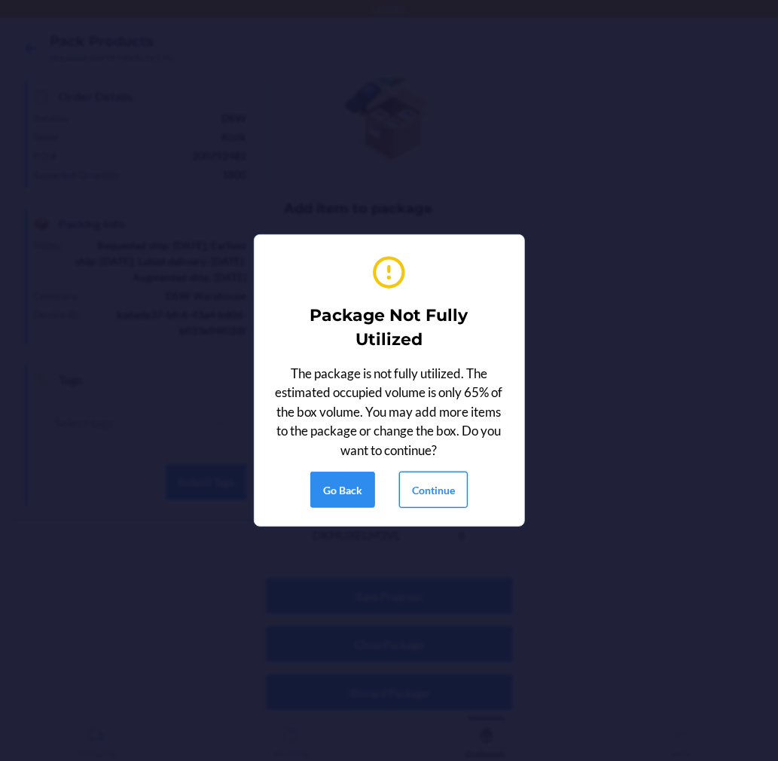
click at [424, 485] on button "Continue" at bounding box center [433, 489] width 69 height 36
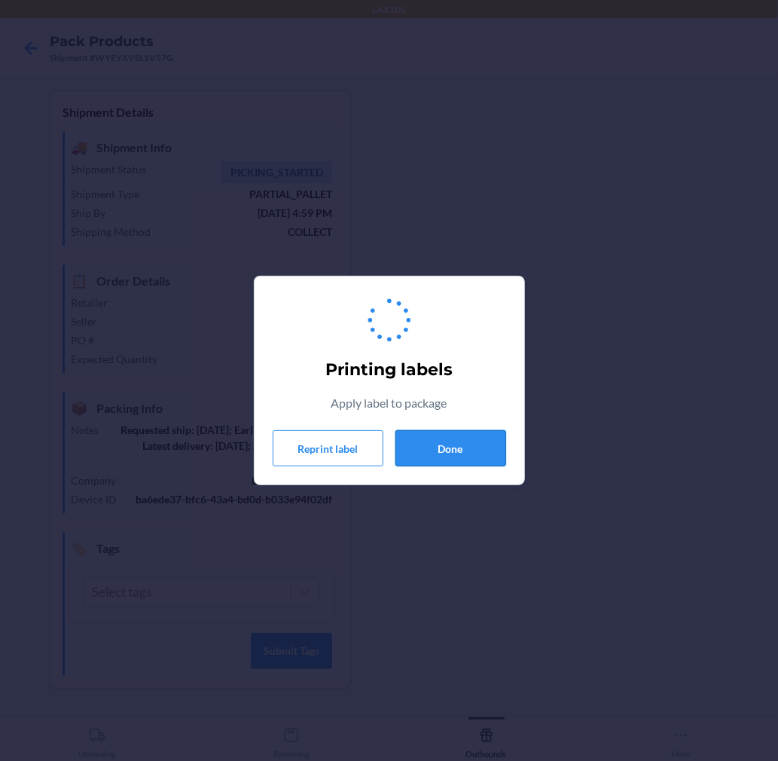
click at [458, 450] on button "Done" at bounding box center [450, 448] width 111 height 36
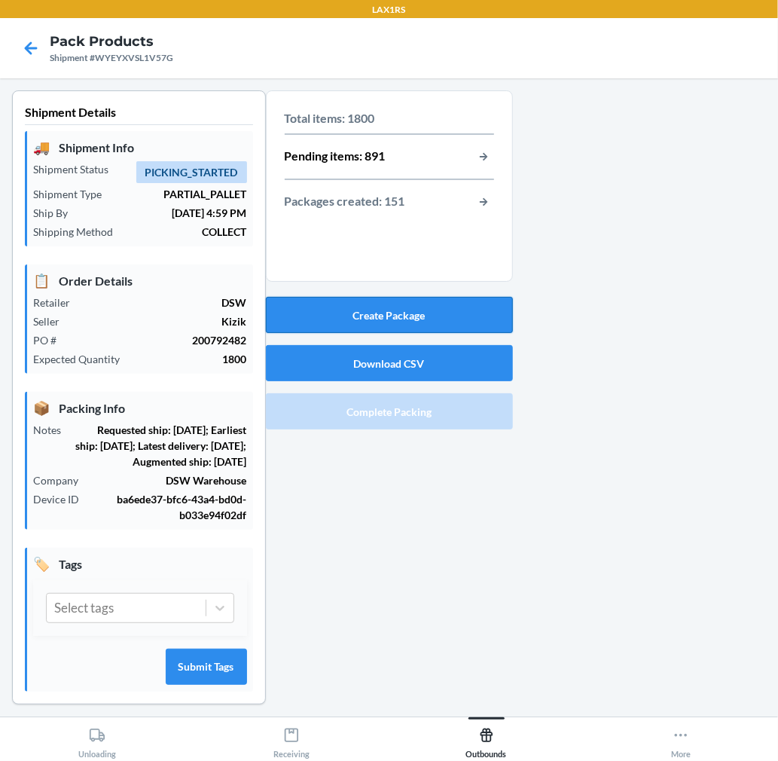
click at [462, 320] on button "Create Package" at bounding box center [389, 315] width 247 height 36
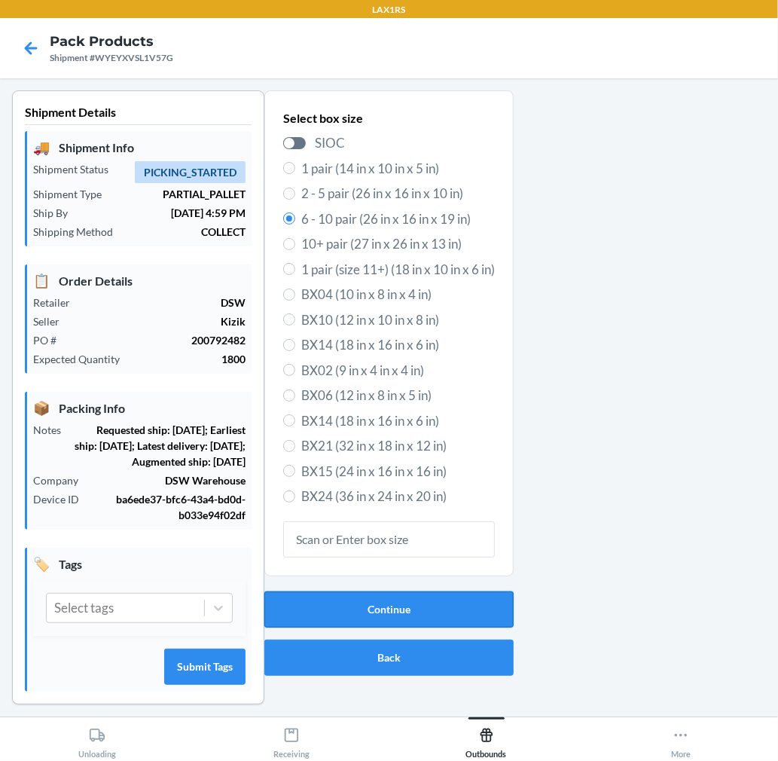
click at [432, 613] on button "Continue" at bounding box center [388, 609] width 249 height 36
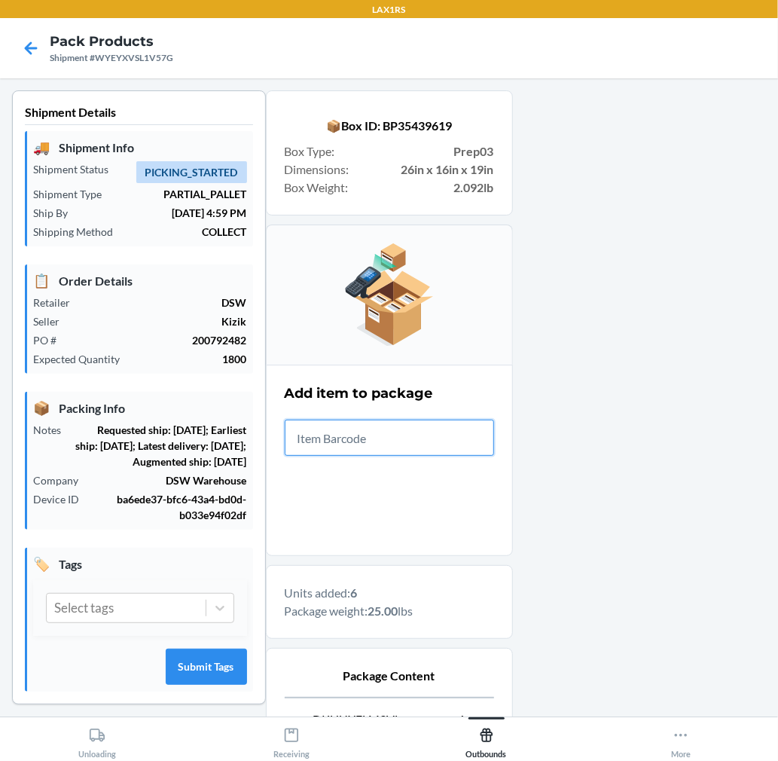
scroll to position [185, 0]
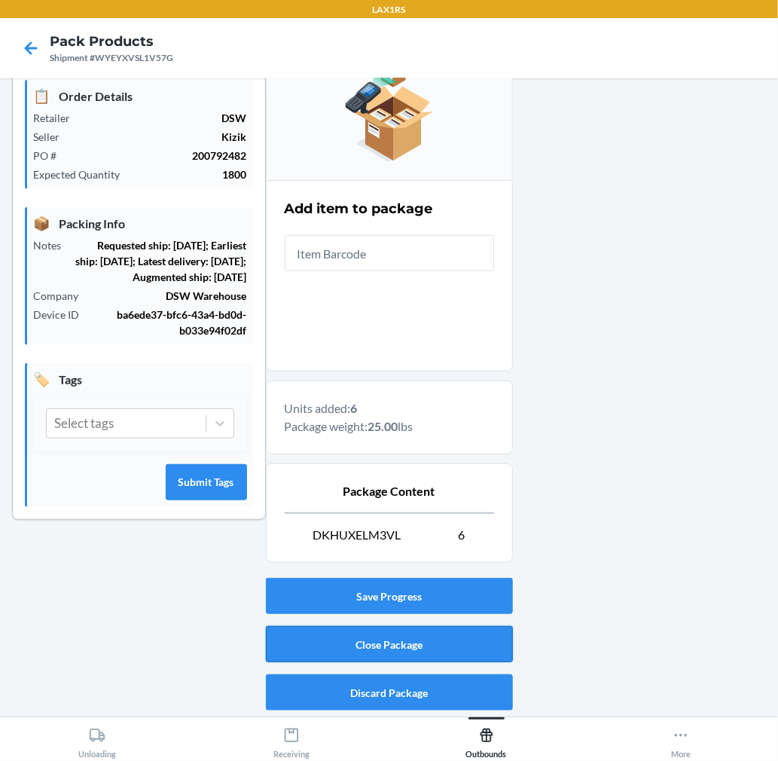
click at [456, 635] on button "Close Package" at bounding box center [389, 644] width 247 height 36
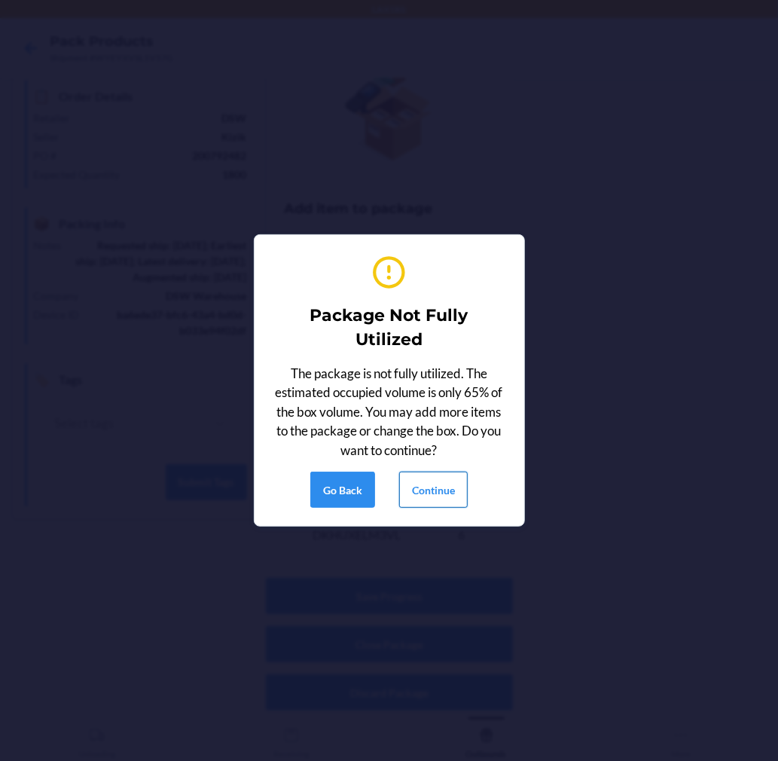
click at [442, 496] on button "Continue" at bounding box center [433, 489] width 69 height 36
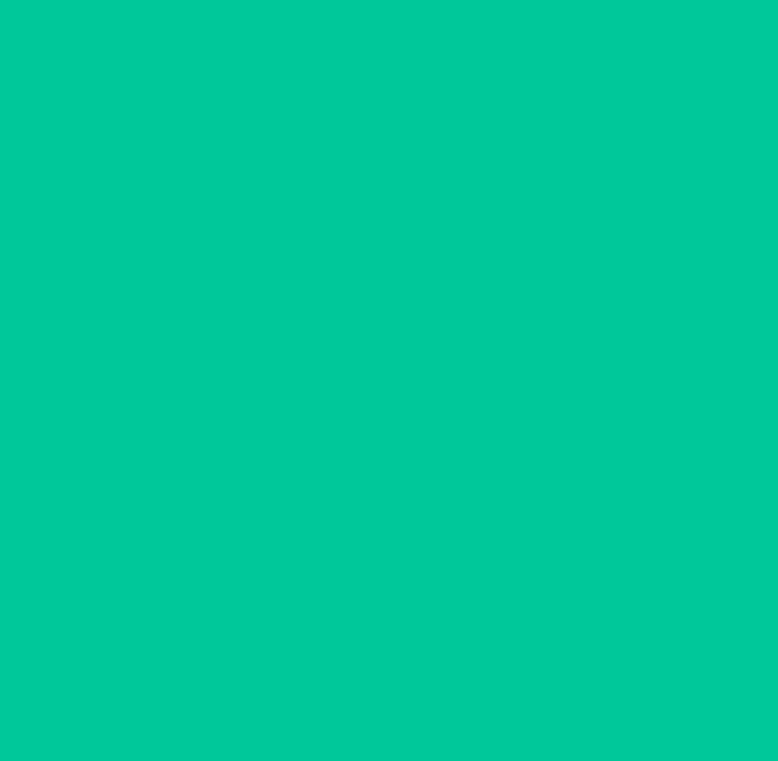
scroll to position [0, 0]
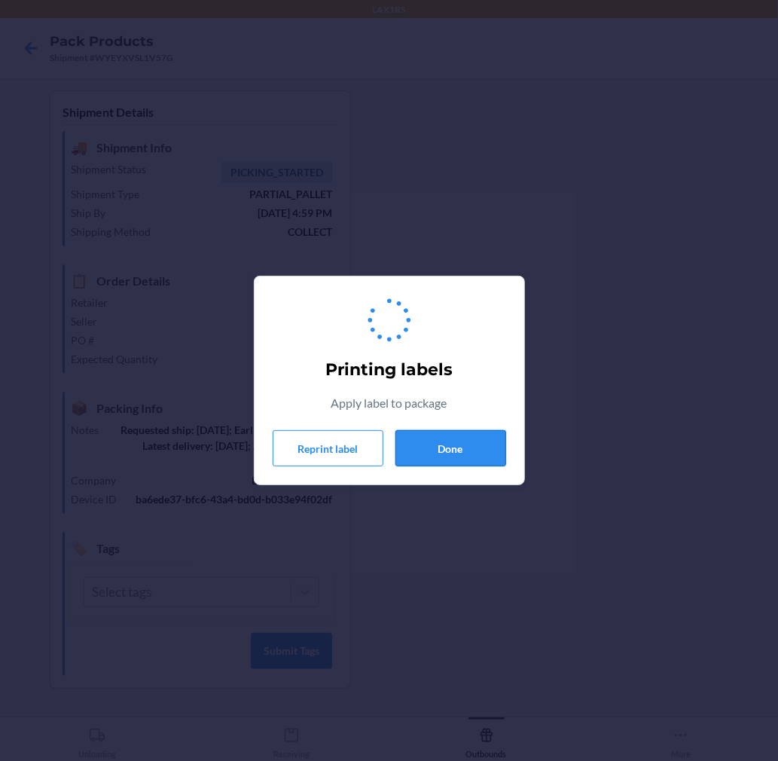
click at [447, 446] on button "Done" at bounding box center [450, 448] width 111 height 36
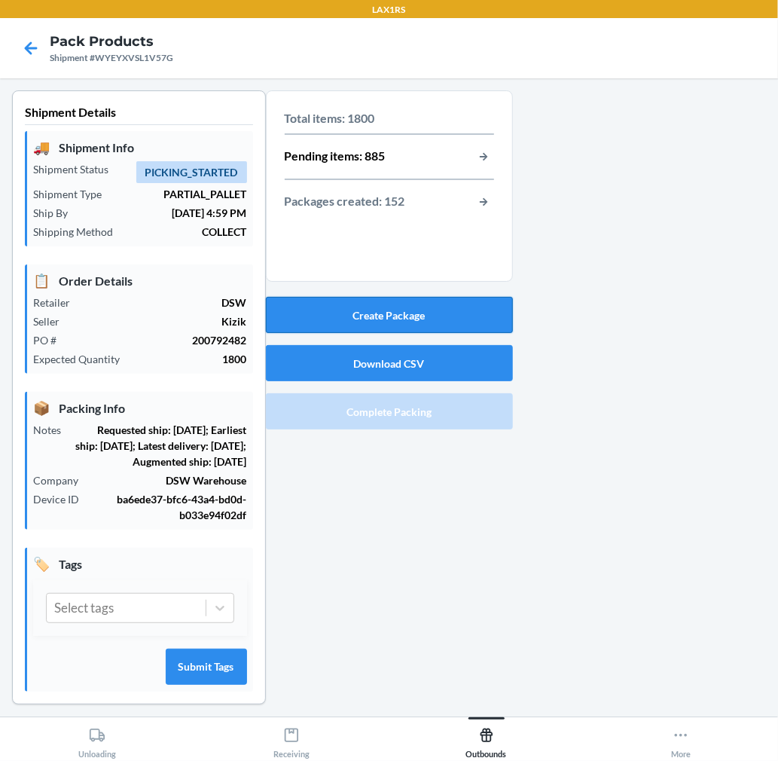
click at [441, 319] on button "Create Package" at bounding box center [389, 315] width 247 height 36
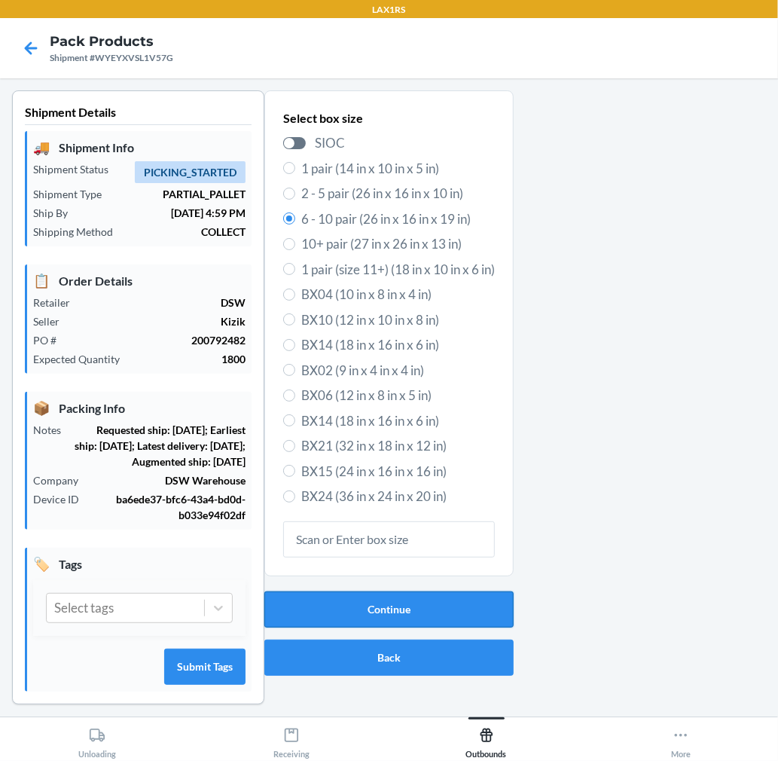
click at [341, 609] on button "Continue" at bounding box center [388, 609] width 249 height 36
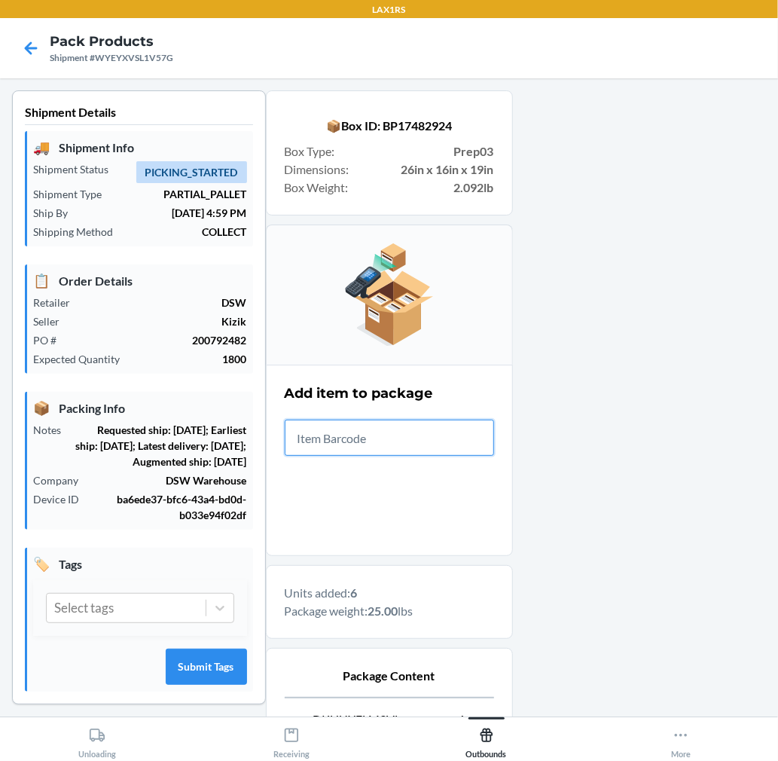
scroll to position [185, 0]
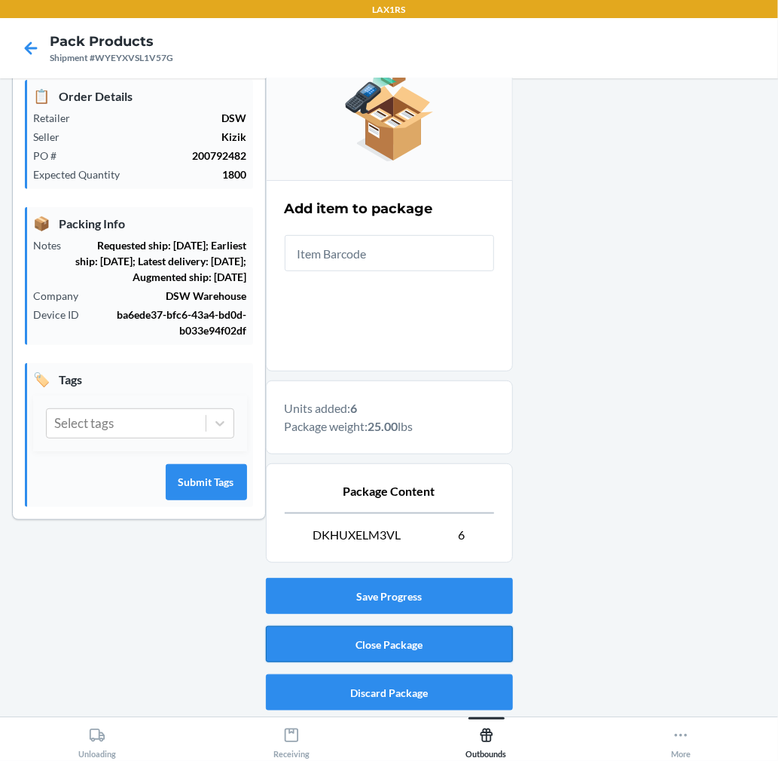
click at [393, 658] on button "Close Package" at bounding box center [389, 644] width 247 height 36
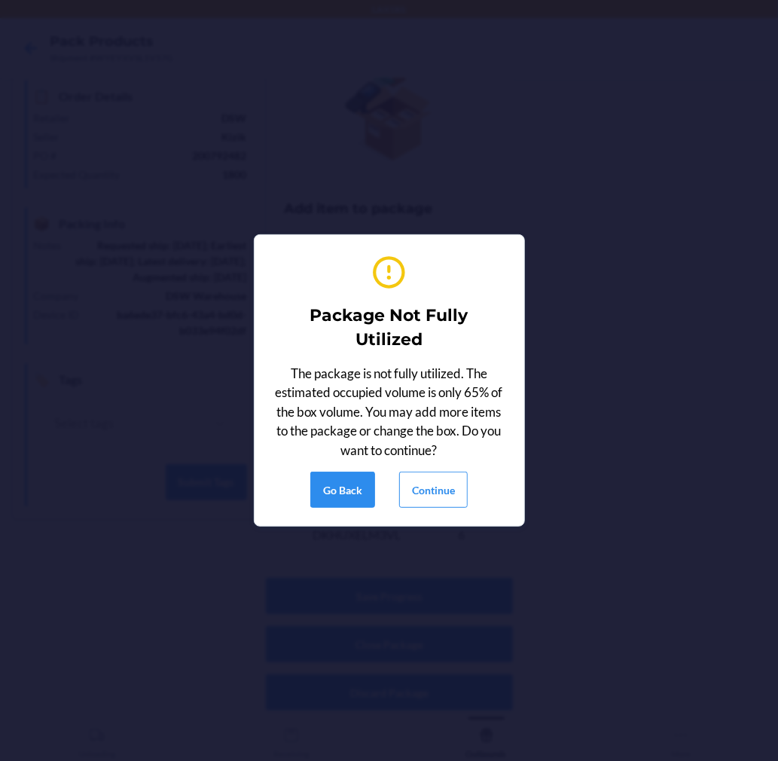
click at [429, 469] on div "Package Not Fully Utilized The package is not fully utilized. The estimated occ…" at bounding box center [389, 380] width 233 height 267
click at [428, 474] on button "Continue" at bounding box center [433, 489] width 69 height 36
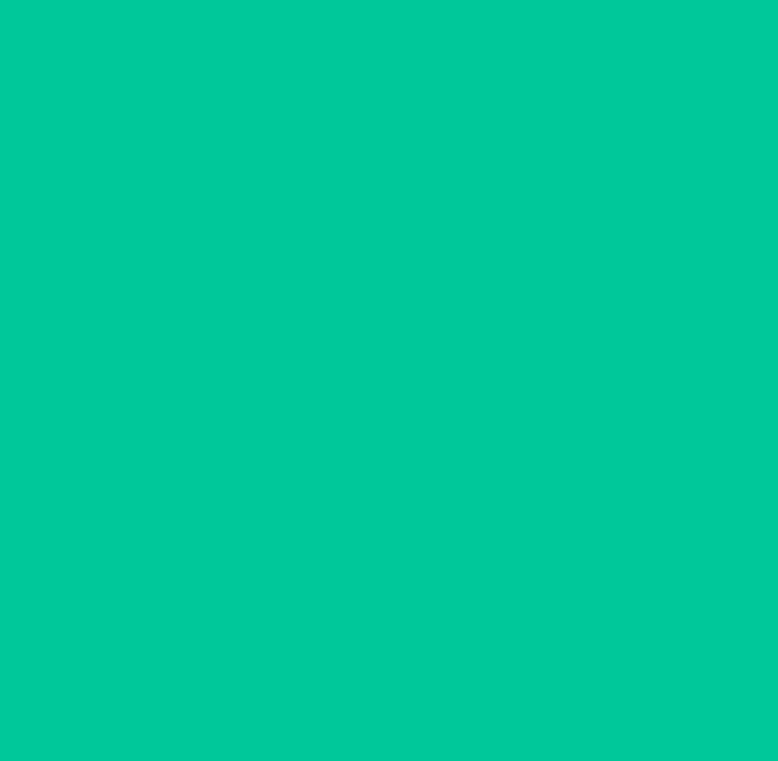
scroll to position [0, 0]
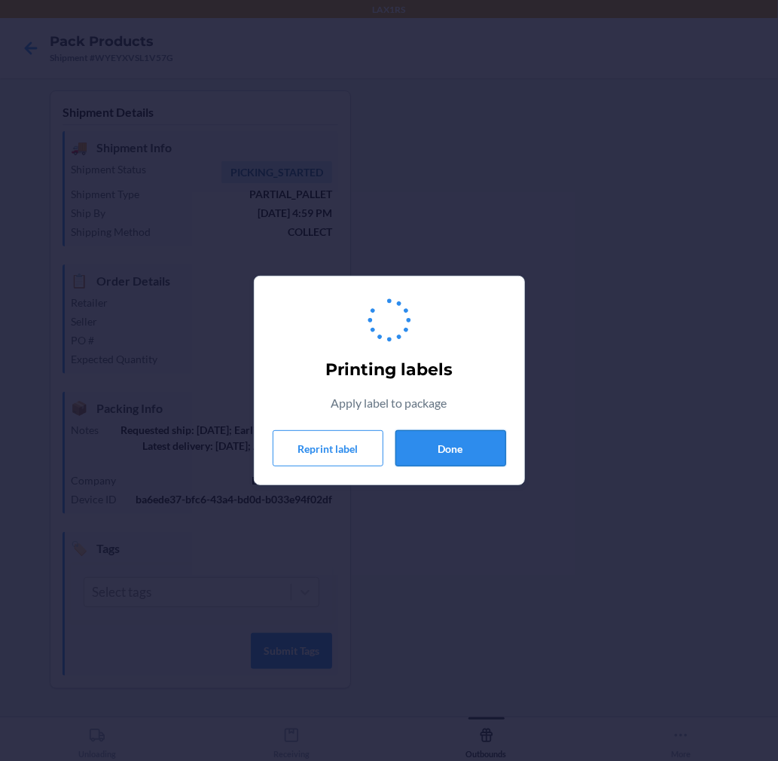
click at [430, 441] on button "Done" at bounding box center [450, 448] width 111 height 36
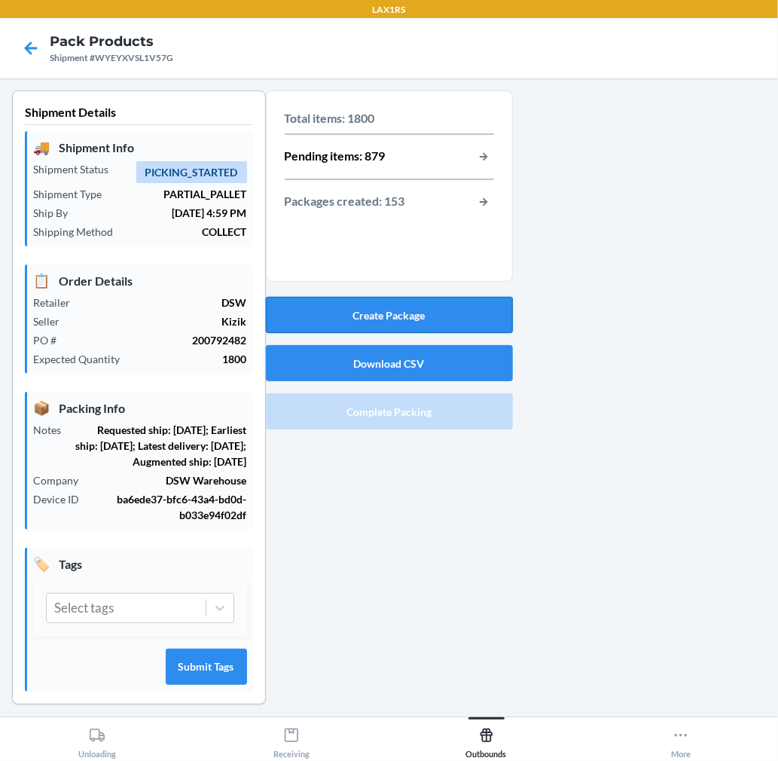
click at [429, 307] on button "Create Package" at bounding box center [389, 315] width 247 height 36
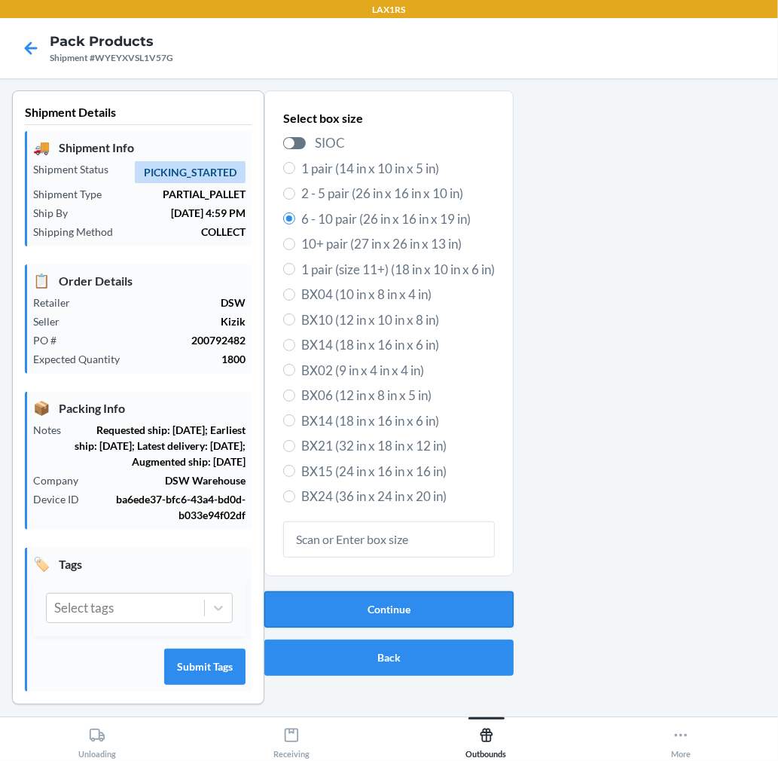
click at [405, 623] on button "Continue" at bounding box center [388, 609] width 249 height 36
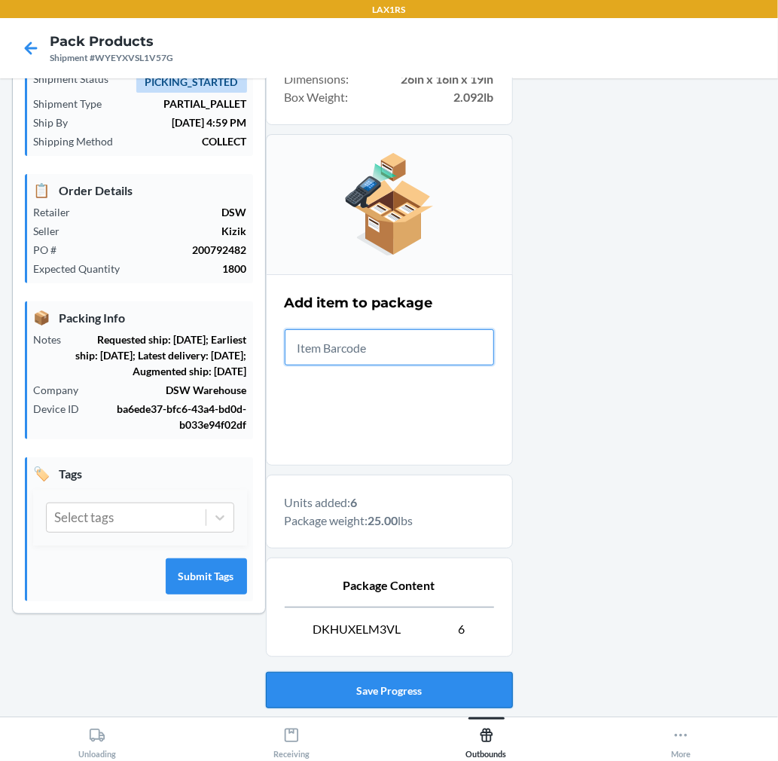
scroll to position [185, 0]
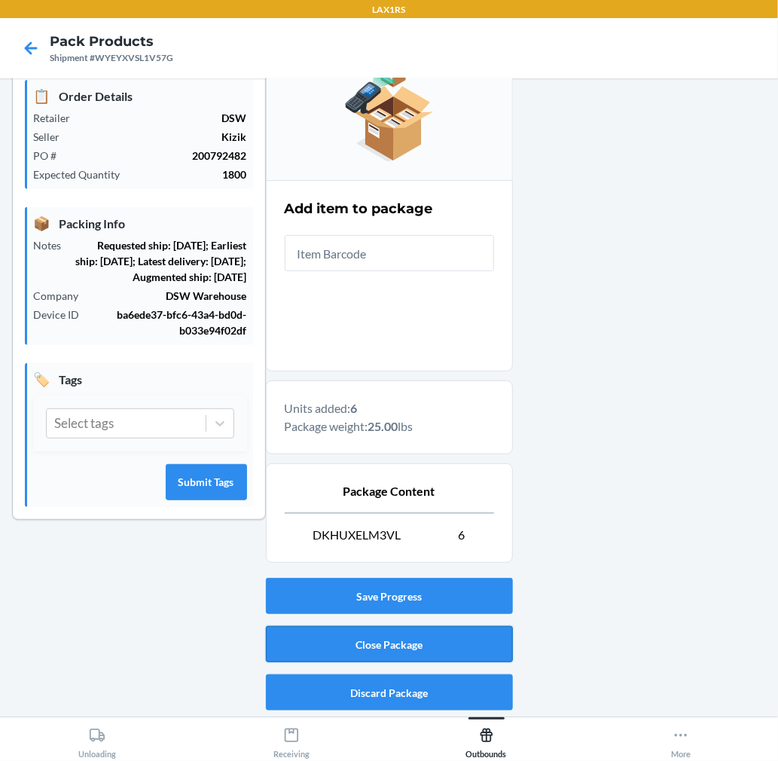
click at [379, 640] on button "Close Package" at bounding box center [389, 644] width 247 height 36
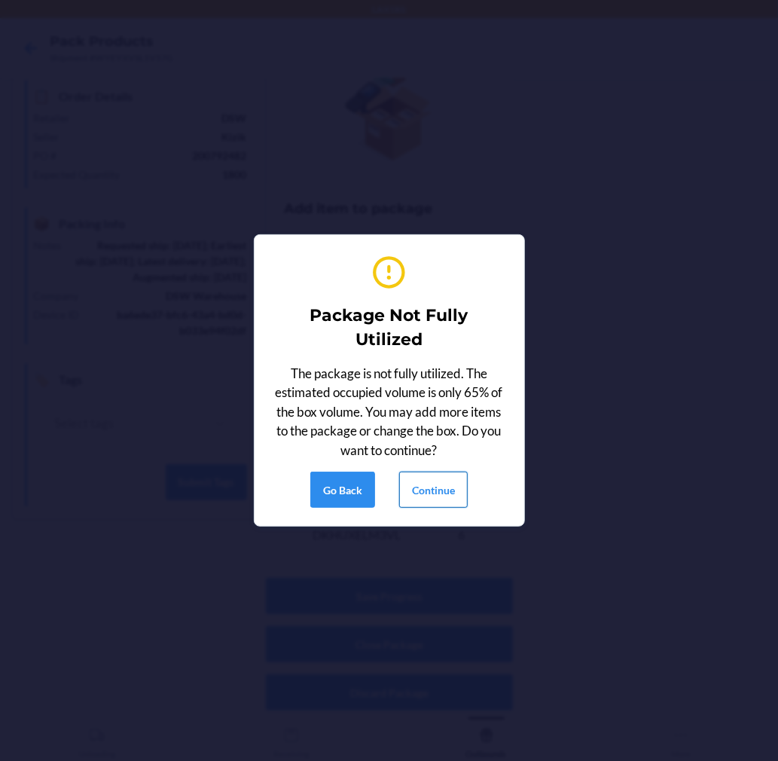
click at [403, 485] on button "Continue" at bounding box center [433, 489] width 69 height 36
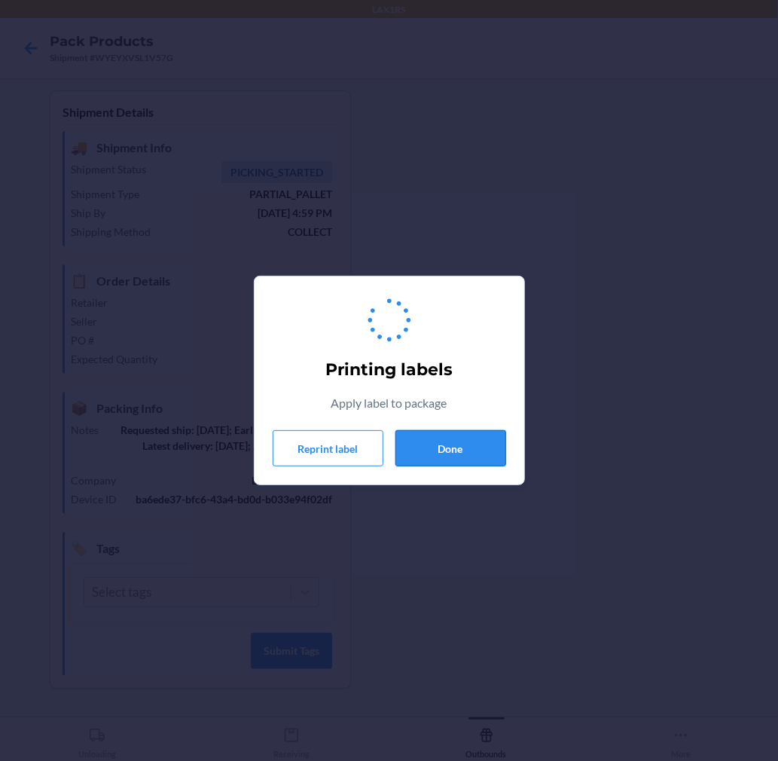
click at [452, 453] on button "Done" at bounding box center [450, 448] width 111 height 36
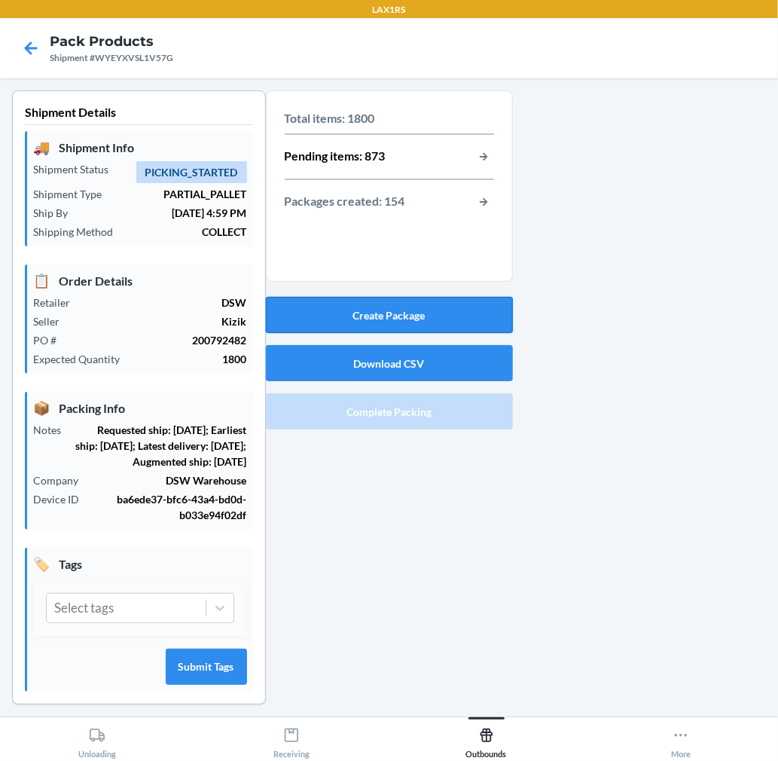
click at [424, 305] on button "Create Package" at bounding box center [389, 315] width 247 height 36
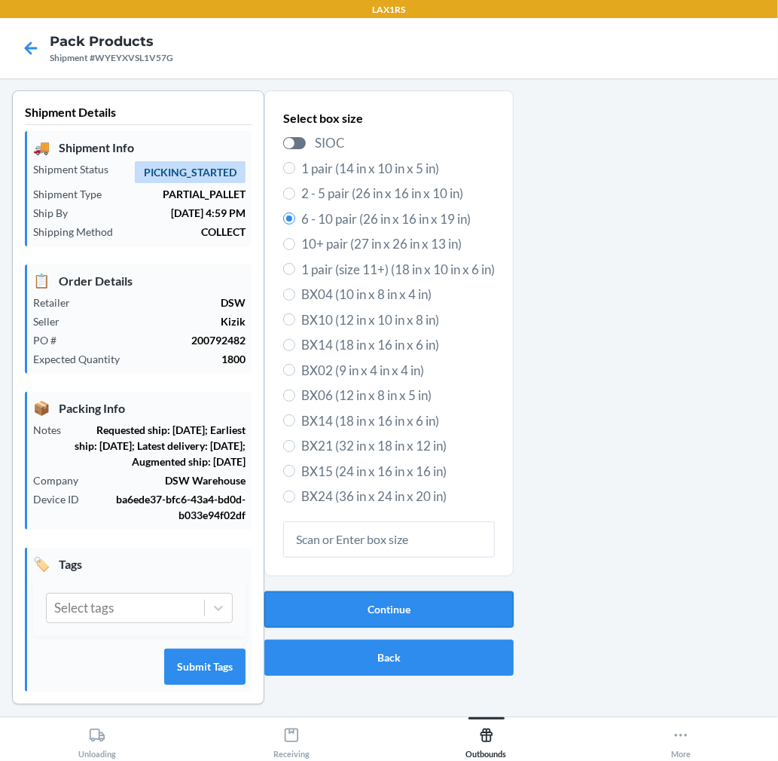
click at [418, 609] on button "Continue" at bounding box center [388, 609] width 249 height 36
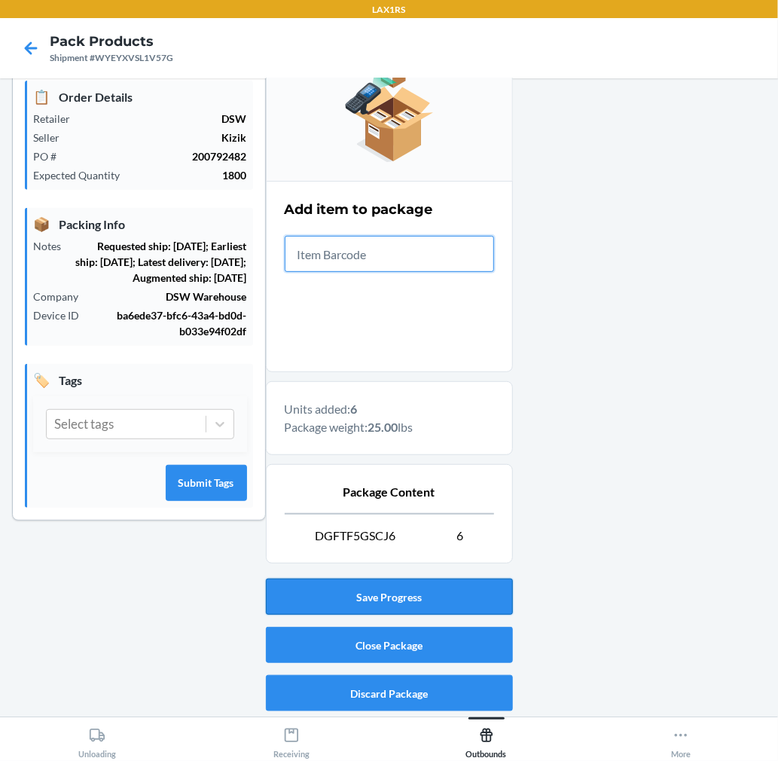
scroll to position [185, 0]
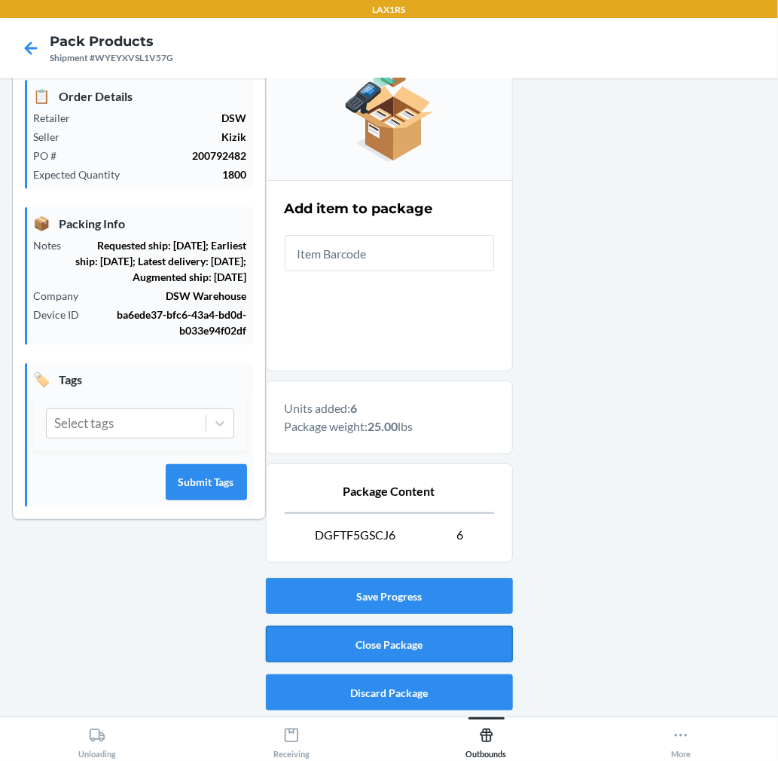
click at [374, 639] on button "Close Package" at bounding box center [389, 644] width 247 height 36
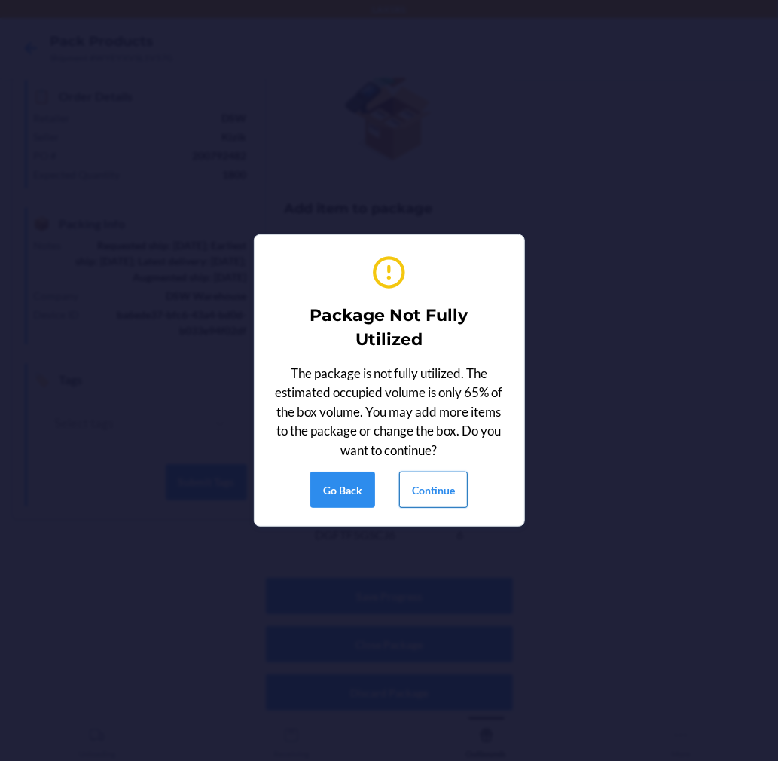
click at [431, 482] on button "Continue" at bounding box center [433, 489] width 69 height 36
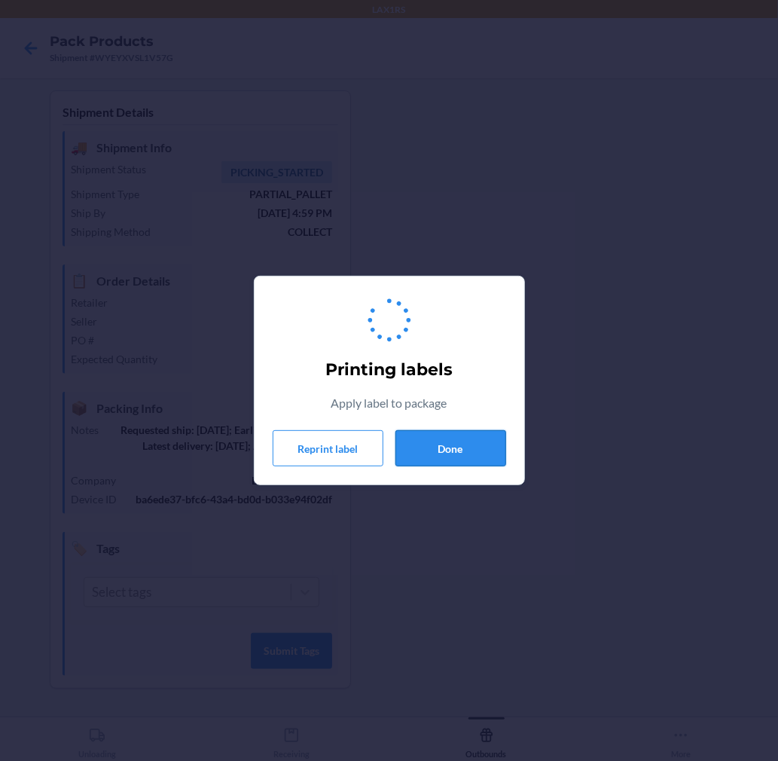
click at [444, 450] on button "Done" at bounding box center [450, 448] width 111 height 36
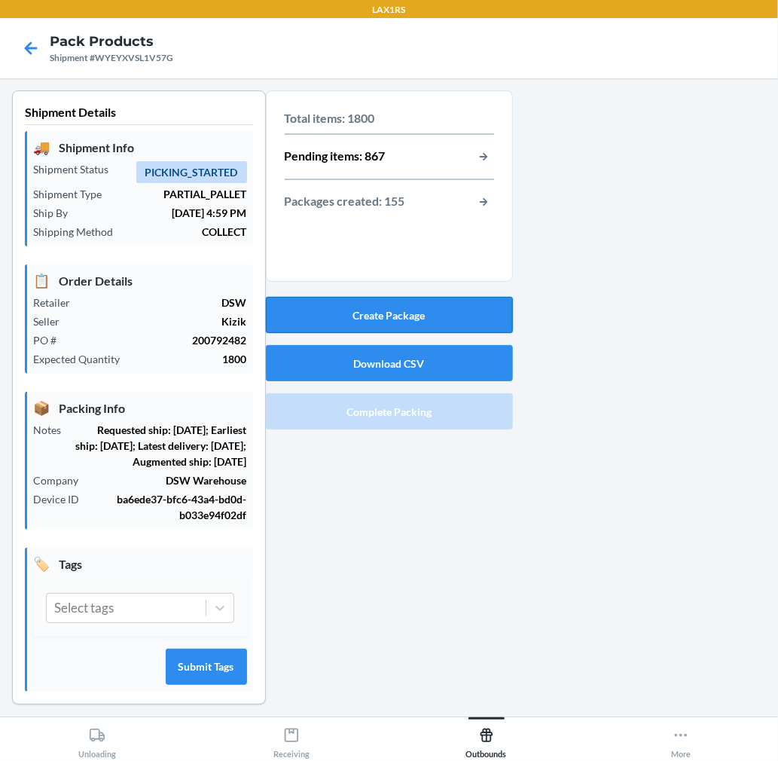
click at [410, 324] on button "Create Package" at bounding box center [389, 315] width 247 height 36
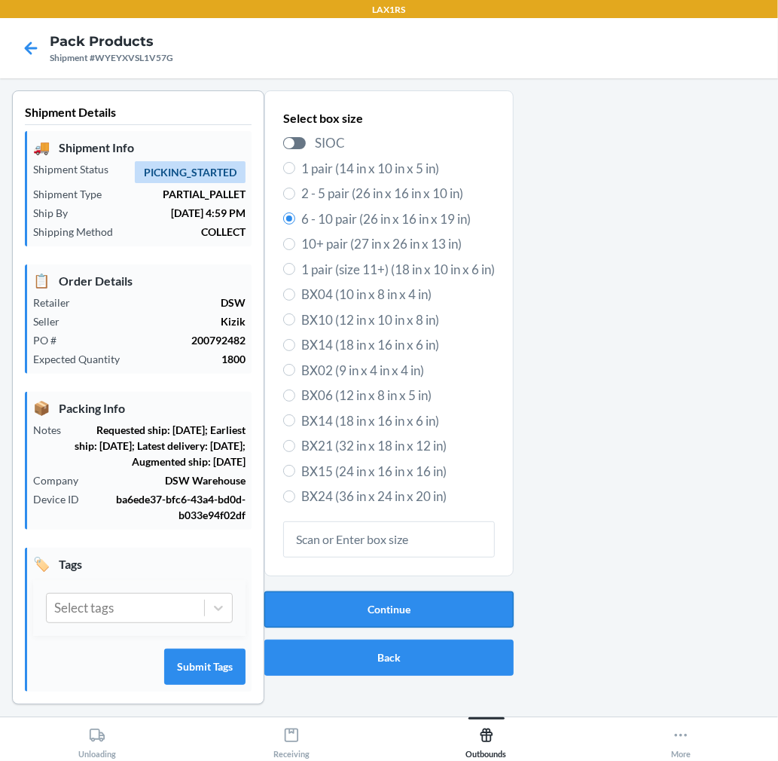
click at [367, 597] on button "Continue" at bounding box center [388, 609] width 249 height 36
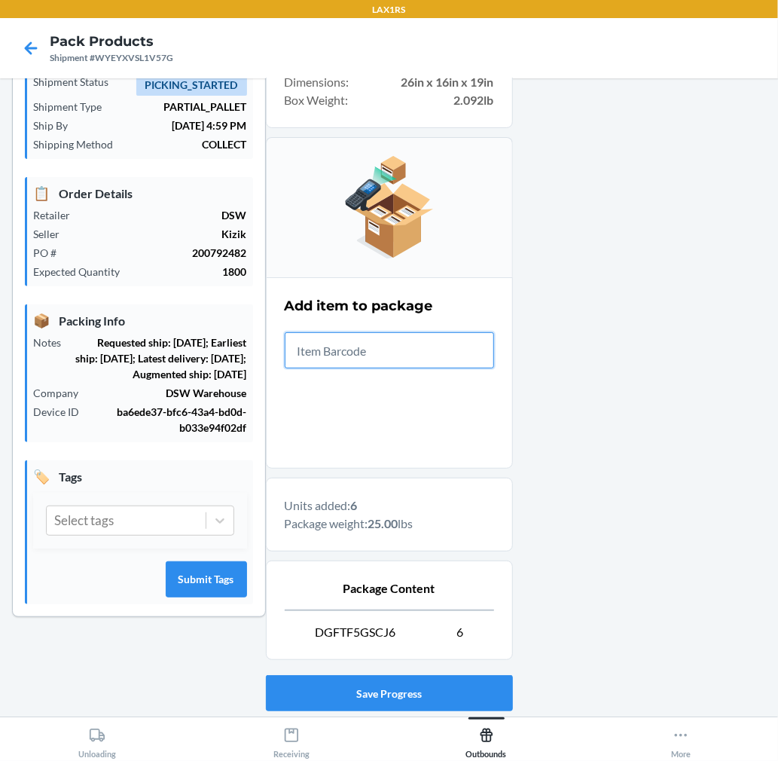
scroll to position [185, 0]
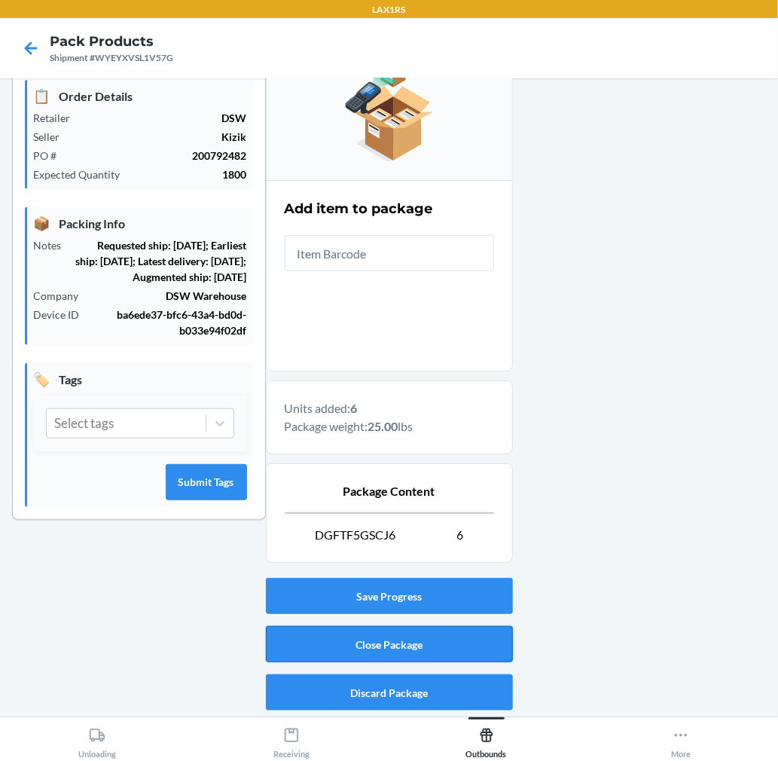
click at [457, 633] on button "Close Package" at bounding box center [389, 644] width 247 height 36
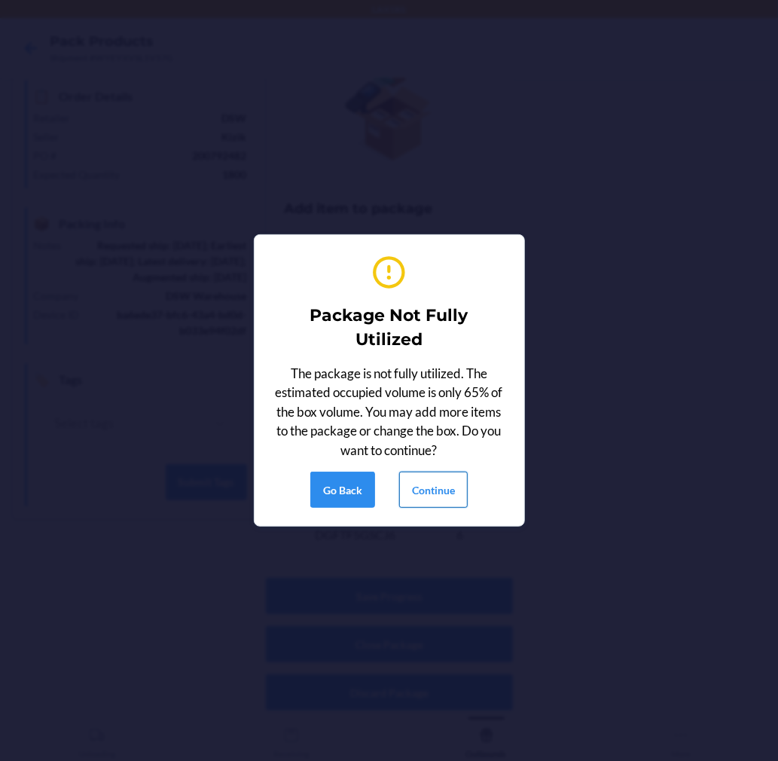
click at [438, 486] on button "Continue" at bounding box center [433, 489] width 69 height 36
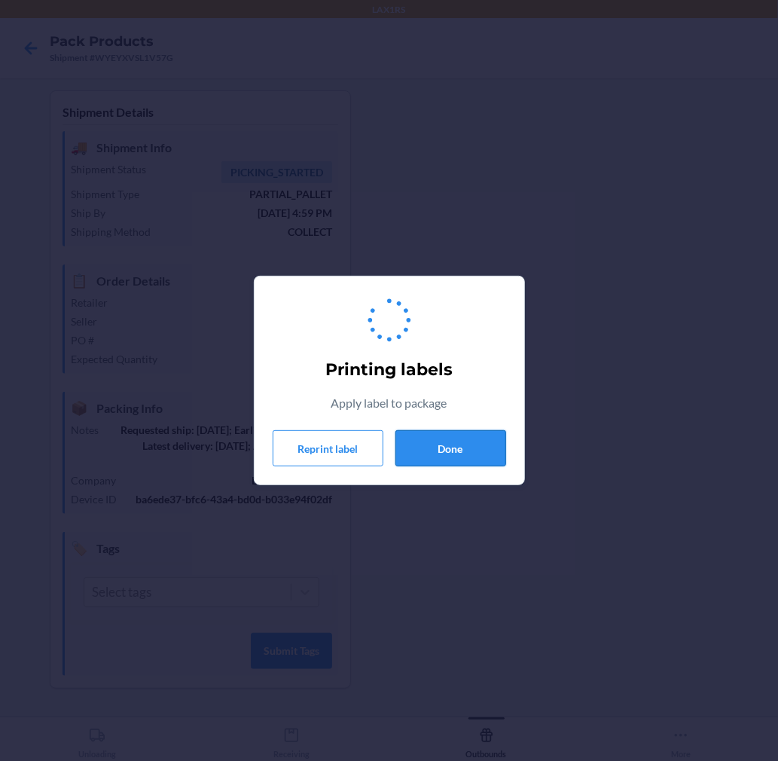
click at [444, 439] on button "Done" at bounding box center [450, 448] width 111 height 36
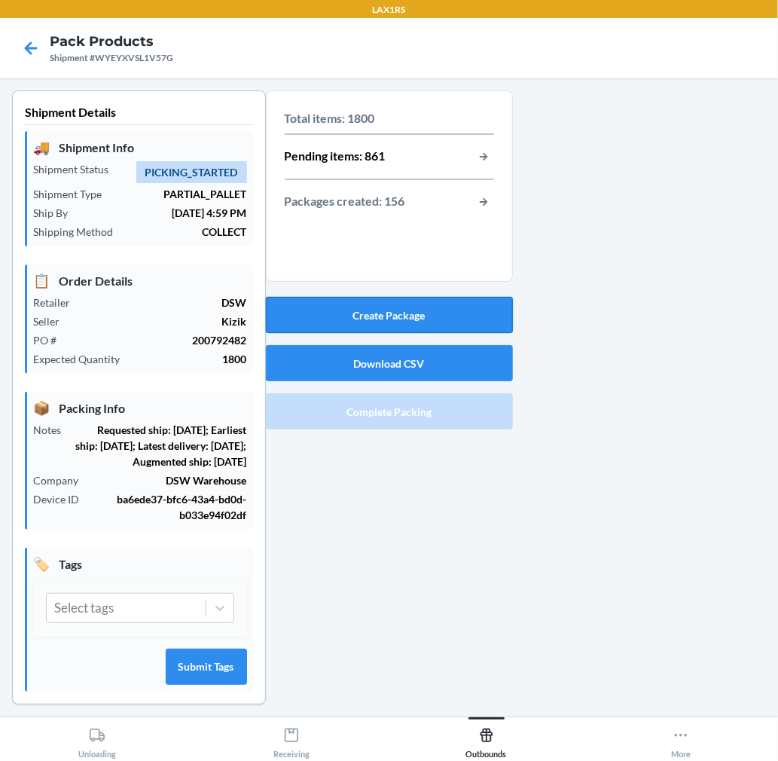
click at [437, 315] on button "Create Package" at bounding box center [389, 315] width 247 height 36
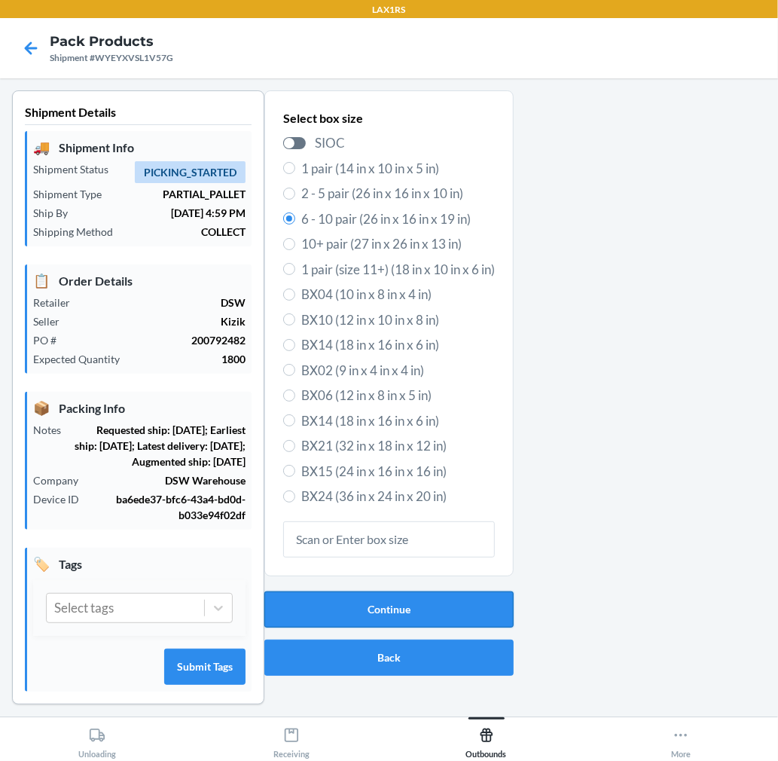
click at [434, 621] on button "Continue" at bounding box center [388, 609] width 249 height 36
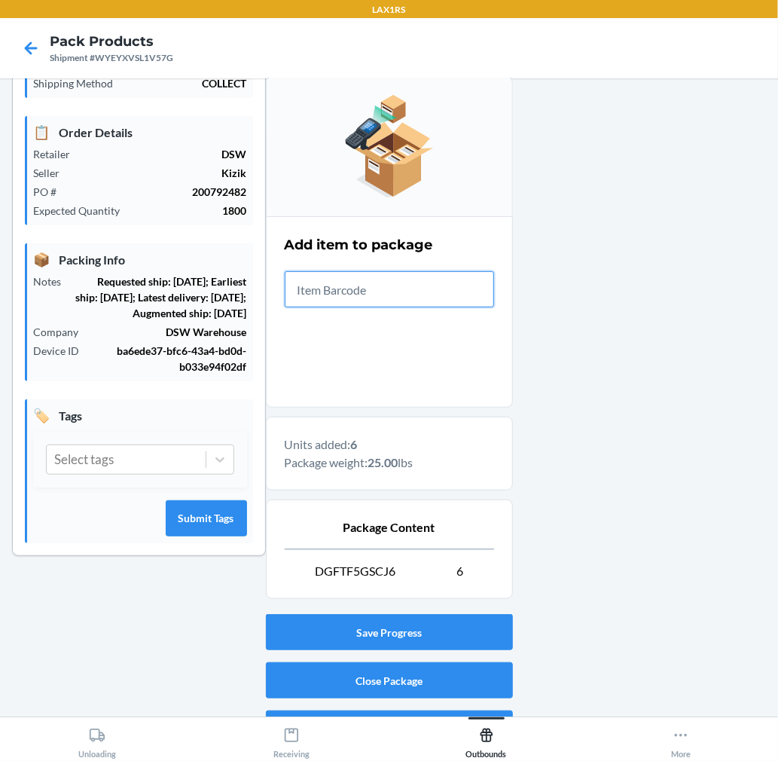
scroll to position [185, 0]
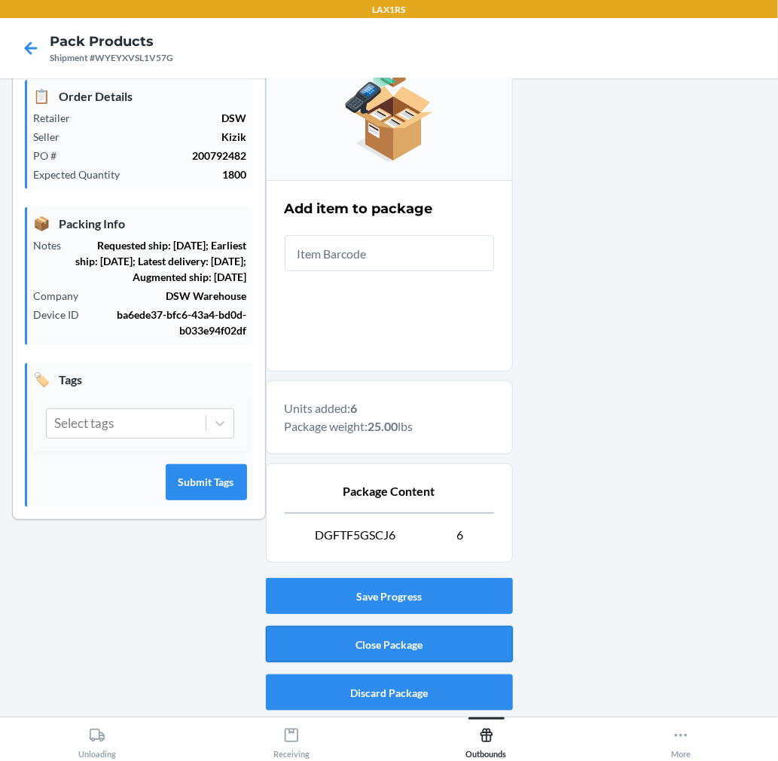
click at [387, 648] on button "Close Package" at bounding box center [389, 644] width 247 height 36
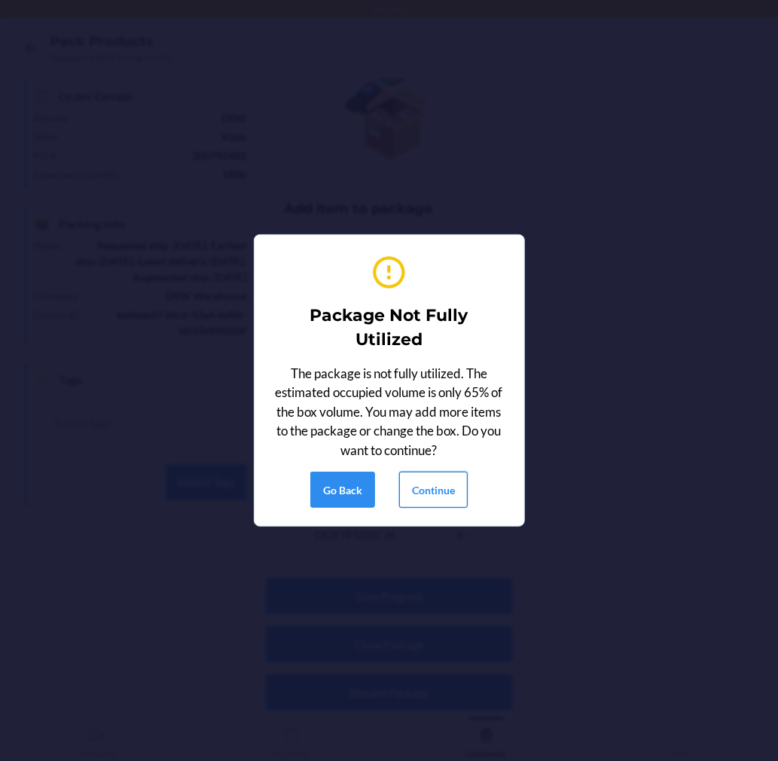
click at [456, 485] on button "Continue" at bounding box center [433, 489] width 69 height 36
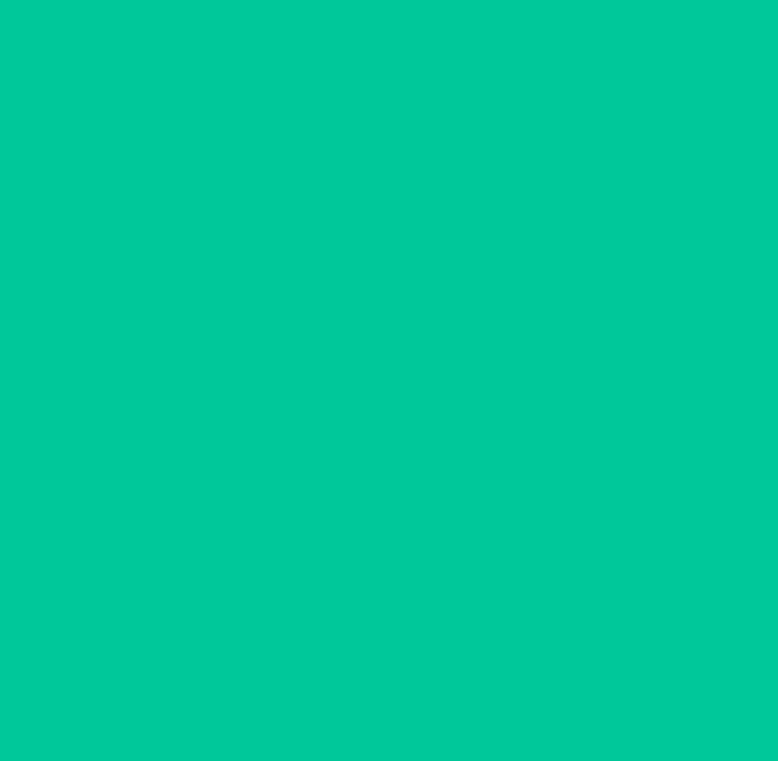
scroll to position [0, 0]
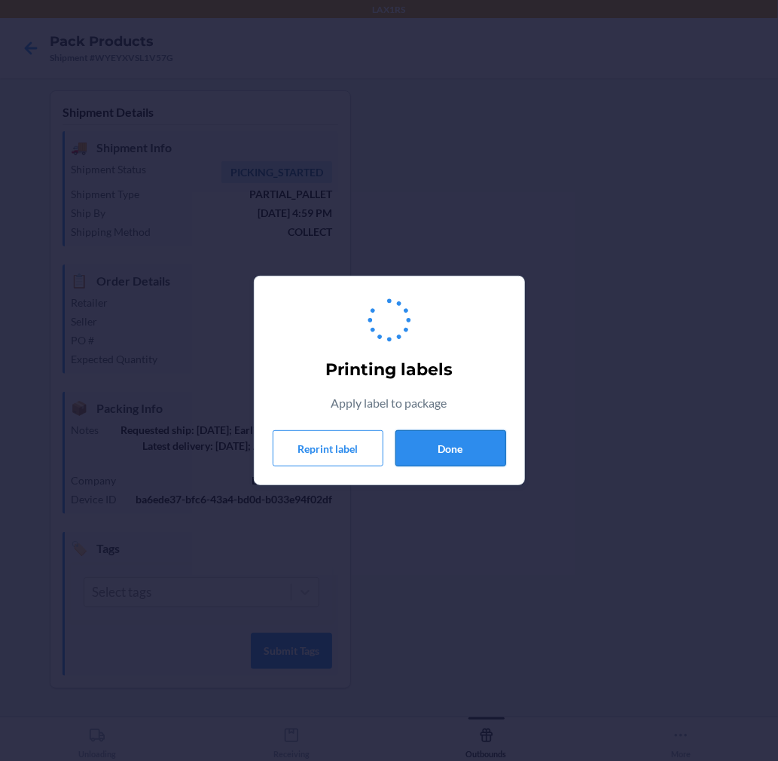
click at [453, 448] on button "Done" at bounding box center [450, 448] width 111 height 36
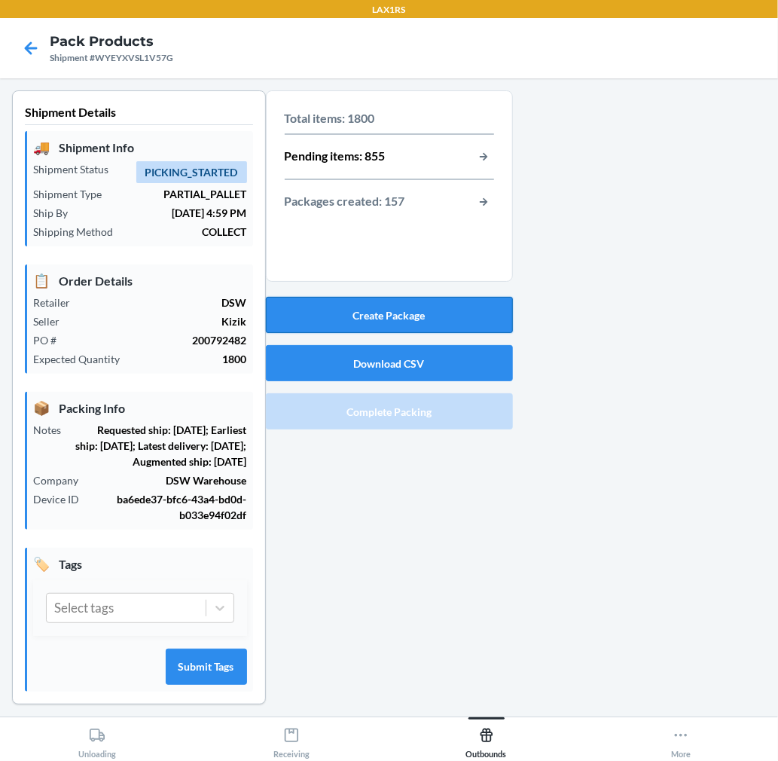
click at [438, 306] on button "Create Package" at bounding box center [389, 315] width 247 height 36
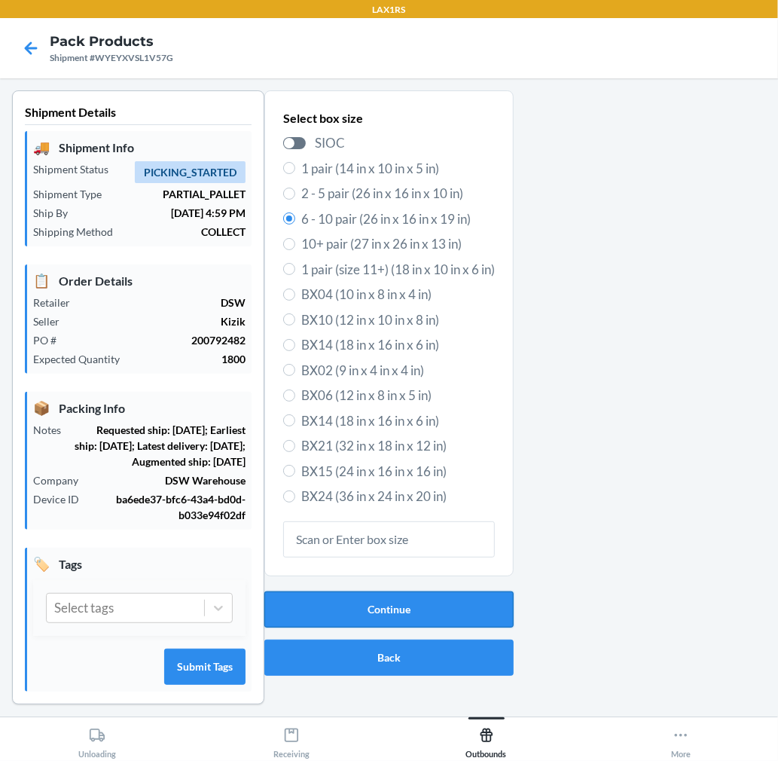
click at [397, 606] on button "Continue" at bounding box center [388, 609] width 249 height 36
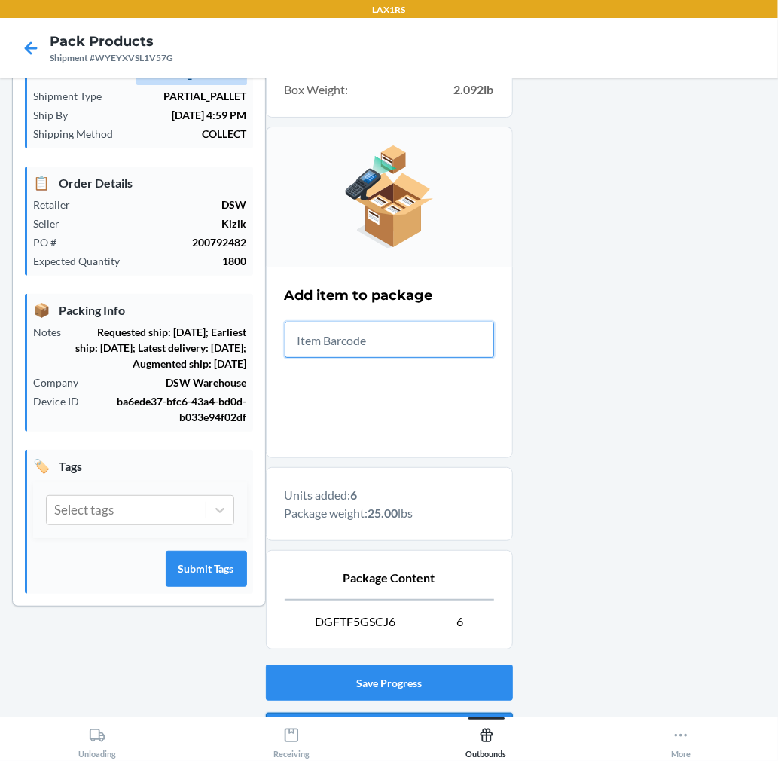
scroll to position [185, 0]
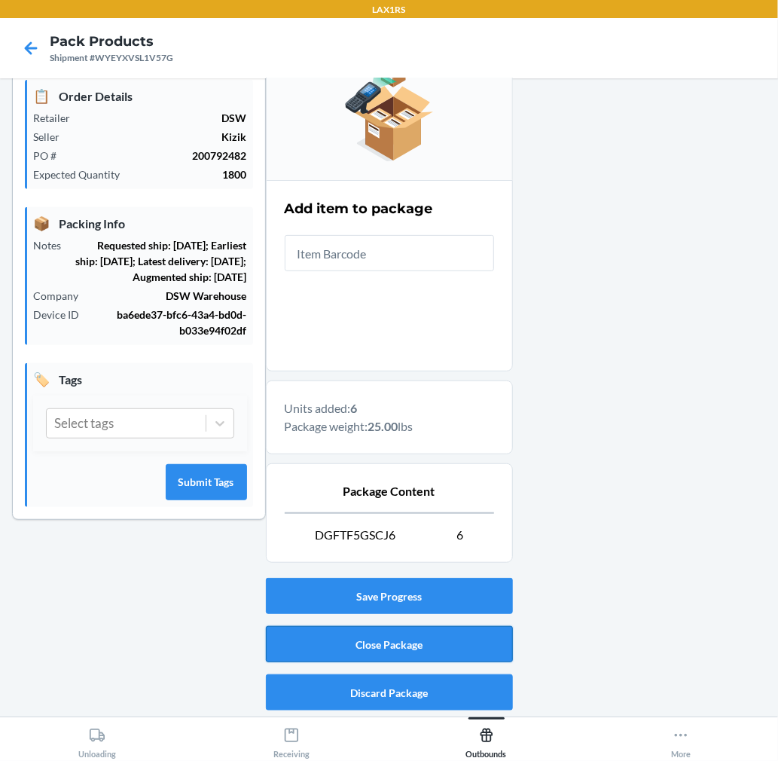
click at [441, 660] on button "Close Package" at bounding box center [389, 644] width 247 height 36
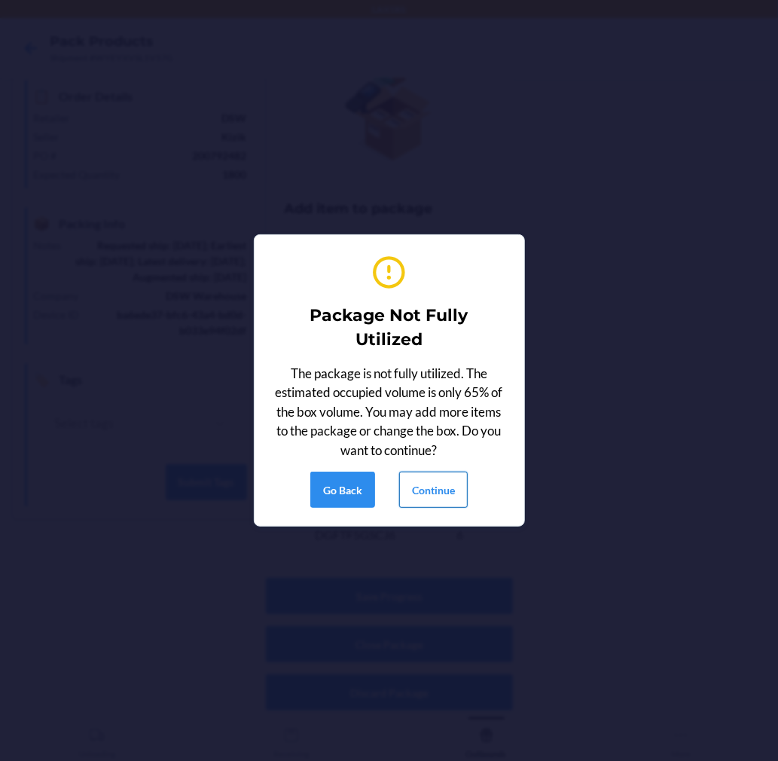
click at [458, 494] on button "Continue" at bounding box center [433, 489] width 69 height 36
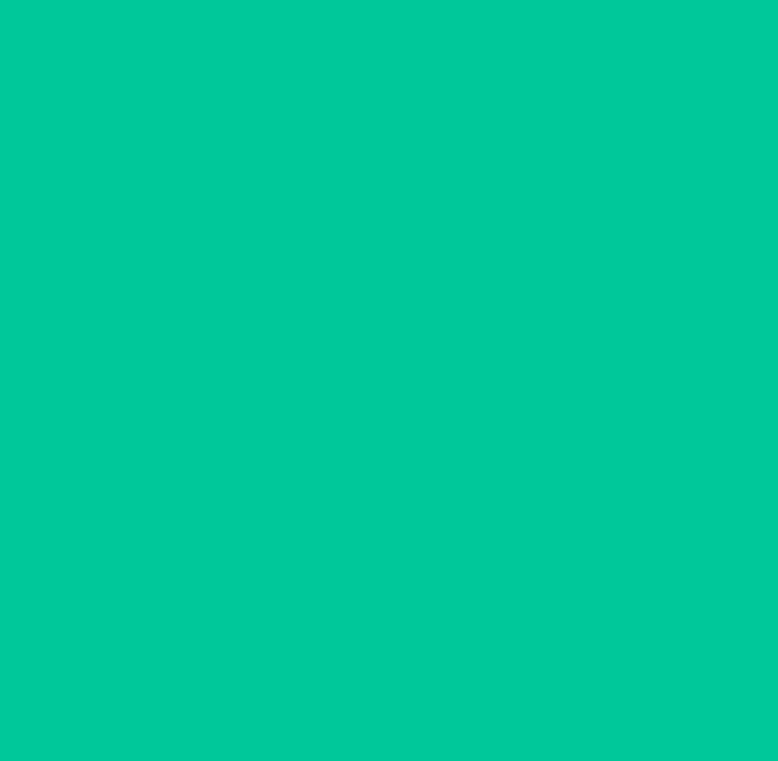
scroll to position [0, 0]
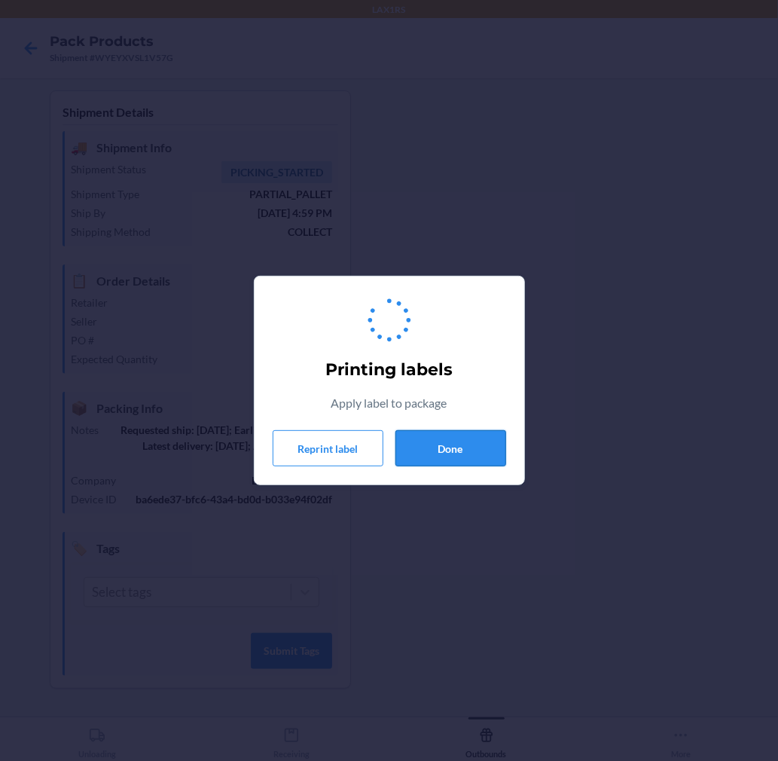
click at [455, 447] on button "Done" at bounding box center [450, 448] width 111 height 36
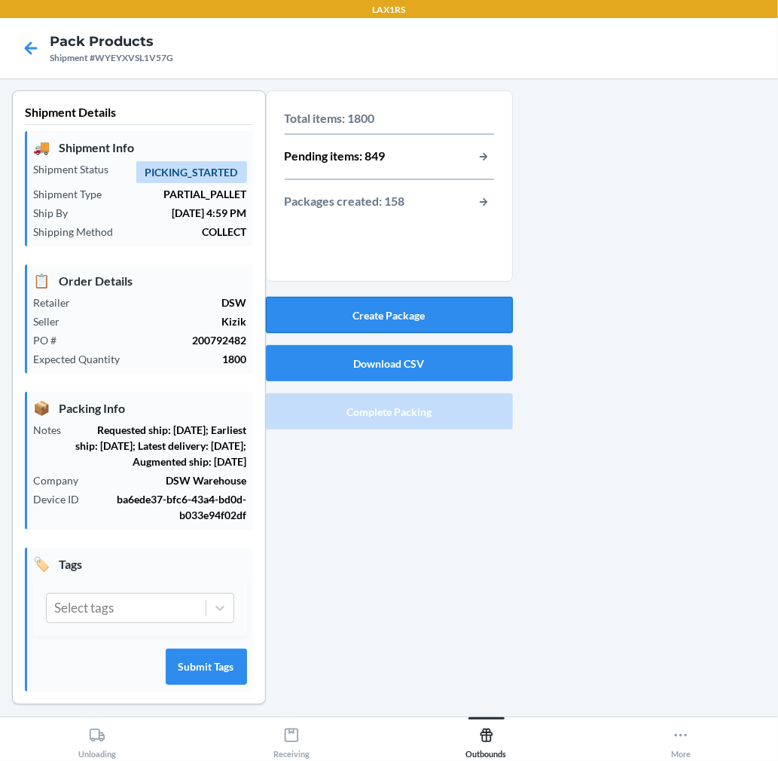
click at [434, 309] on button "Create Package" at bounding box center [389, 315] width 247 height 36
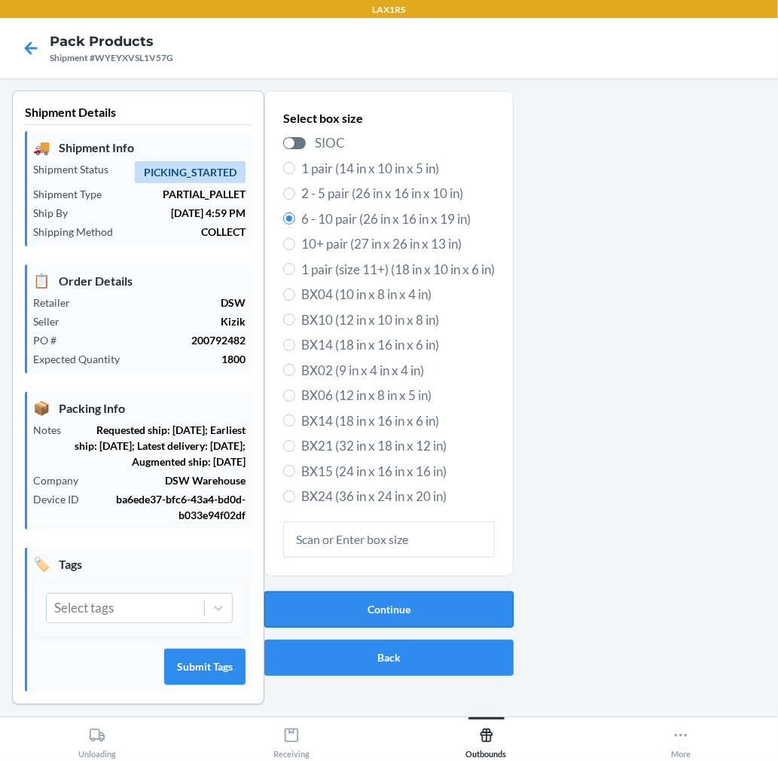
click at [438, 596] on button "Continue" at bounding box center [388, 609] width 249 height 36
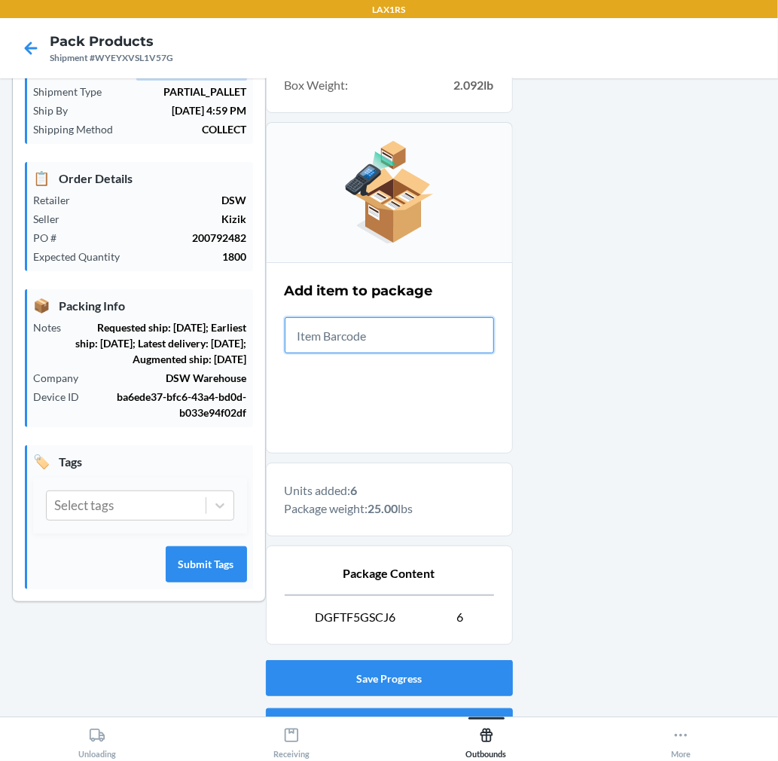
scroll to position [185, 0]
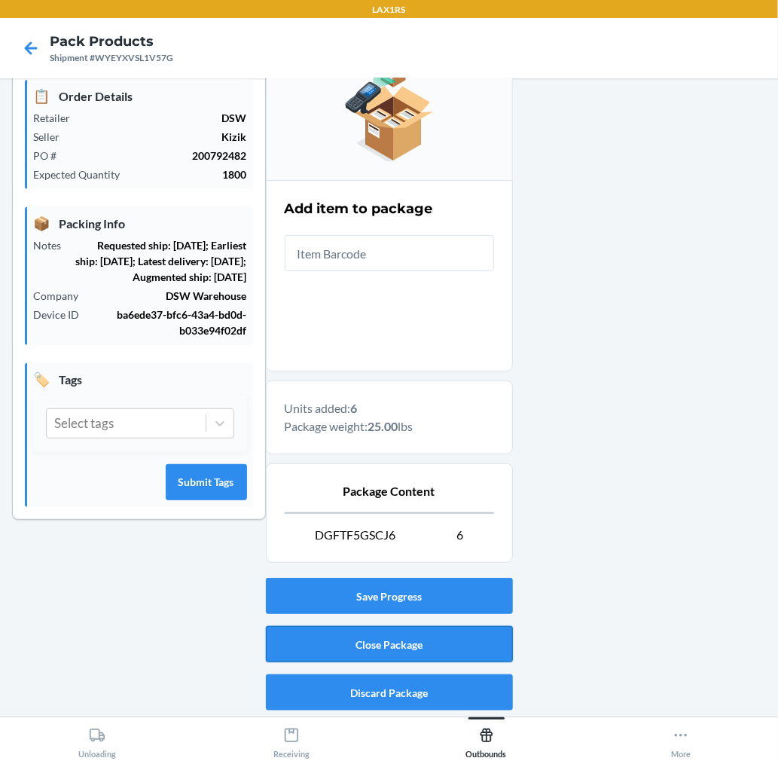
click at [441, 642] on button "Close Package" at bounding box center [389, 644] width 247 height 36
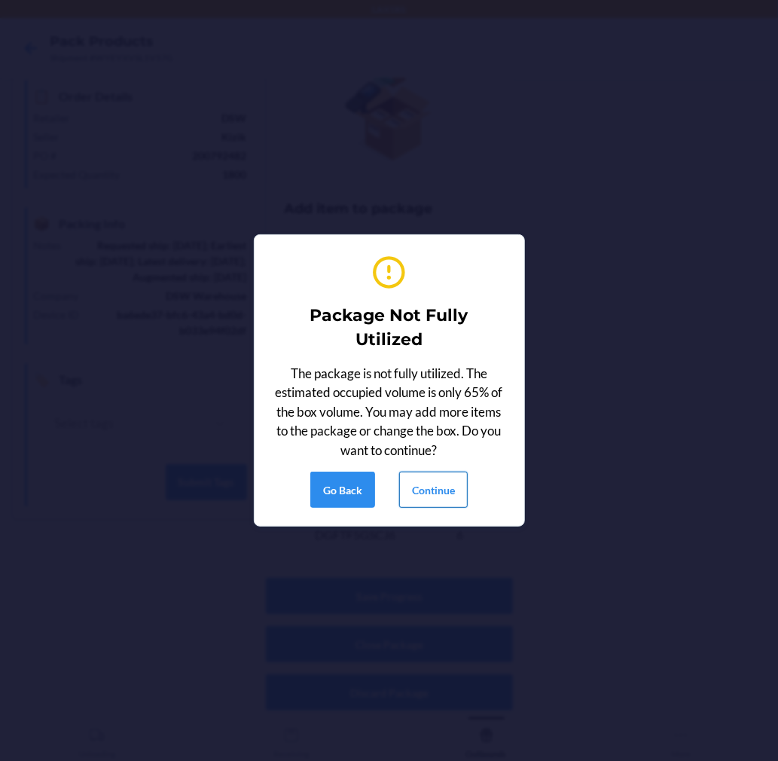
click at [423, 472] on button "Continue" at bounding box center [433, 489] width 69 height 36
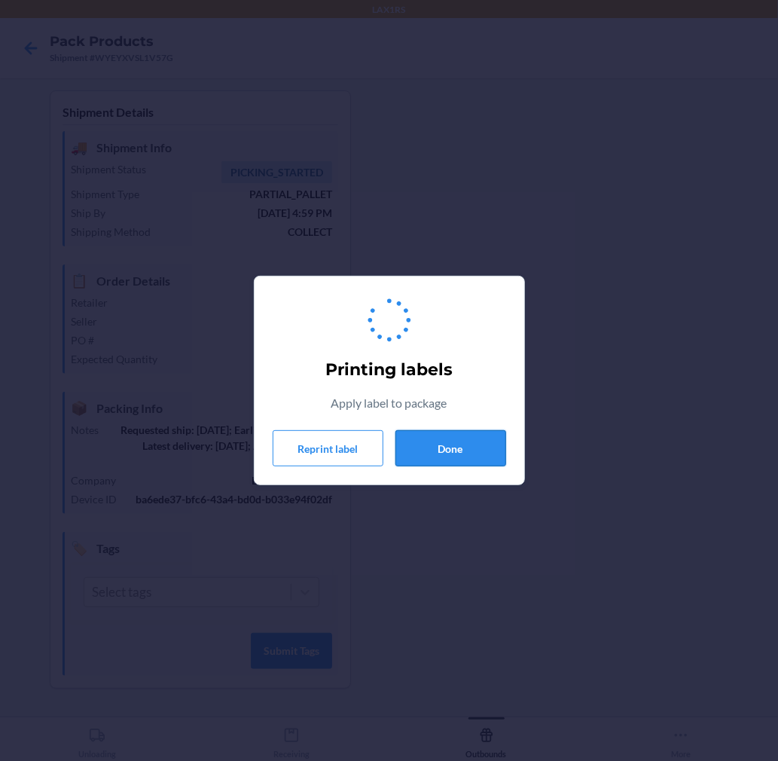
click at [428, 465] on button "Done" at bounding box center [450, 448] width 111 height 36
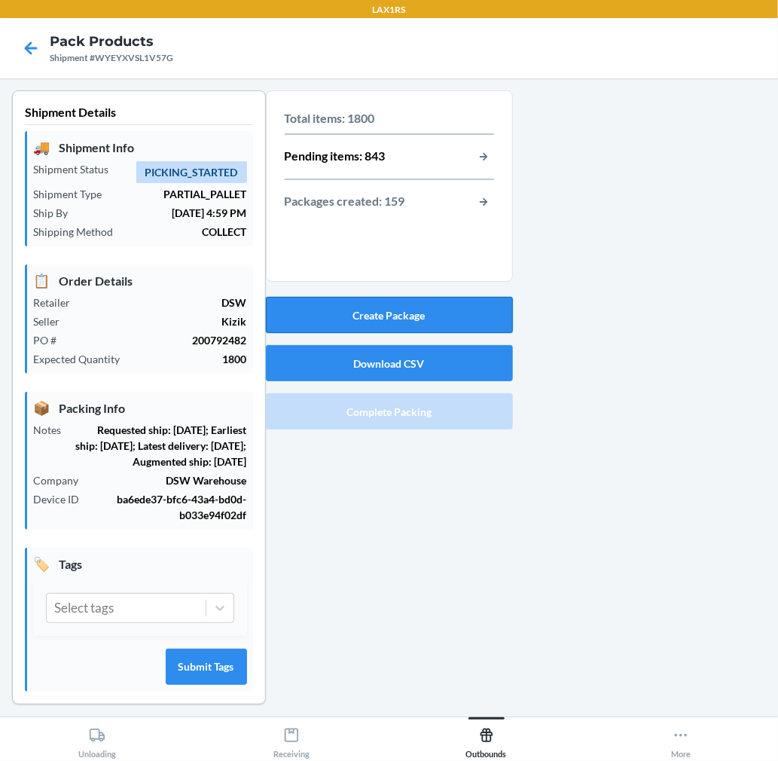
click at [462, 320] on button "Create Package" at bounding box center [389, 315] width 247 height 36
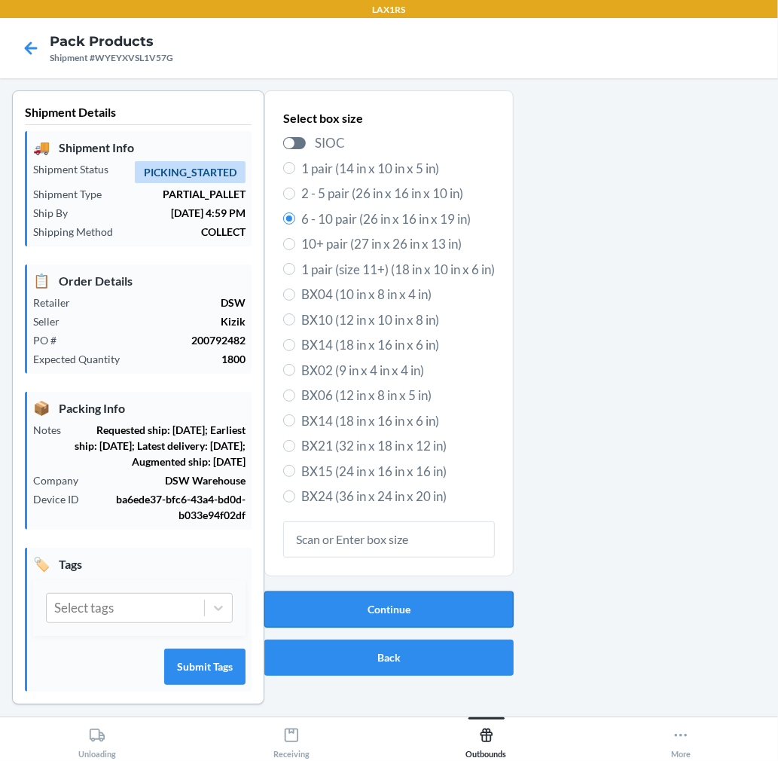
click at [434, 612] on button "Continue" at bounding box center [388, 609] width 249 height 36
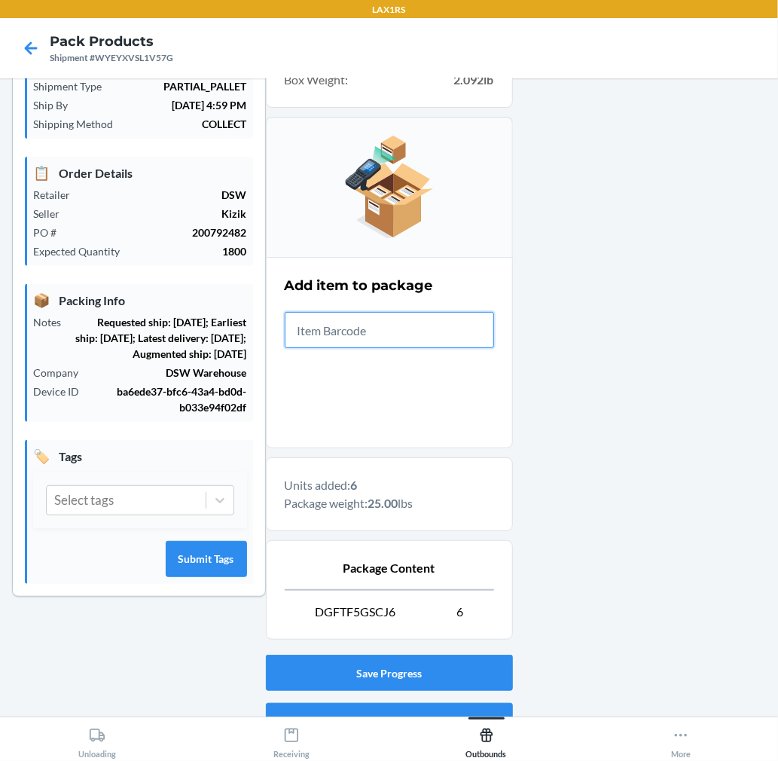
scroll to position [185, 0]
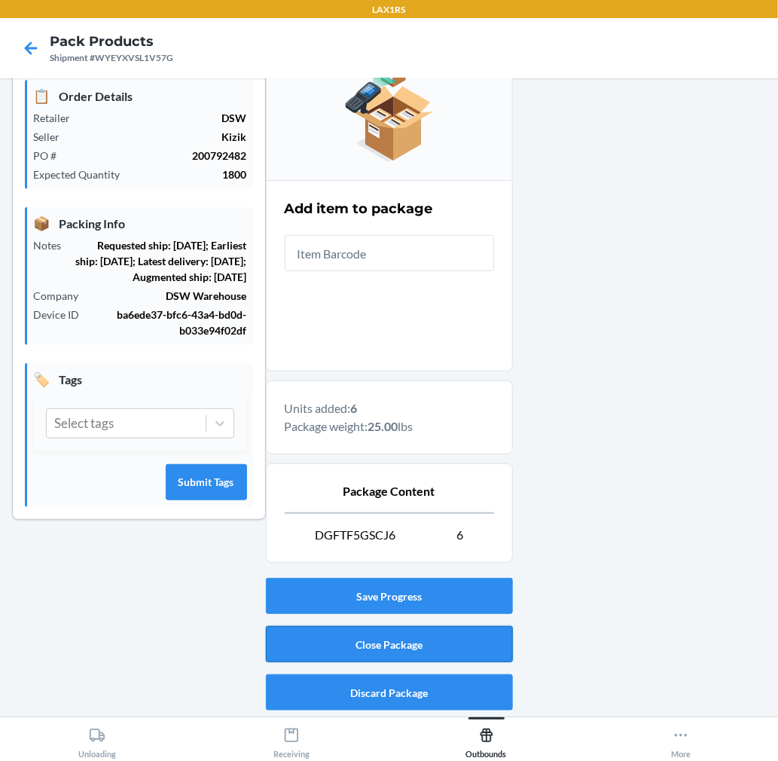
click at [447, 642] on button "Close Package" at bounding box center [389, 644] width 247 height 36
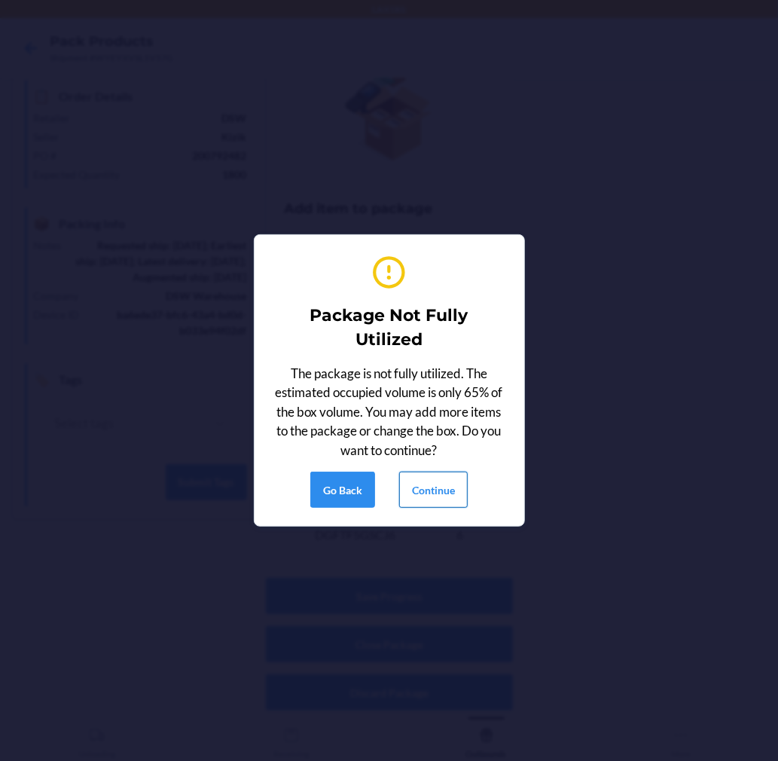
click at [459, 490] on button "Continue" at bounding box center [433, 489] width 69 height 36
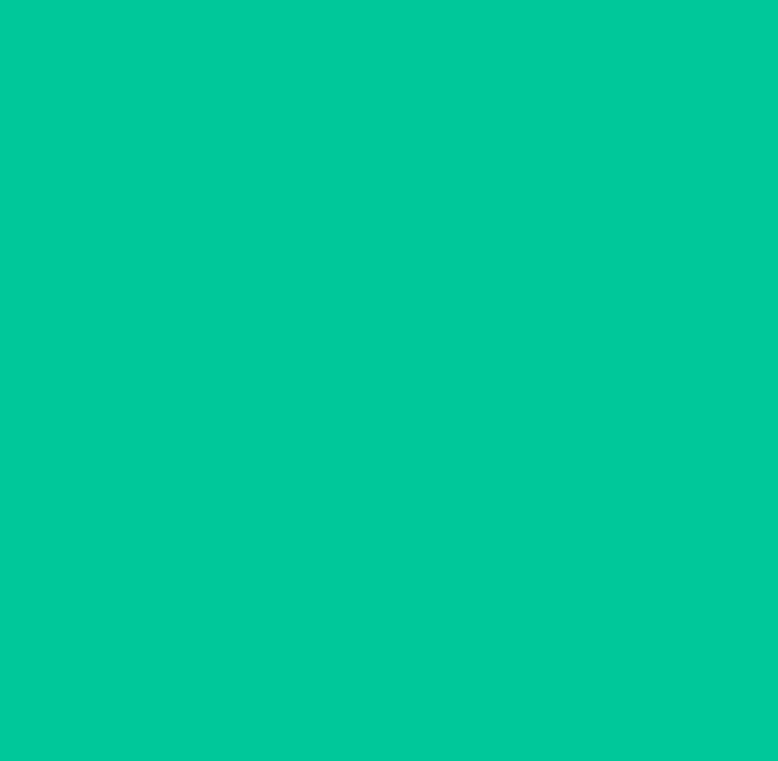
scroll to position [0, 0]
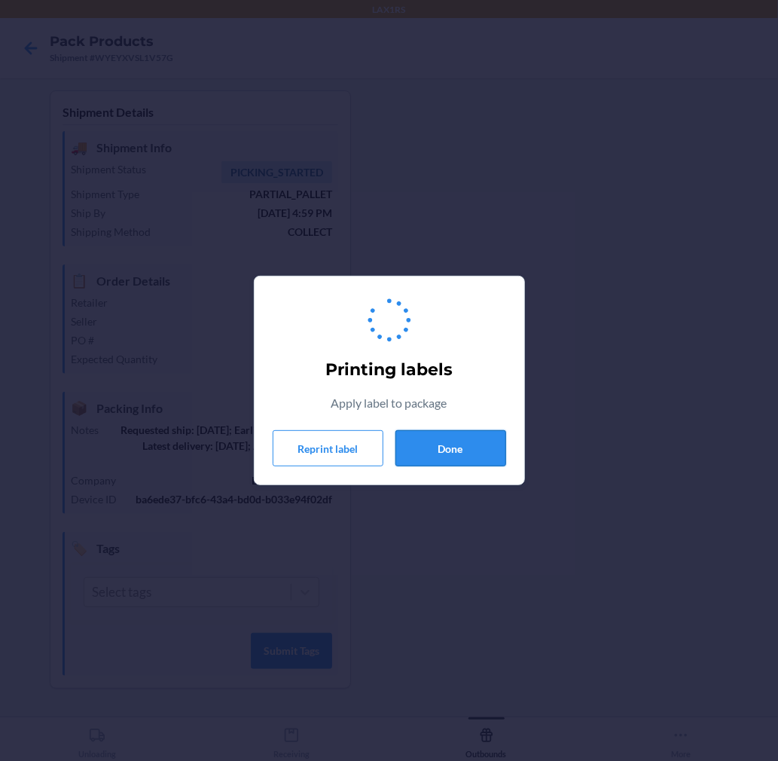
click at [431, 447] on button "Done" at bounding box center [450, 448] width 111 height 36
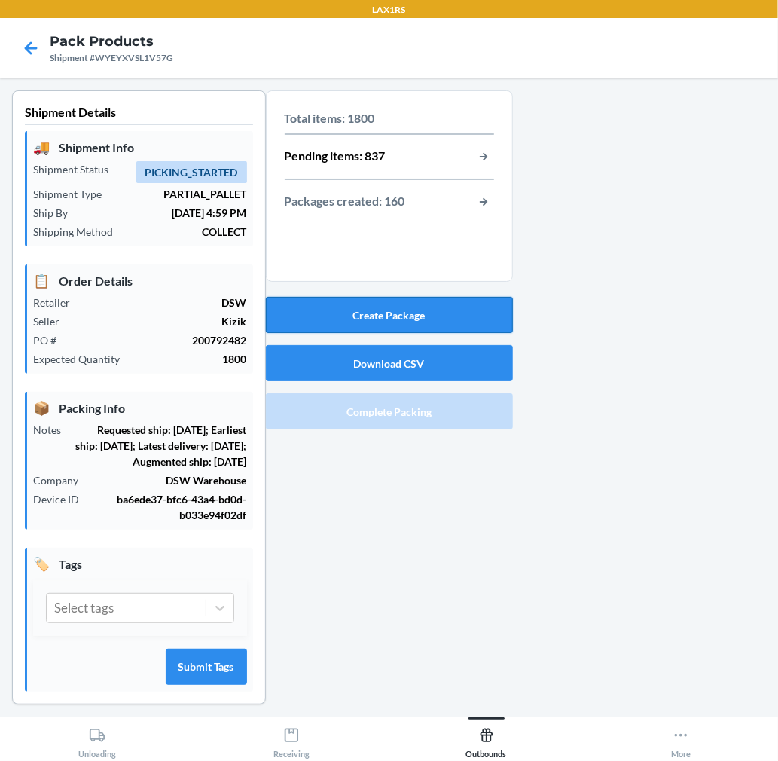
click at [412, 313] on button "Create Package" at bounding box center [389, 315] width 247 height 36
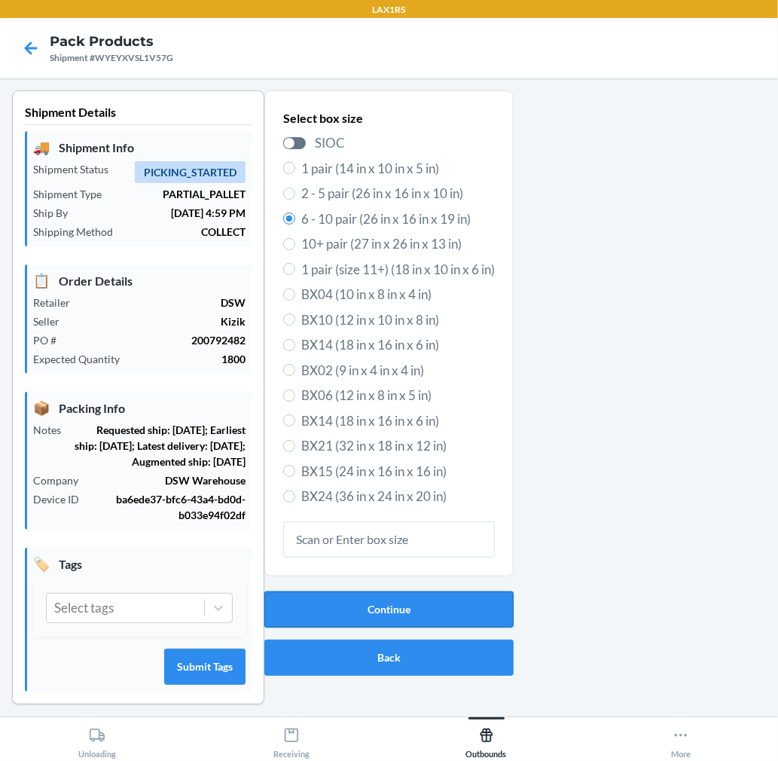
click at [418, 618] on button "Continue" at bounding box center [388, 609] width 249 height 36
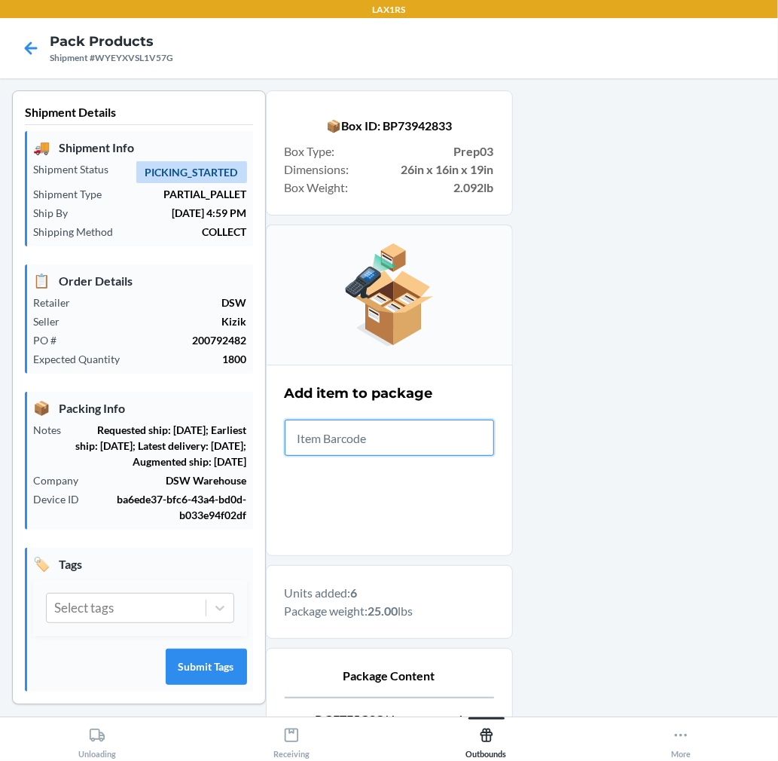
scroll to position [185, 0]
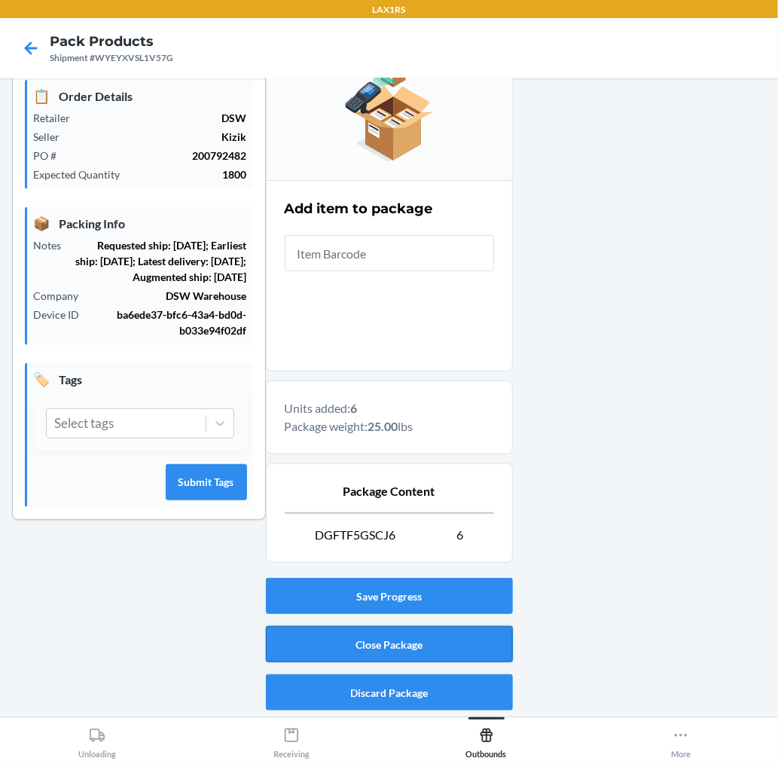
click at [360, 629] on button "Close Package" at bounding box center [389, 644] width 247 height 36
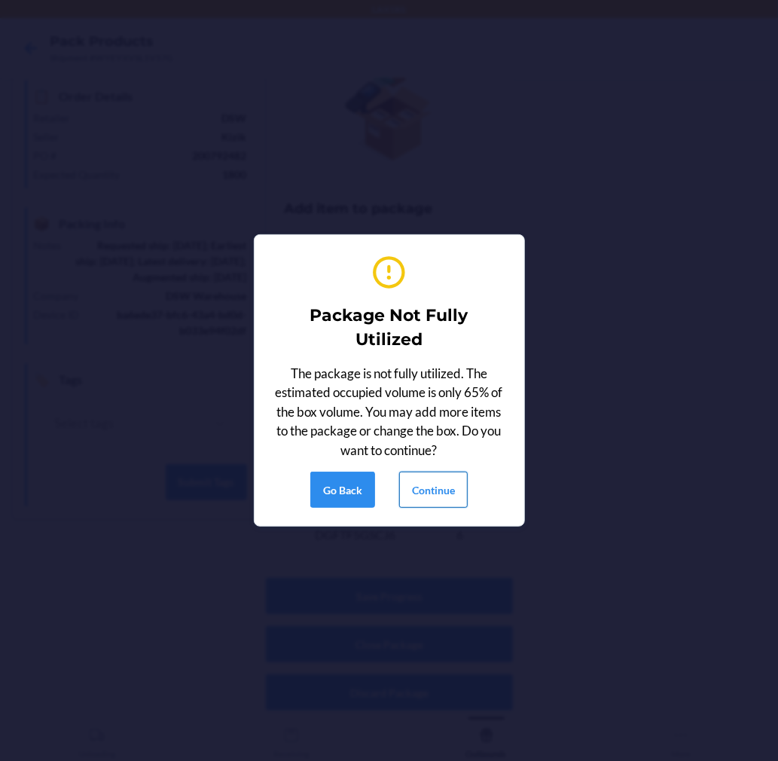
click at [444, 498] on button "Continue" at bounding box center [433, 489] width 69 height 36
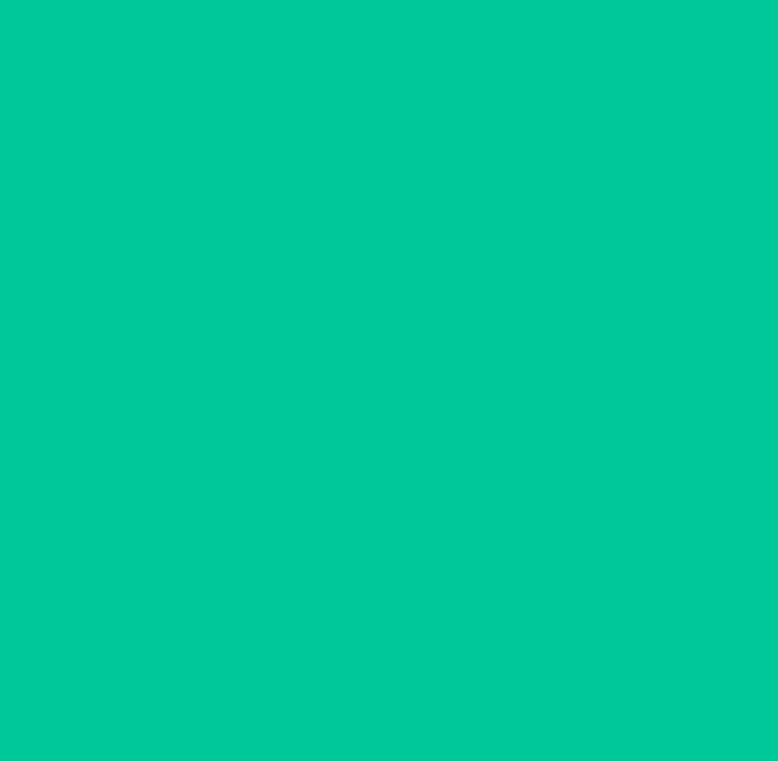
scroll to position [0, 0]
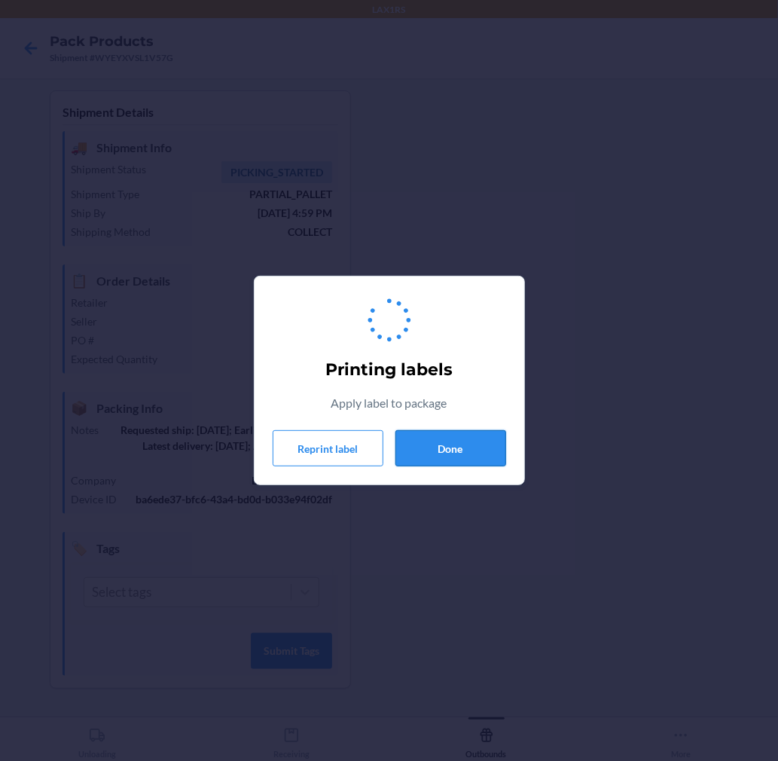
click at [459, 442] on button "Done" at bounding box center [450, 448] width 111 height 36
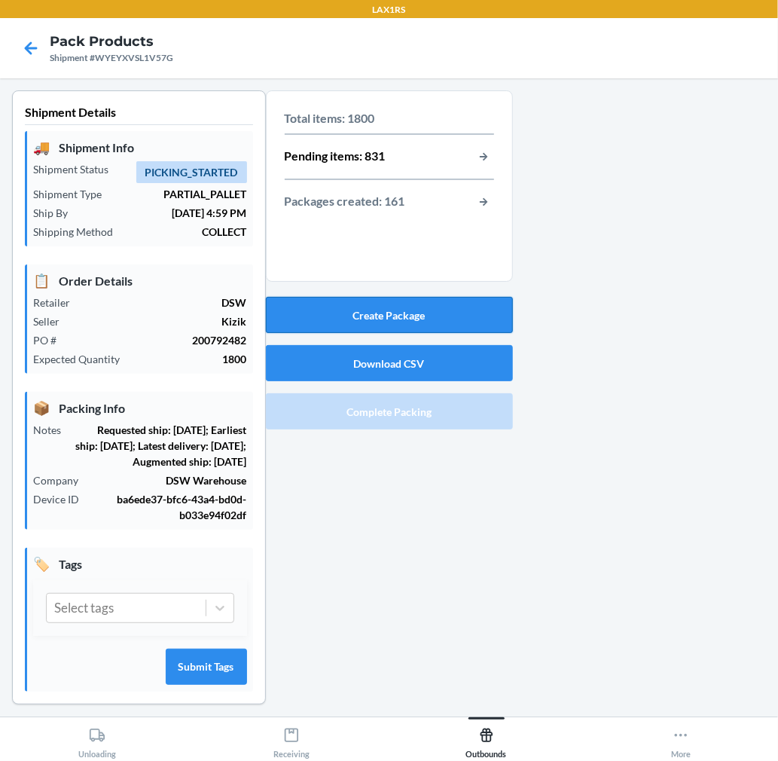
click at [458, 307] on button "Create Package" at bounding box center [389, 315] width 247 height 36
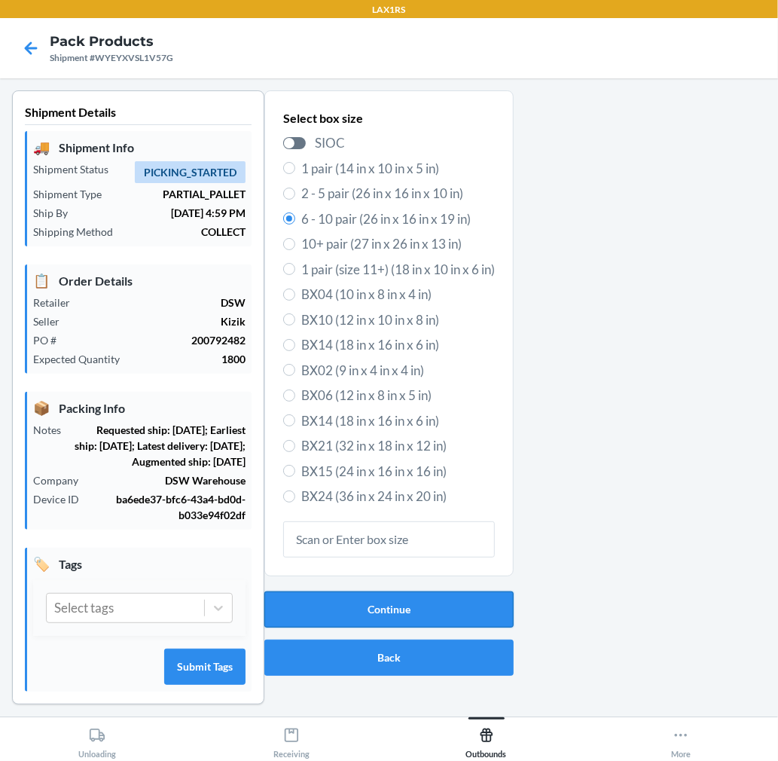
click at [432, 600] on button "Continue" at bounding box center [388, 609] width 249 height 36
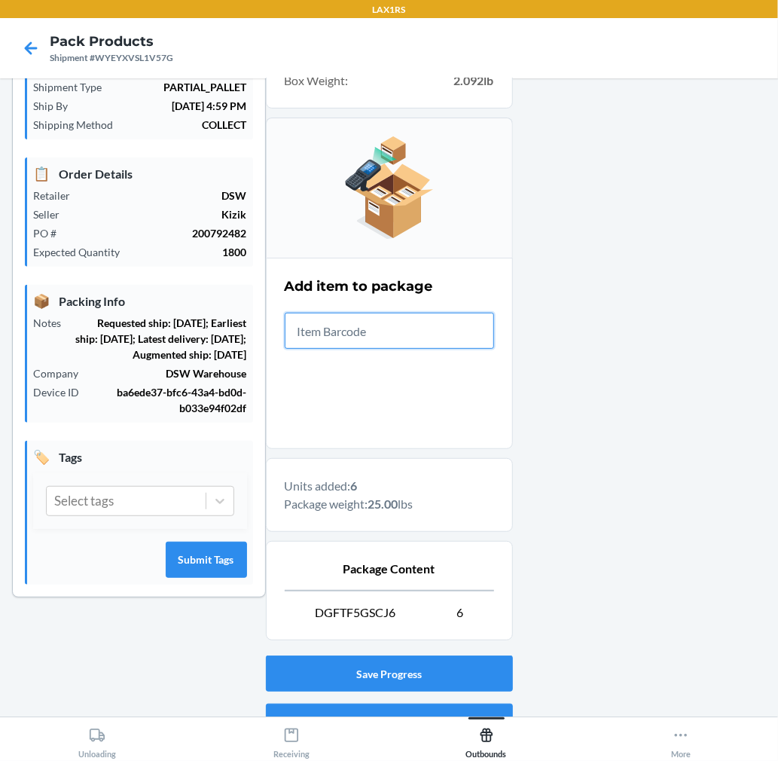
scroll to position [185, 0]
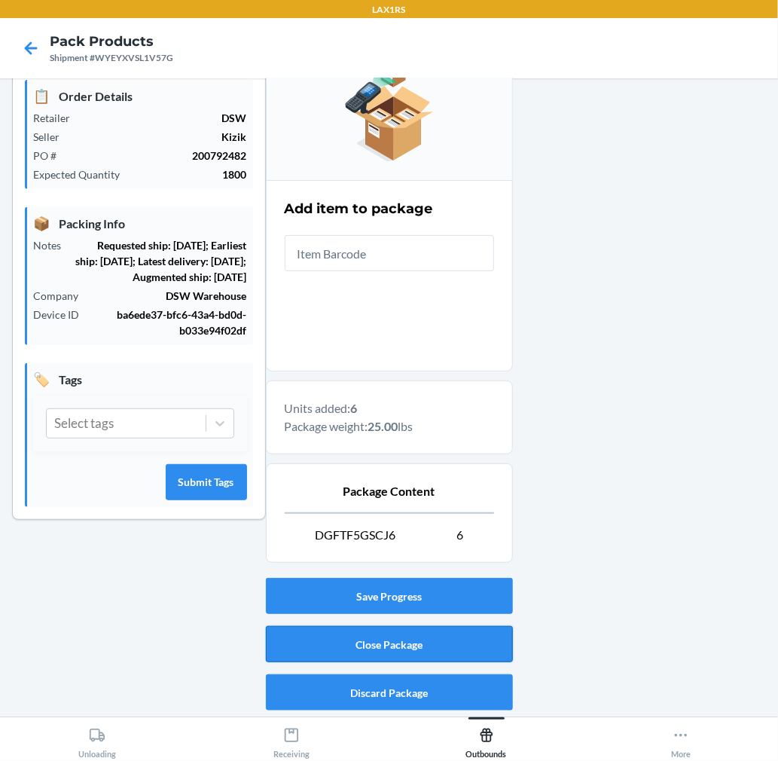
click at [419, 637] on button "Close Package" at bounding box center [389, 644] width 247 height 36
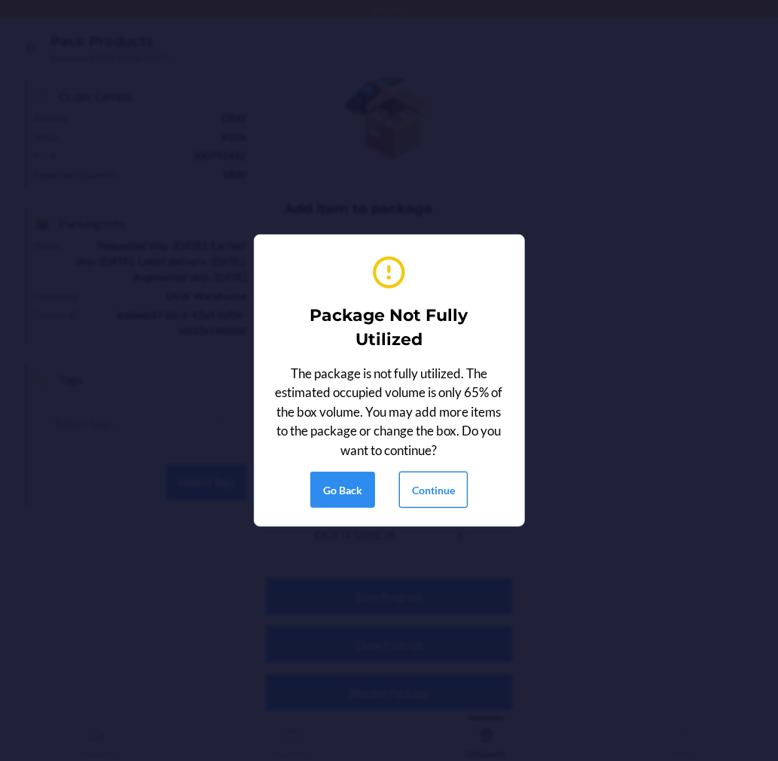
click at [440, 483] on button "Continue" at bounding box center [433, 489] width 69 height 36
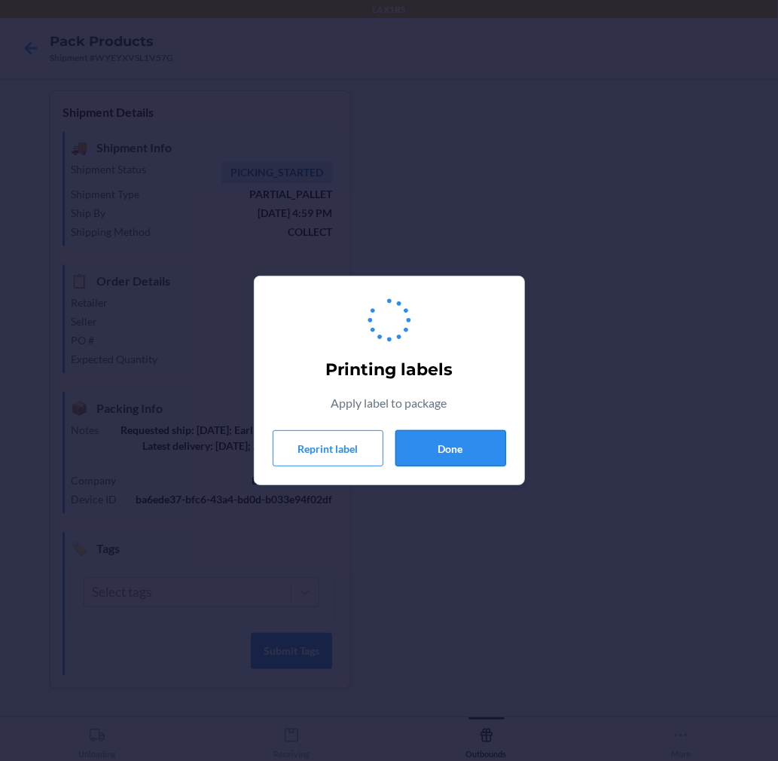
click at [458, 438] on button "Done" at bounding box center [450, 448] width 111 height 36
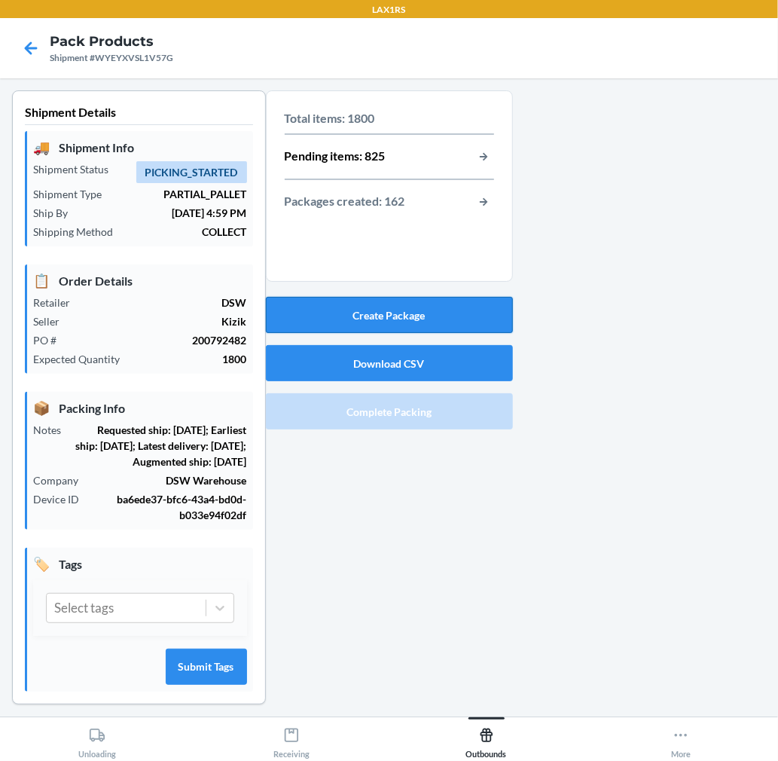
click at [446, 304] on button "Create Package" at bounding box center [389, 315] width 247 height 36
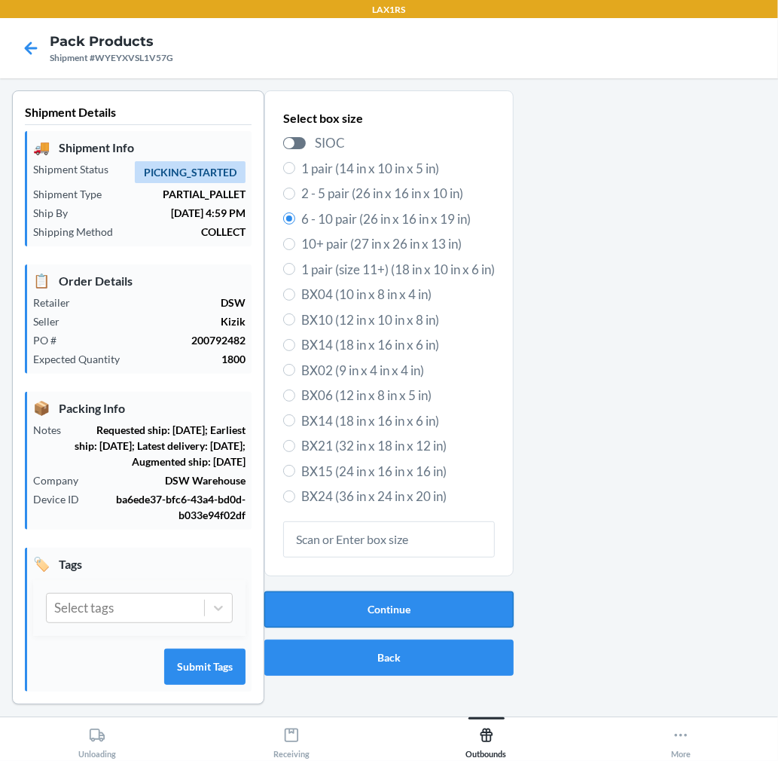
click at [328, 606] on button "Continue" at bounding box center [388, 609] width 249 height 36
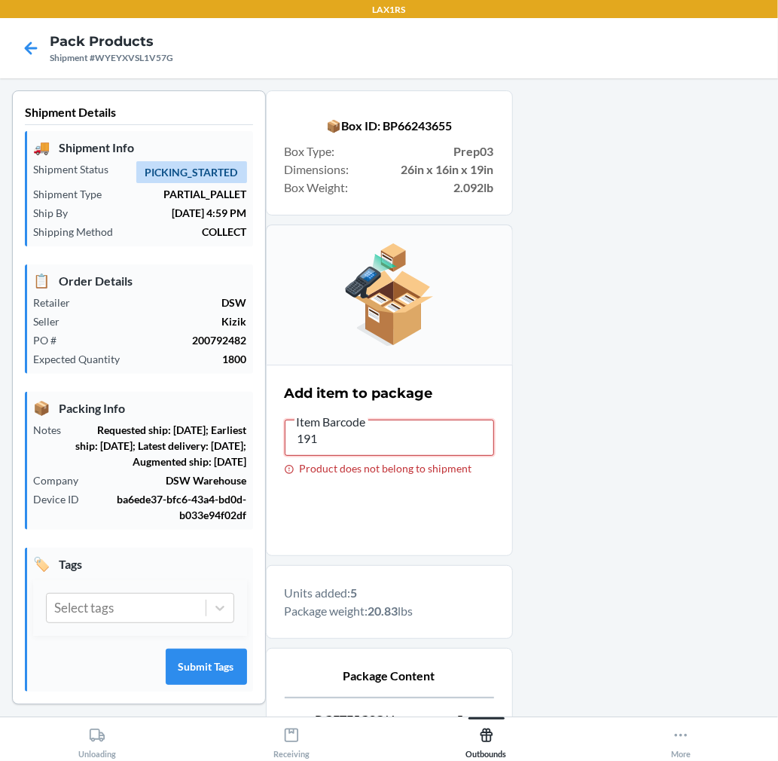
click at [352, 441] on input "191" at bounding box center [389, 438] width 209 height 36
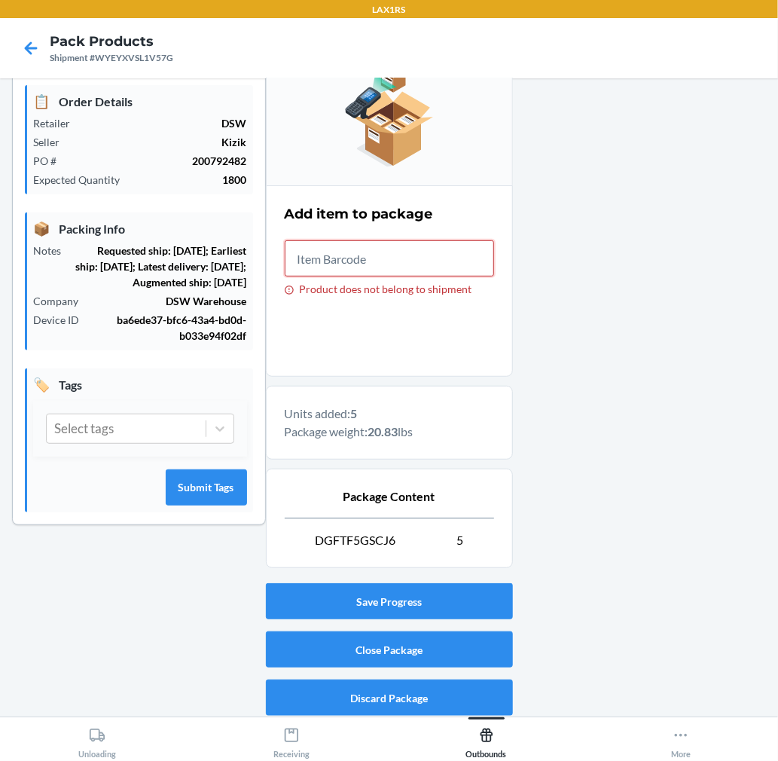
scroll to position [185, 0]
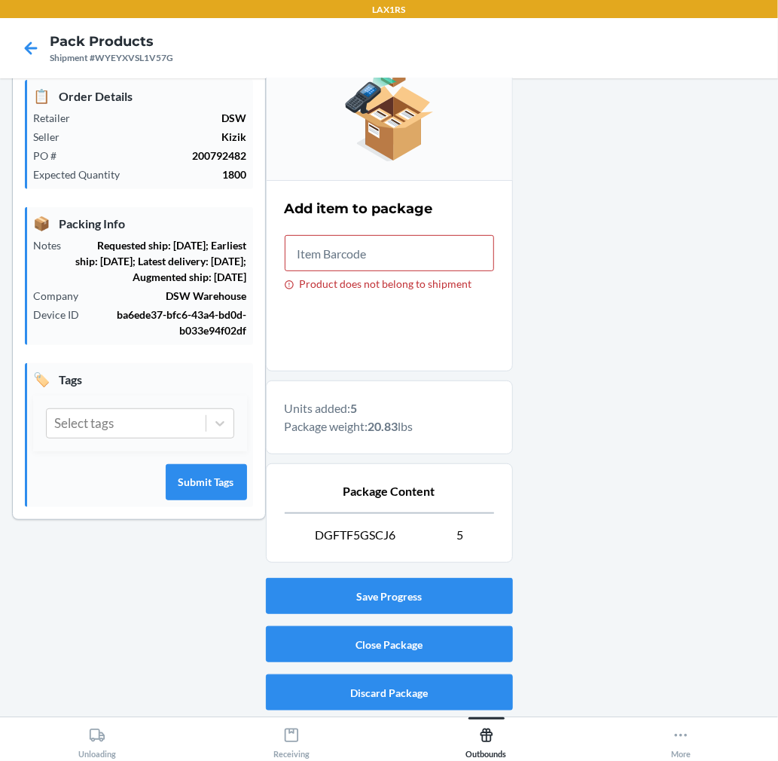
click at [380, 529] on span "DGFTF5GSCJ6" at bounding box center [355, 535] width 81 height 18
copy span "DGFTF5GSCJ6"
click at [385, 255] on input "Product does not belong to shipment" at bounding box center [389, 253] width 209 height 36
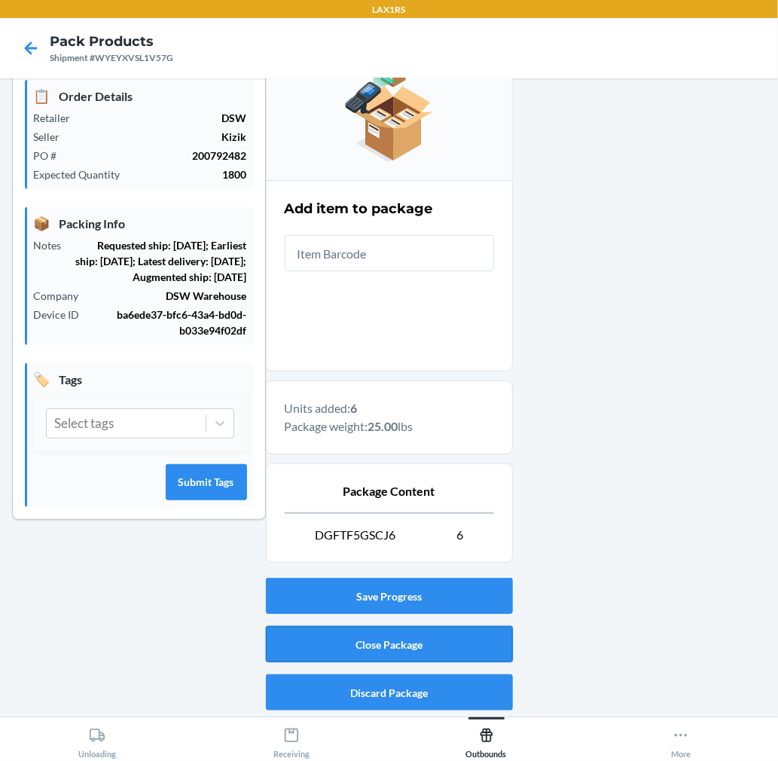
click at [463, 627] on button "Close Package" at bounding box center [389, 644] width 247 height 36
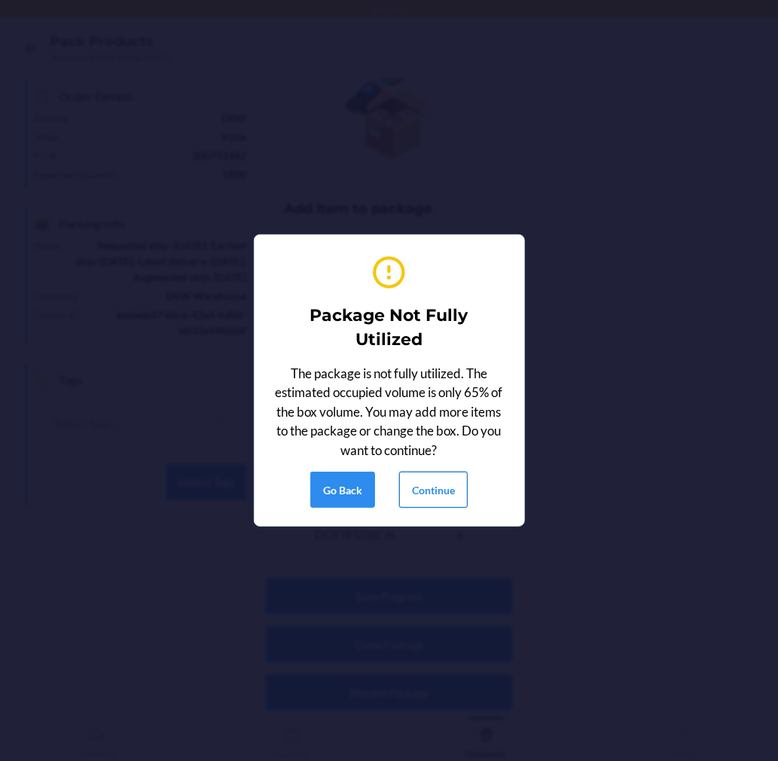
click at [455, 493] on button "Continue" at bounding box center [433, 489] width 69 height 36
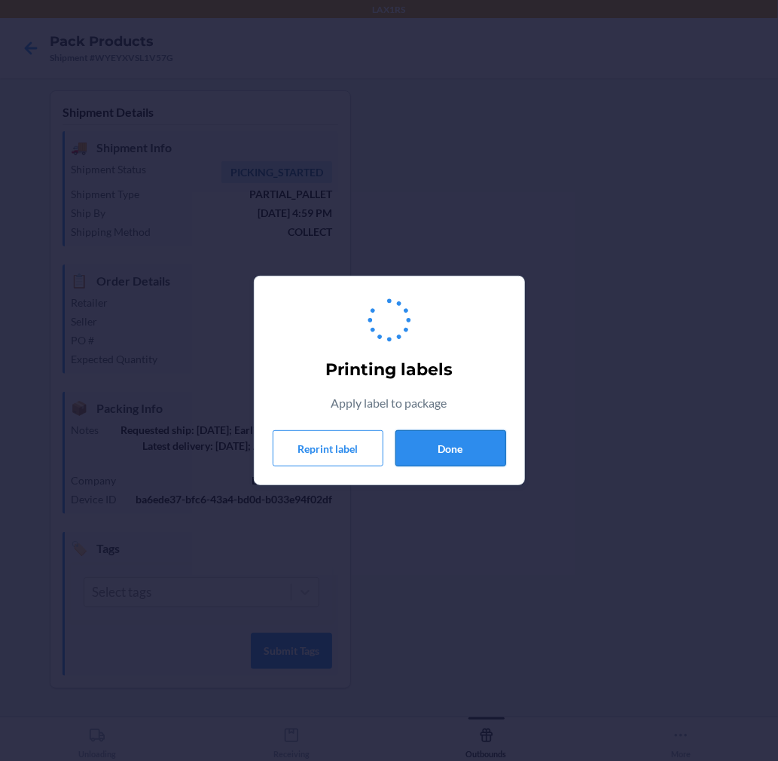
click at [440, 437] on button "Done" at bounding box center [450, 448] width 111 height 36
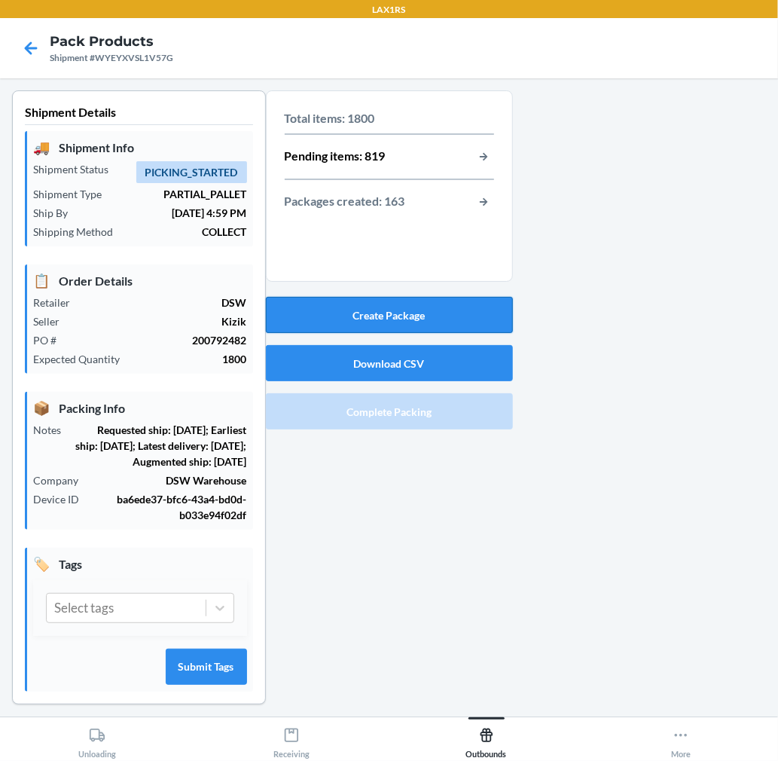
click at [427, 310] on button "Create Package" at bounding box center [389, 315] width 247 height 36
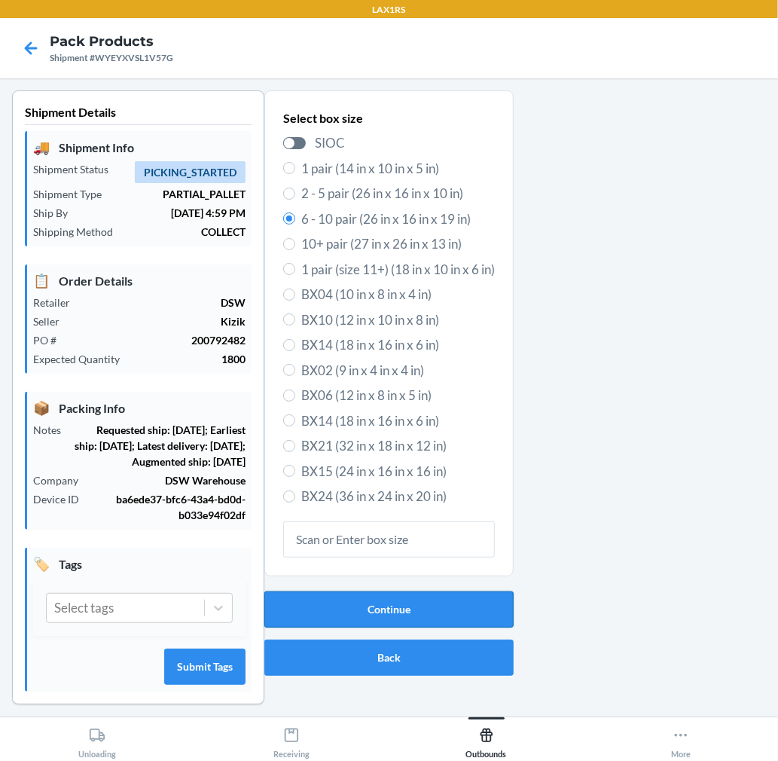
click at [384, 598] on button "Continue" at bounding box center [388, 609] width 249 height 36
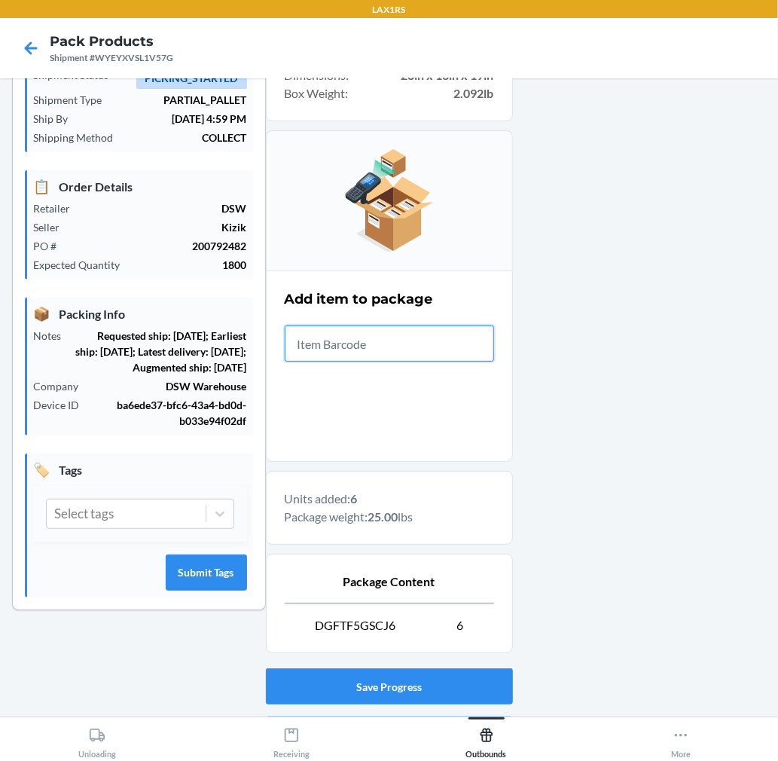
scroll to position [185, 0]
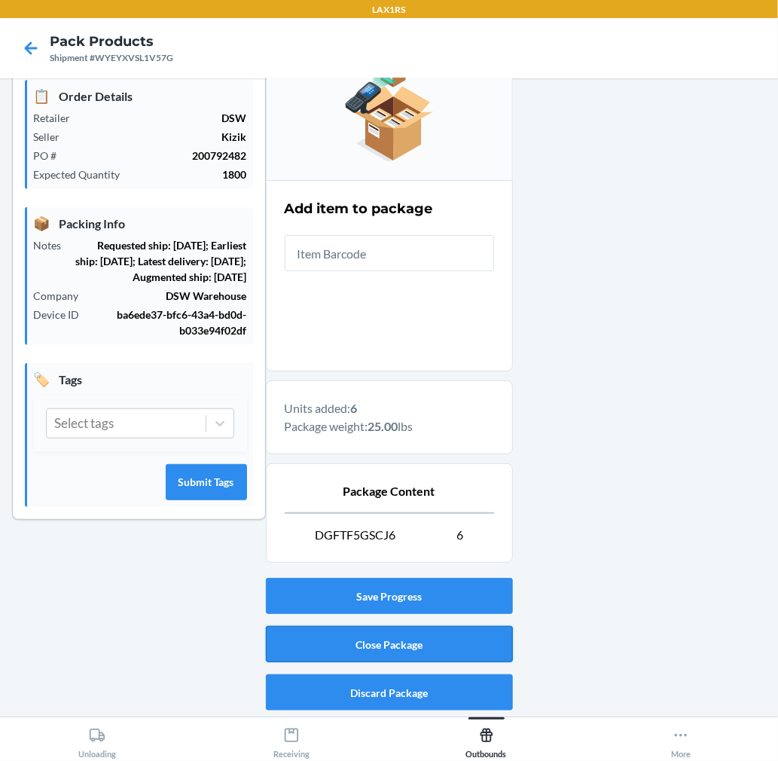
click at [390, 644] on button "Close Package" at bounding box center [389, 644] width 247 height 36
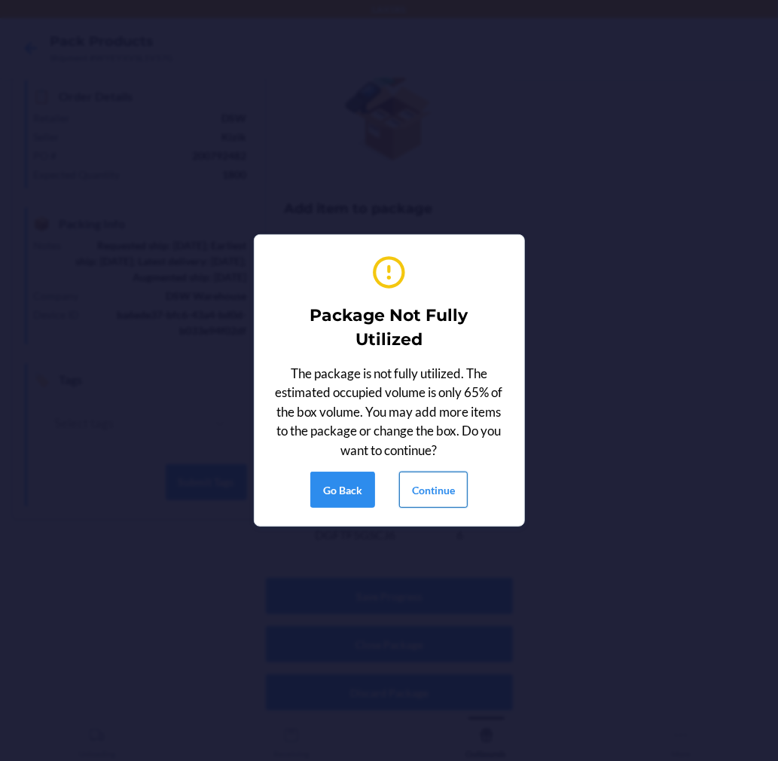
click at [435, 484] on button "Continue" at bounding box center [433, 489] width 69 height 36
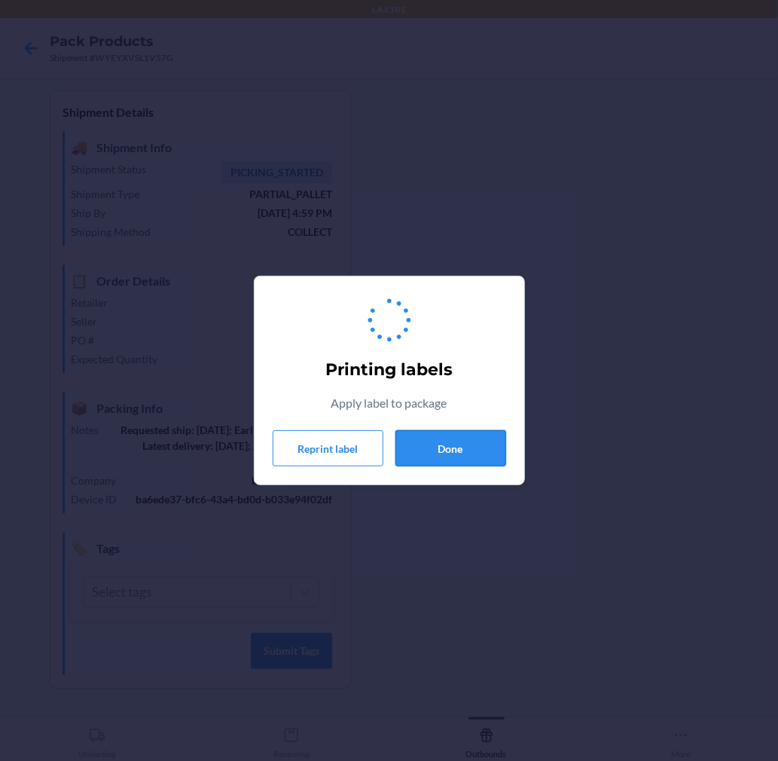
click at [442, 446] on button "Done" at bounding box center [450, 448] width 111 height 36
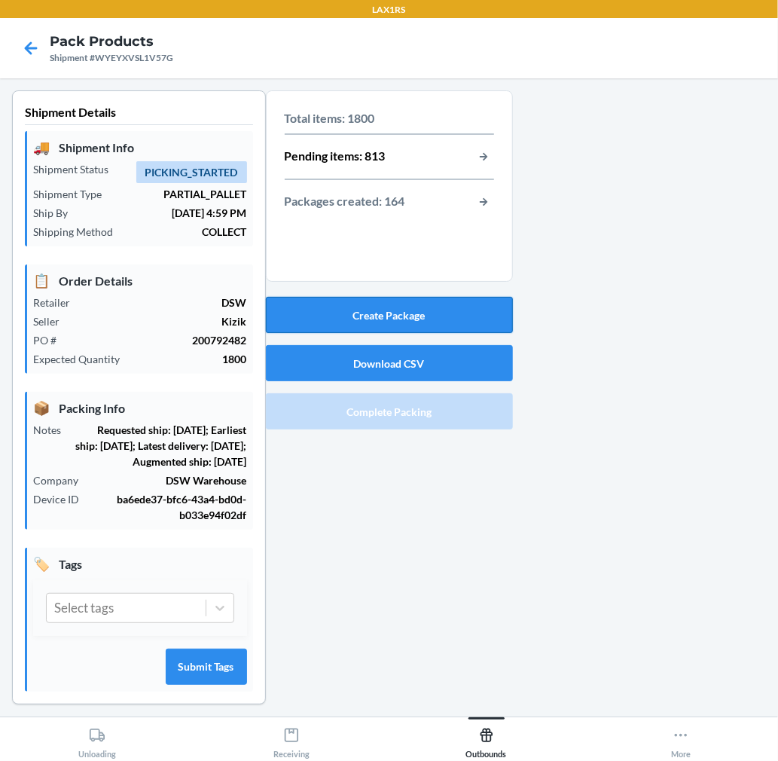
click at [456, 318] on button "Create Package" at bounding box center [389, 315] width 247 height 36
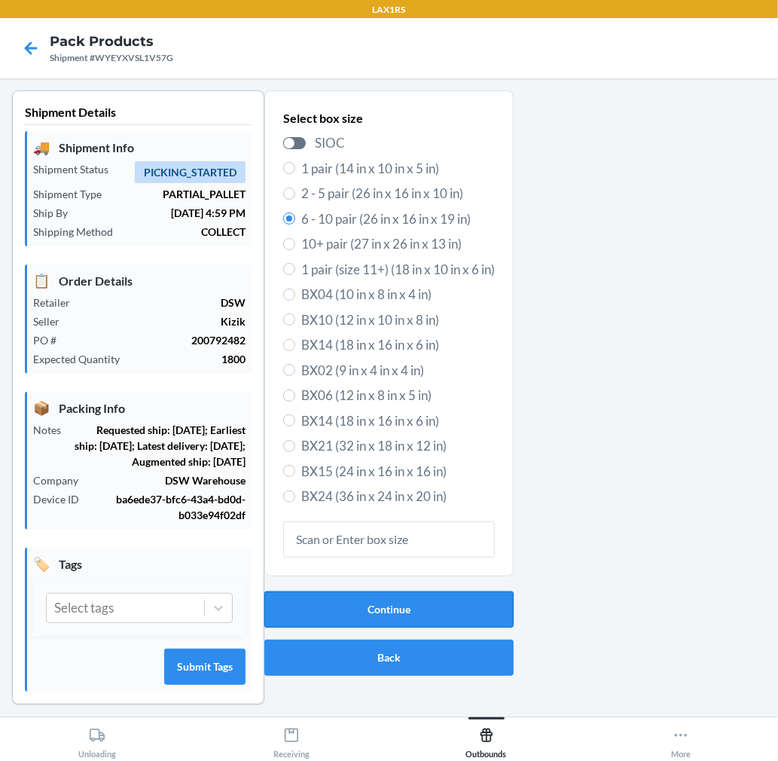
click at [405, 604] on button "Continue" at bounding box center [388, 609] width 249 height 36
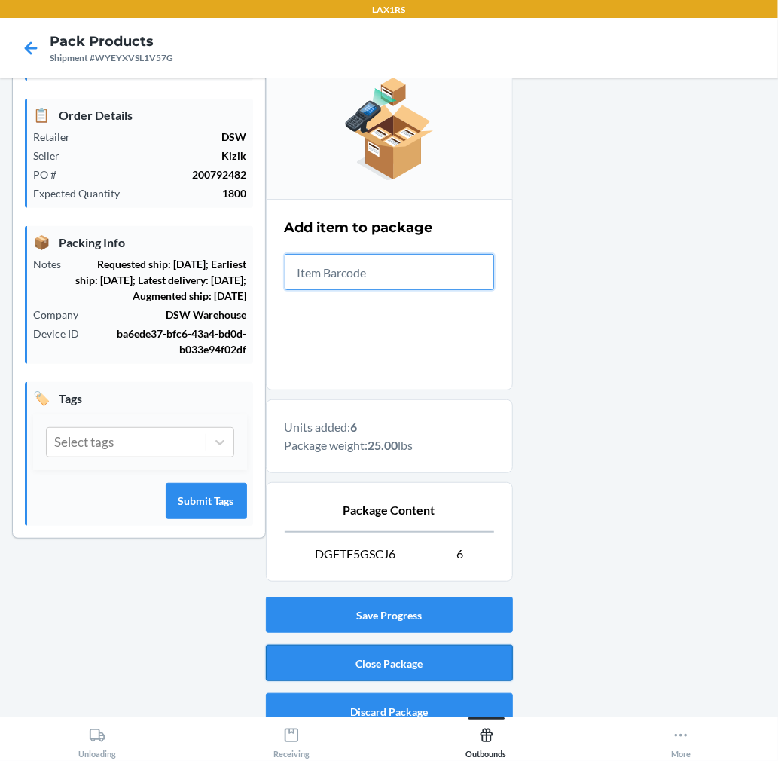
scroll to position [167, 0]
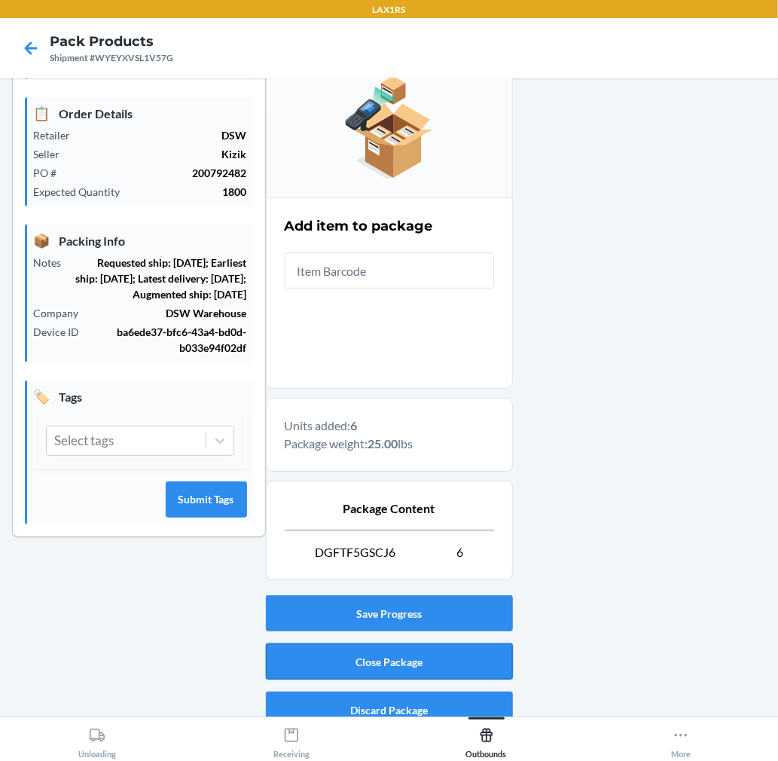
click at [431, 669] on button "Close Package" at bounding box center [389, 661] width 247 height 36
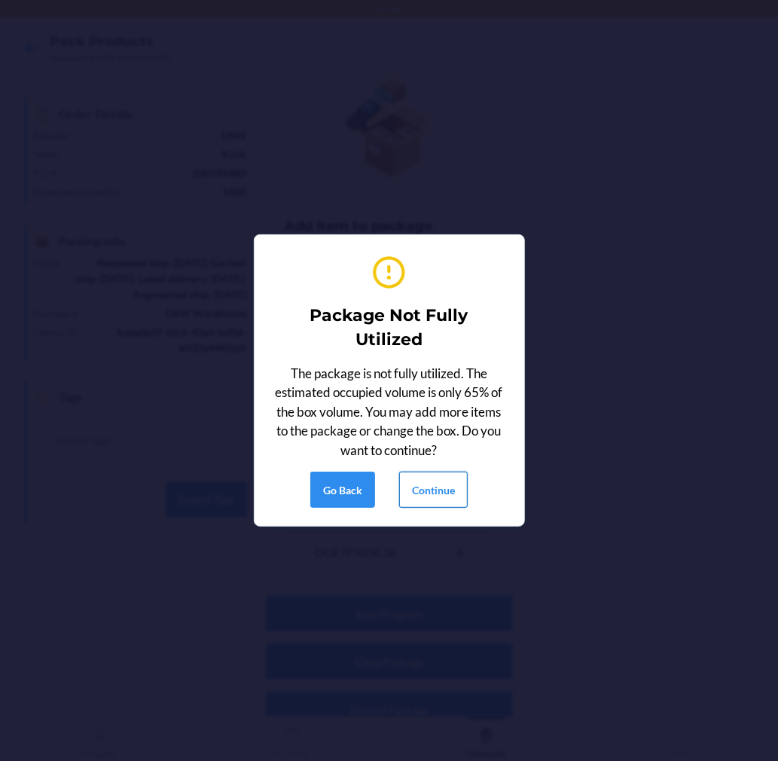
click at [437, 494] on button "Continue" at bounding box center [433, 489] width 69 height 36
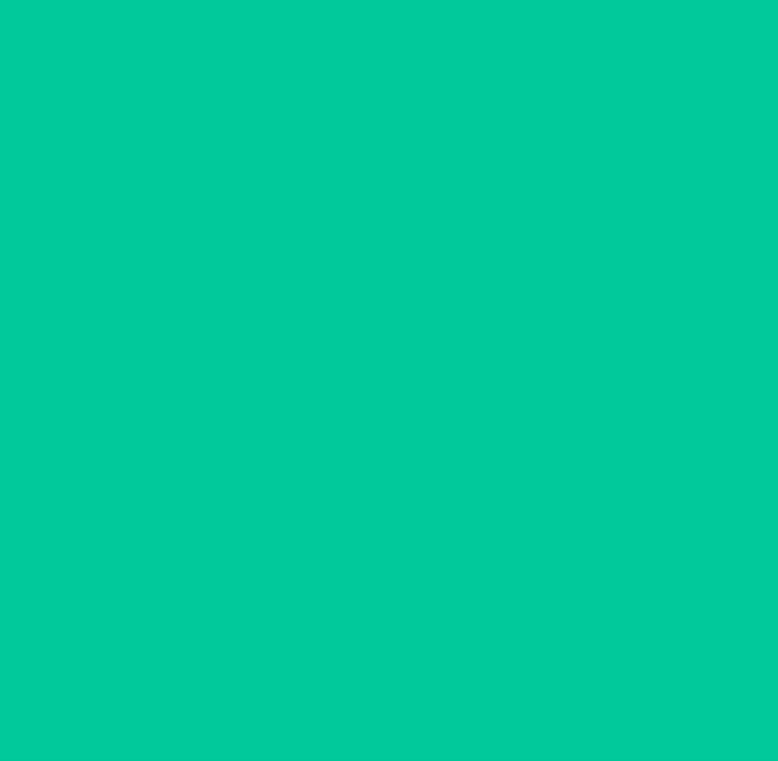
scroll to position [0, 0]
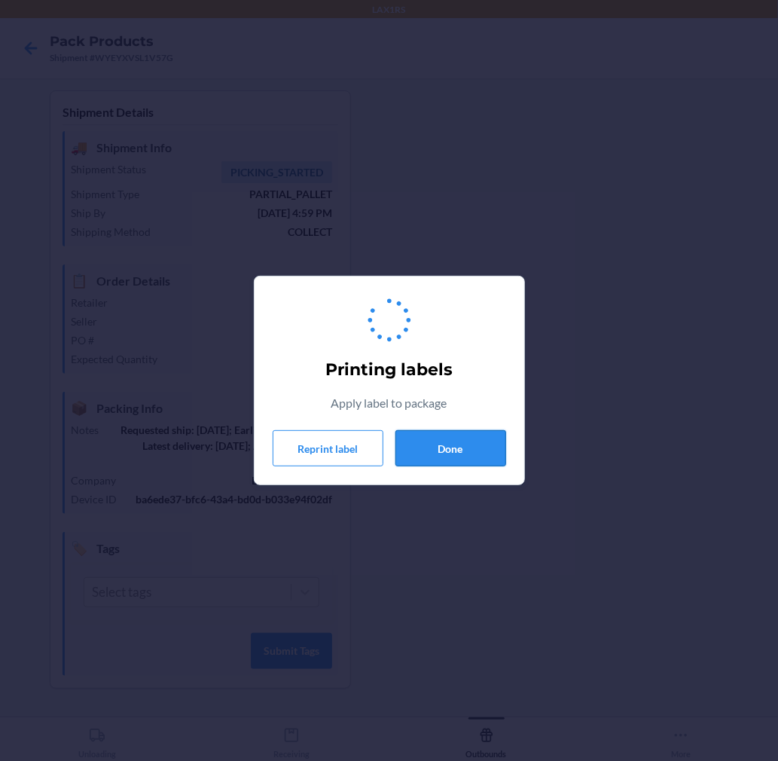
click at [444, 446] on button "Done" at bounding box center [450, 448] width 111 height 36
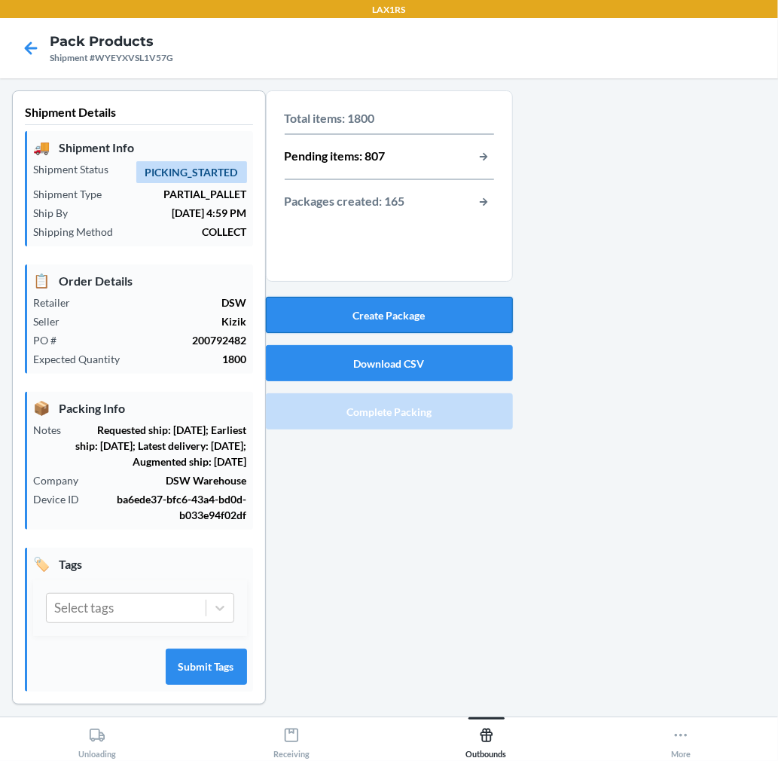
click at [440, 317] on button "Create Package" at bounding box center [389, 315] width 247 height 36
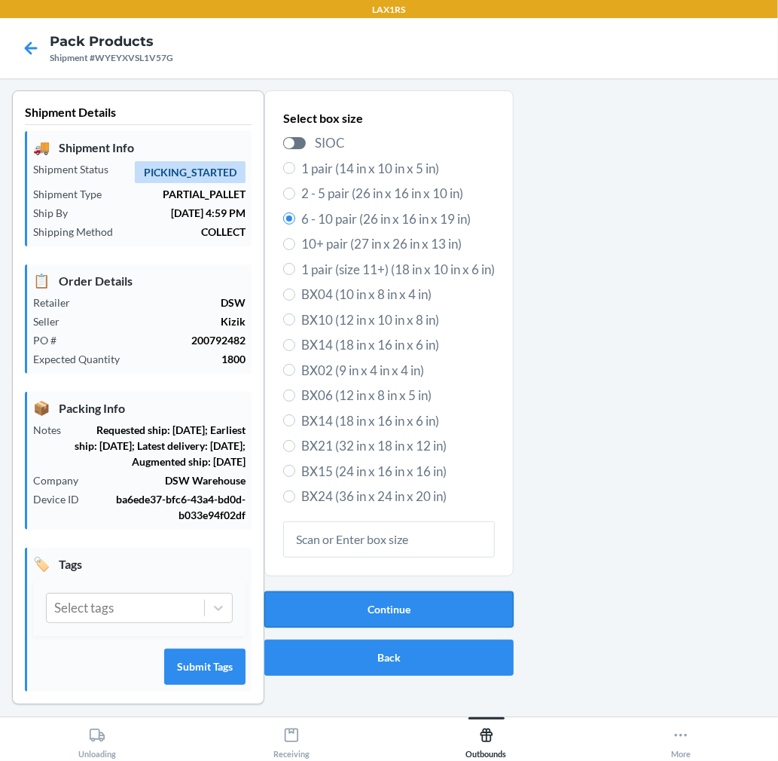
click at [450, 599] on button "Continue" at bounding box center [388, 609] width 249 height 36
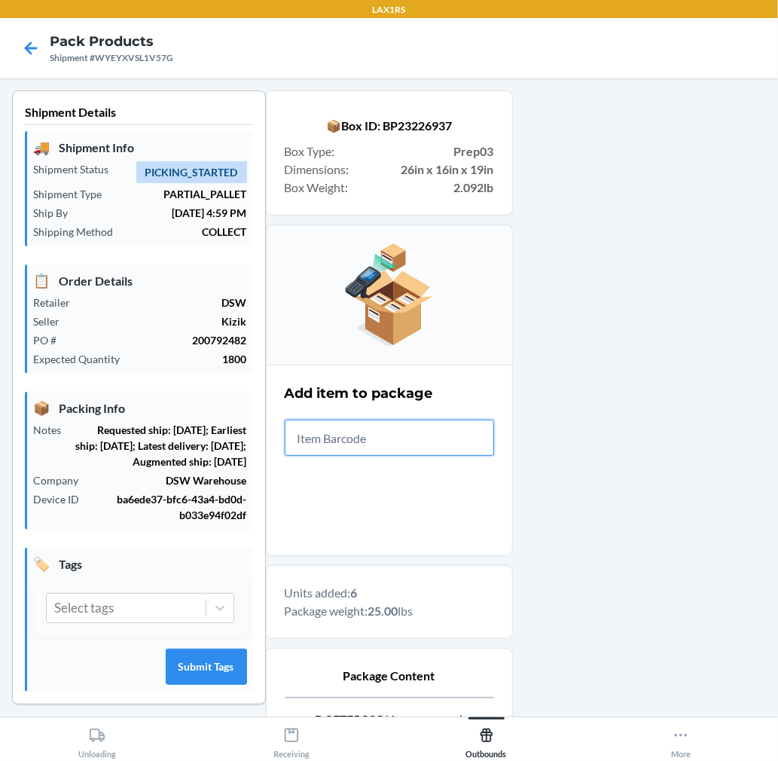
scroll to position [185, 0]
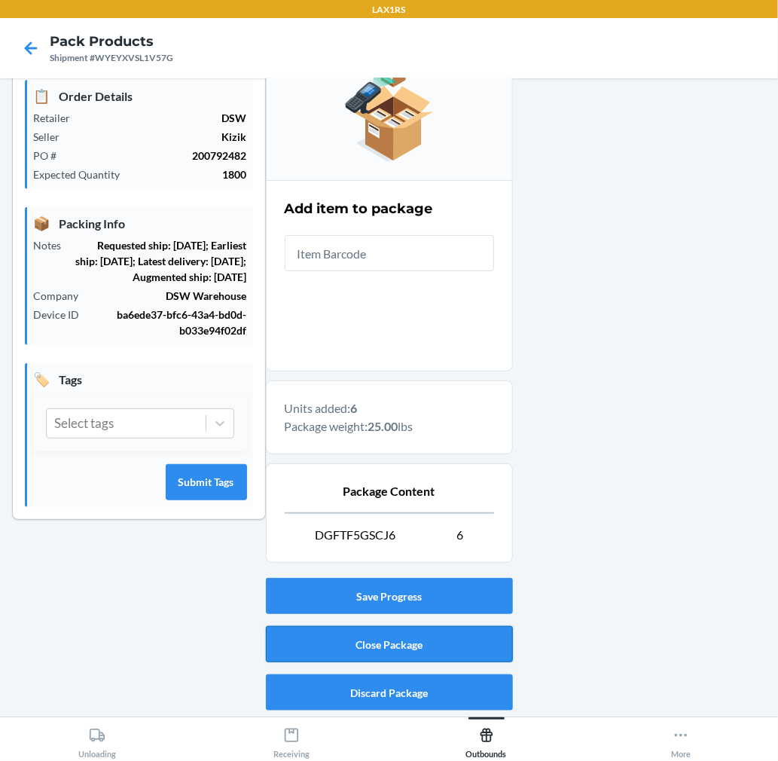
click at [371, 635] on button "Close Package" at bounding box center [389, 644] width 247 height 36
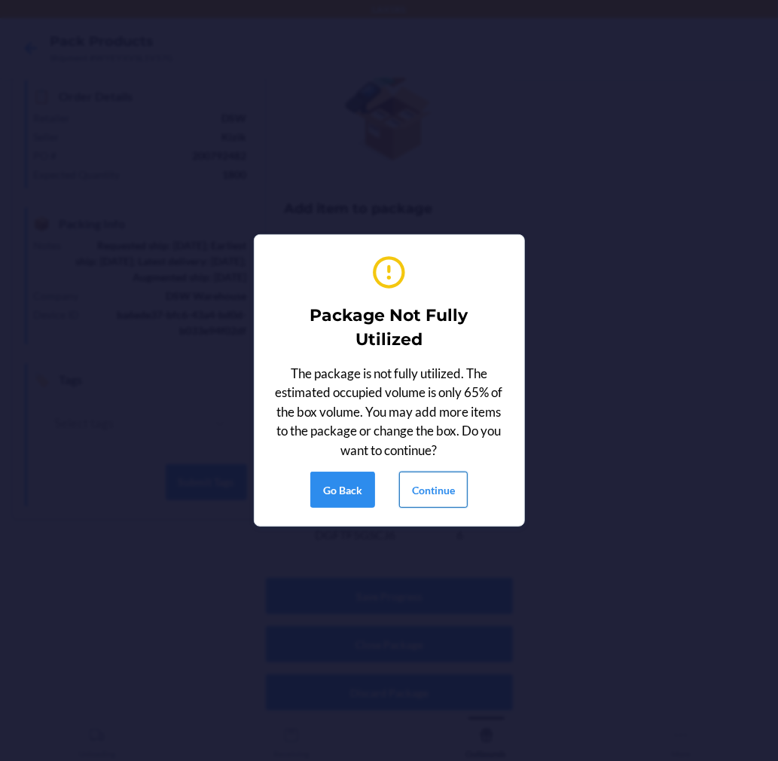
click at [408, 486] on button "Continue" at bounding box center [433, 489] width 69 height 36
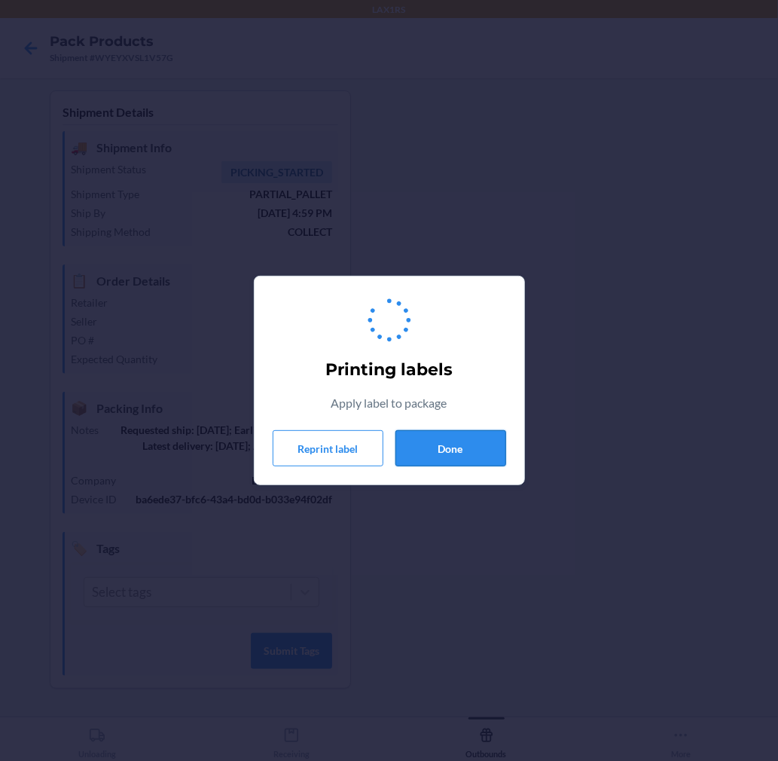
click at [474, 443] on button "Done" at bounding box center [450, 448] width 111 height 36
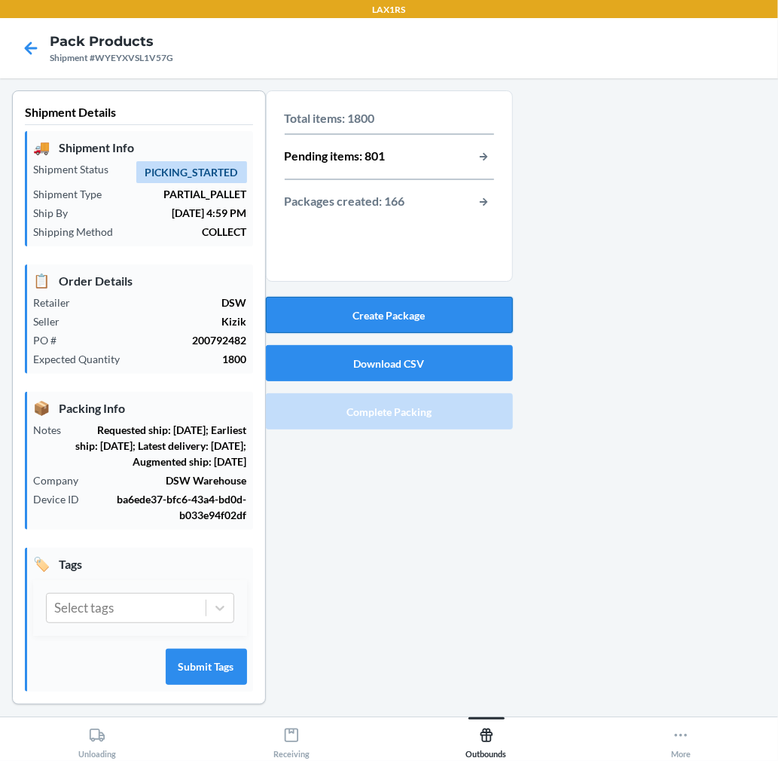
click at [463, 325] on button "Create Package" at bounding box center [389, 315] width 247 height 36
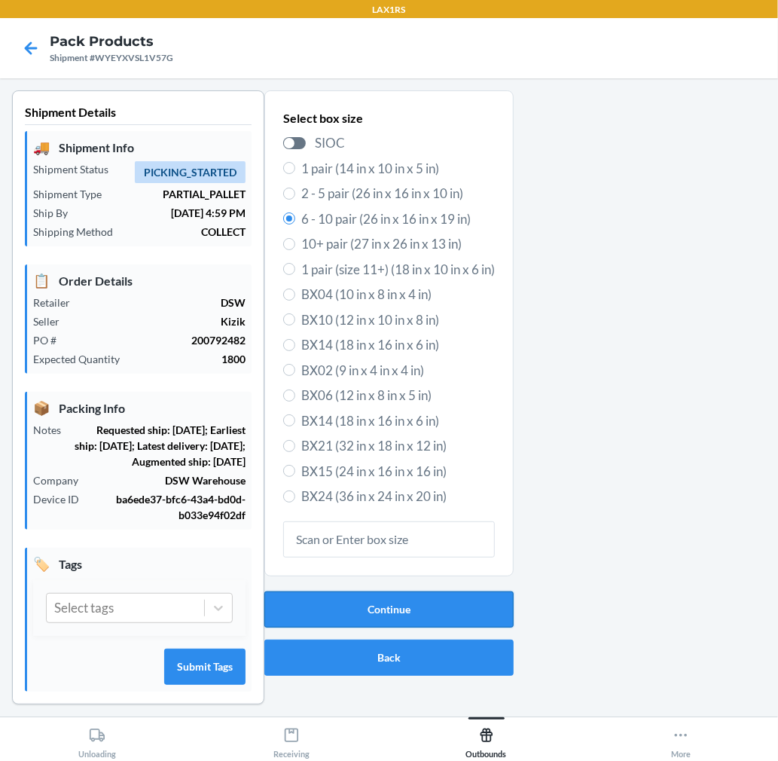
click at [320, 593] on button "Continue" at bounding box center [388, 609] width 249 height 36
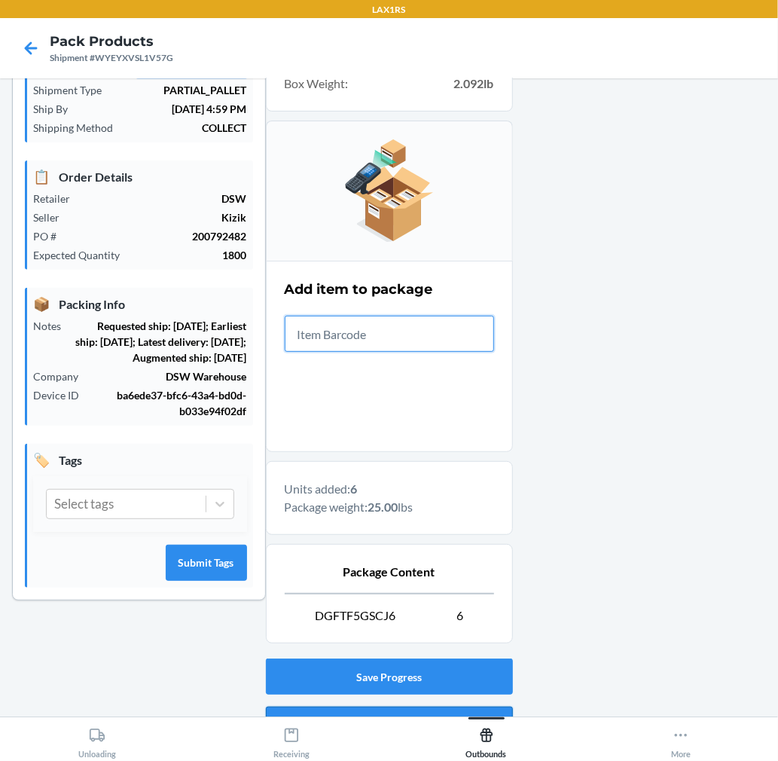
scroll to position [185, 0]
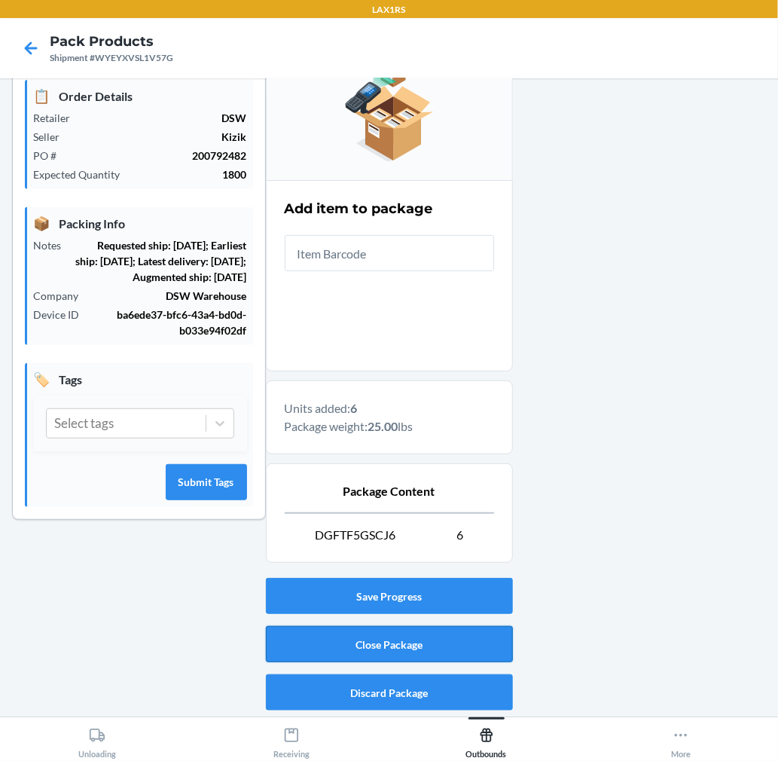
click at [364, 651] on button "Close Package" at bounding box center [389, 644] width 247 height 36
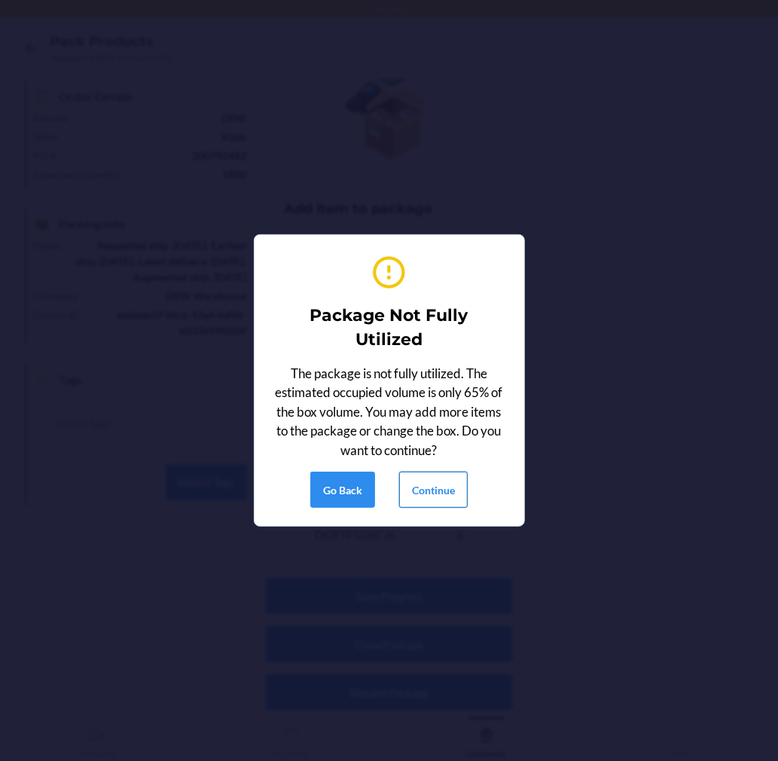
click at [427, 494] on button "Continue" at bounding box center [433, 489] width 69 height 36
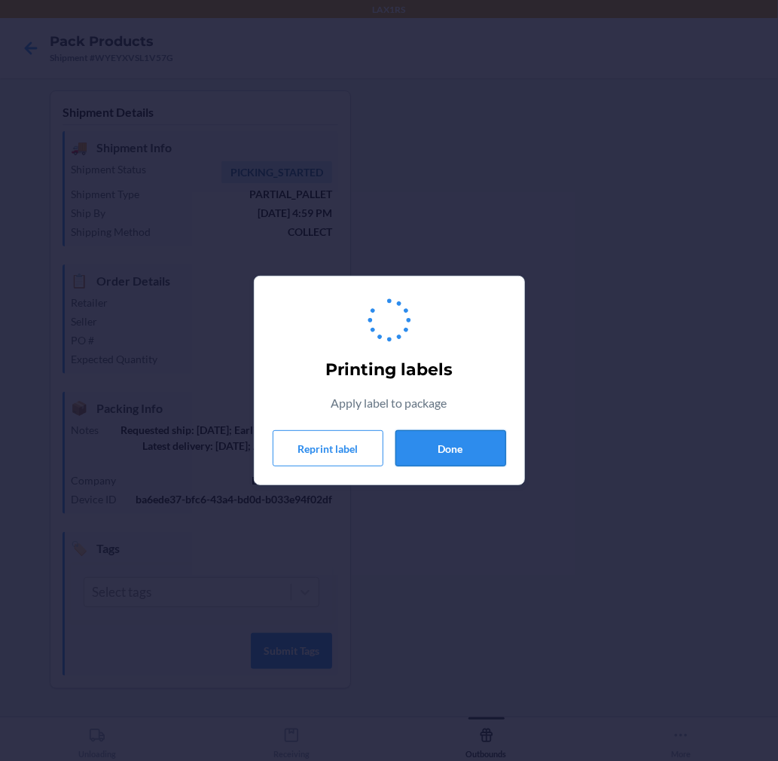
click at [456, 439] on button "Done" at bounding box center [450, 448] width 111 height 36
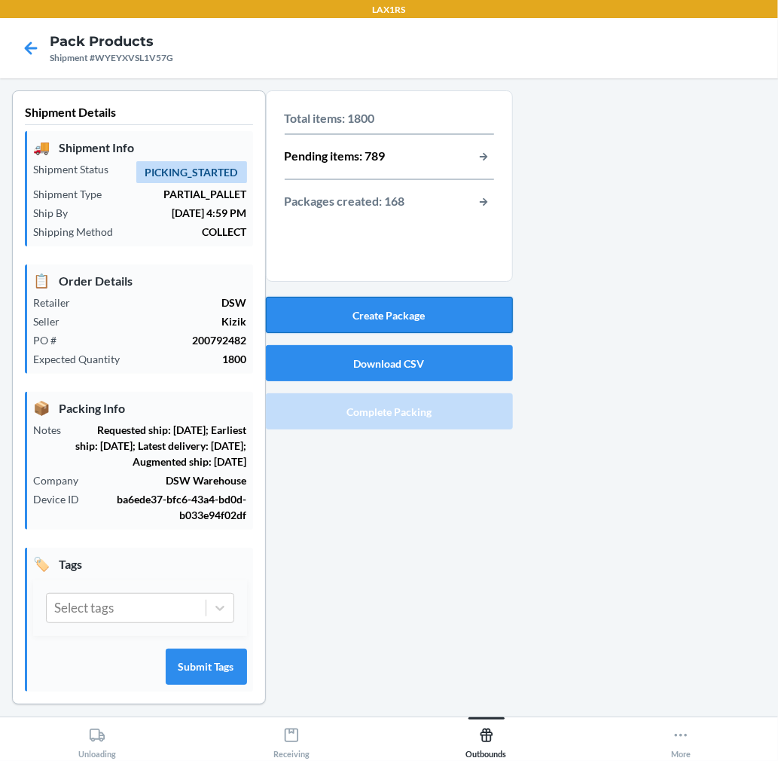
click at [429, 317] on button "Create Package" at bounding box center [389, 315] width 247 height 36
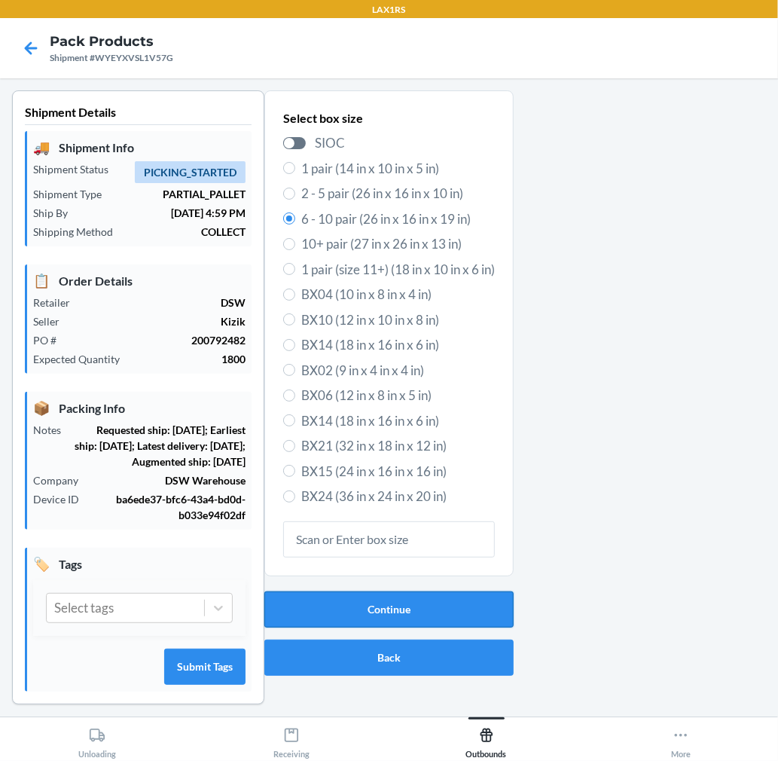
click at [425, 612] on button "Continue" at bounding box center [388, 609] width 249 height 36
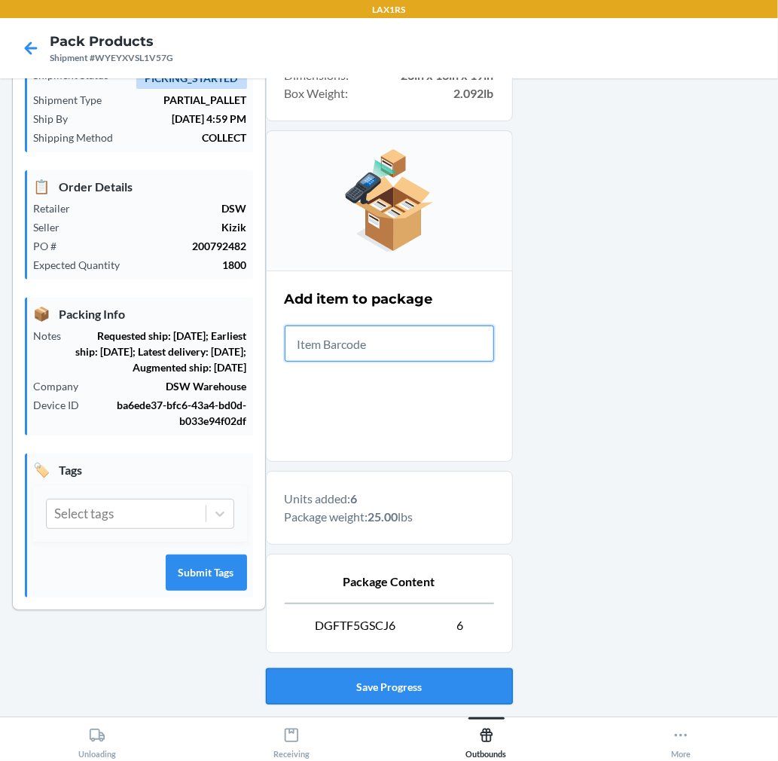
scroll to position [185, 0]
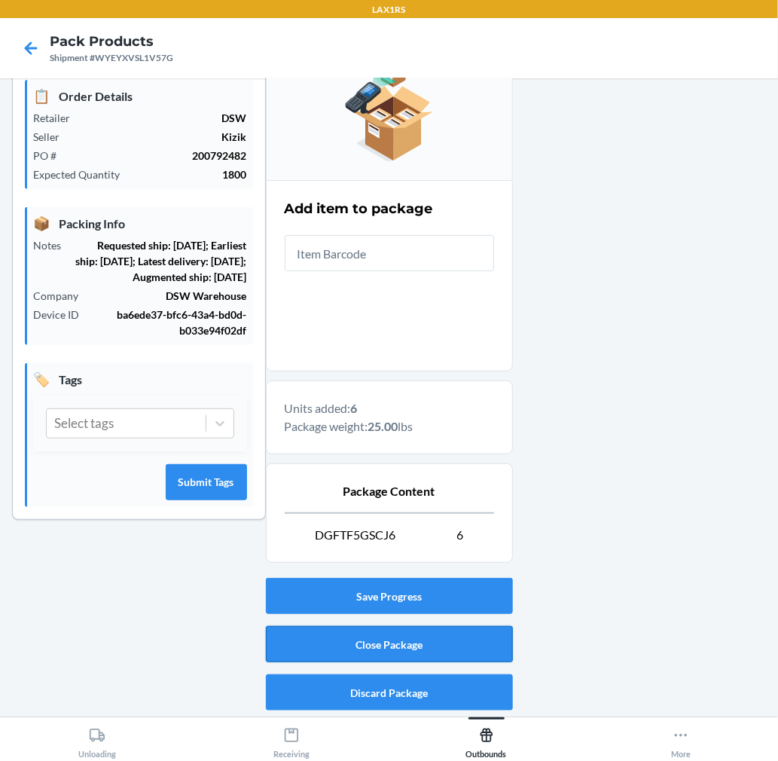
click at [416, 630] on button "Close Package" at bounding box center [389, 644] width 247 height 36
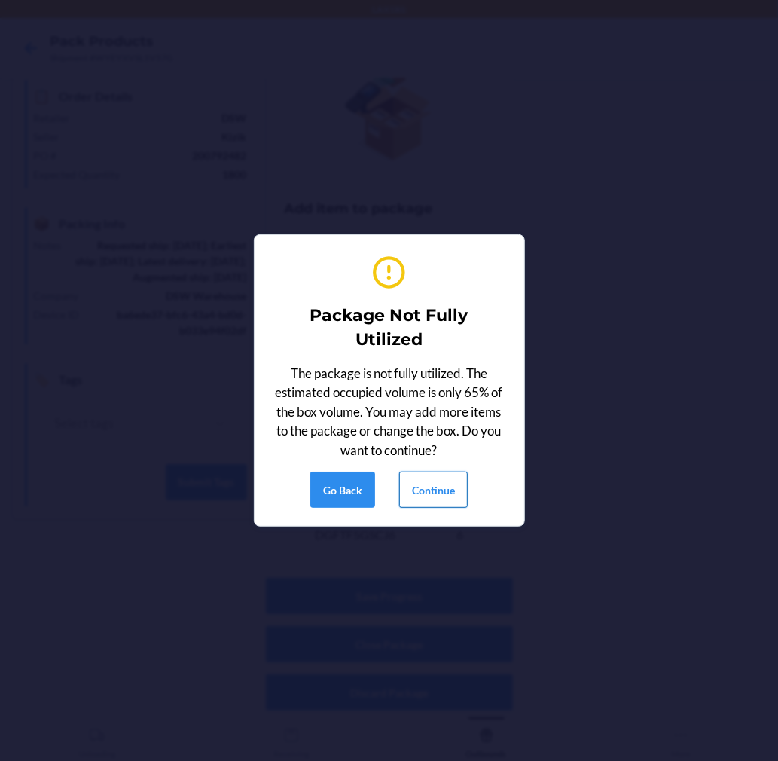
click at [413, 492] on button "Continue" at bounding box center [433, 489] width 69 height 36
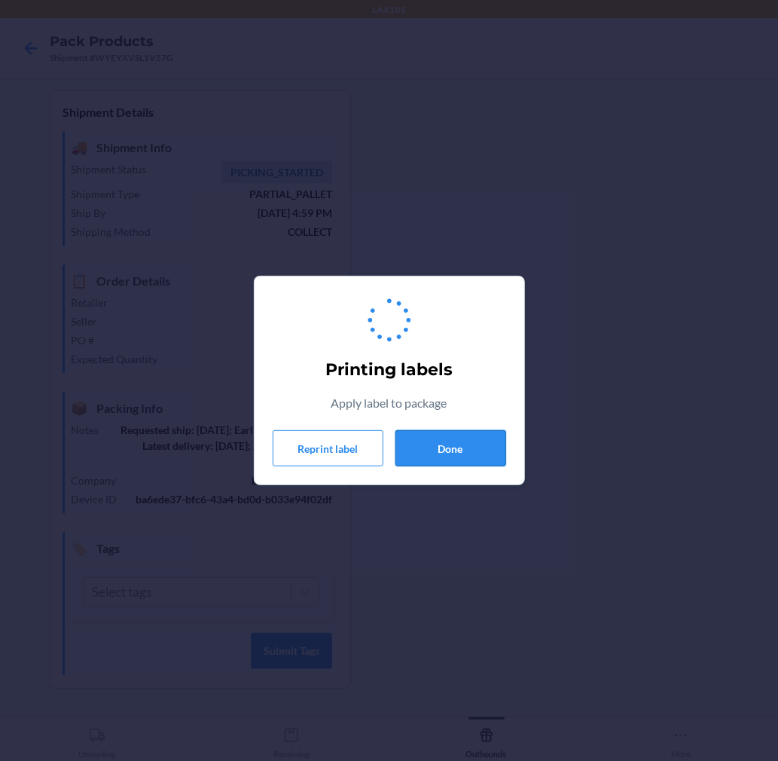
click at [459, 456] on button "Done" at bounding box center [450, 448] width 111 height 36
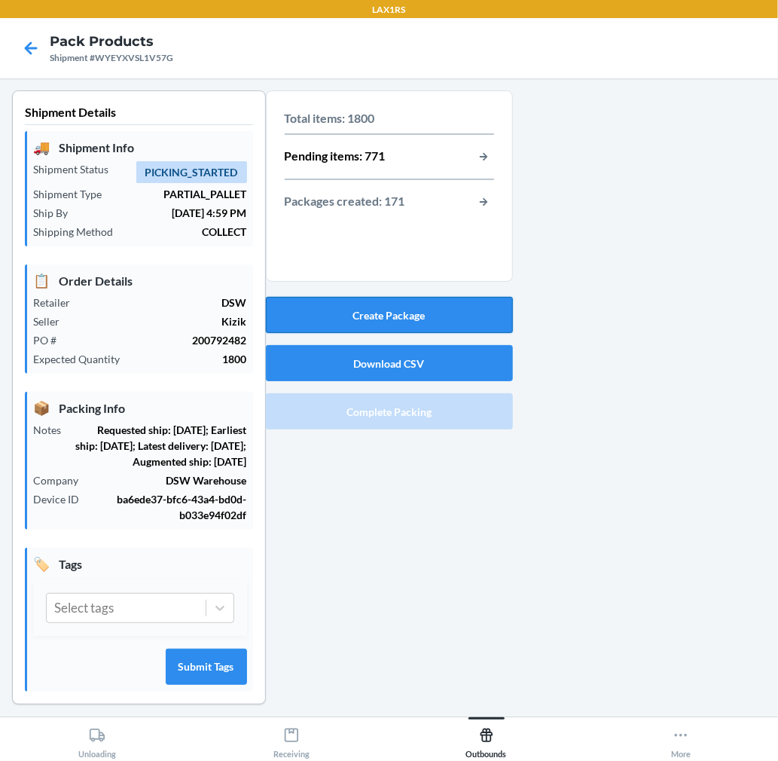
click at [404, 313] on button "Create Package" at bounding box center [389, 315] width 247 height 36
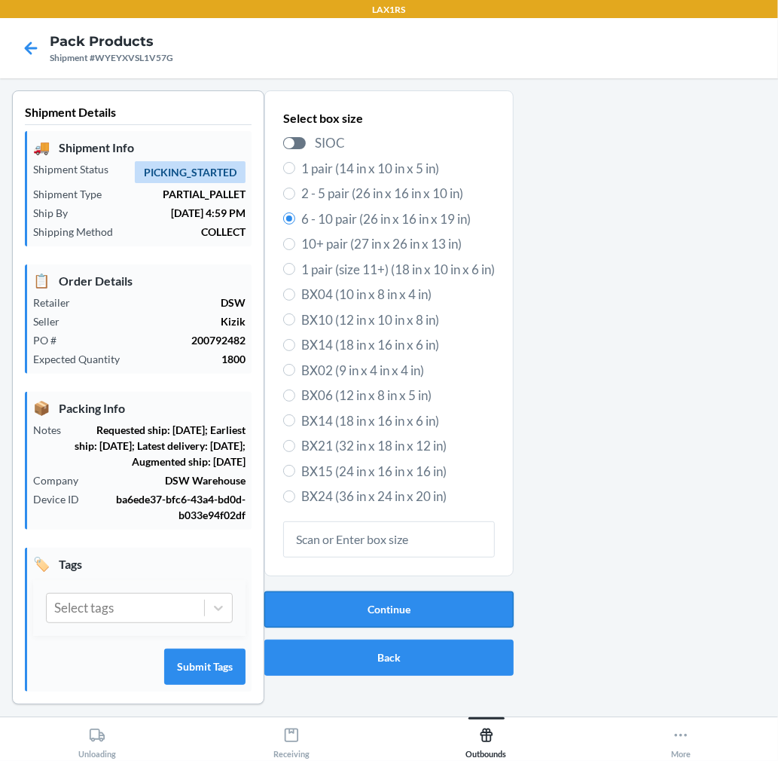
click at [400, 619] on button "Continue" at bounding box center [388, 609] width 249 height 36
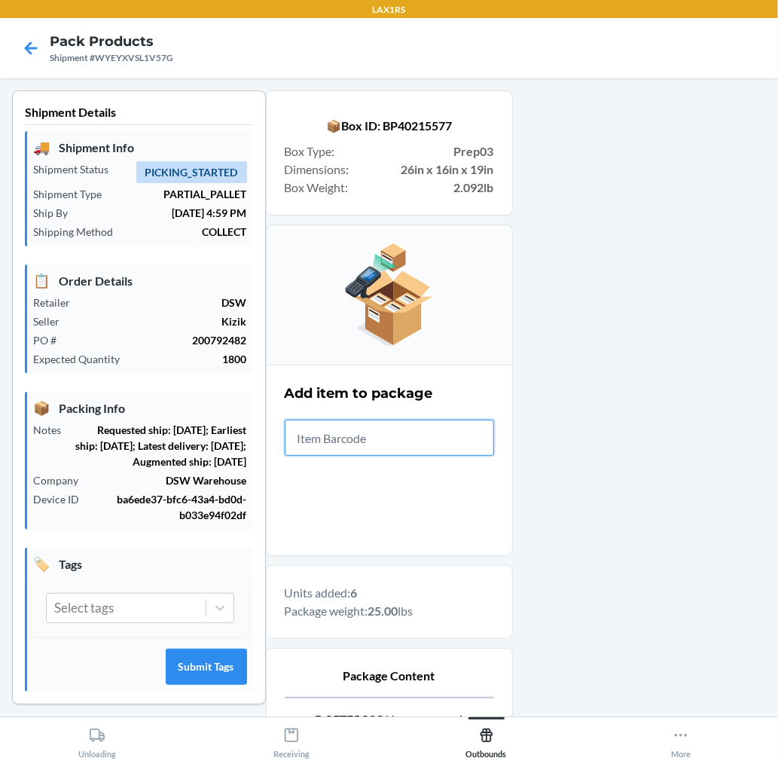
scroll to position [185, 0]
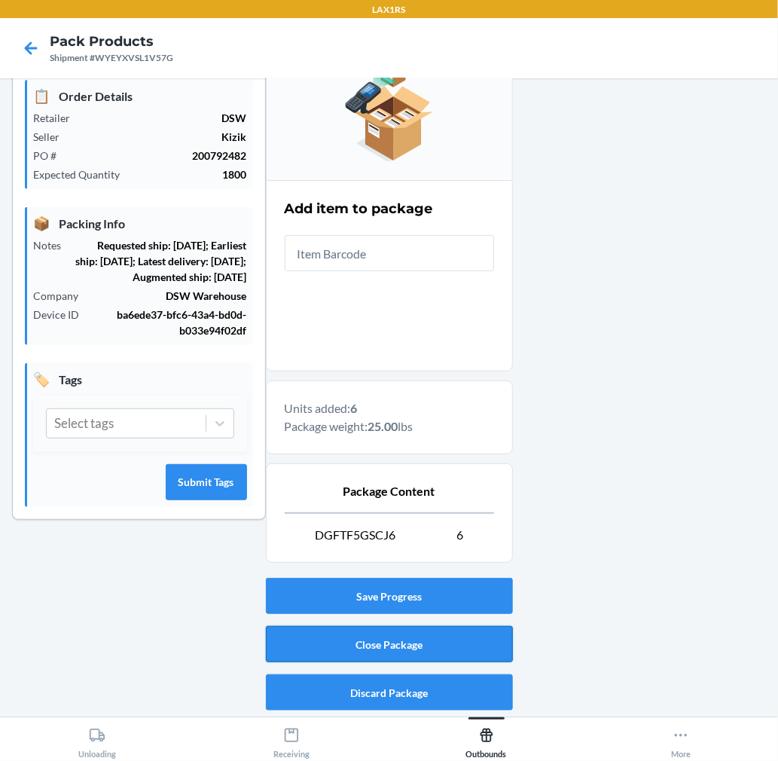
click at [433, 628] on button "Close Package" at bounding box center [389, 644] width 247 height 36
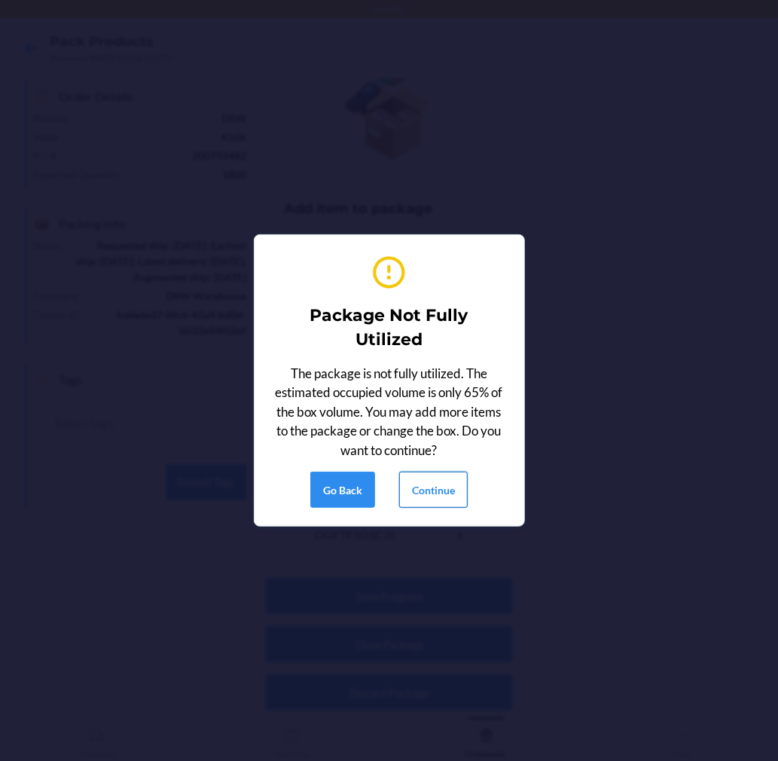
click at [435, 484] on button "Continue" at bounding box center [433, 489] width 69 height 36
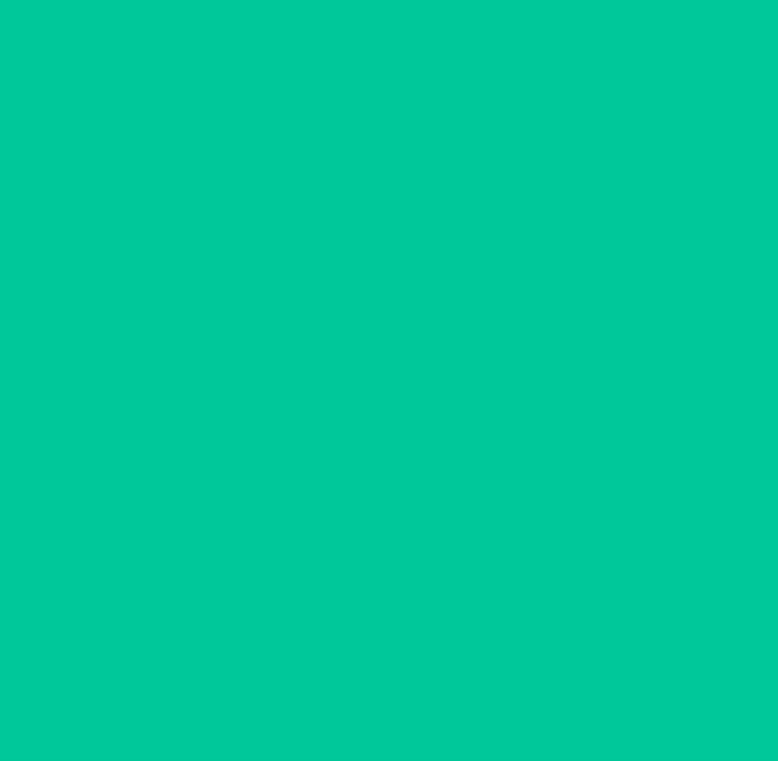
scroll to position [0, 0]
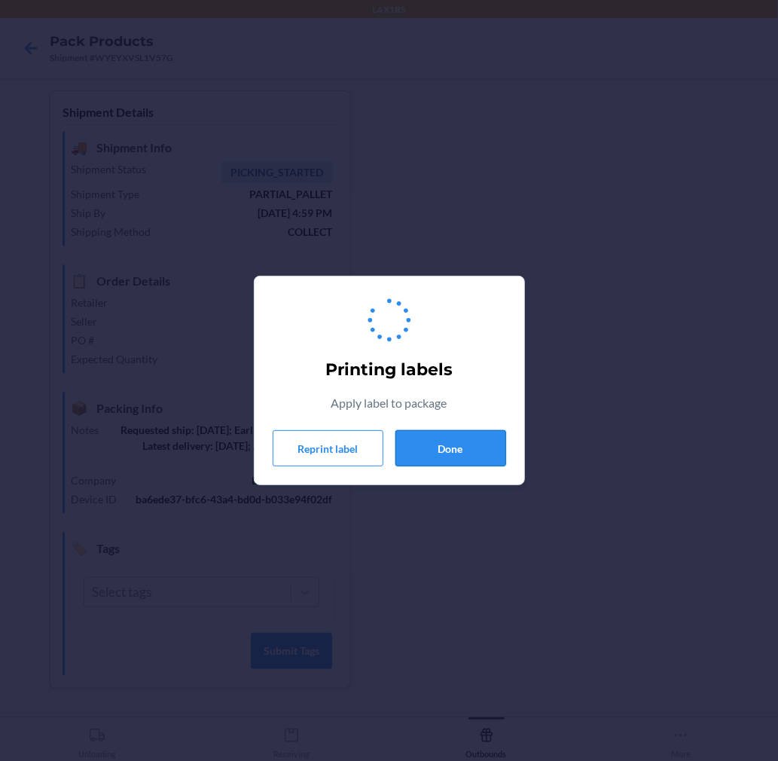
click at [449, 452] on button "Done" at bounding box center [450, 448] width 111 height 36
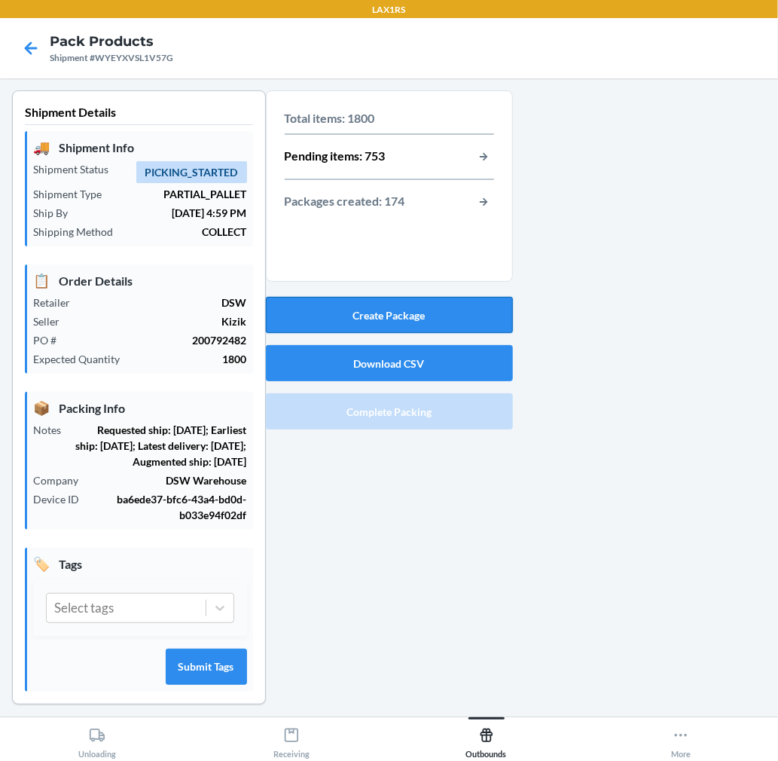
click at [455, 316] on button "Create Package" at bounding box center [389, 315] width 247 height 36
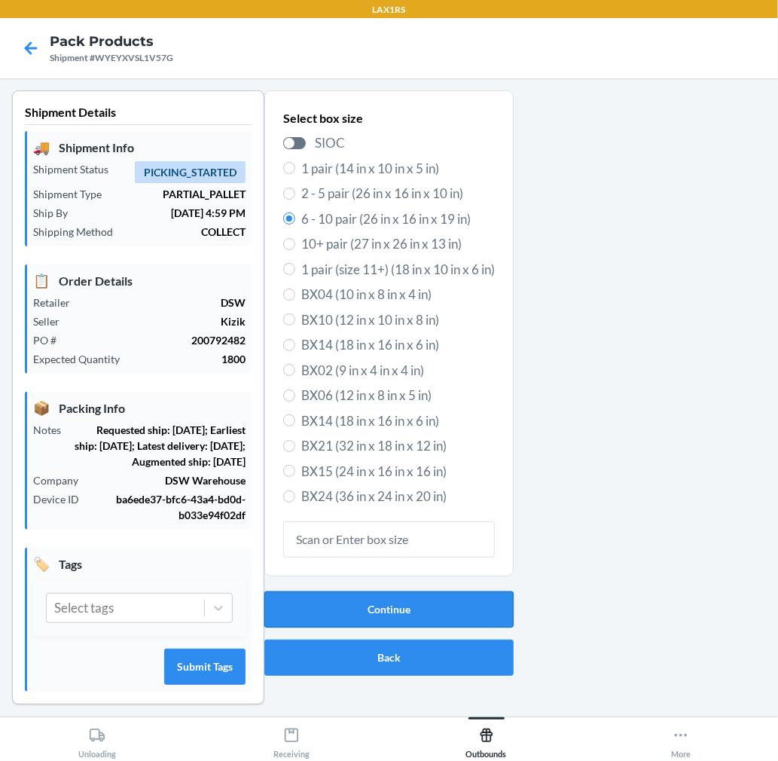
click at [426, 598] on button "Continue" at bounding box center [388, 609] width 249 height 36
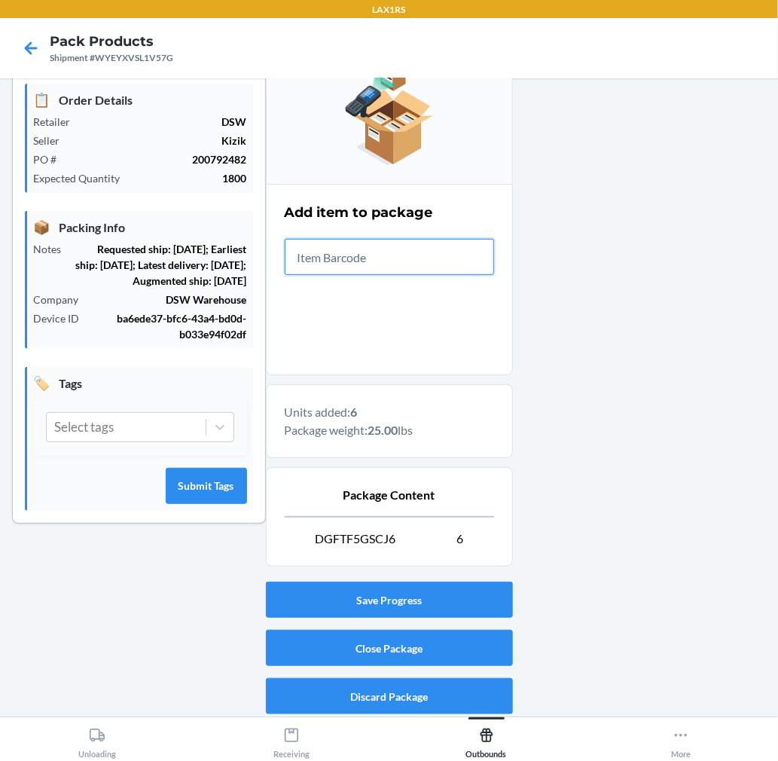
scroll to position [185, 0]
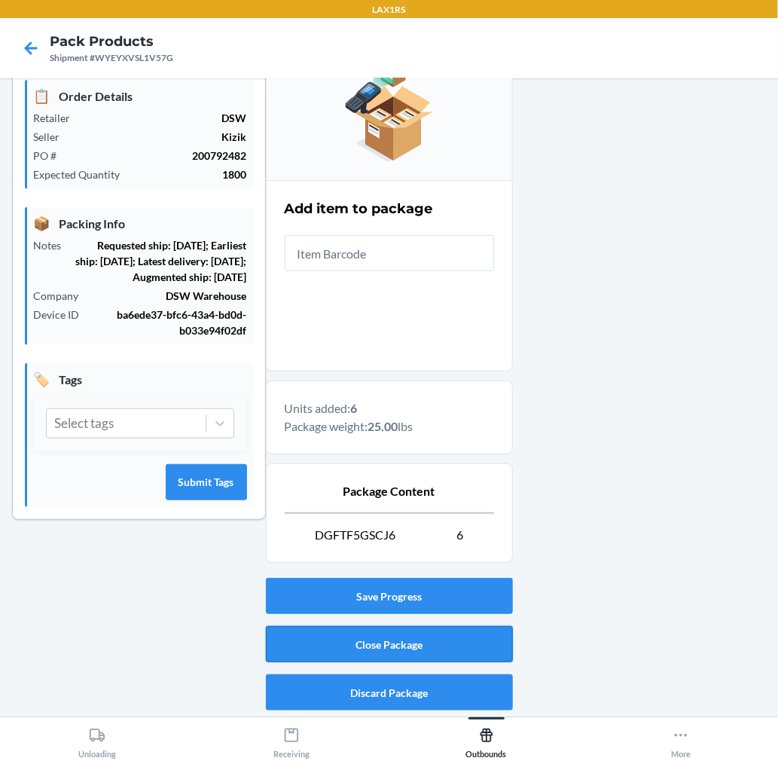
click at [408, 633] on button "Close Package" at bounding box center [389, 644] width 247 height 36
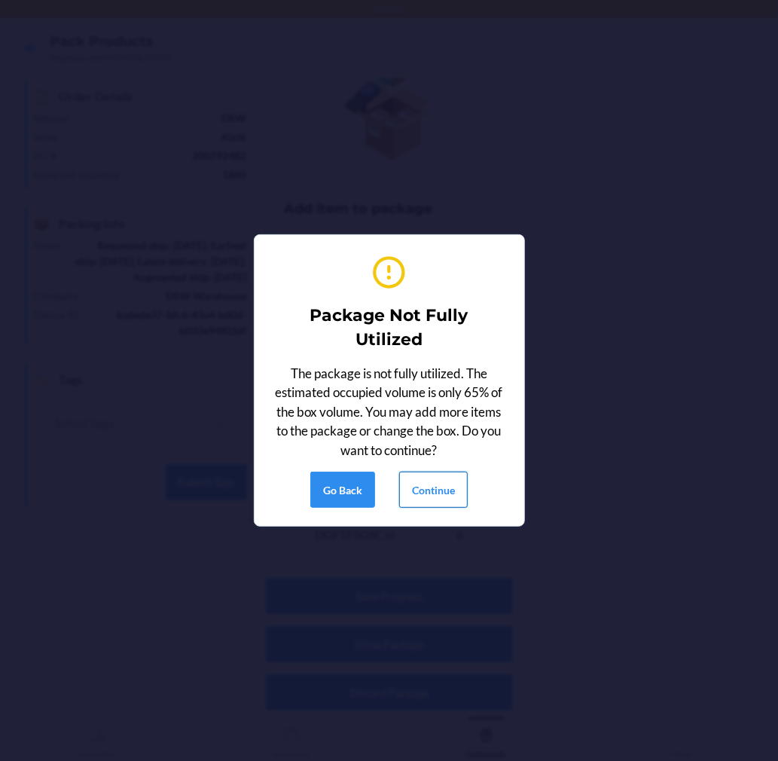
click at [411, 502] on button "Continue" at bounding box center [433, 489] width 69 height 36
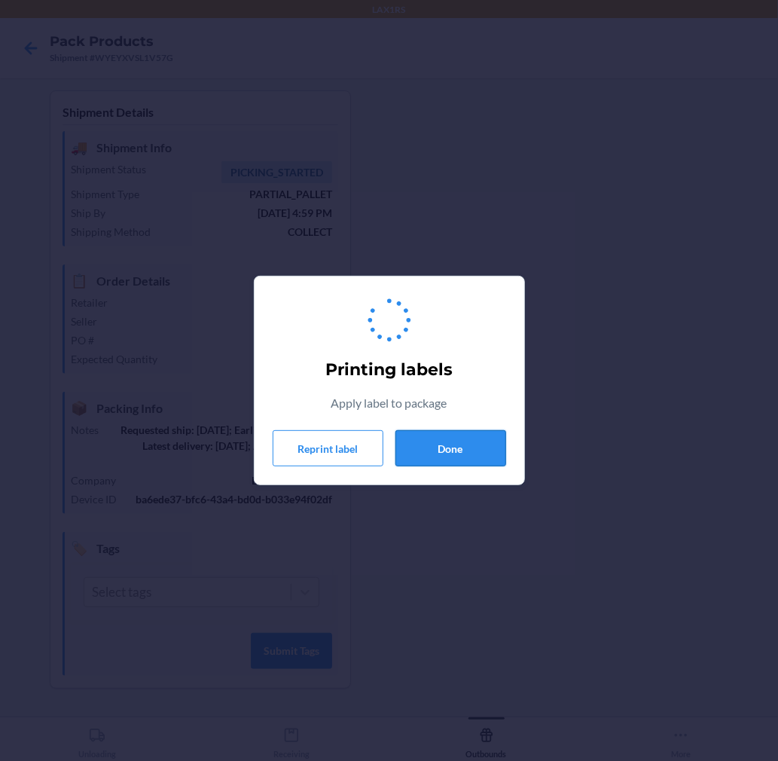
click at [434, 442] on button "Done" at bounding box center [450, 448] width 111 height 36
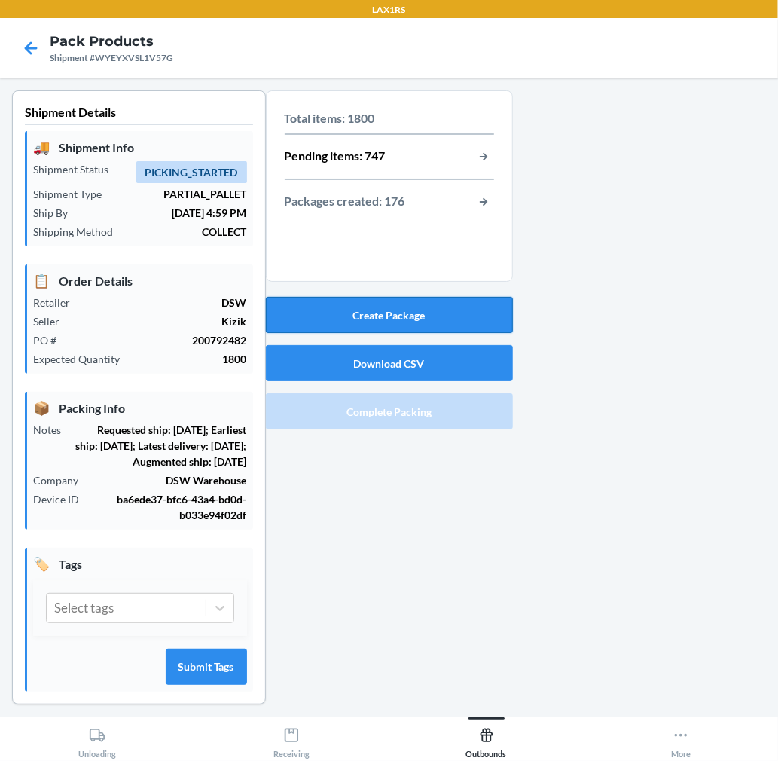
click at [416, 311] on button "Create Package" at bounding box center [389, 315] width 247 height 36
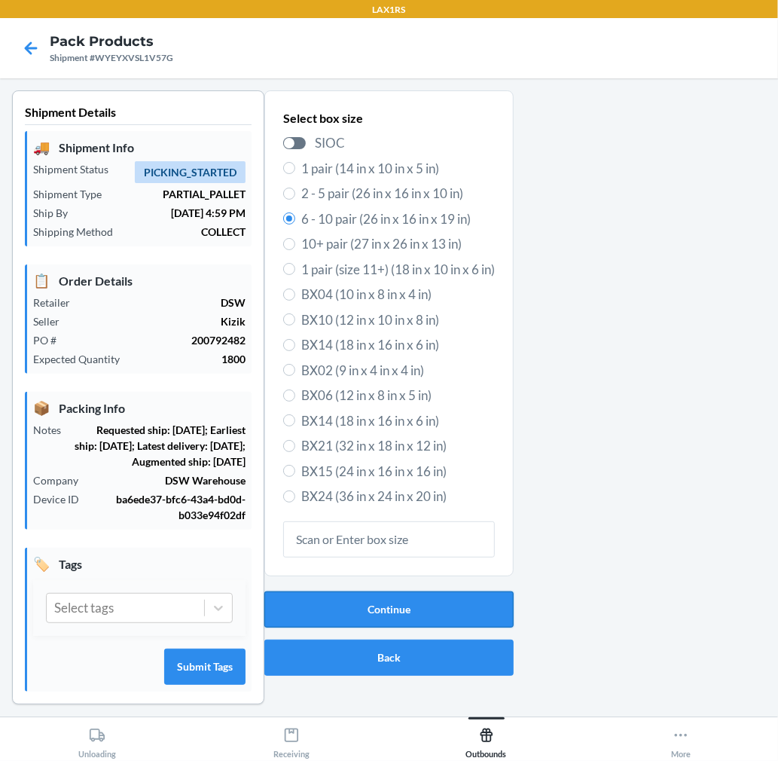
click at [355, 599] on button "Continue" at bounding box center [388, 609] width 249 height 36
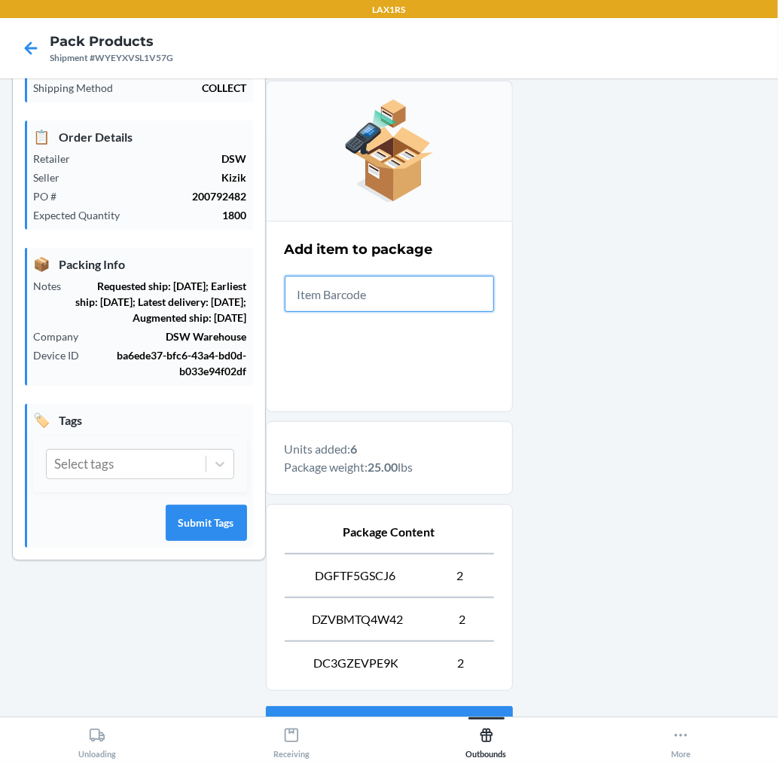
scroll to position [273, 0]
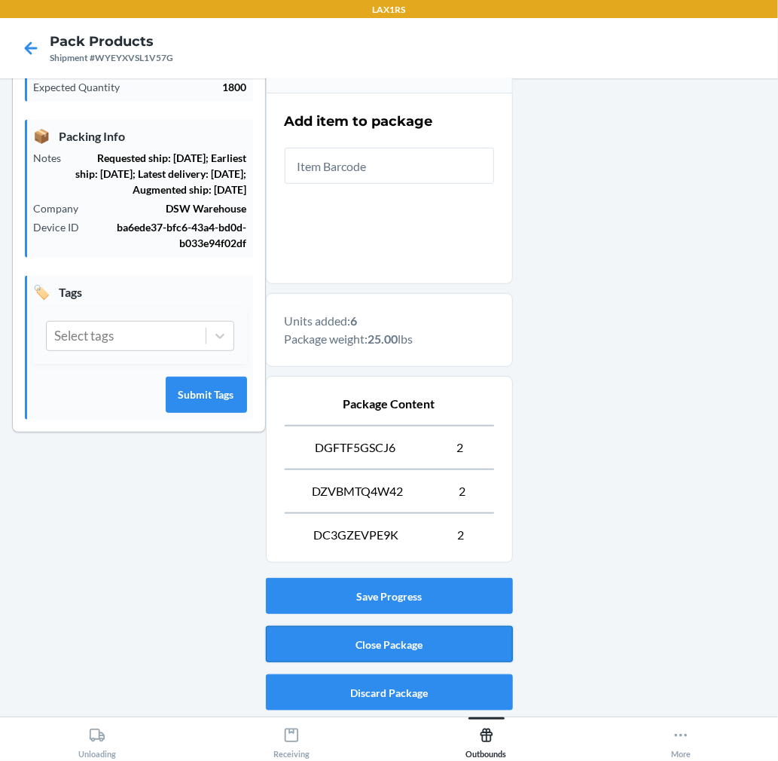
click at [387, 655] on button "Close Package" at bounding box center [389, 644] width 247 height 36
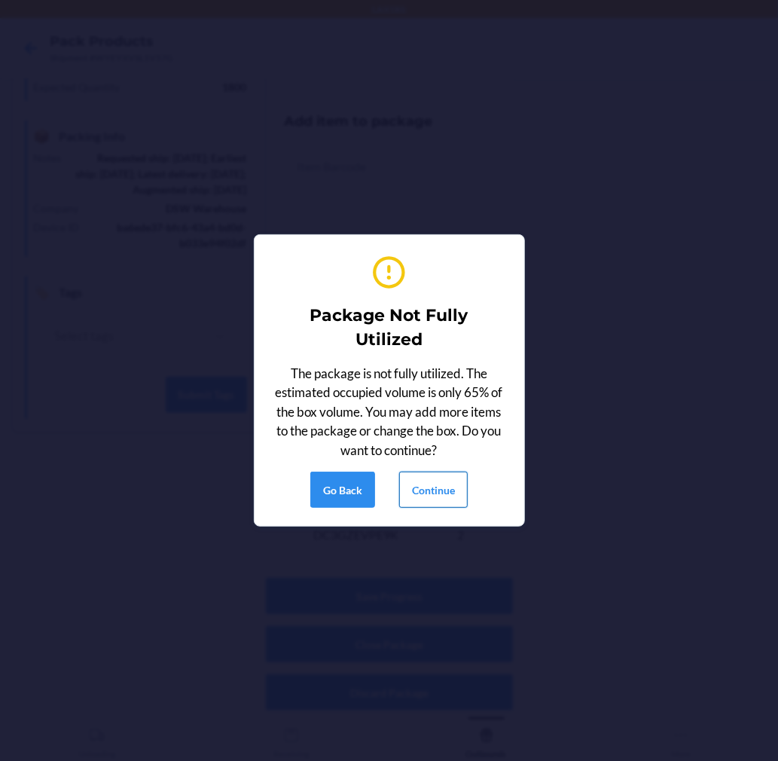
click at [425, 491] on button "Continue" at bounding box center [433, 489] width 69 height 36
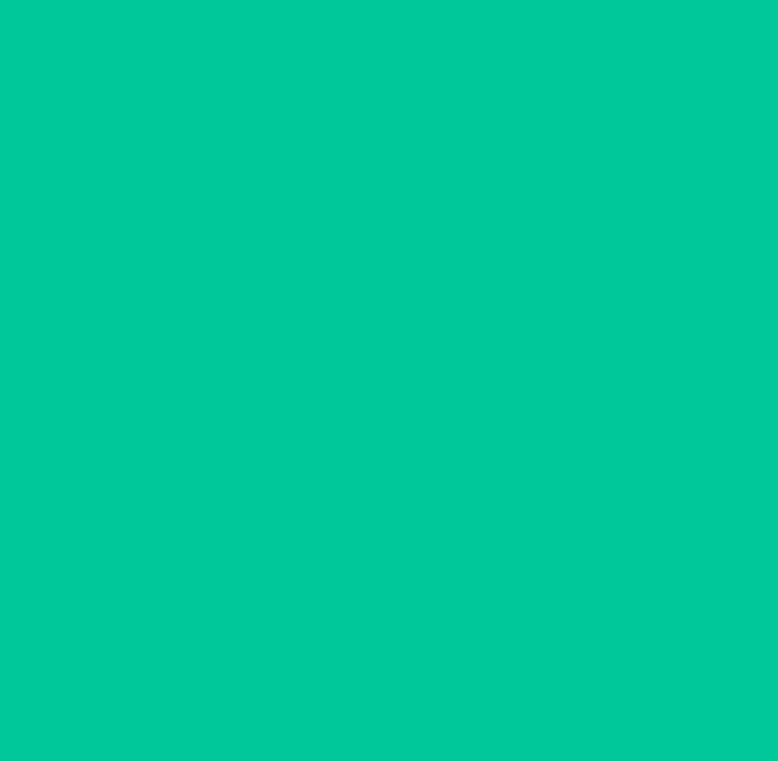
scroll to position [0, 0]
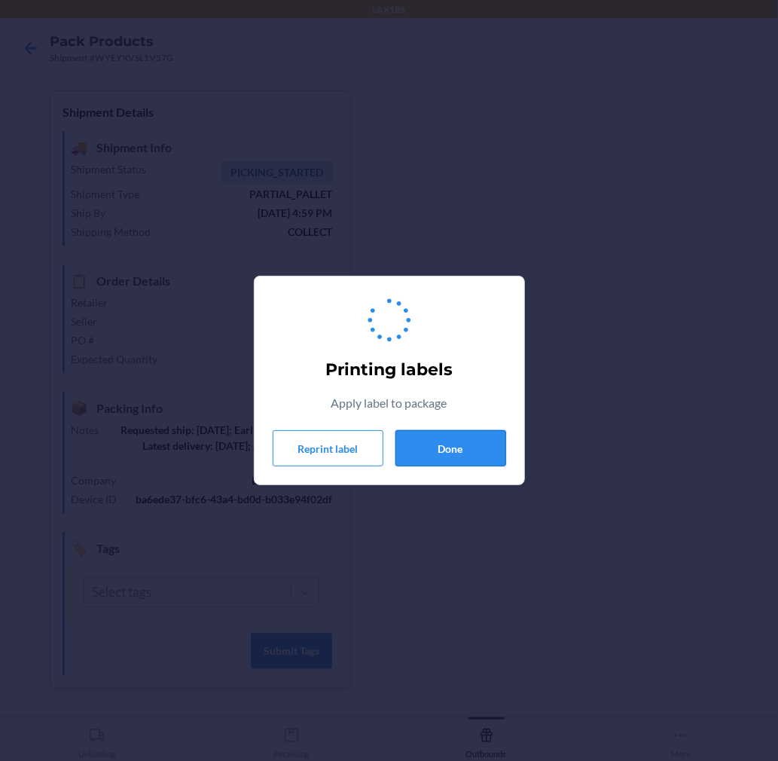
click at [442, 445] on button "Done" at bounding box center [450, 448] width 111 height 36
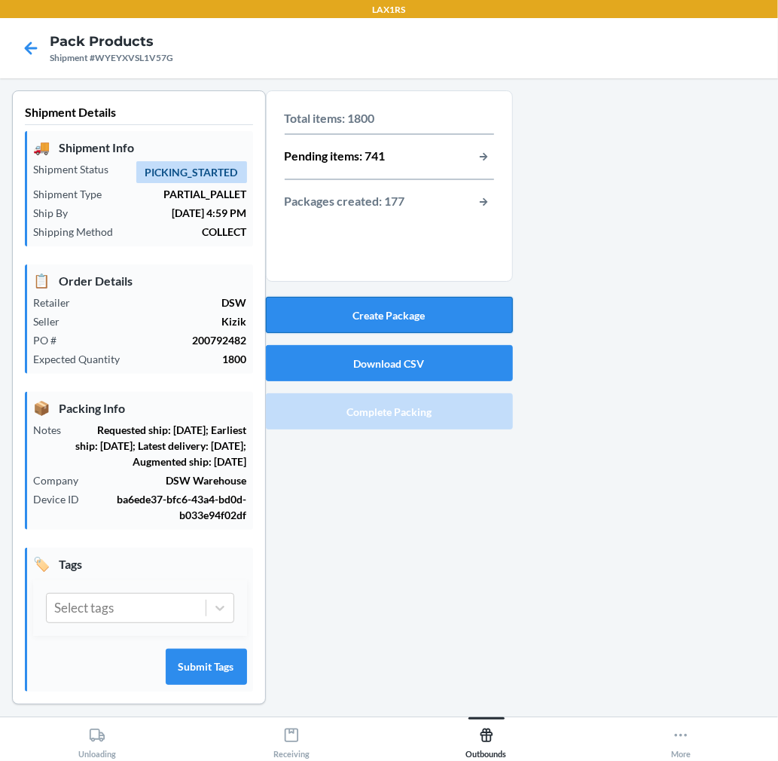
click at [448, 313] on button "Create Package" at bounding box center [389, 315] width 247 height 36
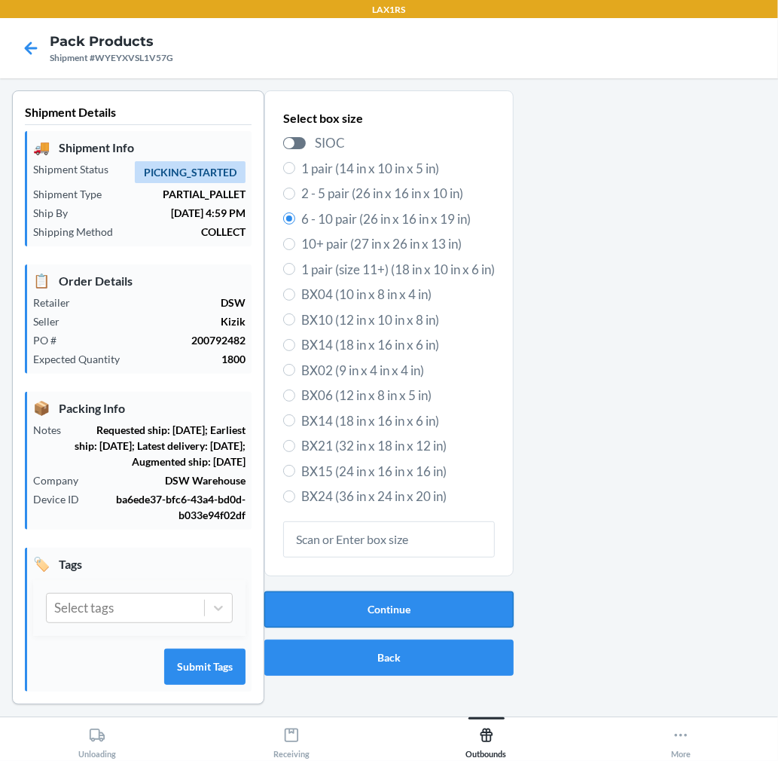
click at [412, 618] on button "Continue" at bounding box center [388, 609] width 249 height 36
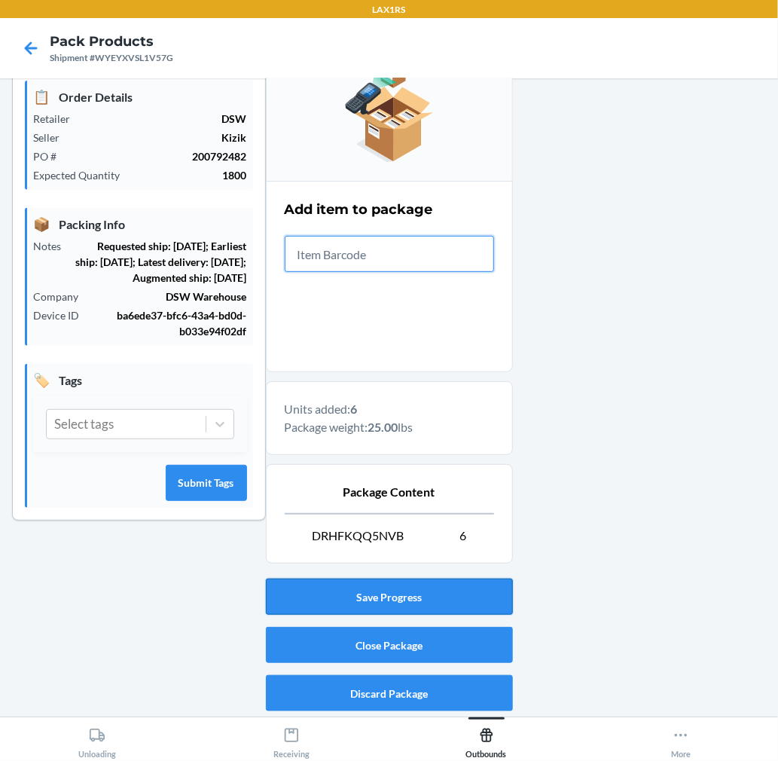
scroll to position [185, 0]
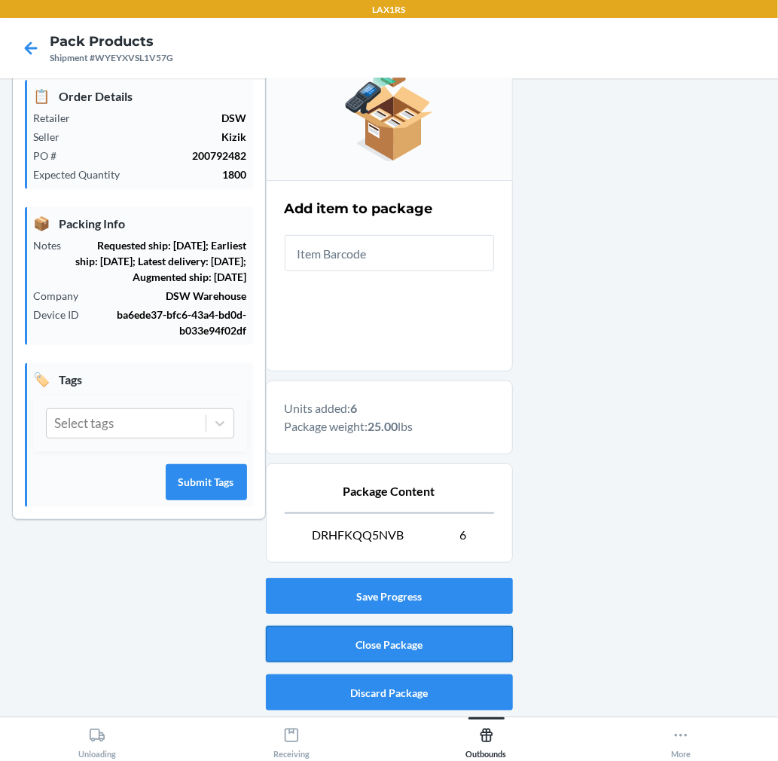
click at [452, 628] on button "Close Package" at bounding box center [389, 644] width 247 height 36
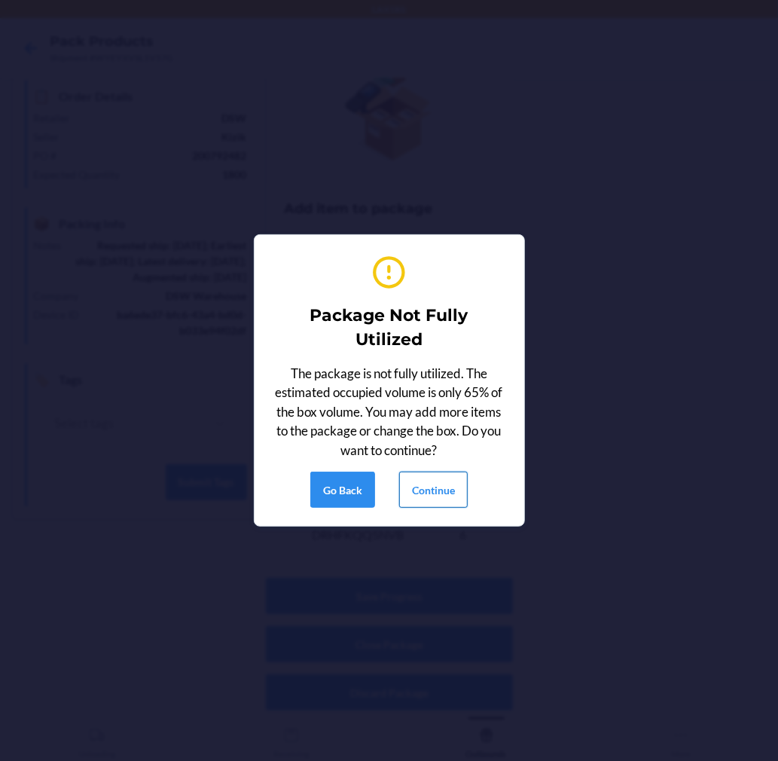
click at [434, 479] on button "Continue" at bounding box center [433, 489] width 69 height 36
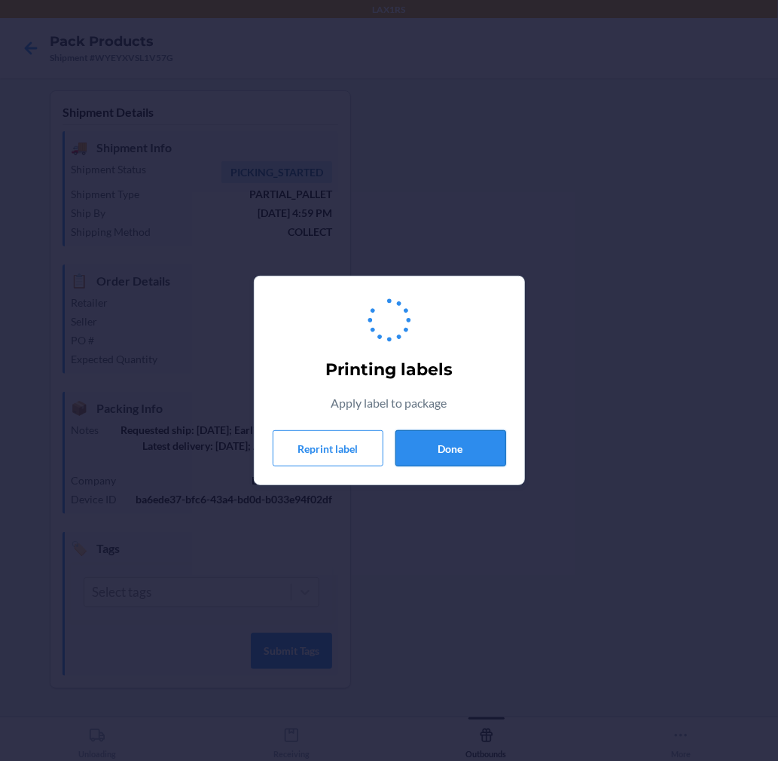
click at [440, 453] on button "Done" at bounding box center [450, 448] width 111 height 36
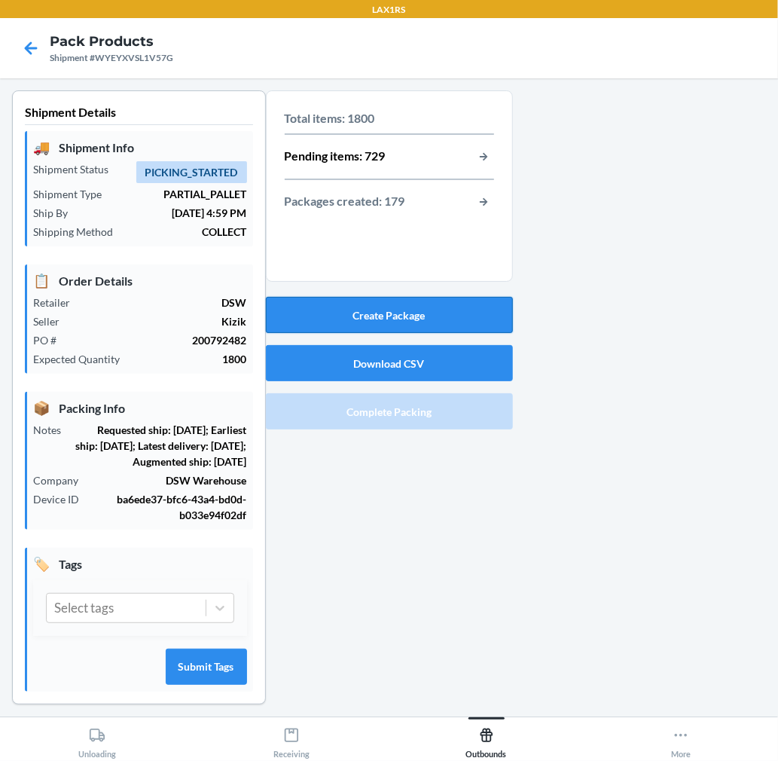
click at [441, 315] on button "Create Package" at bounding box center [389, 315] width 247 height 36
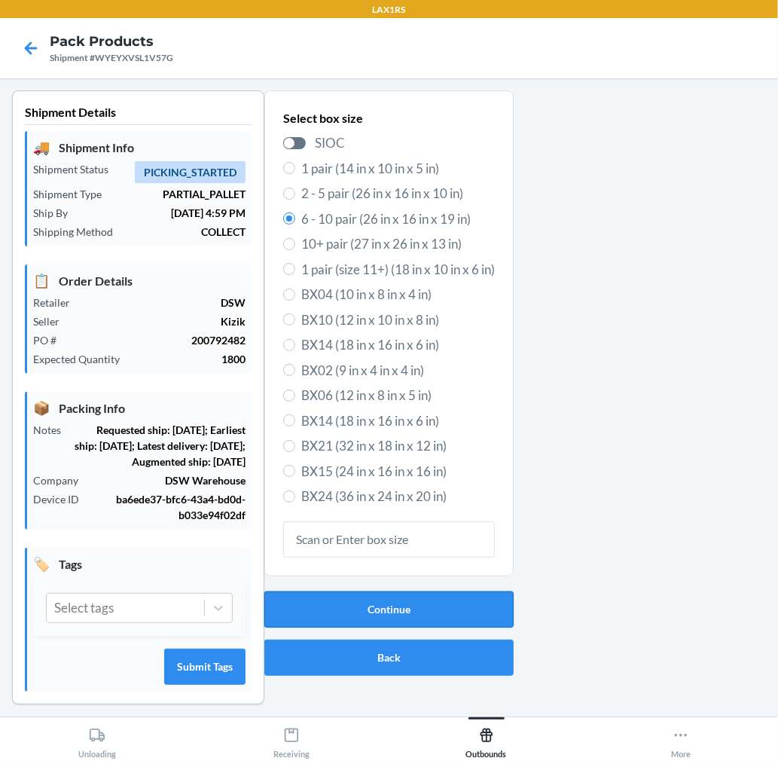
click at [362, 599] on button "Continue" at bounding box center [388, 609] width 249 height 36
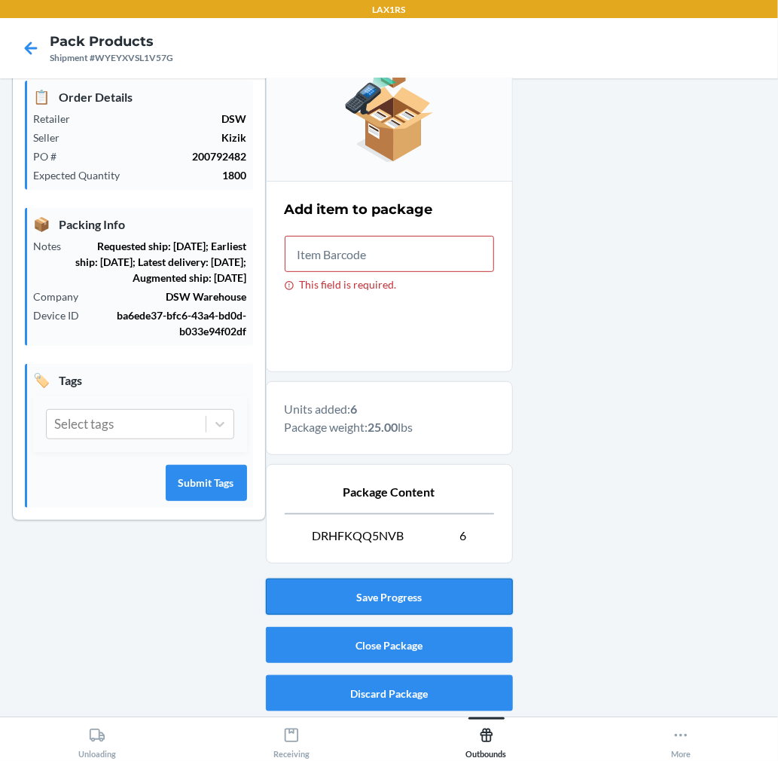
scroll to position [185, 0]
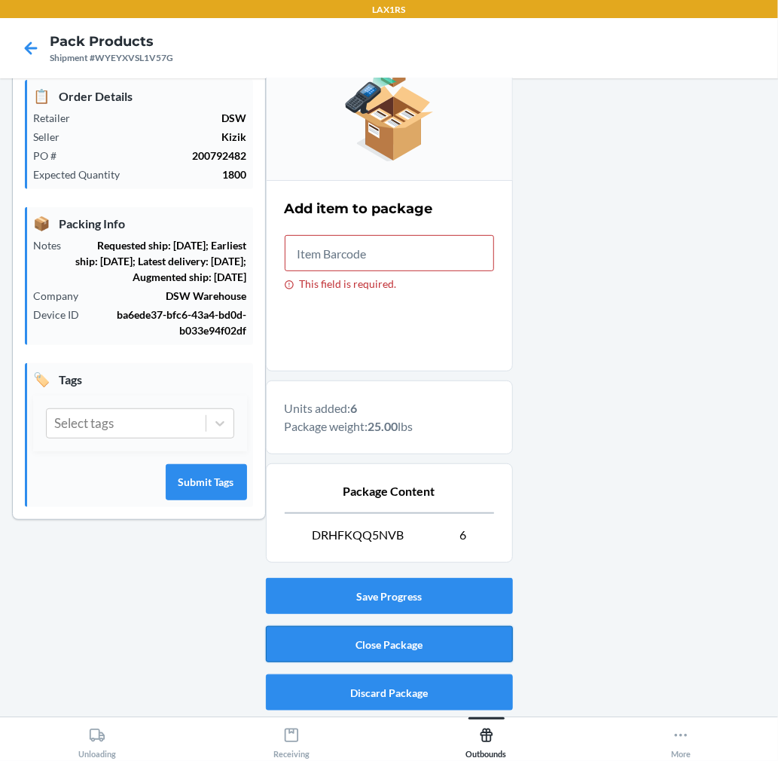
click at [380, 639] on button "Close Package" at bounding box center [389, 644] width 247 height 36
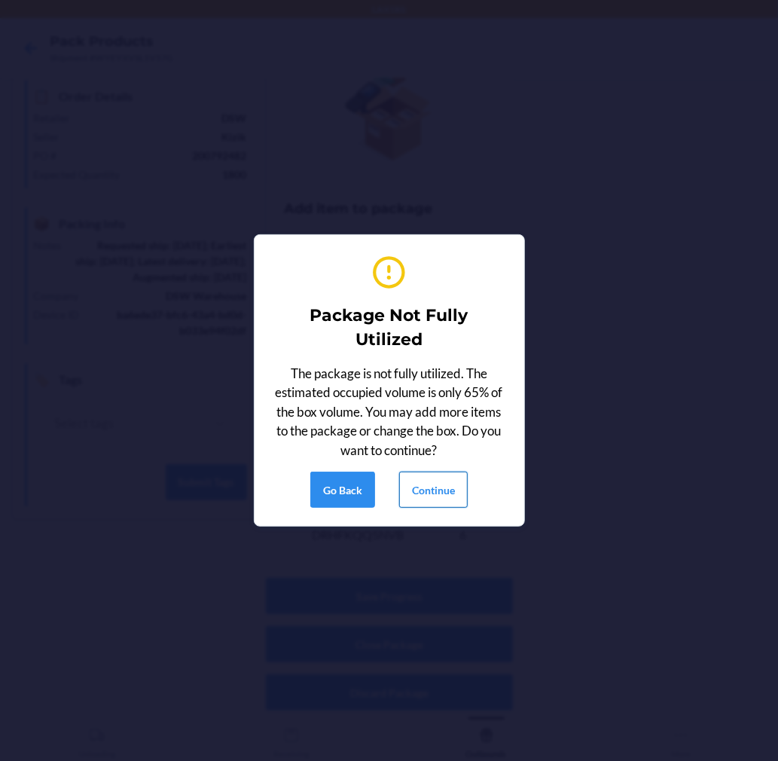
click at [432, 491] on button "Continue" at bounding box center [433, 489] width 69 height 36
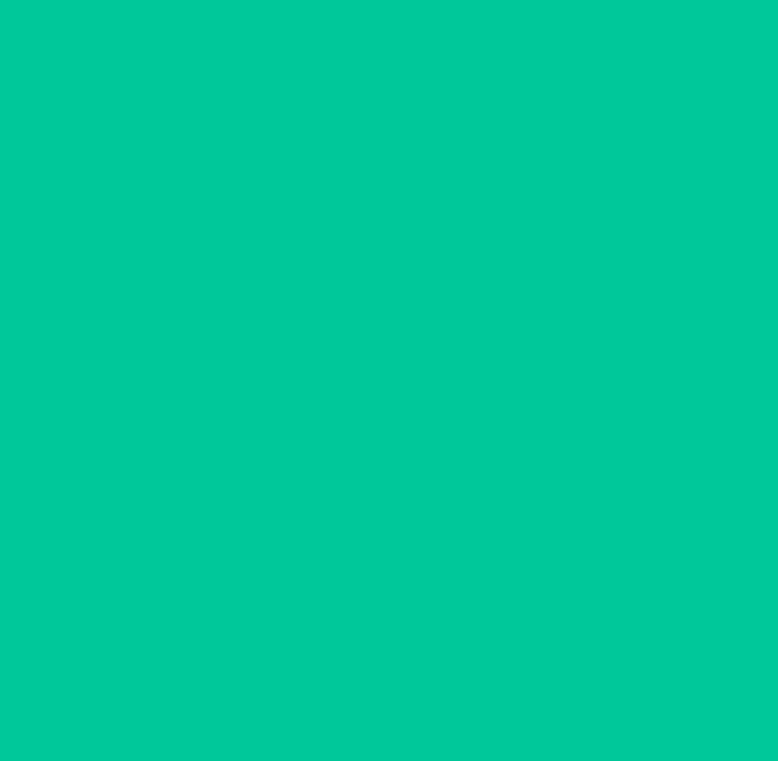
scroll to position [0, 0]
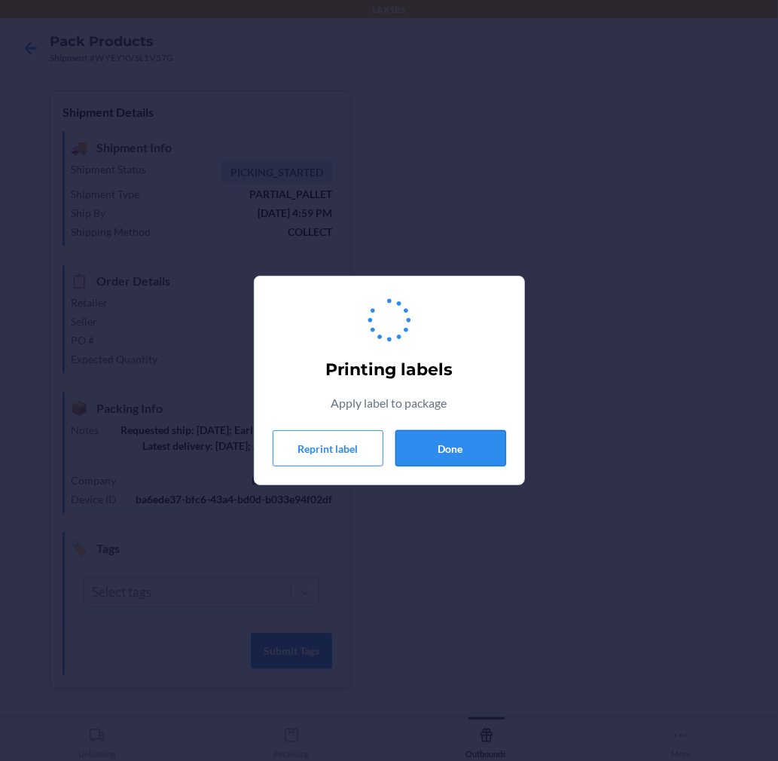
click at [455, 447] on button "Done" at bounding box center [450, 448] width 111 height 36
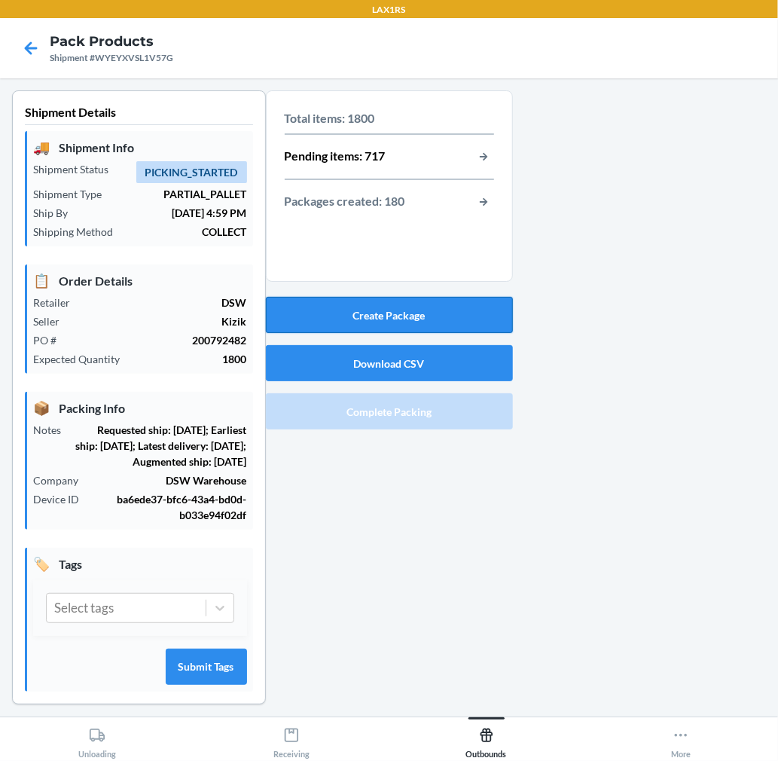
click at [458, 307] on button "Create Package" at bounding box center [389, 315] width 247 height 36
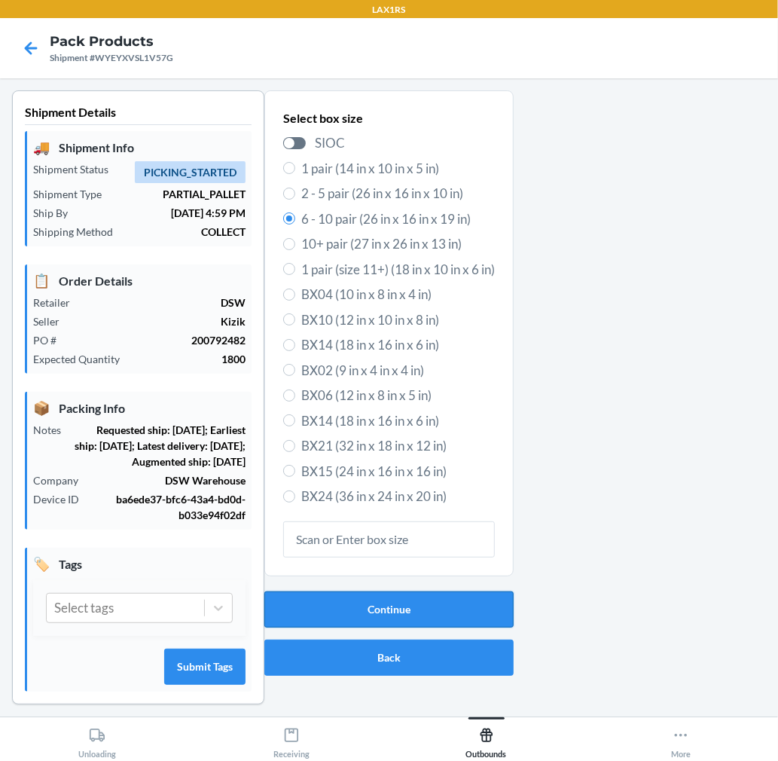
click at [372, 605] on button "Continue" at bounding box center [388, 609] width 249 height 36
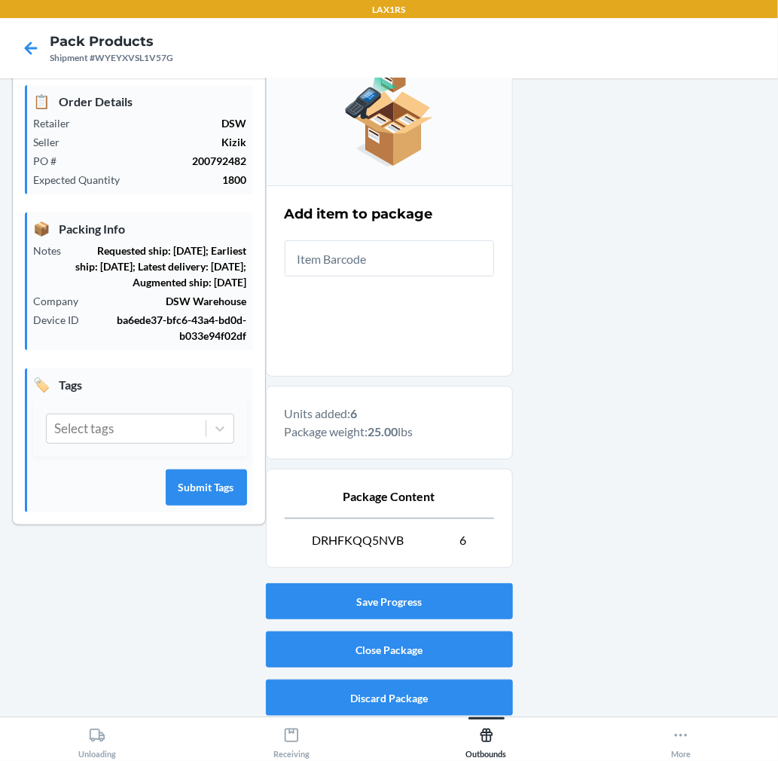
scroll to position [185, 0]
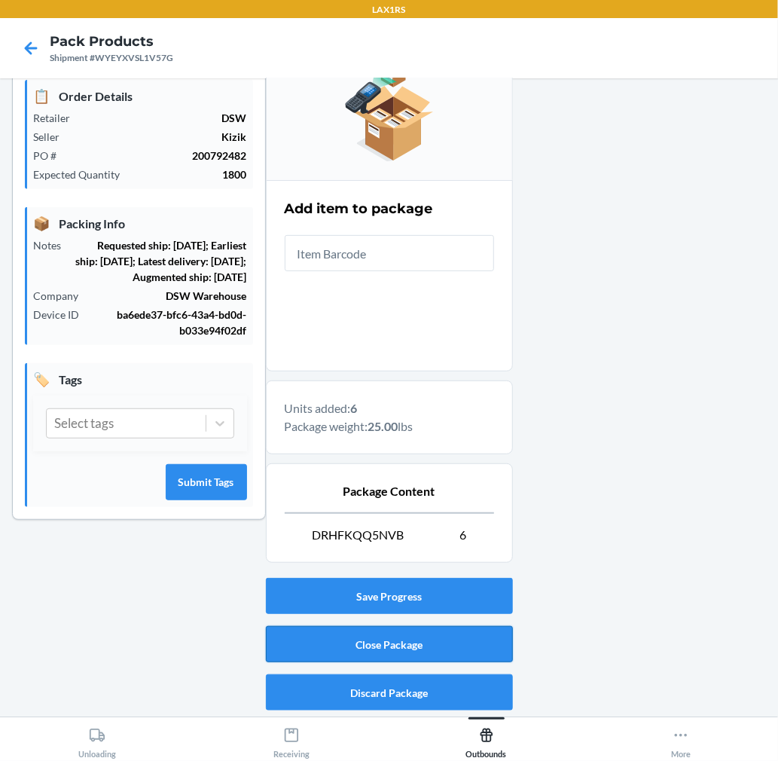
click at [368, 643] on button "Close Package" at bounding box center [389, 644] width 247 height 36
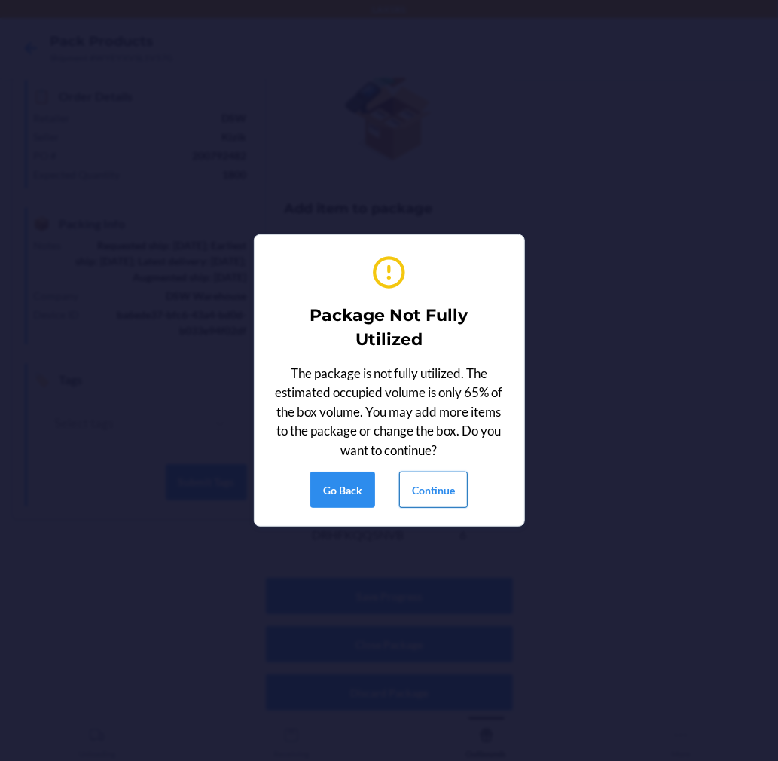
click at [420, 486] on button "Continue" at bounding box center [433, 489] width 69 height 36
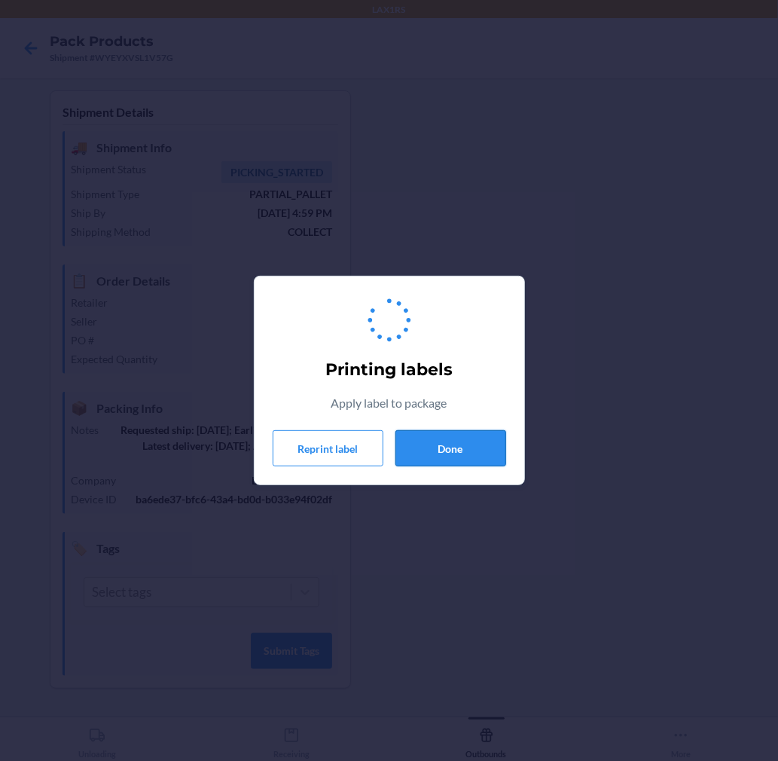
click at [468, 432] on button "Done" at bounding box center [450, 448] width 111 height 36
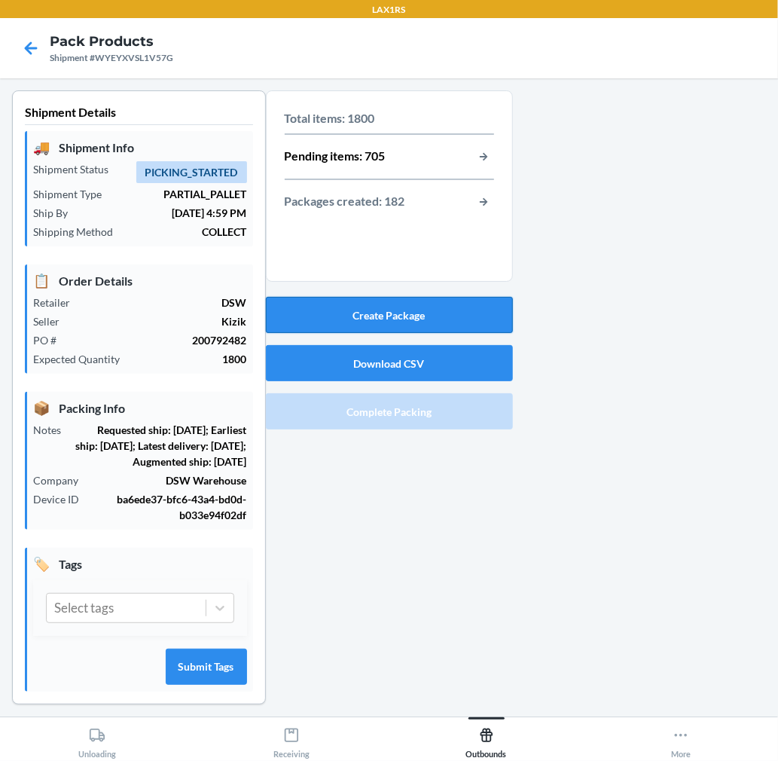
click at [453, 303] on button "Create Package" at bounding box center [389, 315] width 247 height 36
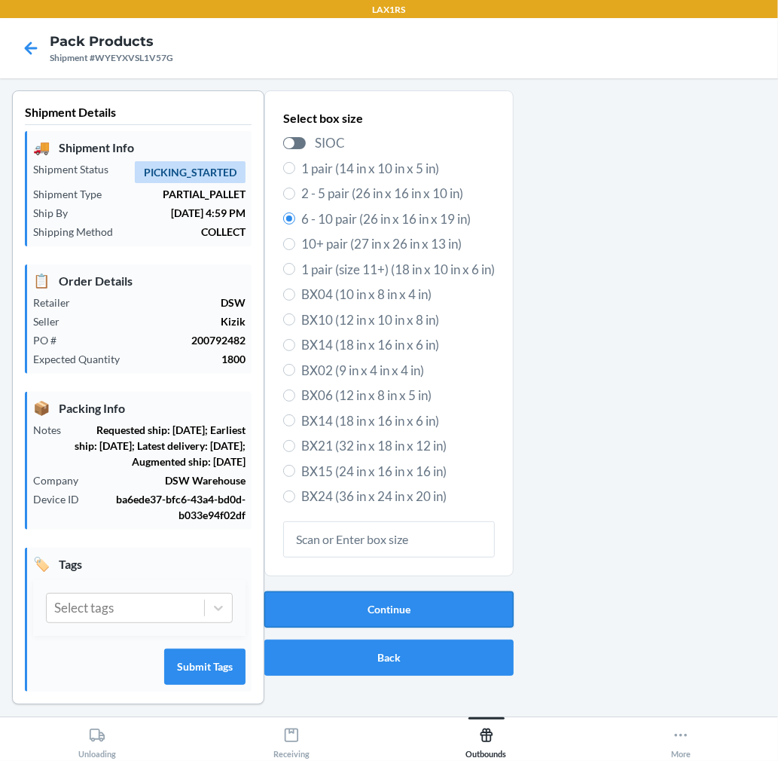
click at [393, 615] on button "Continue" at bounding box center [388, 609] width 249 height 36
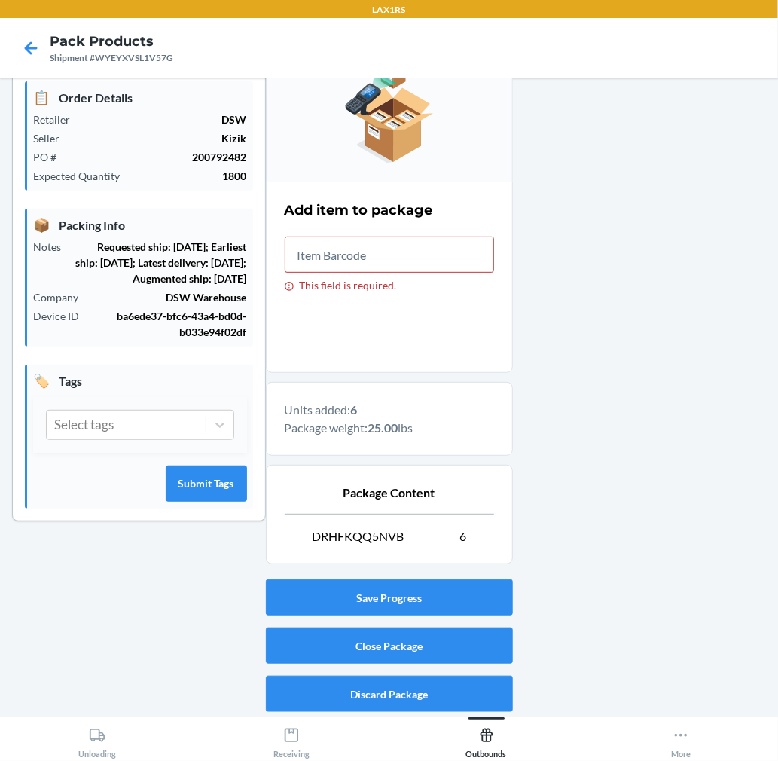
scroll to position [185, 0]
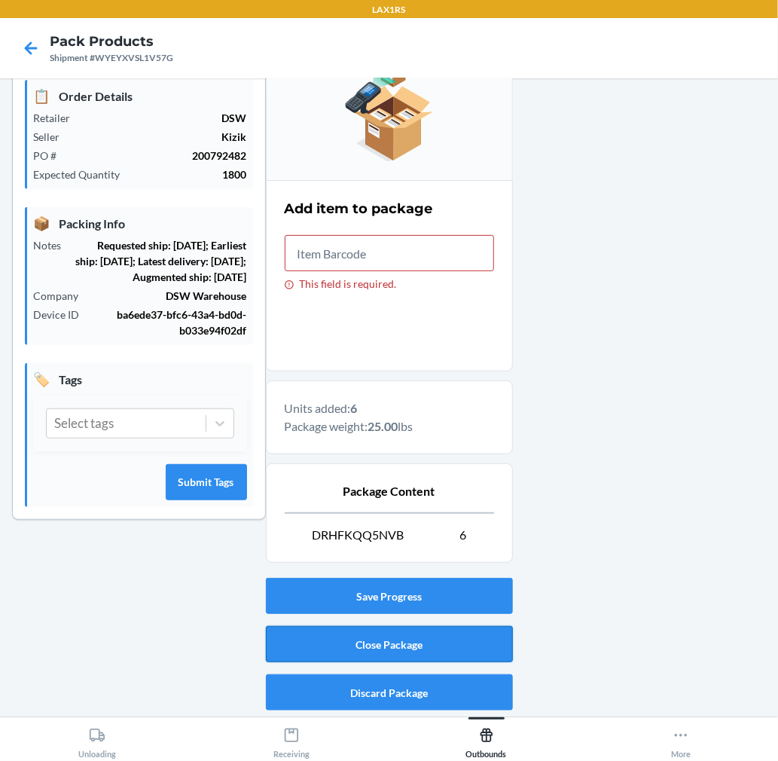
click at [356, 637] on button "Close Package" at bounding box center [389, 644] width 247 height 36
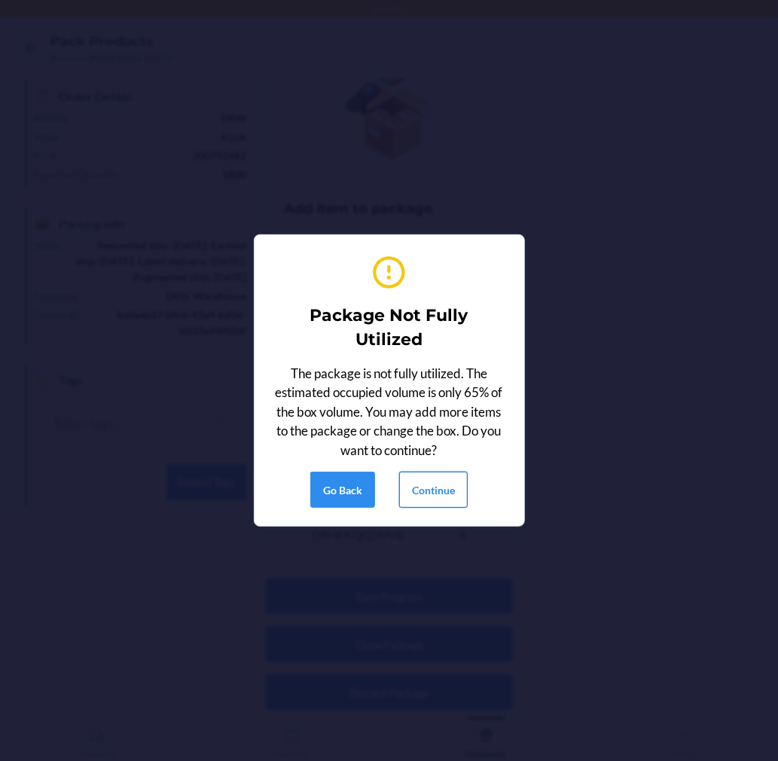
click at [434, 487] on button "Continue" at bounding box center [433, 489] width 69 height 36
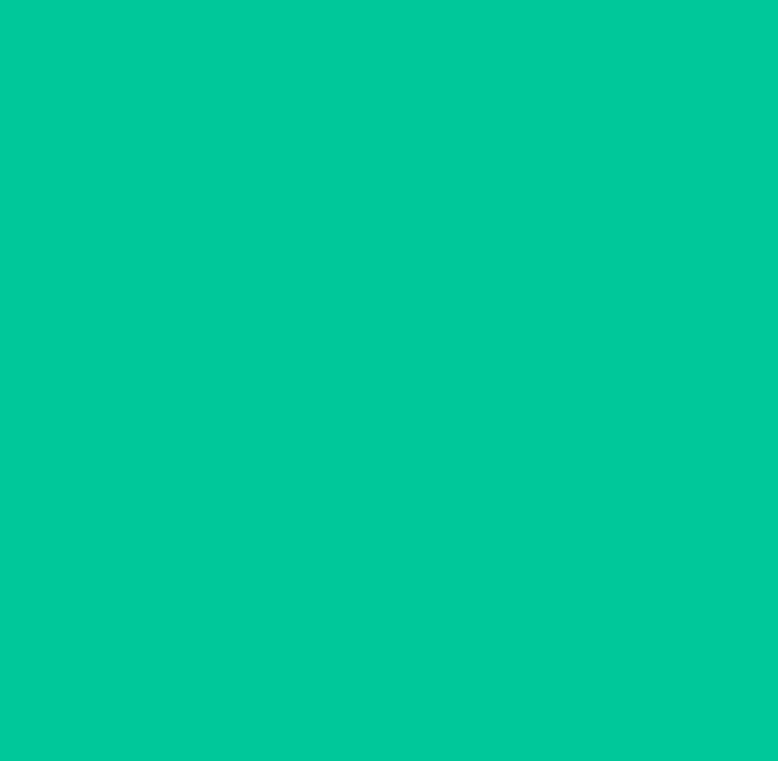
scroll to position [0, 0]
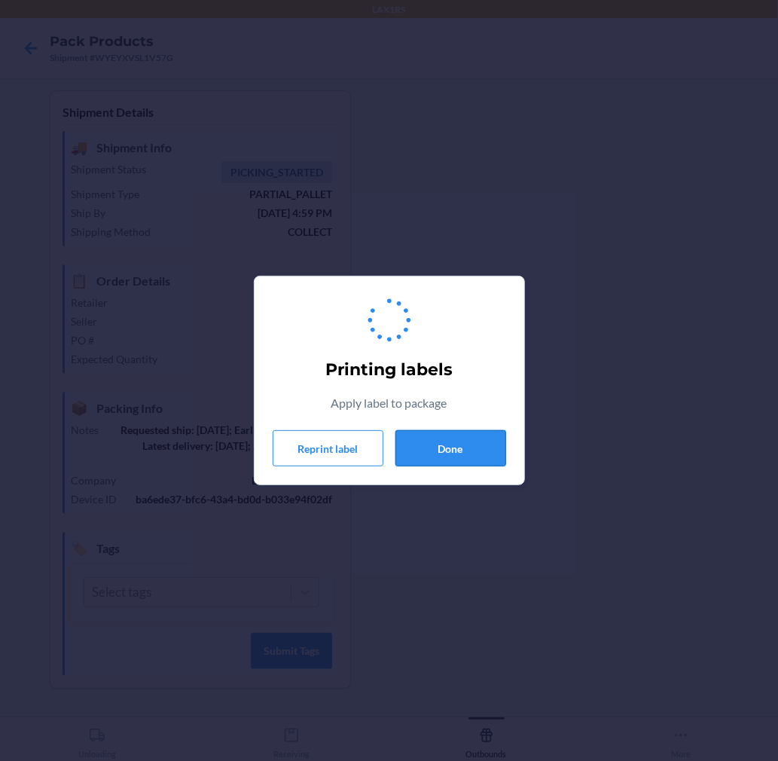
click at [445, 455] on button "Done" at bounding box center [450, 448] width 111 height 36
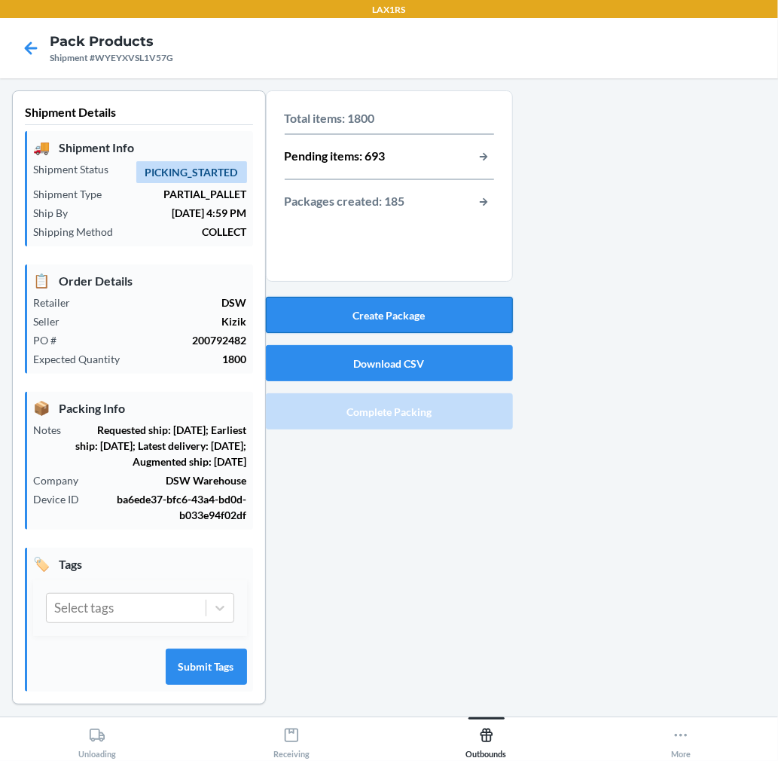
click at [455, 314] on button "Create Package" at bounding box center [389, 315] width 247 height 36
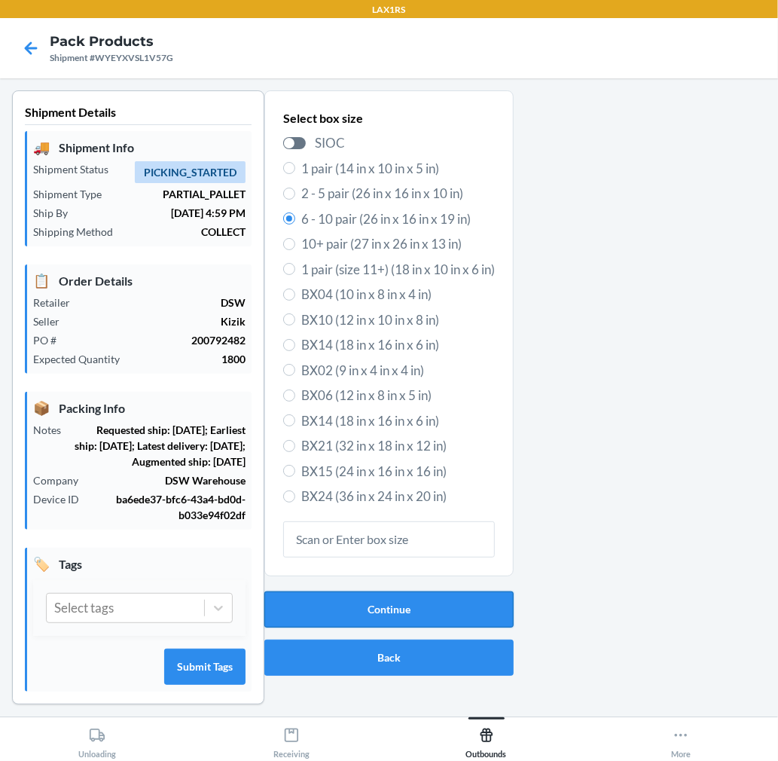
click at [380, 615] on button "Continue" at bounding box center [388, 609] width 249 height 36
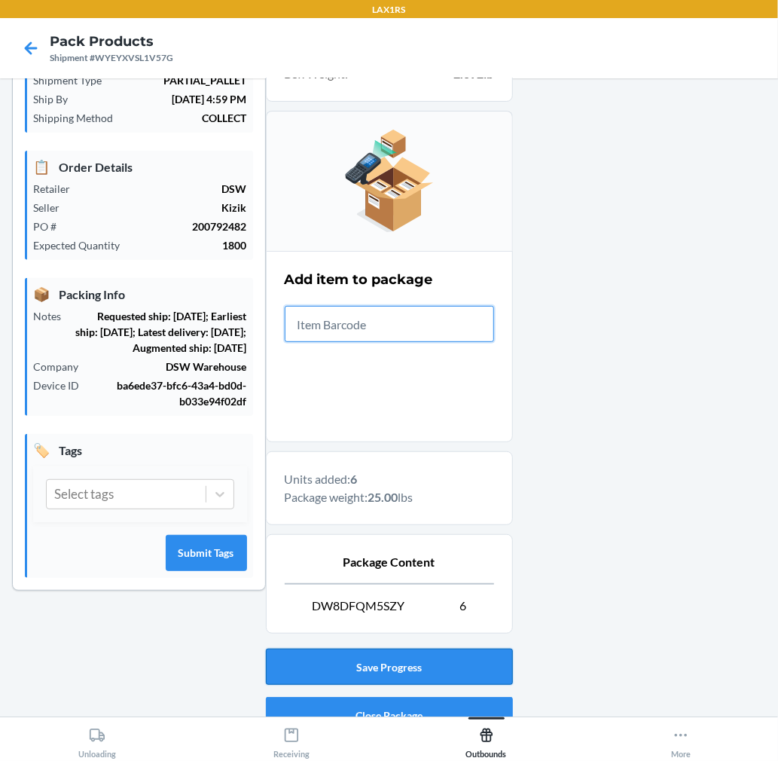
scroll to position [185, 0]
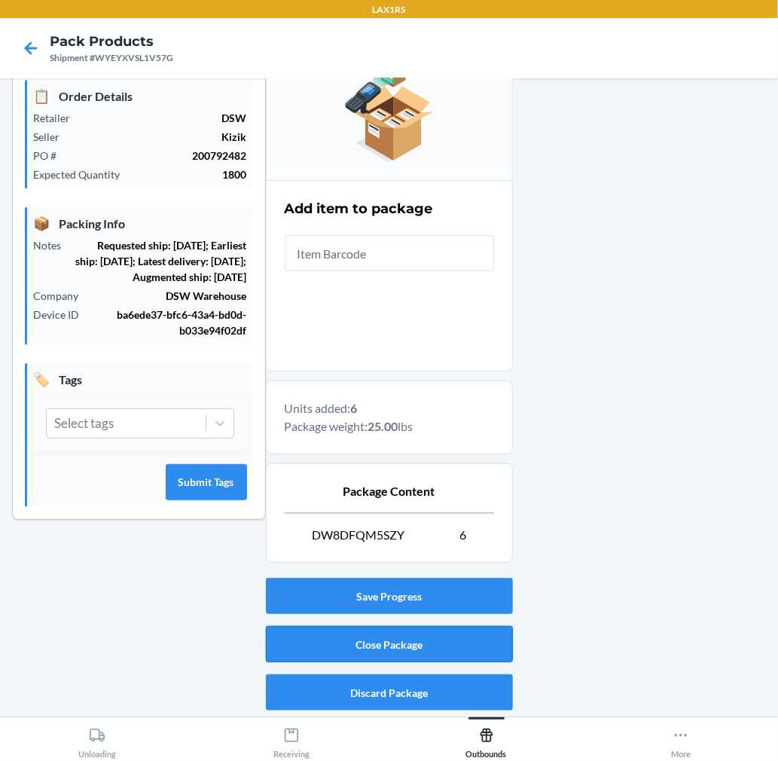
click at [374, 643] on button "Close Package" at bounding box center [389, 644] width 247 height 36
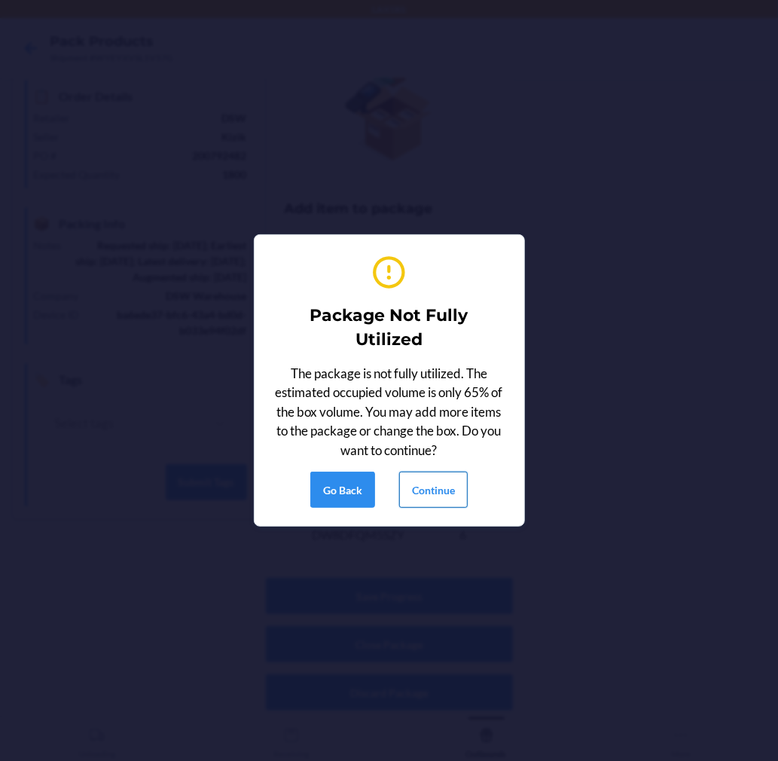
click at [416, 486] on button "Continue" at bounding box center [433, 489] width 69 height 36
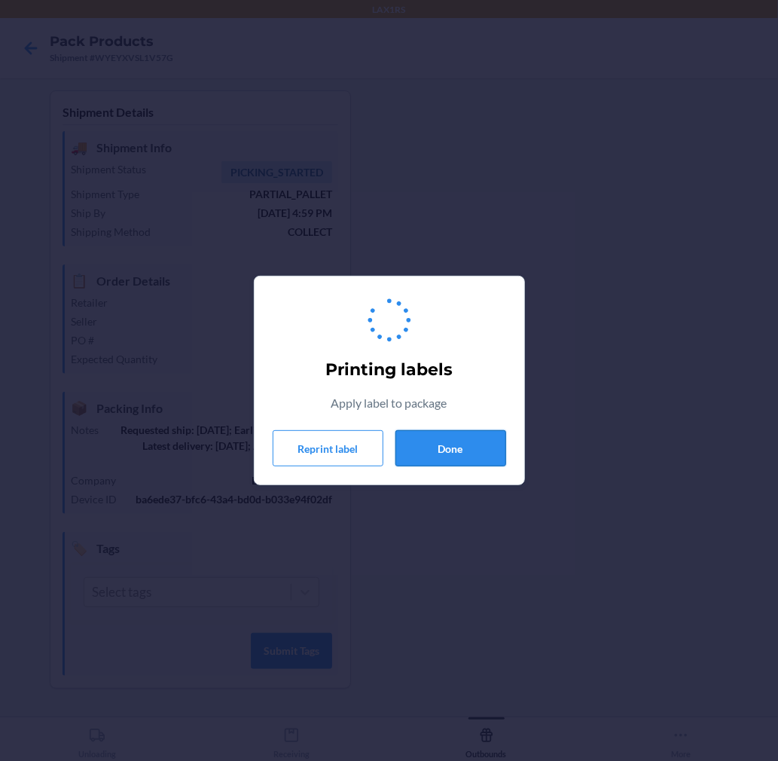
click at [430, 457] on button "Done" at bounding box center [450, 448] width 111 height 36
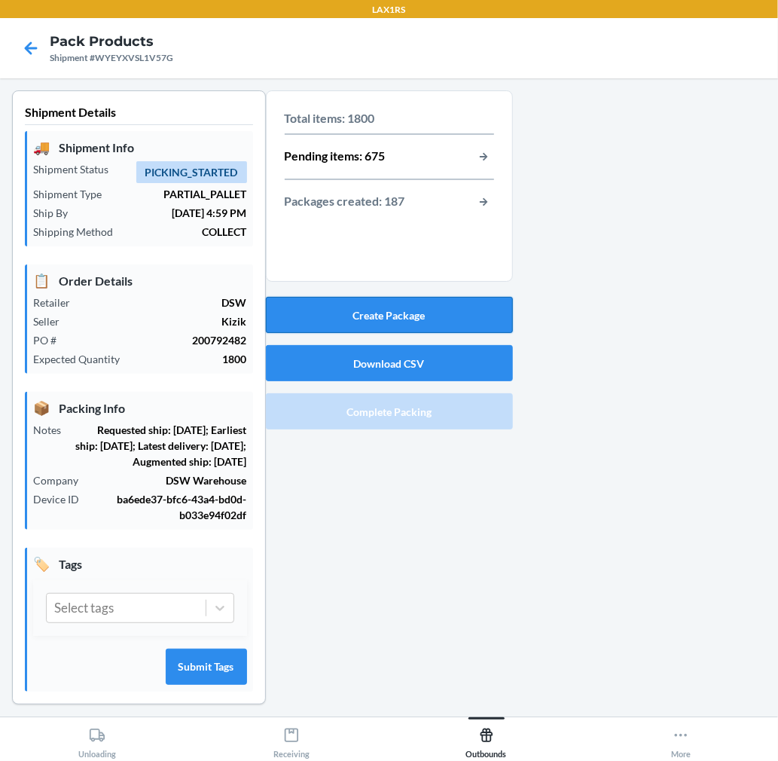
click at [442, 327] on button "Create Package" at bounding box center [389, 315] width 247 height 36
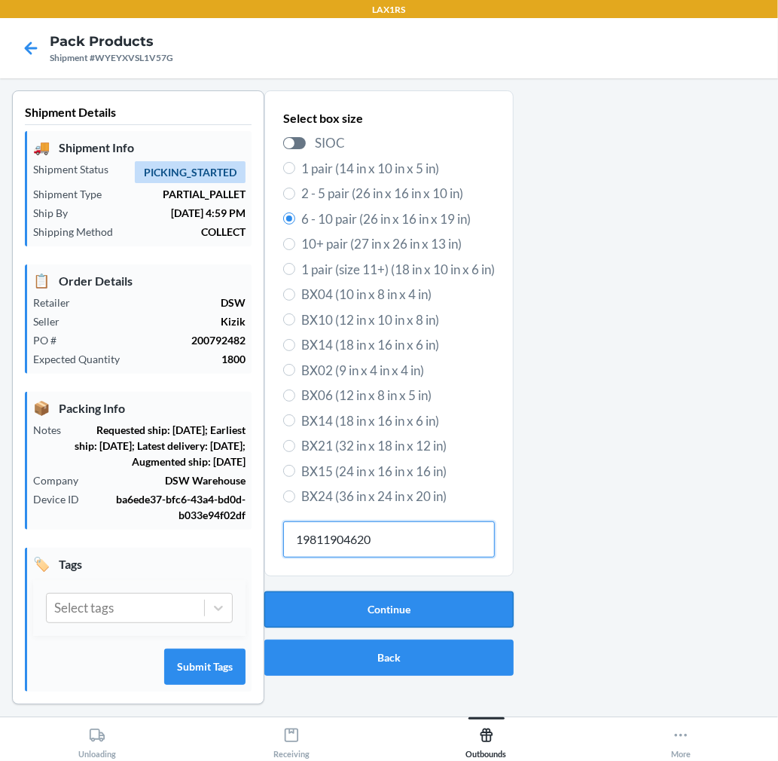
type input "198119046207"
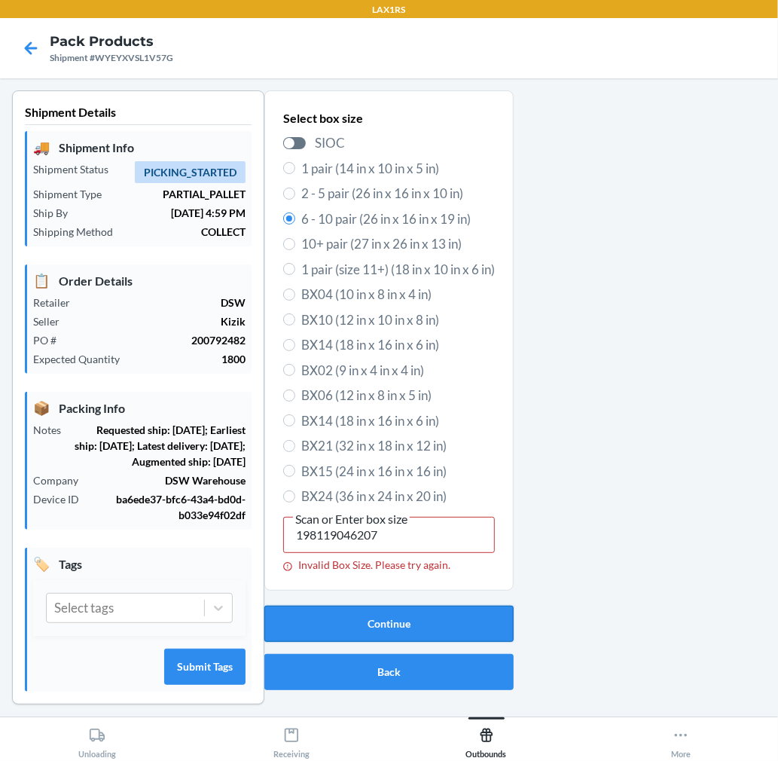
click at [409, 609] on button "Continue" at bounding box center [388, 624] width 249 height 36
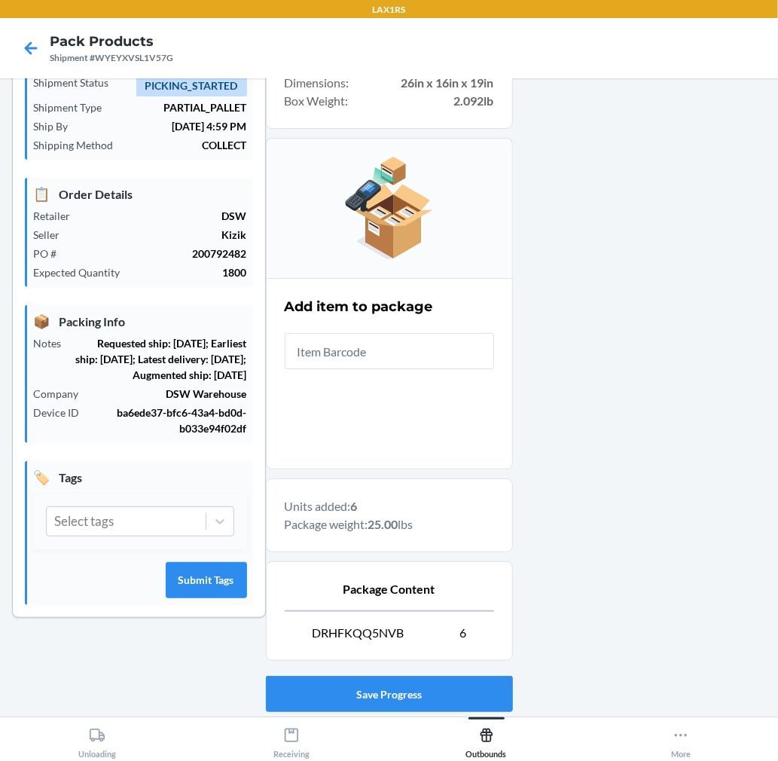
scroll to position [185, 0]
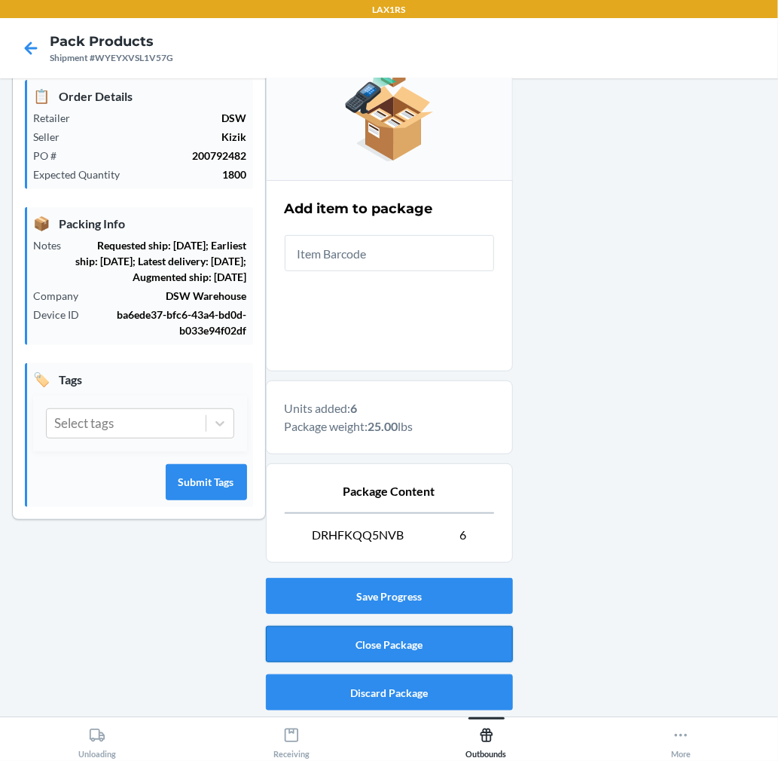
click at [392, 641] on button "Close Package" at bounding box center [389, 644] width 247 height 36
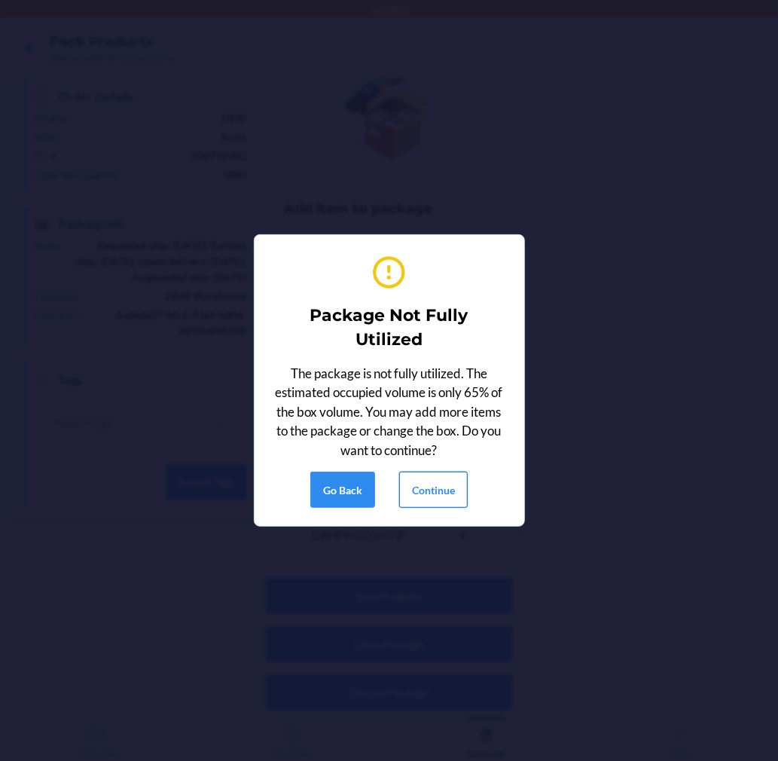
click at [427, 488] on button "Continue" at bounding box center [433, 489] width 69 height 36
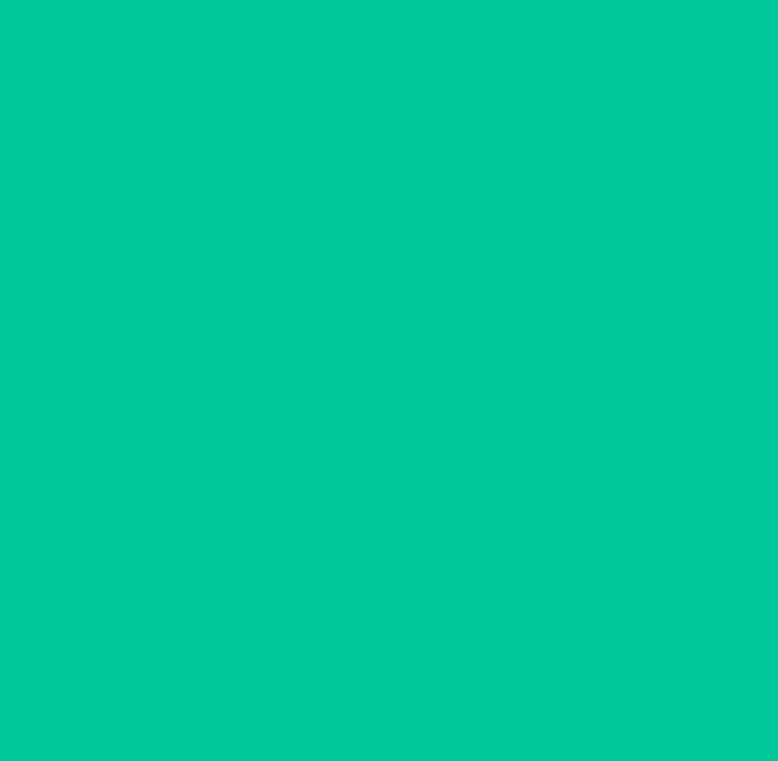
scroll to position [0, 0]
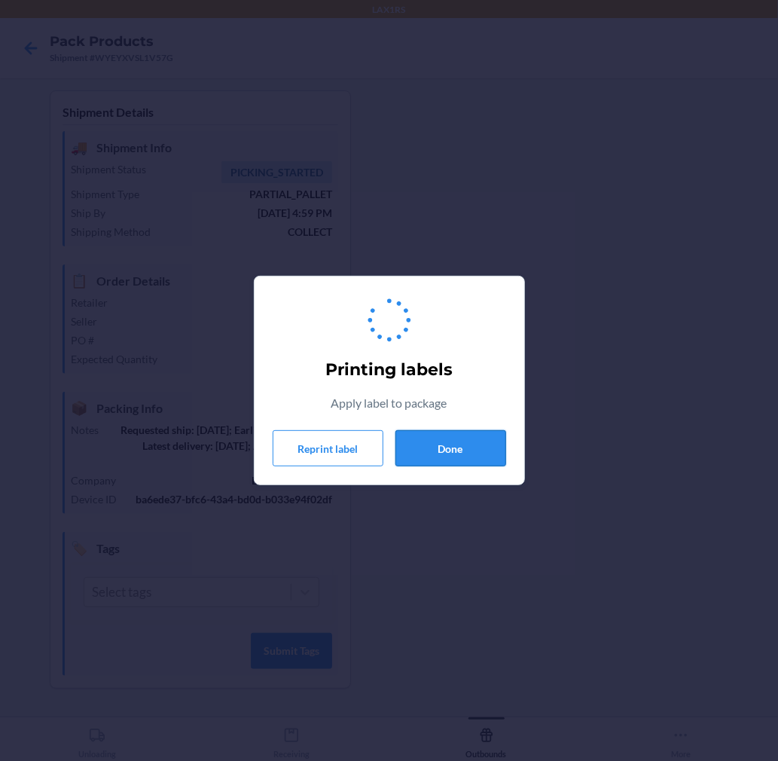
click at [427, 444] on button "Done" at bounding box center [450, 448] width 111 height 36
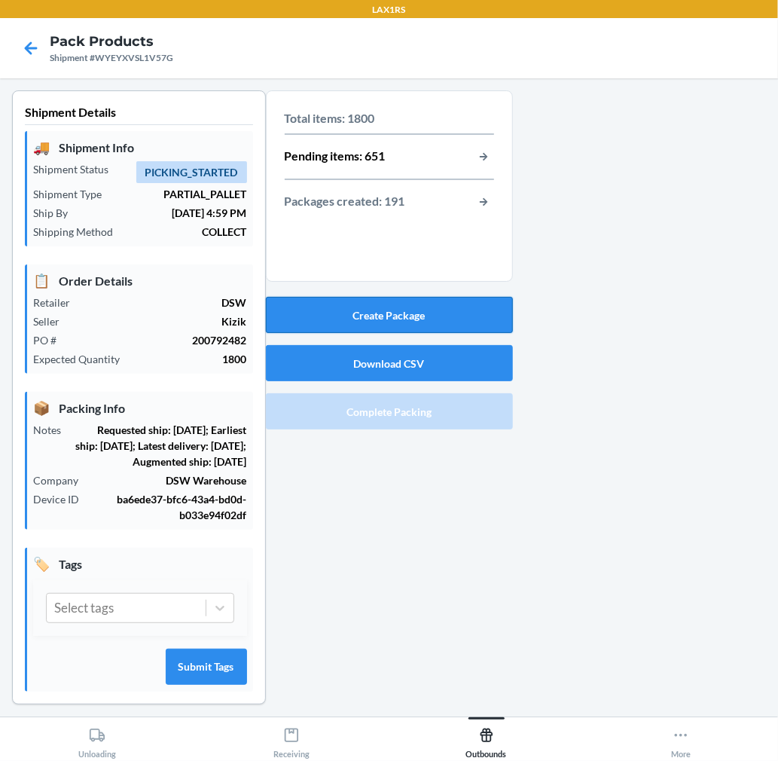
click at [401, 315] on button "Create Package" at bounding box center [389, 315] width 247 height 36
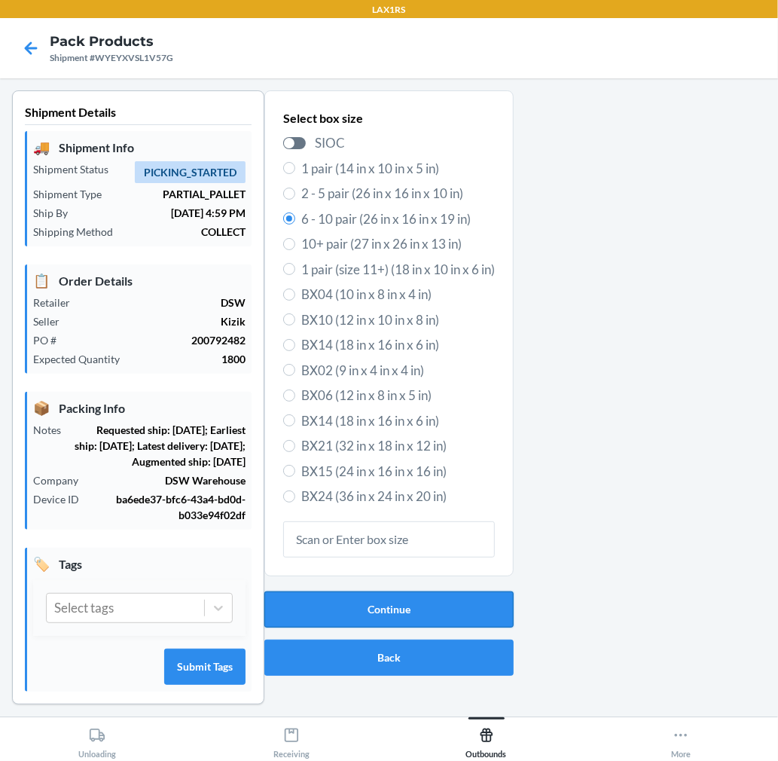
click at [434, 603] on button "Continue" at bounding box center [388, 609] width 249 height 36
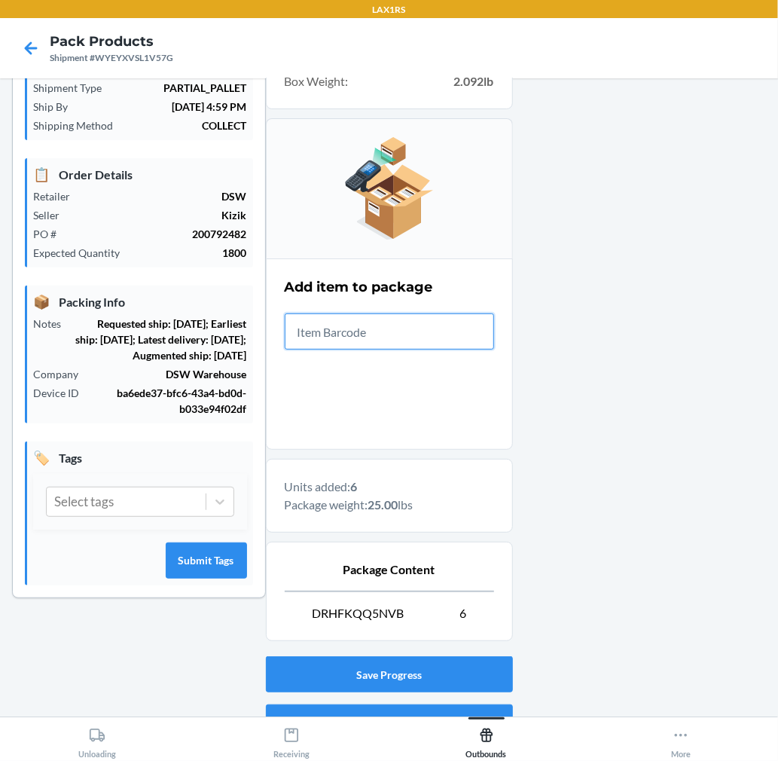
scroll to position [185, 0]
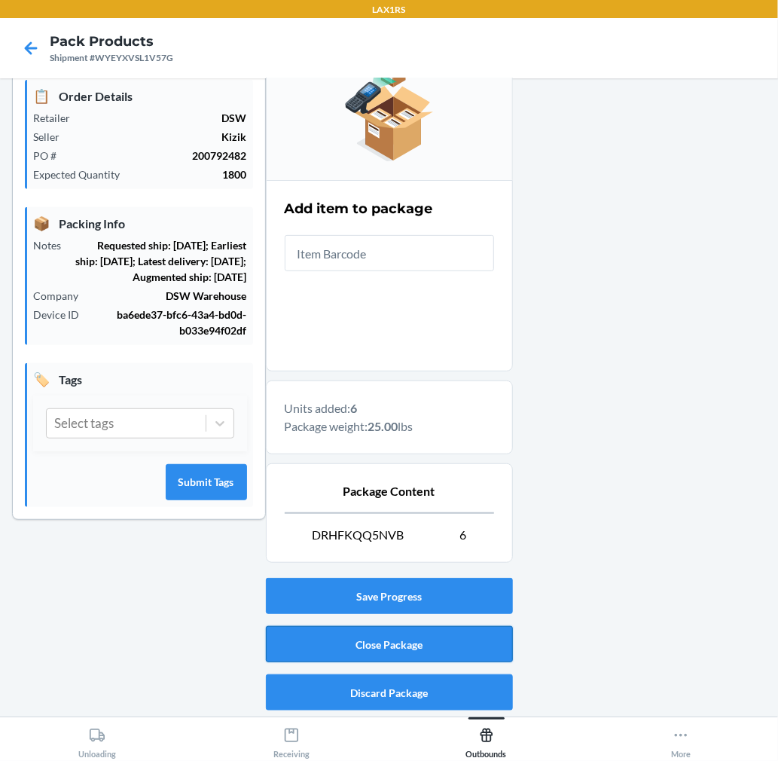
click at [432, 641] on button "Close Package" at bounding box center [389, 644] width 247 height 36
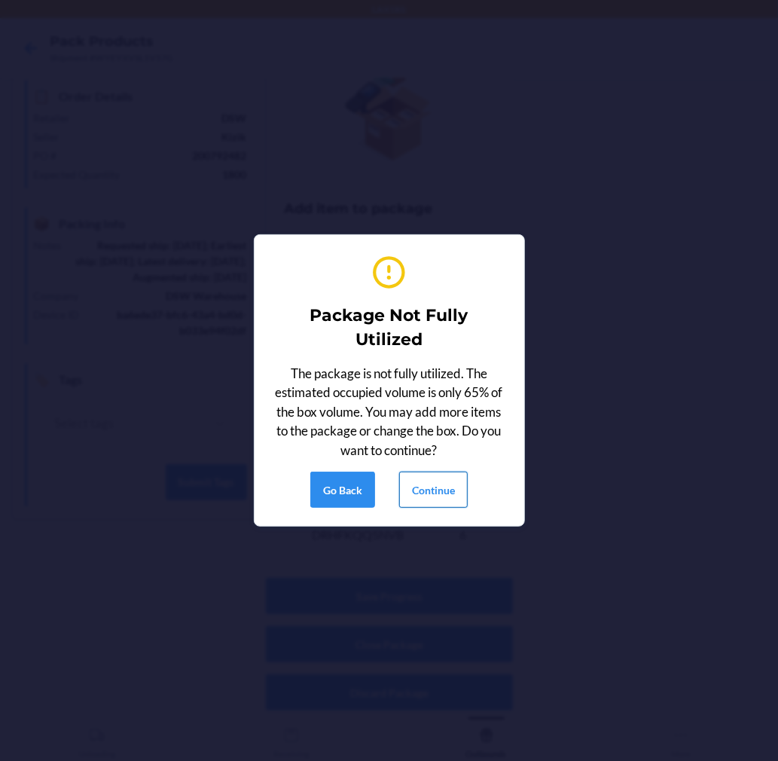
click at [435, 484] on button "Continue" at bounding box center [433, 489] width 69 height 36
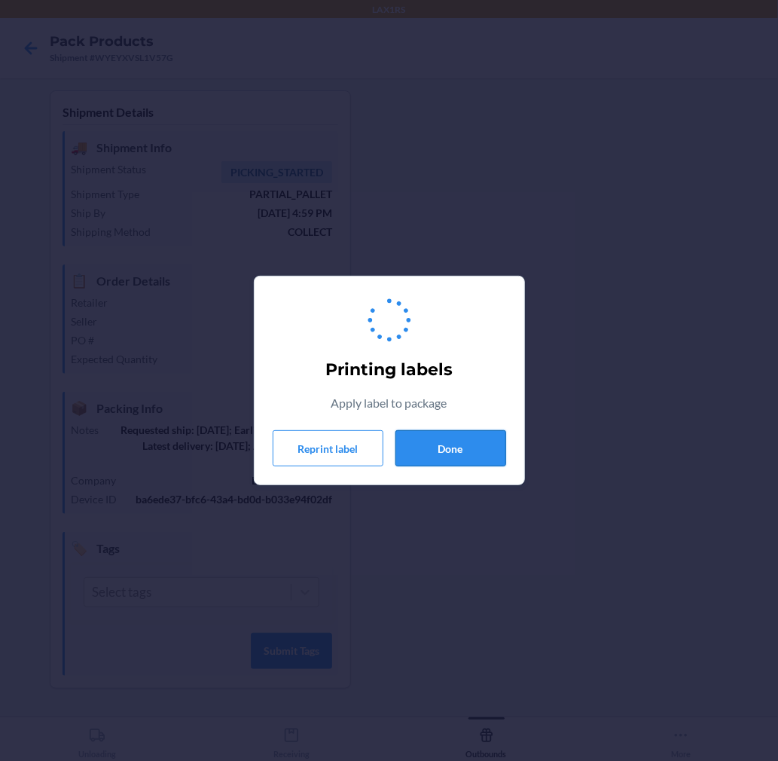
click at [455, 442] on button "Done" at bounding box center [450, 448] width 111 height 36
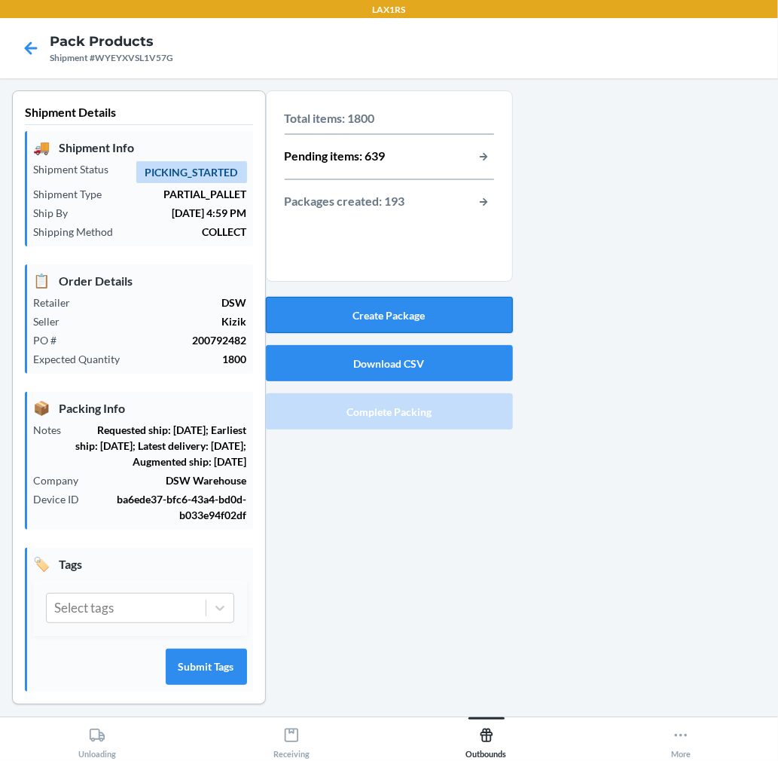
click at [457, 311] on button "Create Package" at bounding box center [389, 315] width 247 height 36
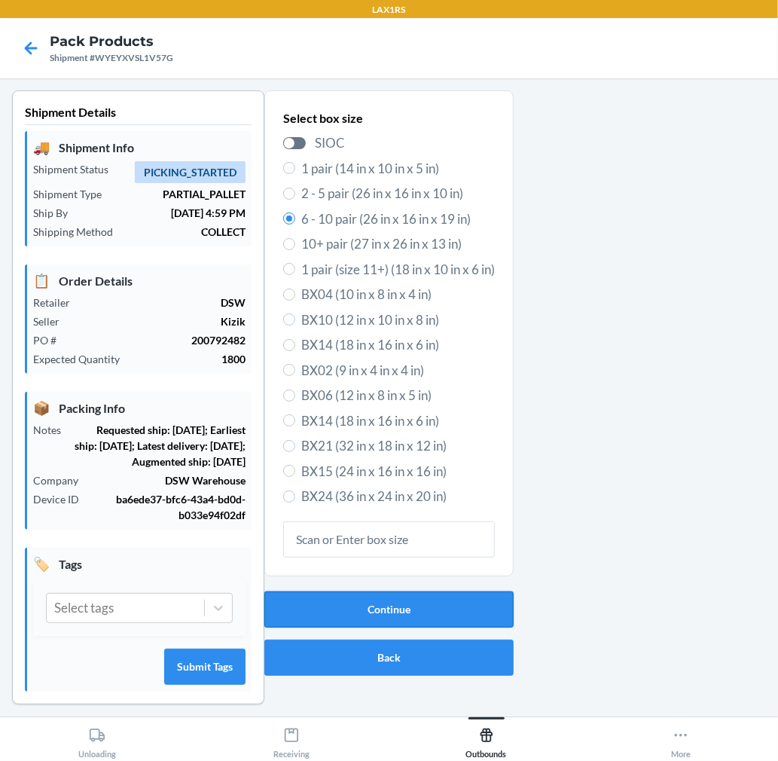
click at [454, 615] on button "Continue" at bounding box center [388, 609] width 249 height 36
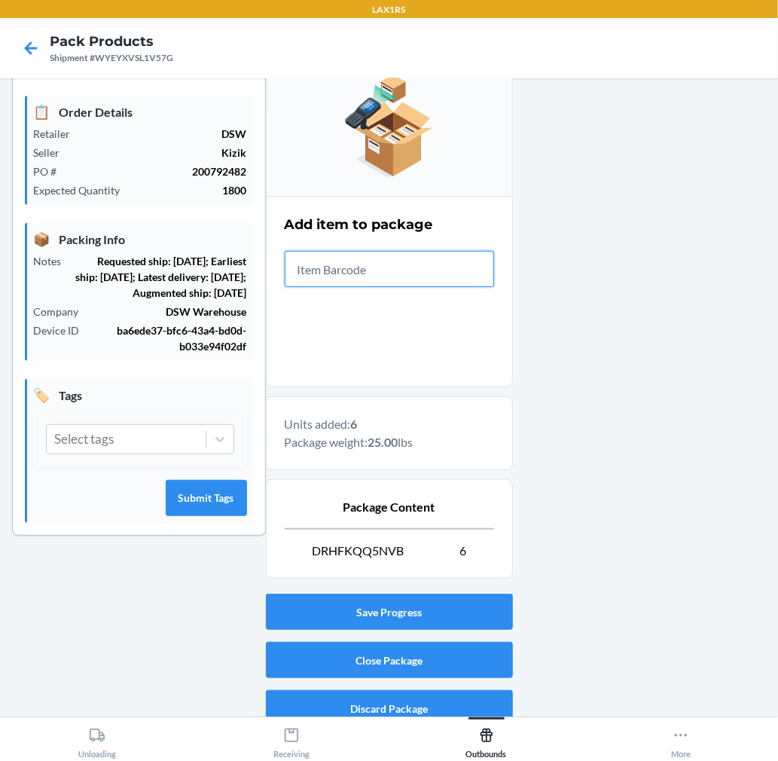
scroll to position [185, 0]
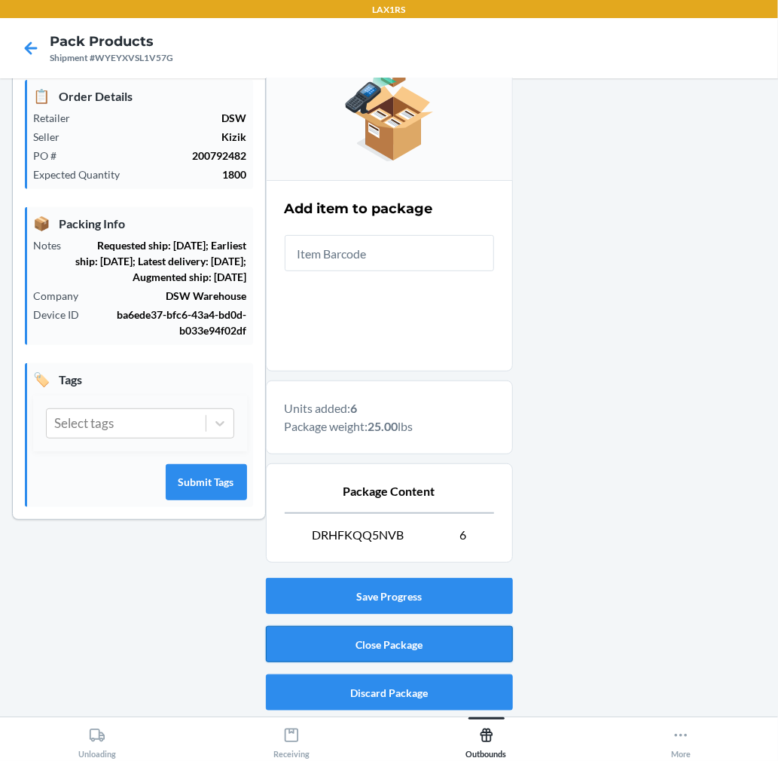
click at [419, 639] on button "Close Package" at bounding box center [389, 644] width 247 height 36
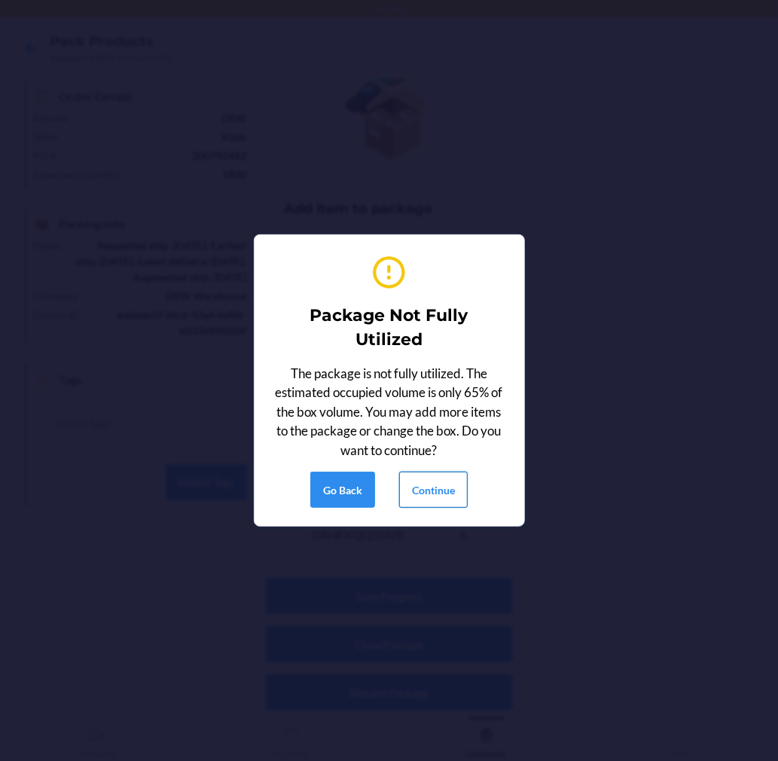
click at [440, 490] on button "Continue" at bounding box center [433, 489] width 69 height 36
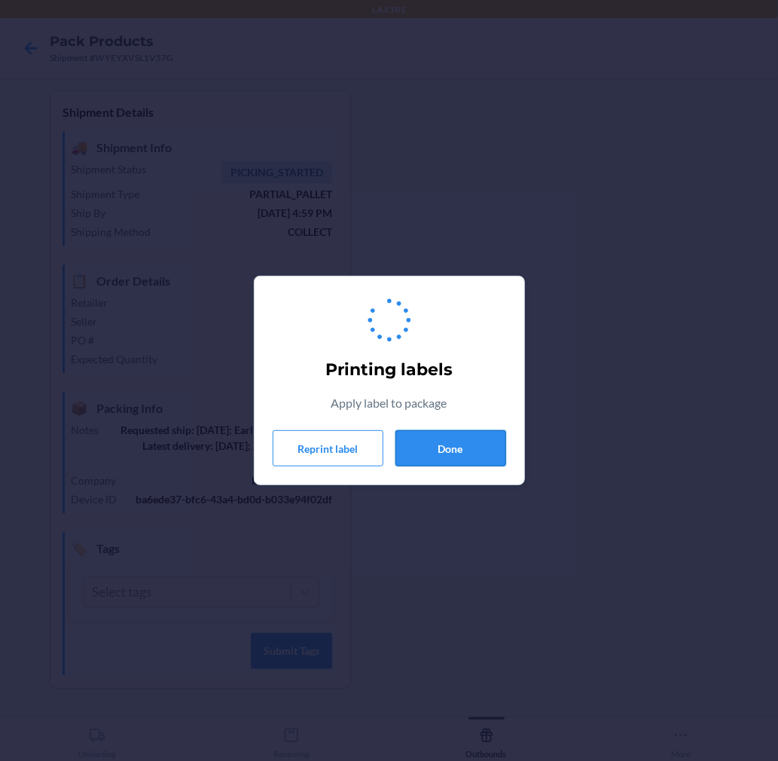
click at [443, 440] on button "Done" at bounding box center [450, 448] width 111 height 36
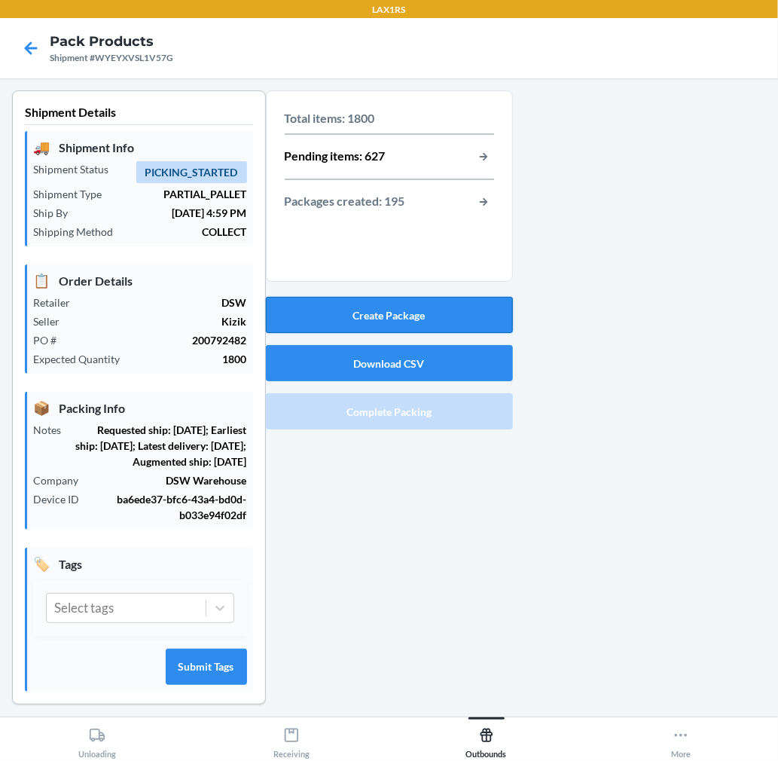
click at [471, 307] on button "Create Package" at bounding box center [389, 315] width 247 height 36
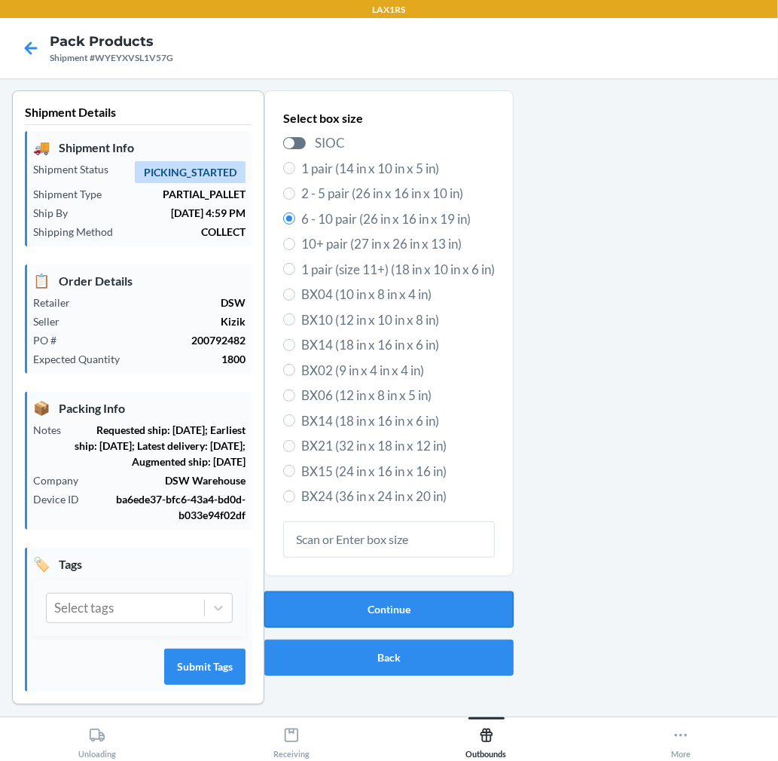
click at [465, 611] on button "Continue" at bounding box center [388, 609] width 249 height 36
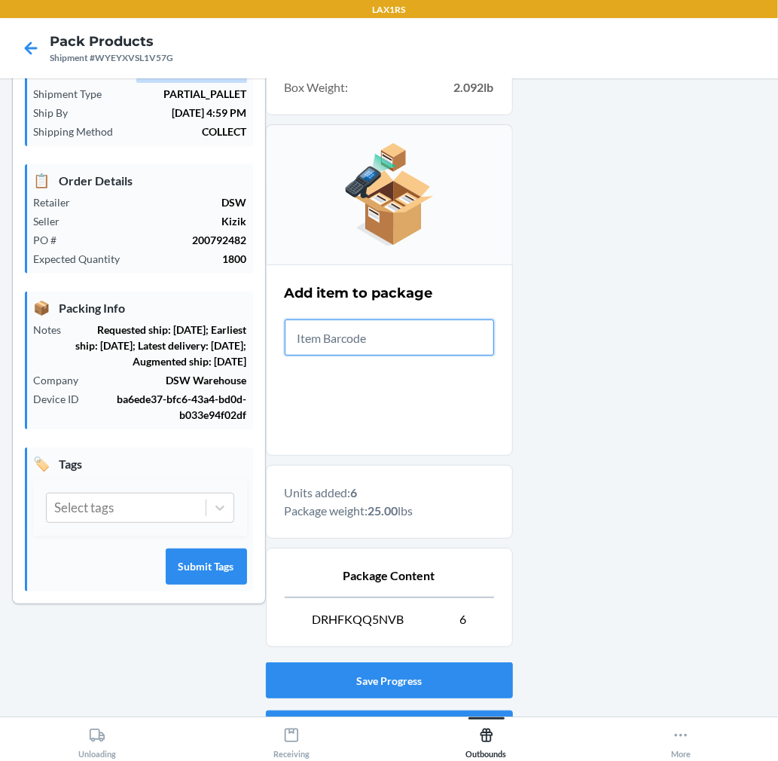
scroll to position [185, 0]
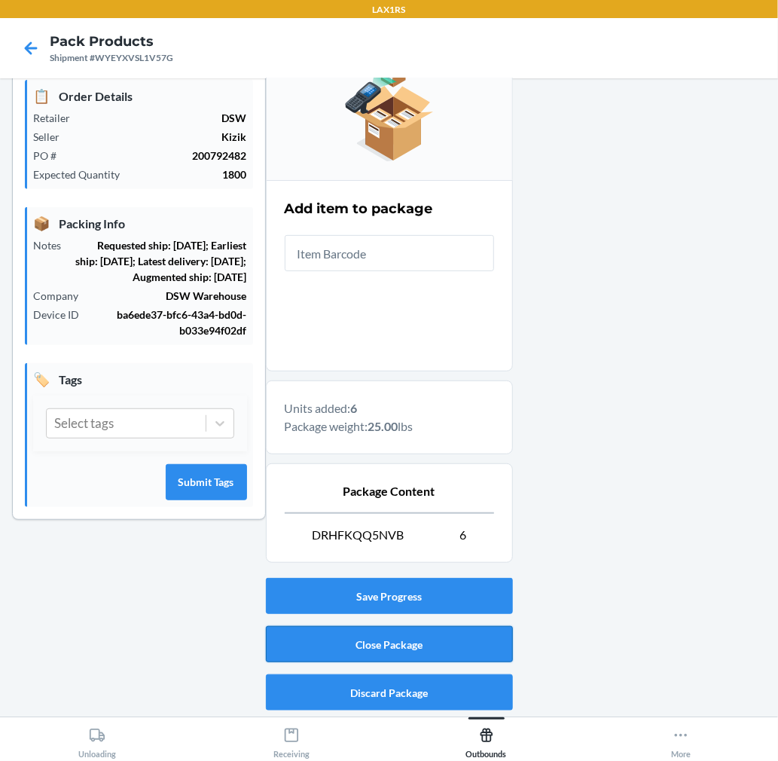
click at [468, 641] on button "Close Package" at bounding box center [389, 644] width 247 height 36
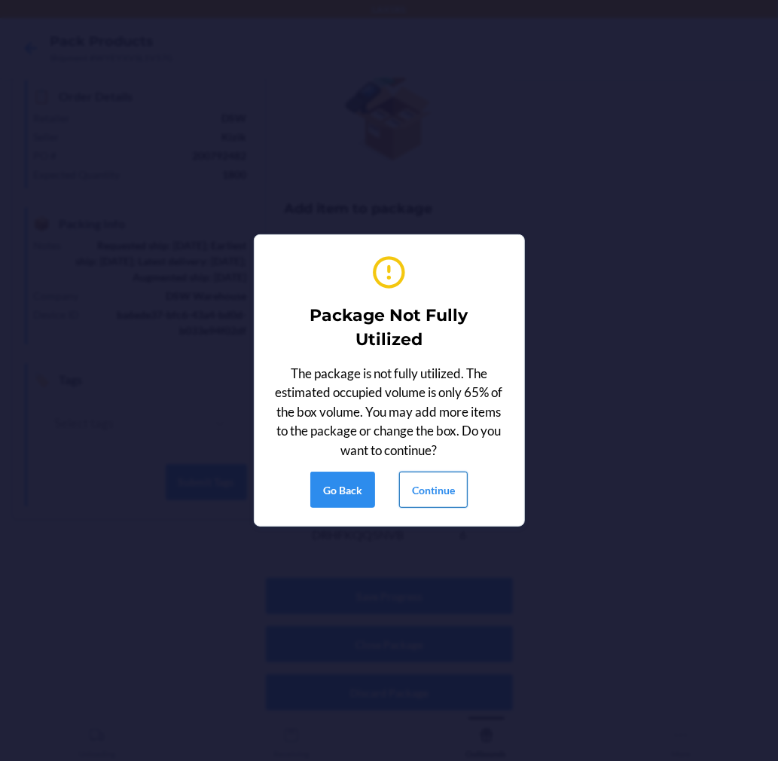
click at [441, 487] on button "Continue" at bounding box center [433, 489] width 69 height 36
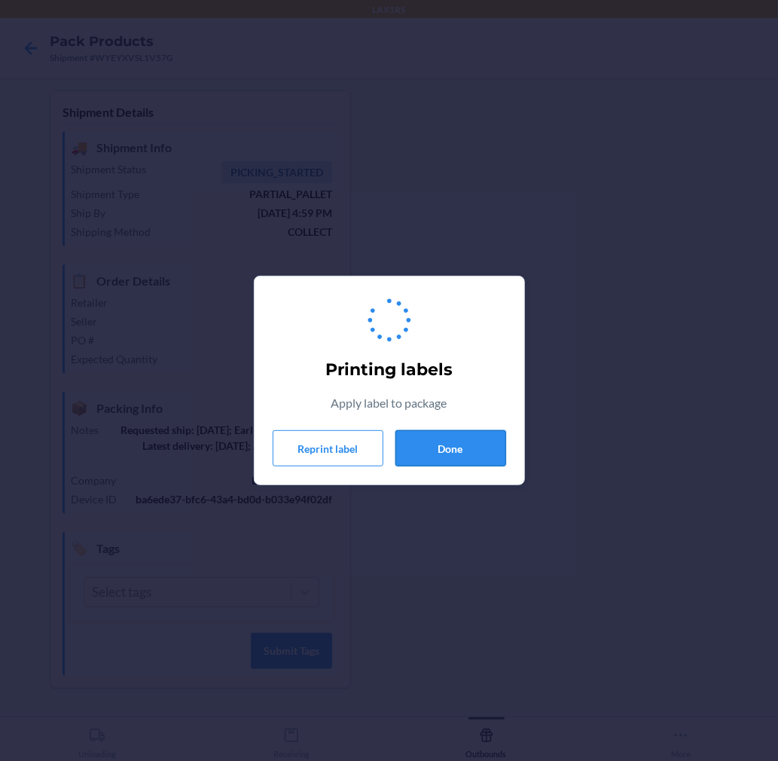
click at [442, 463] on button "Done" at bounding box center [450, 448] width 111 height 36
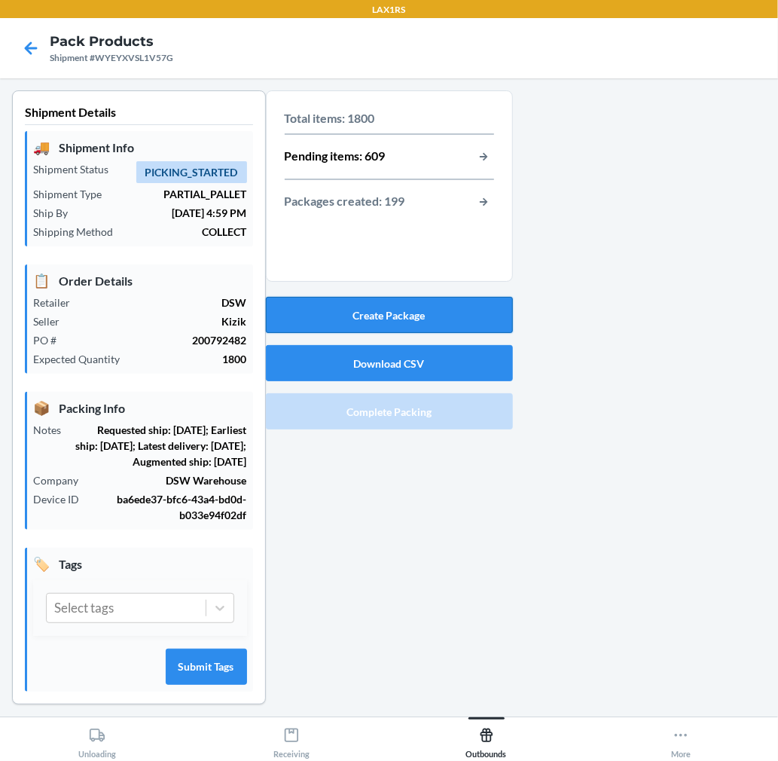
click at [438, 307] on button "Create Package" at bounding box center [389, 315] width 247 height 36
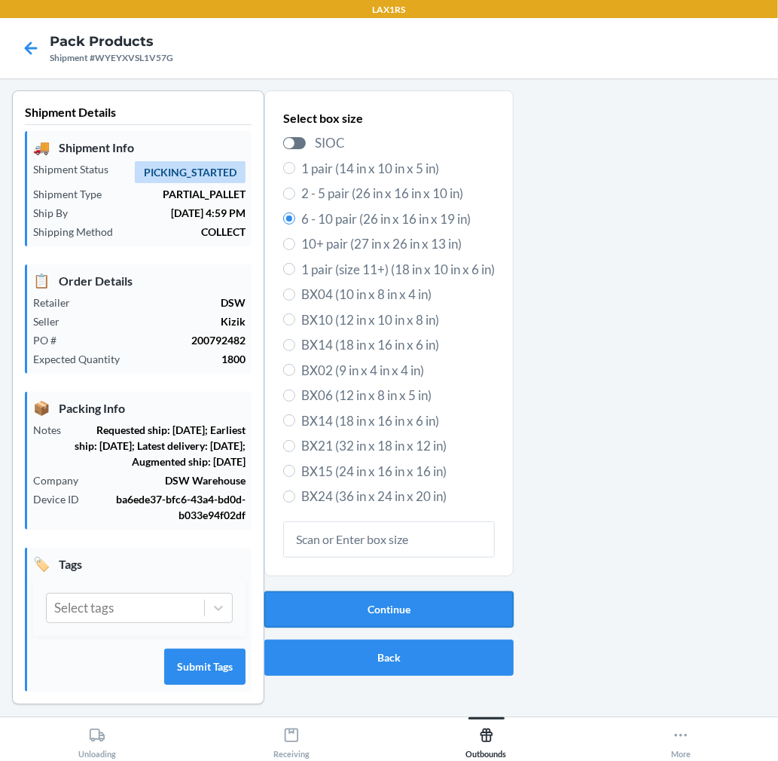
click at [425, 607] on button "Continue" at bounding box center [388, 609] width 249 height 36
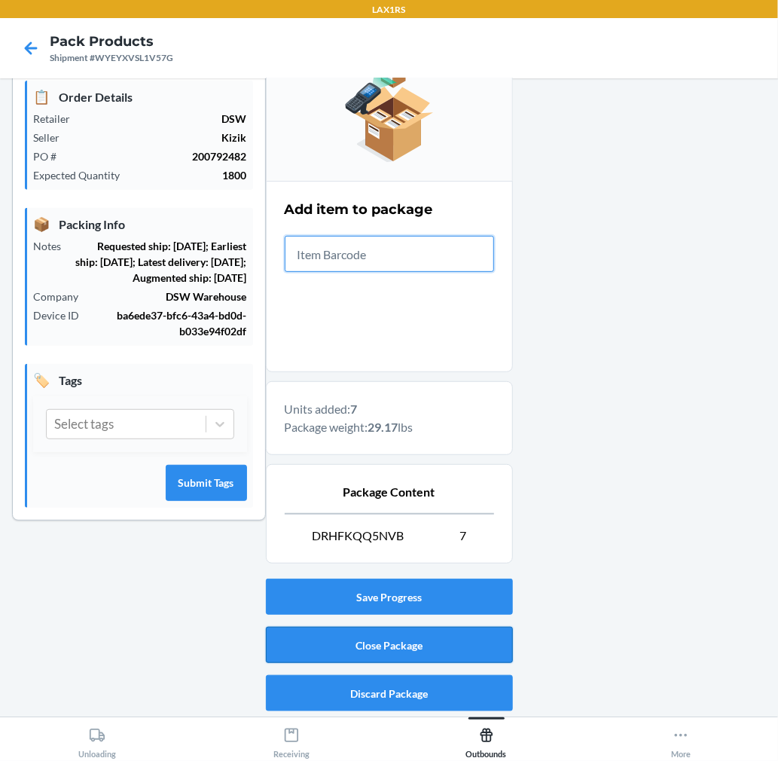
scroll to position [185, 0]
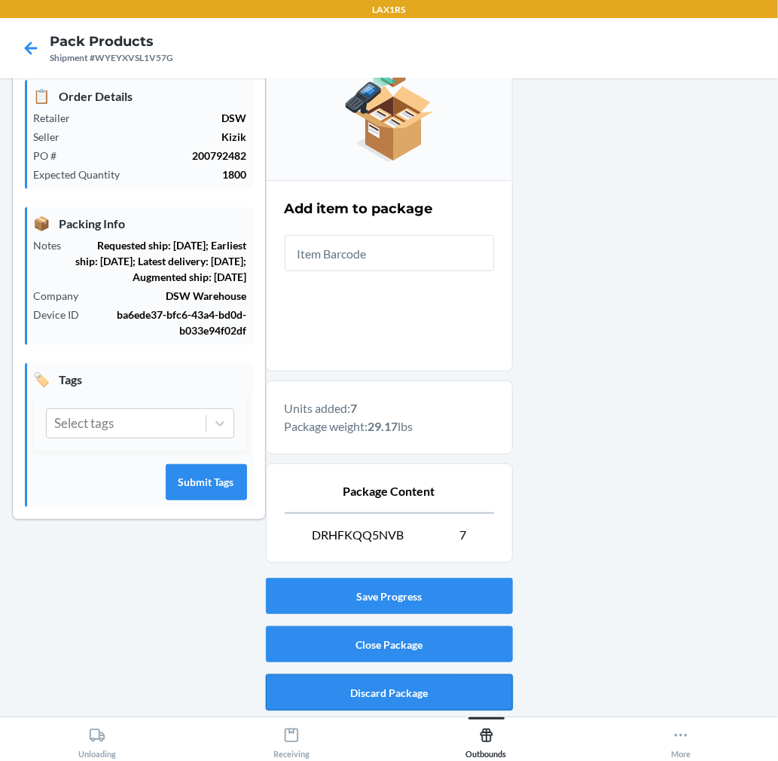
click at [423, 693] on button "Discard Package" at bounding box center [389, 692] width 247 height 36
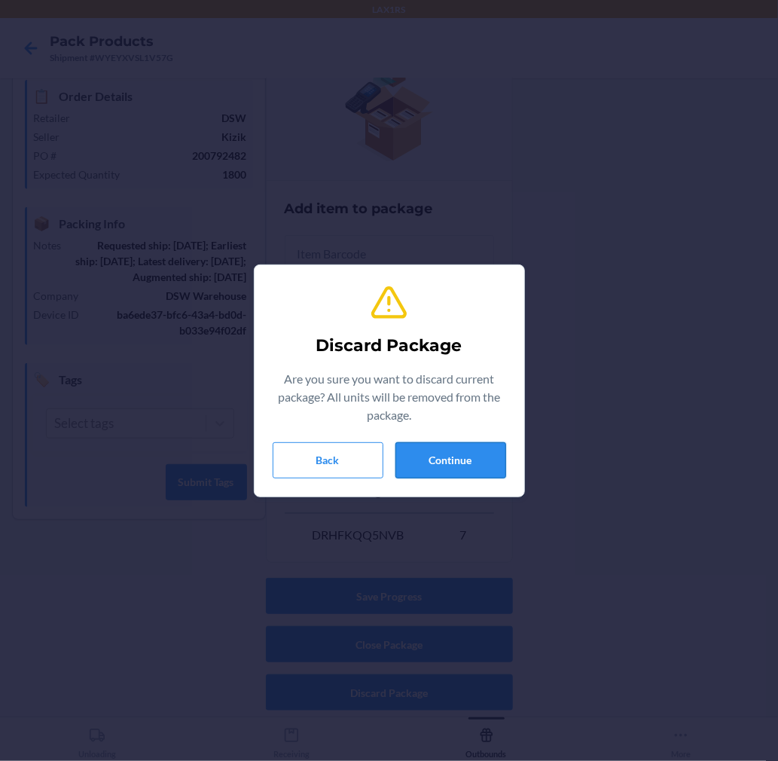
click at [461, 460] on button "Continue" at bounding box center [450, 460] width 111 height 36
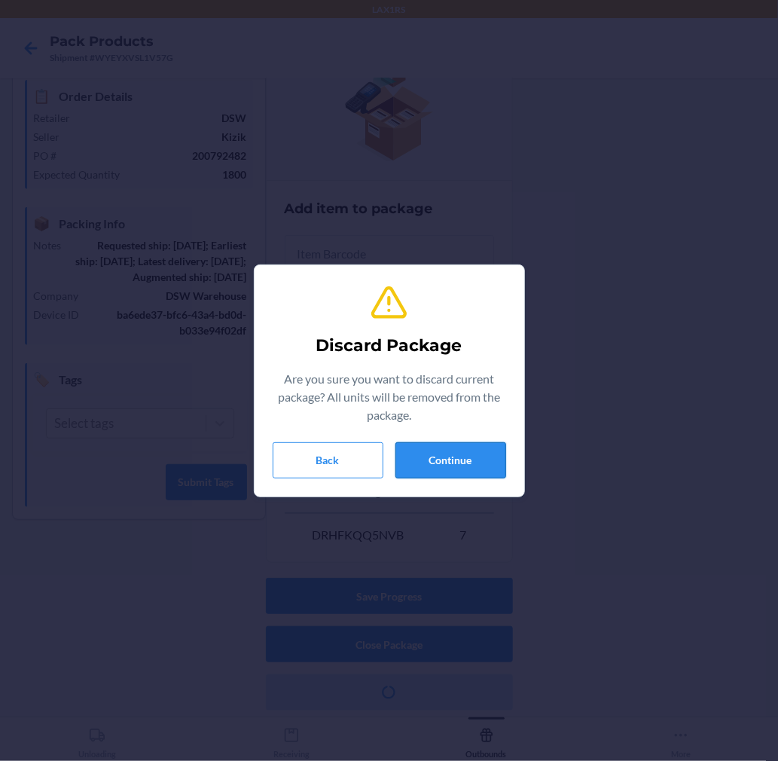
scroll to position [27, 0]
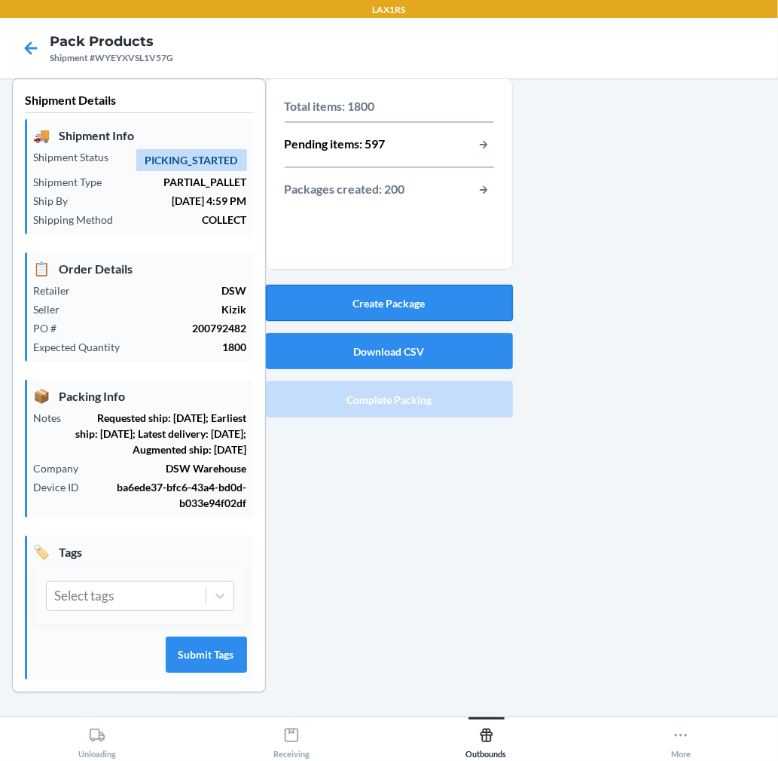
click at [448, 285] on button "Create Package" at bounding box center [389, 303] width 247 height 36
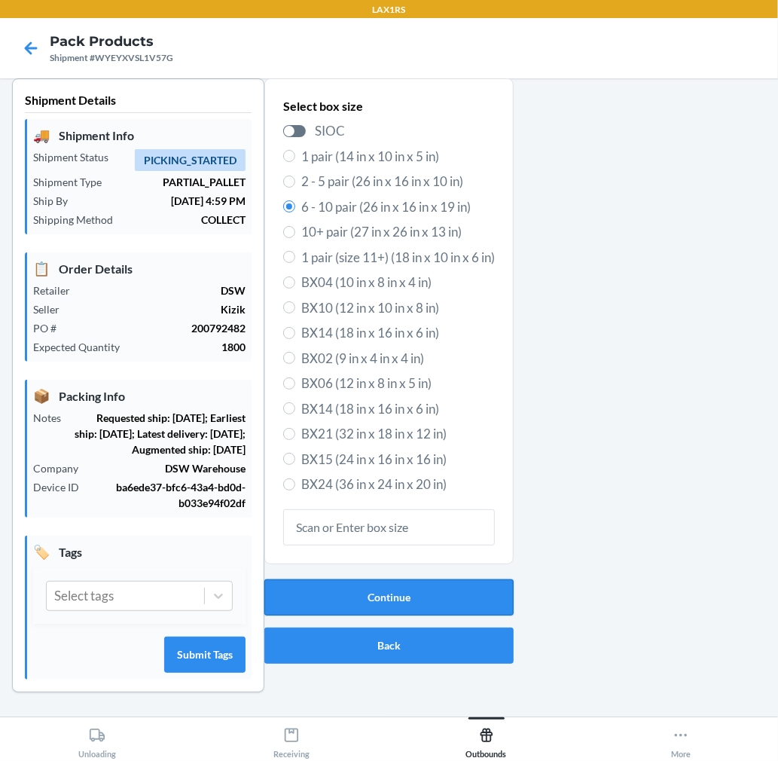
click at [467, 583] on button "Continue" at bounding box center [388, 597] width 249 height 36
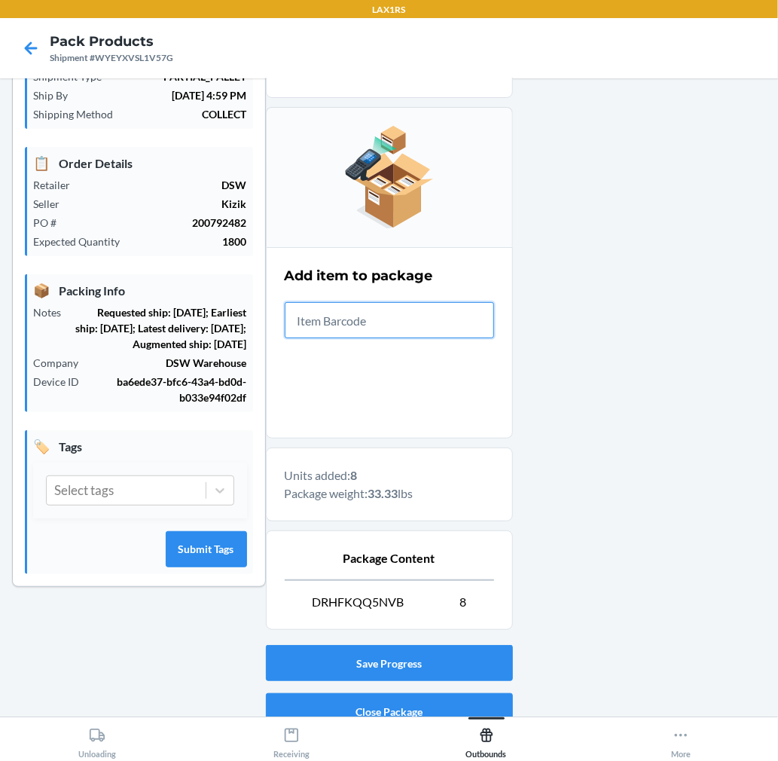
scroll to position [185, 0]
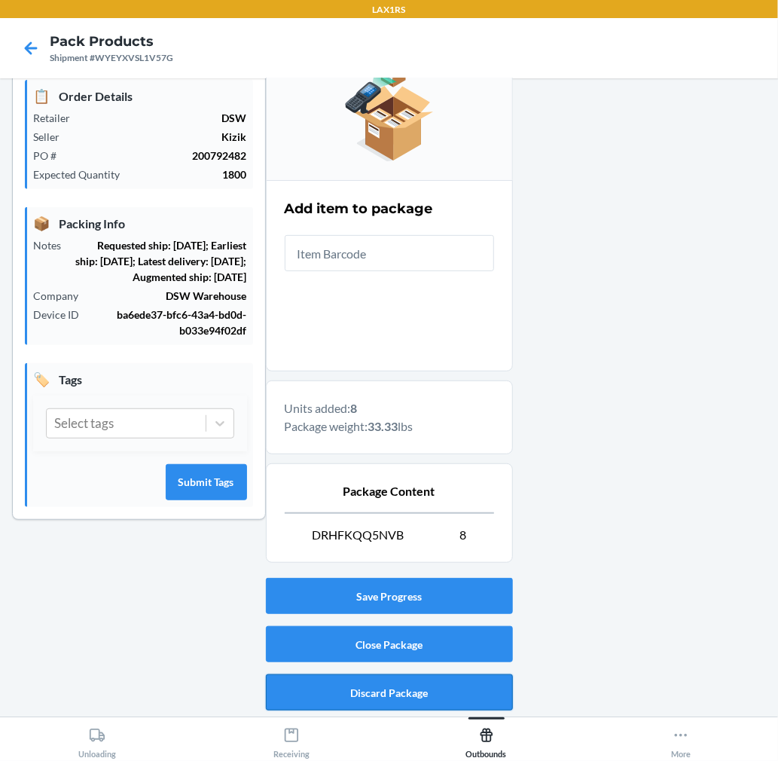
click at [433, 681] on button "Discard Package" at bounding box center [389, 692] width 247 height 36
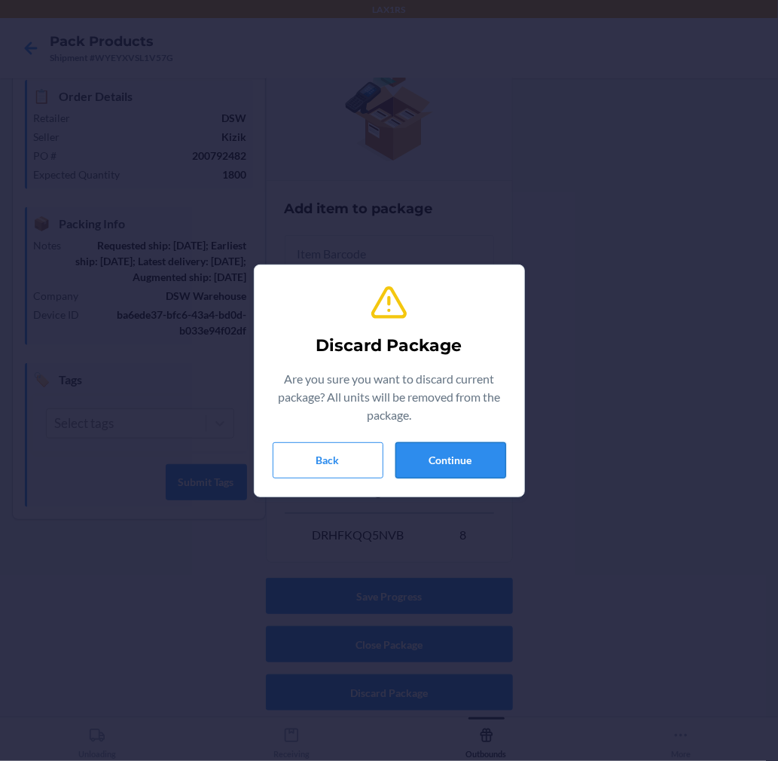
click at [428, 457] on button "Continue" at bounding box center [450, 460] width 111 height 36
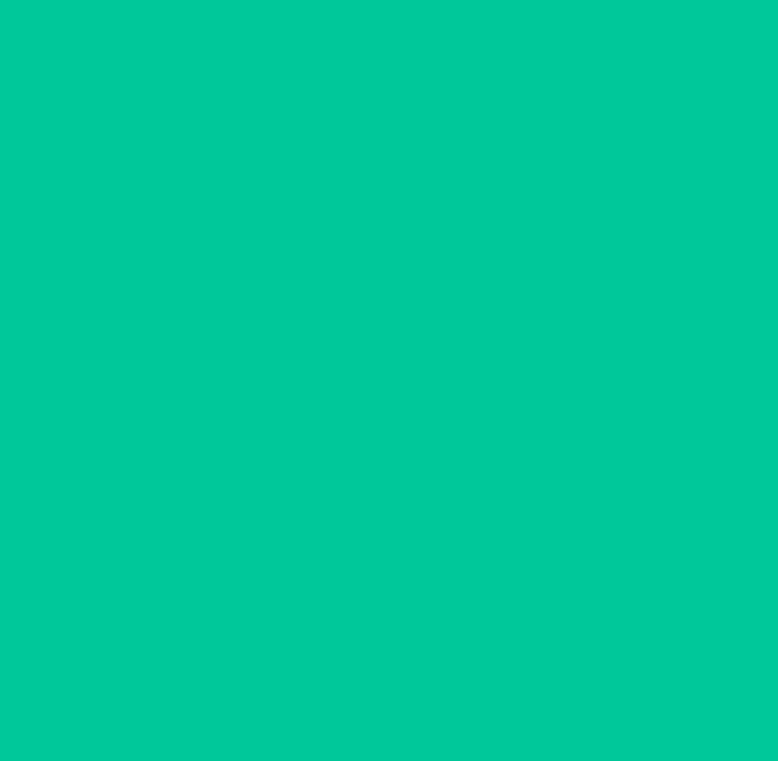
scroll to position [27, 0]
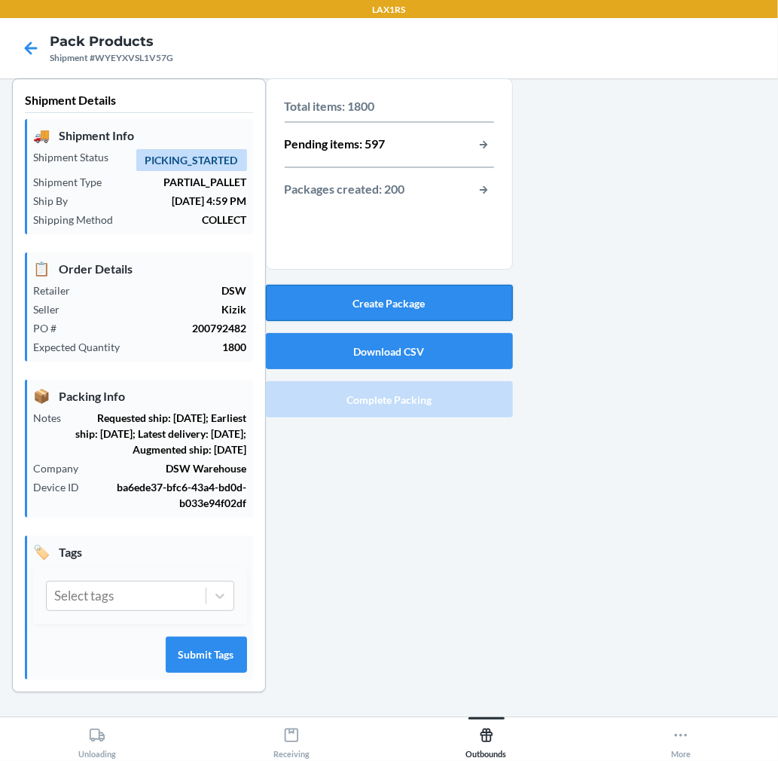
click at [450, 291] on button "Create Package" at bounding box center [389, 303] width 247 height 36
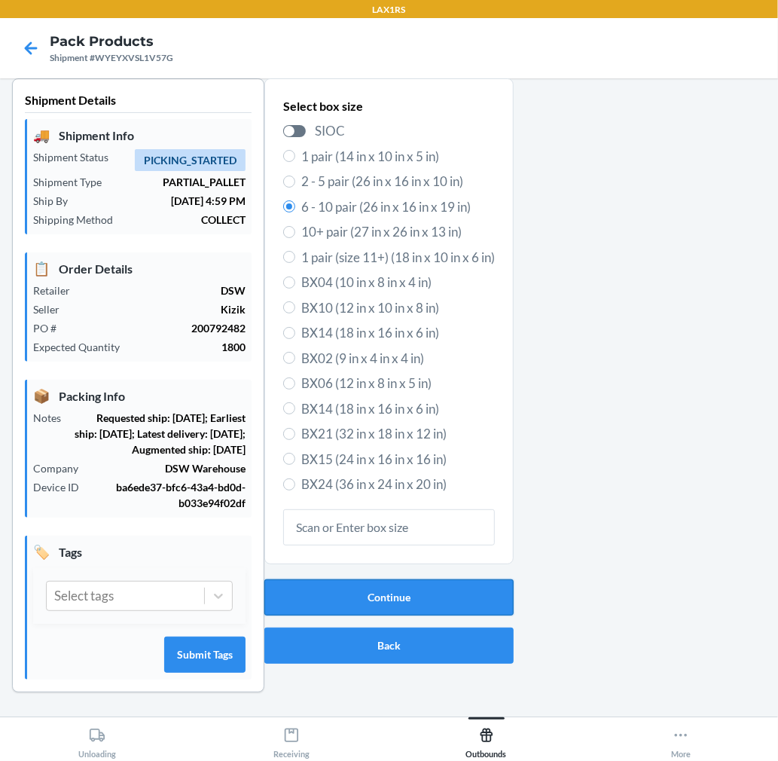
click at [477, 579] on button "Continue" at bounding box center [388, 597] width 249 height 36
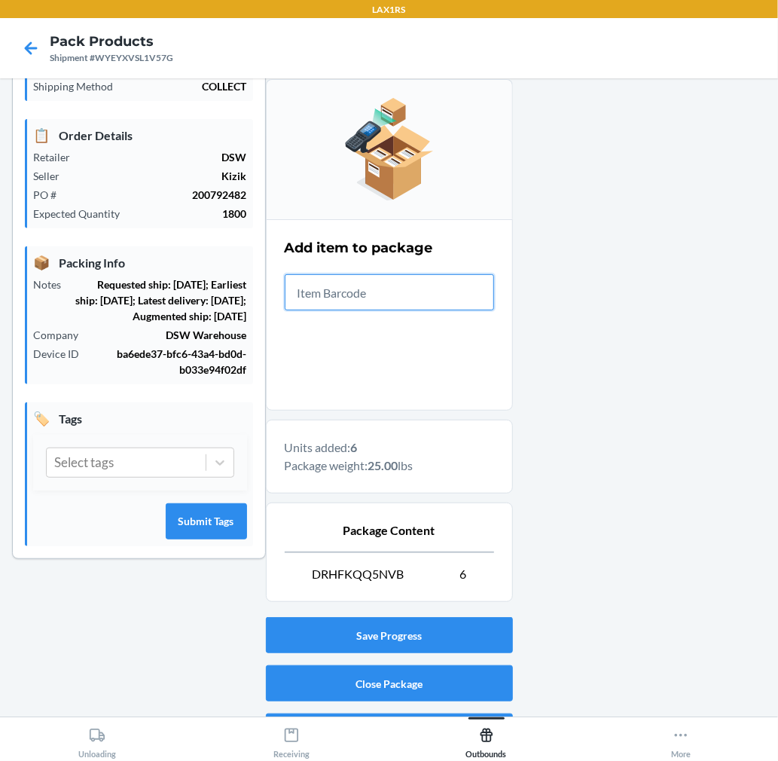
scroll to position [185, 0]
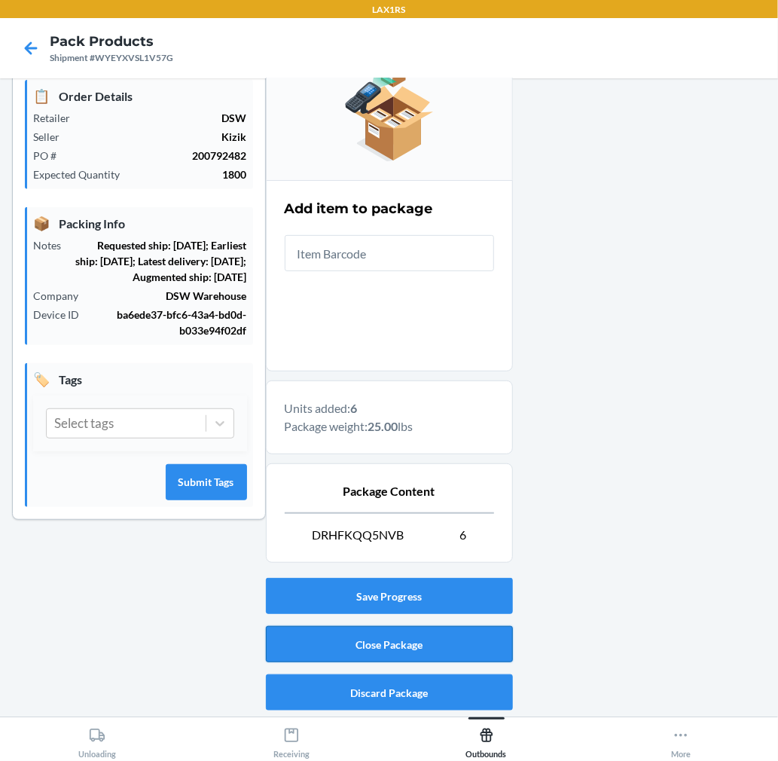
click at [481, 652] on button "Close Package" at bounding box center [389, 644] width 247 height 36
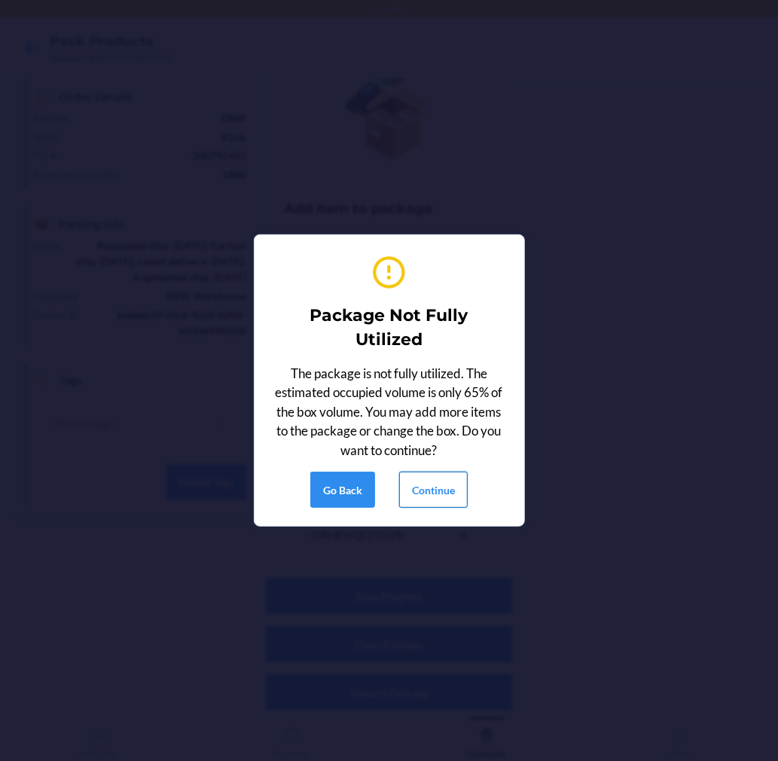
click at [450, 481] on button "Continue" at bounding box center [433, 489] width 69 height 36
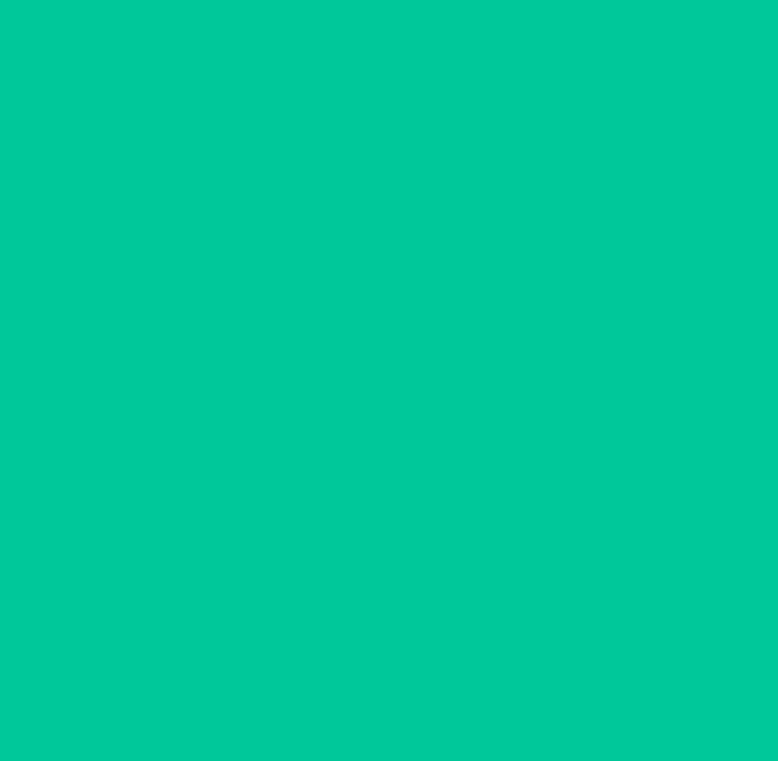
scroll to position [0, 0]
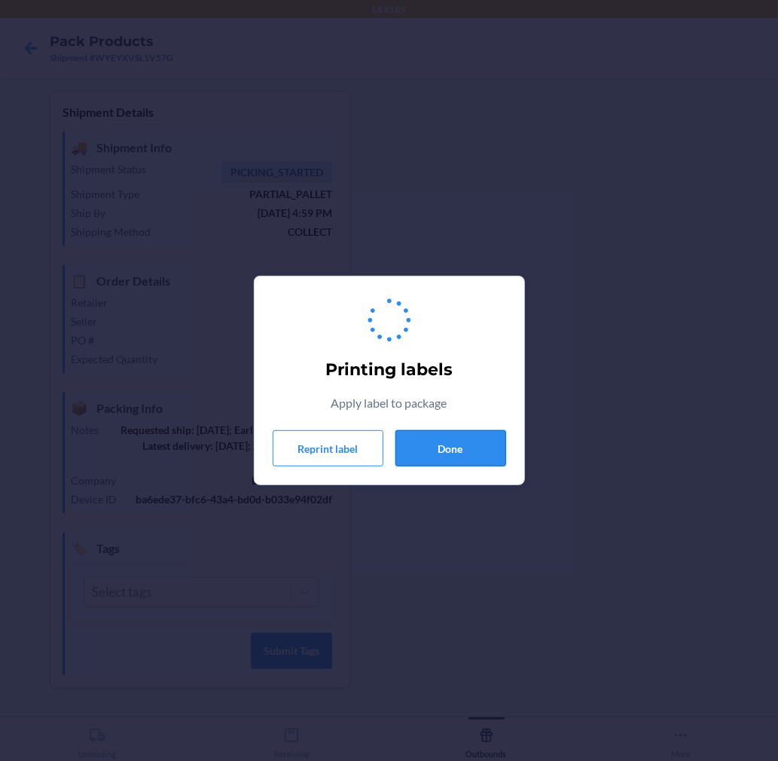
click at [448, 435] on button "Done" at bounding box center [450, 448] width 111 height 36
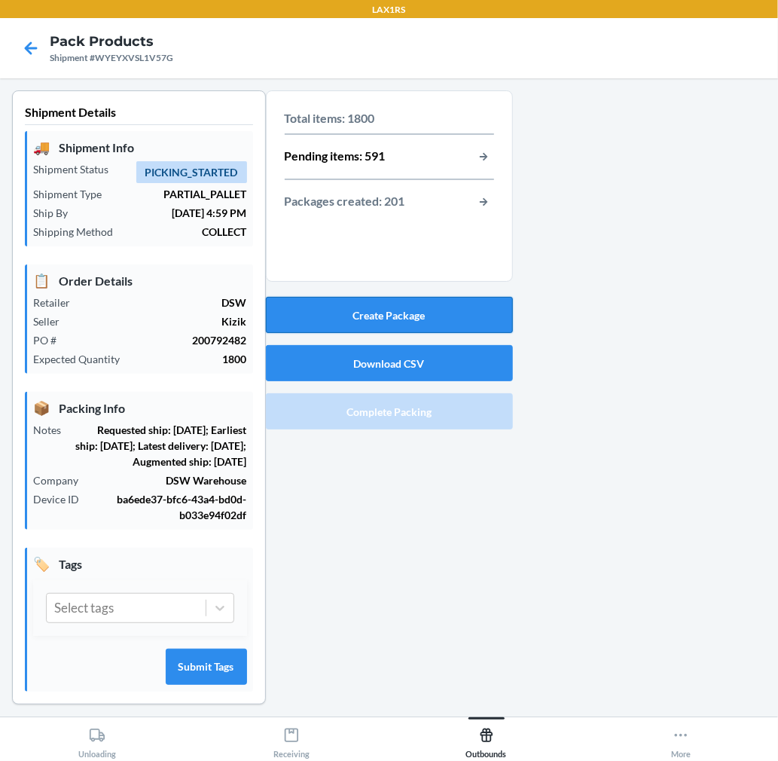
click at [438, 316] on button "Create Package" at bounding box center [389, 315] width 247 height 36
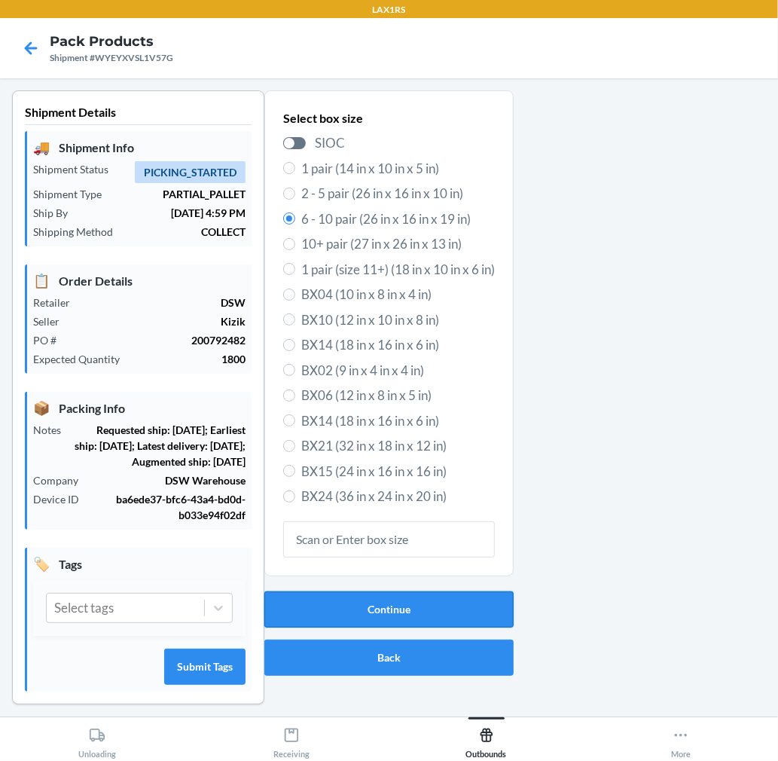
click at [456, 601] on button "Continue" at bounding box center [388, 609] width 249 height 36
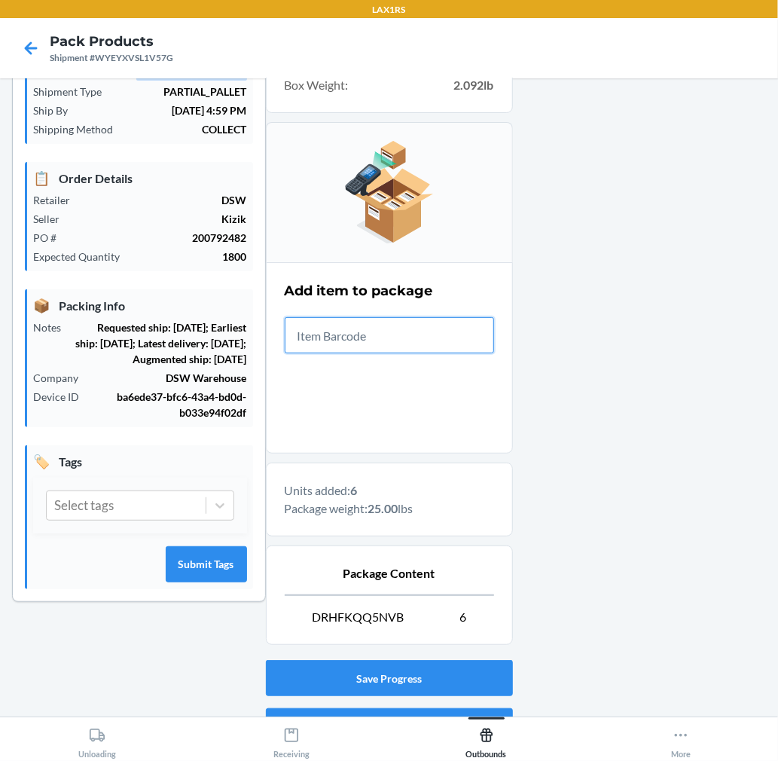
scroll to position [185, 0]
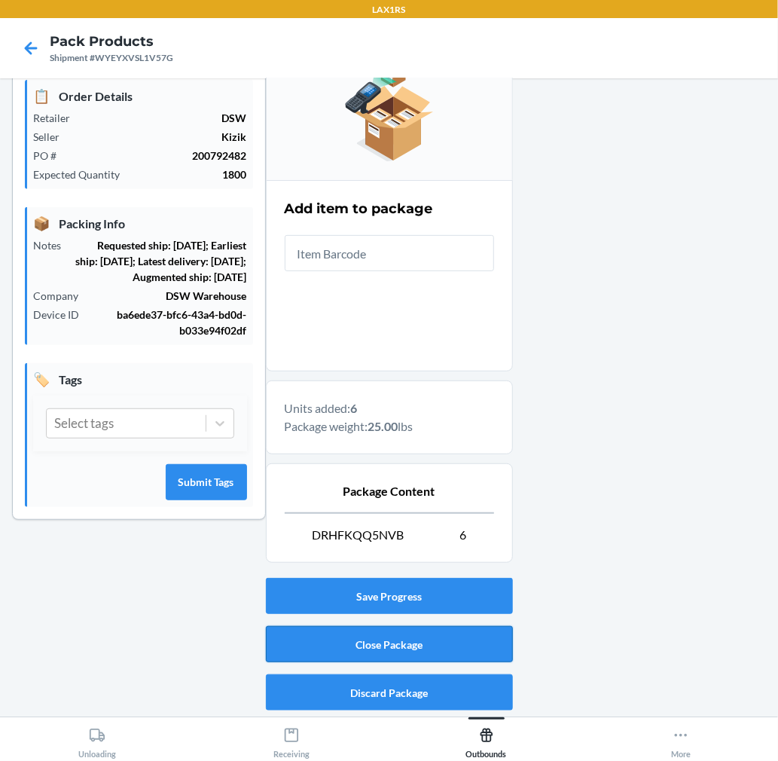
click at [433, 631] on button "Close Package" at bounding box center [389, 644] width 247 height 36
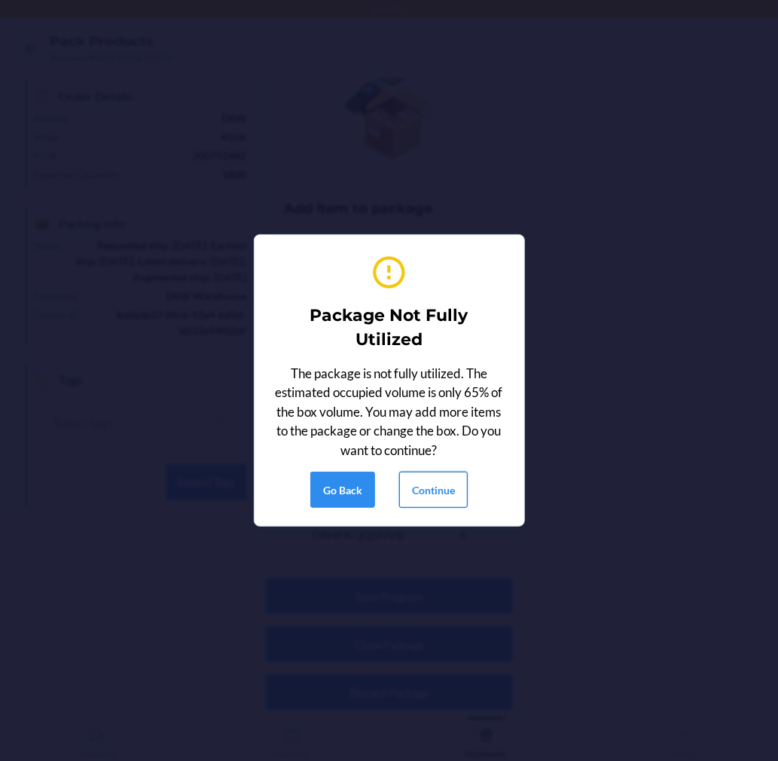
click at [438, 475] on button "Continue" at bounding box center [433, 489] width 69 height 36
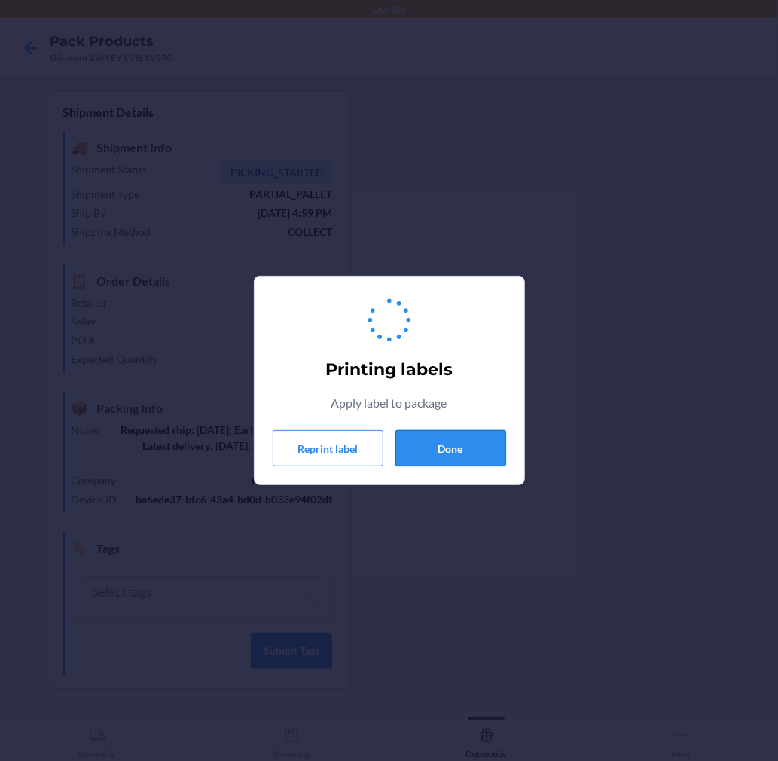
click at [440, 462] on button "Done" at bounding box center [450, 448] width 111 height 36
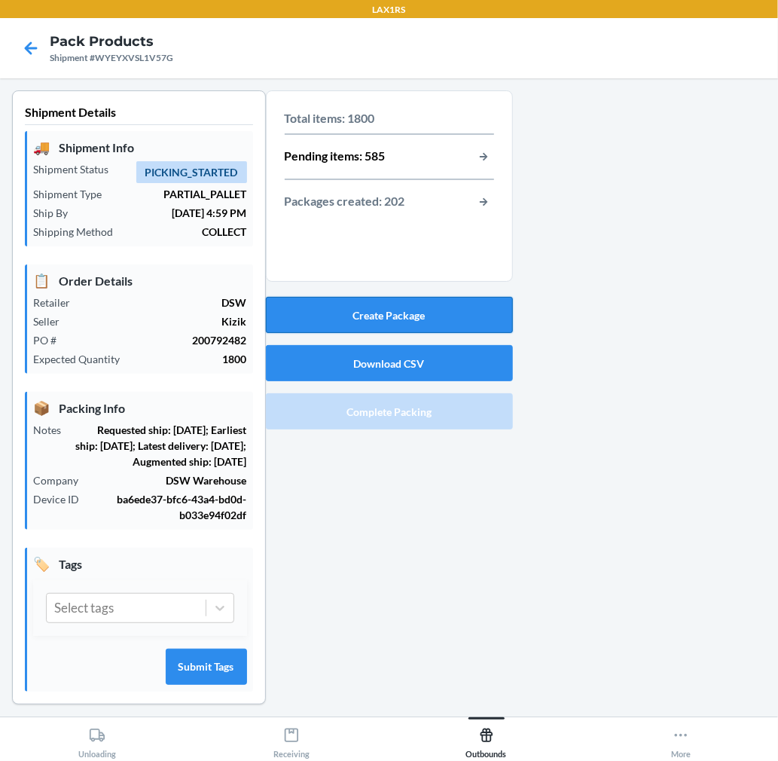
click at [432, 311] on button "Create Package" at bounding box center [389, 315] width 247 height 36
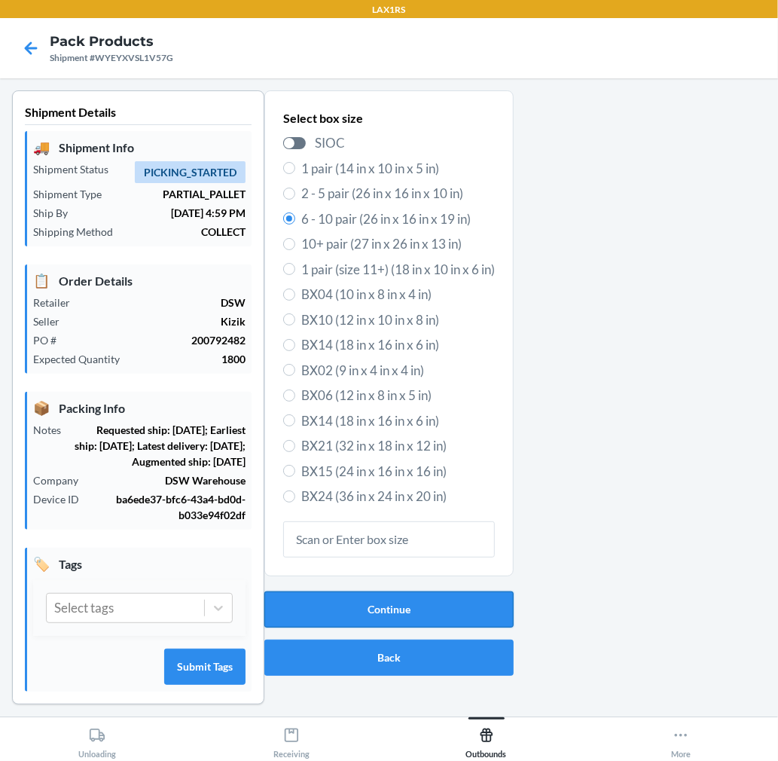
click at [453, 604] on button "Continue" at bounding box center [388, 609] width 249 height 36
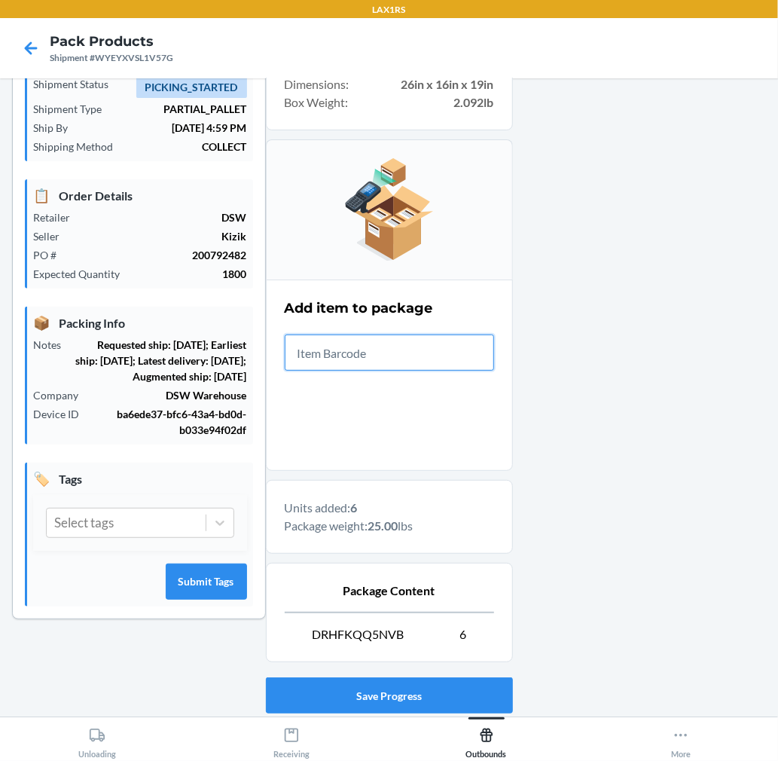
scroll to position [185, 0]
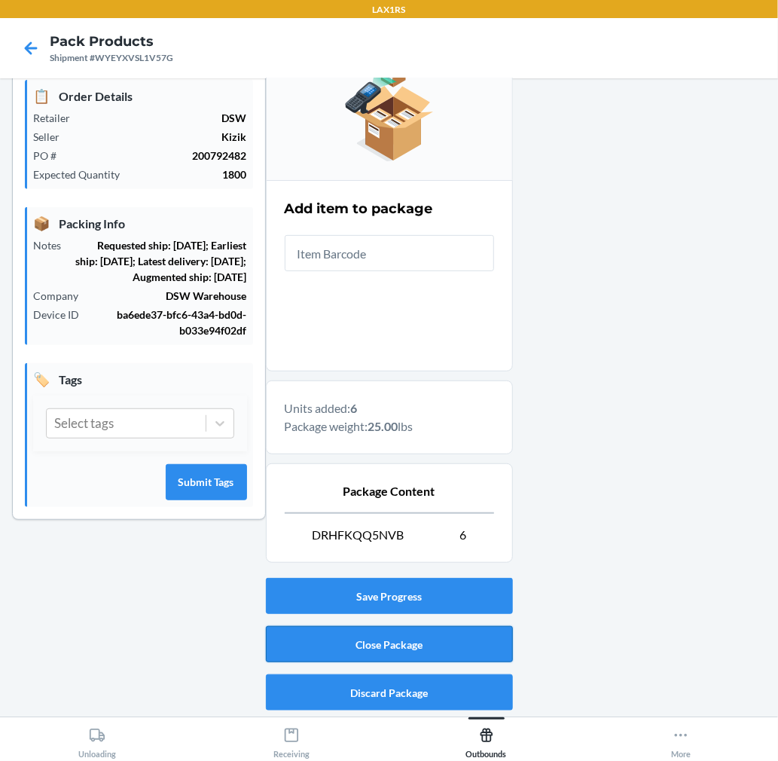
click at [461, 641] on button "Close Package" at bounding box center [389, 644] width 247 height 36
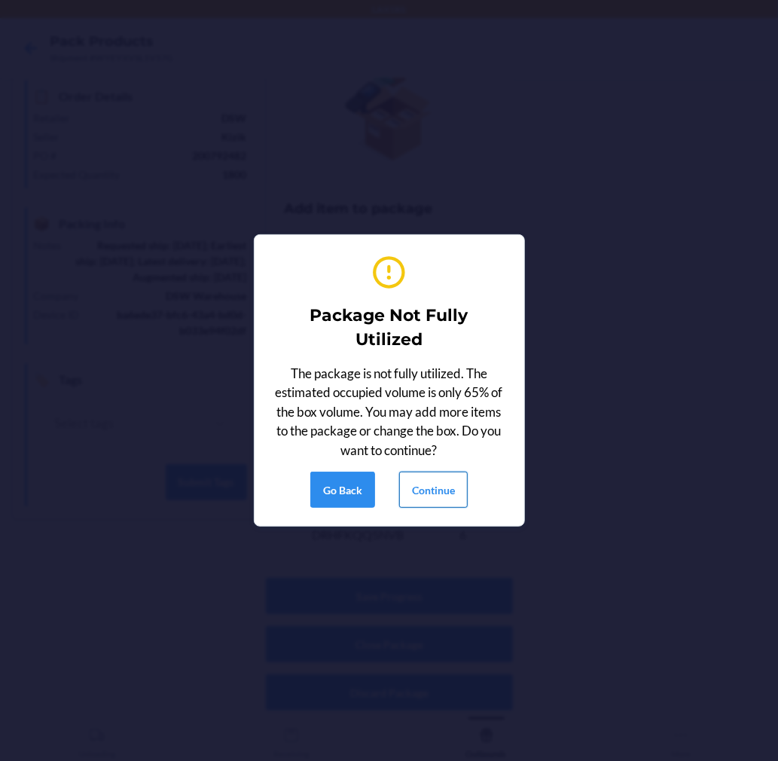
click at [419, 493] on button "Continue" at bounding box center [433, 489] width 69 height 36
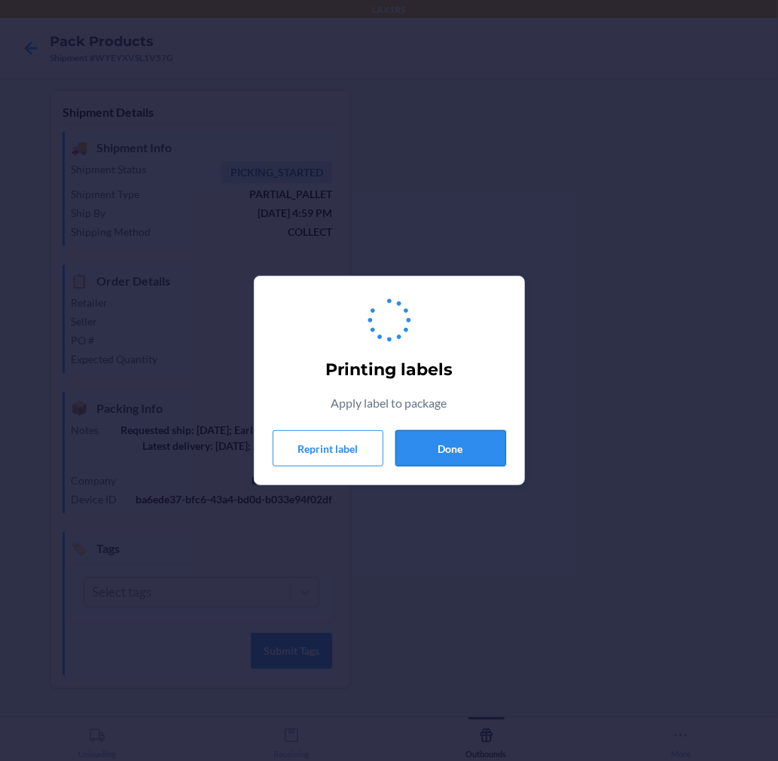
click at [423, 462] on button "Done" at bounding box center [450, 448] width 111 height 36
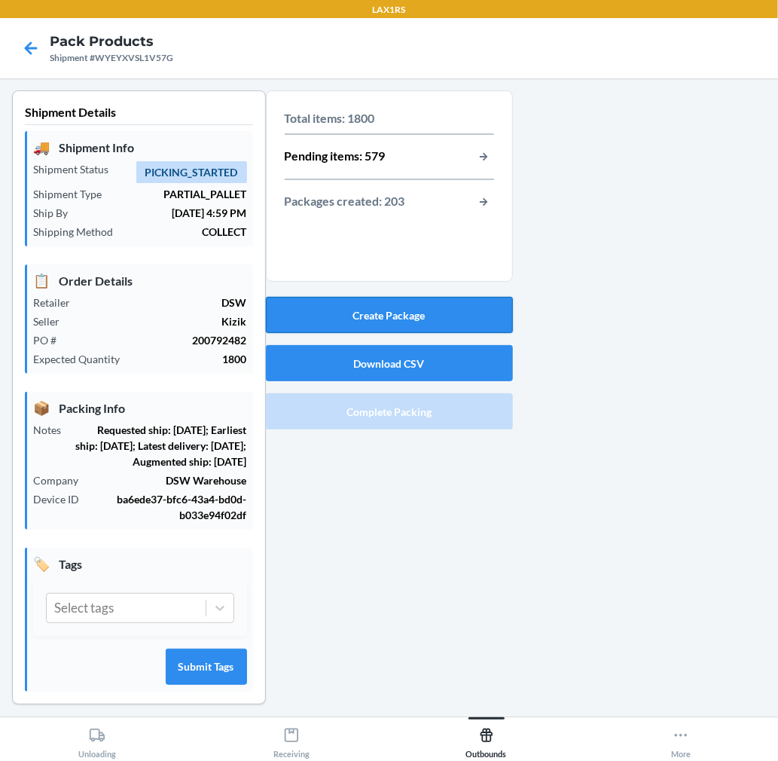
click at [437, 320] on button "Create Package" at bounding box center [389, 315] width 247 height 36
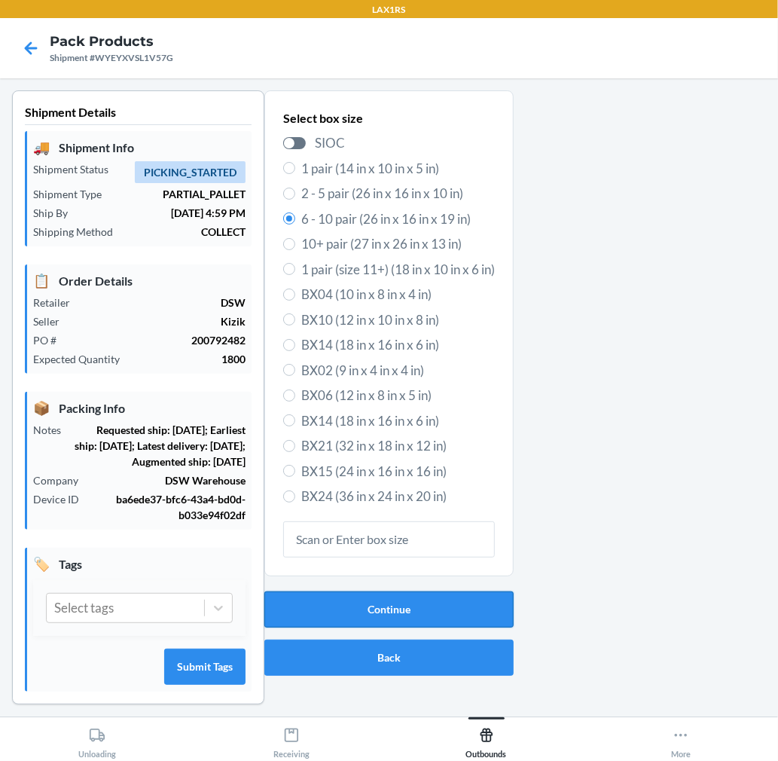
click at [295, 593] on button "Continue" at bounding box center [388, 609] width 249 height 36
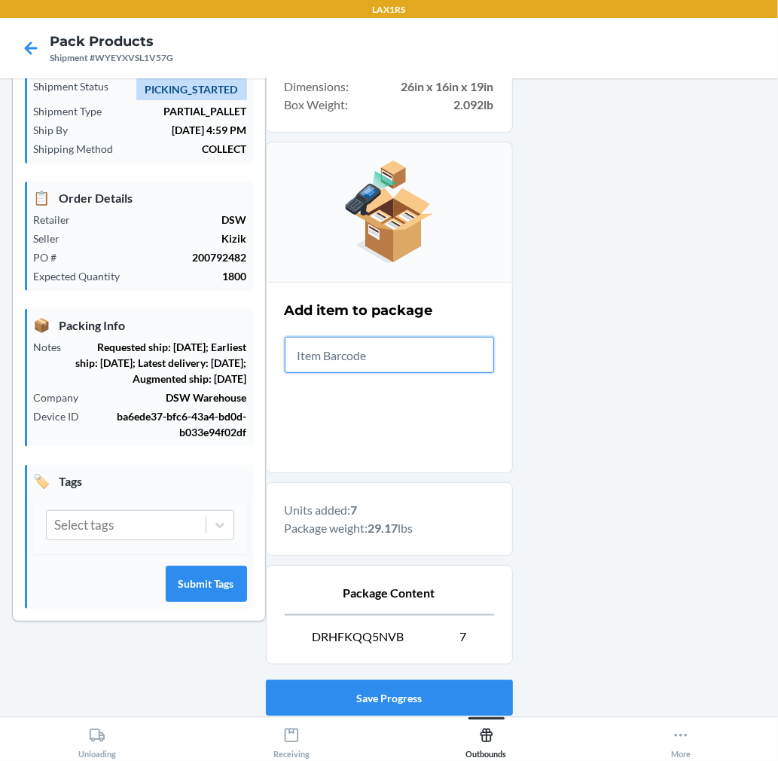
scroll to position [185, 0]
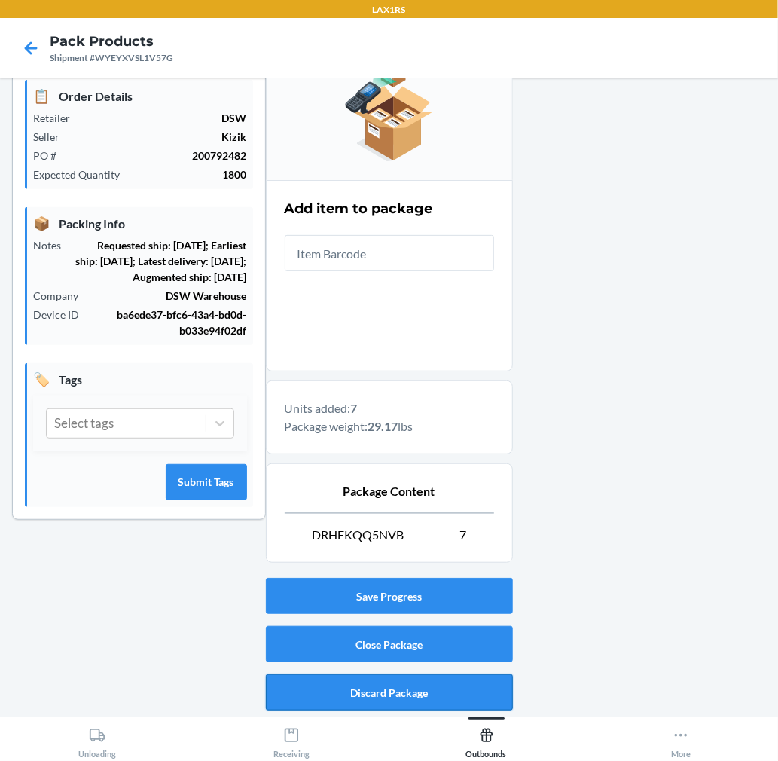
click at [380, 688] on button "Discard Package" at bounding box center [389, 692] width 247 height 36
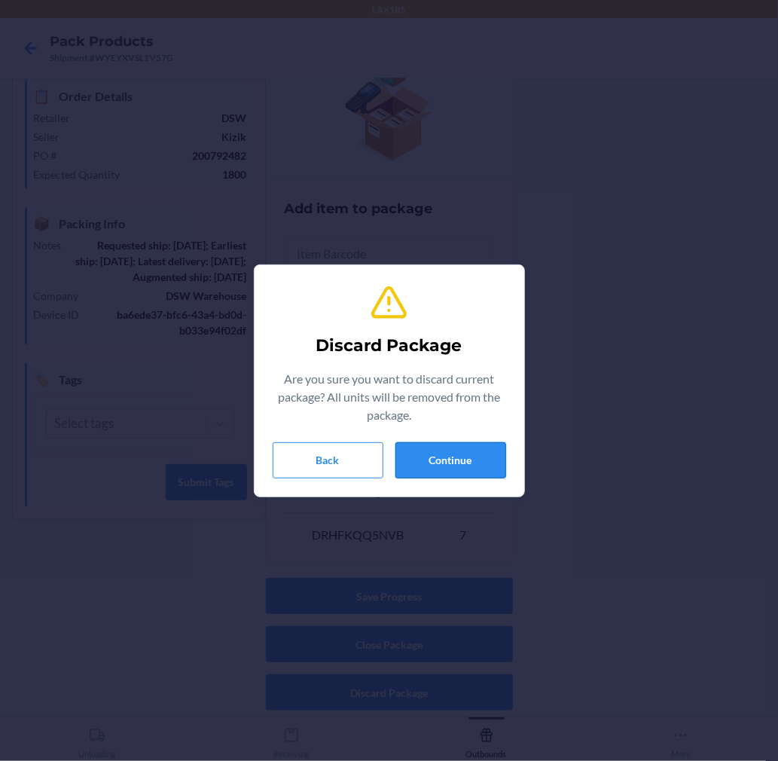
click at [446, 457] on button "Continue" at bounding box center [450, 460] width 111 height 36
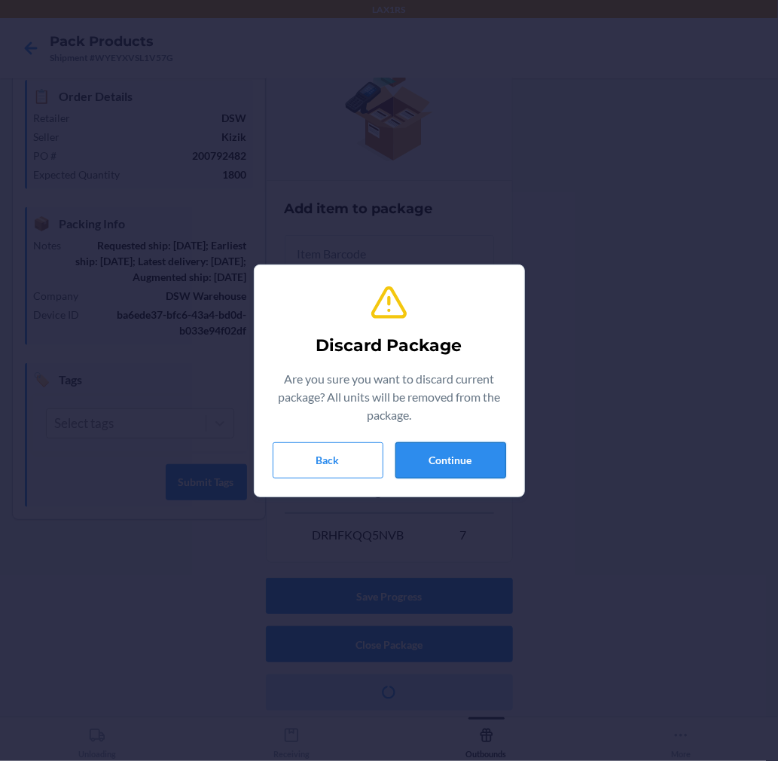
scroll to position [27, 0]
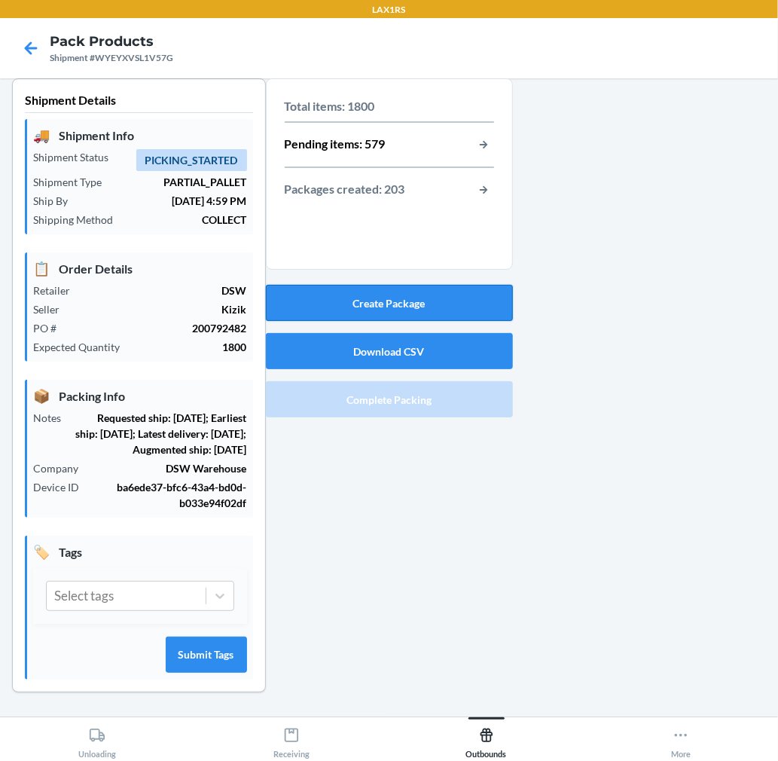
click at [441, 285] on button "Create Package" at bounding box center [389, 303] width 247 height 36
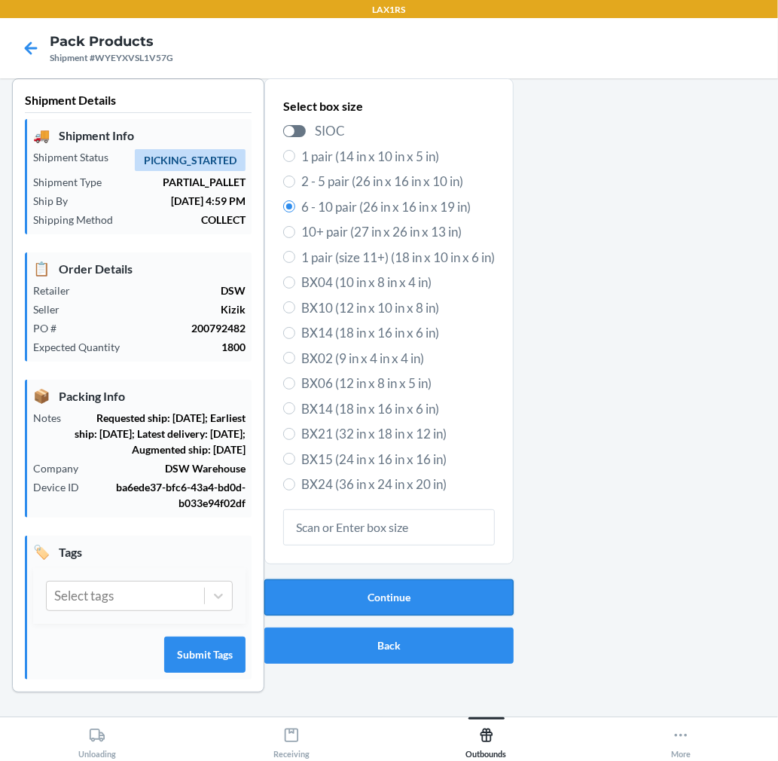
click at [434, 579] on button "Continue" at bounding box center [388, 597] width 249 height 36
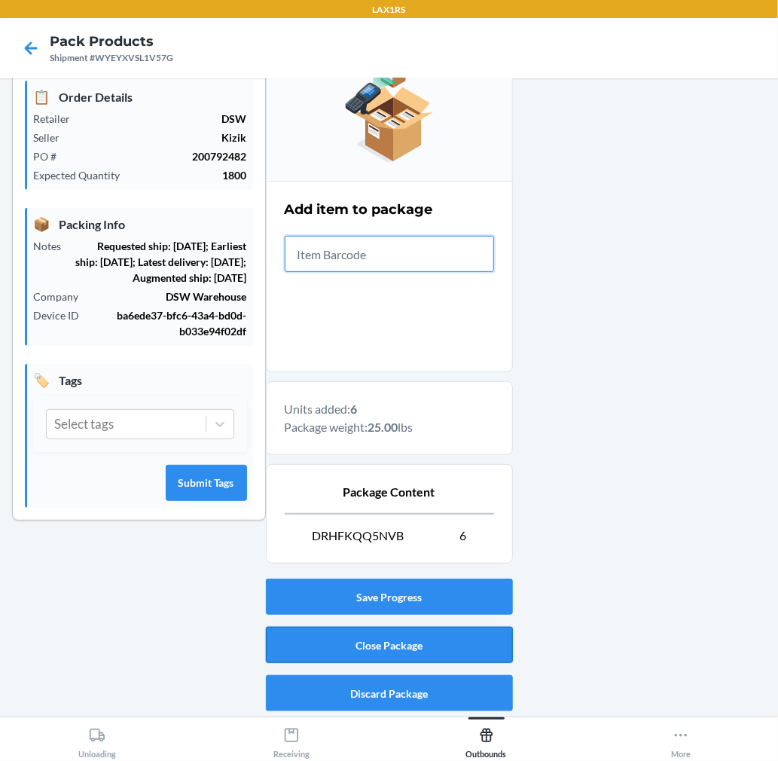
scroll to position [185, 0]
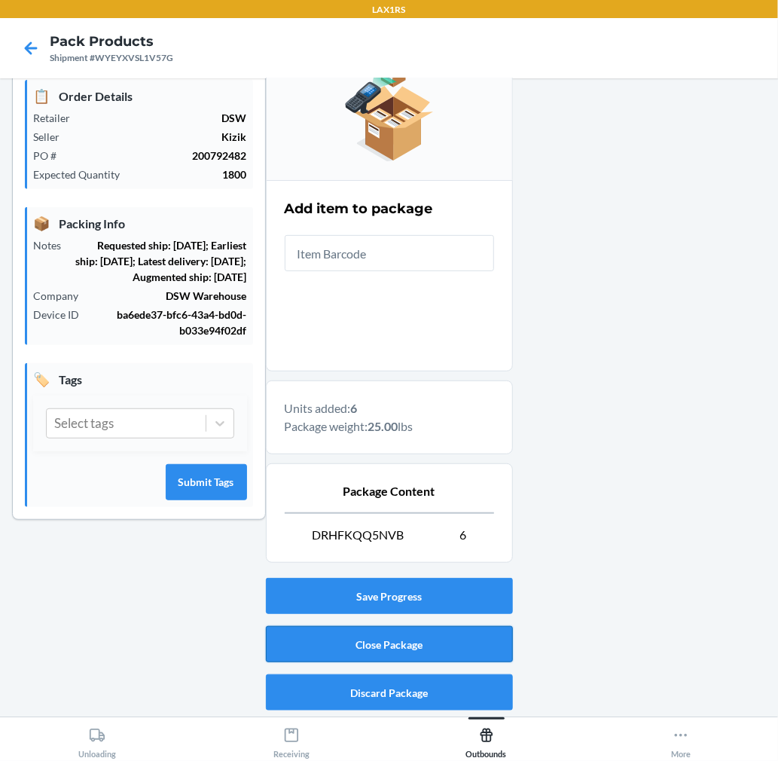
click at [416, 652] on button "Close Package" at bounding box center [389, 644] width 247 height 36
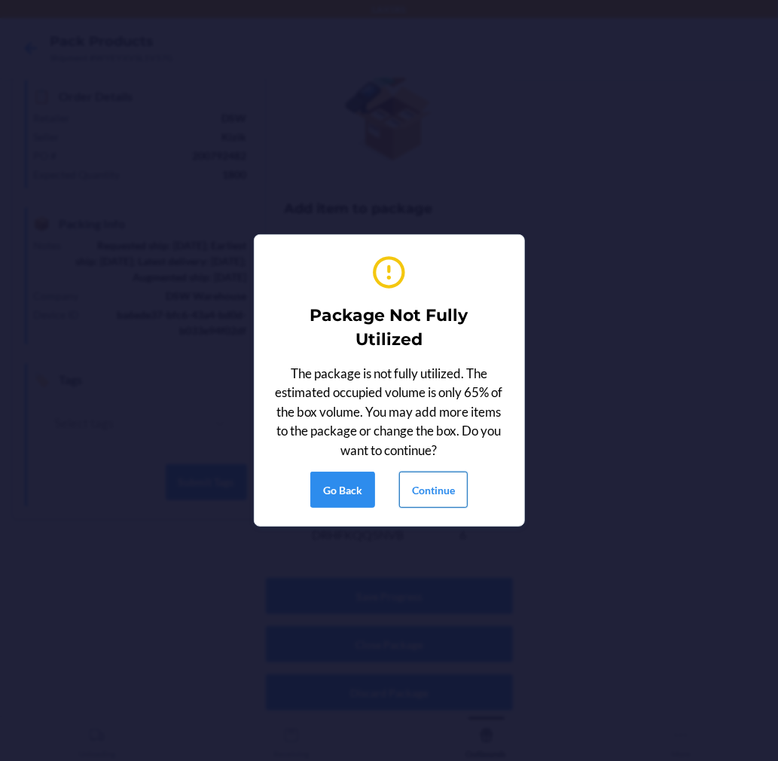
click at [431, 487] on button "Continue" at bounding box center [433, 489] width 69 height 36
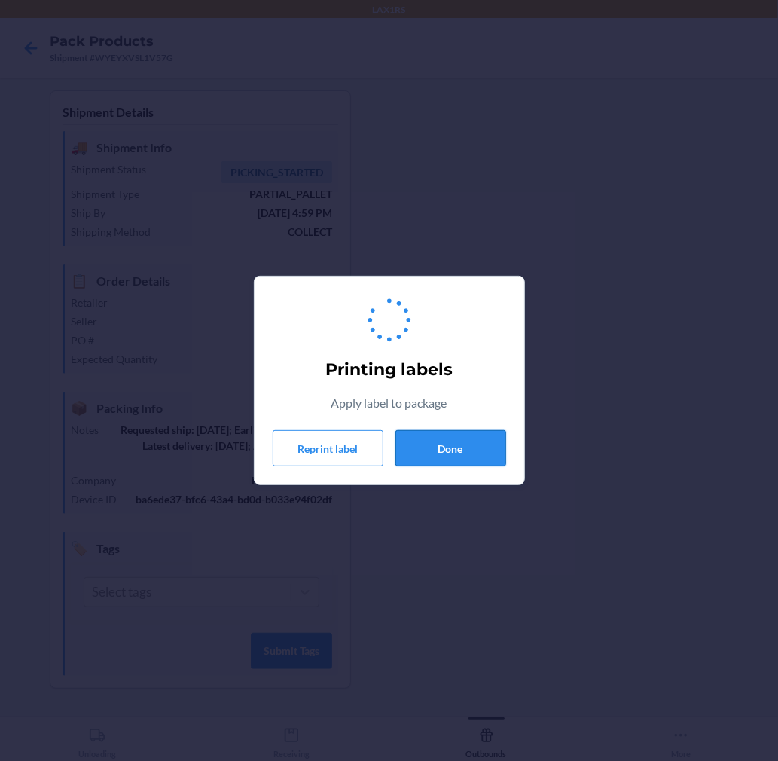
click at [437, 450] on button "Done" at bounding box center [450, 448] width 111 height 36
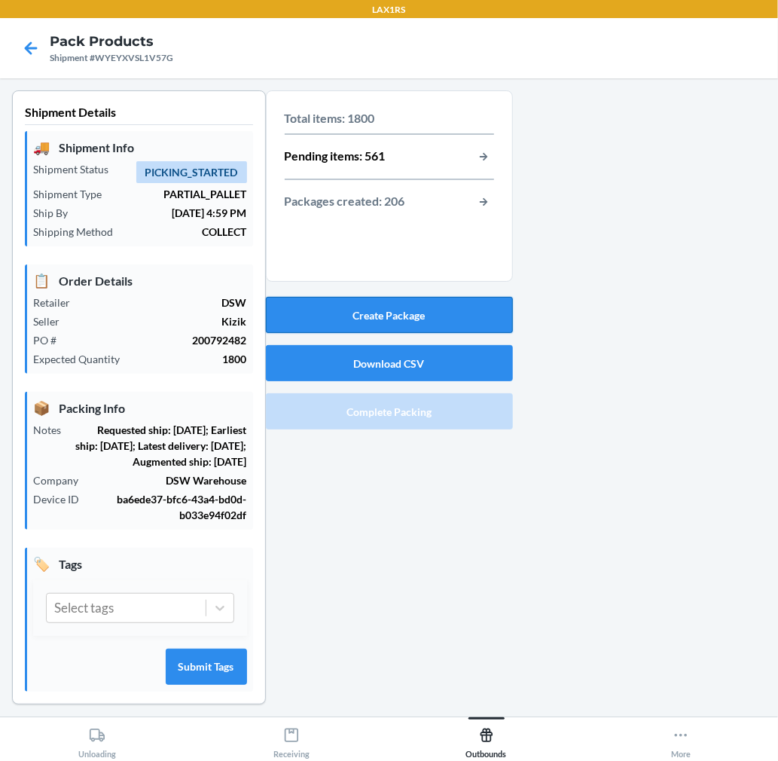
click at [432, 313] on button "Create Package" at bounding box center [389, 315] width 247 height 36
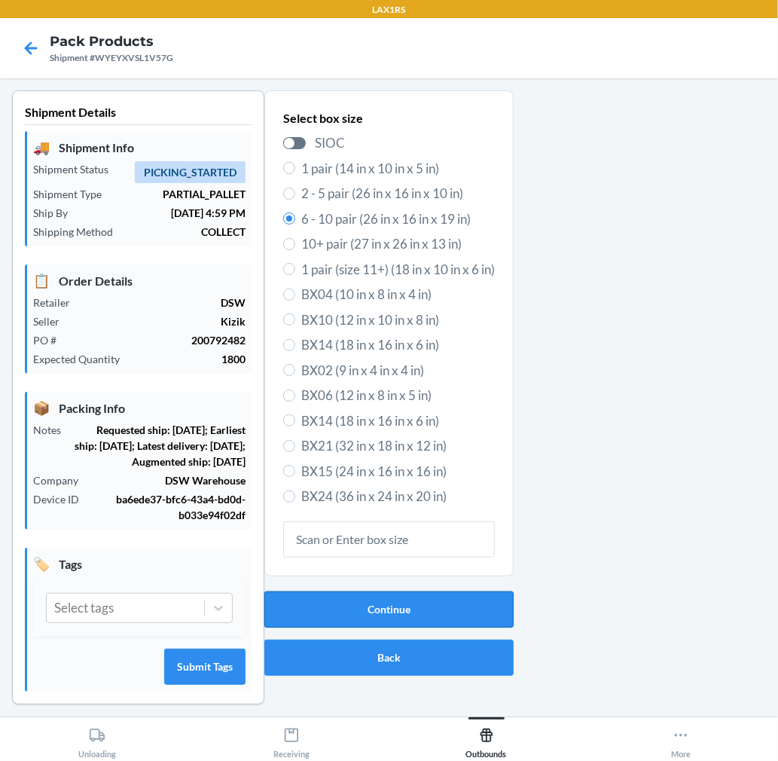
click at [459, 596] on button "Continue" at bounding box center [388, 609] width 249 height 36
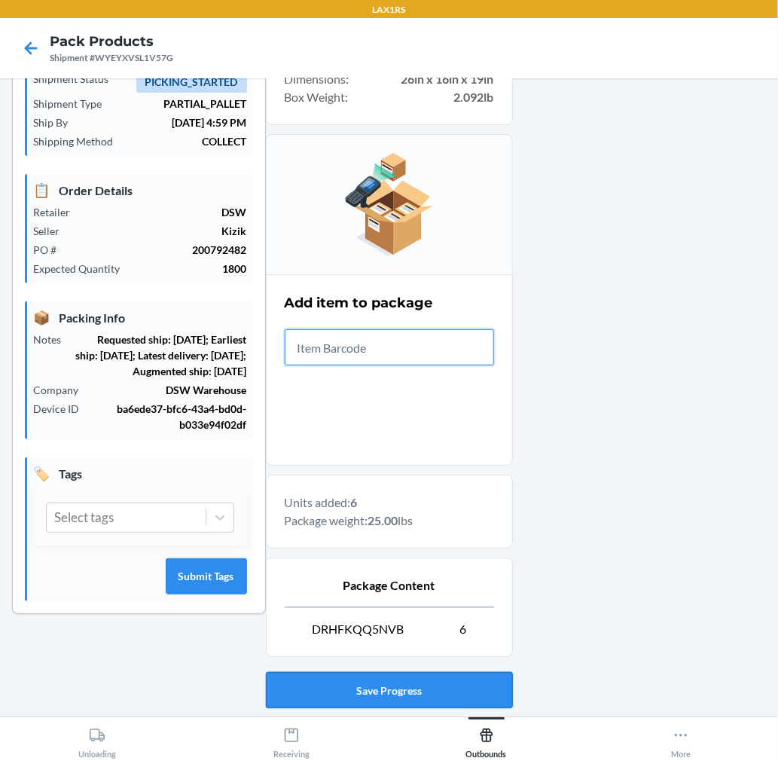
scroll to position [185, 0]
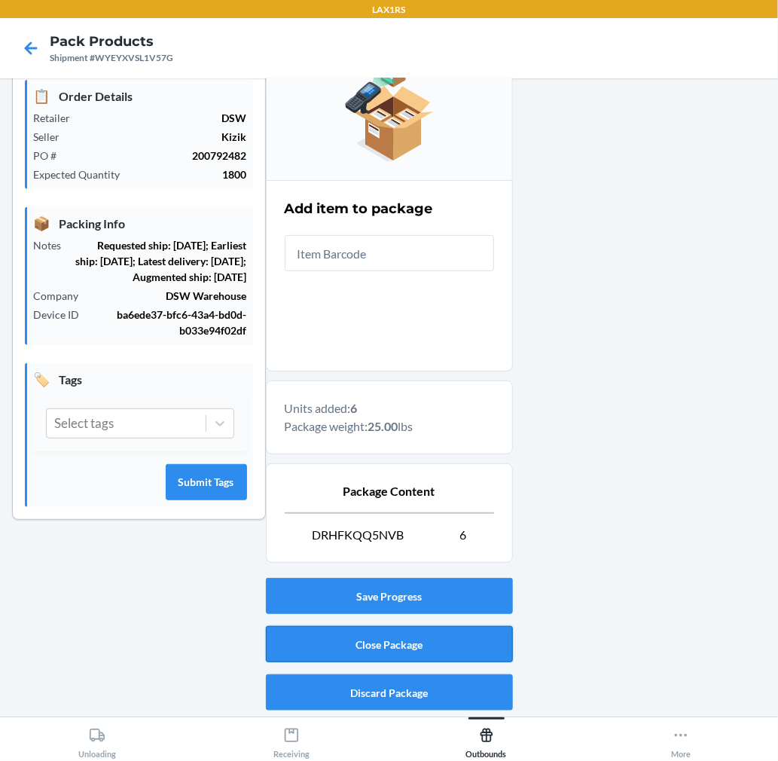
click at [445, 650] on button "Close Package" at bounding box center [389, 644] width 247 height 36
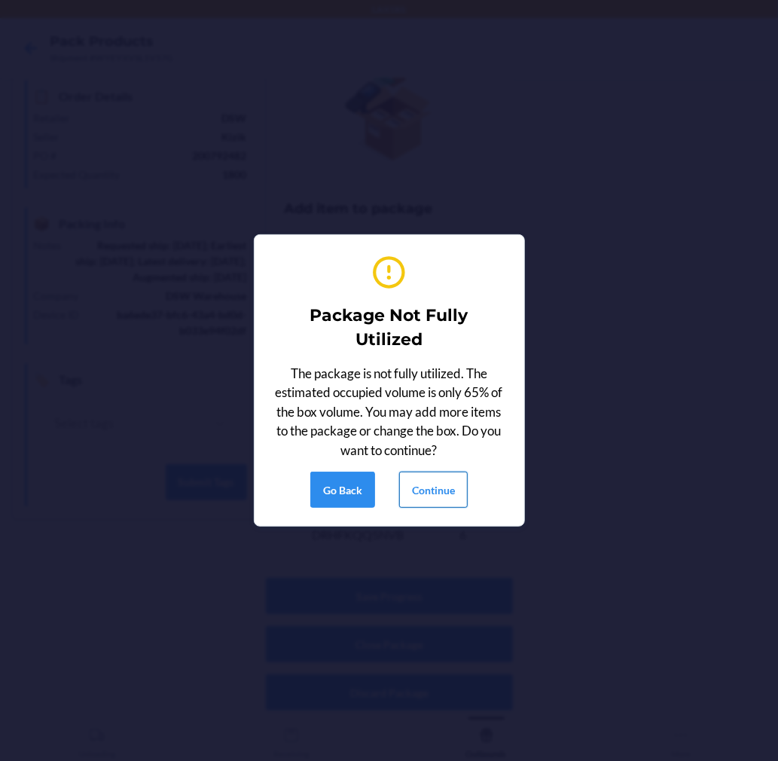
click at [430, 488] on button "Continue" at bounding box center [433, 489] width 69 height 36
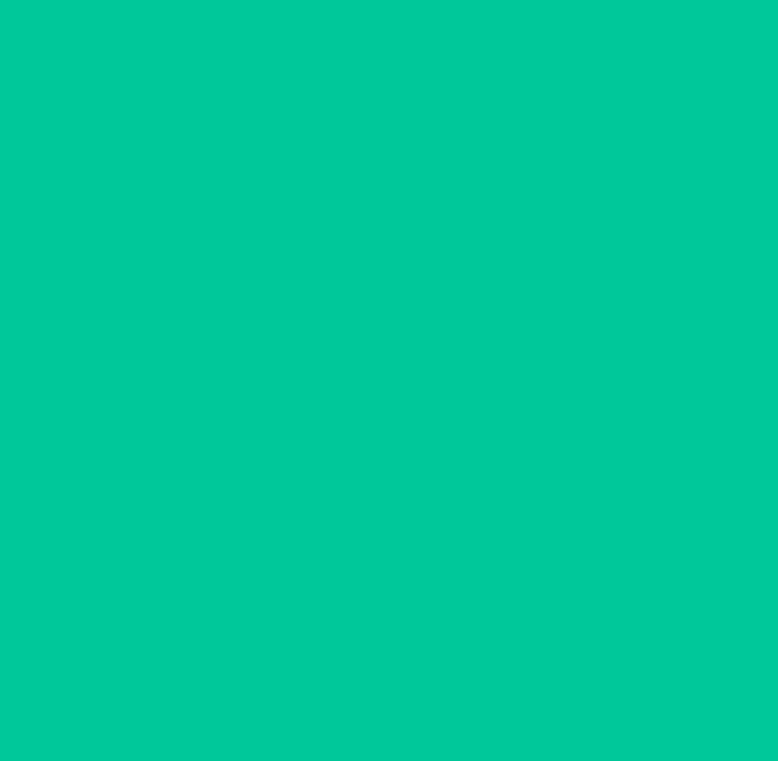
scroll to position [0, 0]
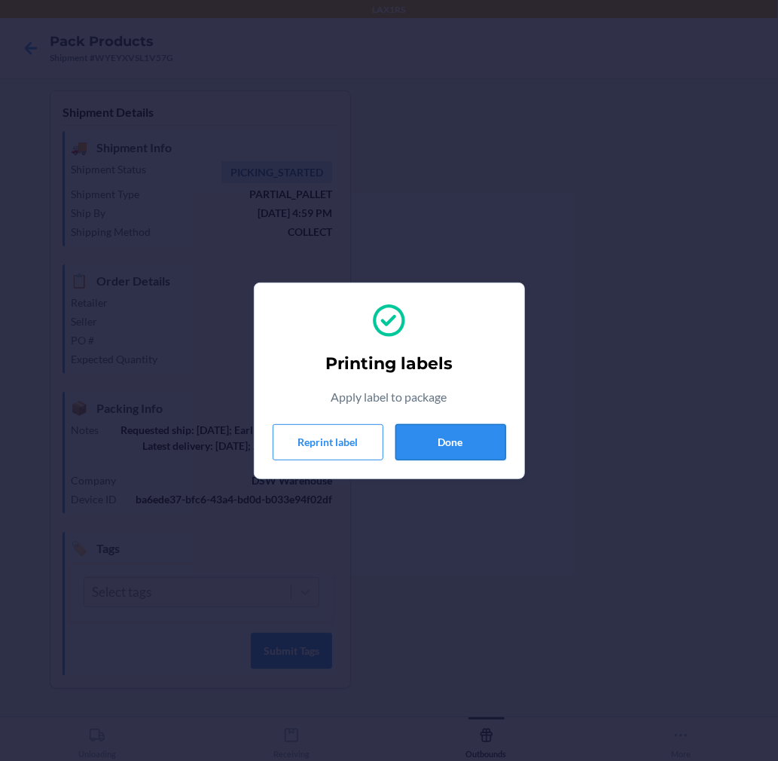
click at [468, 444] on button "Done" at bounding box center [450, 442] width 111 height 36
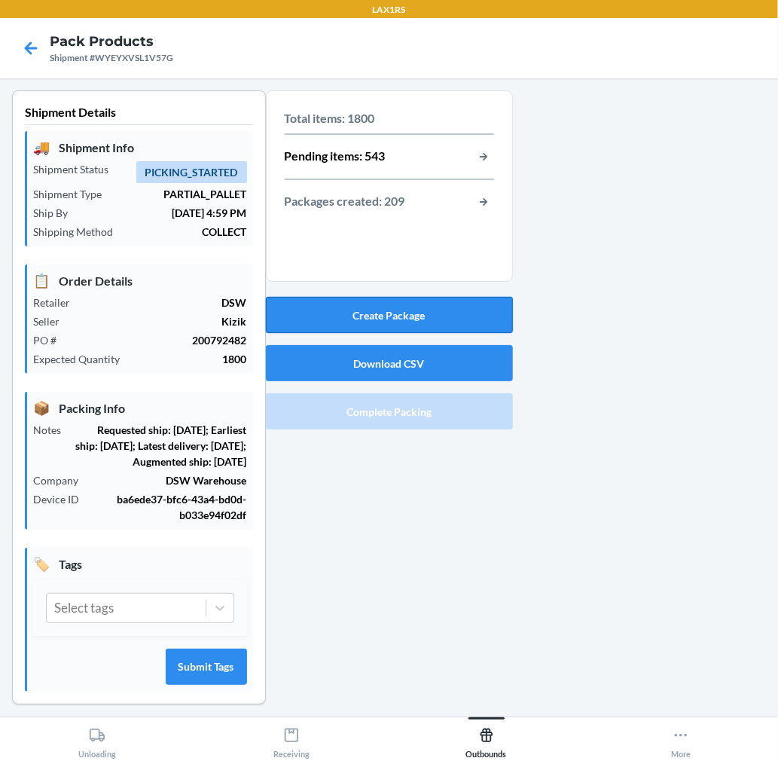
click at [416, 310] on button "Create Package" at bounding box center [389, 315] width 247 height 36
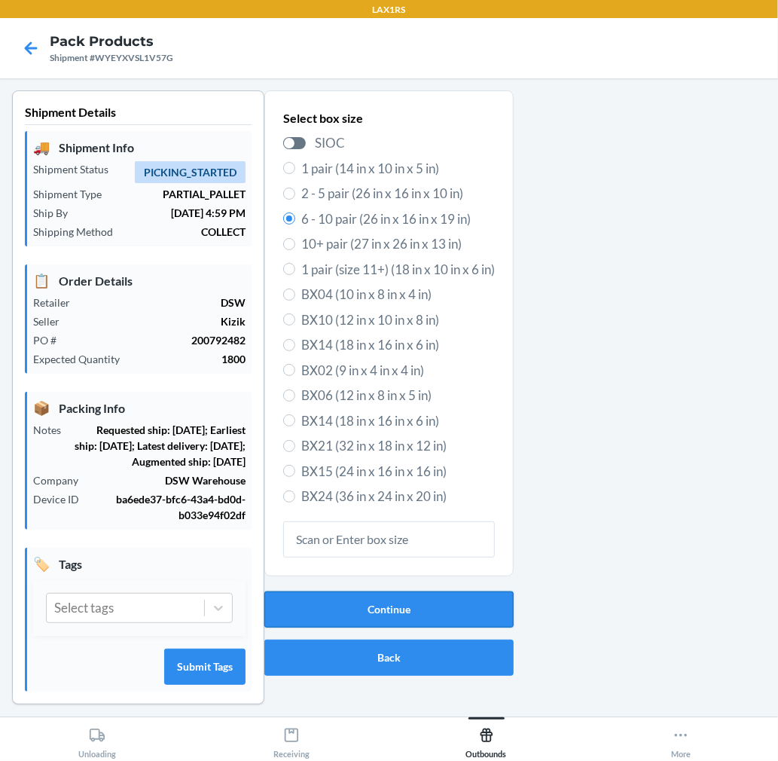
click at [426, 603] on button "Continue" at bounding box center [388, 609] width 249 height 36
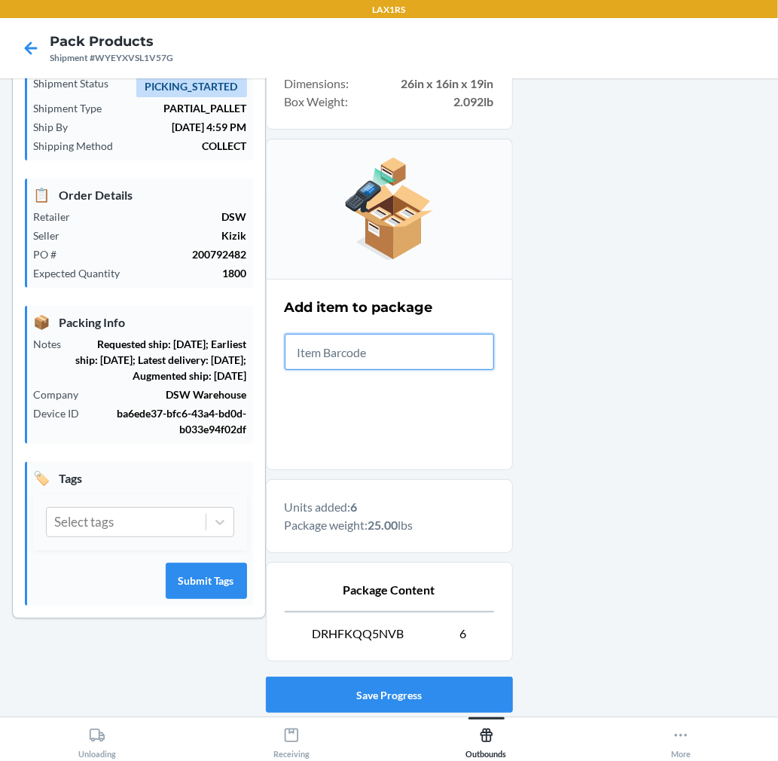
scroll to position [185, 0]
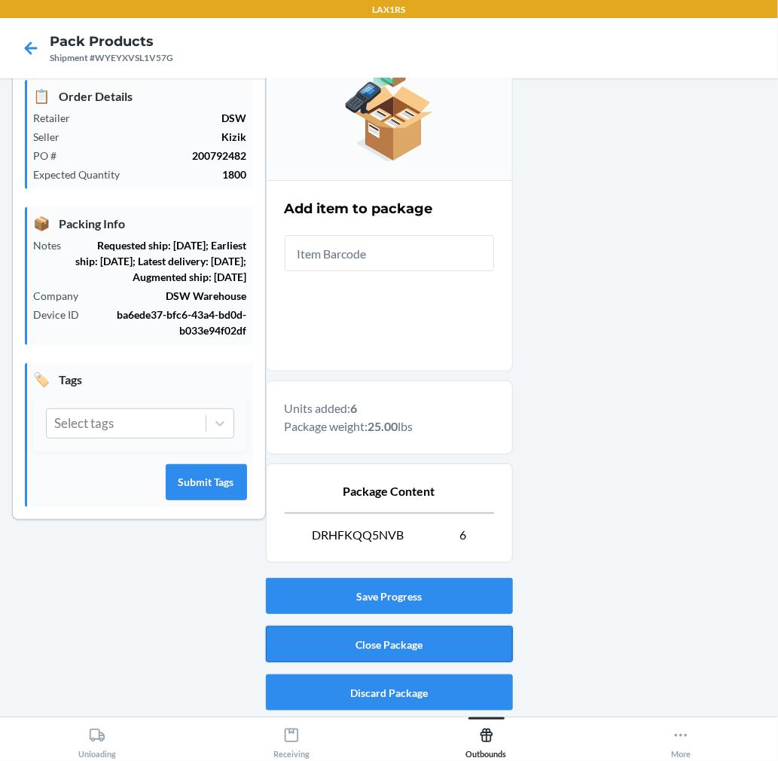
click at [442, 636] on button "Close Package" at bounding box center [389, 644] width 247 height 36
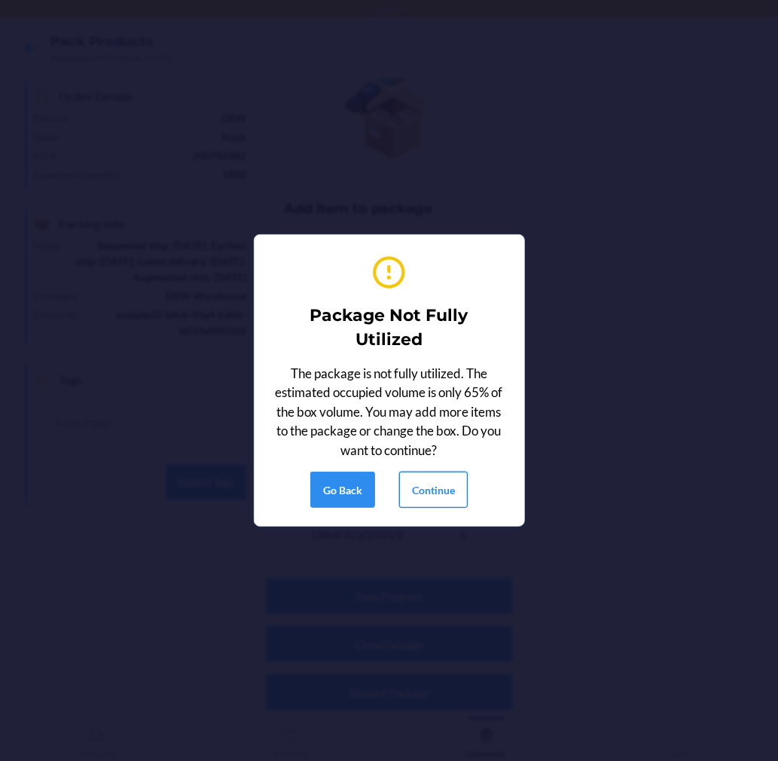
click at [430, 484] on button "Continue" at bounding box center [433, 489] width 69 height 36
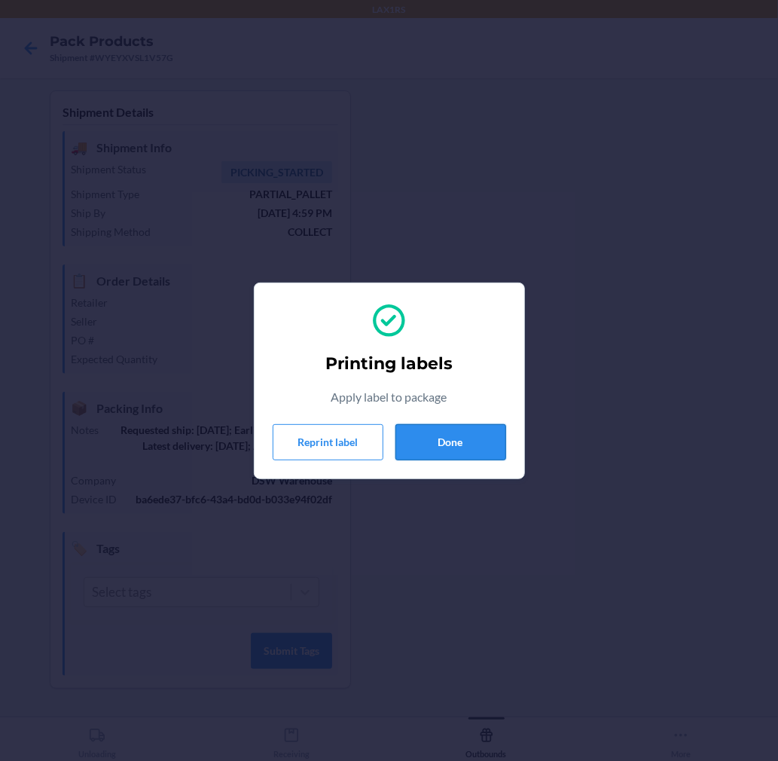
click at [402, 435] on button "Done" at bounding box center [450, 442] width 111 height 36
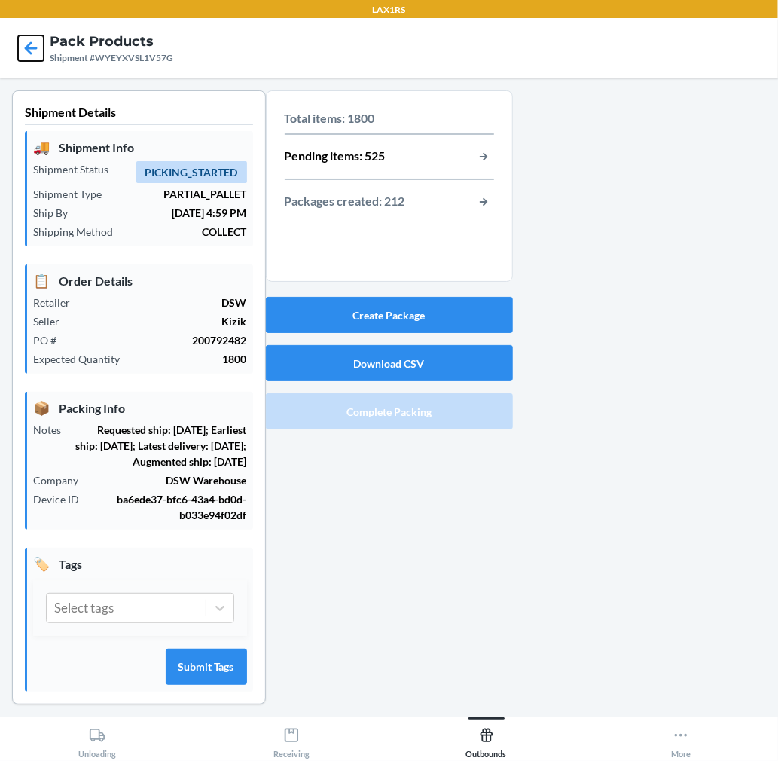
click at [33, 54] on icon at bounding box center [31, 48] width 26 height 26
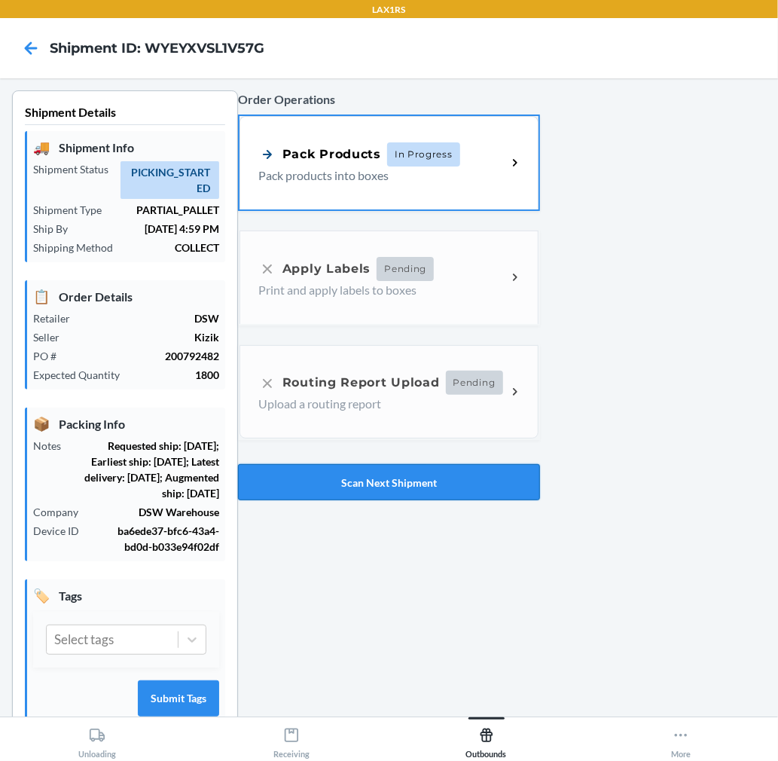
click at [404, 490] on button "Scan Next Shipment" at bounding box center [389, 482] width 302 height 36
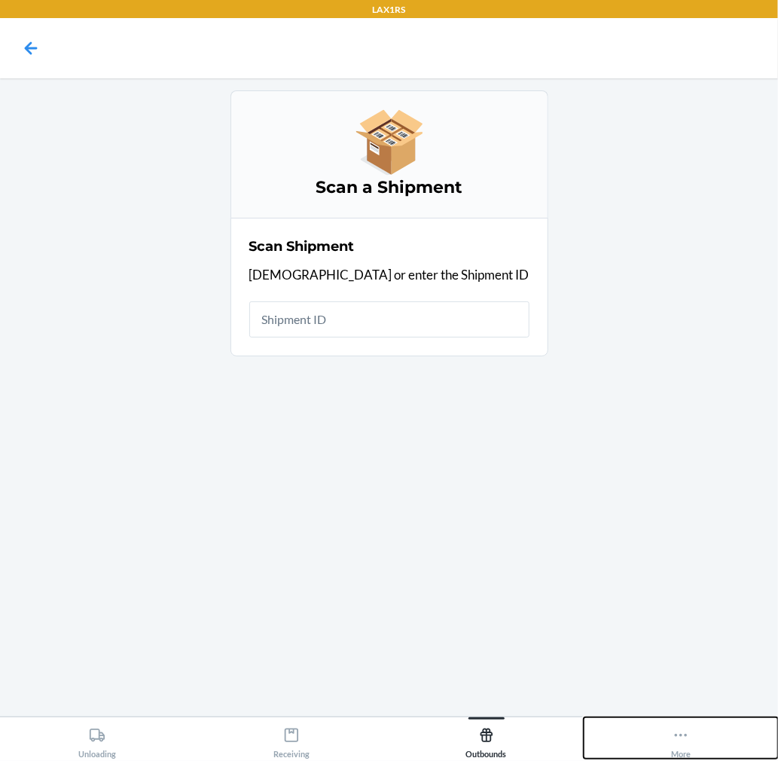
click at [664, 738] on button "More" at bounding box center [681, 737] width 194 height 41
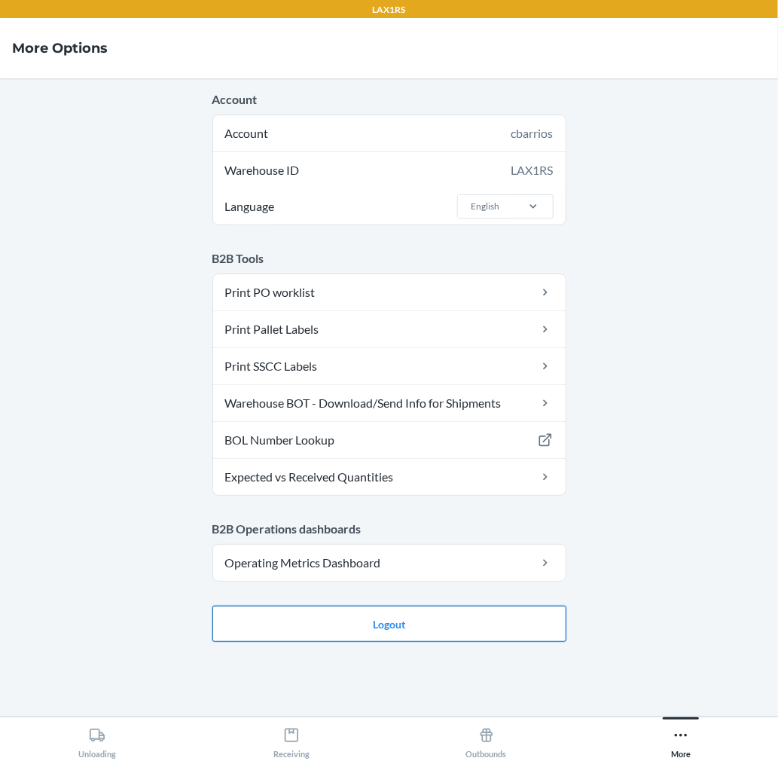
click at [471, 628] on button "Logout" at bounding box center [389, 624] width 354 height 36
